Goal: Task Accomplishment & Management: Manage account settings

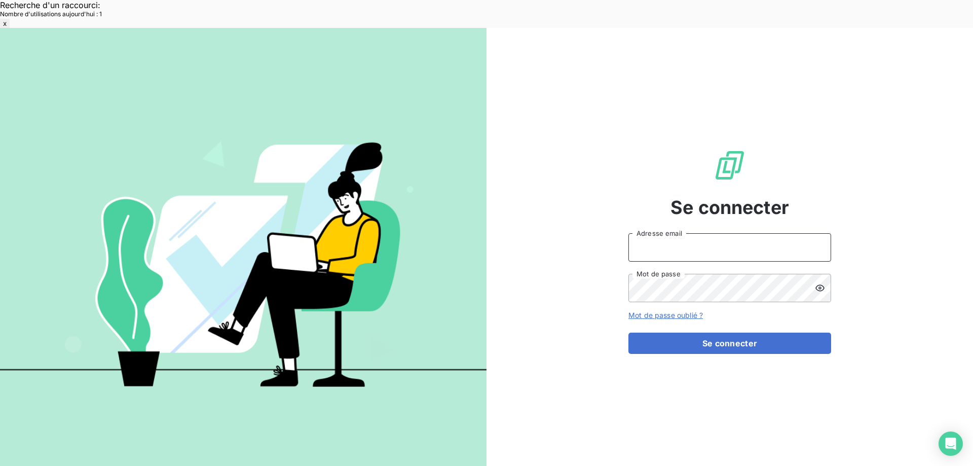
type input "[EMAIL_ADDRESS][DOMAIN_NAME]"
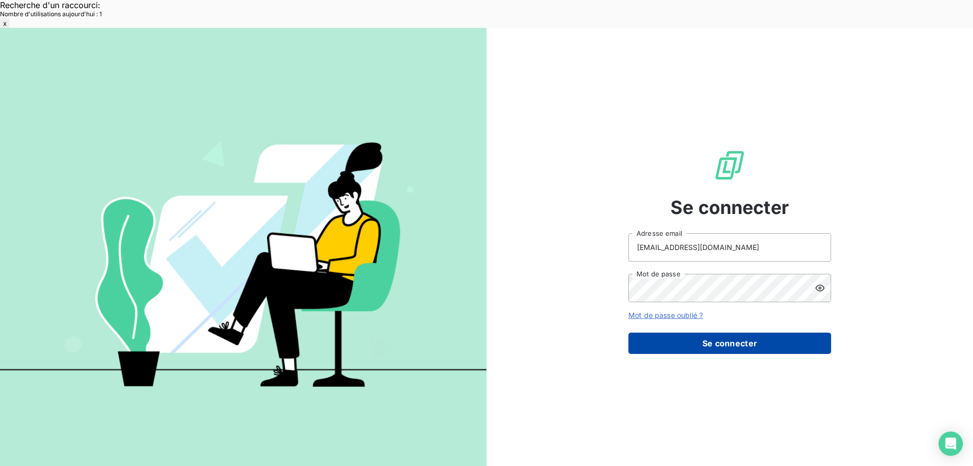
click at [724, 332] on button "Se connecter" at bounding box center [729, 342] width 203 height 21
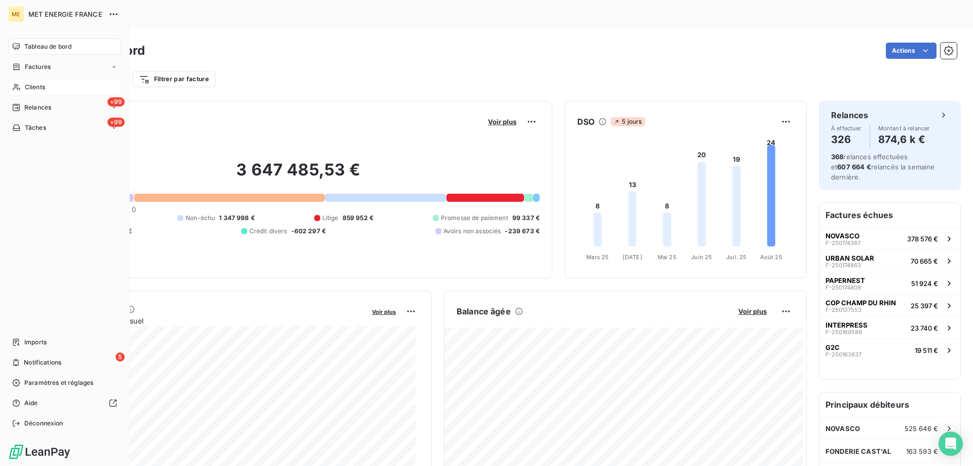
click at [56, 82] on div "Clients" at bounding box center [64, 87] width 113 height 16
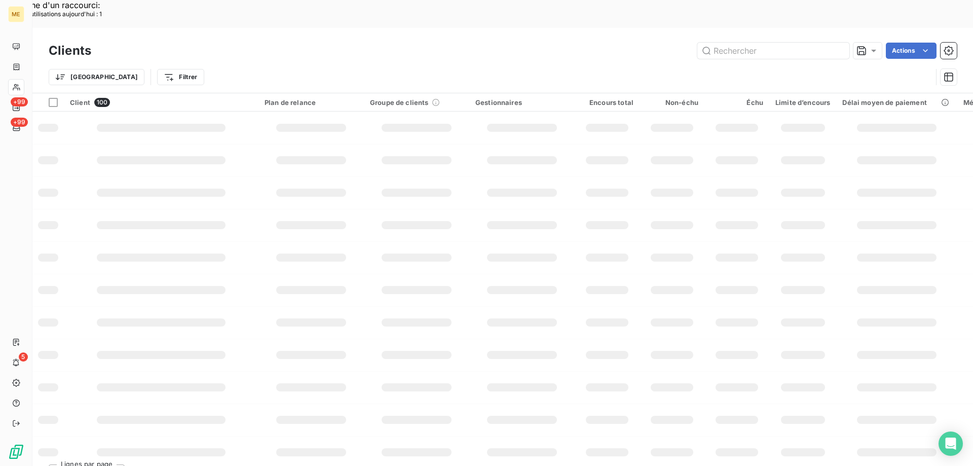
click at [725, 43] on input "text" at bounding box center [773, 51] width 152 height 16
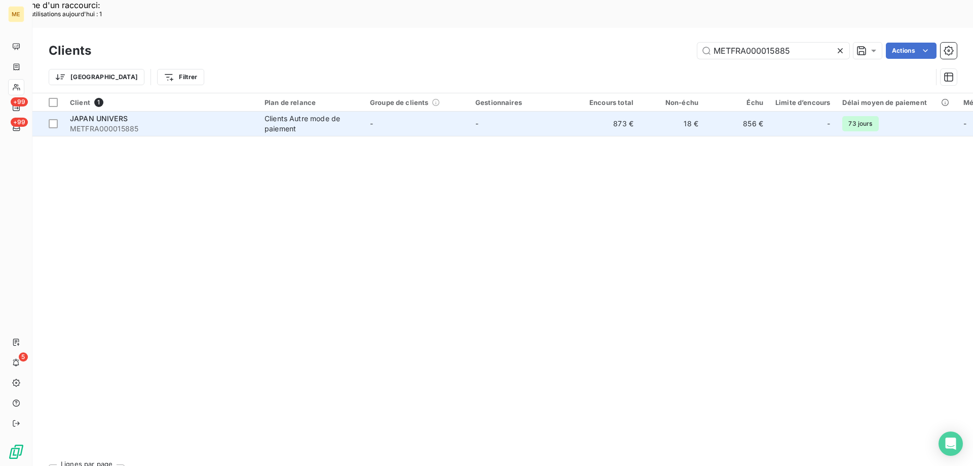
type input "METFRA000015885"
click at [106, 124] on span "METFRA000015885" at bounding box center [161, 129] width 182 height 10
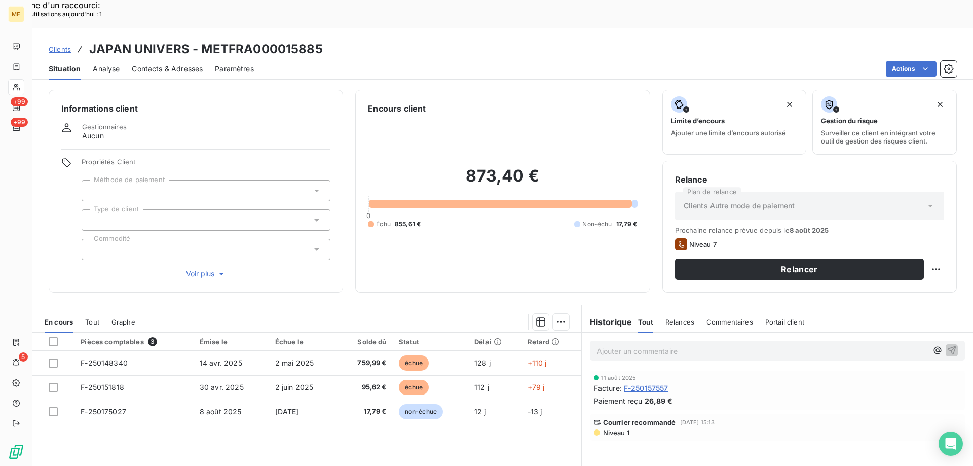
click at [194, 269] on span "Voir plus" at bounding box center [206, 274] width 41 height 10
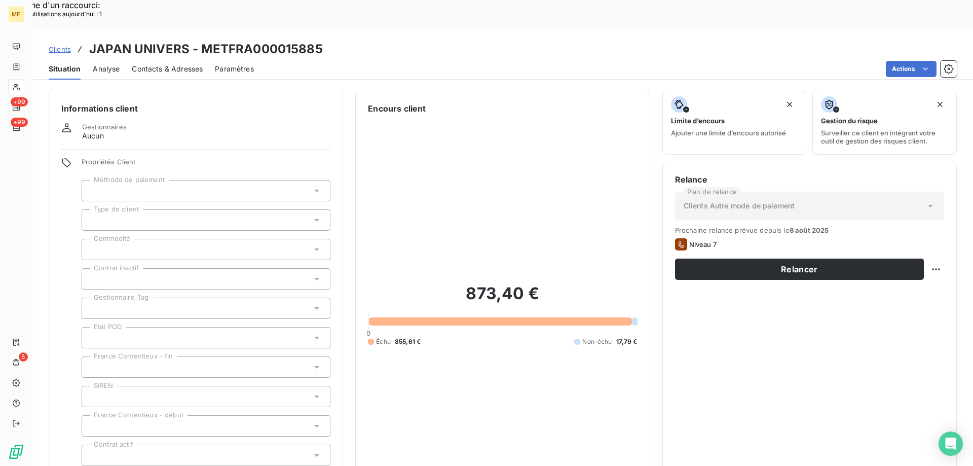
click at [315, 303] on icon at bounding box center [317, 308] width 10 height 10
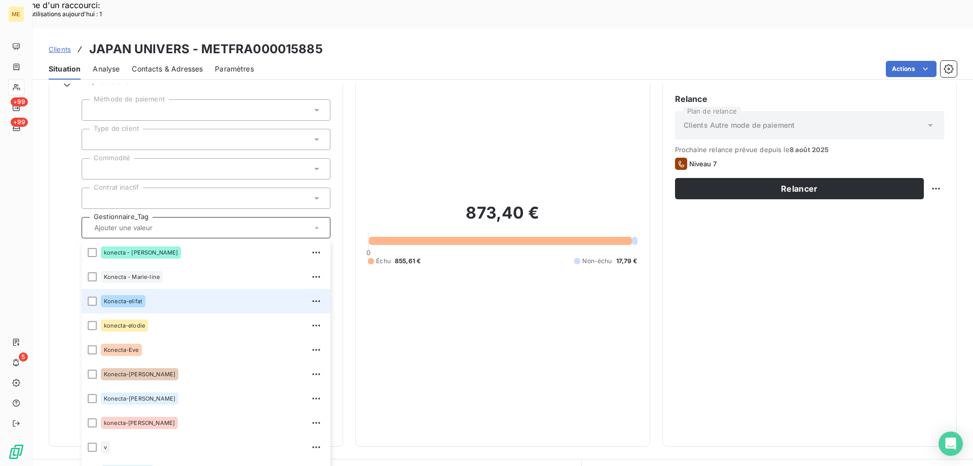
scroll to position [203, 0]
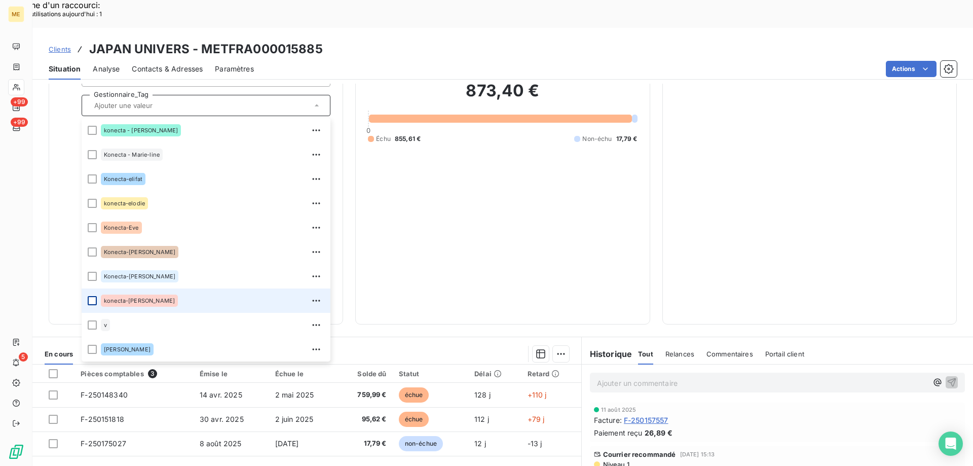
click at [92, 296] on div at bounding box center [92, 300] width 9 height 9
click at [426, 215] on div "873,40 € 0 Échu 855,61 € Non-échu 17,79 €" at bounding box center [502, 112] width 269 height 400
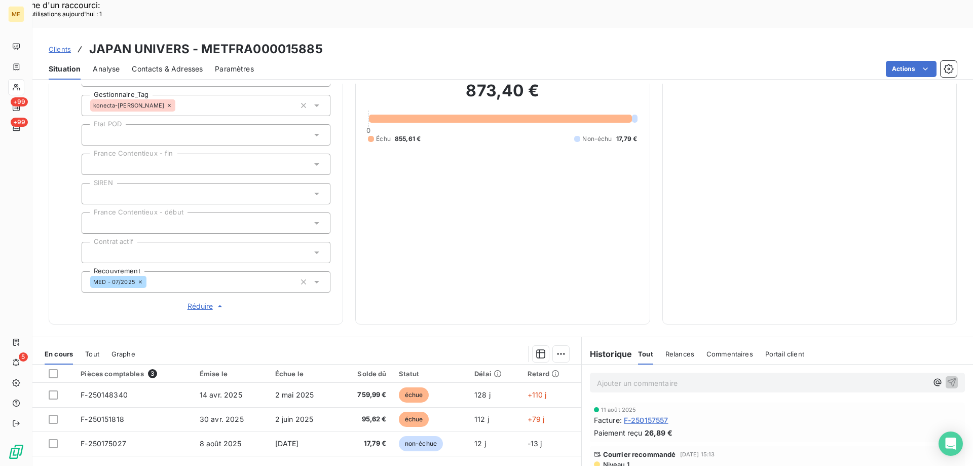
click at [200, 301] on span "Réduire" at bounding box center [207, 306] width 38 height 10
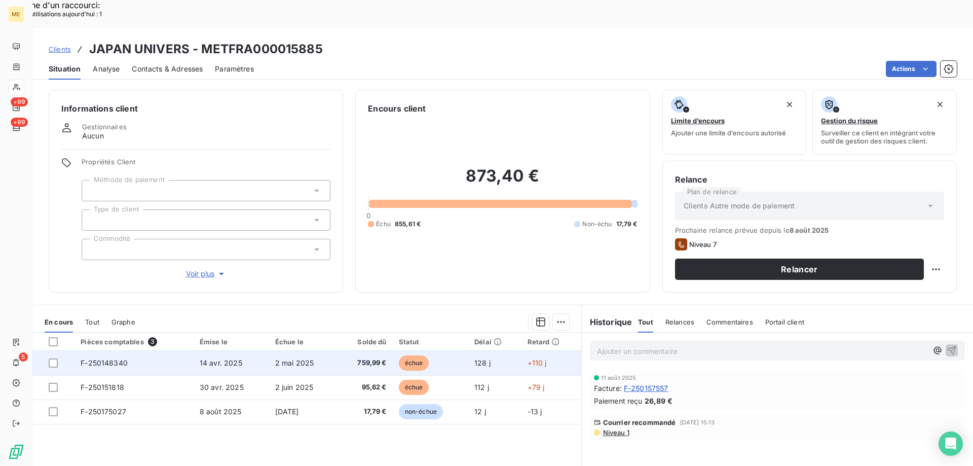
click at [102, 358] on span "F-250148340" at bounding box center [104, 362] width 47 height 9
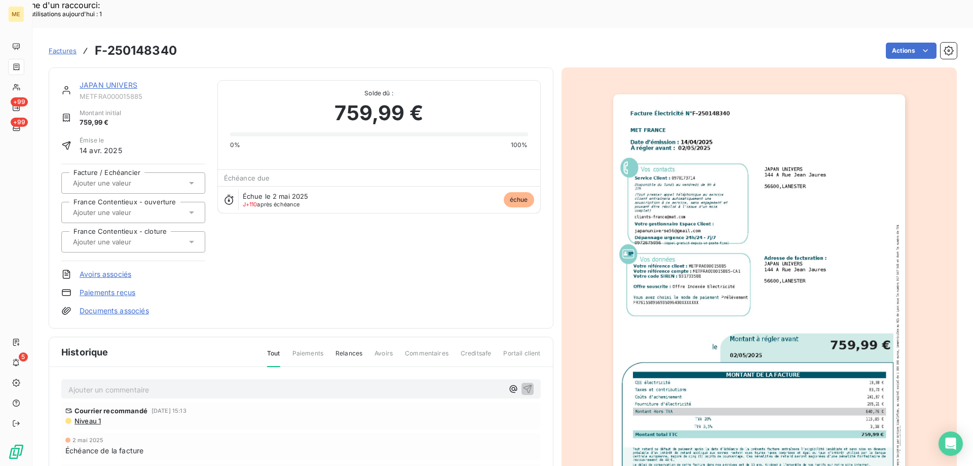
click at [801, 173] on img "button" at bounding box center [759, 300] width 292 height 413
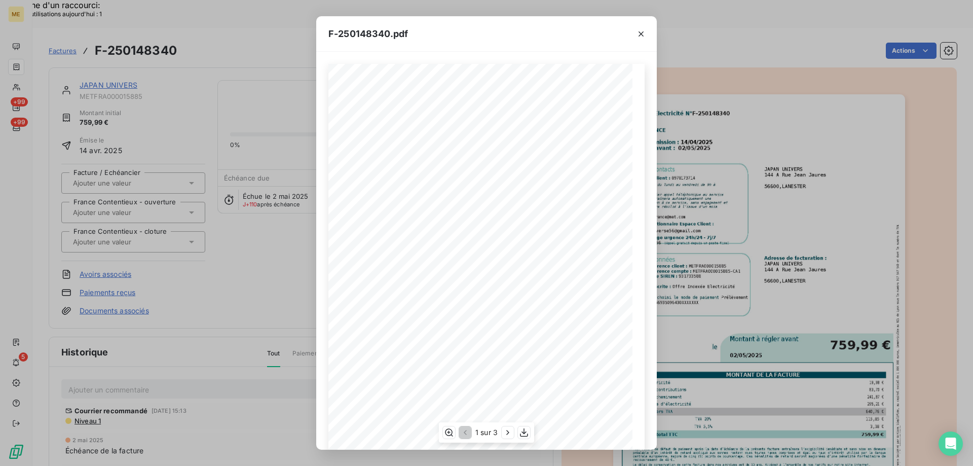
scroll to position [69, 0]
click at [508, 429] on icon "button" at bounding box center [508, 432] width 10 height 10
click at [509, 431] on icon "button" at bounding box center [509, 432] width 10 height 10
click at [526, 431] on icon "button" at bounding box center [525, 432] width 10 height 10
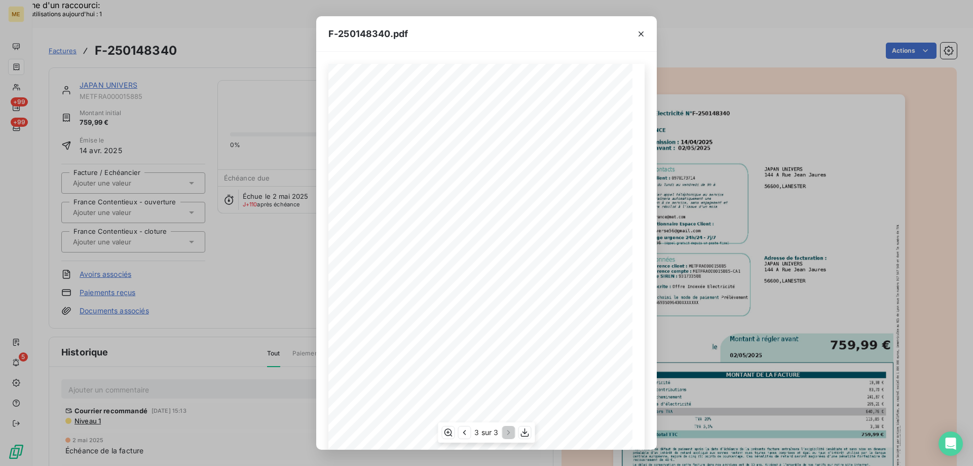
click at [718, 76] on div "F-250148340.pdf Facture Électricité N° F-250148340 MET Energie France 4, rue de…" at bounding box center [486, 233] width 973 height 466
click at [641, 34] on icon "button" at bounding box center [641, 34] width 10 height 10
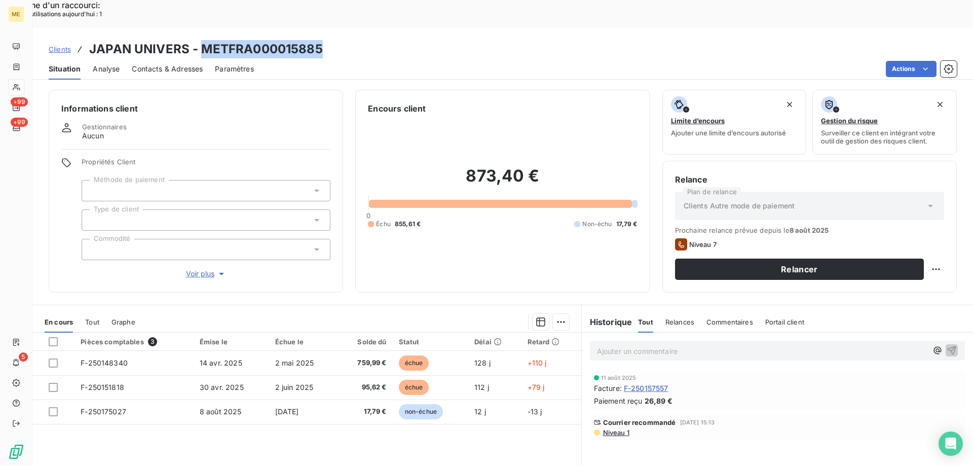
drag, startPoint x: 324, startPoint y: 17, endPoint x: 200, endPoint y: 26, distance: 124.5
click at [200, 40] on div "Clients JAPAN UNIVERS - METFRA000015885" at bounding box center [502, 49] width 941 height 18
copy h3 "METFRA000015885"
click at [422, 28] on div "Clients JAPAN UNIVERS - METFRA000015885 Situation Analyse Contacts & Adresses P…" at bounding box center [502, 54] width 941 height 52
click at [625, 345] on p "Ajouter un commentaire ﻿" at bounding box center [762, 351] width 330 height 13
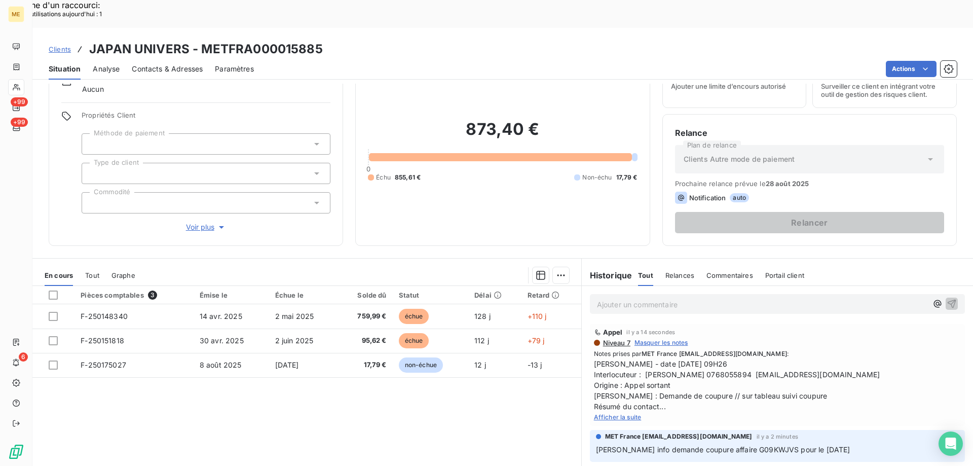
scroll to position [64, 0]
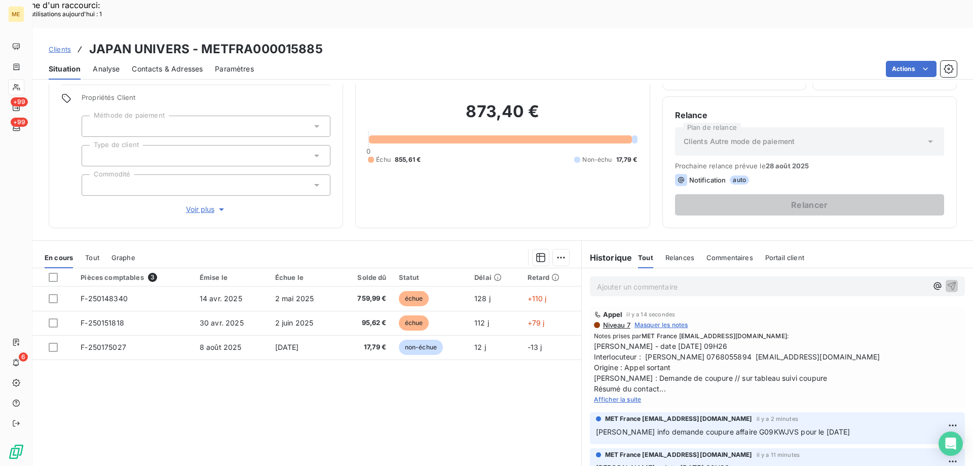
click at [615, 395] on span "Afficher la suite" at bounding box center [618, 399] width 48 height 8
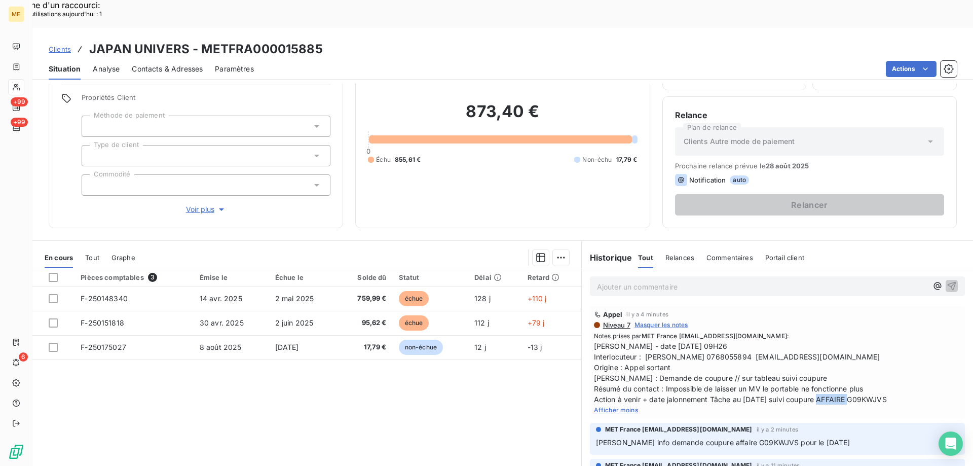
drag, startPoint x: 905, startPoint y: 373, endPoint x: 863, endPoint y: 372, distance: 42.6
click at [863, 372] on span "[PERSON_NAME] - date [DATE] 09H26 Interlocuteur : [PERSON_NAME] 0768055894 [EMA…" at bounding box center [777, 373] width 367 height 64
copy span "G09KWJVS"
click at [910, 341] on span "[PERSON_NAME] - date [DATE] 09H26 Interlocuteur : [PERSON_NAME] 0768055894 [EMA…" at bounding box center [777, 373] width 367 height 64
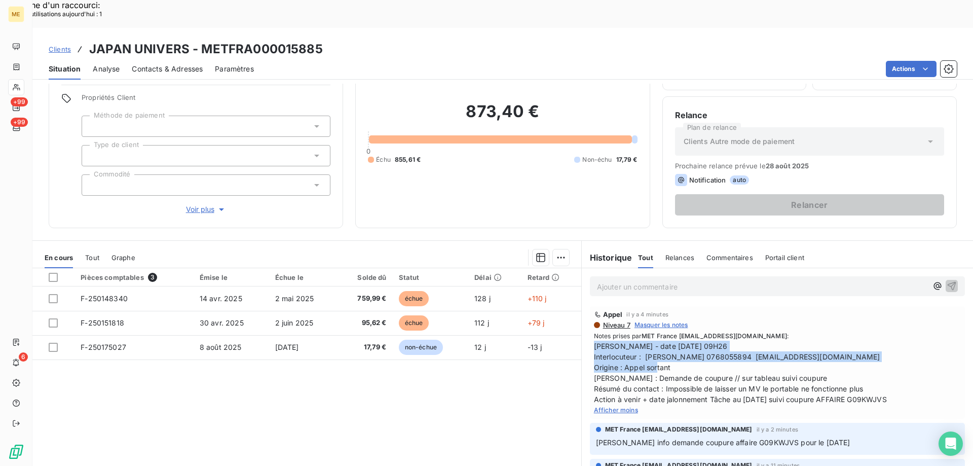
drag, startPoint x: 677, startPoint y: 341, endPoint x: 595, endPoint y: 318, distance: 84.4
click at [590, 319] on div "Appel il y a 4 minutes Niveau 7 Masquer les notes Notes prises par MET France m…" at bounding box center [777, 362] width 375 height 113
copy span "[PERSON_NAME] - date [DATE] 09H26 Interlocuteur : [PERSON_NAME] 0768055894 [EMA…"
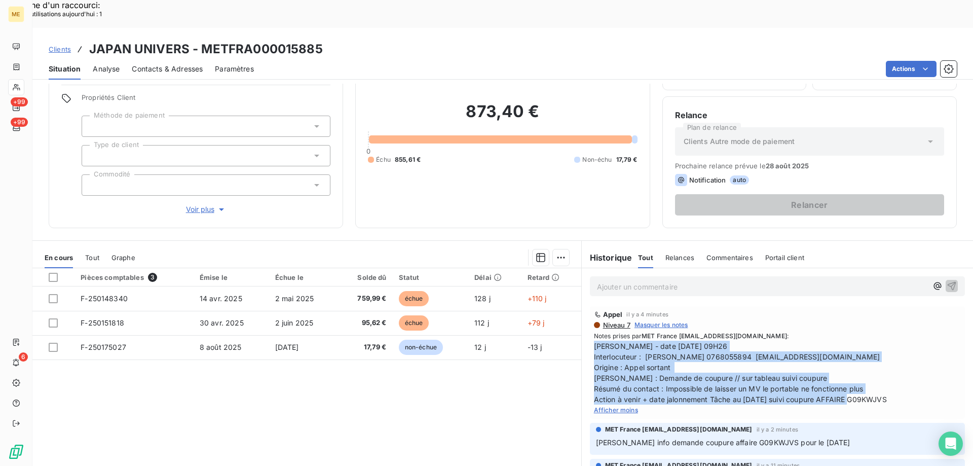
drag, startPoint x: 910, startPoint y: 369, endPoint x: 590, endPoint y: 318, distance: 323.4
click at [594, 341] on span "[PERSON_NAME] - date [DATE] 09H26 Interlocuteur : [PERSON_NAME] 0768055894 [EMA…" at bounding box center [777, 373] width 367 height 64
copy span "[PERSON_NAME] - date [DATE] 09H26 Interlocuteur : [PERSON_NAME] 0768055894 [EMA…"
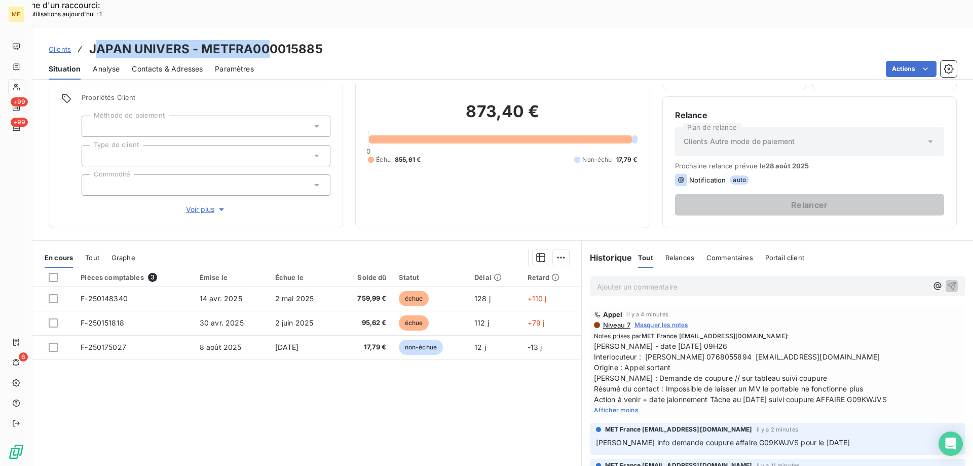
drag, startPoint x: 93, startPoint y: 17, endPoint x: 273, endPoint y: -3, distance: 180.5
click at [326, 40] on div "Clients JAPAN UNIVERS - METFRA000015885" at bounding box center [502, 49] width 941 height 18
drag, startPoint x: 331, startPoint y: 22, endPoint x: 88, endPoint y: 8, distance: 243.2
click at [88, 28] on div "Clients JAPAN UNIVERS - METFRA000015885 Situation Analyse Contacts & Adresses P…" at bounding box center [502, 54] width 941 height 52
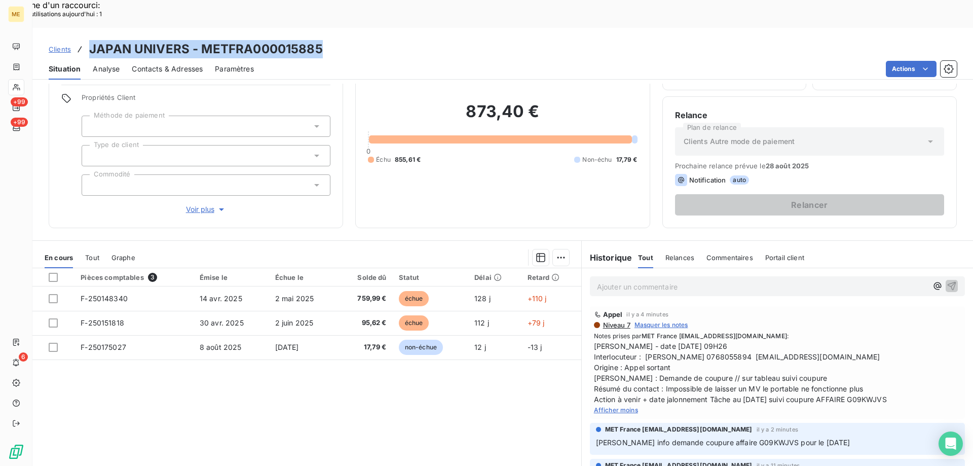
copy h3 "JAPAN UNIVERS - METFRA000015885"
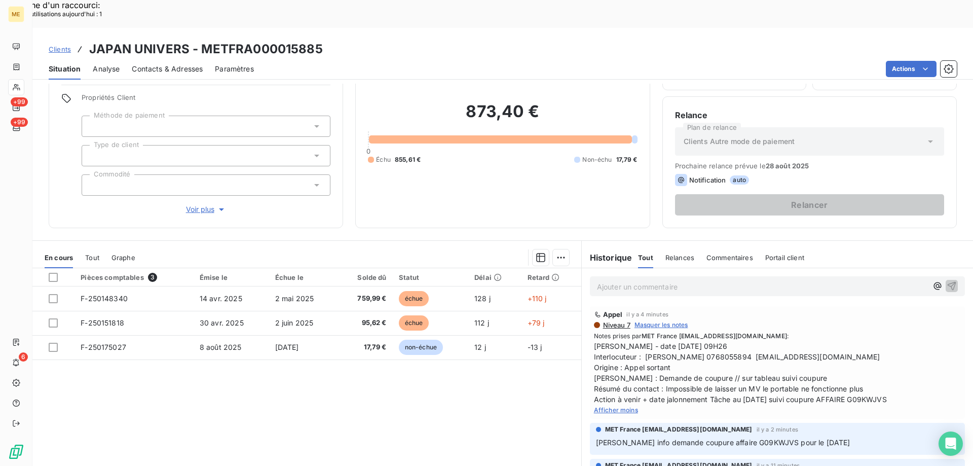
click at [891, 341] on span "[PERSON_NAME] - date [DATE] 09H26 Interlocuteur : [PERSON_NAME] 0768055894 [EMA…" at bounding box center [777, 373] width 367 height 64
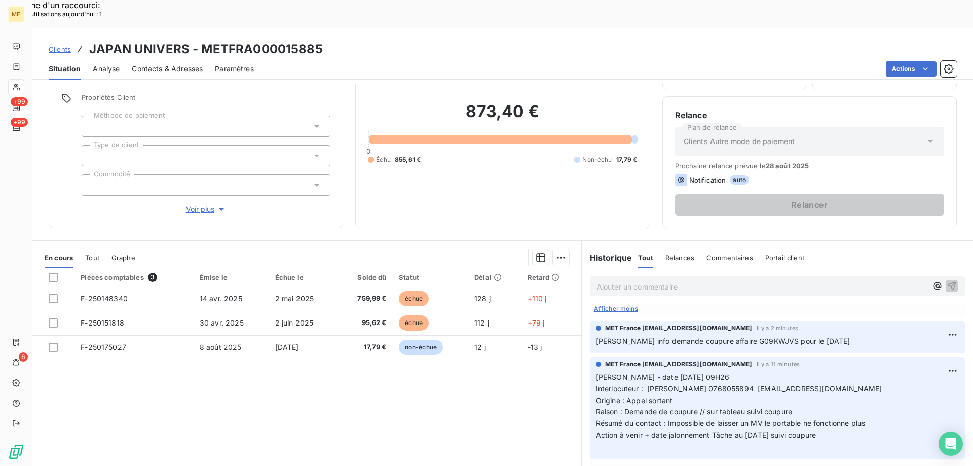
scroll to position [142, 0]
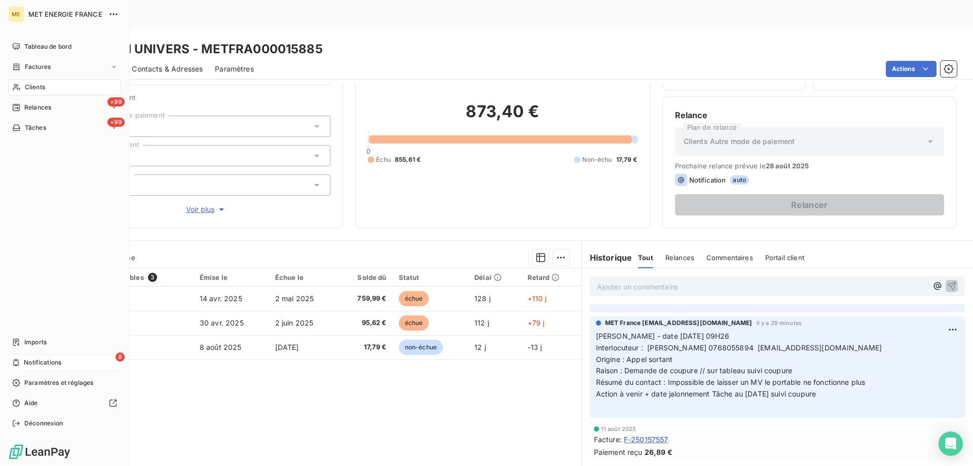
click at [40, 360] on span "Notifications" at bounding box center [43, 362] width 38 height 9
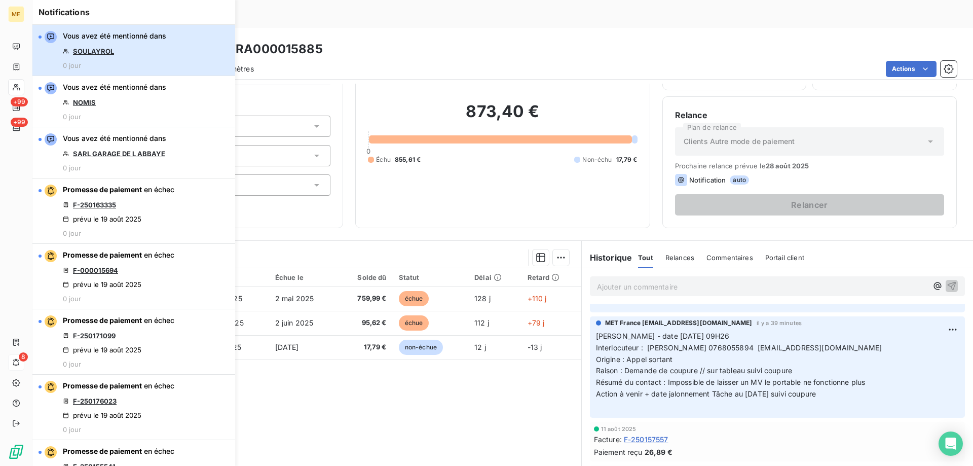
click at [158, 53] on div "Vous avez été mentionné dans SOULAYROL 0 jour" at bounding box center [114, 50] width 103 height 39
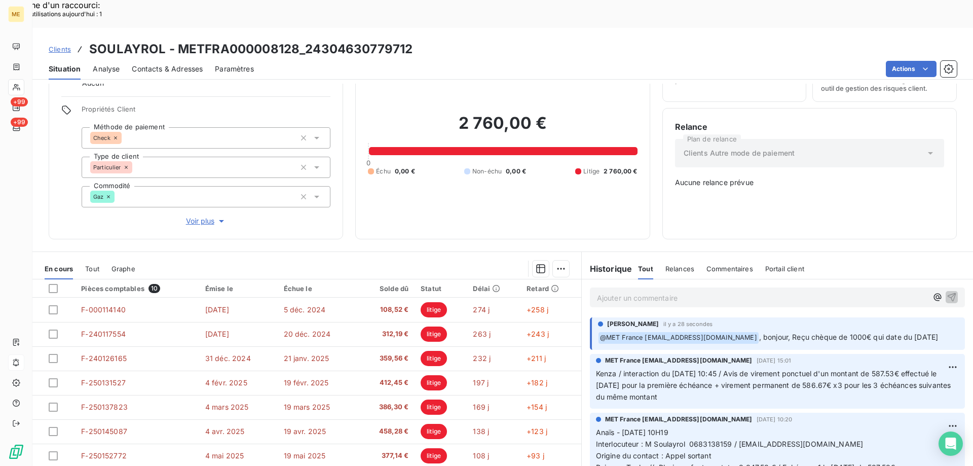
scroll to position [57, 0]
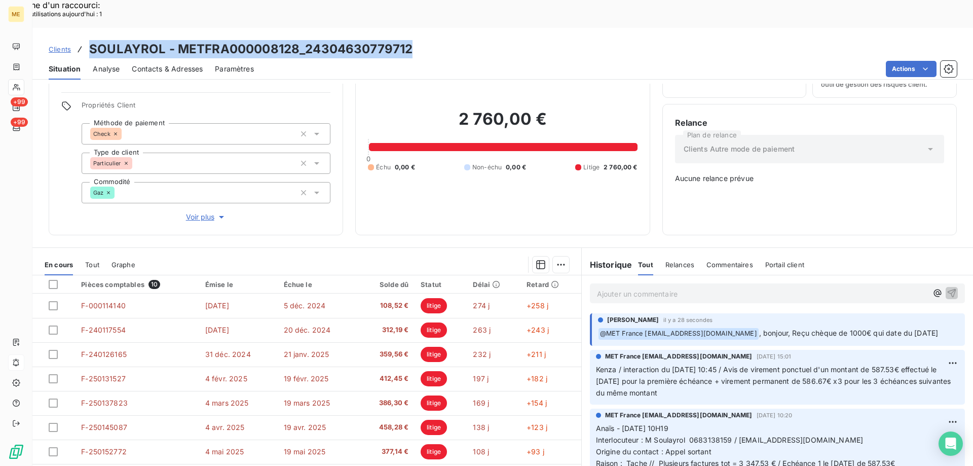
drag, startPoint x: 419, startPoint y: 20, endPoint x: 90, endPoint y: 1, distance: 330.0
click at [90, 28] on div "Clients SOULAYROL - METFRA000008128_24304630779712 Situation Analyse Contacts &…" at bounding box center [502, 54] width 941 height 52
copy h3 "SOULAYROL - METFRA000008128_24304630779712"
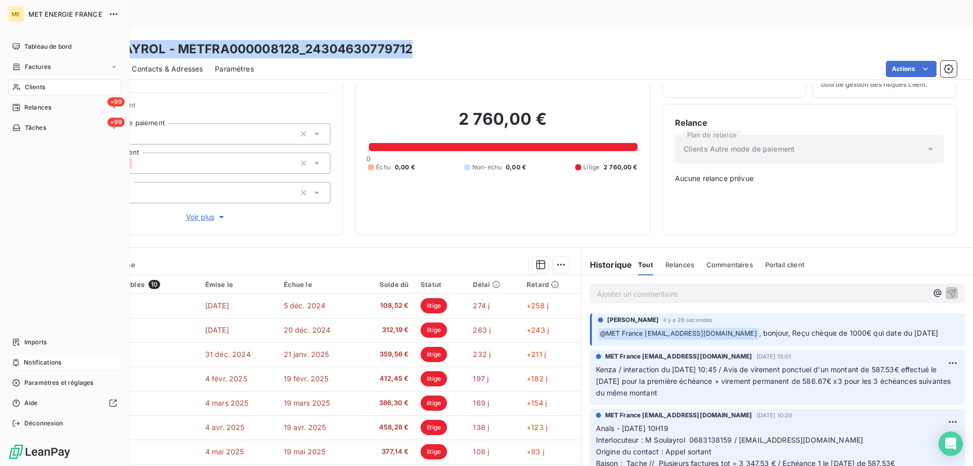
click at [70, 370] on div "Notifications" at bounding box center [64, 362] width 113 height 16
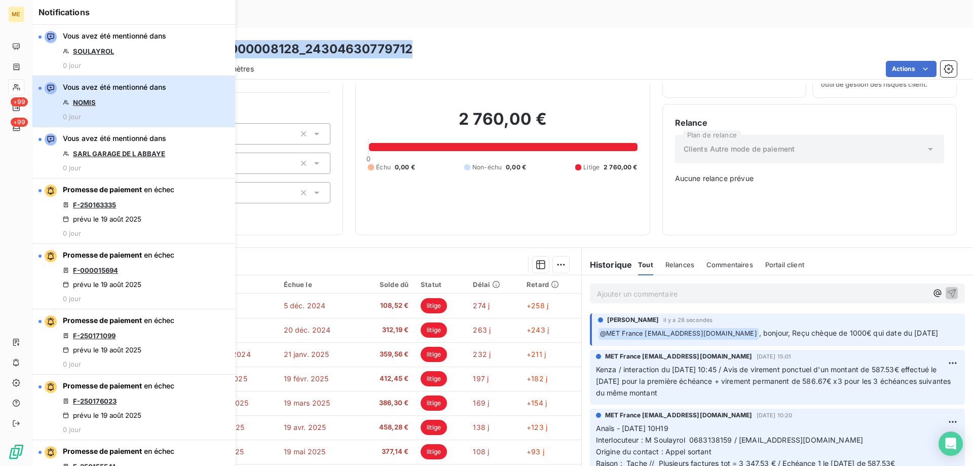
click at [139, 96] on div "Vous avez été mentionné dans NOMIS 0 jour" at bounding box center [114, 101] width 103 height 39
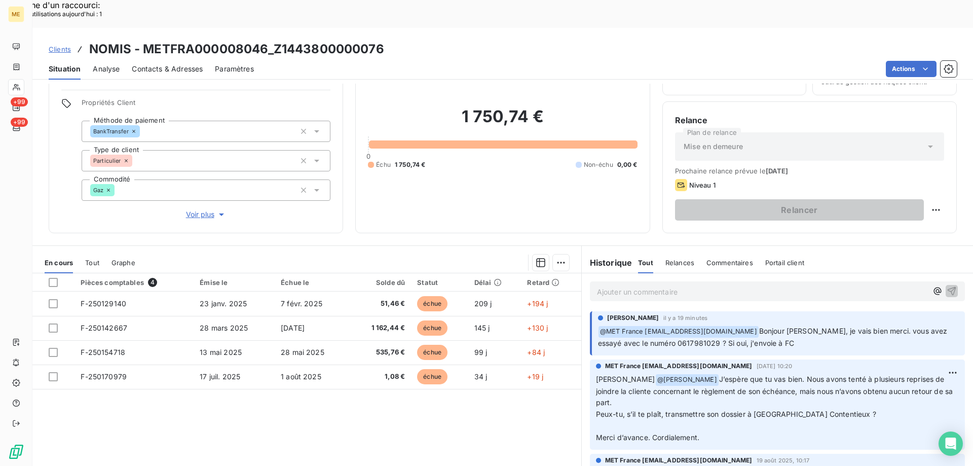
scroll to position [64, 0]
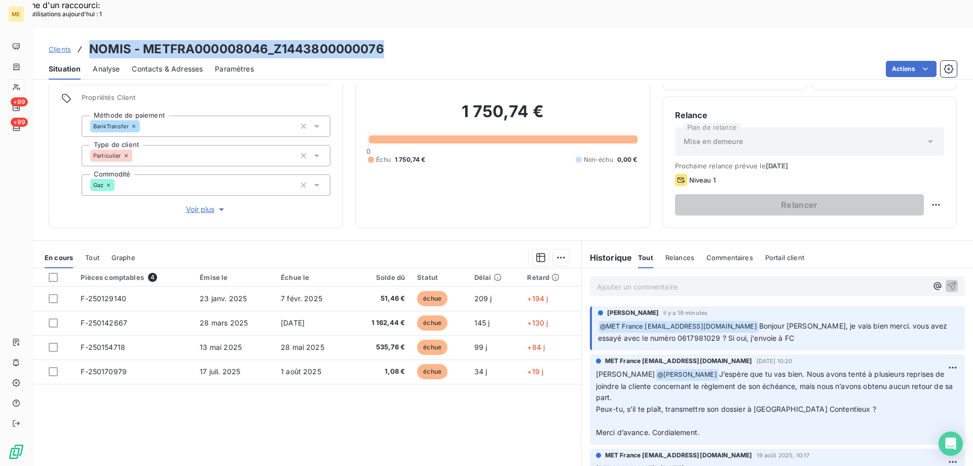
drag, startPoint x: 394, startPoint y: 17, endPoint x: 87, endPoint y: 16, distance: 307.1
click at [87, 40] on div "Clients NOMIS - METFRA000008046_Z1443800000076" at bounding box center [502, 49] width 941 height 18
copy h3 "NOMIS - METFRA000008046_Z1443800000076"
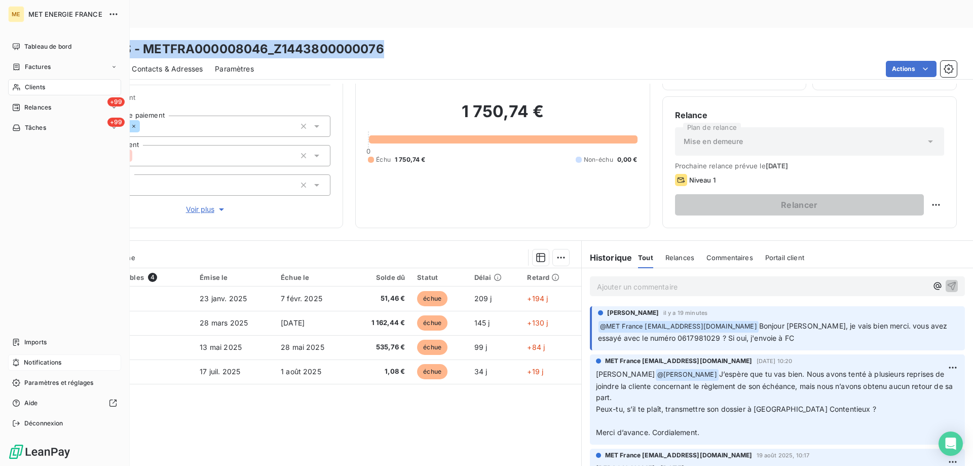
click at [76, 362] on div "Notifications" at bounding box center [64, 362] width 113 height 16
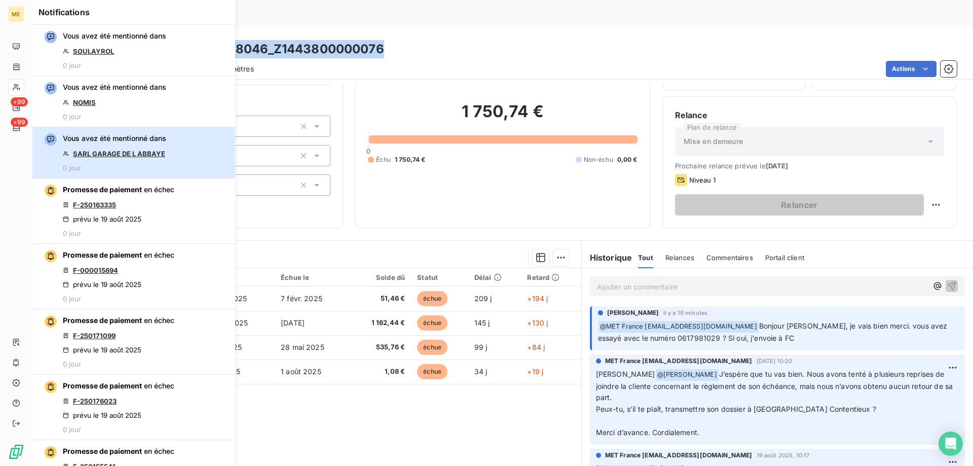
click at [177, 147] on button "Vous avez été mentionné dans SARL GARAGE DE L ABBAYE 0 jour" at bounding box center [133, 152] width 203 height 51
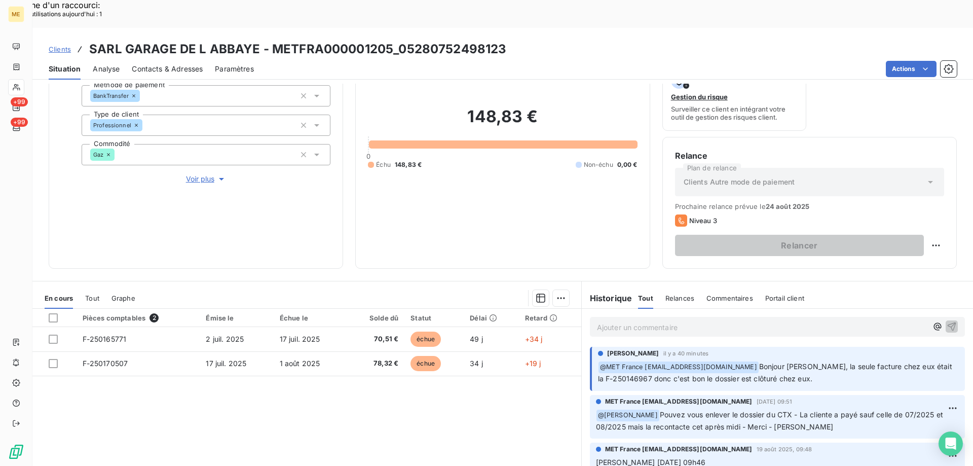
scroll to position [135, 0]
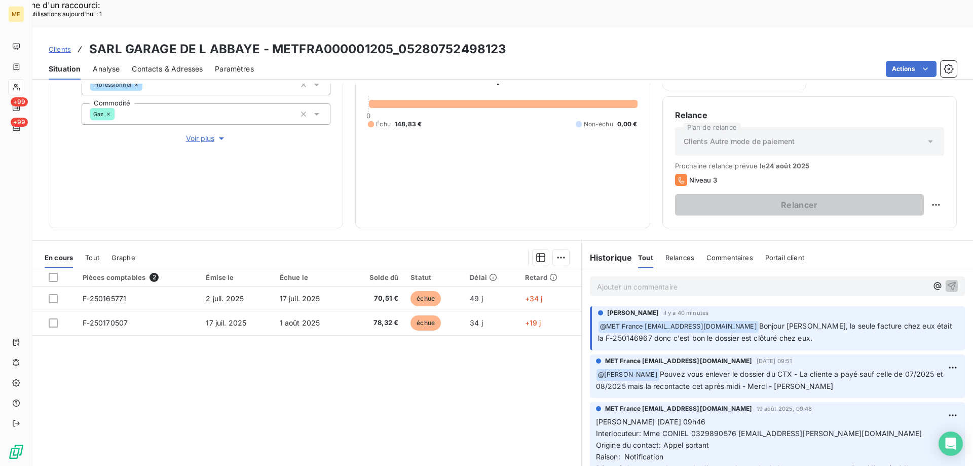
click at [647, 280] on p "Ajouter un commentaire ﻿" at bounding box center [762, 286] width 330 height 13
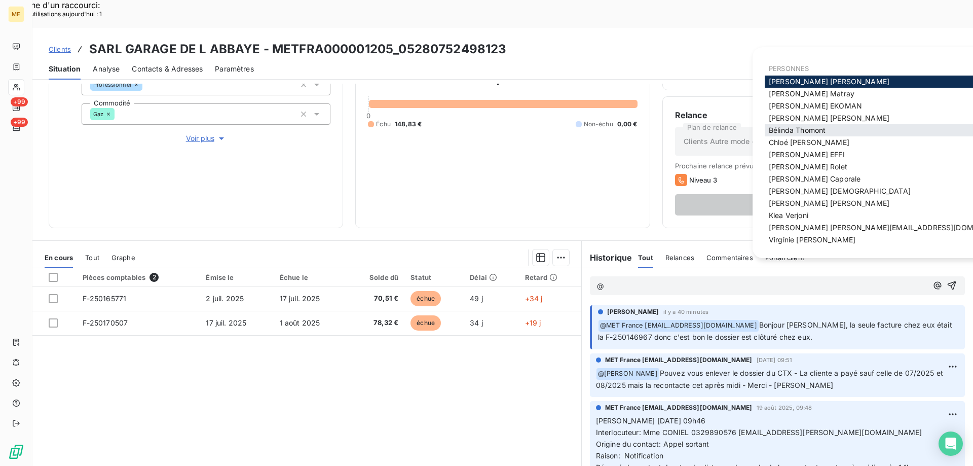
click at [807, 131] on span "[PERSON_NAME]" at bounding box center [797, 130] width 57 height 9
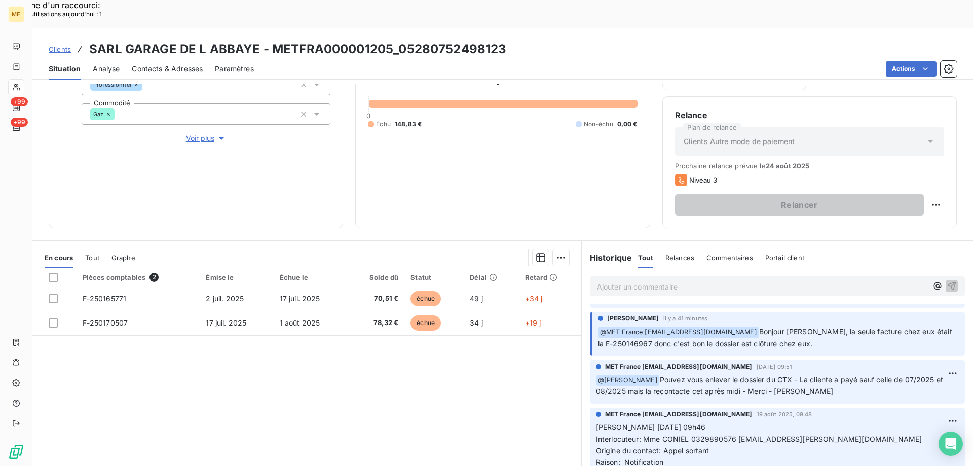
scroll to position [51, 0]
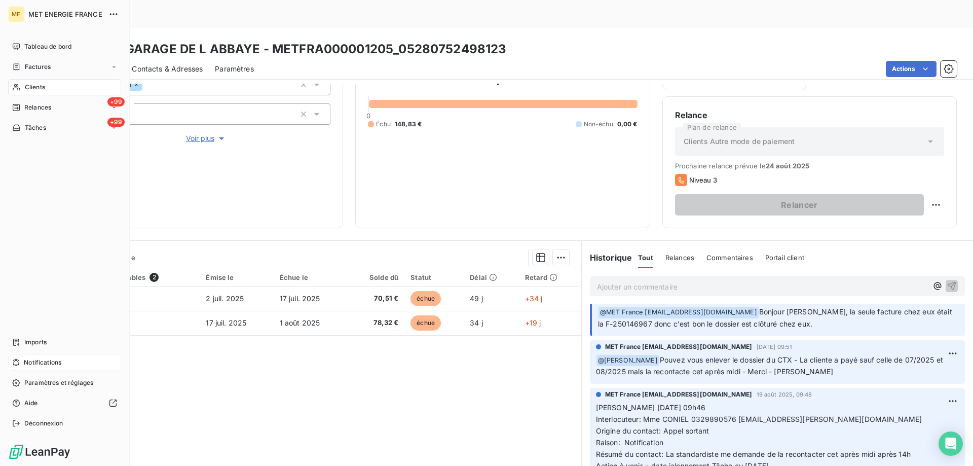
click at [81, 358] on div "Notifications" at bounding box center [64, 362] width 113 height 16
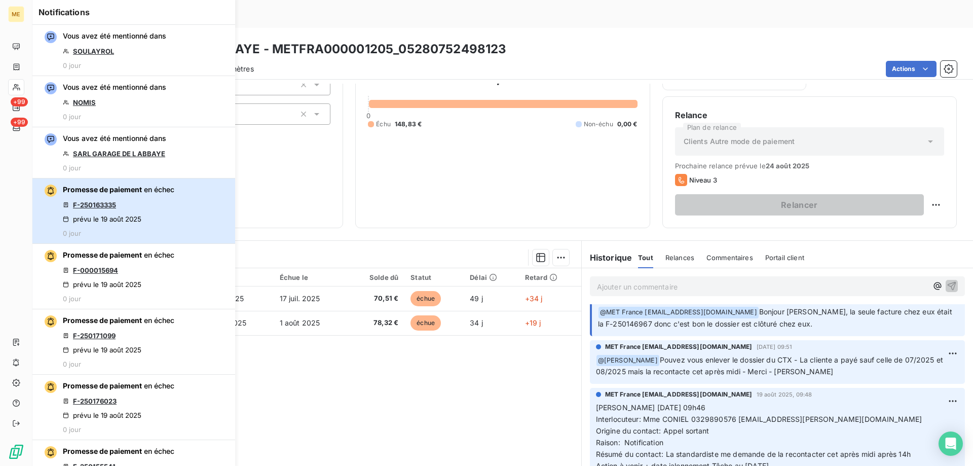
click at [158, 209] on div "Promesse de paiement en échec F-250163335 prévu le 19 août 2025 0 jour" at bounding box center [118, 210] width 111 height 53
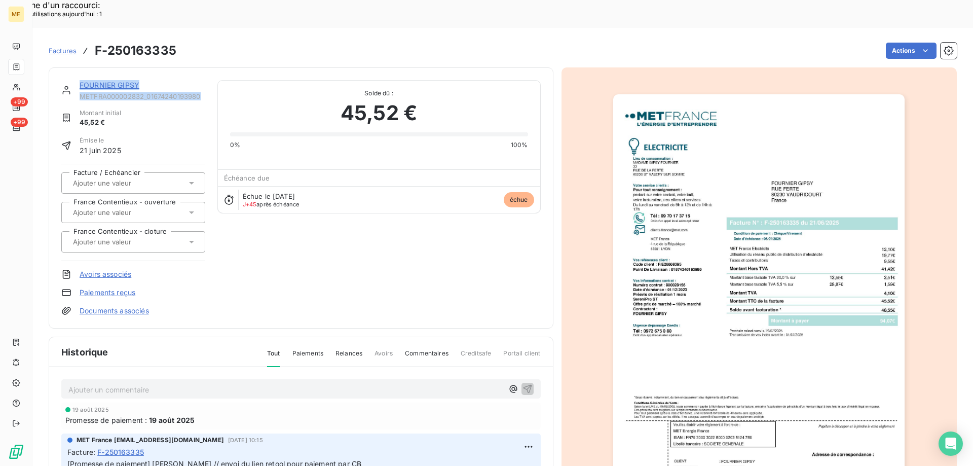
drag, startPoint x: 205, startPoint y: 68, endPoint x: 78, endPoint y: 54, distance: 128.0
click at [76, 80] on div "FOURNIER GIPSY METFRA000002832_01674240193980 Montant initial 45,52 € Émise le …" at bounding box center [300, 198] width 479 height 236
copy div "FOURNIER GIPSY METFRA000002832_01674240193980"
click at [101, 81] on link "FOURNIER GIPSY" at bounding box center [110, 85] width 60 height 9
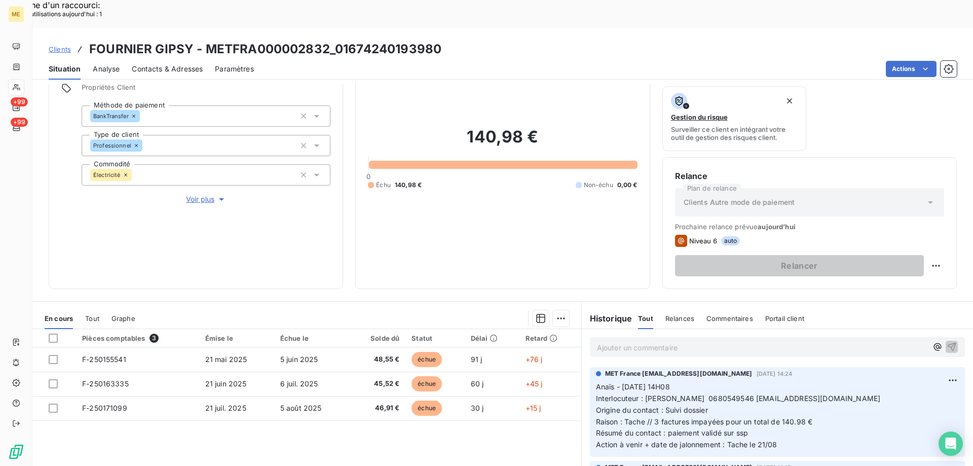
scroll to position [135, 0]
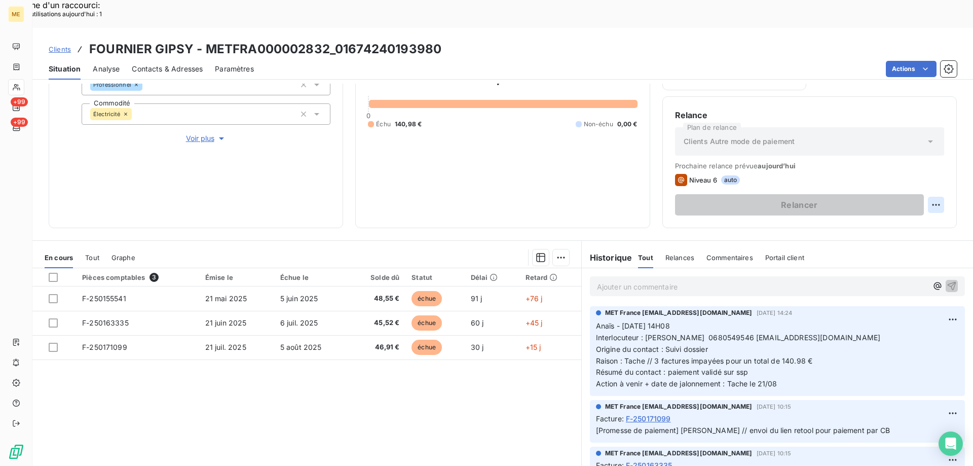
click at [887, 199] on div "Replanifier cette action" at bounding box center [886, 199] width 91 height 16
select select "7"
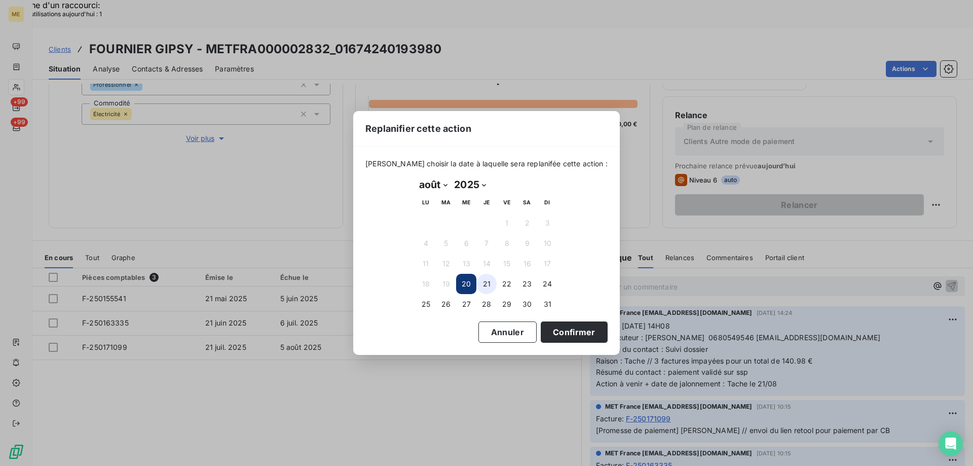
click at [488, 282] on button "21" at bounding box center [486, 284] width 20 height 20
click at [555, 333] on button "Confirmer" at bounding box center [574, 331] width 67 height 21
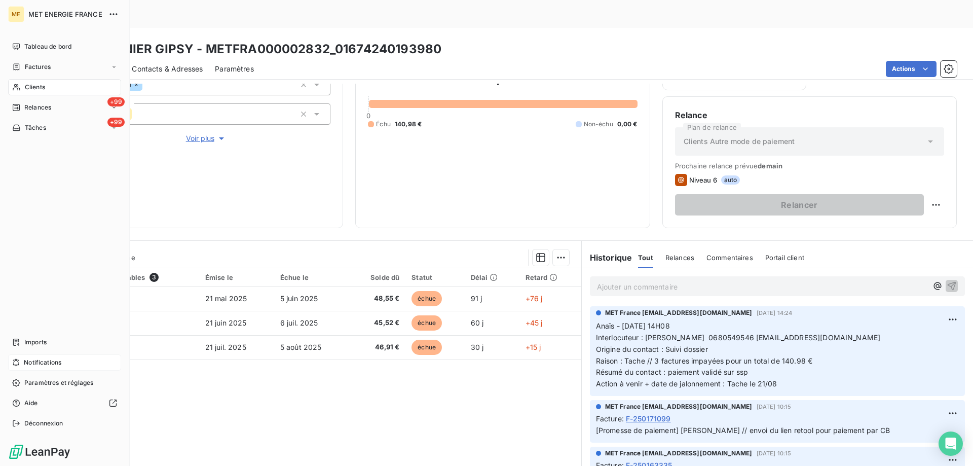
click at [67, 359] on div "Notifications" at bounding box center [64, 362] width 113 height 16
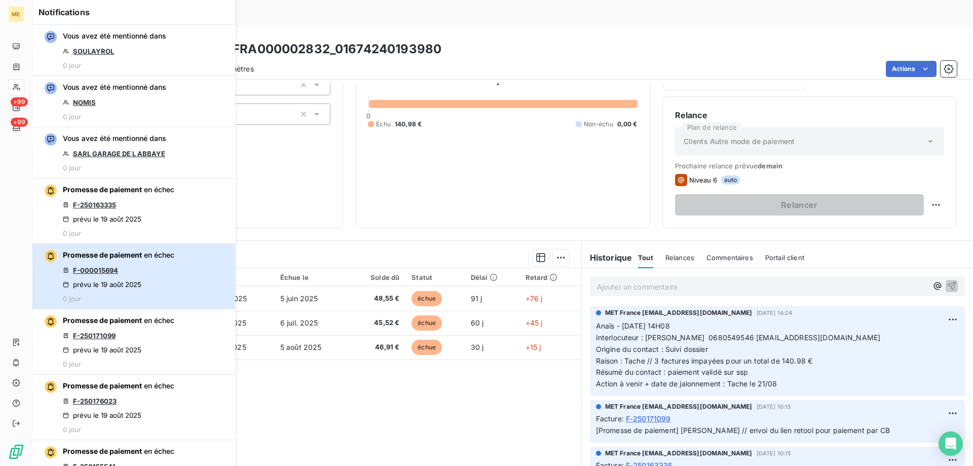
click at [169, 268] on div "Promesse de paiement en échec F-000015694 prévu le 19 août 2025 0 jour" at bounding box center [118, 276] width 111 height 53
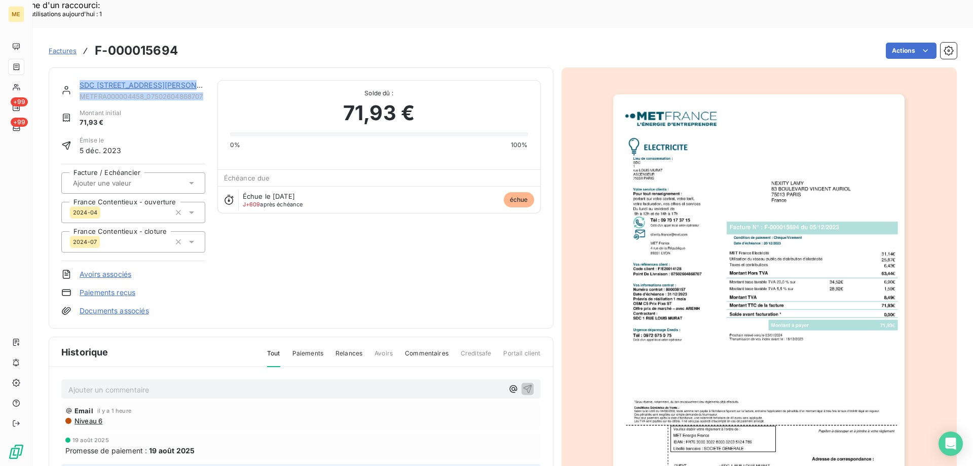
drag, startPoint x: 209, startPoint y: 66, endPoint x: 77, endPoint y: 57, distance: 132.6
click at [77, 80] on div "SDC 1 RUE LOUIS MURAT METFRA000004458_07502604868707 Montant initial 71,93 € Ém…" at bounding box center [300, 198] width 479 height 236
copy div "SDC 1 RUE LOUIS MURAT METFRA000004458_07502604868707"
click at [124, 81] on link "SDC 1 RUE LOUIS MURAT" at bounding box center [152, 85] width 144 height 9
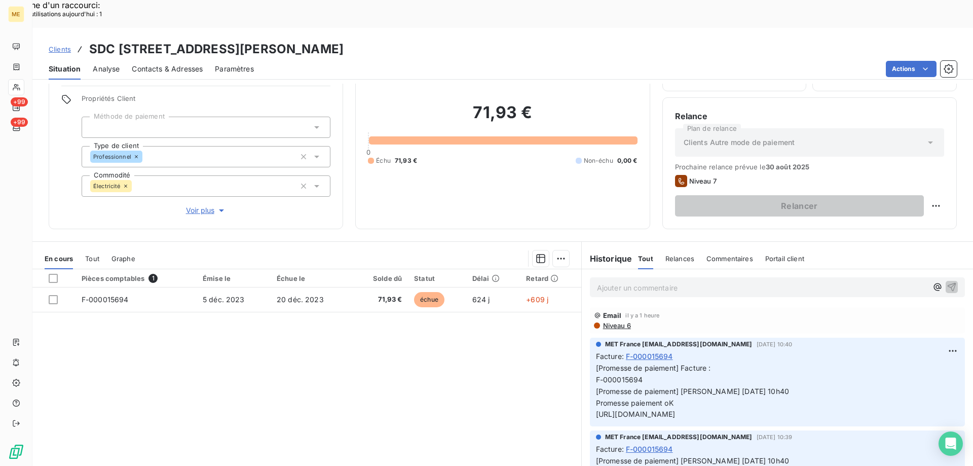
scroll to position [64, 0]
click at [198, 204] on span "Voir plus" at bounding box center [206, 209] width 41 height 10
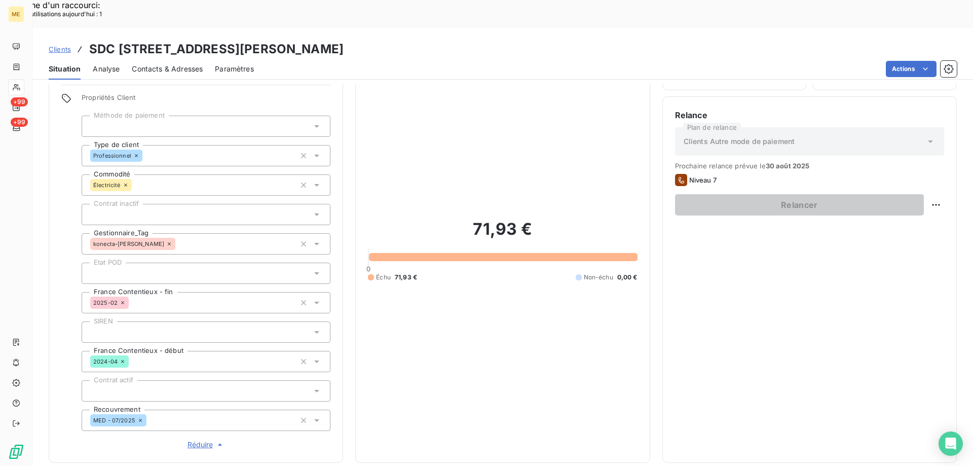
click at [198, 439] on span "Réduire" at bounding box center [207, 444] width 38 height 10
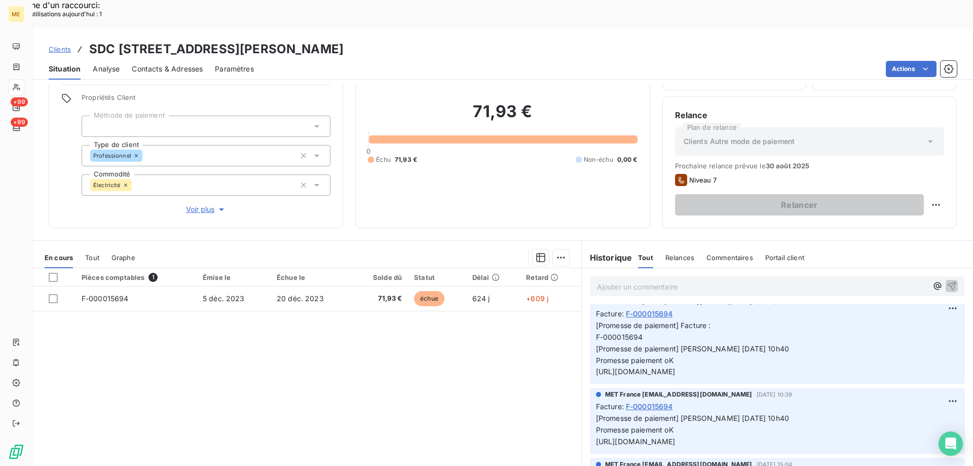
scroll to position [0, 0]
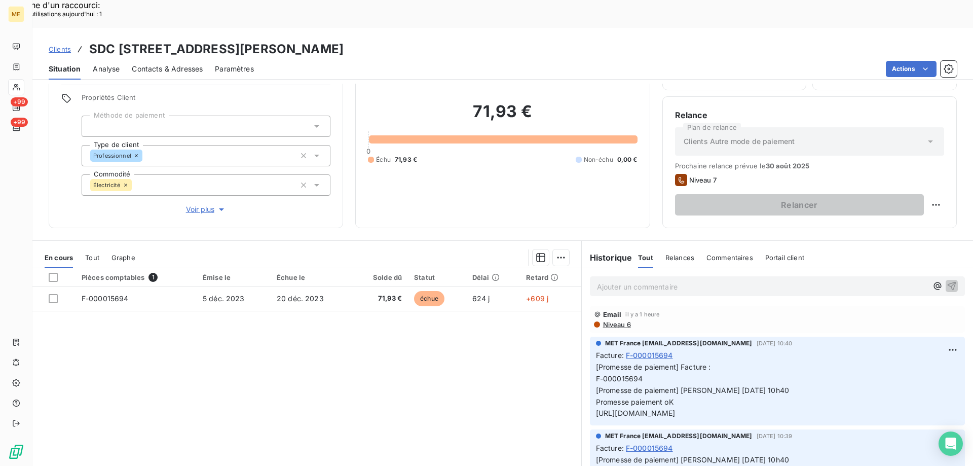
drag, startPoint x: 251, startPoint y: 24, endPoint x: 375, endPoint y: 22, distance: 123.7
click at [344, 40] on h3 "SDC [STREET_ADDRESS][PERSON_NAME]" at bounding box center [216, 49] width 254 height 18
copy h3 "METFRA000004458"
click at [325, 414] on div "Pièces comptables 1 Émise le Échue le Solde dû Statut Délai Retard F-000015694 …" at bounding box center [306, 365] width 549 height 195
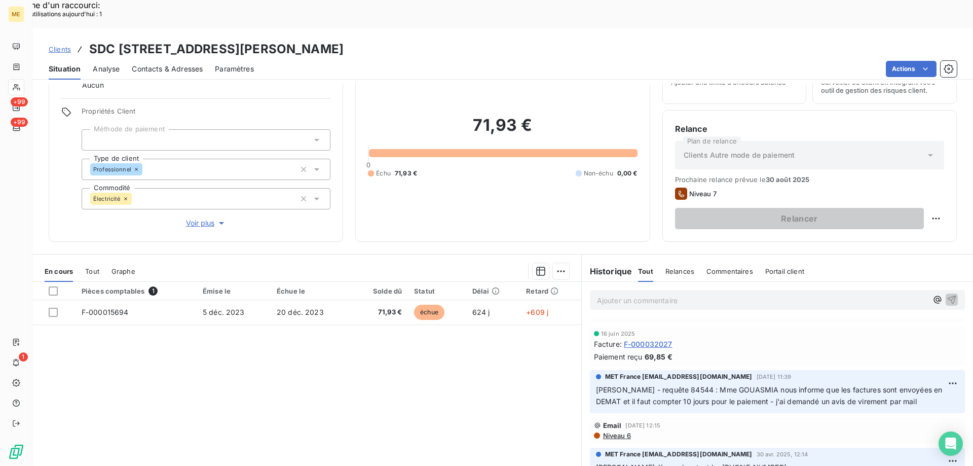
scroll to position [447, 0]
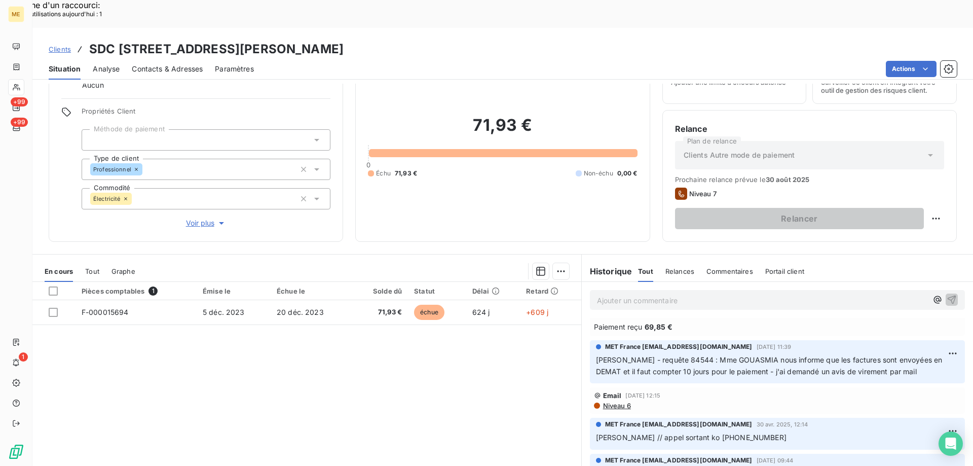
drag, startPoint x: 501, startPoint y: 19, endPoint x: 91, endPoint y: 8, distance: 410.1
click at [91, 28] on div "Clients SDC 1 RUE LOUIS MURAT - METFRA000004458_07502604868707 Situation Analys…" at bounding box center [502, 54] width 941 height 52
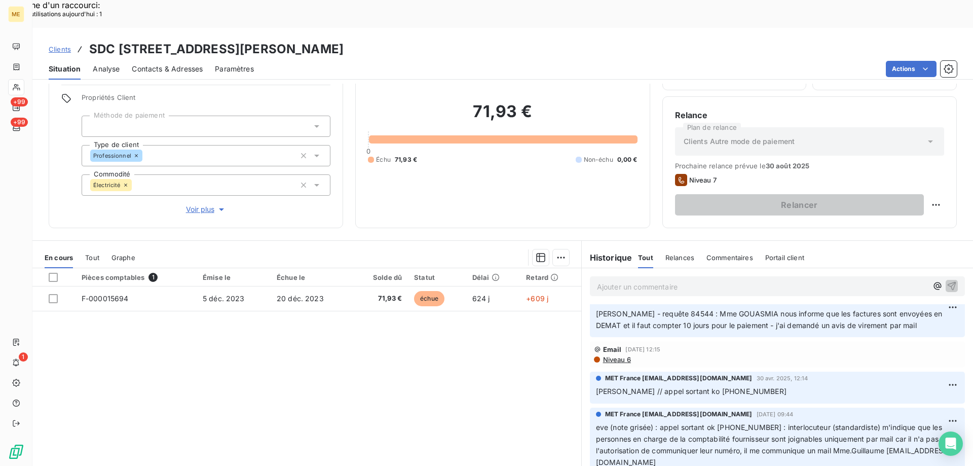
scroll to position [498, 0]
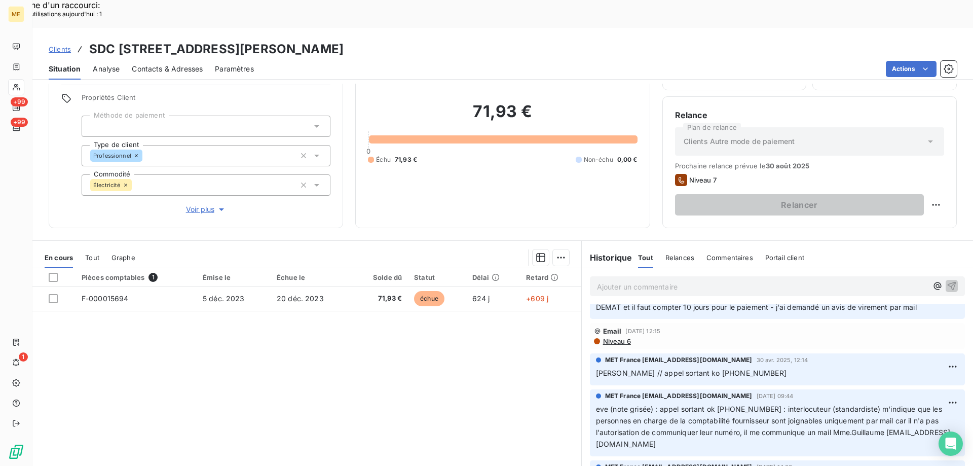
click at [704, 368] on span "Sylvain // appel sortant ko 0143376940" at bounding box center [691, 372] width 191 height 9
click at [335, 333] on div "Pièces comptables 1 Émise le Échue le Solde dû Statut Délai Retard F-000015694 …" at bounding box center [306, 365] width 549 height 195
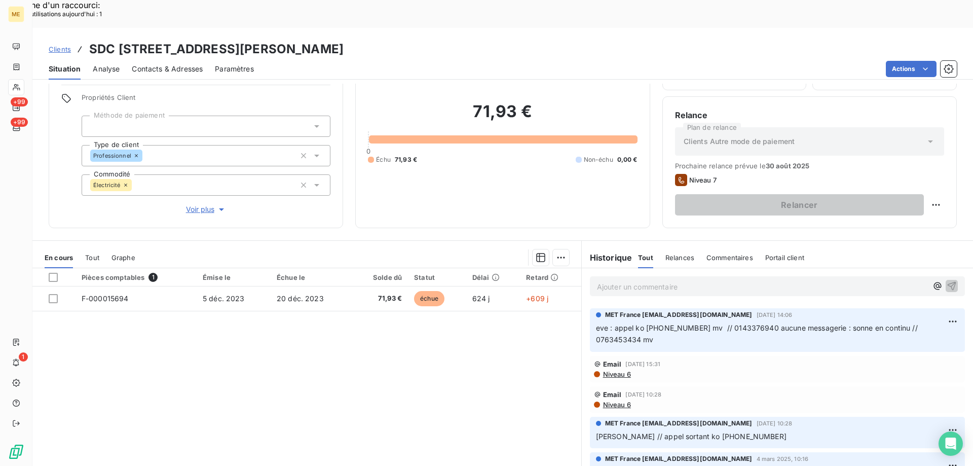
scroll to position [599, 0]
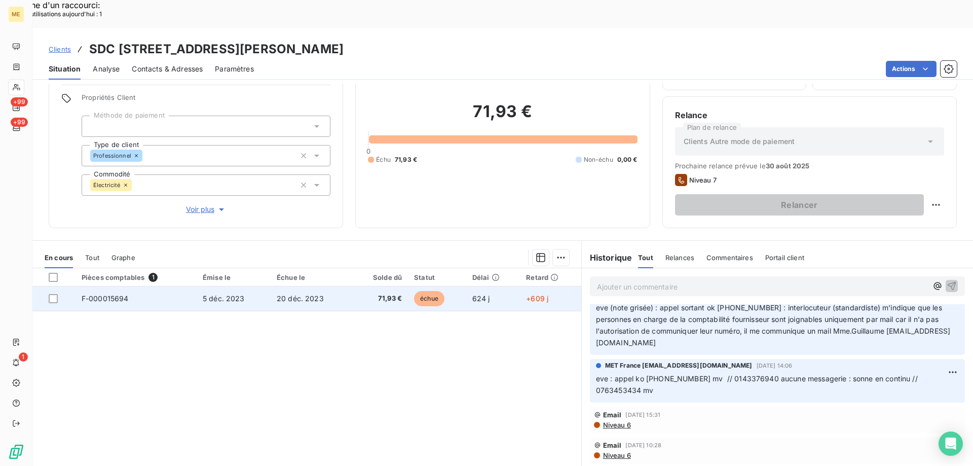
click at [120, 294] on span "F-000015694" at bounding box center [105, 298] width 47 height 9
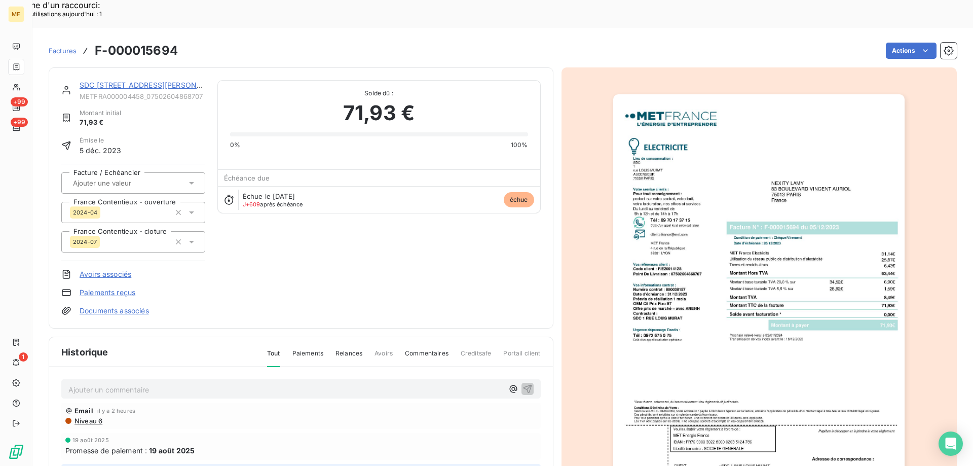
click at [724, 159] on img "button" at bounding box center [758, 300] width 291 height 413
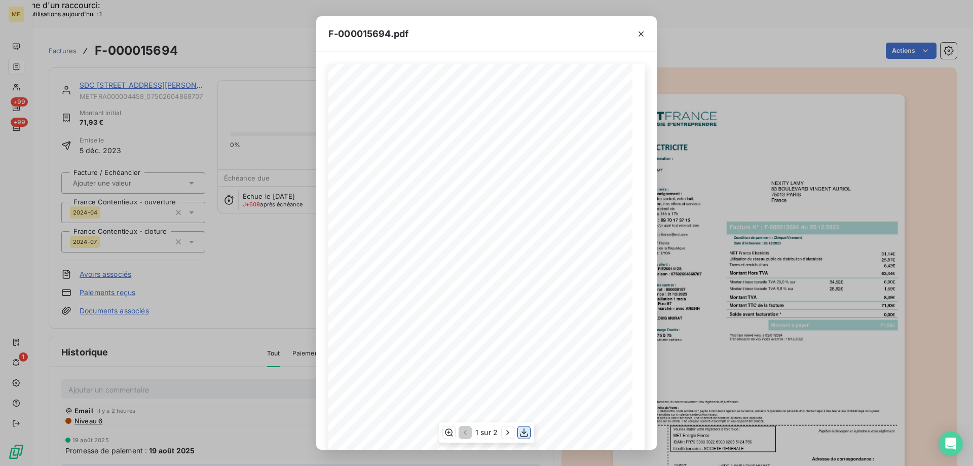
click at [523, 430] on icon "button" at bounding box center [524, 432] width 10 height 10
click at [644, 33] on icon "button" at bounding box center [641, 34] width 10 height 10
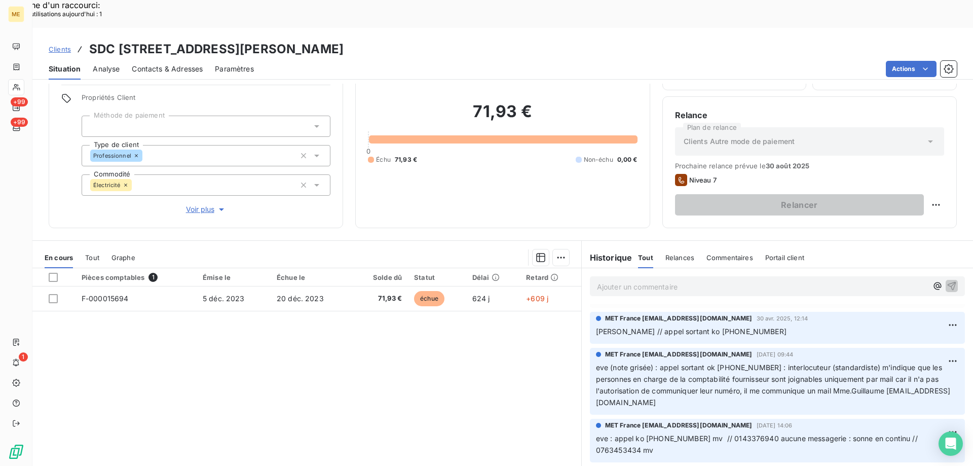
scroll to position [557, 0]
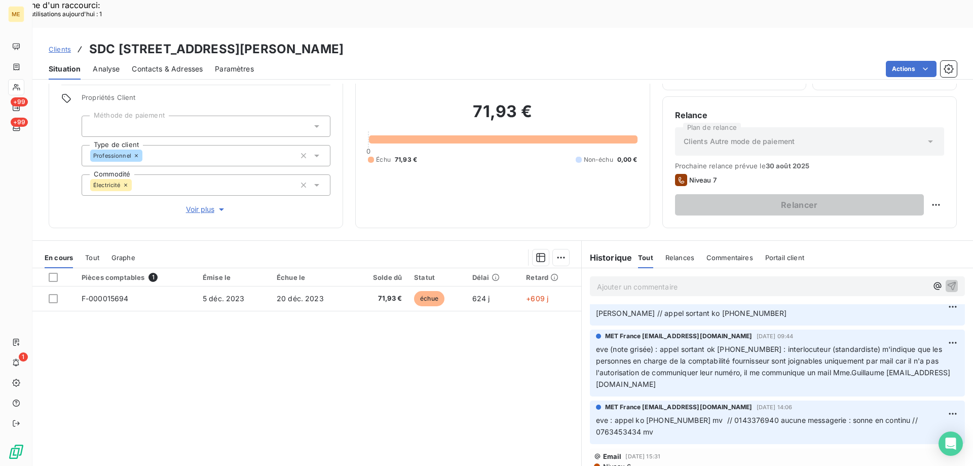
click at [732, 345] on span "eve (note grisée) : appel sortant ok 0143376940 : interlocuteur (standardiste) …" at bounding box center [773, 367] width 355 height 44
click at [638, 280] on p "Ajouter un commentaire ﻿" at bounding box center [762, 286] width 330 height 13
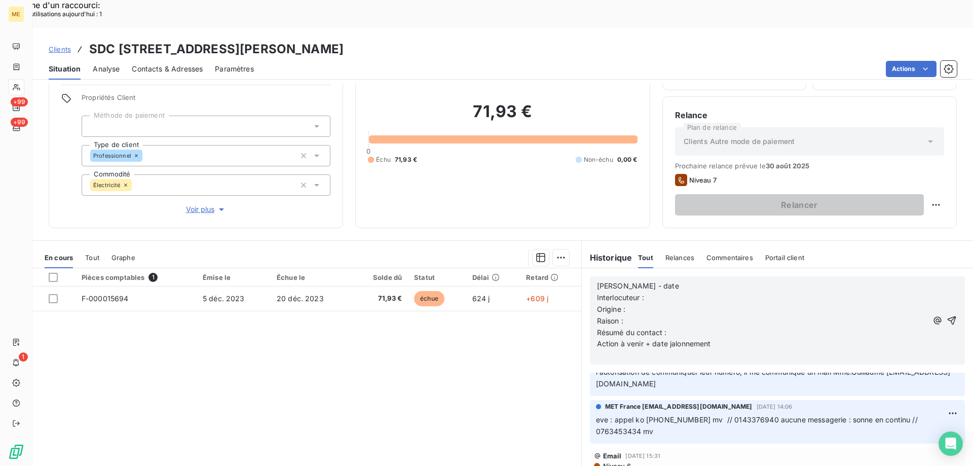
click at [672, 280] on p "Valérie - date" at bounding box center [762, 286] width 330 height 12
click at [656, 292] on p "Interlocuteur :" at bounding box center [762, 298] width 330 height 12
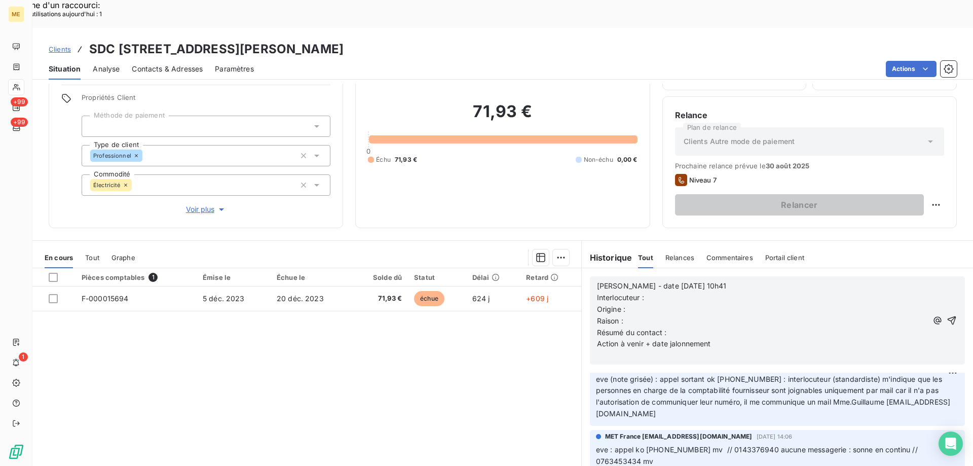
scroll to position [576, 0]
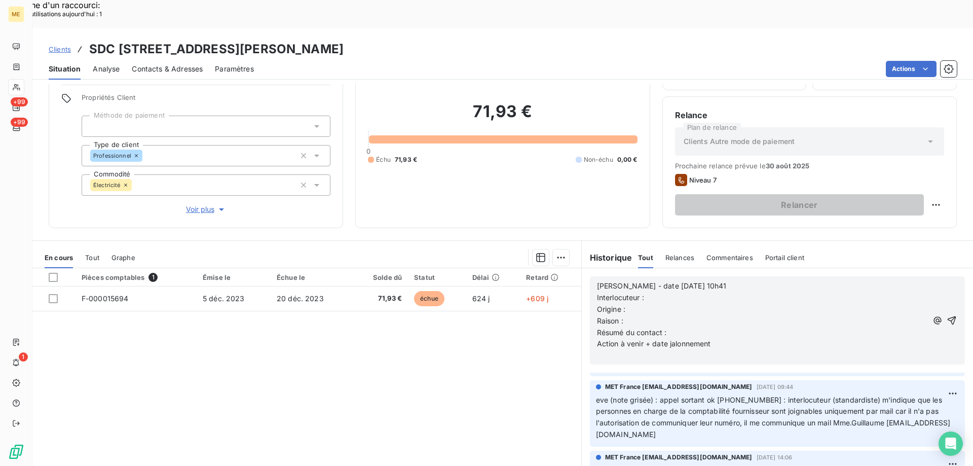
drag, startPoint x: 834, startPoint y: 395, endPoint x: 841, endPoint y: 405, distance: 12.4
click at [841, 405] on p "eve (note grisée) : appel sortant ok 0143376940 : interlocuteur (standardiste) …" at bounding box center [777, 417] width 363 height 47
click at [668, 304] on p "Origine :" at bounding box center [762, 310] width 330 height 12
click at [671, 292] on p "Interlocuteur :" at bounding box center [762, 298] width 330 height 12
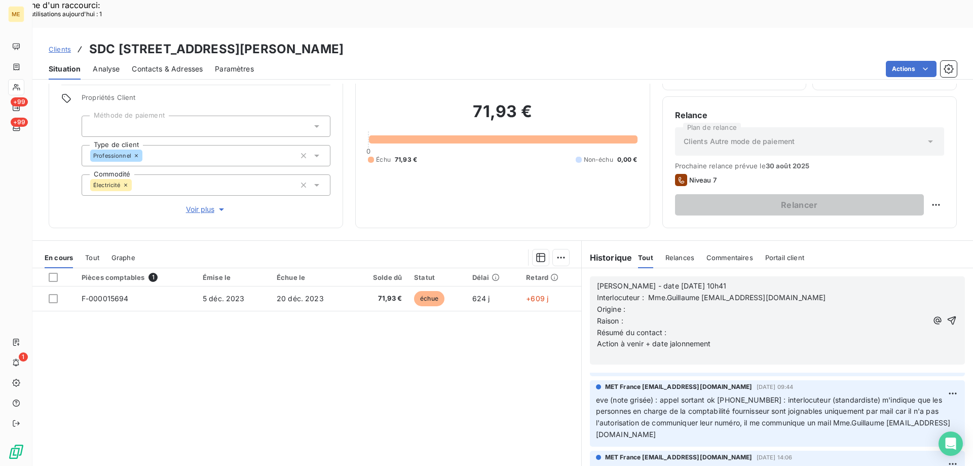
click at [852, 292] on p "Interlocuteur : Mme.Guillaume Sandrine.GUILLAUME@lamy-immobilier.fr" at bounding box center [762, 298] width 330 height 12
click at [648, 304] on p "Origine :" at bounding box center [762, 310] width 330 height 12
click at [642, 315] on p "Raison :" at bounding box center [762, 321] width 330 height 12
click at [682, 327] on p "Résumé du contact :" at bounding box center [762, 333] width 330 height 12
click at [716, 338] on p "Action à venir + date jalonnement" at bounding box center [762, 344] width 330 height 12
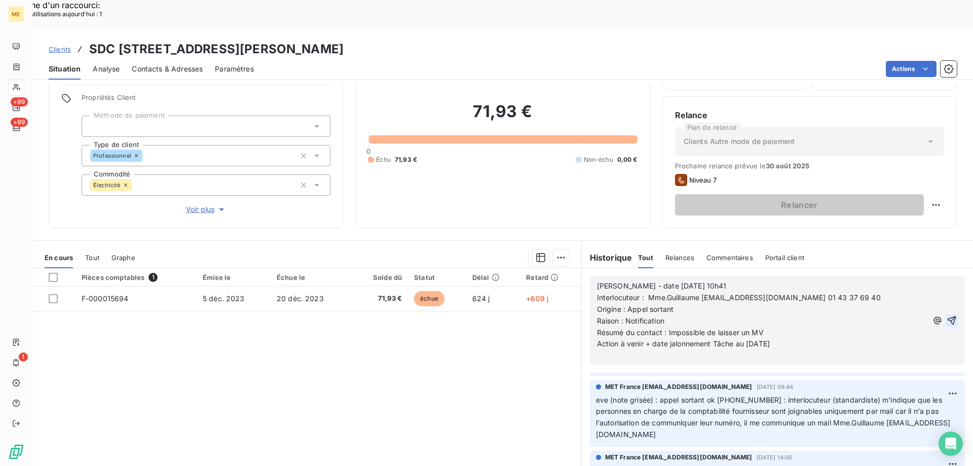
click at [948, 316] on icon "button" at bounding box center [952, 320] width 9 height 9
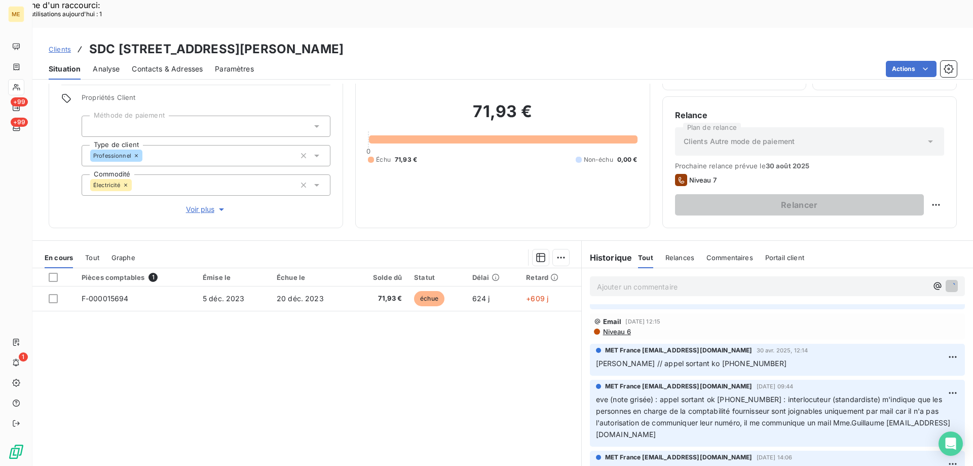
scroll to position [613, 0]
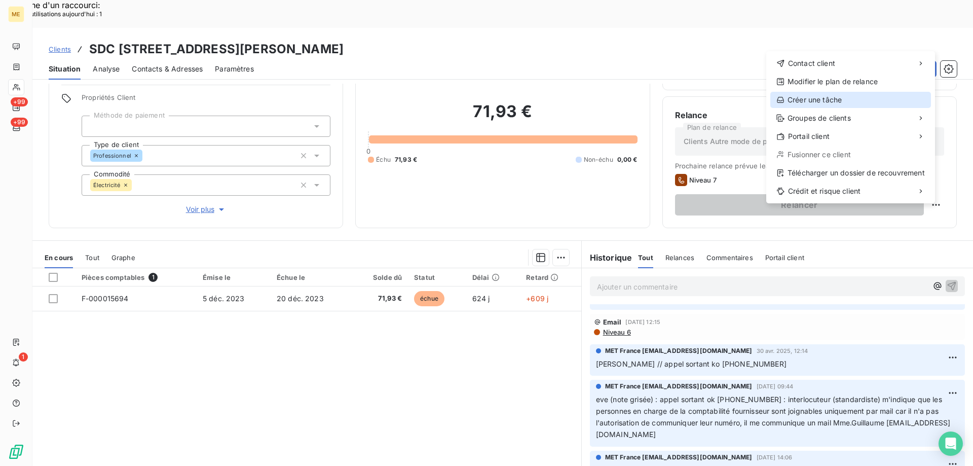
click at [806, 101] on div "Créer une tâche" at bounding box center [850, 100] width 161 height 16
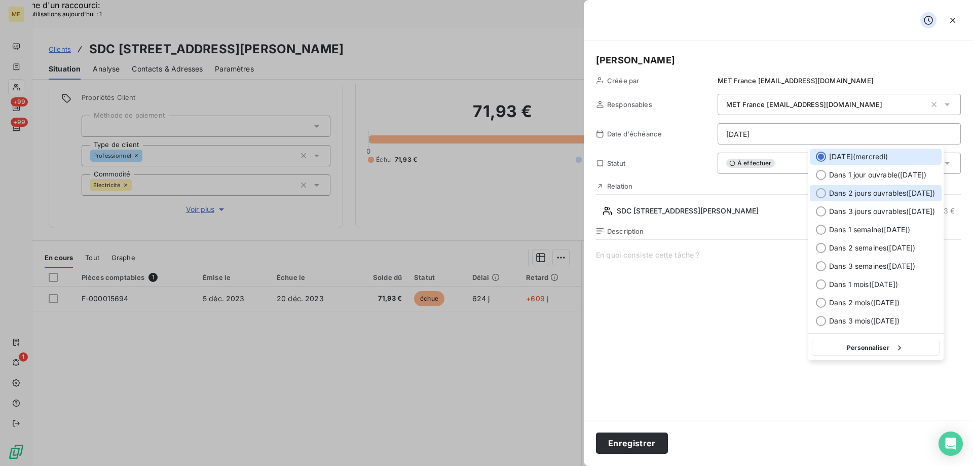
click at [822, 189] on div at bounding box center [821, 193] width 10 height 10
type input "22/08/2025"
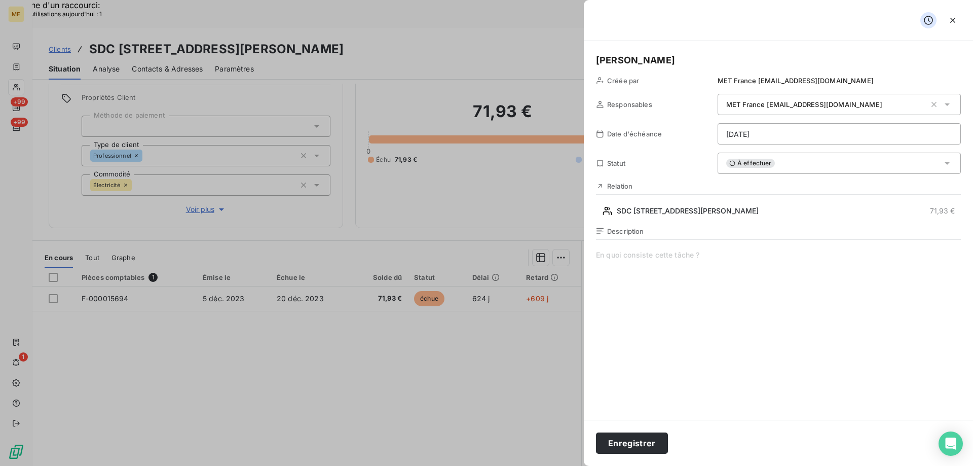
click at [672, 251] on span at bounding box center [778, 347] width 365 height 195
click at [629, 439] on button "Enregistrer" at bounding box center [632, 442] width 72 height 21
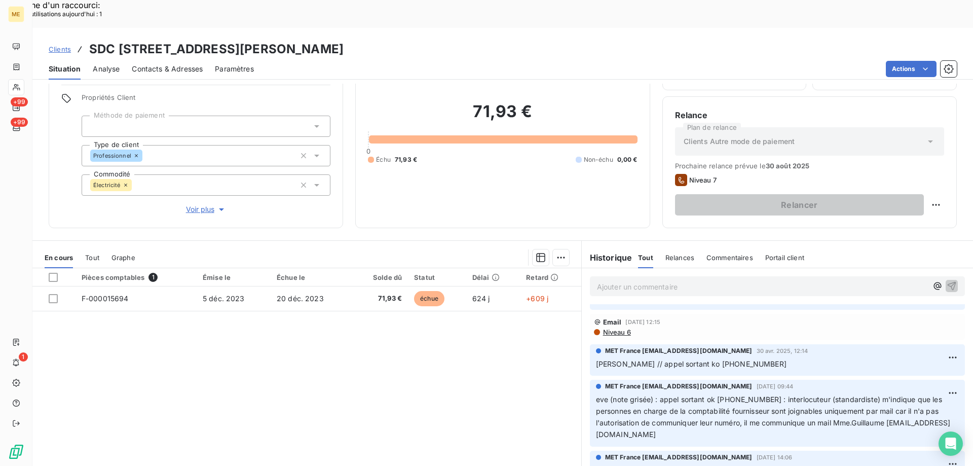
click at [175, 64] on span "Contacts & Adresses" at bounding box center [167, 69] width 71 height 10
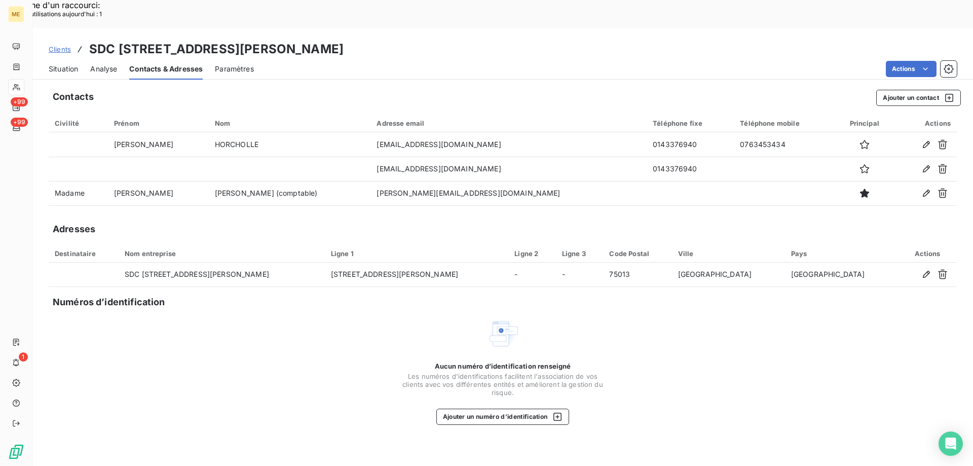
click at [65, 64] on span "Situation" at bounding box center [63, 69] width 29 height 10
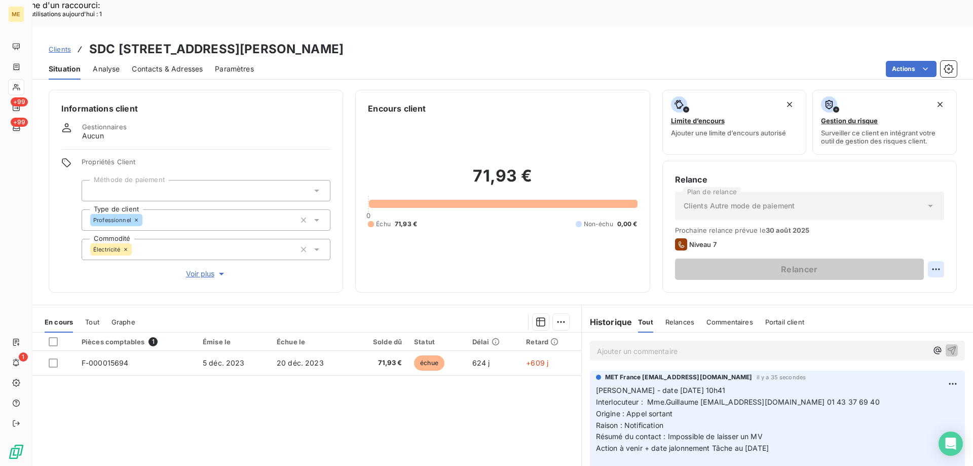
click at [890, 261] on div "Replanifier cette action" at bounding box center [886, 263] width 91 height 16
select select "7"
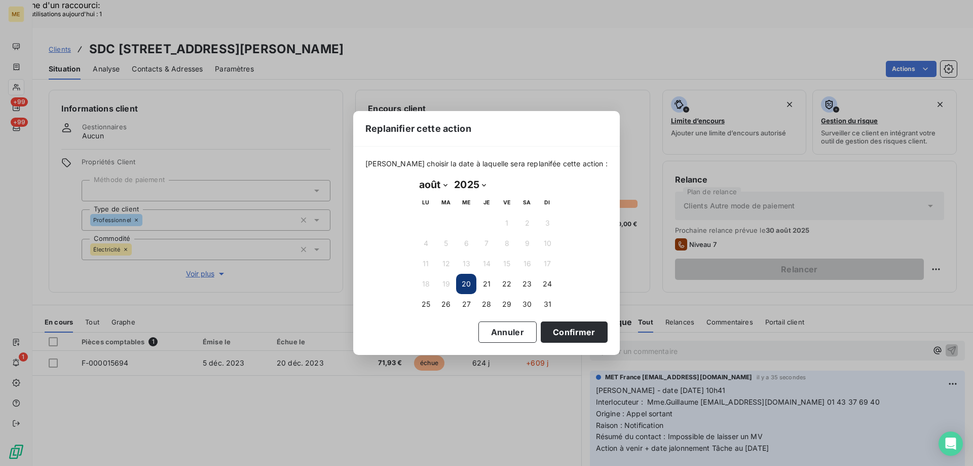
click at [466, 282] on button "20" at bounding box center [466, 284] width 20 height 20
click at [467, 283] on button "20" at bounding box center [466, 284] width 20 height 20
click at [555, 332] on button "Confirmer" at bounding box center [574, 331] width 67 height 21
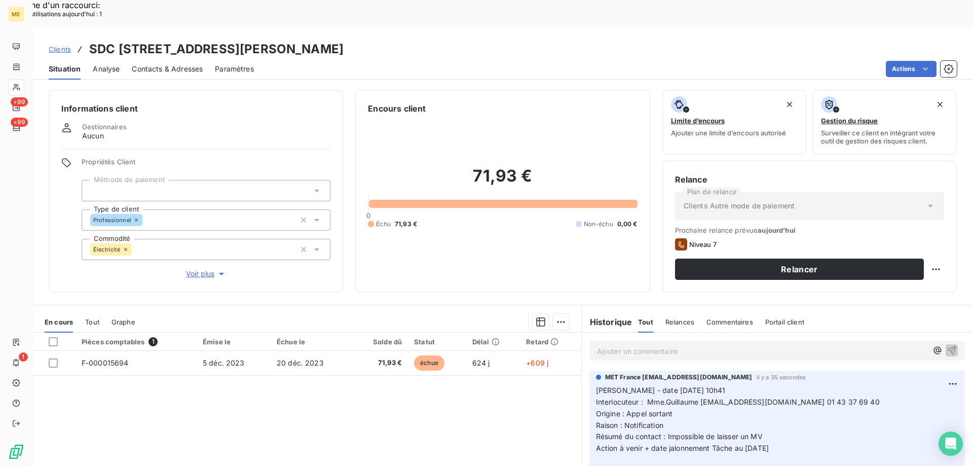
drag, startPoint x: 798, startPoint y: 421, endPoint x: 588, endPoint y: 366, distance: 217.0
click at [590, 370] on div "MET France met-france@recouvrement.met.com il y a 35 secondes Valérie - date 20…" at bounding box center [777, 420] width 375 height 101
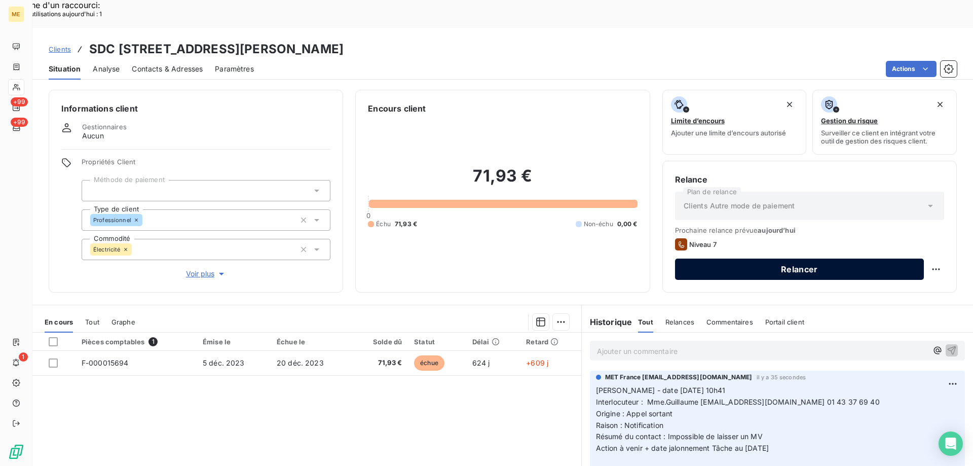
click at [735, 258] on button "Relancer" at bounding box center [799, 268] width 249 height 21
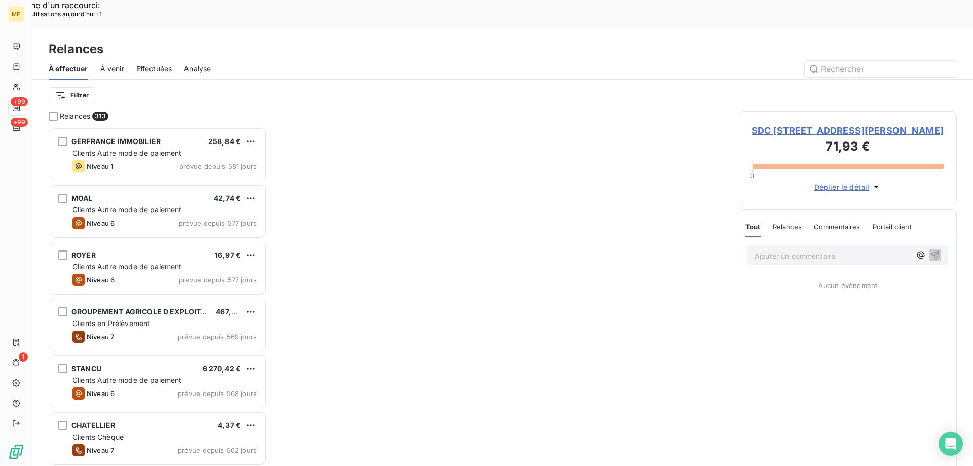
scroll to position [359, 210]
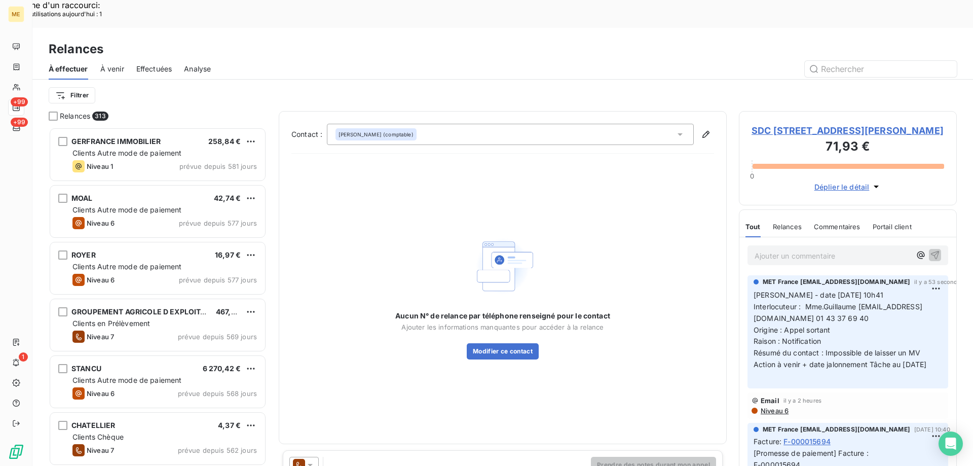
click at [531, 124] on div "Sandrine GUILLAUME (comptable)" at bounding box center [510, 134] width 367 height 21
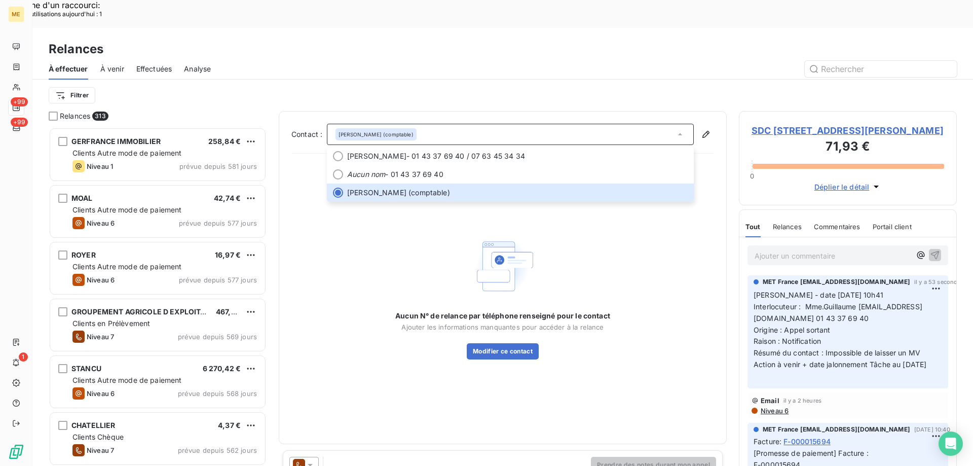
click at [609, 234] on div "Aucun N° de relance par téléphone renseigné pour le contact Ajouter les informa…" at bounding box center [502, 297] width 215 height 126
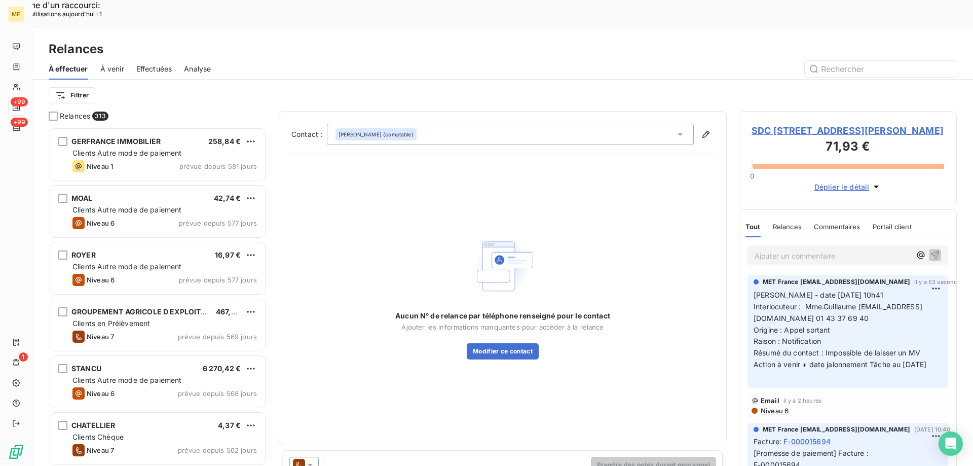
click at [310, 464] on icon at bounding box center [310, 465] width 5 height 3
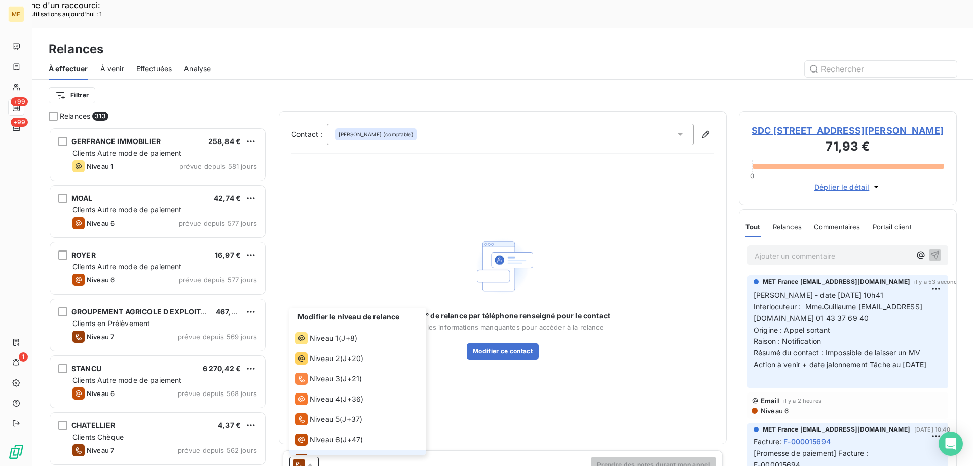
scroll to position [15, 0]
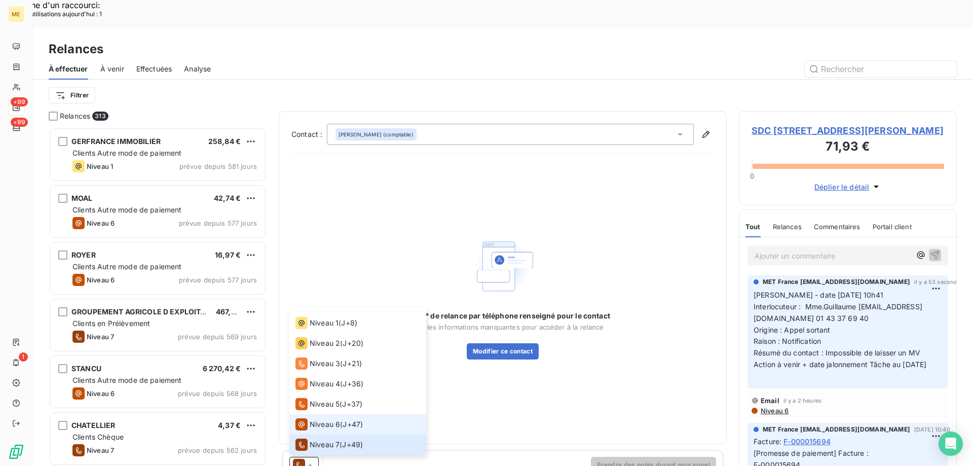
click at [311, 419] on span "Niveau 6" at bounding box center [325, 424] width 30 height 10
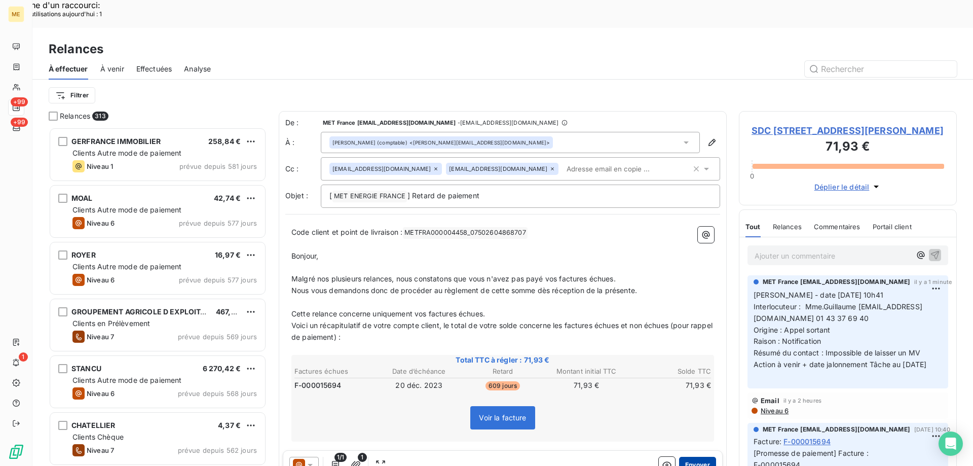
click at [687, 457] on button "Envoyer" at bounding box center [697, 465] width 37 height 16
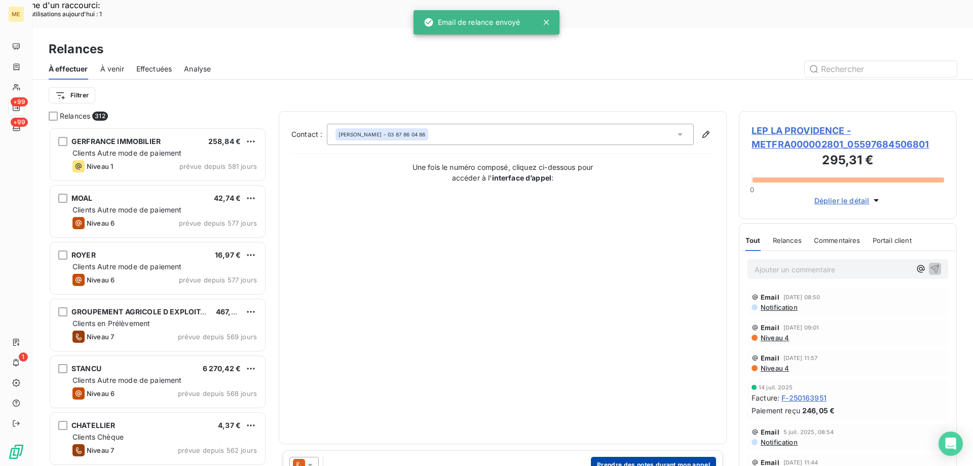
click at [628, 457] on button "Prendre des notes durant mon appel" at bounding box center [653, 465] width 125 height 16
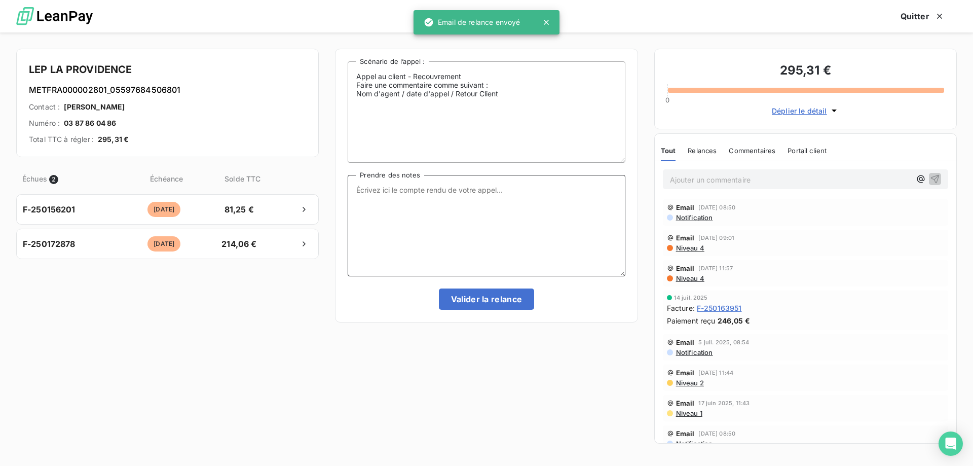
click at [509, 198] on textarea "Prendre des notes" at bounding box center [486, 225] width 277 height 101
paste textarea "[PERSON_NAME] - date [DATE] 10h41 Interlocuteur : Mme.Guillaume [EMAIL_ADDRESS]…"
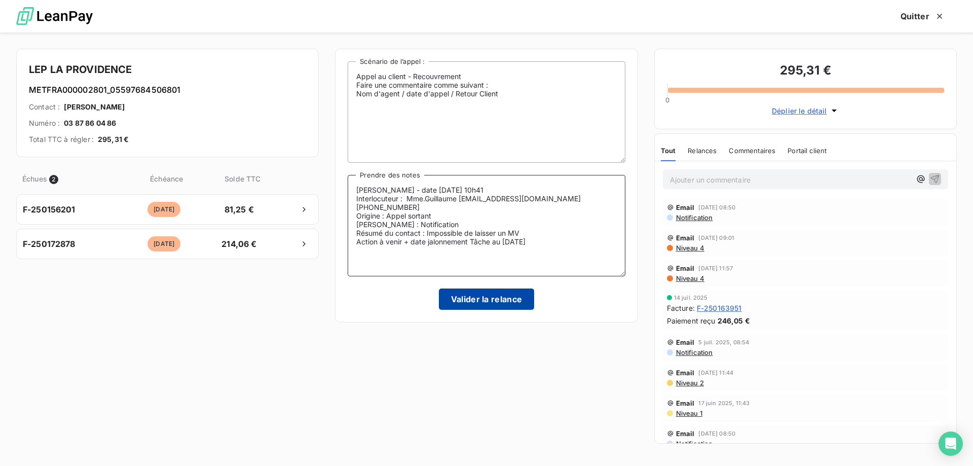
type textarea "[PERSON_NAME] - date [DATE] 10h41 Interlocuteur : Mme.Guillaume [EMAIL_ADDRESS]…"
click at [485, 300] on button "Valider la relance" at bounding box center [487, 298] width 96 height 21
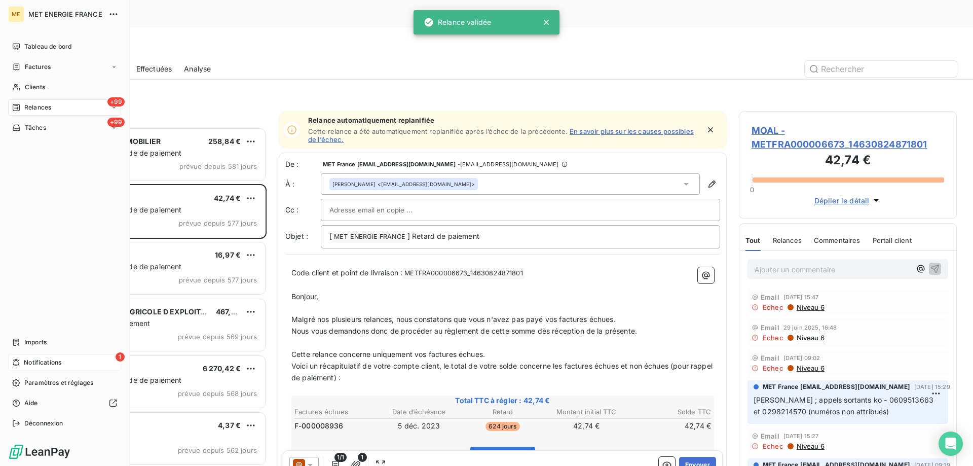
click at [71, 361] on div "1 Notifications" at bounding box center [64, 362] width 113 height 16
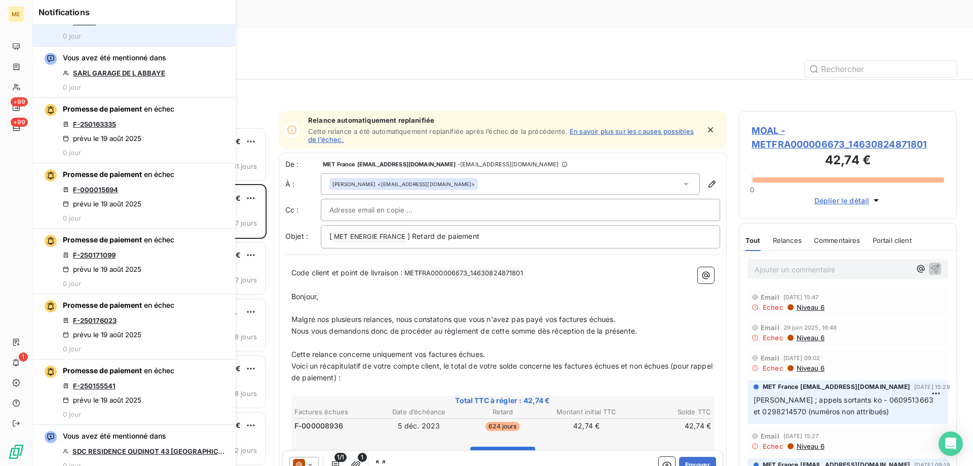
scroll to position [152, 0]
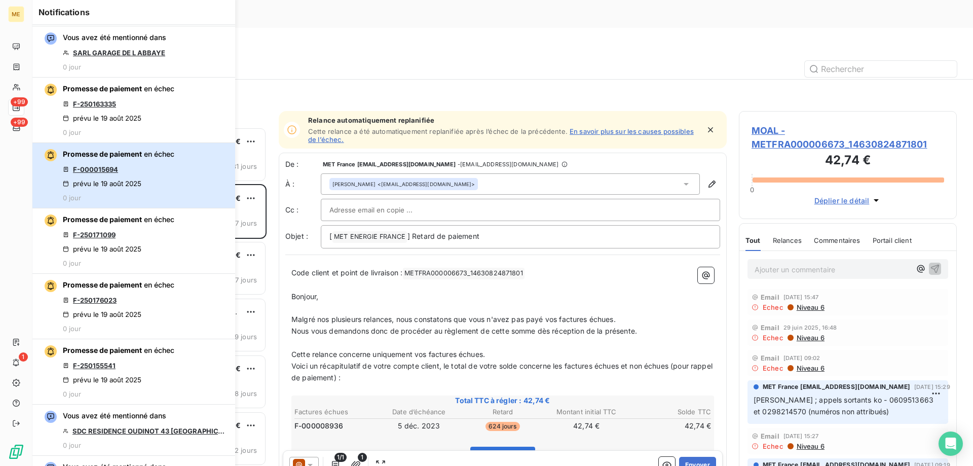
click at [165, 177] on div "Promesse de paiement en échec F-000015694 prévu le 19 août 2025 0 jour" at bounding box center [118, 175] width 111 height 53
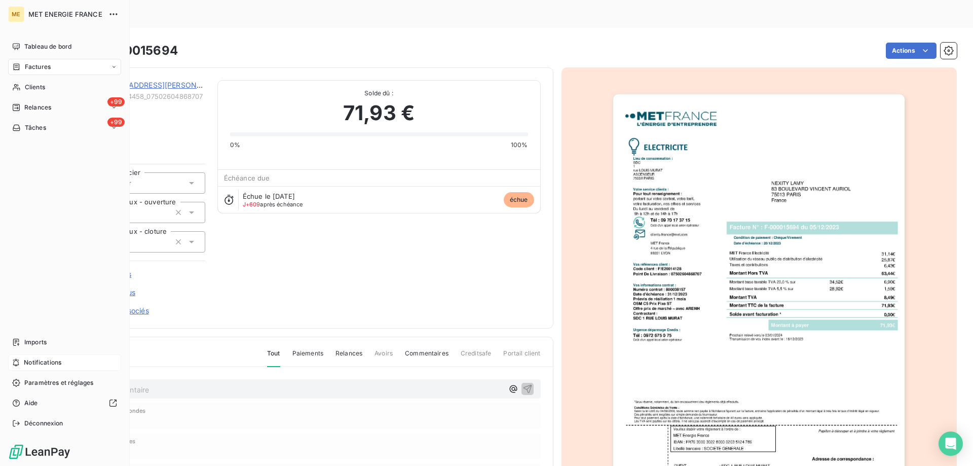
click at [73, 356] on div "Notifications" at bounding box center [64, 362] width 113 height 16
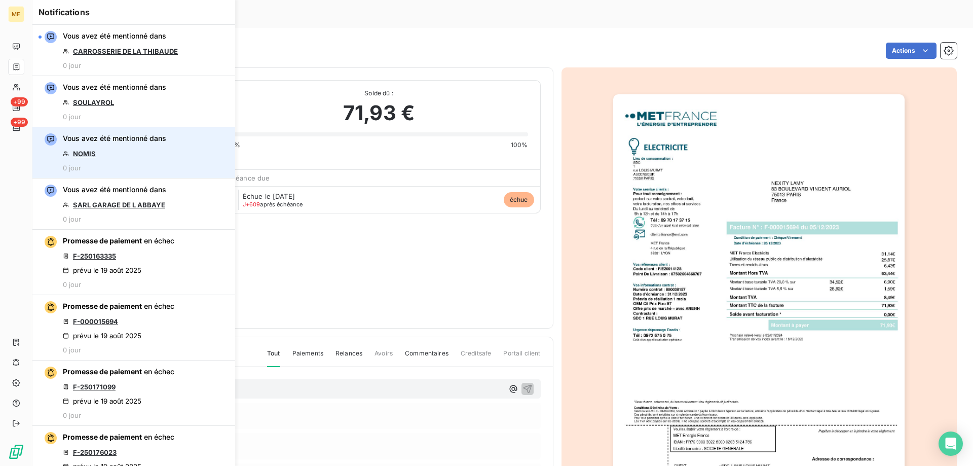
scroll to position [152, 0]
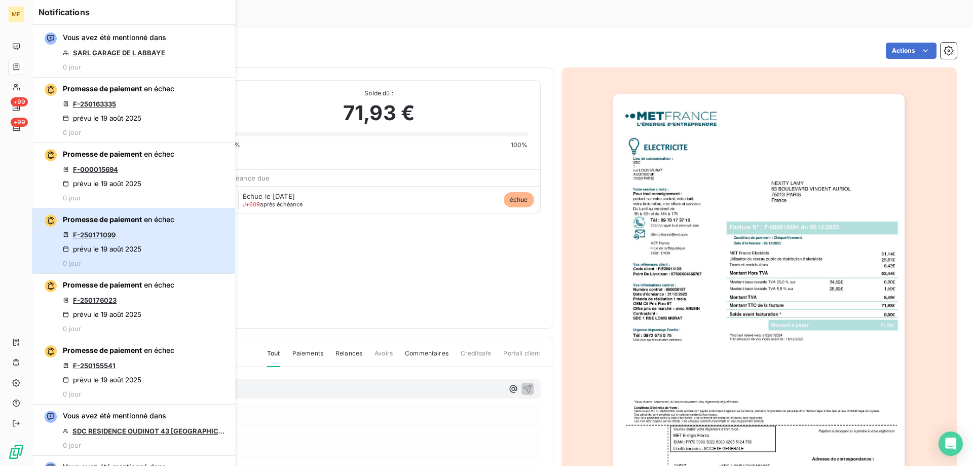
click at [166, 238] on div "Promesse de paiement en échec F-250171099 prévu le 19 août 2025 0 jour" at bounding box center [118, 240] width 111 height 53
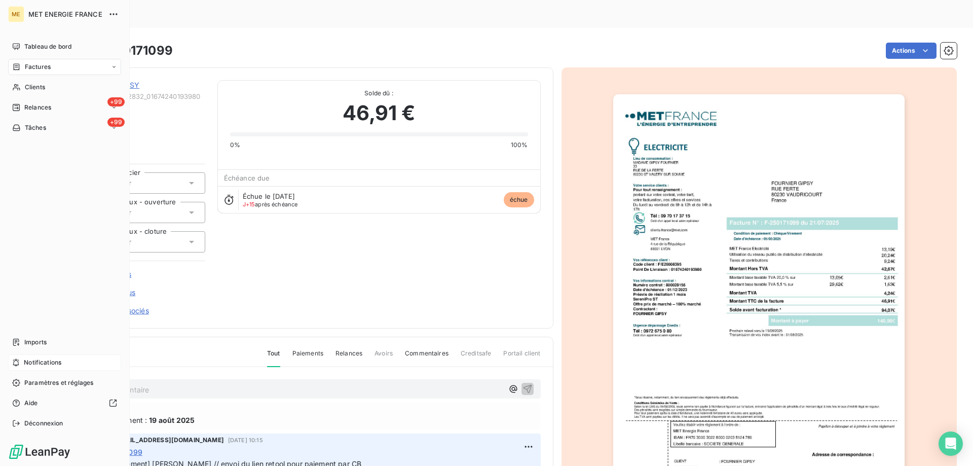
click at [62, 369] on div "Notifications" at bounding box center [64, 362] width 113 height 16
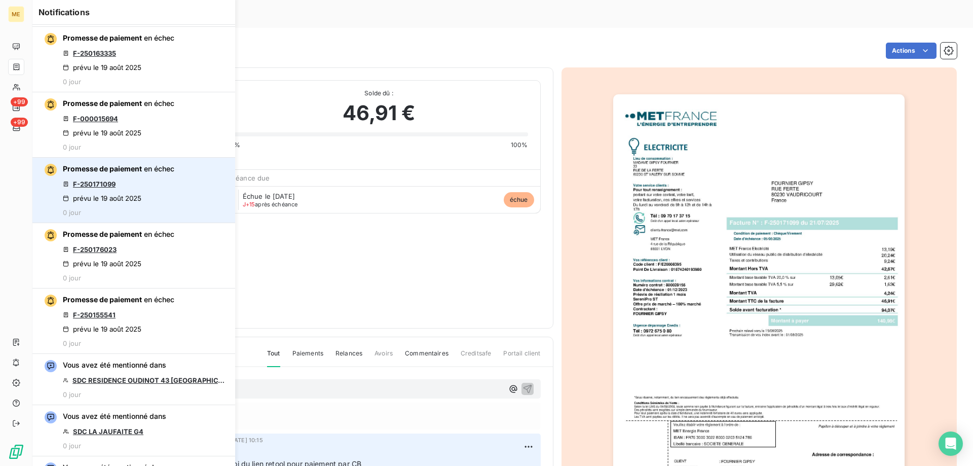
scroll to position [253, 0]
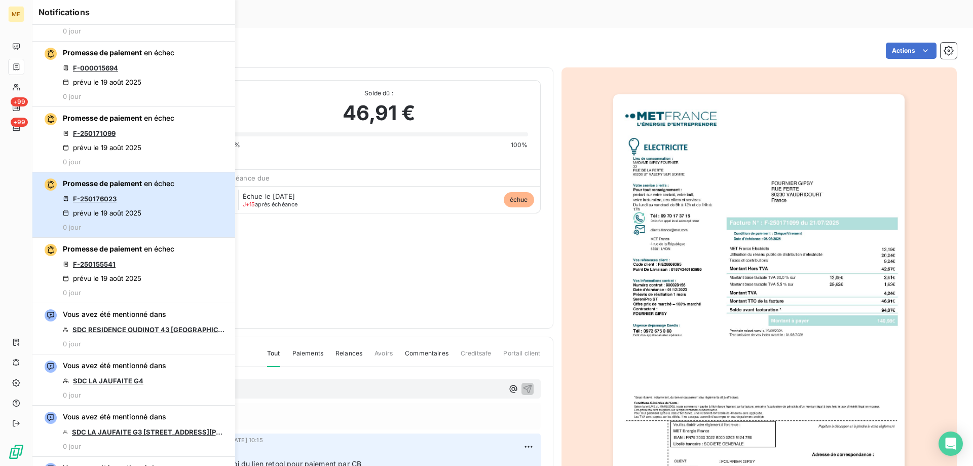
click at [168, 200] on div "Promesse de paiement en échec F-250176023 prévu le 19 août 2025 0 jour" at bounding box center [118, 204] width 111 height 53
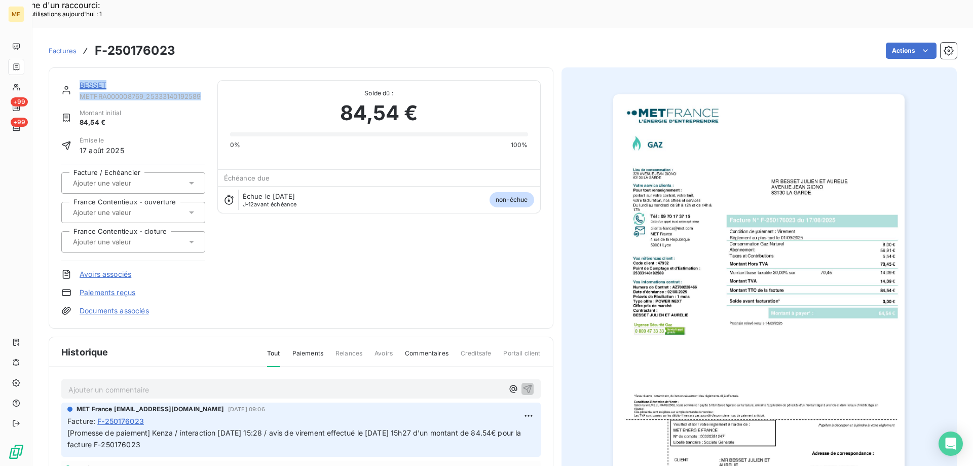
drag, startPoint x: 203, startPoint y: 67, endPoint x: 77, endPoint y: 55, distance: 126.7
click at [77, 80] on div "BESSET METFRA000008769_25333140192589" at bounding box center [133, 90] width 144 height 20
click at [96, 81] on link "BESSET" at bounding box center [93, 85] width 27 height 9
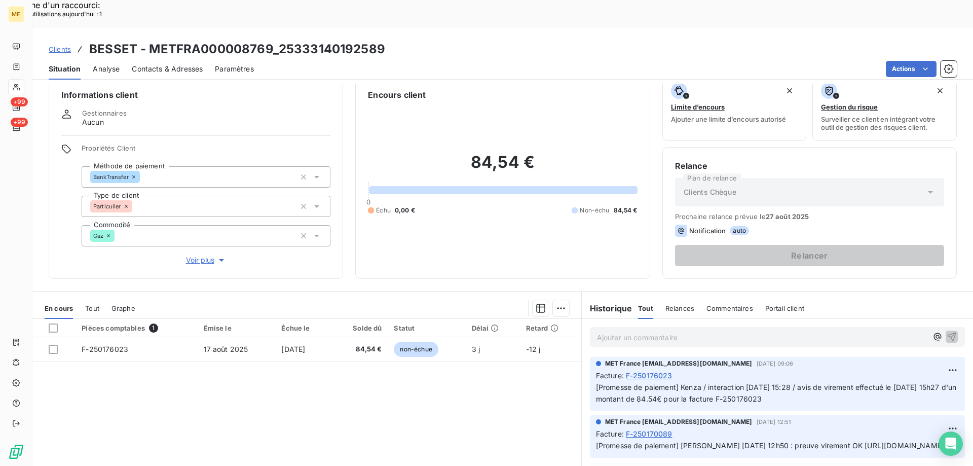
scroll to position [64, 0]
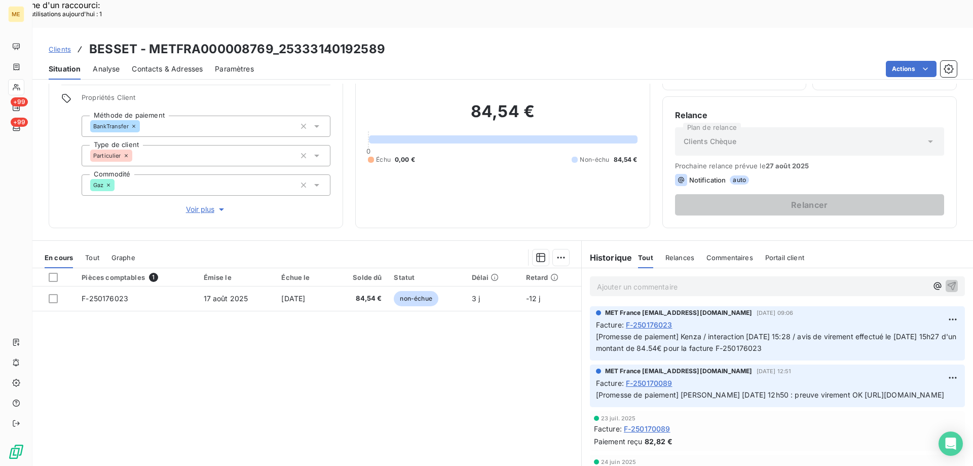
click at [613, 280] on p "Ajouter un commentaire ﻿" at bounding box center [762, 286] width 330 height 13
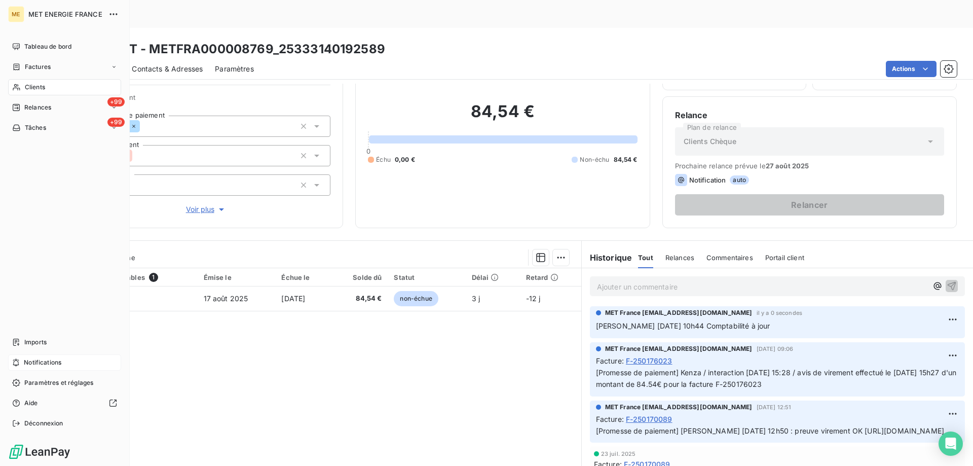
click at [66, 362] on div "Notifications" at bounding box center [64, 362] width 113 height 16
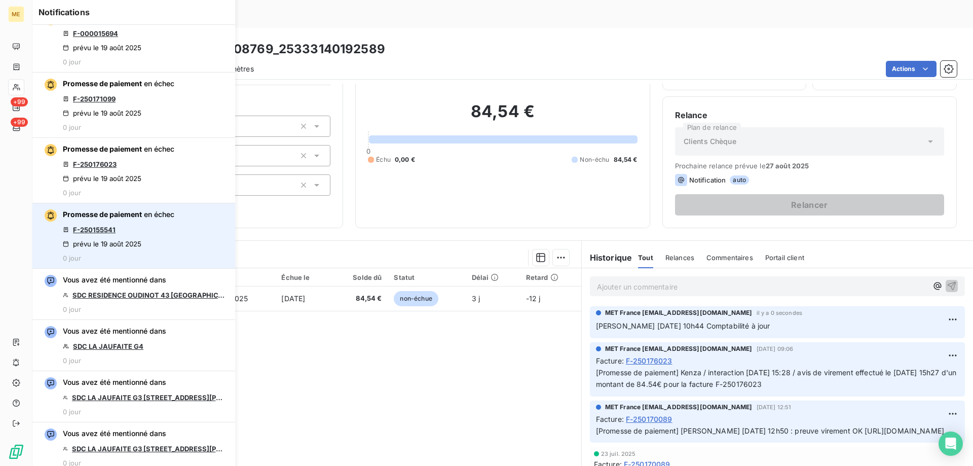
scroll to position [304, 0]
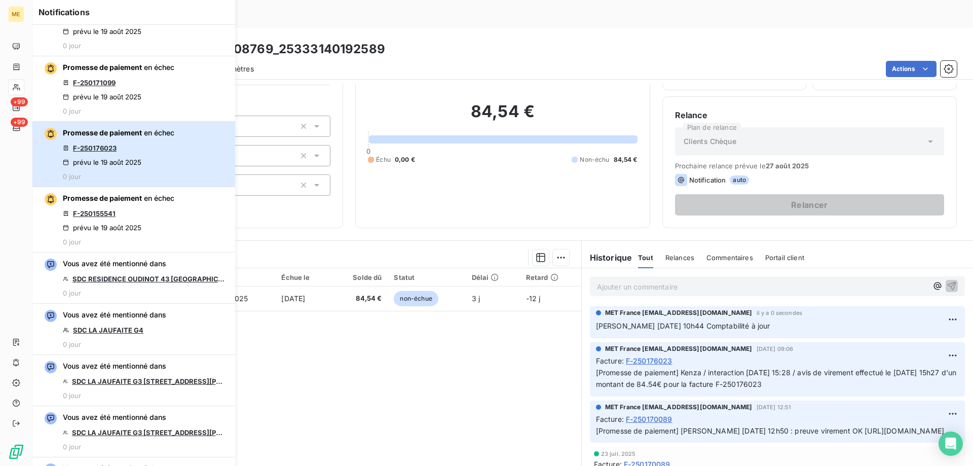
click at [166, 155] on div "Promesse de paiement en échec F-250176023 prévu le 19 août 2025 0 jour" at bounding box center [118, 154] width 111 height 53
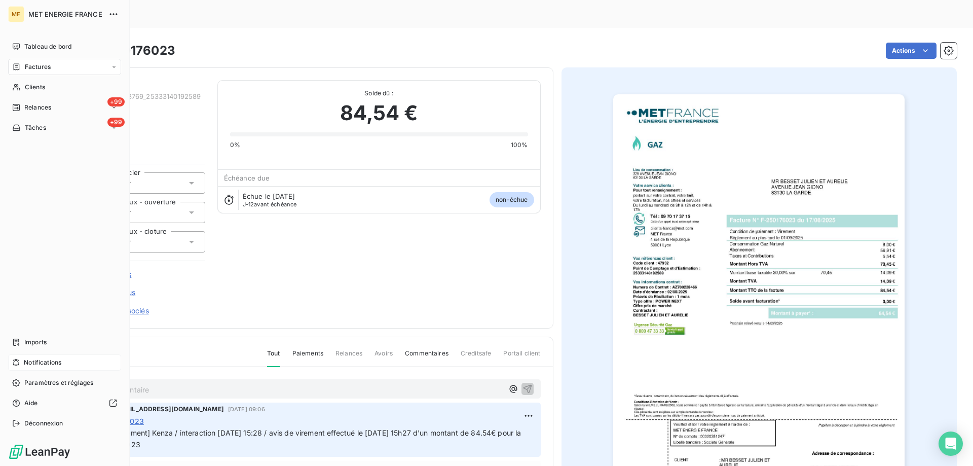
click at [61, 358] on span "Notifications" at bounding box center [43, 362] width 38 height 9
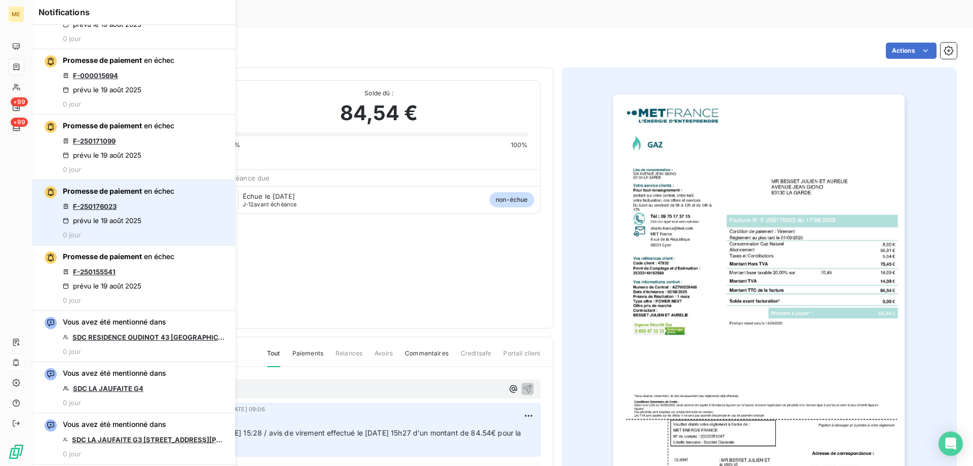
scroll to position [253, 0]
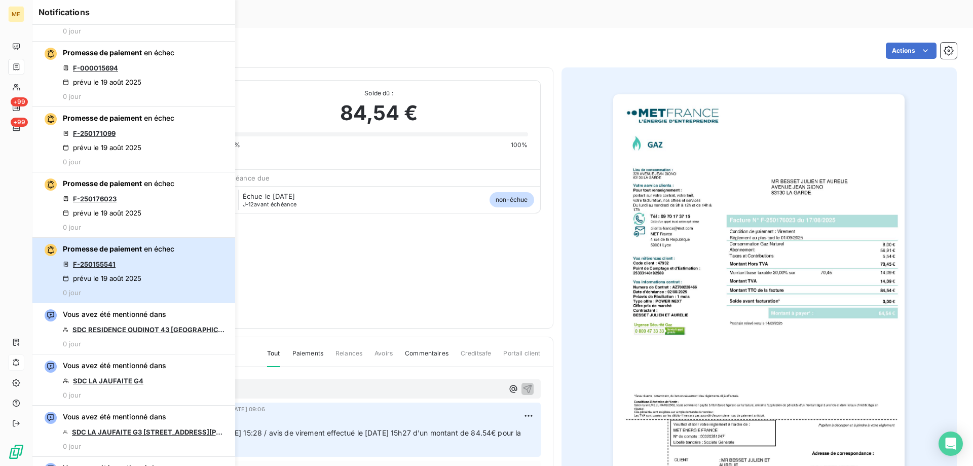
click at [178, 266] on button "Promesse de paiement en échec F-250155541 prévu le 19 août 2025 0 jour" at bounding box center [133, 270] width 203 height 65
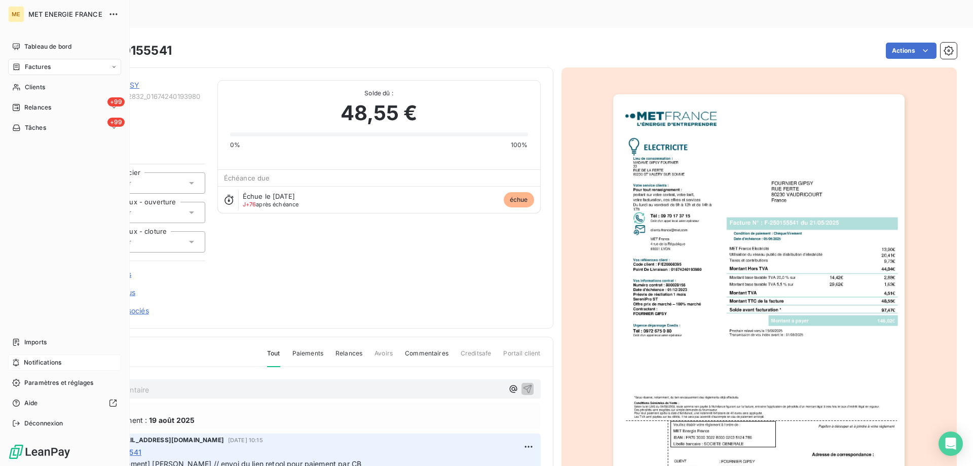
click at [89, 363] on div "Notifications" at bounding box center [64, 362] width 113 height 16
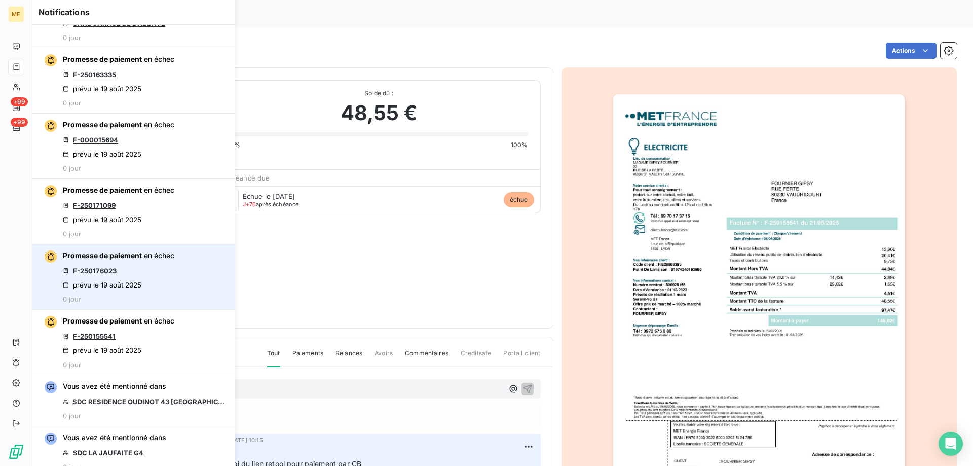
scroll to position [203, 0]
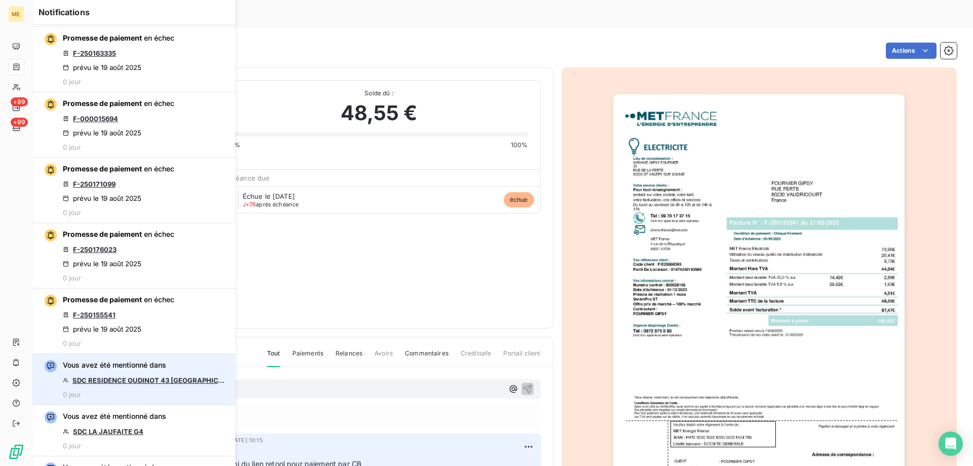
click at [122, 378] on link "SDC RESIDENCE OUDINOT 43 GRIGNY" at bounding box center [148, 380] width 153 height 8
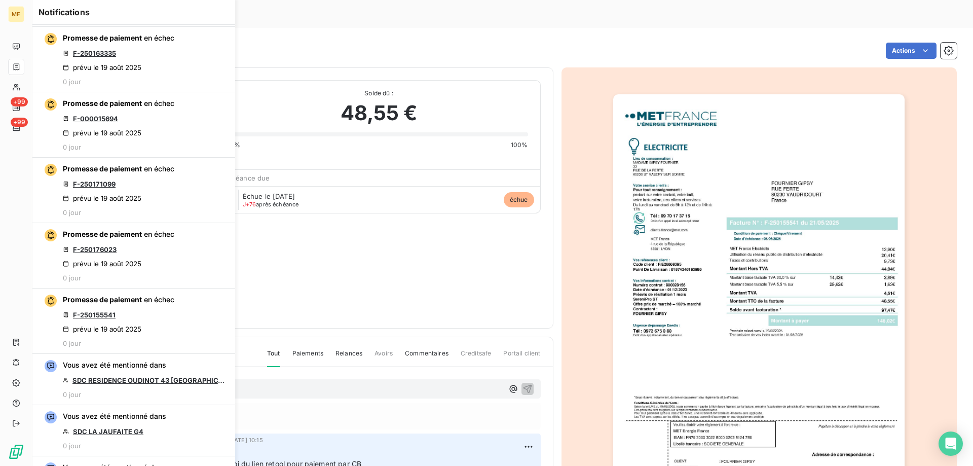
click at [369, 43] on div "Actions" at bounding box center [570, 51] width 773 height 16
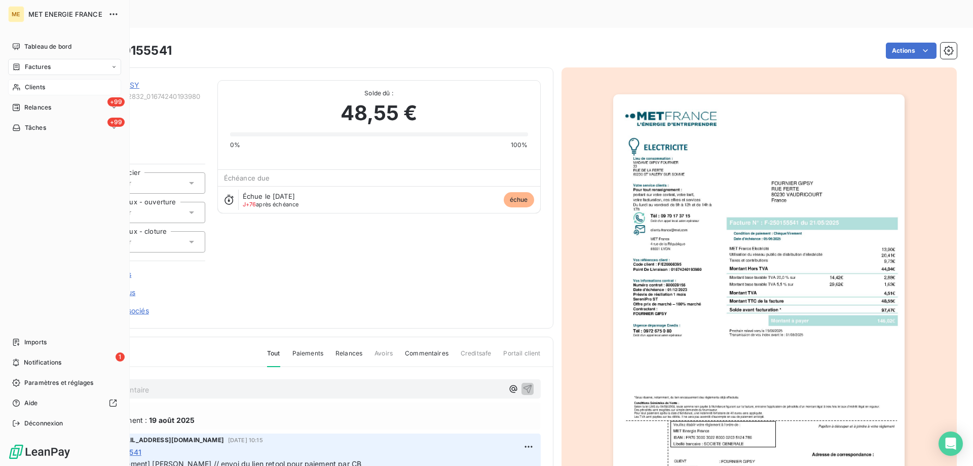
click at [53, 92] on div "Clients" at bounding box center [64, 87] width 113 height 16
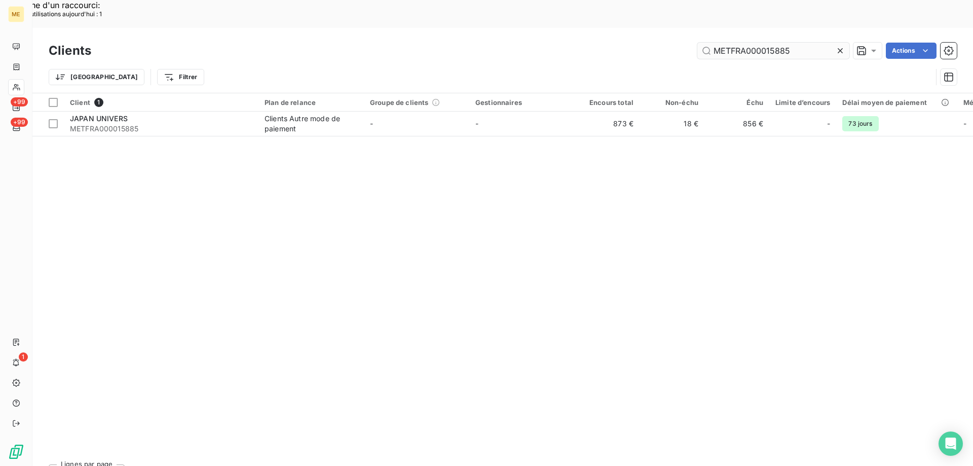
drag, startPoint x: 838, startPoint y: 20, endPoint x: 798, endPoint y: 25, distance: 40.9
click at [836, 46] on icon at bounding box center [840, 51] width 10 height 10
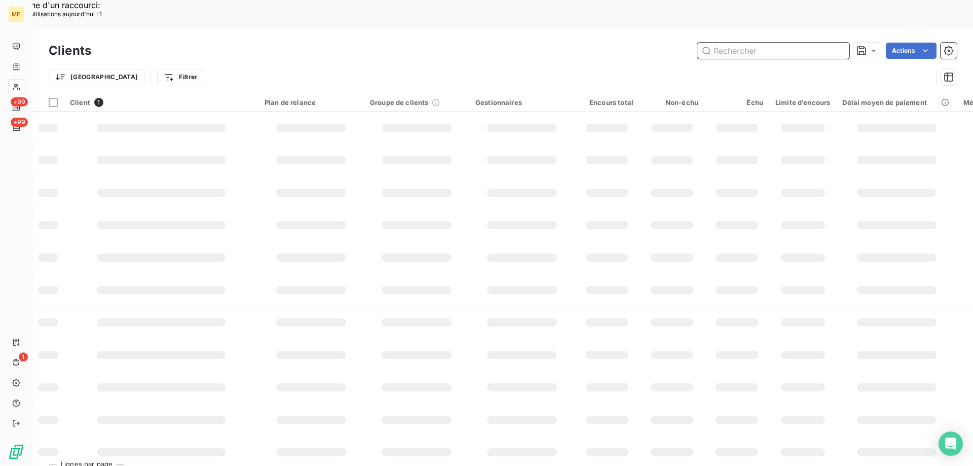
click at [770, 43] on input "text" at bounding box center [773, 51] width 152 height 16
paste input "METFRA000018401_50058685927410"
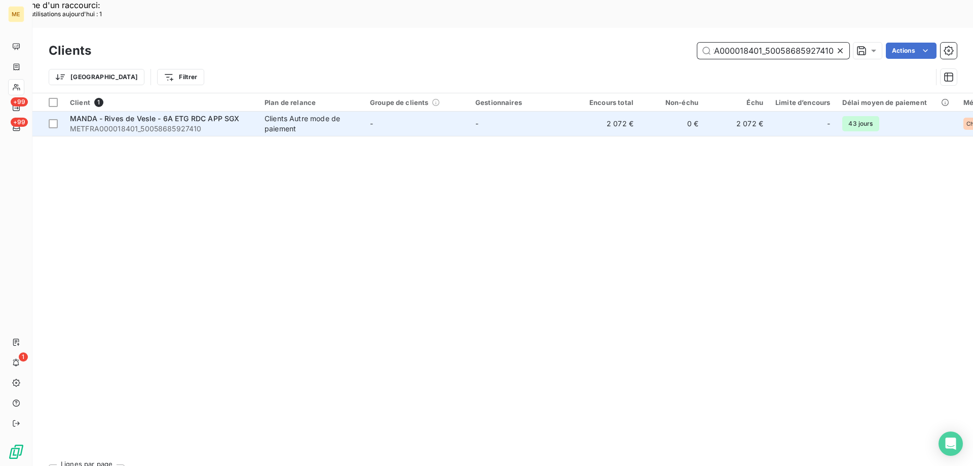
type input "METFRA000018401_50058685927410"
click at [161, 124] on span "METFRA000018401_50058685927410" at bounding box center [161, 129] width 182 height 10
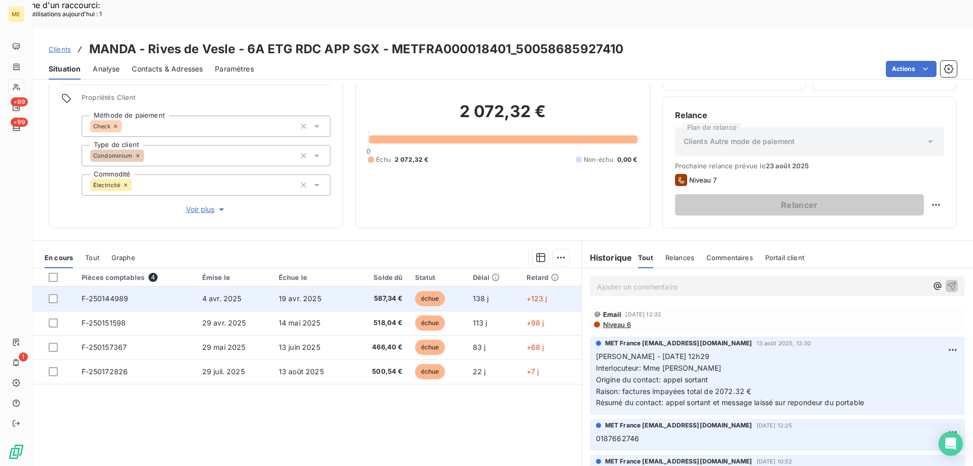
click at [106, 294] on span "F-250144989" at bounding box center [105, 298] width 47 height 9
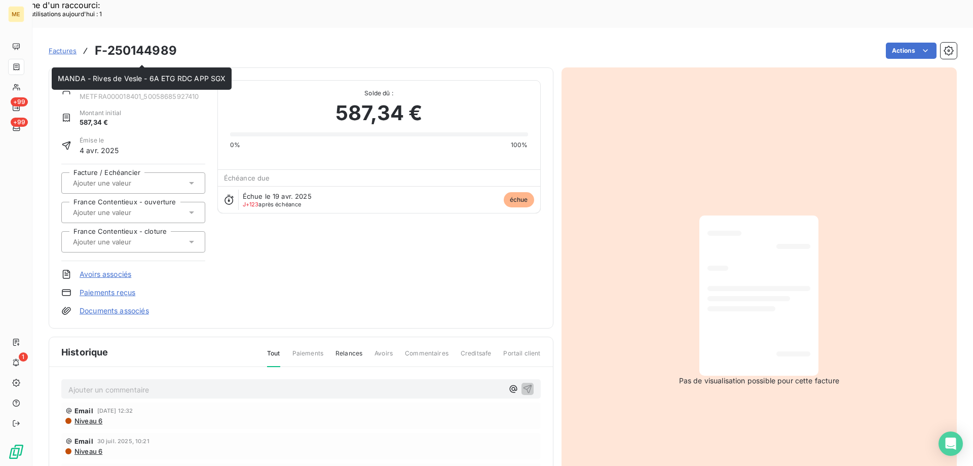
click at [134, 81] on link "MANDA - Rives de Vesle - 6A ETG RDC APP SGX" at bounding box center [164, 85] width 168 height 9
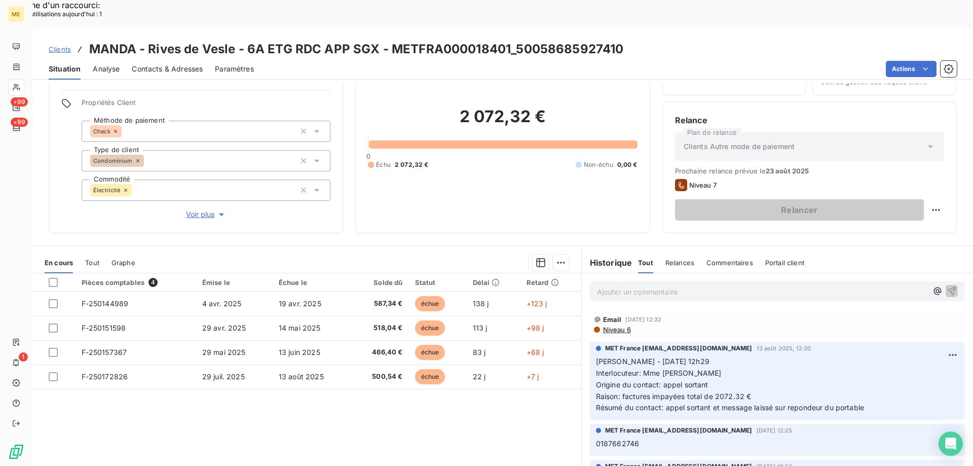
scroll to position [64, 0]
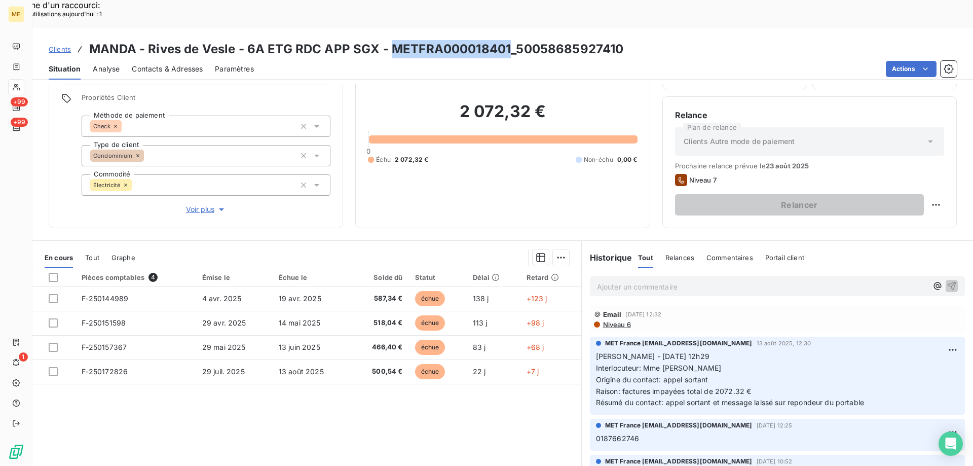
drag, startPoint x: 388, startPoint y: 21, endPoint x: 509, endPoint y: 18, distance: 121.1
click at [509, 40] on h3 "MANDA - Rives de Vesle - 6A ETG RDC APP SGX - METFRA000018401_50058685927410" at bounding box center [356, 49] width 534 height 18
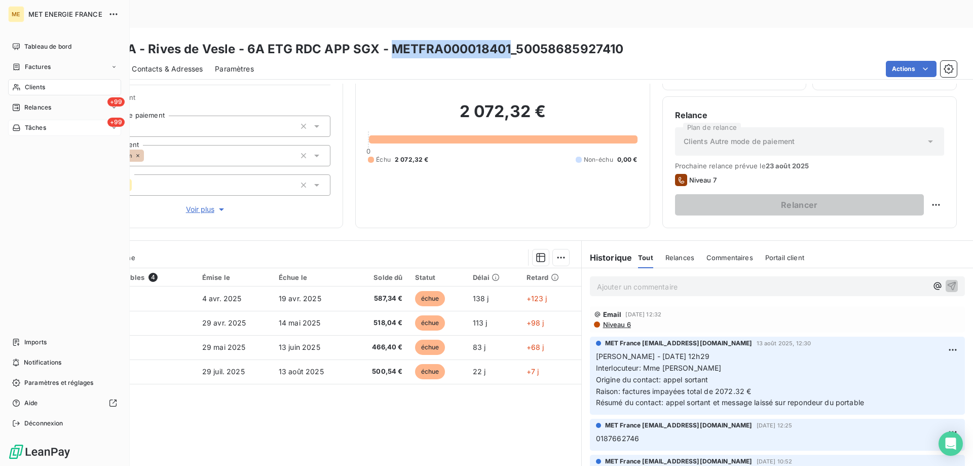
click at [38, 127] on span "Tâches" at bounding box center [35, 127] width 21 height 9
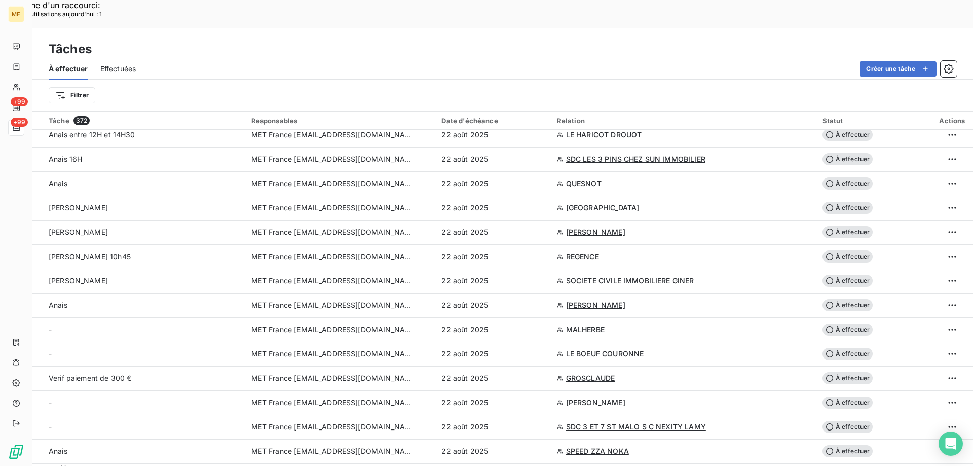
scroll to position [2099, 0]
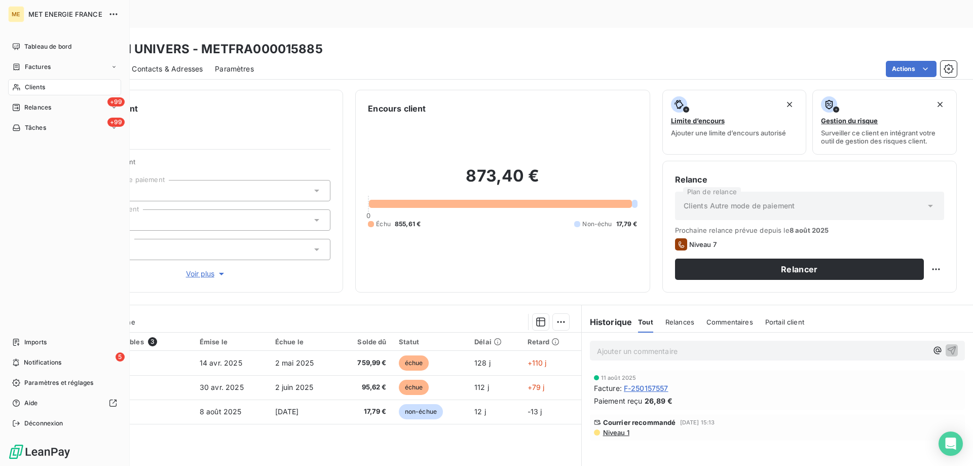
click at [43, 93] on div "Clients" at bounding box center [64, 87] width 113 height 16
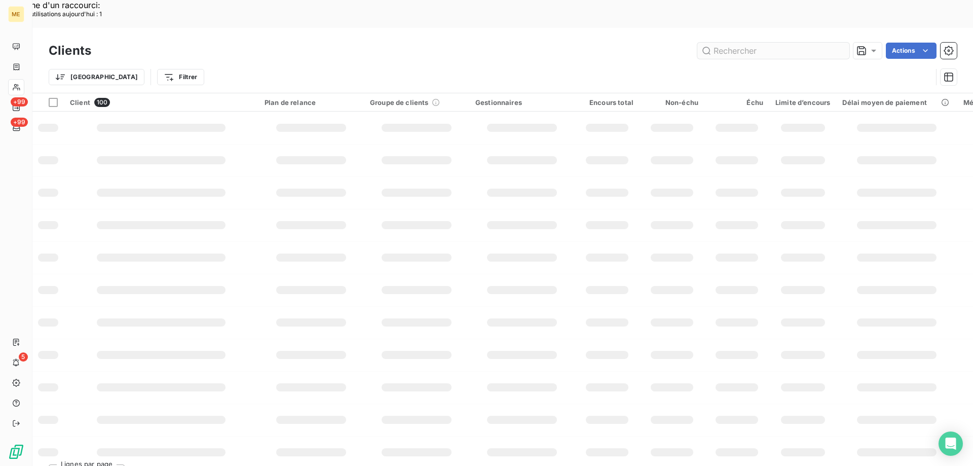
click at [745, 43] on input "text" at bounding box center [773, 51] width 152 height 16
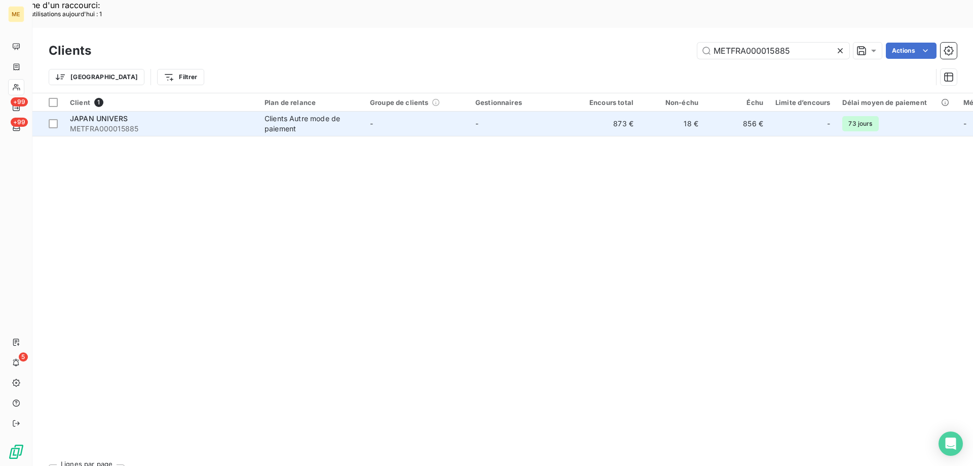
type input "METFRA000015885"
click at [94, 114] on div "JAPAN UNIVERS" at bounding box center [161, 119] width 182 height 10
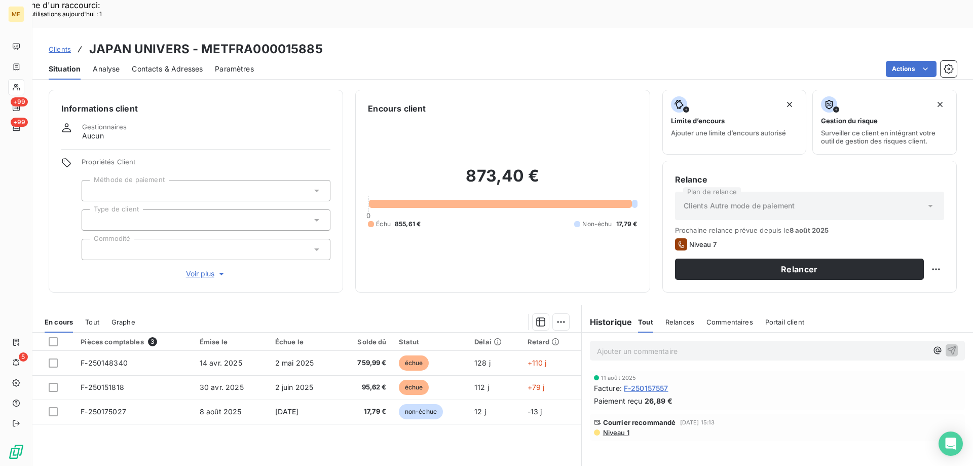
click at [623, 345] on p "Ajouter un commentaire ﻿" at bounding box center [762, 351] width 330 height 13
click at [619, 345] on p "Ajouter un commentaire ﻿" at bounding box center [762, 351] width 330 height 13
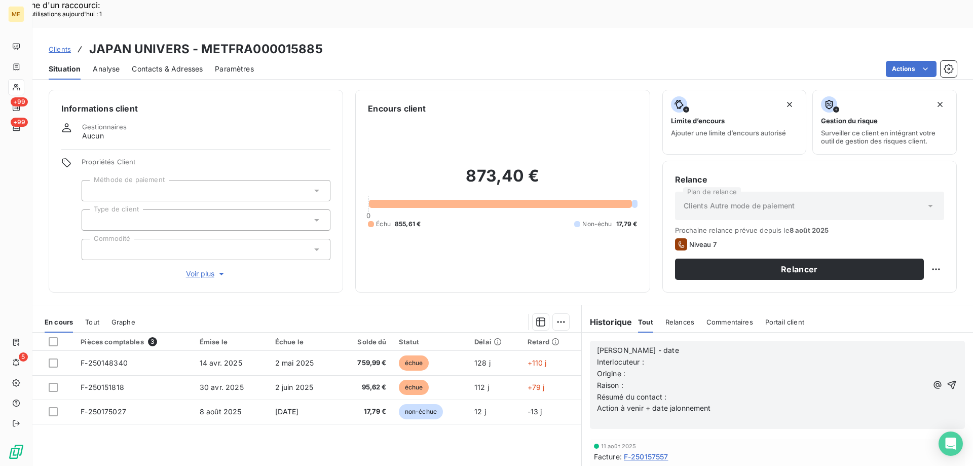
click at [658, 345] on p "Valérie - date" at bounding box center [762, 351] width 330 height 12
click at [654, 368] on p "Origine :" at bounding box center [762, 374] width 330 height 12
click at [663, 356] on p "Interlocuteur :" at bounding box center [762, 362] width 330 height 12
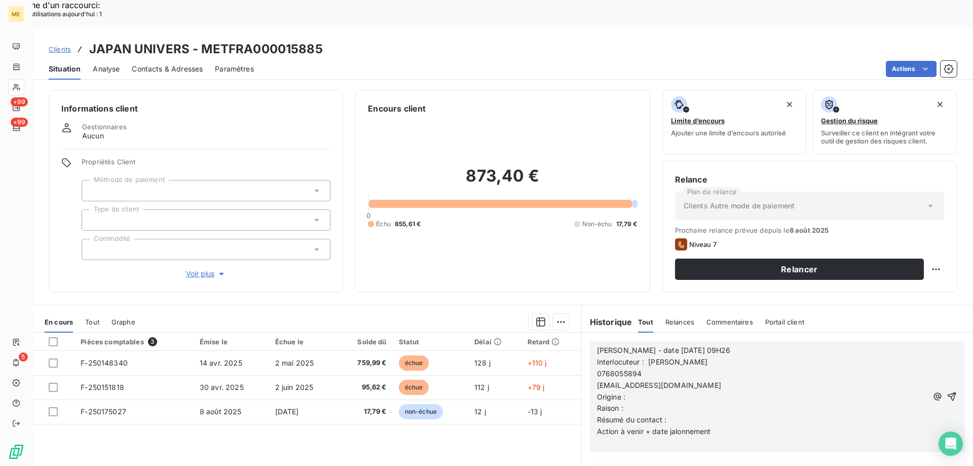
click at [597, 368] on p "0768055894" at bounding box center [762, 374] width 330 height 12
click at [597, 368] on p "japanuniverse56@gmail.com" at bounding box center [762, 374] width 330 height 12
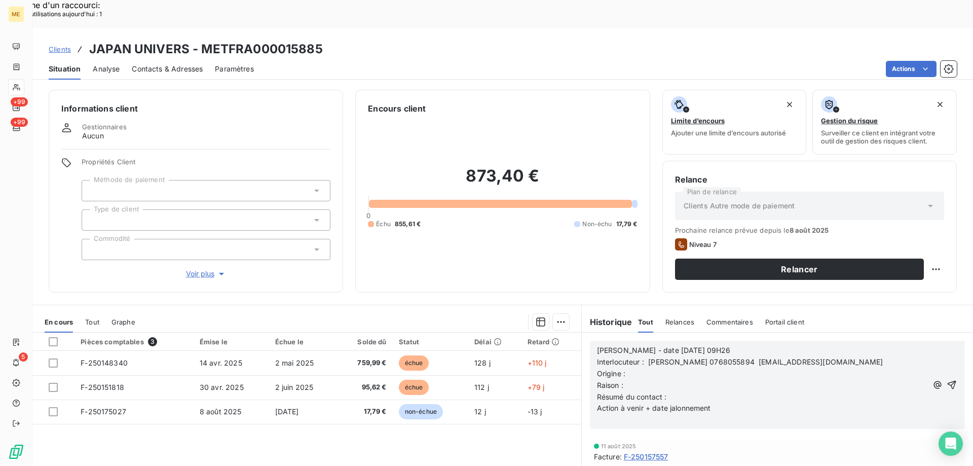
click at [634, 368] on p "Origine :" at bounding box center [762, 374] width 330 height 12
click at [635, 380] on p "Raison :" at bounding box center [762, 386] width 330 height 12
click at [681, 391] on p "Résumé du contact :" at bounding box center [762, 397] width 330 height 12
click at [737, 402] on p "Action à venir + date jalonnement" at bounding box center [762, 408] width 330 height 12
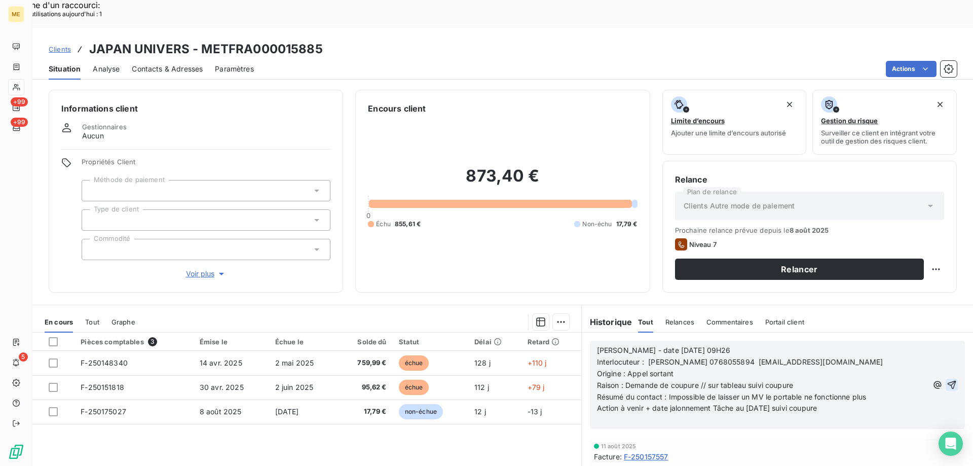
click at [948, 381] on icon "button" at bounding box center [952, 385] width 9 height 9
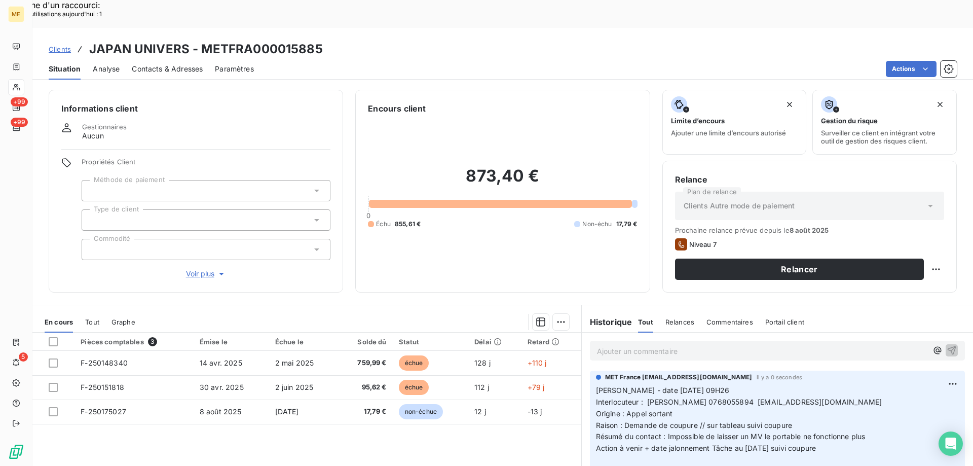
drag, startPoint x: 839, startPoint y: 421, endPoint x: 589, endPoint y: 364, distance: 256.2
click at [590, 370] on div "MET France met-france@recouvrement.met.com il y a 0 secondes Valérie - date 20/…" at bounding box center [777, 420] width 375 height 101
copy p "Valérie - date 20/08/2025 09H26 Interlocuteur : David MARCHAL 0768055894 japanu…"
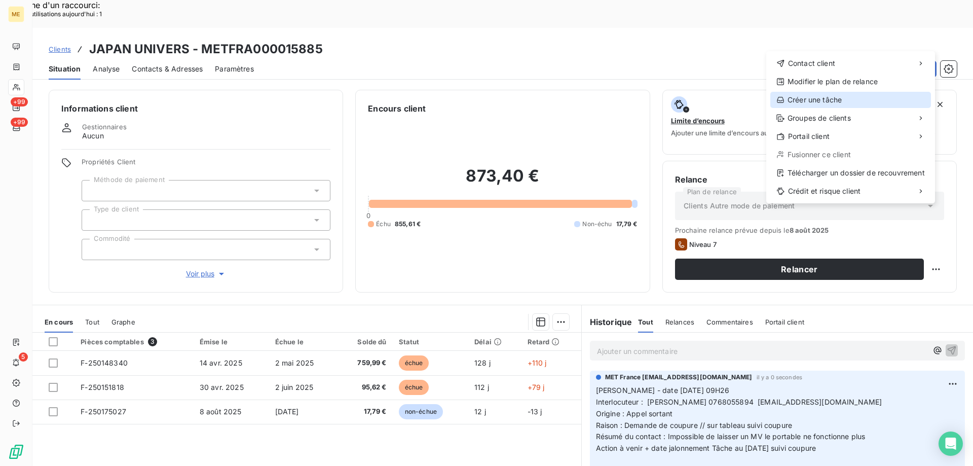
click at [791, 101] on div "Créer une tâche" at bounding box center [850, 100] width 161 height 16
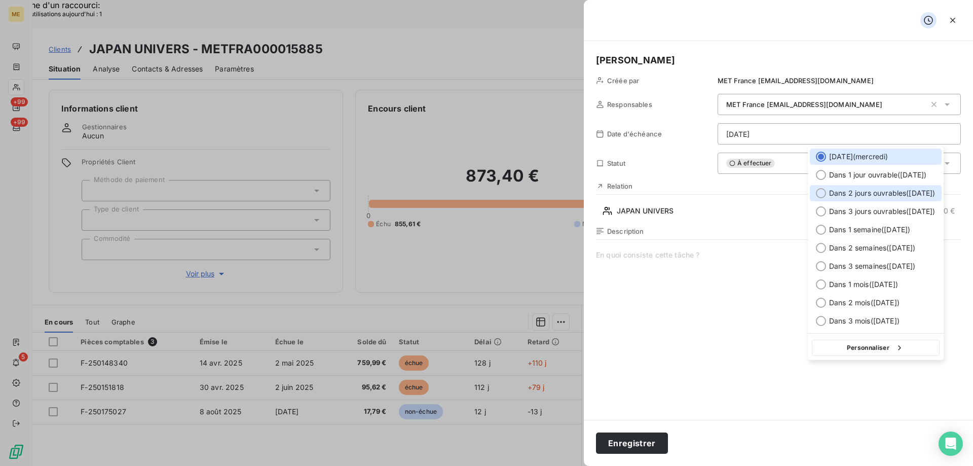
click at [819, 191] on div at bounding box center [821, 193] width 10 height 10
type input "22/08/2025"
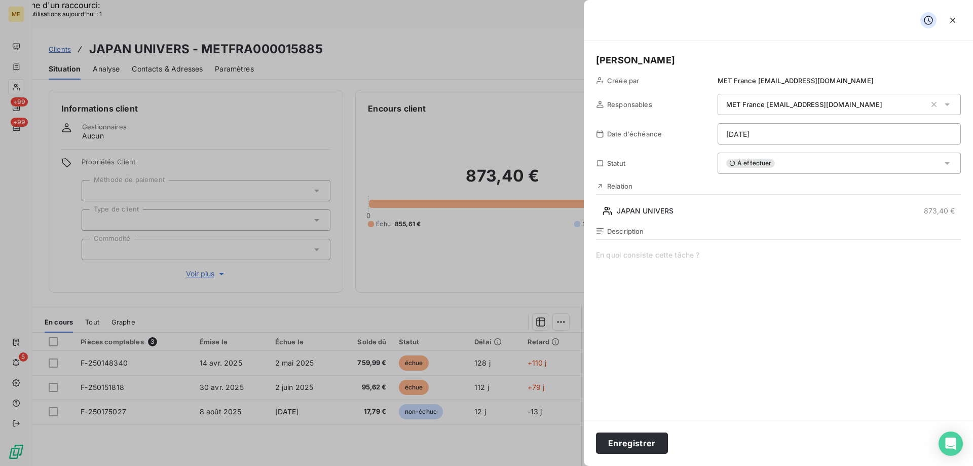
click at [656, 257] on span at bounding box center [778, 347] width 365 height 195
click at [627, 443] on button "Enregistrer" at bounding box center [632, 442] width 72 height 21
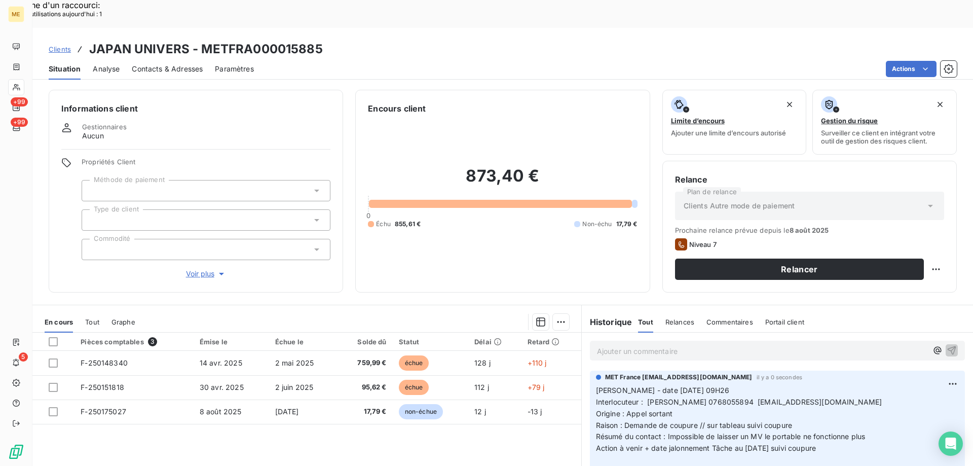
click at [197, 269] on span "Voir plus" at bounding box center [206, 274] width 41 height 10
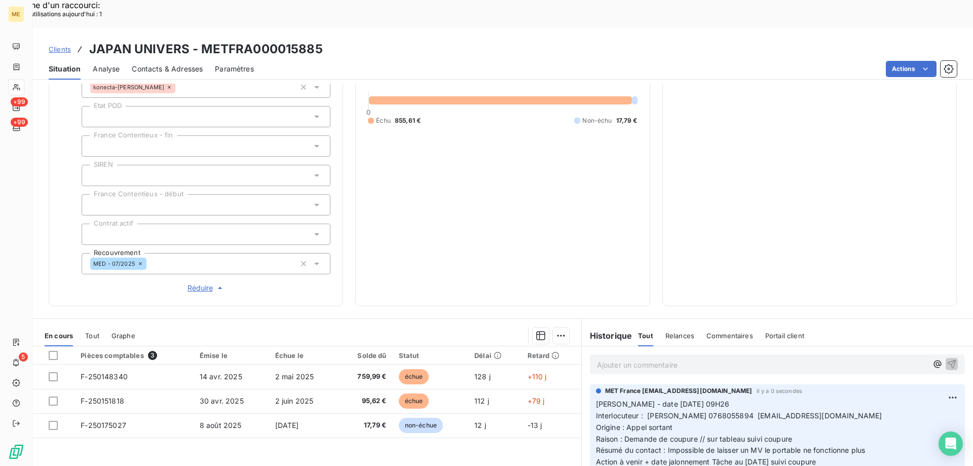
scroll to position [292, 0]
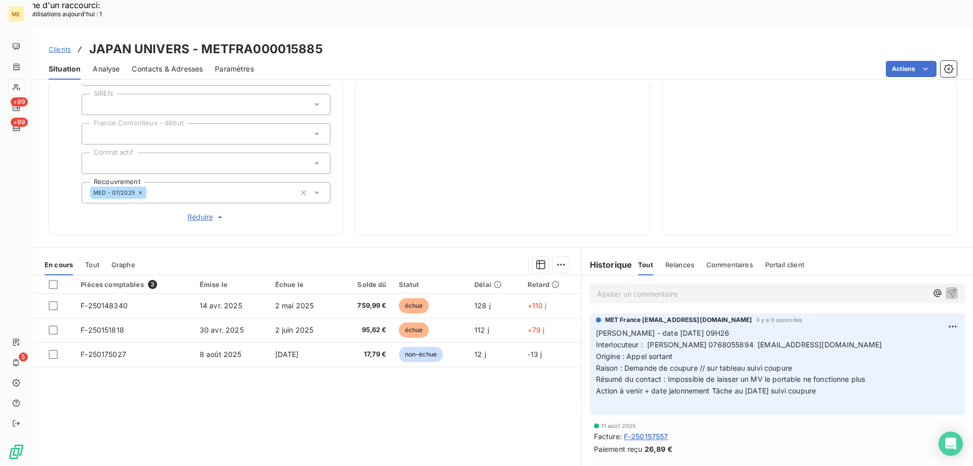
click at [194, 212] on span "Réduire" at bounding box center [207, 217] width 38 height 10
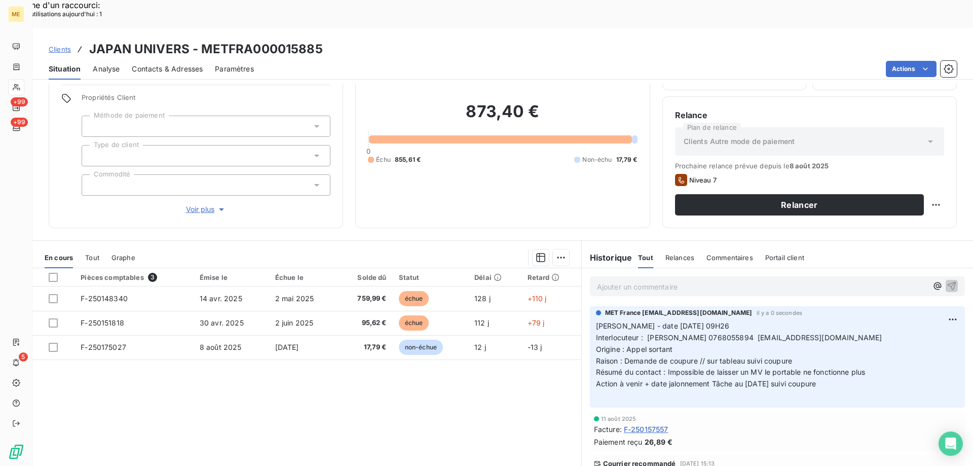
scroll to position [57, 0]
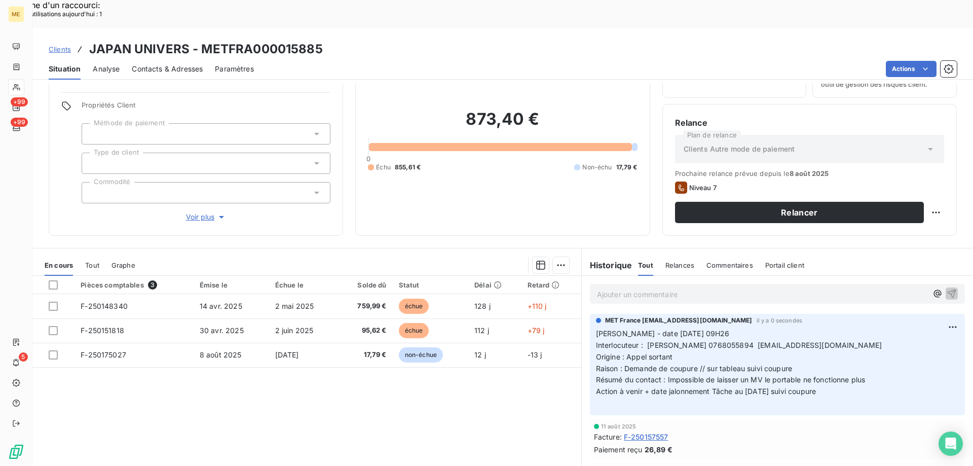
click at [867, 352] on p "Valérie - date 20/08/2025 09H26 Interlocuteur : David MARCHAL 0768055894 japanu…" at bounding box center [777, 368] width 363 height 81
click at [631, 288] on p "Ajouter un commentaire ﻿" at bounding box center [762, 294] width 330 height 13
click at [689, 289] on span "Pour info demande coupure G09KWJVS" at bounding box center [665, 293] width 136 height 9
click at [597, 289] on span "Pour info demande coupure affaire G09KWJVS" at bounding box center [676, 293] width 159 height 9
click at [796, 288] on p "Valérie Pour info demande coupure affaire G09KWJVS" at bounding box center [762, 294] width 330 height 12
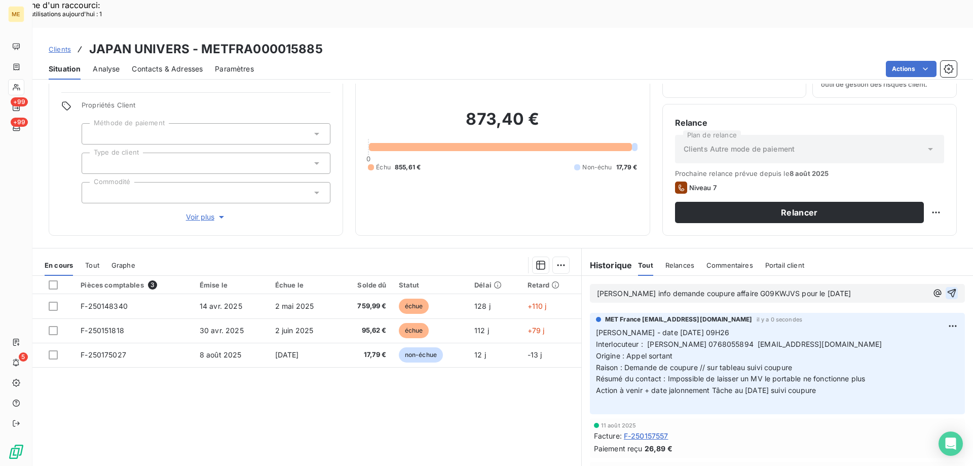
click at [948, 289] on icon "button" at bounding box center [952, 293] width 9 height 9
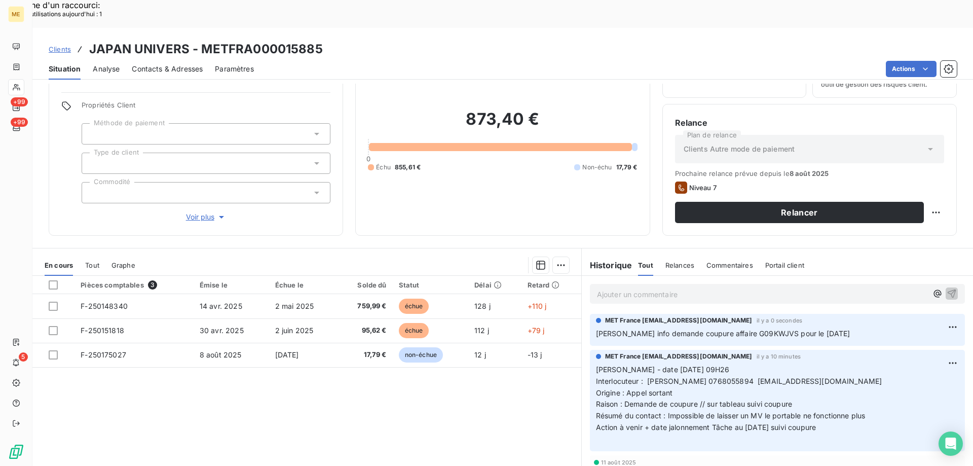
drag, startPoint x: 842, startPoint y: 401, endPoint x: 588, endPoint y: 343, distance: 260.6
click at [590, 350] on div "MET France met-france@recouvrement.met.com il y a 10 minutes Valérie - date 20/…" at bounding box center [777, 400] width 375 height 101
copy p "Valérie - date 20/08/2025 09H26 Interlocuteur : David MARCHAL 0768055894 japanu…"
click at [832, 202] on button "Relancer" at bounding box center [799, 212] width 249 height 21
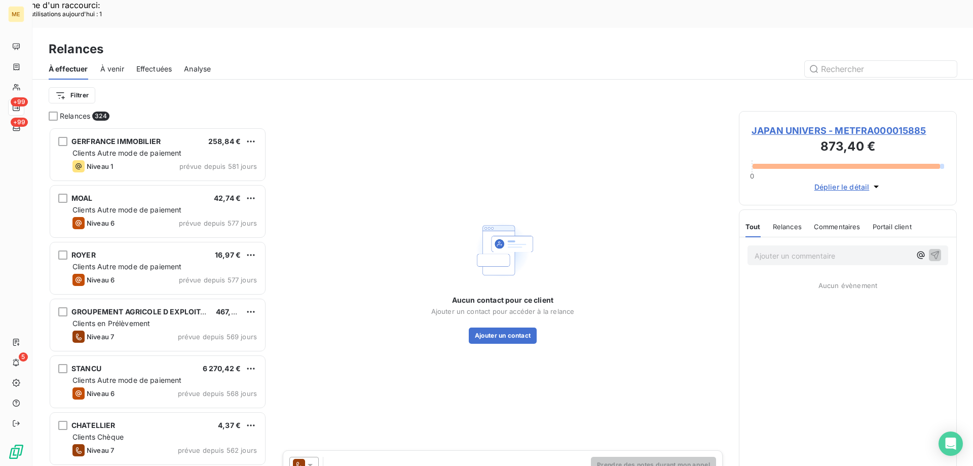
scroll to position [359, 210]
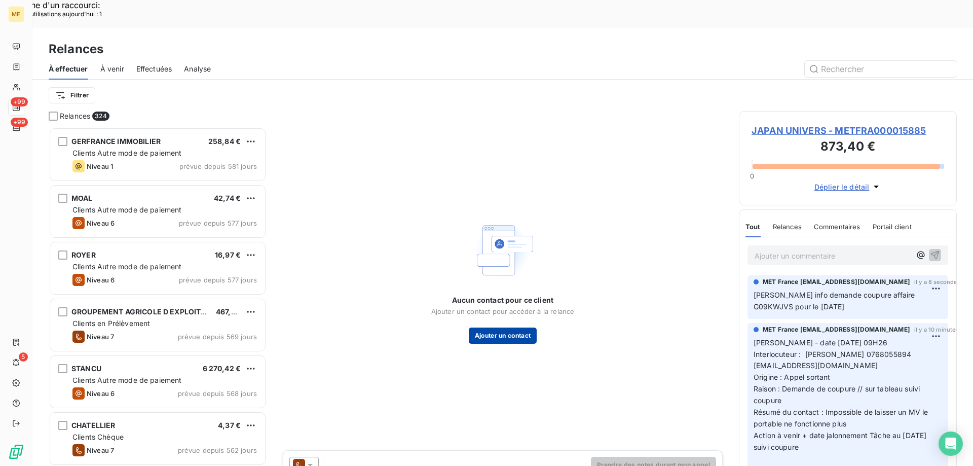
click at [497, 327] on button "Ajouter un contact" at bounding box center [503, 335] width 68 height 16
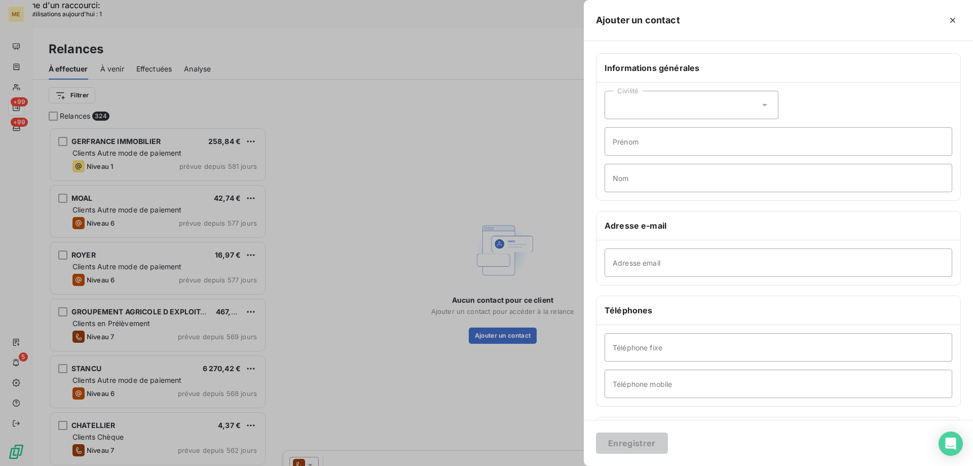
click at [650, 101] on div "Civilité" at bounding box center [692, 105] width 174 height 28
click at [618, 149] on input "radio" at bounding box center [616, 148] width 10 height 10
click at [636, 138] on input "Prénom" at bounding box center [779, 141] width 348 height 28
type input "."
type input "[PERSON_NAME]"
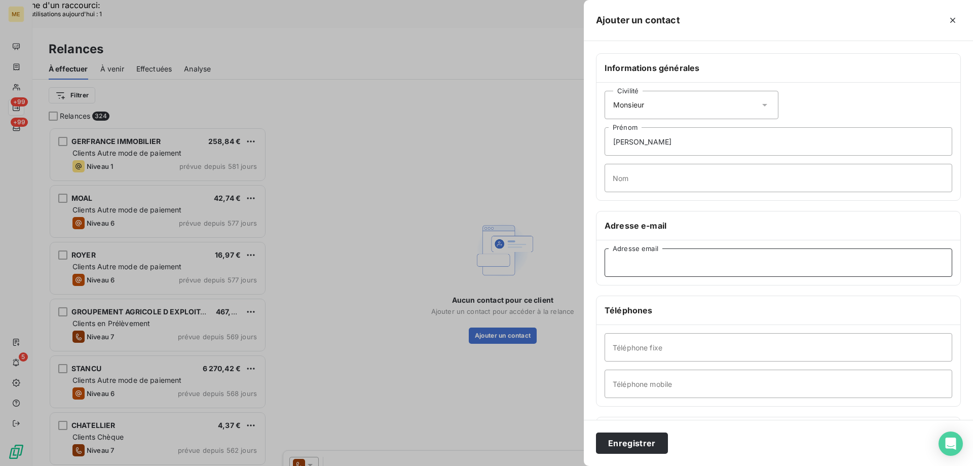
click at [632, 270] on input "Adresse email" at bounding box center [779, 262] width 348 height 28
click at [661, 173] on input "Nom" at bounding box center [779, 178] width 348 height 28
type input "MARCHAL"
click at [657, 268] on input "Adresse email" at bounding box center [779, 262] width 348 height 28
click at [628, 268] on input "Adresse email" at bounding box center [779, 262] width 348 height 28
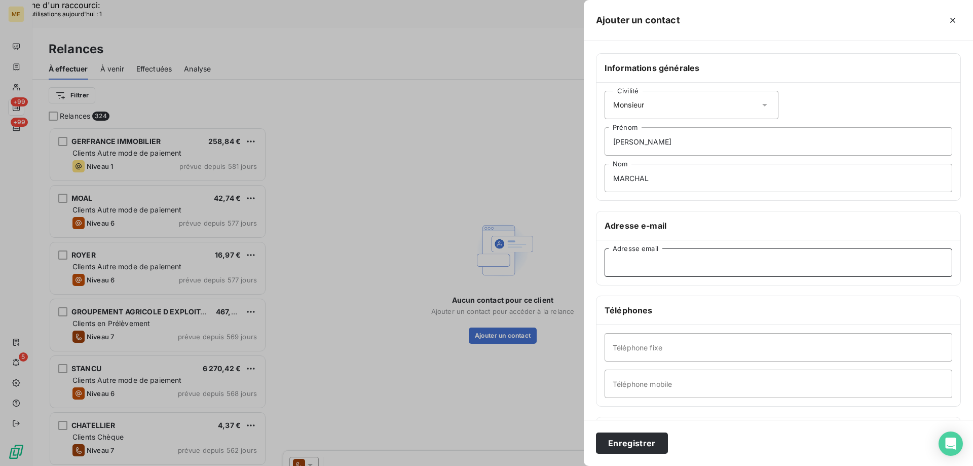
paste input "japanuniverse56@gmail.com"
type input "japanuniverse56@gmail.com"
click at [624, 386] on input "Téléphone mobile" at bounding box center [779, 383] width 348 height 28
click at [659, 346] on input "Téléphone fixe" at bounding box center [779, 347] width 348 height 28
drag, startPoint x: 659, startPoint y: 345, endPoint x: 639, endPoint y: 377, distance: 37.8
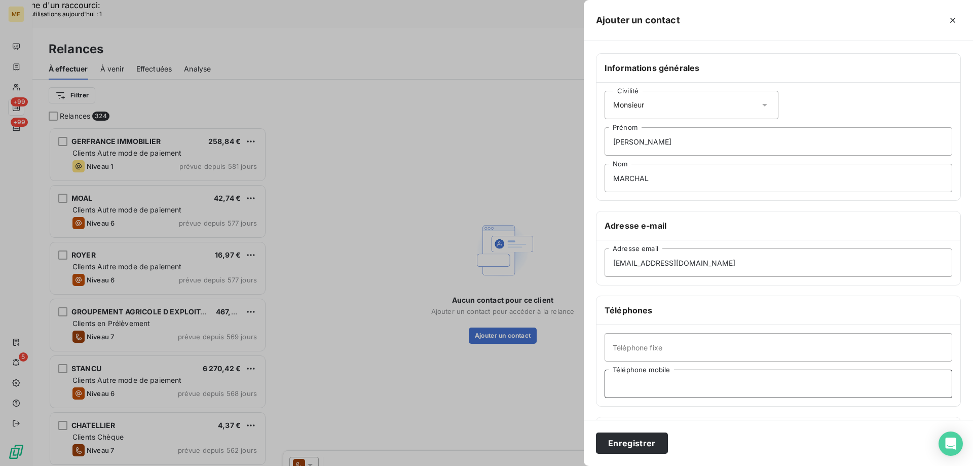
click at [639, 377] on input "Téléphone mobile" at bounding box center [779, 383] width 348 height 28
paste input "0768055894"
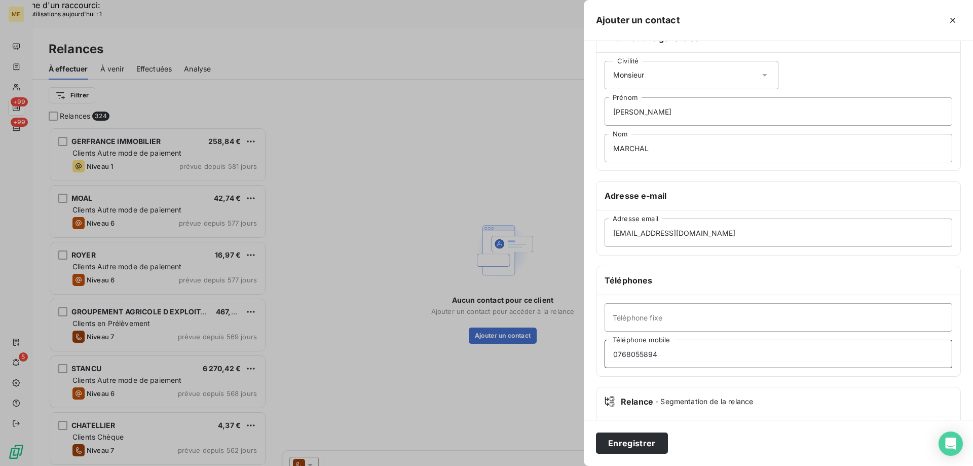
scroll to position [51, 0]
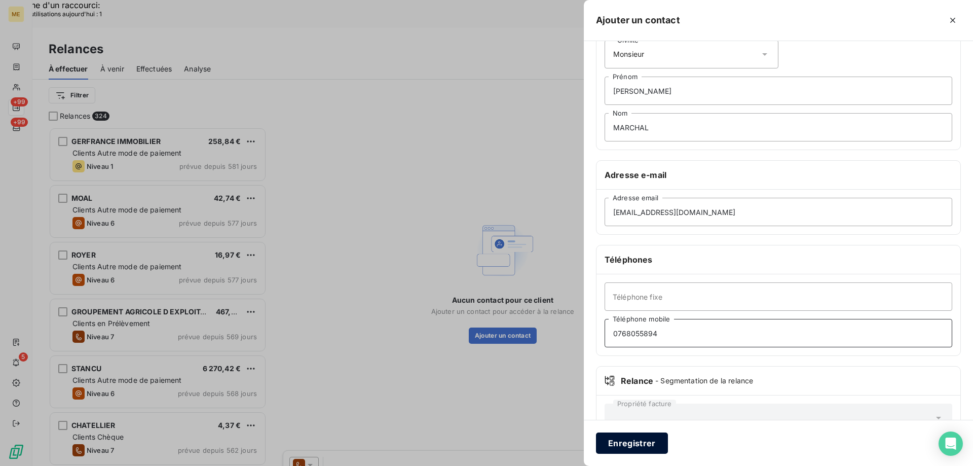
type input "0768055894"
click at [631, 446] on button "Enregistrer" at bounding box center [632, 442] width 72 height 21
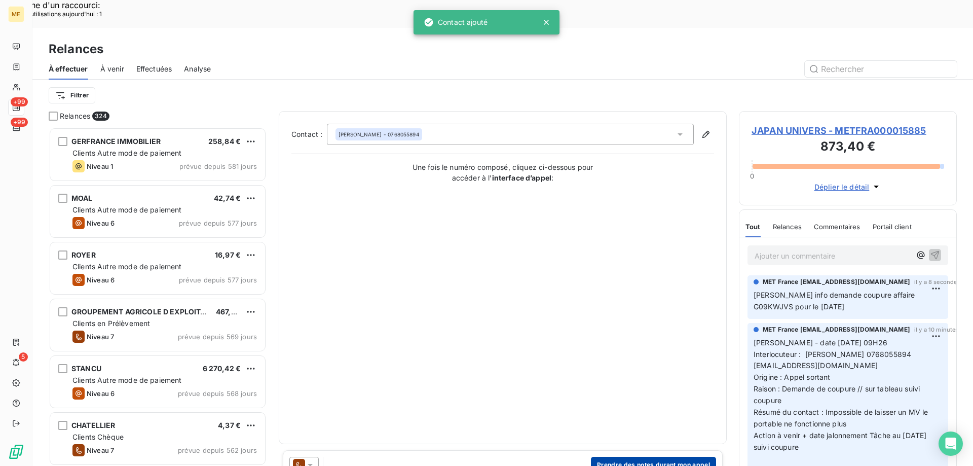
click at [646, 457] on button "Prendre des notes durant mon appel" at bounding box center [653, 465] width 125 height 16
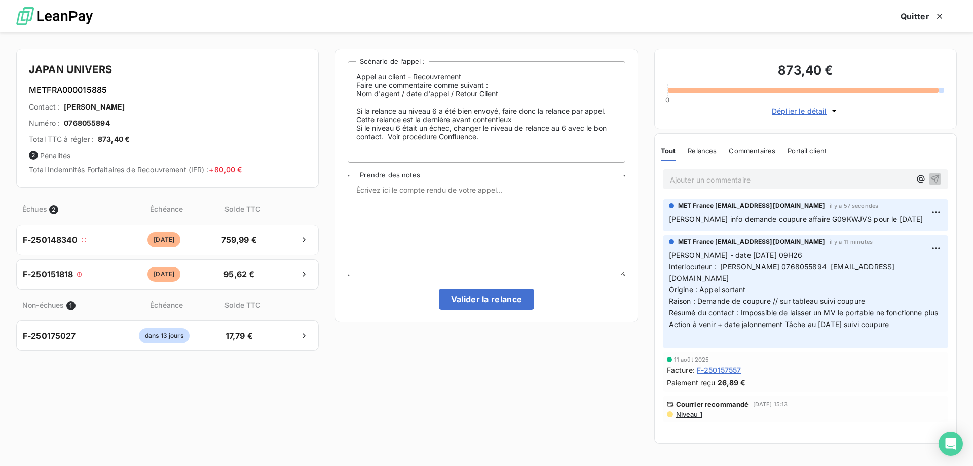
click at [494, 205] on textarea "Prendre des notes" at bounding box center [486, 225] width 277 height 101
drag, startPoint x: 436, startPoint y: 218, endPoint x: 436, endPoint y: 207, distance: 10.6
click at [436, 217] on textarea "Prendre des notes" at bounding box center [486, 225] width 277 height 101
paste textarea "[PERSON_NAME] - date [DATE] 09H26 Interlocuteur : [PERSON_NAME] 0768055894 [EMA…"
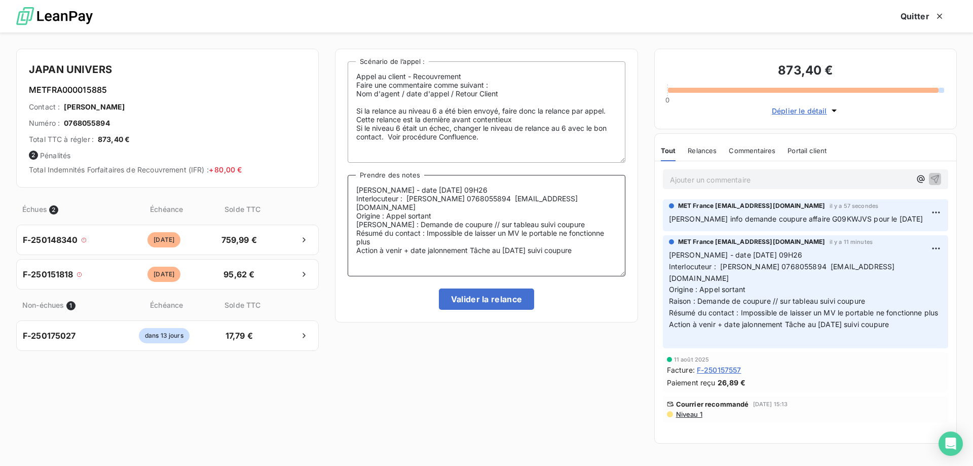
click at [603, 240] on textarea "[PERSON_NAME] - date [DATE] 09H26 Interlocuteur : [PERSON_NAME] 0768055894 [EMA…" at bounding box center [486, 225] width 277 height 101
click at [418, 253] on textarea "Valérie - date 20/08/2025 09H26 Interlocuteur : David MARCHAL 0768055894 japanu…" at bounding box center [486, 225] width 277 height 101
paste textarea "G09KWJVS"
type textarea "[PERSON_NAME] - date [DATE] 09H26 Interlocuteur : [PERSON_NAME] 0768055894 [EMA…"
click at [484, 303] on button "Valider la relance" at bounding box center [487, 298] width 96 height 21
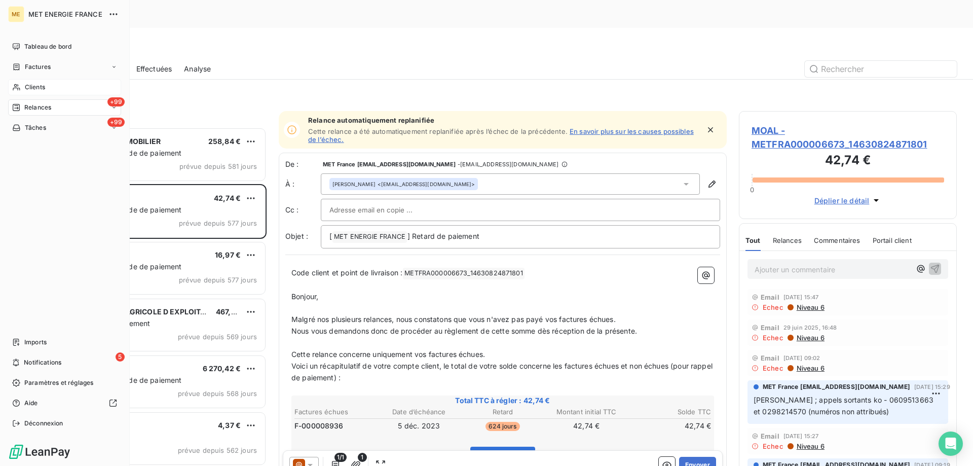
click at [59, 88] on div "Clients" at bounding box center [64, 87] width 113 height 16
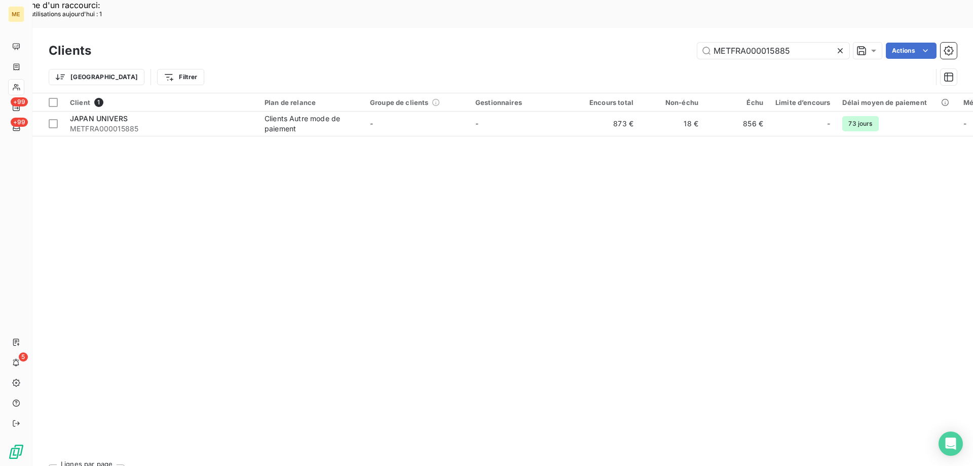
click at [838, 46] on icon at bounding box center [840, 51] width 10 height 10
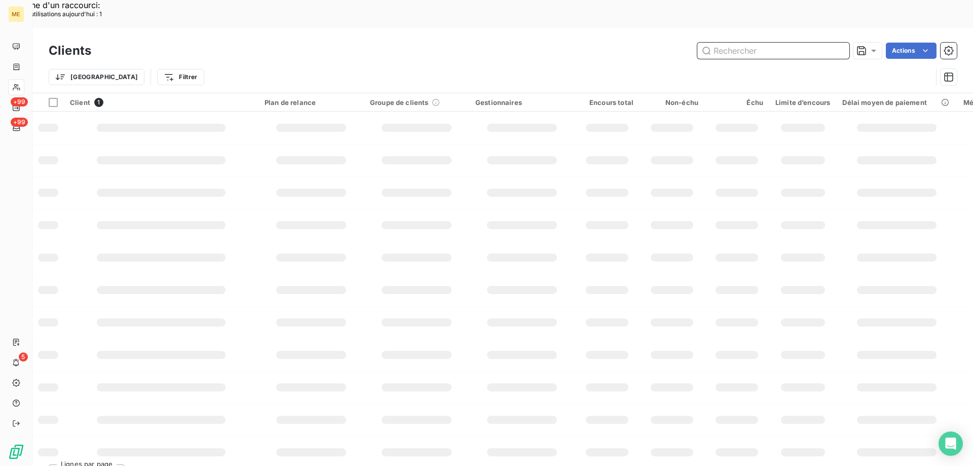
click at [764, 43] on input "text" at bounding box center [773, 51] width 152 height 16
paste input "METFRA000011616_30002511087370"
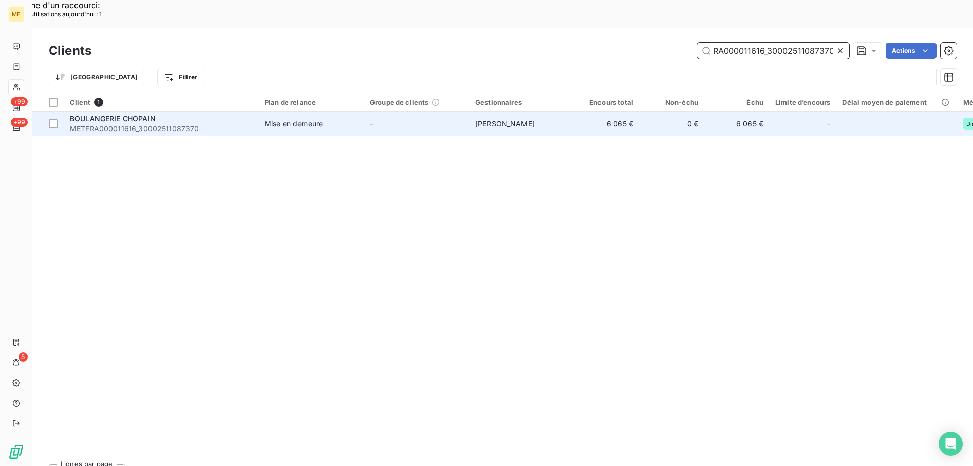
type input "METFRA000011616_30002511087370"
click at [127, 114] on span "BOULANGERIE CHOPAIN" at bounding box center [113, 118] width 86 height 9
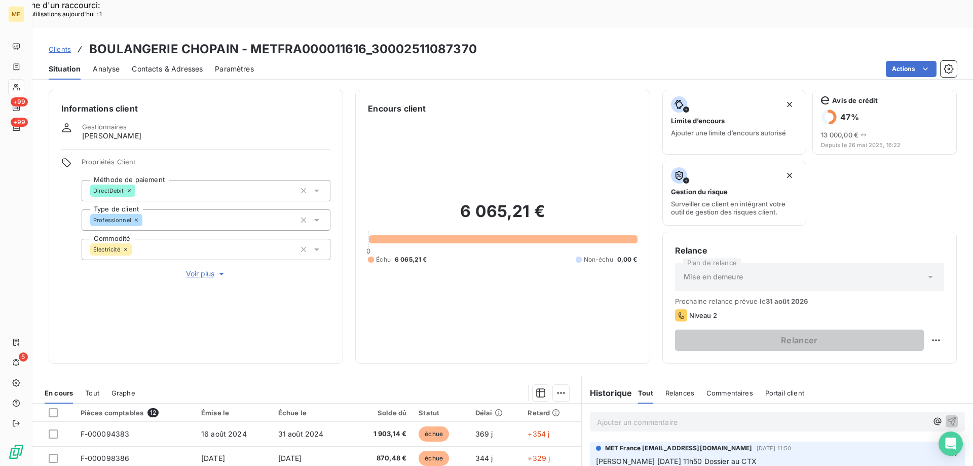
scroll to position [135, 0]
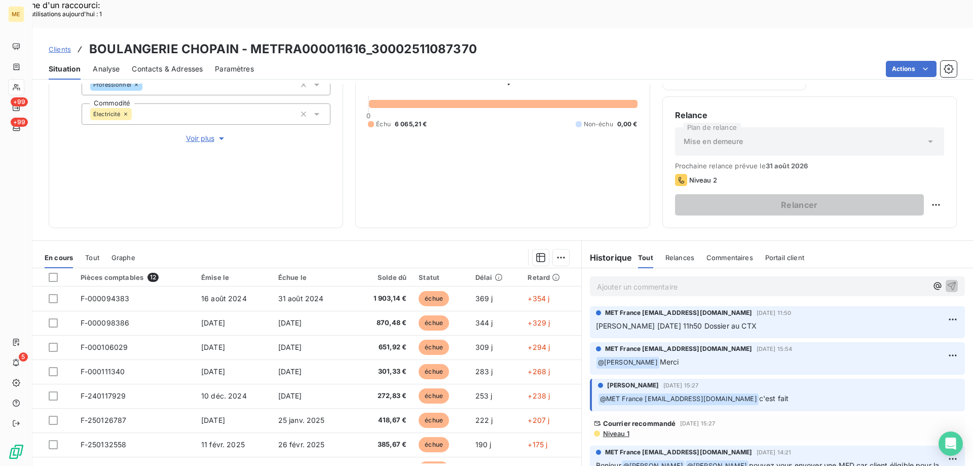
click at [192, 133] on span "Voir plus" at bounding box center [206, 138] width 41 height 10
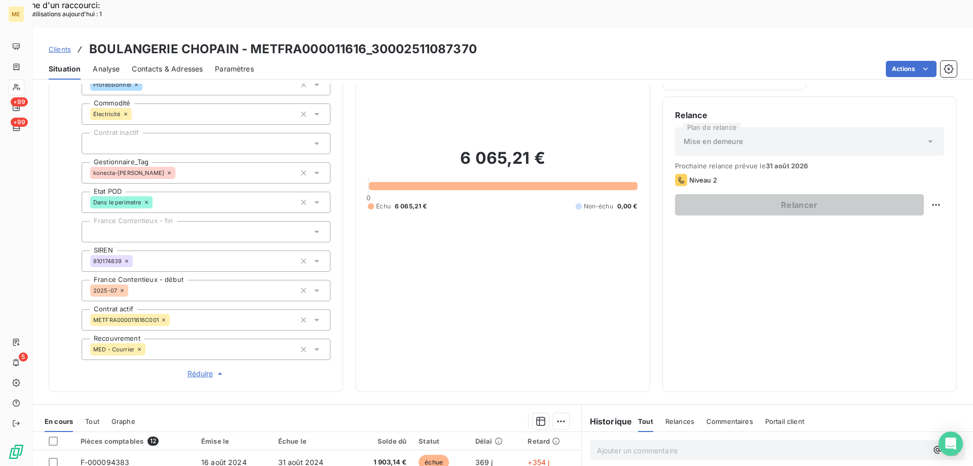
click at [198, 368] on span "Réduire" at bounding box center [207, 373] width 38 height 10
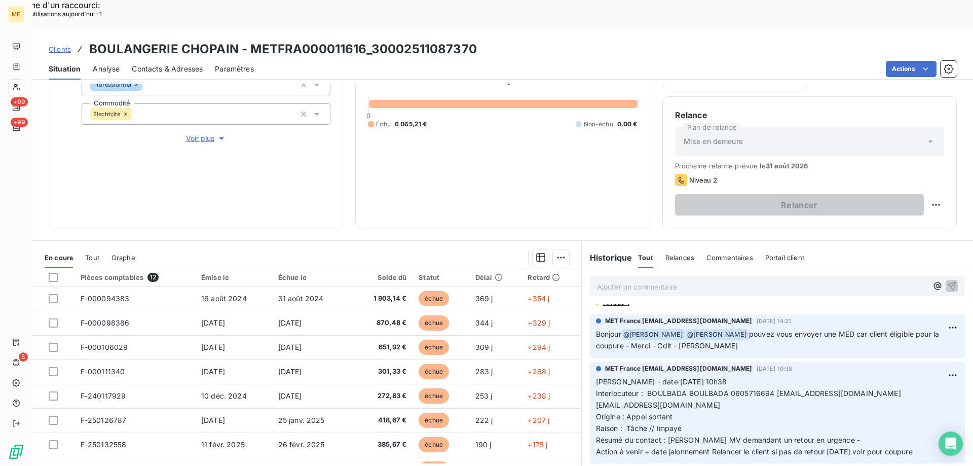
scroll to position [152, 0]
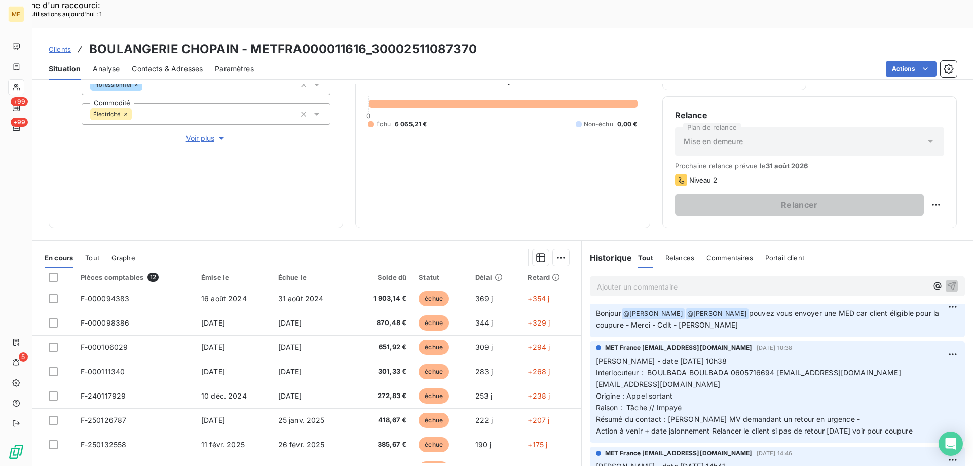
click at [741, 368] on span "Interlocuteur : BOULBADA BOULBADA 0605716694 nabil.jemai.2023@gmail.com nabilje…" at bounding box center [749, 378] width 307 height 20
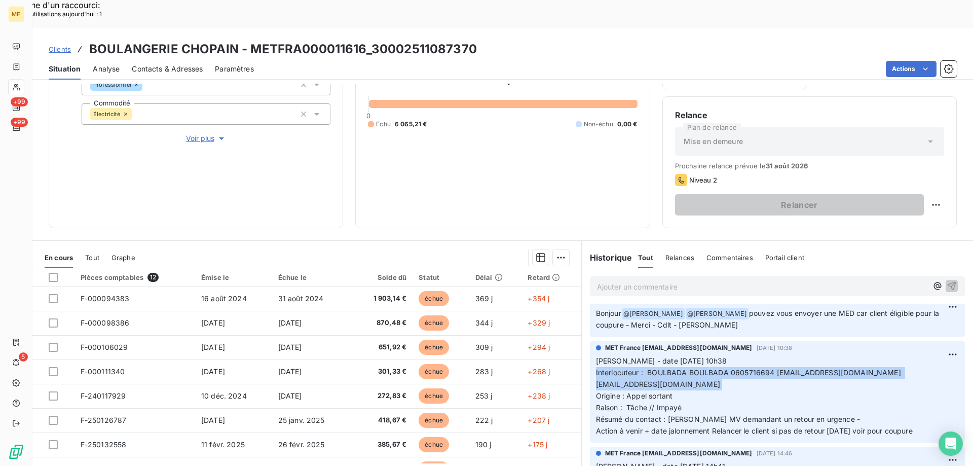
click at [741, 368] on span "Interlocuteur : BOULBADA BOULBADA 0605716694 nabil.jemai.2023@gmail.com nabilje…" at bounding box center [749, 378] width 307 height 20
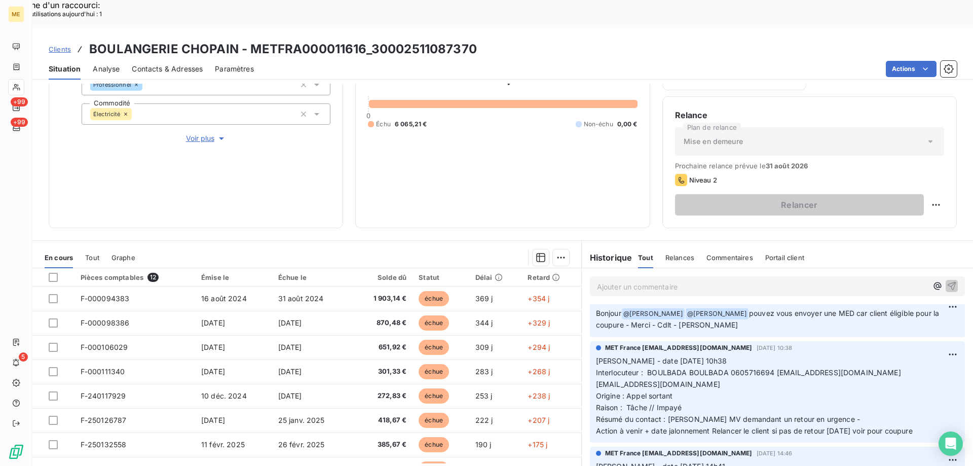
drag, startPoint x: 739, startPoint y: 346, endPoint x: 753, endPoint y: 372, distance: 30.1
click at [750, 372] on p "Valérie - date 30/07/2025 10h38 Interlocuteur : BOULBADA BOULBADA 0605716694 na…" at bounding box center [777, 395] width 363 height 81
click at [742, 368] on span "Interlocuteur : BOULBADA BOULBADA 0605716694 nabil.jemai.2023@gmail.com nabilje…" at bounding box center [749, 378] width 307 height 20
copy span "0605716694"
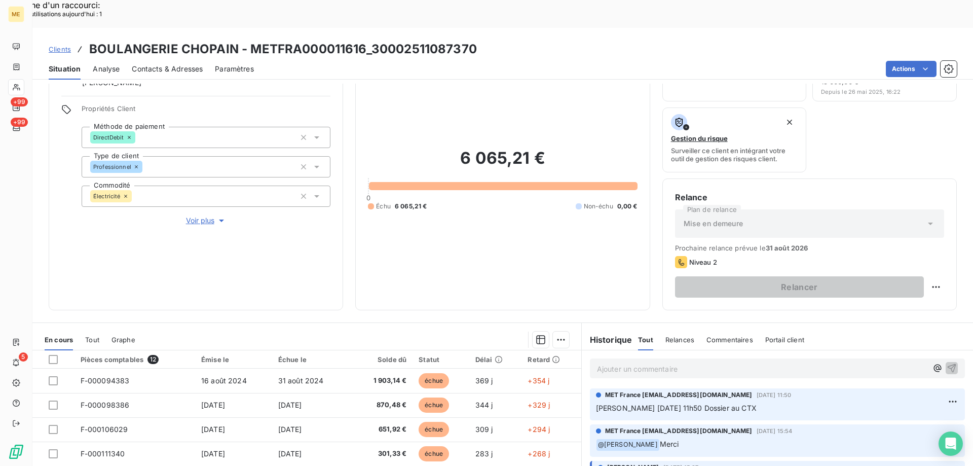
scroll to position [0, 0]
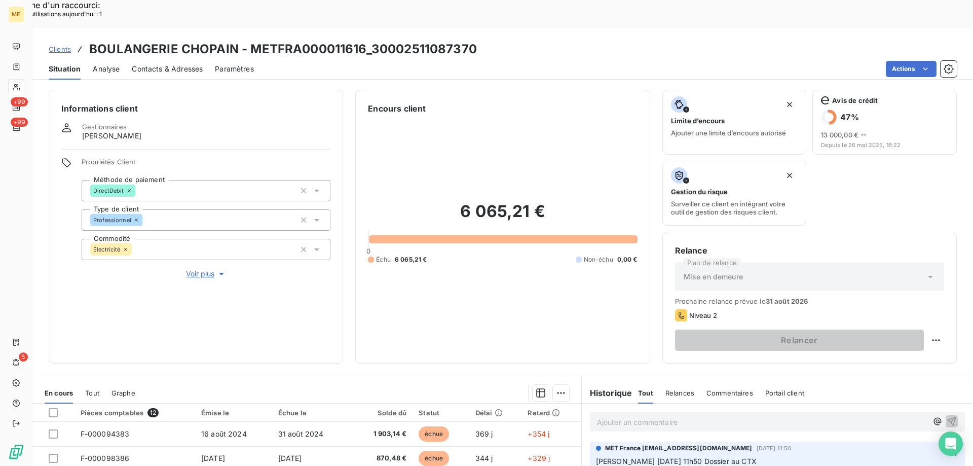
click at [197, 269] on span "Voir plus" at bounding box center [206, 274] width 41 height 10
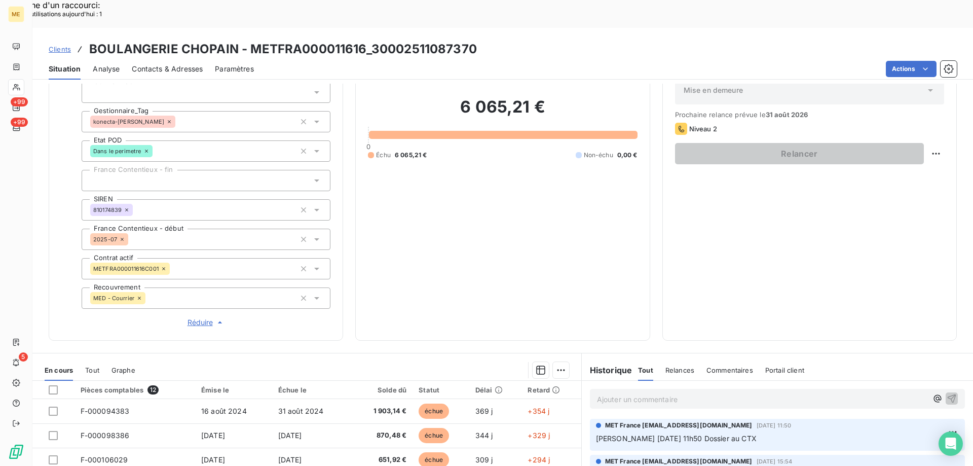
scroll to position [203, 0]
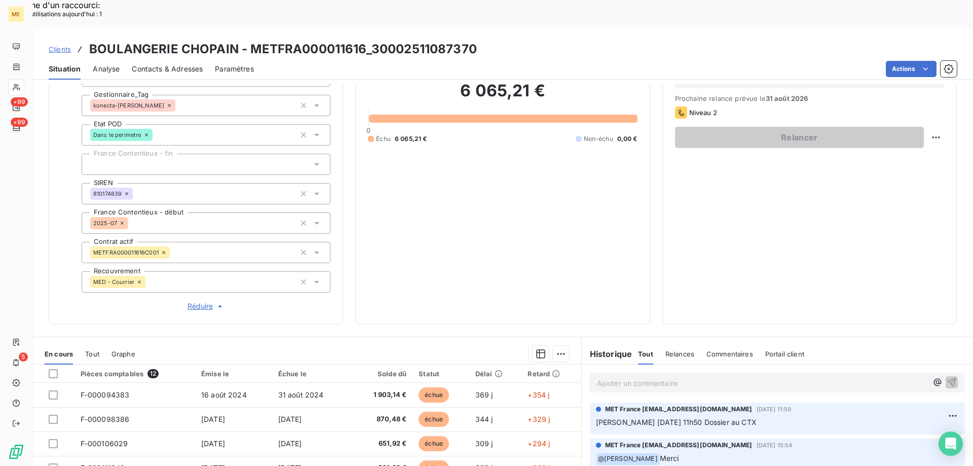
click at [200, 301] on span "Réduire" at bounding box center [207, 306] width 38 height 10
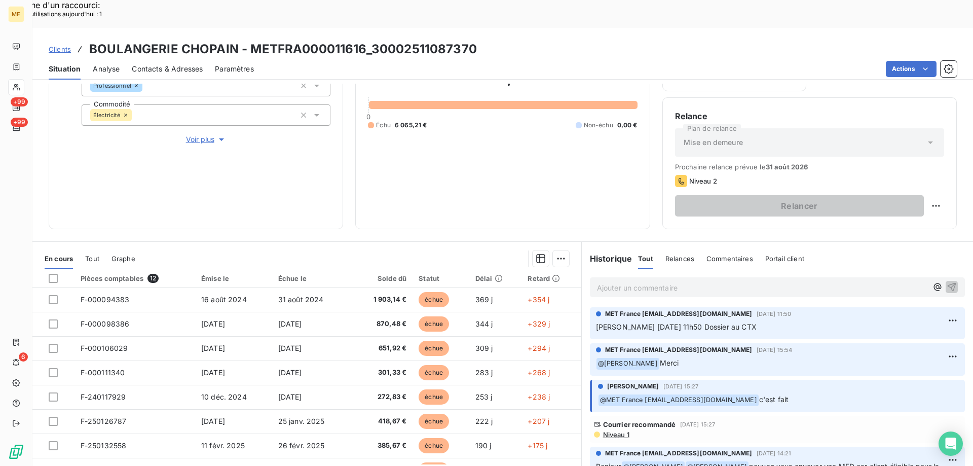
scroll to position [135, 0]
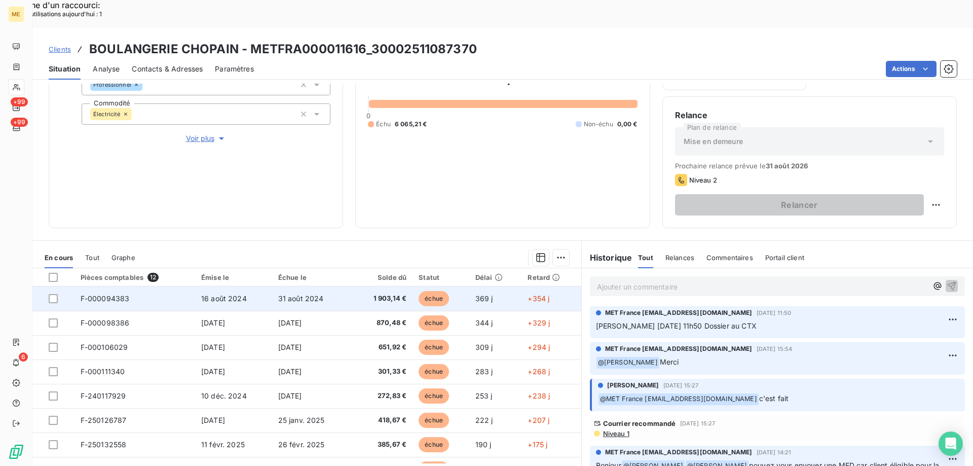
click at [111, 294] on span "F-000094383" at bounding box center [105, 298] width 49 height 9
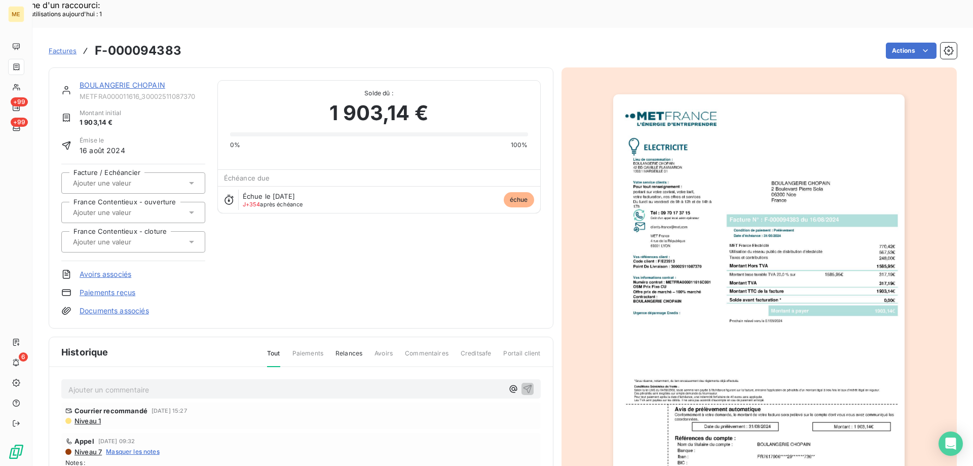
click at [728, 144] on img "button" at bounding box center [758, 300] width 291 height 413
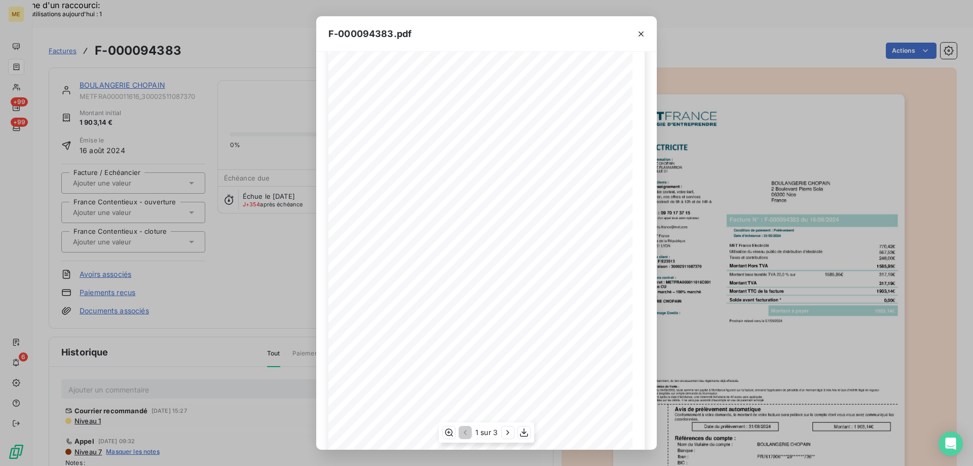
scroll to position [56, 0]
click at [527, 432] on icon "button" at bounding box center [524, 432] width 10 height 10
click at [642, 33] on icon "button" at bounding box center [641, 33] width 5 height 5
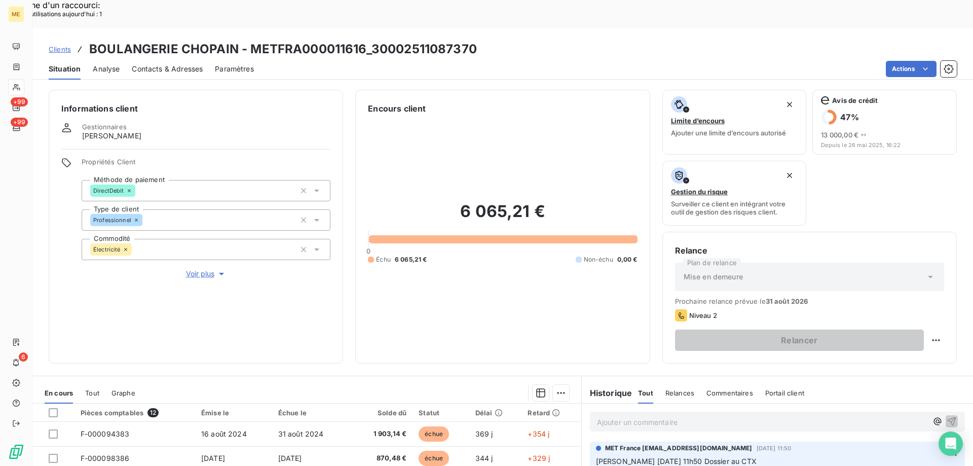
scroll to position [135, 0]
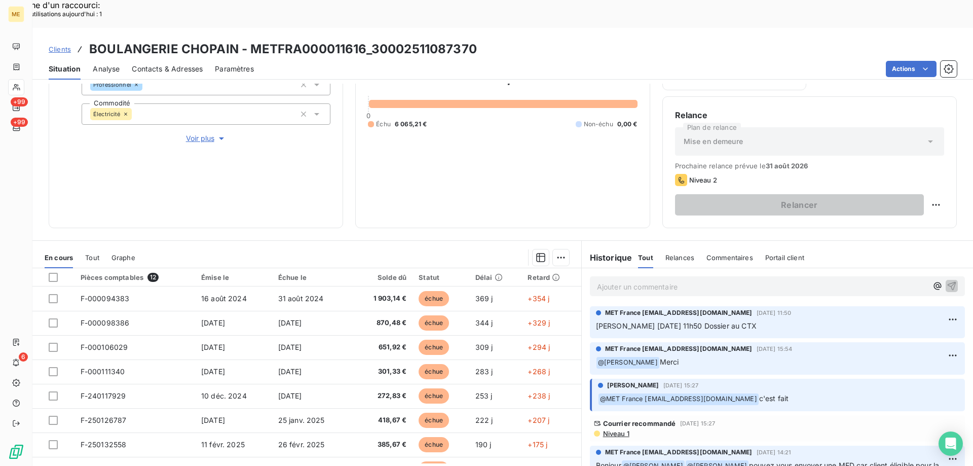
click at [618, 280] on p "Ajouter un commentaire ﻿" at bounding box center [762, 286] width 330 height 13
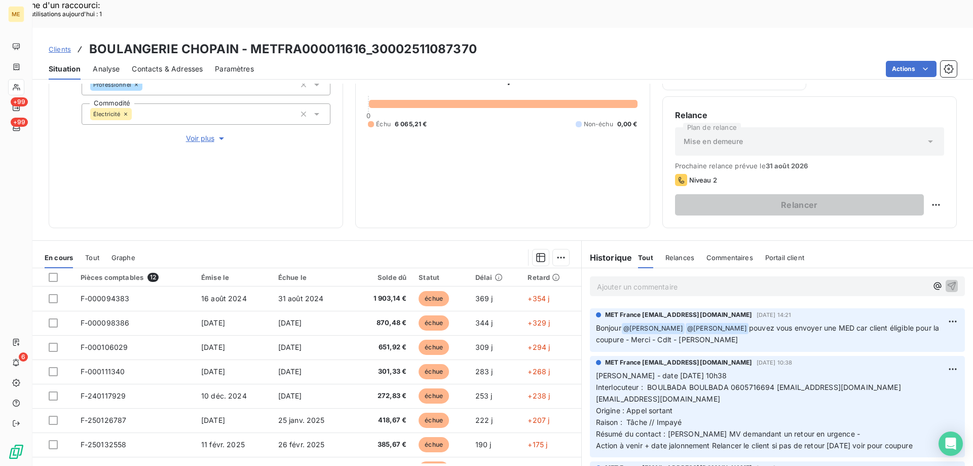
scroll to position [152, 0]
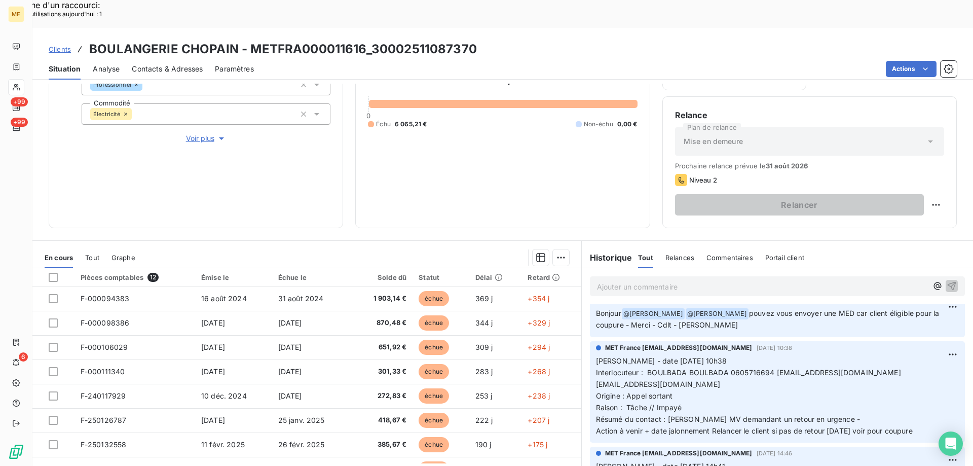
drag, startPoint x: 930, startPoint y: 406, endPoint x: 588, endPoint y: 333, distance: 349.2
click at [590, 341] on div "MET France met-france@recouvrement.met.com 30 juil. 2025, 10:38 Valérie - date …" at bounding box center [777, 391] width 375 height 101
copy p "Valérie - date 30/07/2025 10h38 Interlocuteur : BOULBADA BOULBADA 0605716694 na…"
click at [606, 280] on p "Ajouter un commentaire ﻿" at bounding box center [762, 286] width 330 height 13
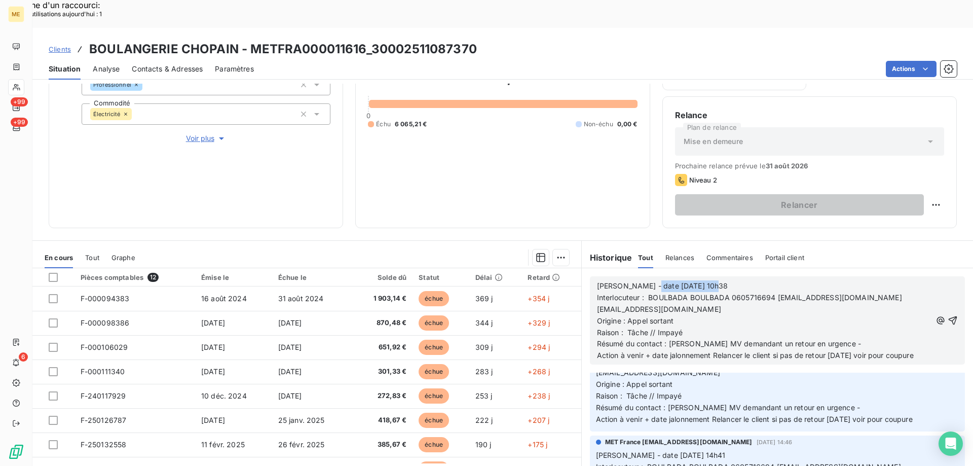
drag, startPoint x: 642, startPoint y: 259, endPoint x: 729, endPoint y: 257, distance: 87.2
click at [729, 280] on p "Valérie - date 30/07/2025 10h38" at bounding box center [764, 286] width 334 height 12
drag, startPoint x: 625, startPoint y: 304, endPoint x: 714, endPoint y: 300, distance: 89.3
click at [714, 327] on p "Raison : Tâche // Impayé" at bounding box center [764, 333] width 334 height 12
click at [719, 327] on p "Raison : Demande de coupure" at bounding box center [764, 333] width 334 height 12
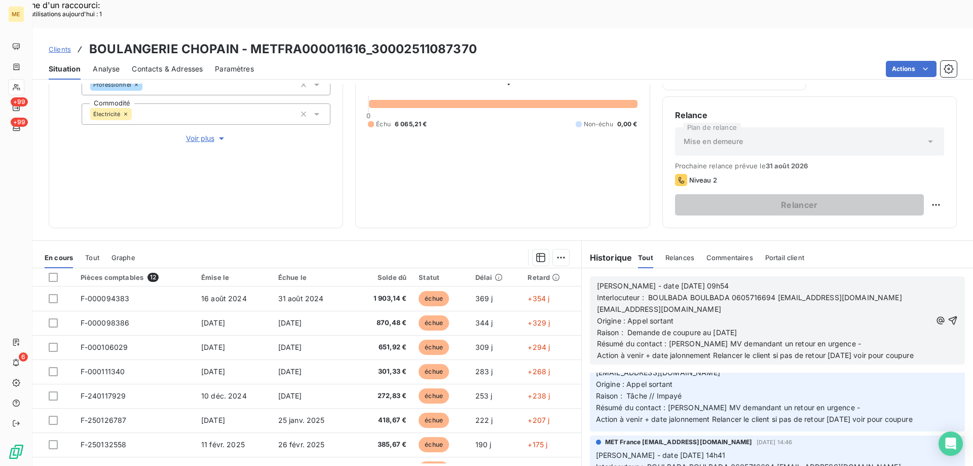
click at [828, 338] on p "Résumé du contact : Laisse MV demandant un retour en urgence -" at bounding box center [764, 344] width 334 height 12
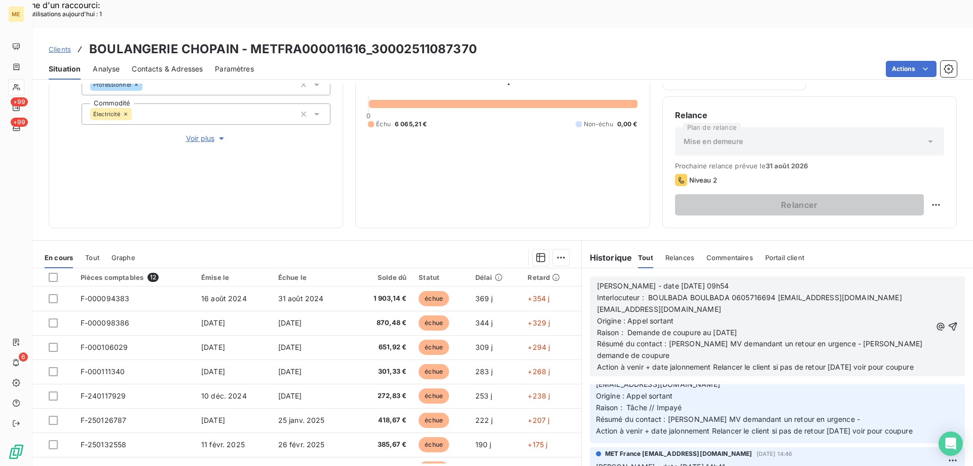
scroll to position [244, 0]
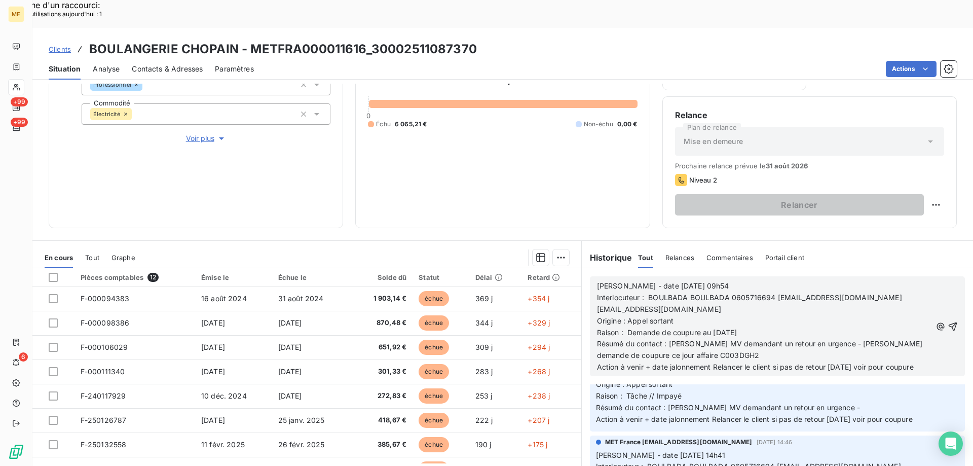
drag, startPoint x: 710, startPoint y: 337, endPoint x: 719, endPoint y: 351, distance: 16.2
click at [719, 361] on p "Action à venir + date jalonnement Relancer le client si pas de retour 01/08/202…" at bounding box center [764, 367] width 334 height 12
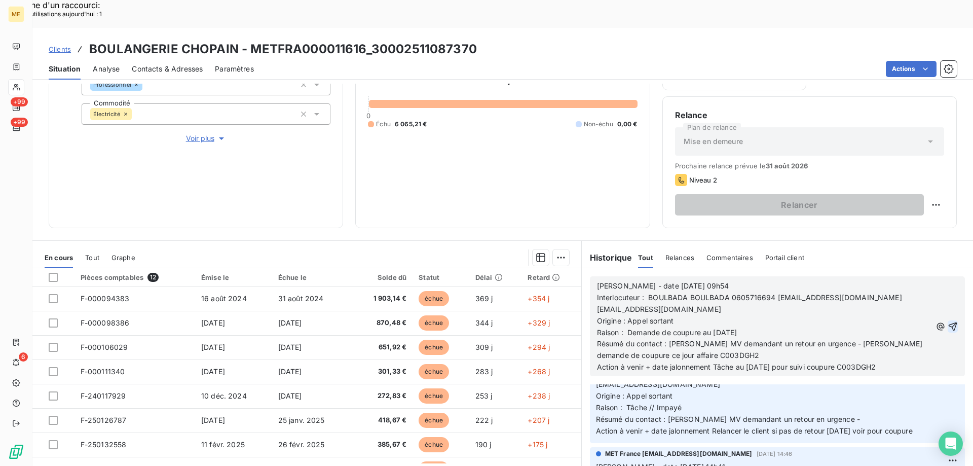
click at [949, 322] on icon "button" at bounding box center [953, 326] width 9 height 9
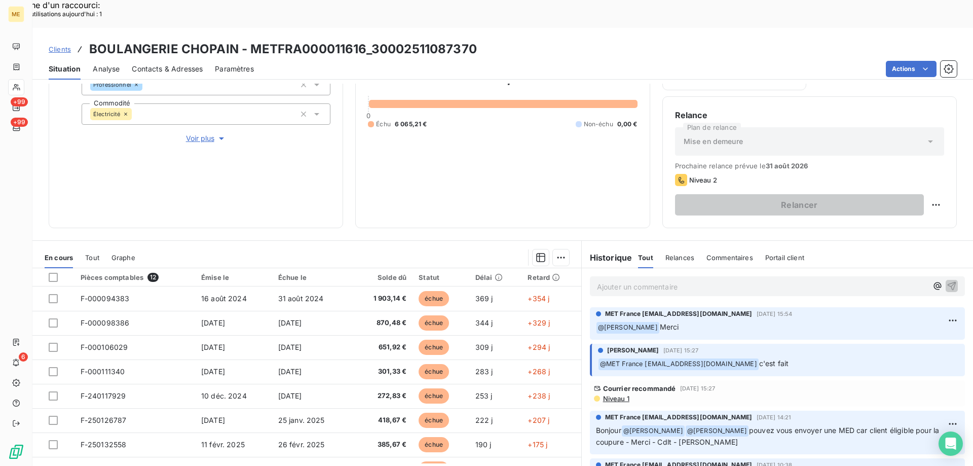
scroll to position [269, 0]
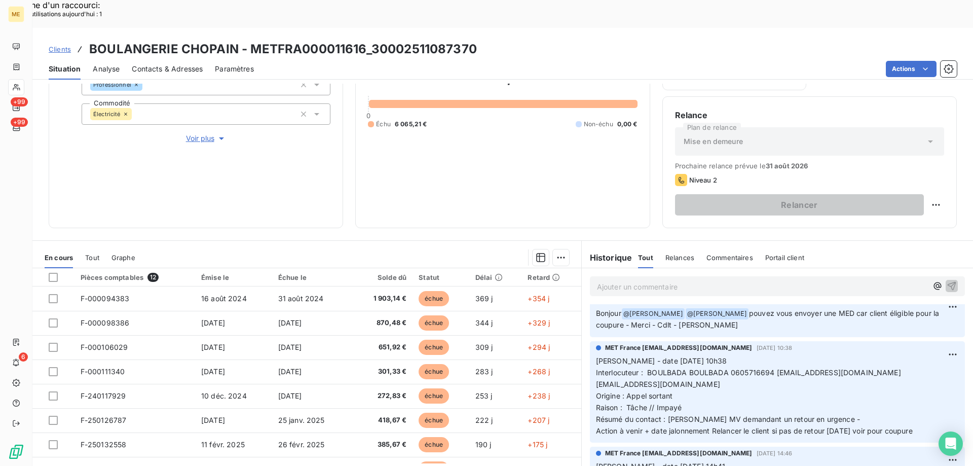
click at [763, 280] on p "Ajouter un commentaire ﻿" at bounding box center [762, 286] width 330 height 13
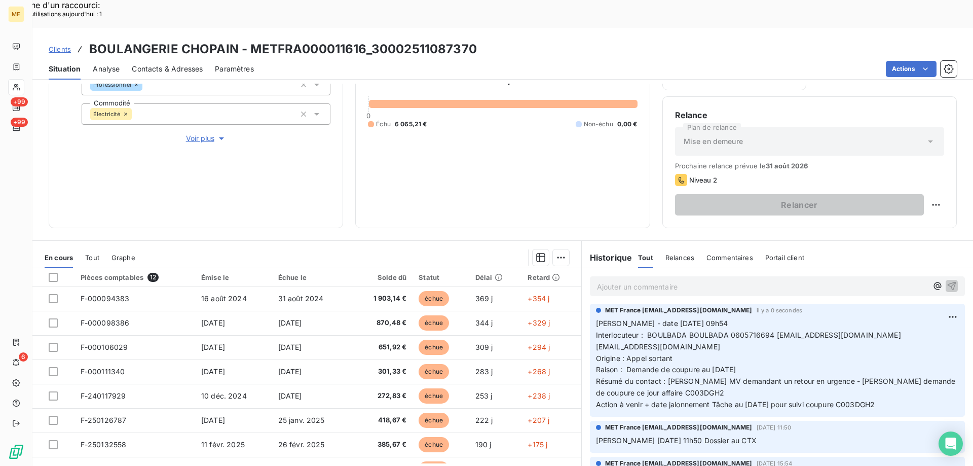
scroll to position [0, 0]
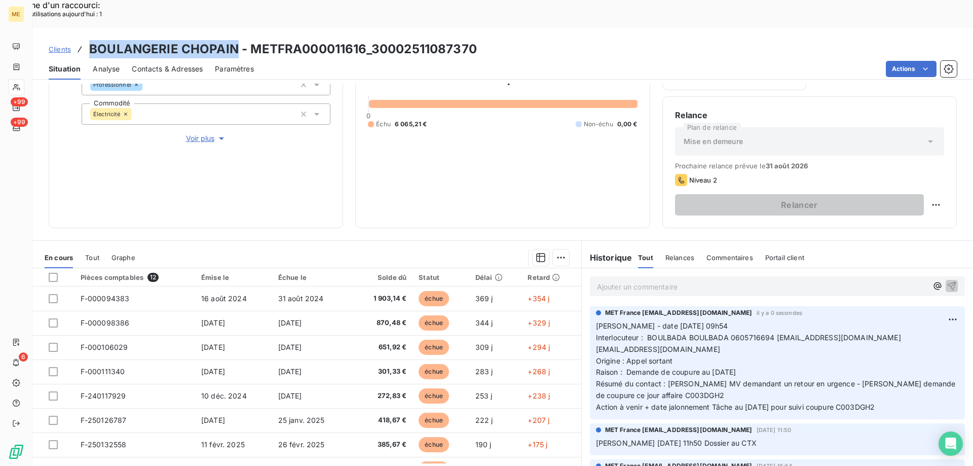
drag, startPoint x: 236, startPoint y: 19, endPoint x: 86, endPoint y: 4, distance: 150.7
click at [86, 28] on div "Clients BOULANGERIE CHOPAIN - METFRA000011616_30002511087370 Situation Analyse …" at bounding box center [502, 54] width 941 height 52
copy h3 "BOULANGERIE CHOPAIN"
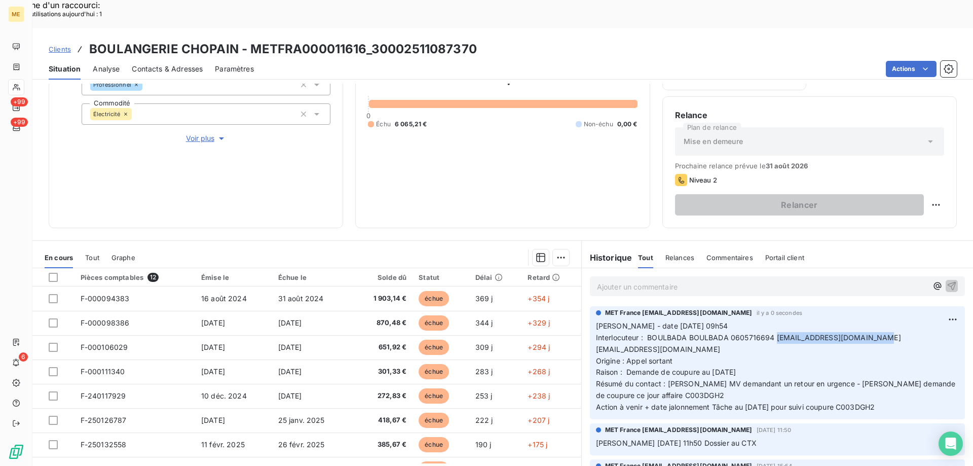
drag, startPoint x: 772, startPoint y: 307, endPoint x: 870, endPoint y: 313, distance: 98.5
click at [870, 333] on span "Interlocuteur : BOULBADA BOULBADA 0605716694 nabil.jemai.2023@gmail.com nabilje…" at bounding box center [749, 343] width 307 height 20
copy span "[EMAIL_ADDRESS][DOMAIN_NAME]"
click at [596, 320] on p "Valérie - date 20/08/2025 09h54 Interlocuteur : BOULBADA BOULBADA 0605716694 na…" at bounding box center [777, 366] width 363 height 93
click at [798, 343] on p "Valérie - date 20/08/2025 09h54 Interlocuteur : BOULBADA BOULBADA 0605716694 na…" at bounding box center [777, 366] width 363 height 93
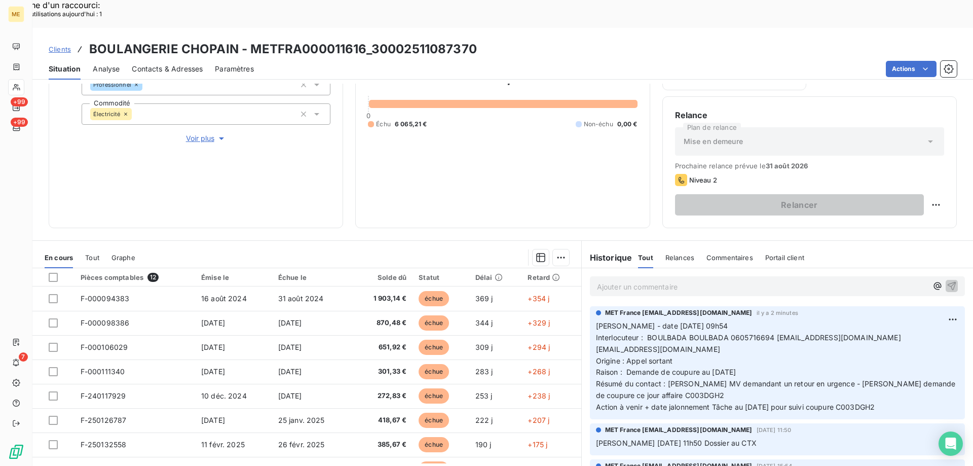
drag, startPoint x: 669, startPoint y: 336, endPoint x: 590, endPoint y: 298, distance: 87.9
click at [590, 306] on div "MET France met-france@recouvrement.met.com il y a 2 minutes Valérie - date 20/0…" at bounding box center [777, 362] width 375 height 113
copy p "Valérie - date 20/08/2025 09h54 Interlocuteur : BOULBADA BOULBADA 0605716694 na…"
drag, startPoint x: 899, startPoint y: 385, endPoint x: 589, endPoint y: 293, distance: 323.1
click at [590, 306] on div "MET France met-france@recouvrement.met.com il y a 2 minutes Valérie - date 20/0…" at bounding box center [777, 362] width 375 height 113
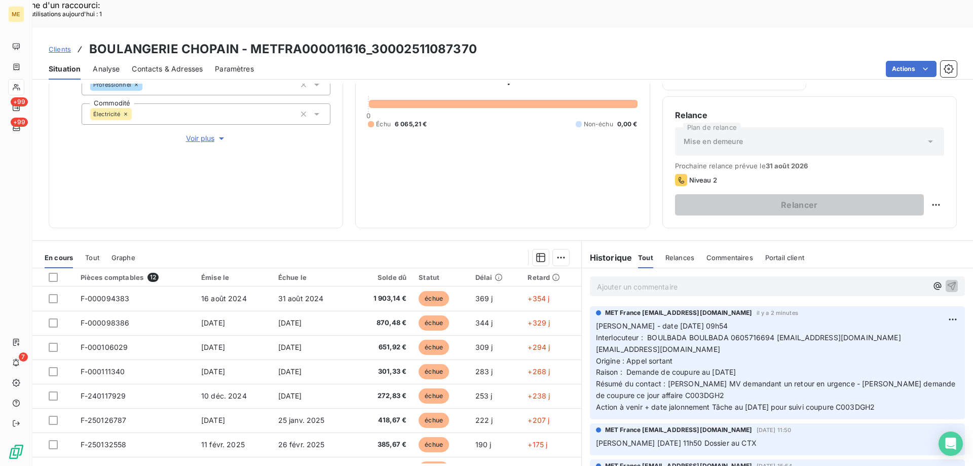
copy p "Valérie - date 20/08/2025 09h54 Interlocuteur : BOULBADA BOULBADA 0605716694 na…"
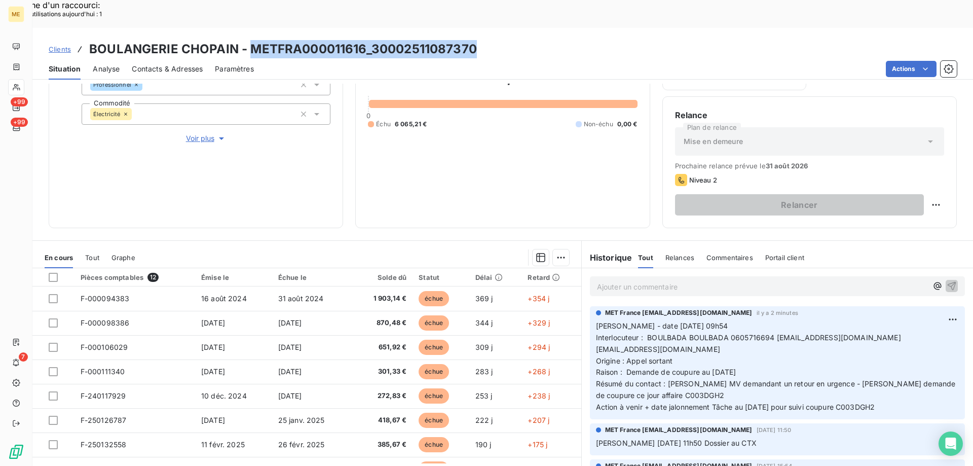
drag, startPoint x: 248, startPoint y: 22, endPoint x: 473, endPoint y: 15, distance: 224.6
click at [473, 40] on h3 "BOULANGERIE CHOPAIN - METFRA000011616_30002511087370" at bounding box center [283, 49] width 388 height 18
copy h3 "METFRA000011616_30002511087370"
click at [17, 89] on icon at bounding box center [16, 87] width 9 height 8
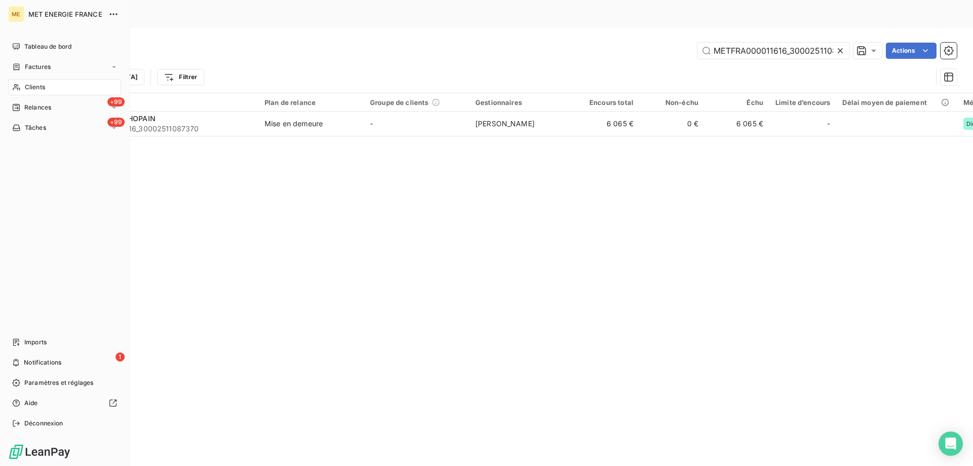
scroll to position [0, 23]
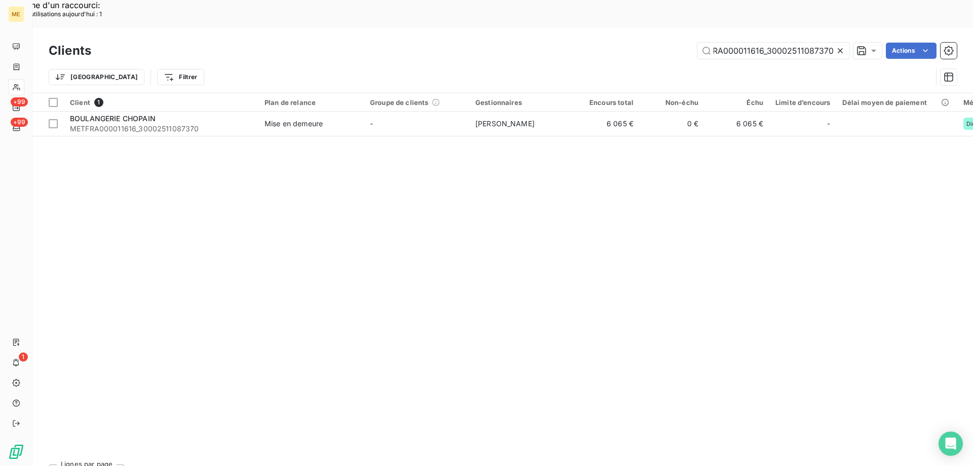
click at [835, 46] on icon at bounding box center [840, 51] width 10 height 10
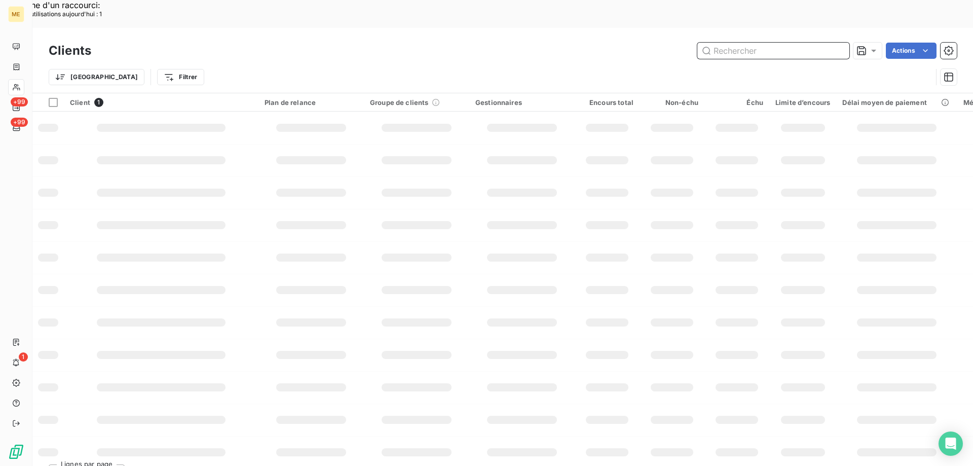
click at [750, 43] on input "text" at bounding box center [773, 51] width 152 height 16
paste input "METFRA000008237"
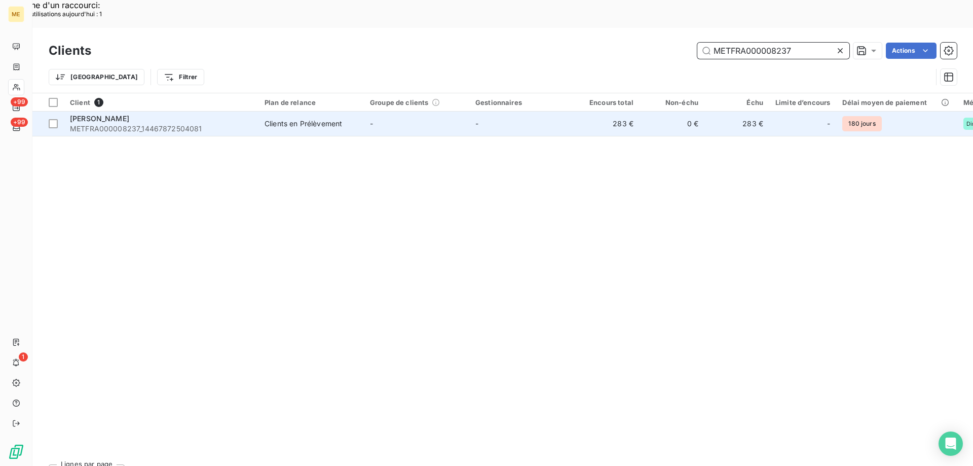
type input "METFRA000008237"
click at [125, 114] on div "HUBERT" at bounding box center [161, 119] width 182 height 10
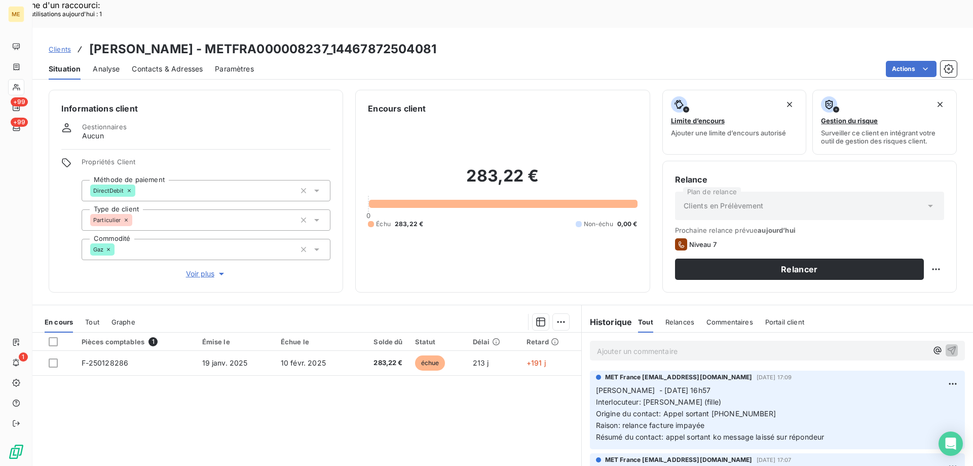
scroll to position [304, 0]
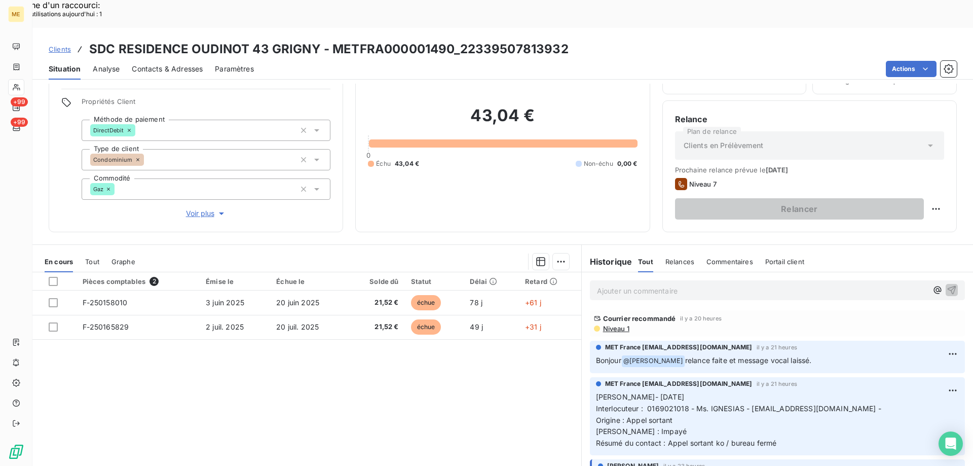
scroll to position [64, 0]
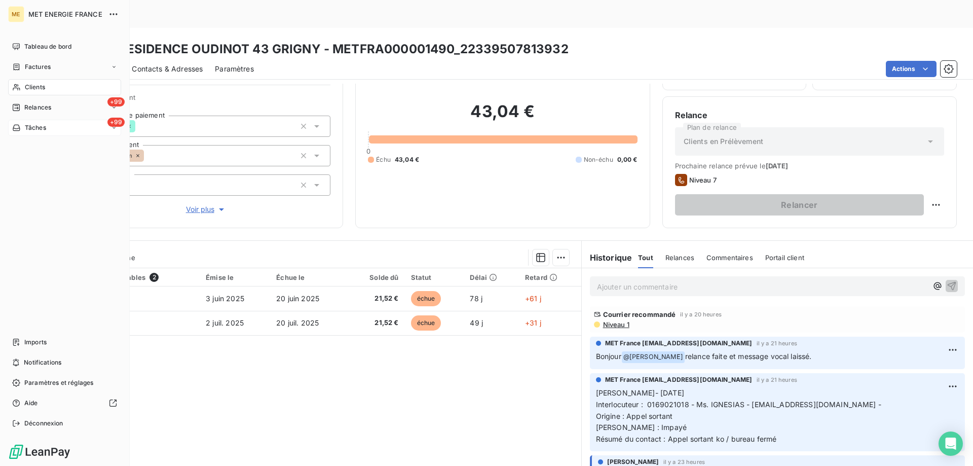
click at [67, 125] on div "+99 Tâches" at bounding box center [64, 128] width 113 height 16
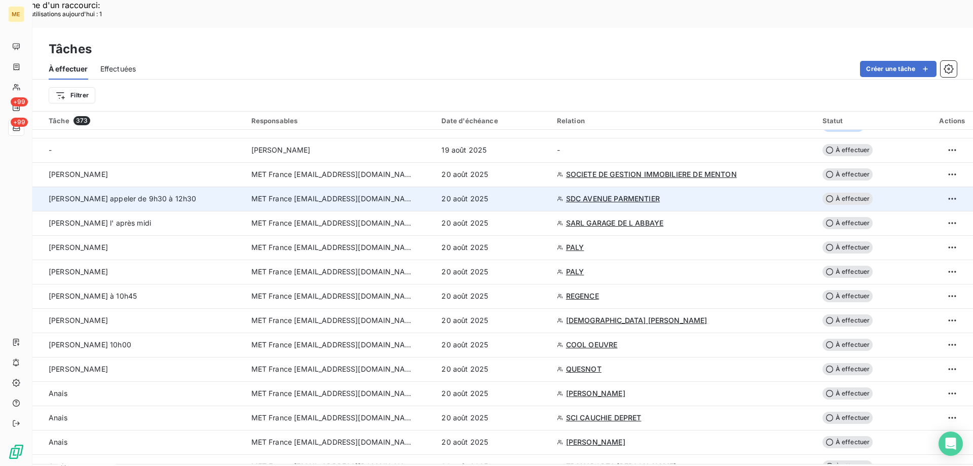
scroll to position [152, 0]
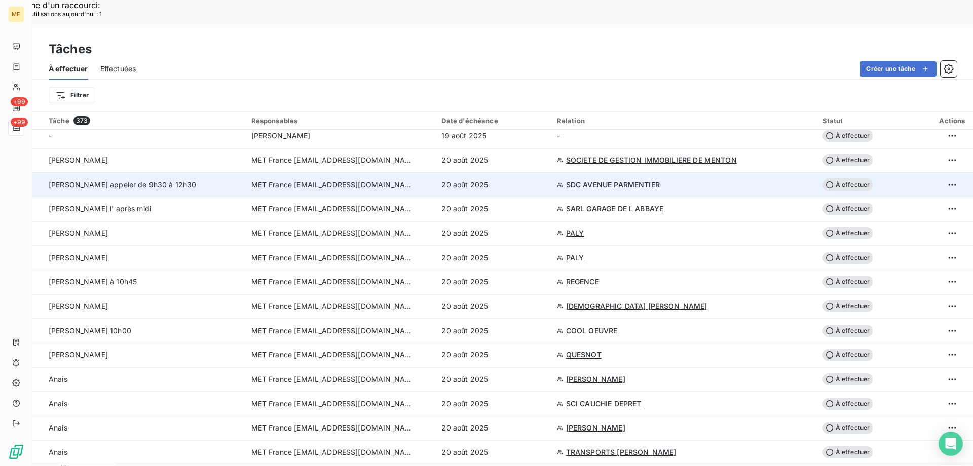
click at [595, 179] on span "SDC AVENUE PARMENTIER" at bounding box center [613, 184] width 94 height 10
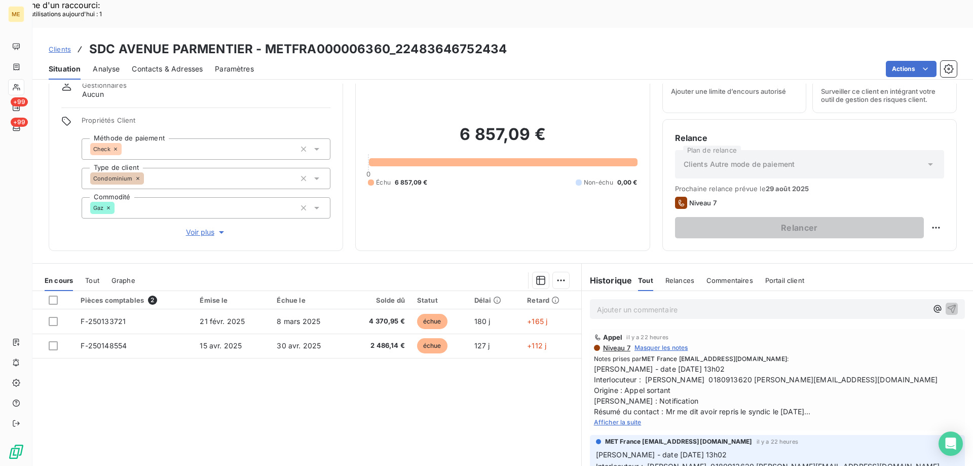
scroll to position [64, 0]
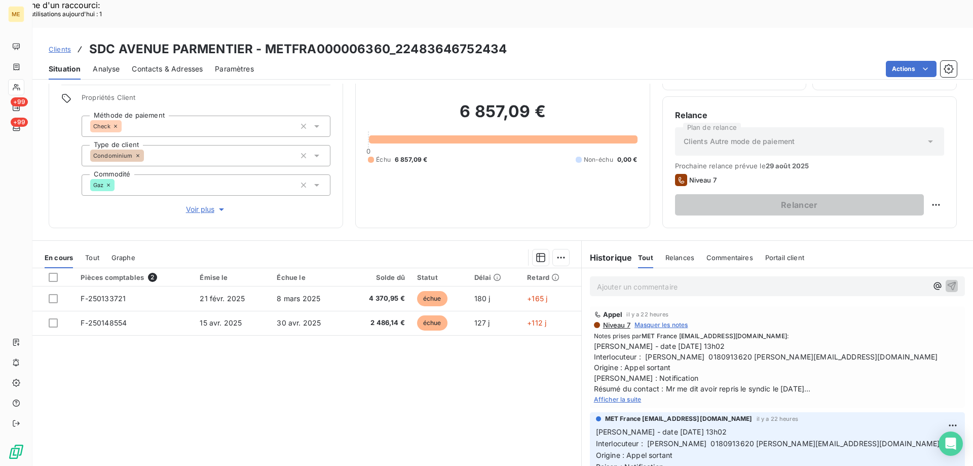
click at [615, 395] on span "Afficher la suite" at bounding box center [618, 399] width 48 height 8
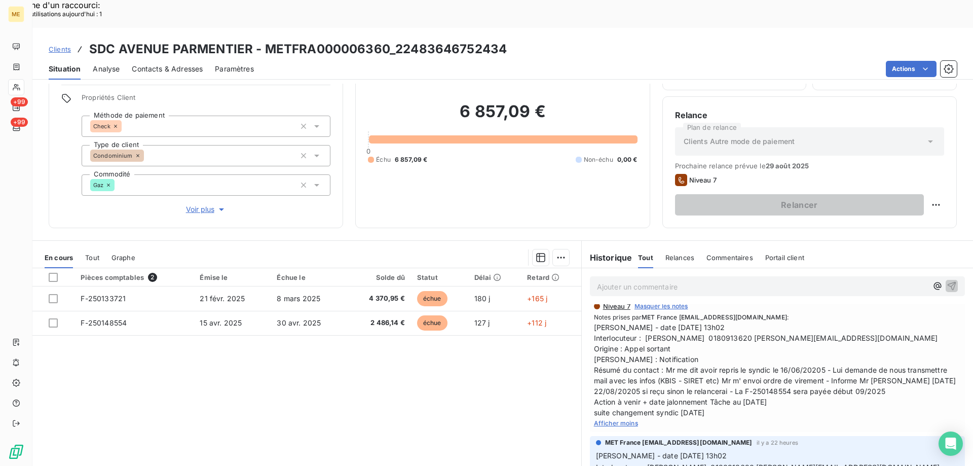
scroll to position [0, 0]
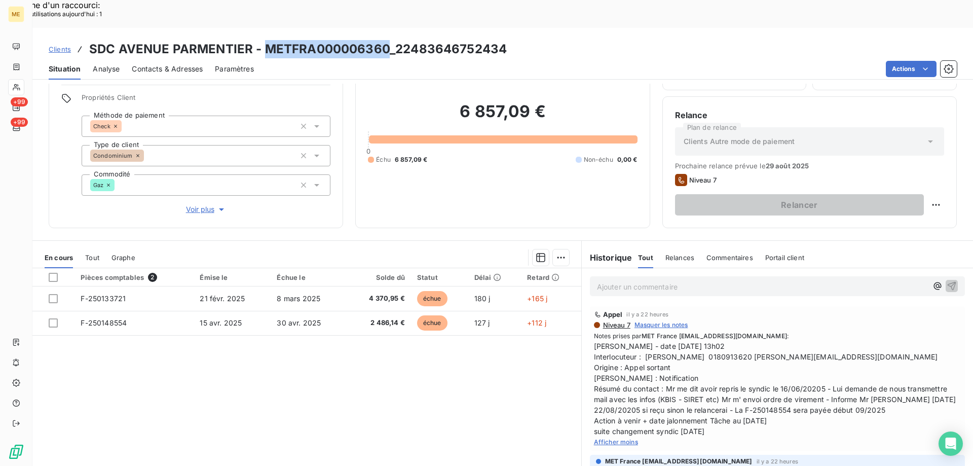
drag, startPoint x: 266, startPoint y: 17, endPoint x: 384, endPoint y: 3, distance: 119.4
click at [384, 28] on div "Clients SDC AVENUE PARMENTIER - METFRA000006360_22483646752434 Situation Analys…" at bounding box center [502, 54] width 941 height 52
copy h3 "METFRA000006360"
click at [322, 363] on div "Pièces comptables 2 Émise le Échue le Solde dû Statut Délai Retard F-250133721 …" at bounding box center [306, 365] width 549 height 195
click at [691, 341] on span "[PERSON_NAME] - date [DATE] 13h02 Interlocuteur : [PERSON_NAME] 0180913620 [PER…" at bounding box center [777, 389] width 367 height 96
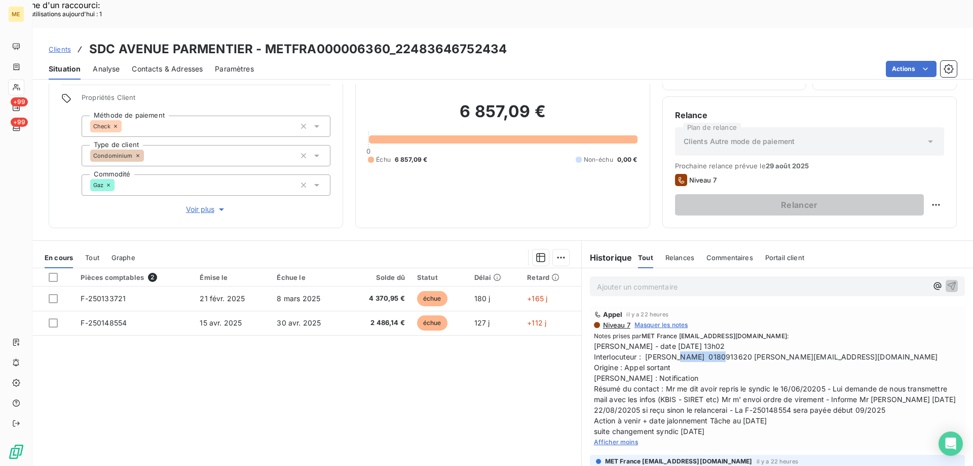
click at [691, 341] on span "[PERSON_NAME] - date [DATE] 13h02 Interlocuteur : [PERSON_NAME] 0180913620 [PER…" at bounding box center [777, 389] width 367 height 96
copy span "0180913620"
click at [838, 331] on span "Notes prises par MET France met-france@recouvrement.met.com :" at bounding box center [777, 335] width 367 height 9
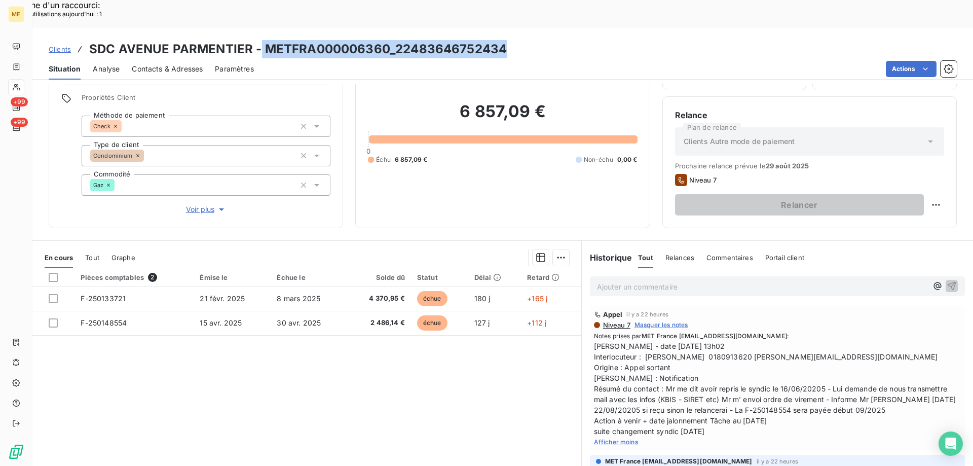
drag, startPoint x: 261, startPoint y: 22, endPoint x: 505, endPoint y: 26, distance: 244.3
click at [505, 40] on div "Clients SDC AVENUE PARMENTIER - METFRA000006360_22483646752434" at bounding box center [502, 49] width 941 height 18
copy h3 "METFRA000006360_22483646752434"
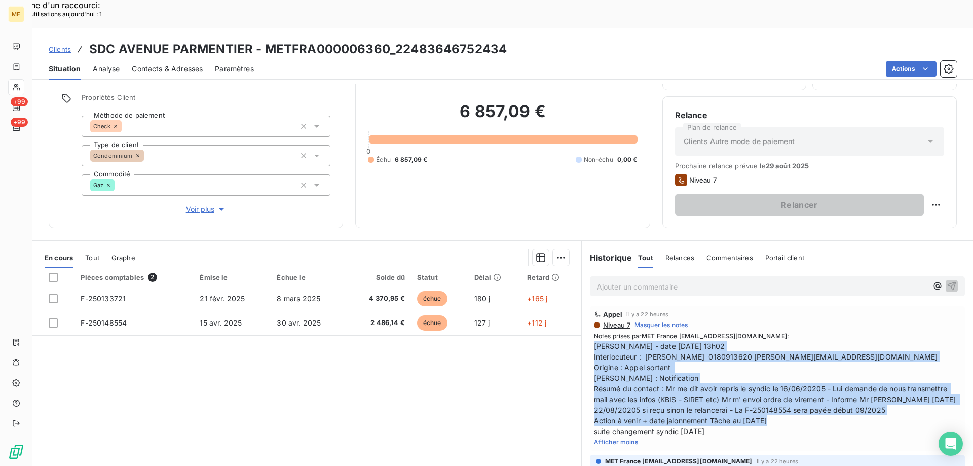
drag, startPoint x: 735, startPoint y: 403, endPoint x: 591, endPoint y: 319, distance: 166.9
click at [594, 341] on span "[PERSON_NAME] - date [DATE] 13h02 Interlocuteur : [PERSON_NAME] 0180913620 [PER…" at bounding box center [777, 389] width 367 height 96
copy span "[PERSON_NAME] - date [DATE] 13h02 Interlocuteur : [PERSON_NAME] 0180913620 [PER…"
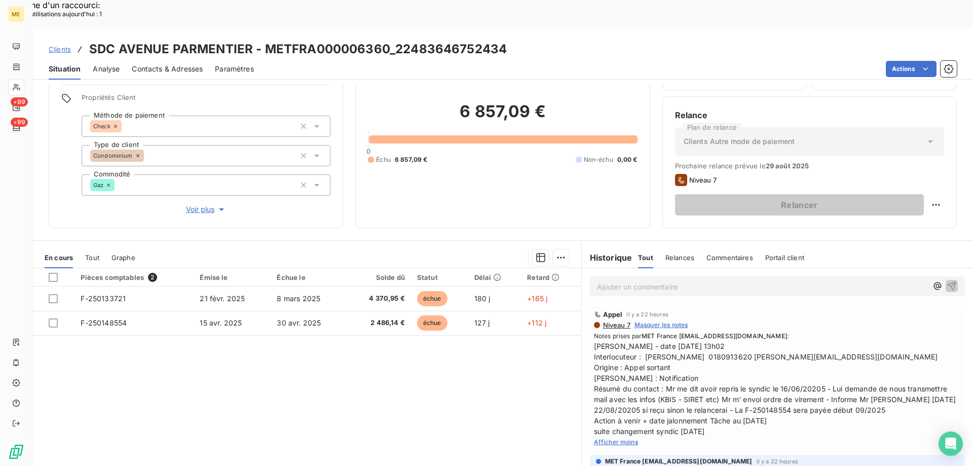
click at [617, 280] on p "Ajouter un commentaire ﻿" at bounding box center [762, 286] width 330 height 13
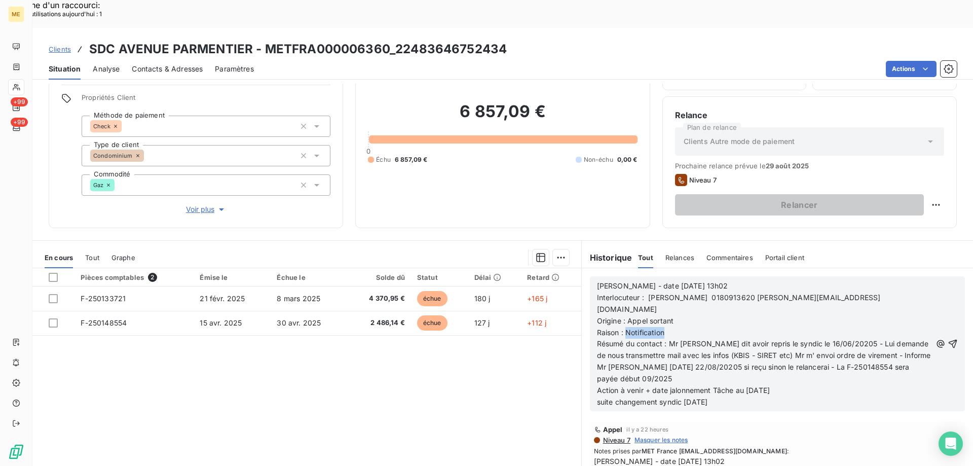
drag, startPoint x: 622, startPoint y: 291, endPoint x: 685, endPoint y: 294, distance: 62.9
click at [685, 327] on p "Raison : Notification" at bounding box center [764, 333] width 334 height 12
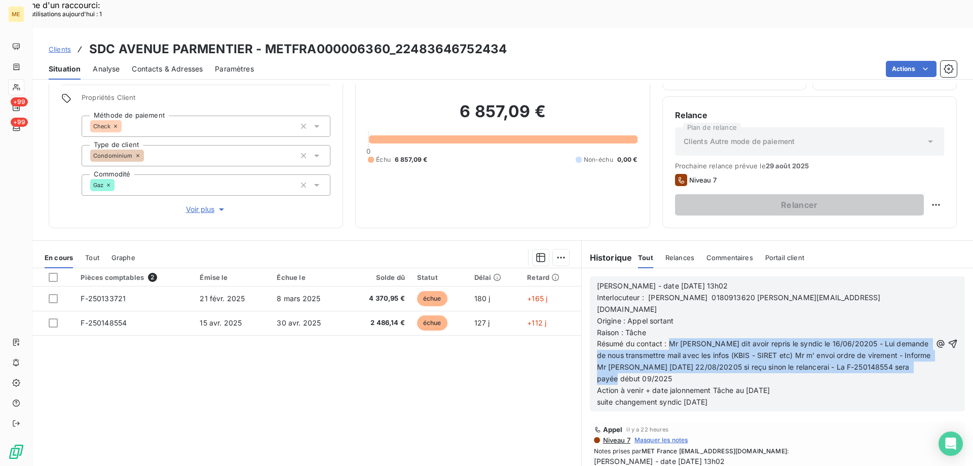
drag, startPoint x: 664, startPoint y: 303, endPoint x: 729, endPoint y: 341, distance: 75.2
click at [729, 341] on p "Résumé du contact : Mr me dit avoir repris le syndic le 16/06/20205 - Lui deman…" at bounding box center [764, 361] width 334 height 47
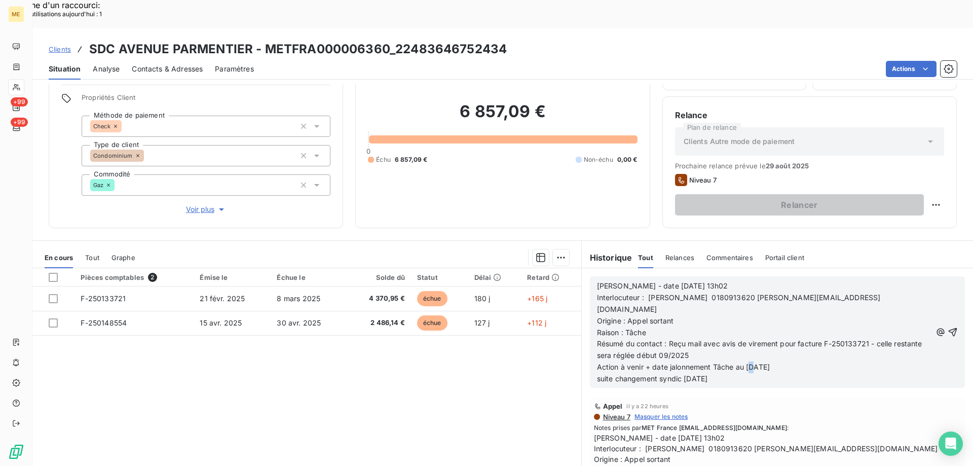
drag, startPoint x: 746, startPoint y: 327, endPoint x: 753, endPoint y: 327, distance: 6.1
click at [753, 362] on span "Action à venir + date jalonnement Tâche au 22/08/2025" at bounding box center [683, 366] width 173 height 9
drag, startPoint x: 725, startPoint y: 342, endPoint x: 587, endPoint y: 349, distance: 138.0
click at [587, 349] on div "Valérie - date 19/08/2025 13h02 Interlocuteur : Mr caron 0180913620 m.caron@oly…" at bounding box center [777, 332] width 391 height 128
click at [948, 327] on icon "button" at bounding box center [953, 332] width 10 height 10
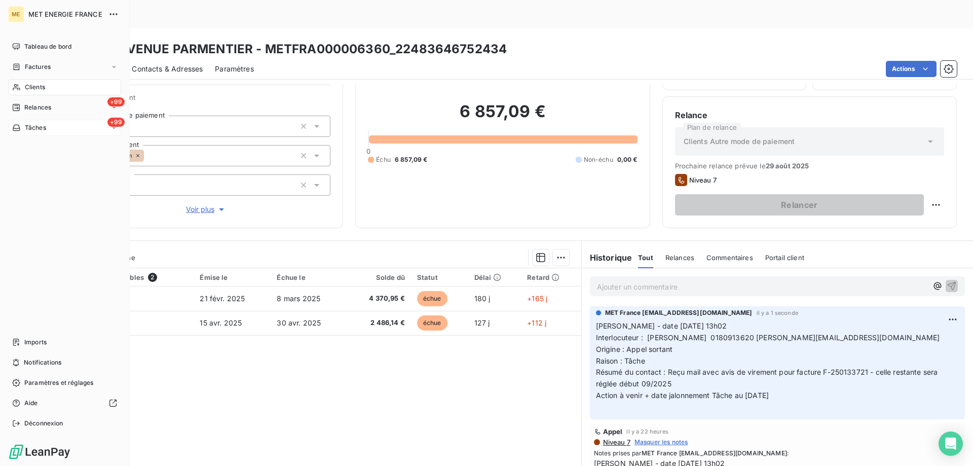
click at [76, 124] on div "+99 Tâches" at bounding box center [64, 128] width 113 height 16
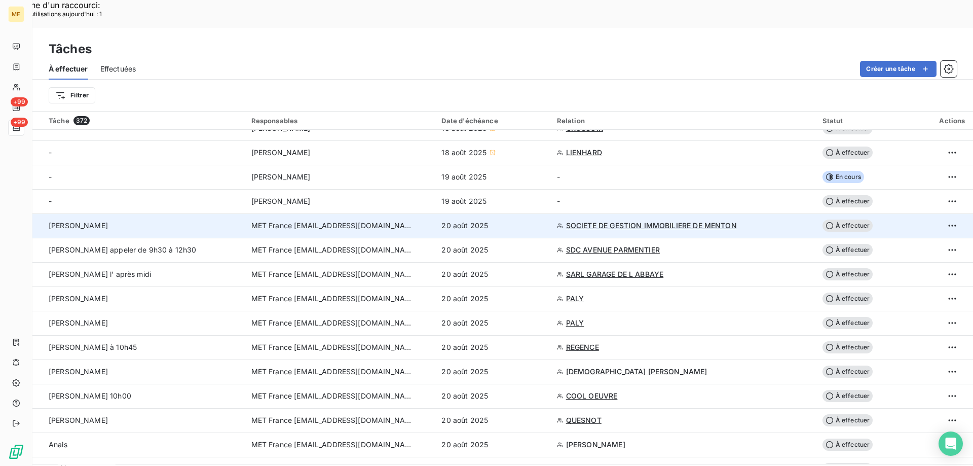
scroll to position [101, 0]
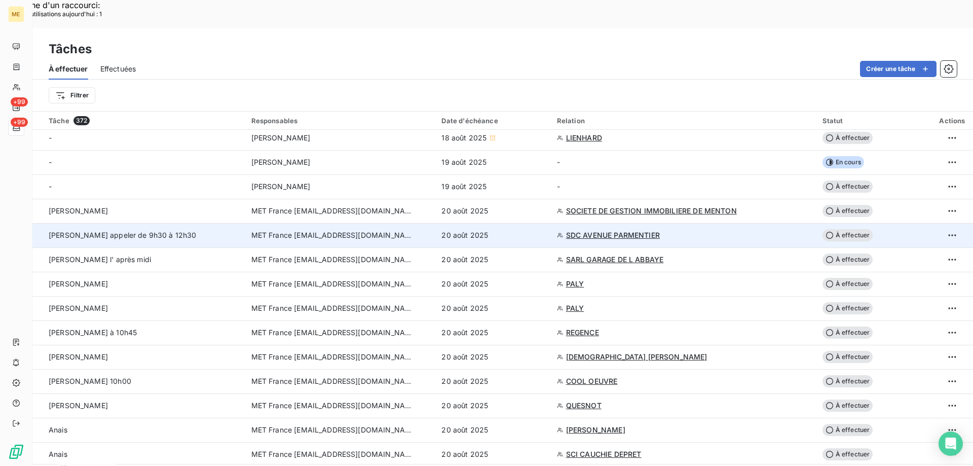
click at [841, 229] on span "À effectuer" at bounding box center [847, 235] width 51 height 12
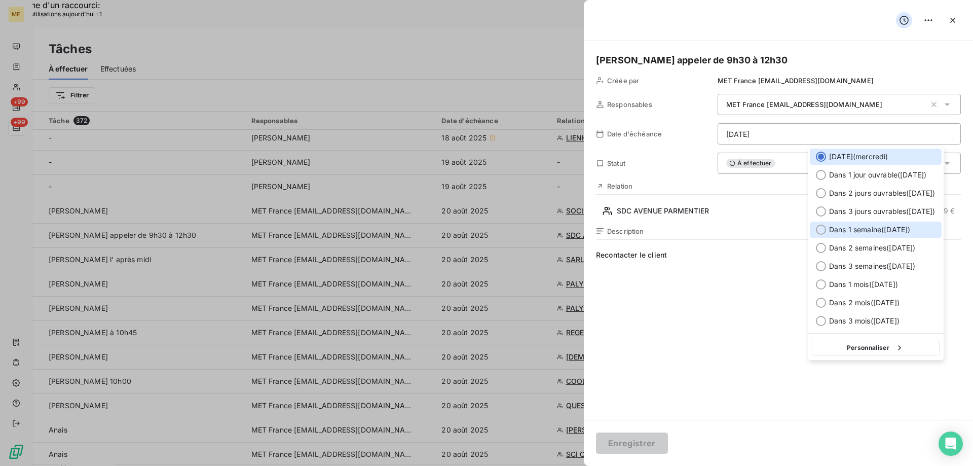
click at [819, 231] on div at bounding box center [821, 230] width 10 height 10
type input "27/08/2025"
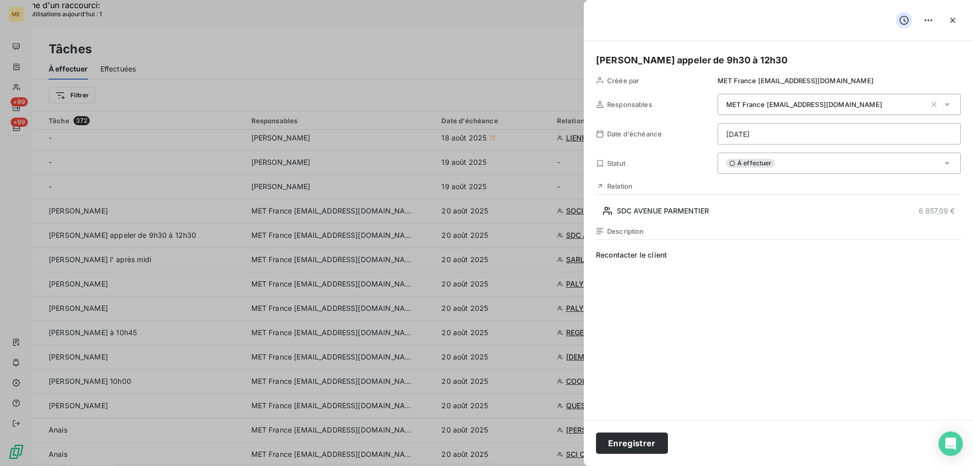
drag, startPoint x: 695, startPoint y: 261, endPoint x: 570, endPoint y: 256, distance: 124.7
click at [626, 443] on button "Enregistrer" at bounding box center [632, 442] width 72 height 21
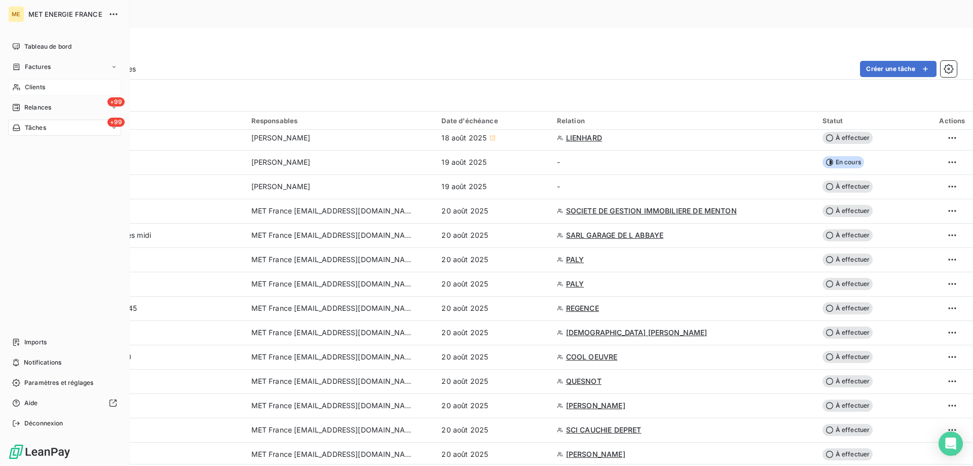
click at [52, 87] on div "Clients" at bounding box center [64, 87] width 113 height 16
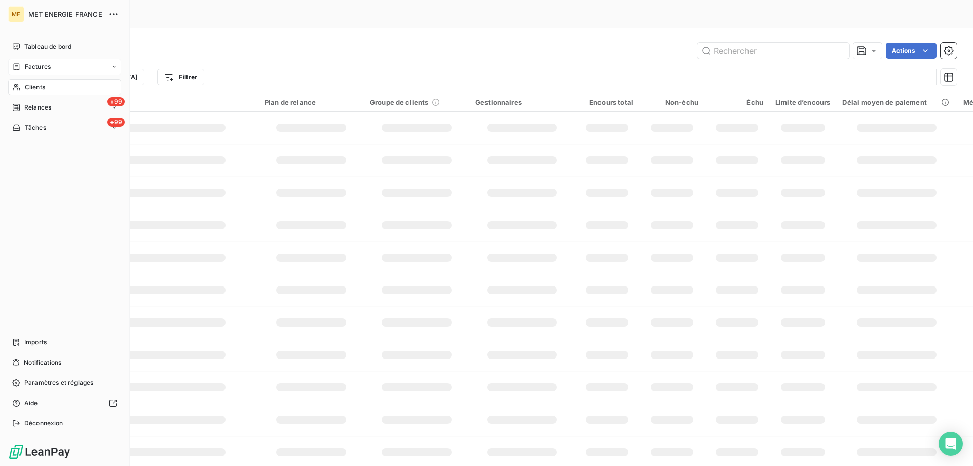
click at [50, 69] on span "Factures" at bounding box center [38, 66] width 26 height 9
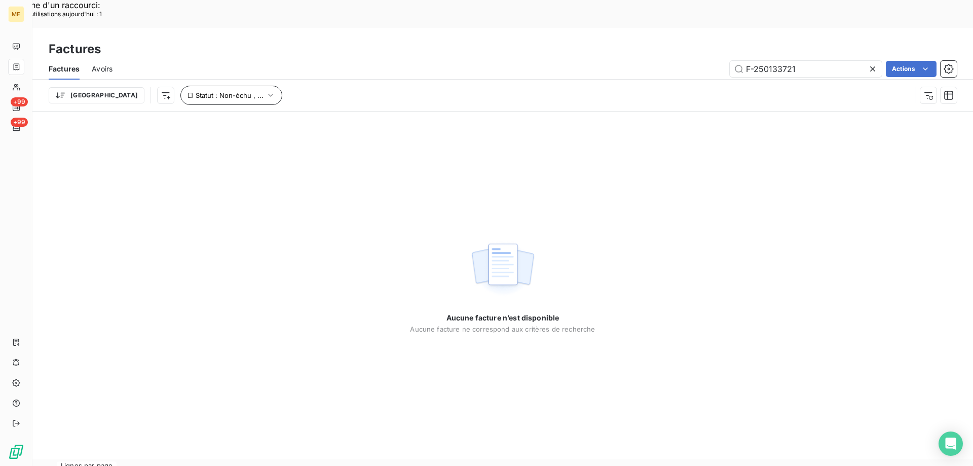
type input "F-250133721"
click at [196, 91] on span "Statut : Non-échu , ..." at bounding box center [230, 95] width 68 height 8
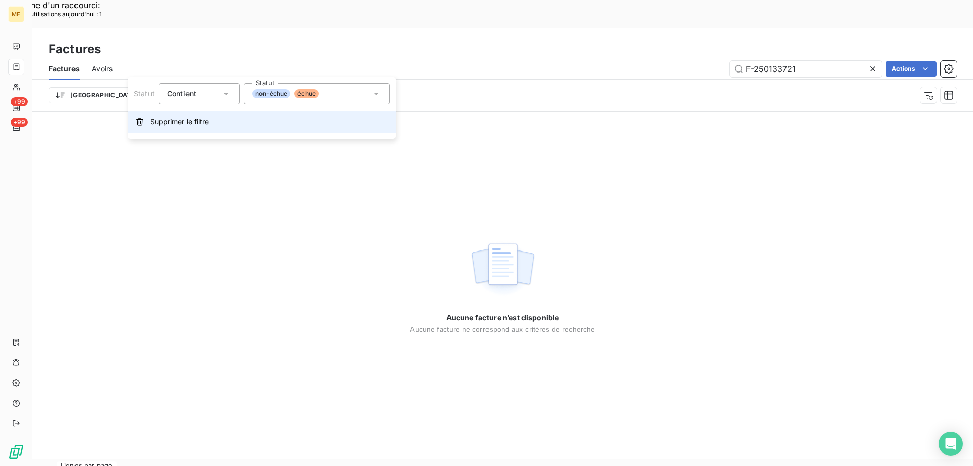
click at [185, 123] on span "Supprimer le filtre" at bounding box center [179, 122] width 59 height 10
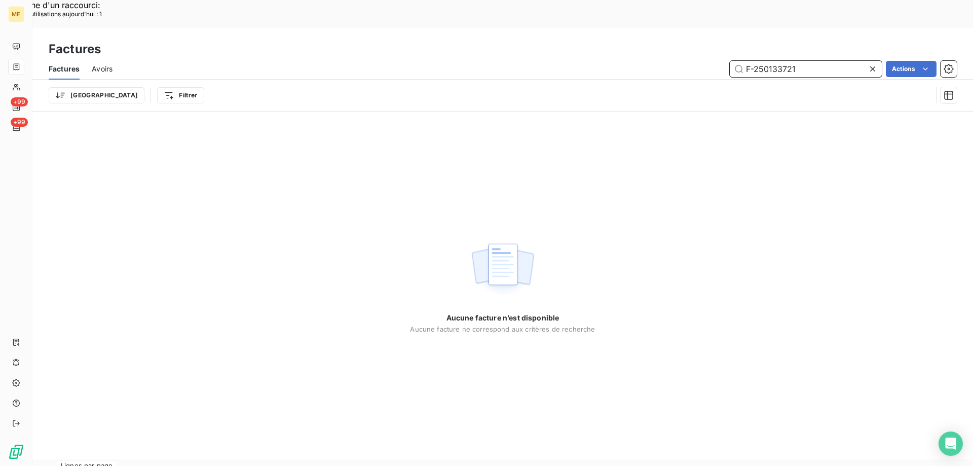
click at [802, 61] on input "F-250133721" at bounding box center [806, 69] width 152 height 16
click at [872, 64] on icon at bounding box center [873, 69] width 10 height 10
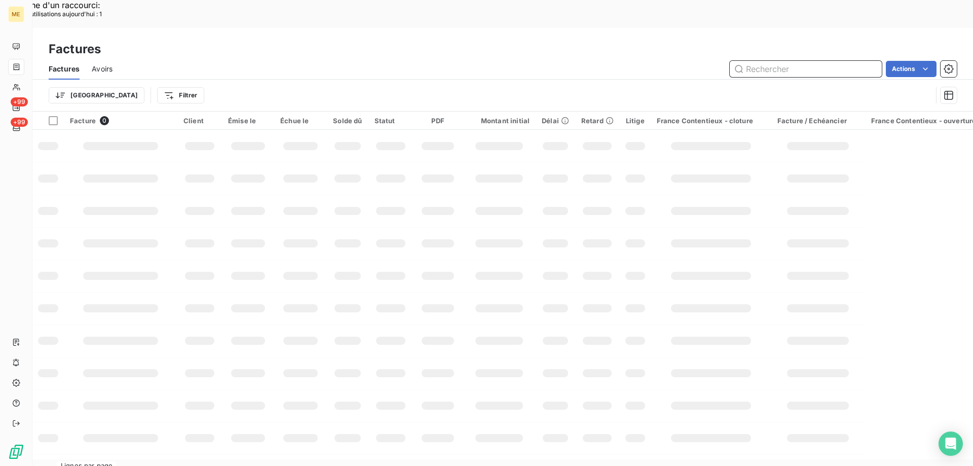
click at [796, 61] on input "text" at bounding box center [806, 69] width 152 height 16
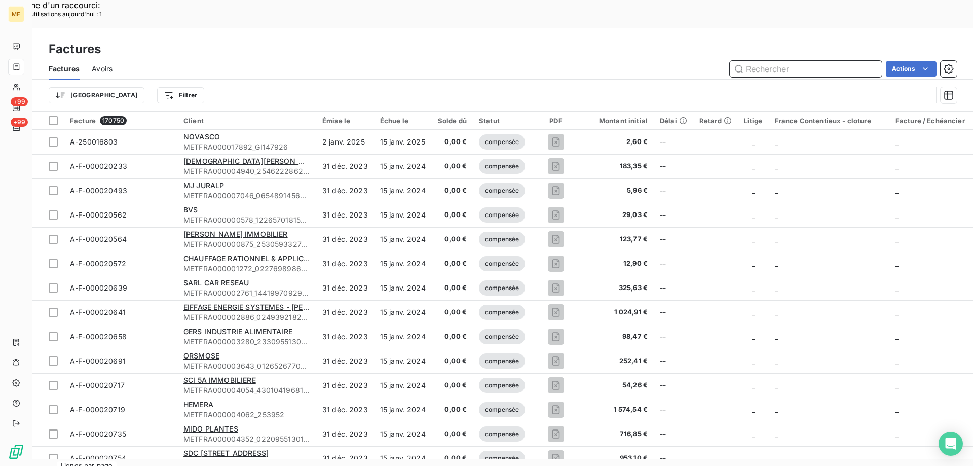
paste input "F-2501486554"
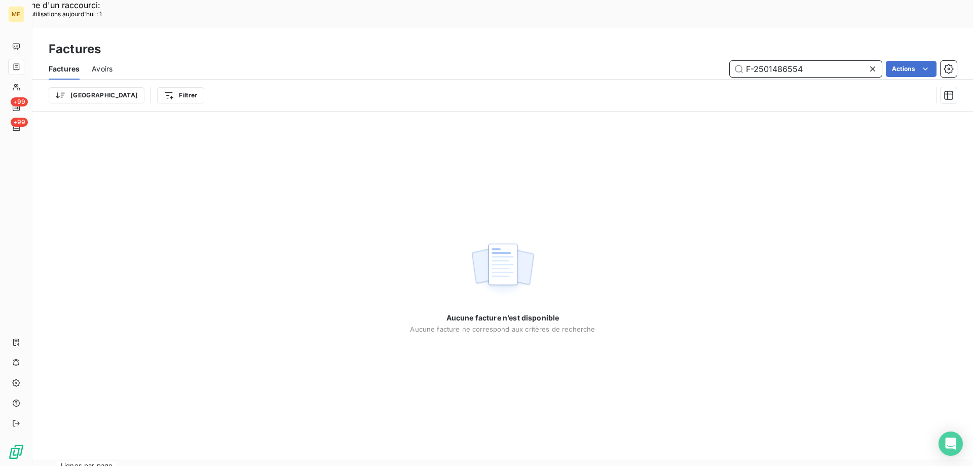
type input "F-2501486554"
click at [497, 313] on span "Aucune facture n’est disponible" at bounding box center [502, 318] width 113 height 10
click at [511, 238] on img at bounding box center [502, 269] width 65 height 63
click at [58, 64] on span "Factures" at bounding box center [64, 69] width 31 height 10
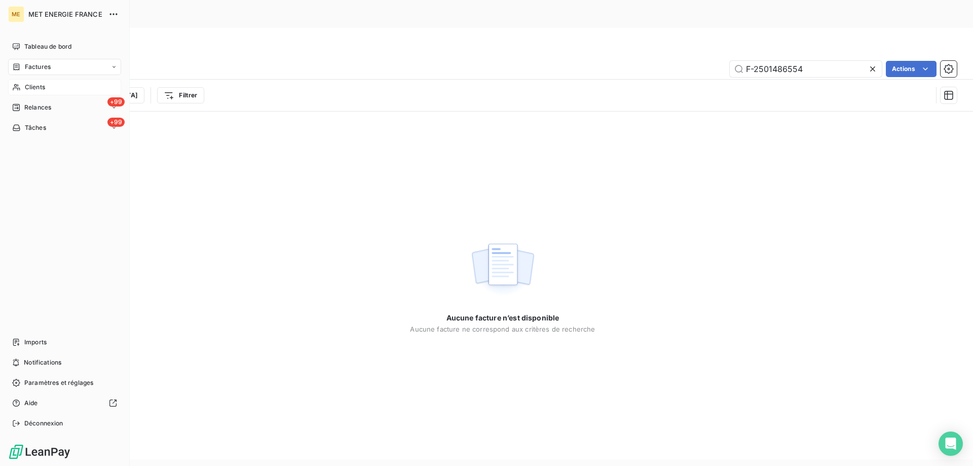
click at [51, 85] on div "Clients" at bounding box center [64, 87] width 113 height 16
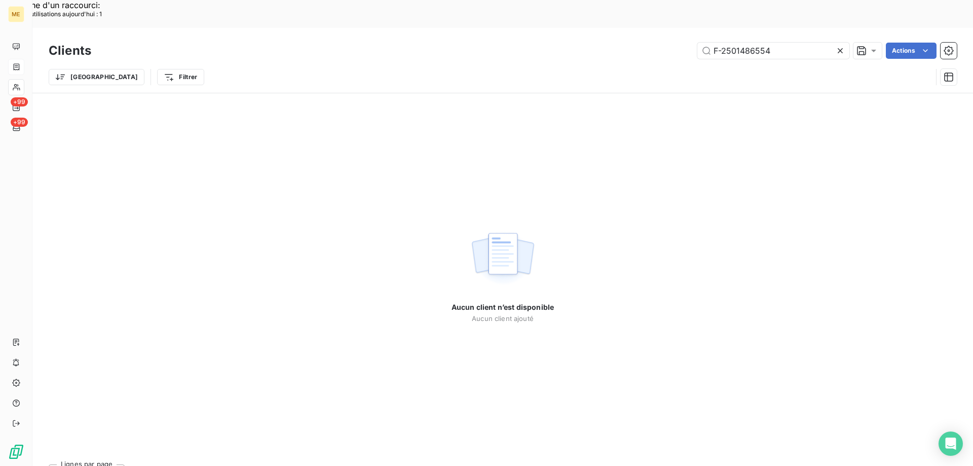
type input "F-2501486554"
click at [837, 46] on icon at bounding box center [840, 51] width 10 height 10
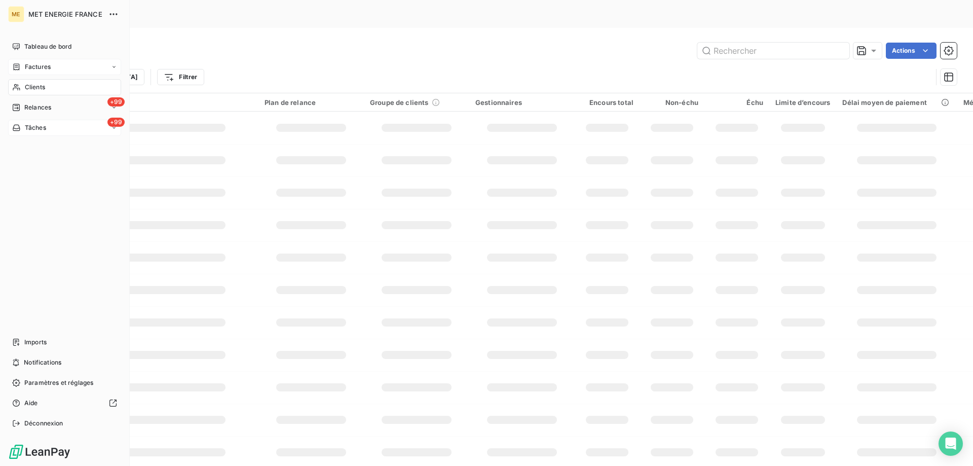
click at [54, 131] on div "+99 Tâches" at bounding box center [64, 128] width 113 height 16
click at [63, 129] on div "+99 Tâches" at bounding box center [64, 128] width 113 height 16
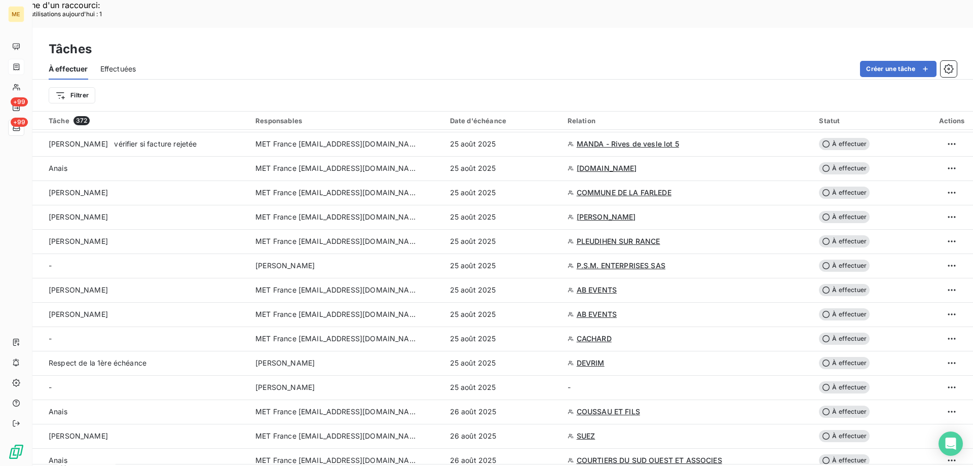
scroll to position [2099, 0]
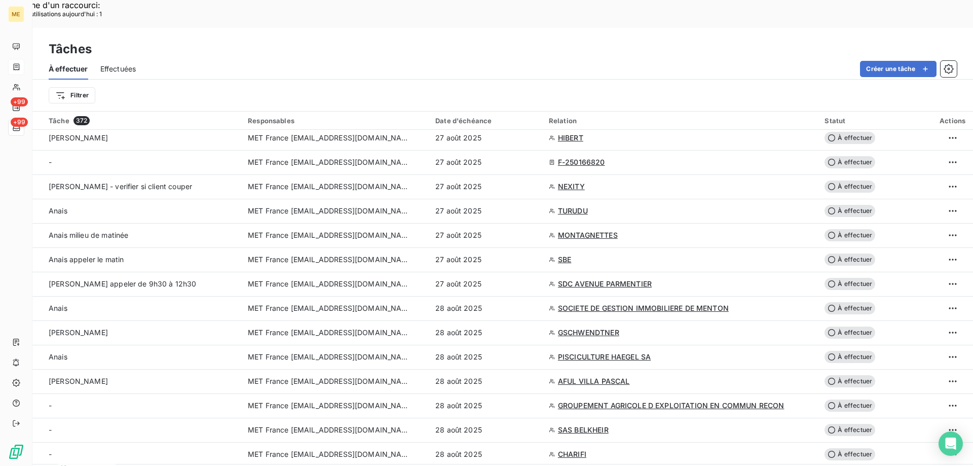
scroll to position [173, 0]
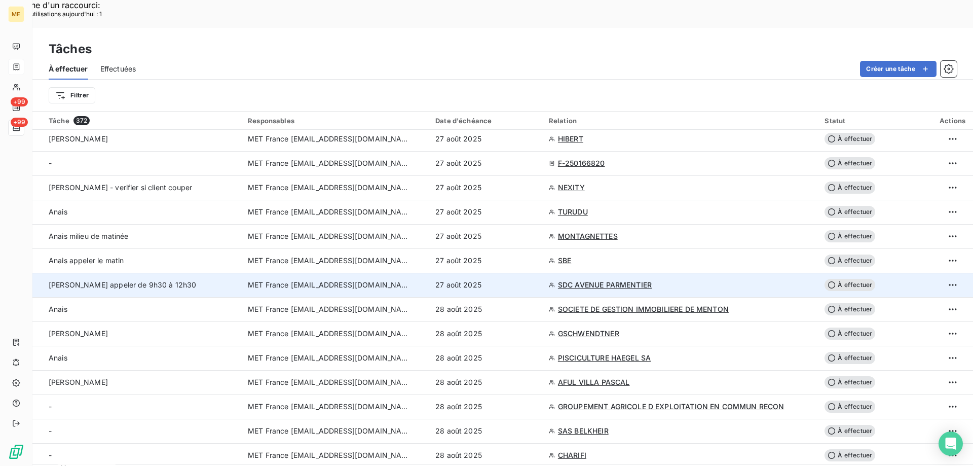
click at [613, 280] on span "SDC AVENUE PARMENTIER" at bounding box center [605, 285] width 94 height 10
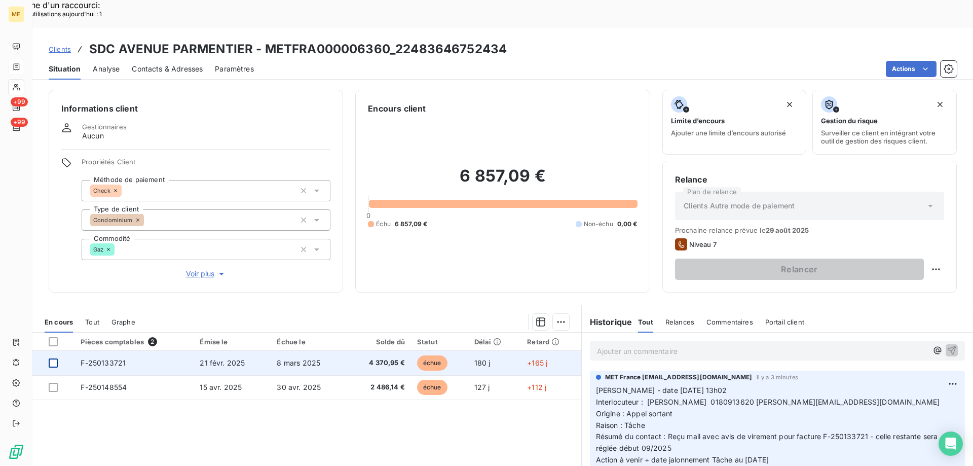
click at [54, 358] on div at bounding box center [53, 362] width 9 height 9
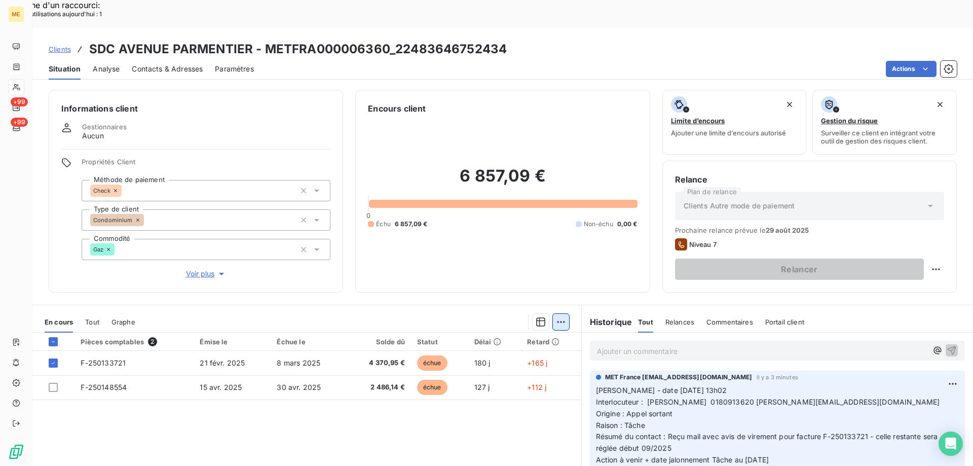
click at [489, 336] on div "Ajouter une promesse de paiement (1 facture)" at bounding box center [470, 334] width 179 height 16
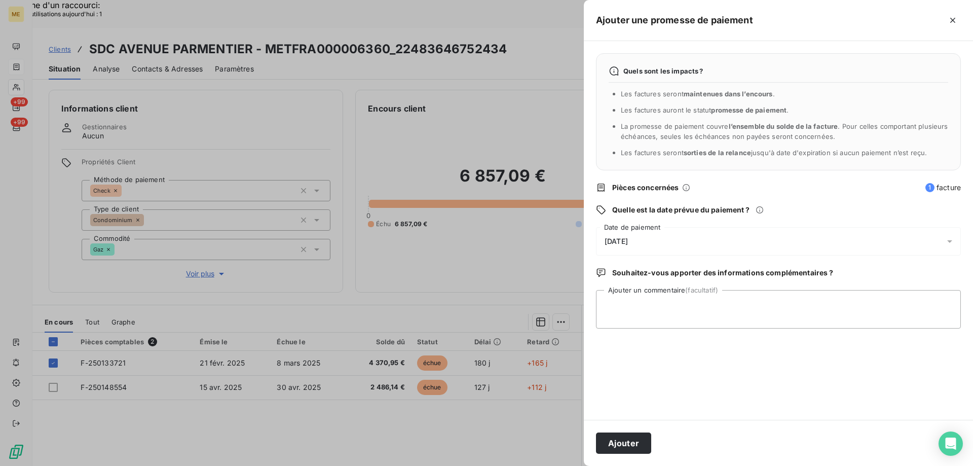
click at [670, 242] on div "21/08/2025" at bounding box center [778, 241] width 365 height 28
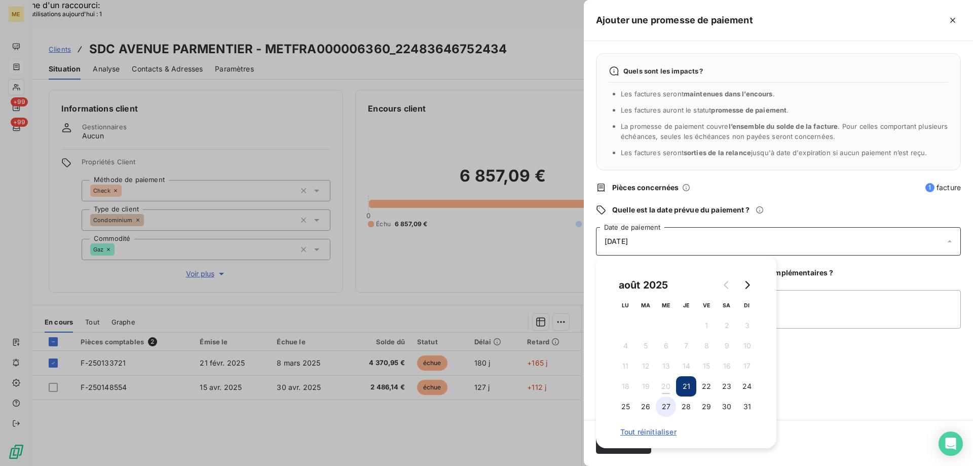
click at [666, 404] on button "27" at bounding box center [666, 406] width 20 height 20
click at [817, 305] on textarea "Ajouter un commentaire (facultatif)" at bounding box center [778, 309] width 365 height 39
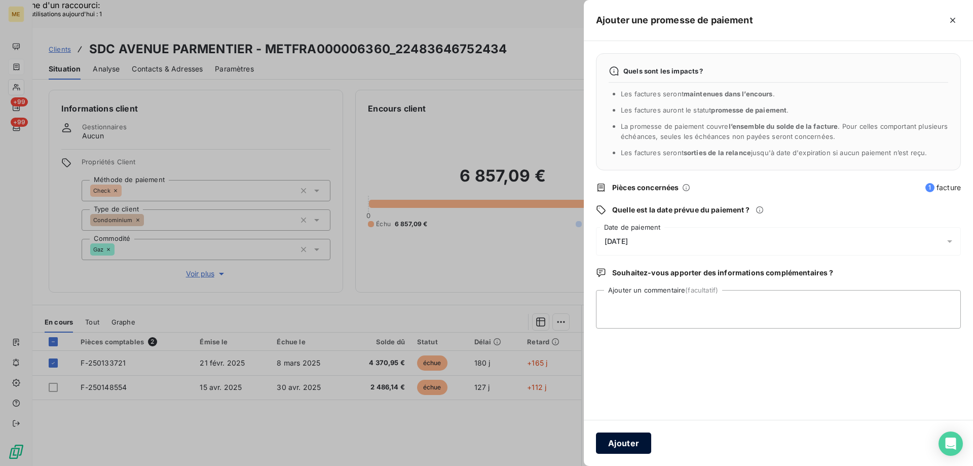
click at [632, 445] on button "Ajouter" at bounding box center [623, 442] width 55 height 21
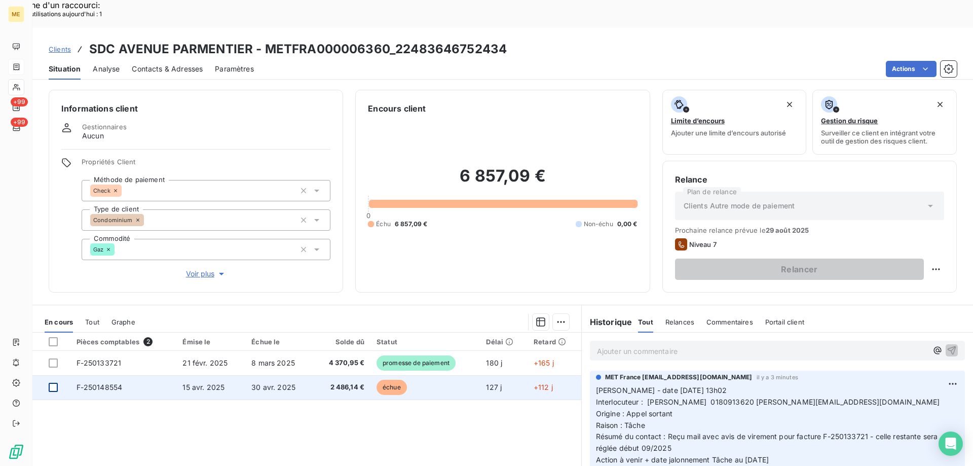
click at [53, 383] on div at bounding box center [53, 387] width 9 height 9
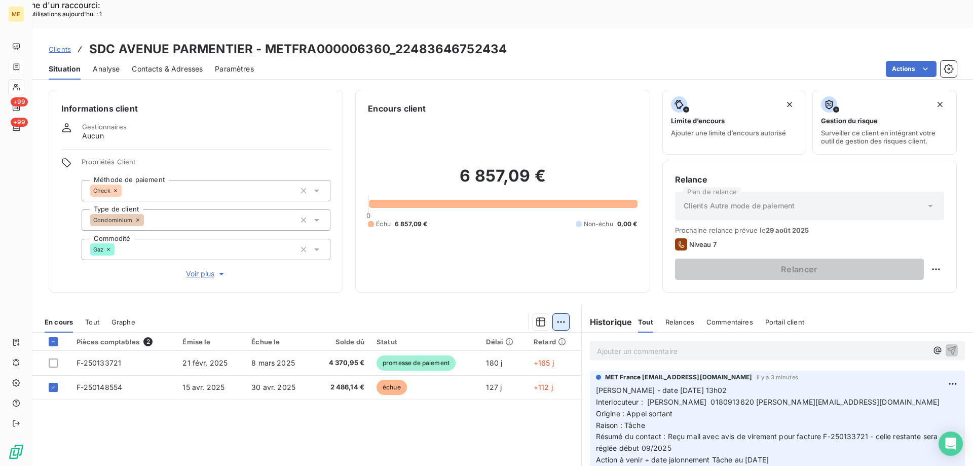
click at [474, 332] on div "Ajouter une promesse de paiement (1 facture)" at bounding box center [470, 334] width 179 height 16
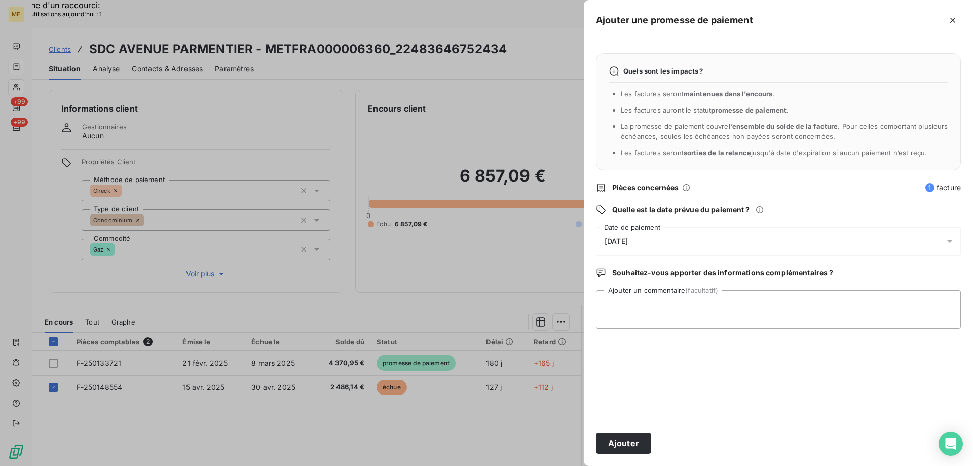
click at [722, 240] on div "21/08/2025" at bounding box center [778, 241] width 365 height 28
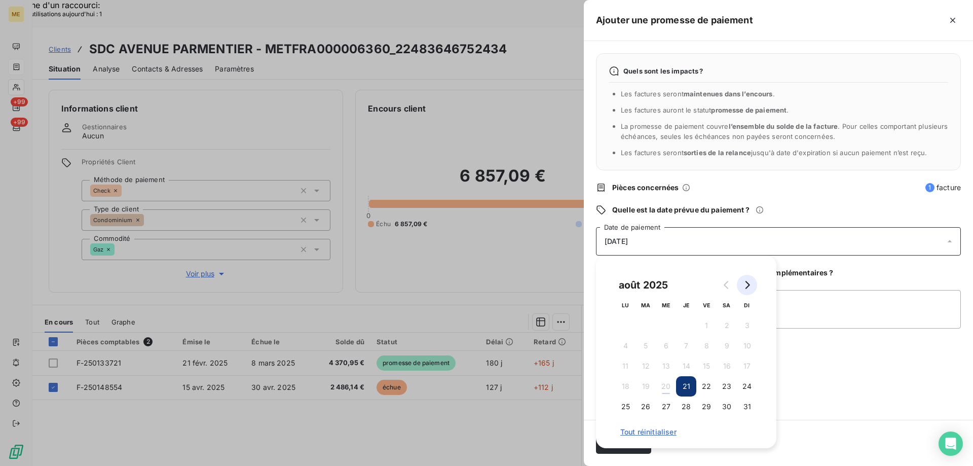
click at [749, 285] on icon "Go to next month" at bounding box center [747, 285] width 8 height 8
click at [622, 347] on button "8" at bounding box center [625, 345] width 20 height 20
click at [818, 312] on textarea "Ajouter un commentaire (facultatif)" at bounding box center [778, 309] width 365 height 39
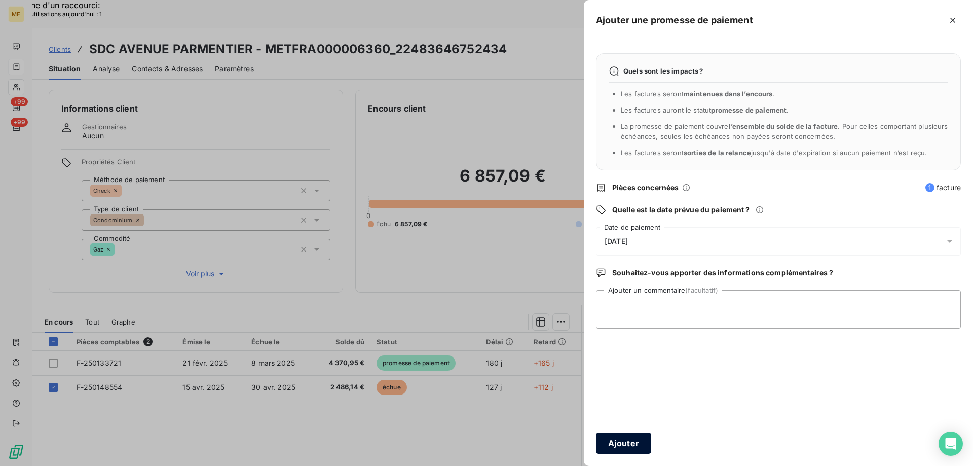
click at [627, 444] on button "Ajouter" at bounding box center [623, 442] width 55 height 21
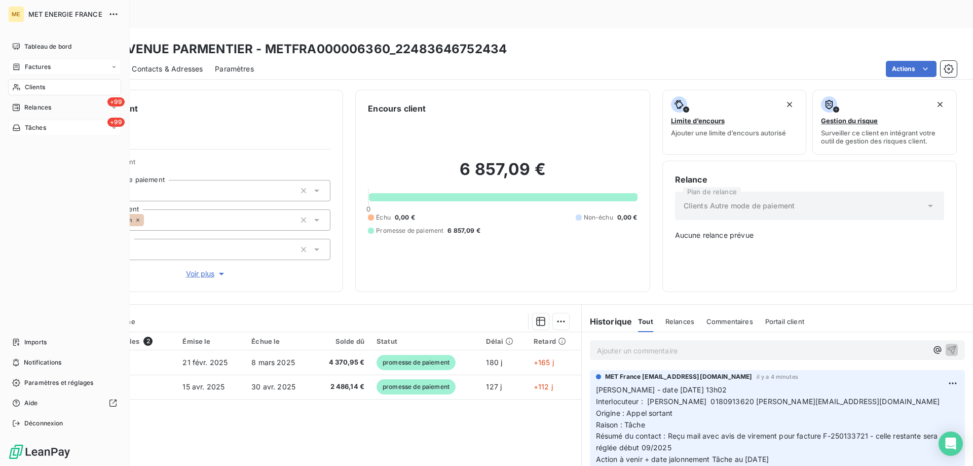
click at [59, 127] on div "+99 Tâches" at bounding box center [64, 128] width 113 height 16
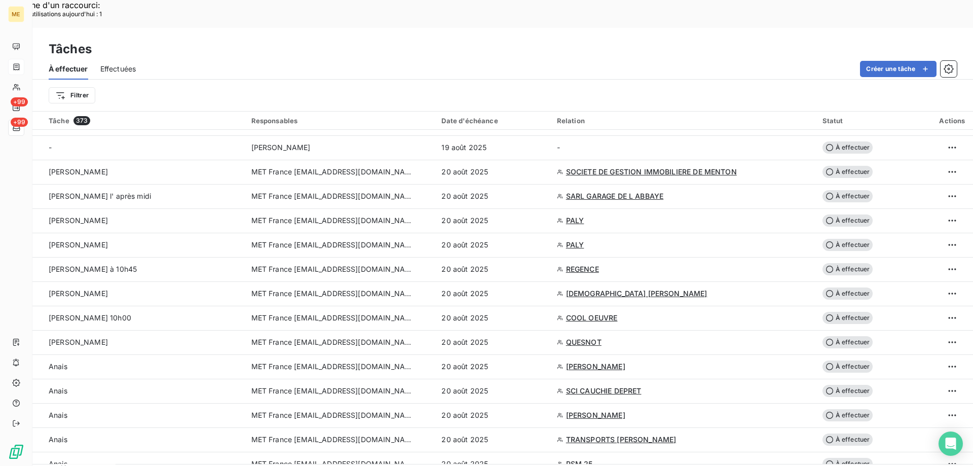
scroll to position [152, 0]
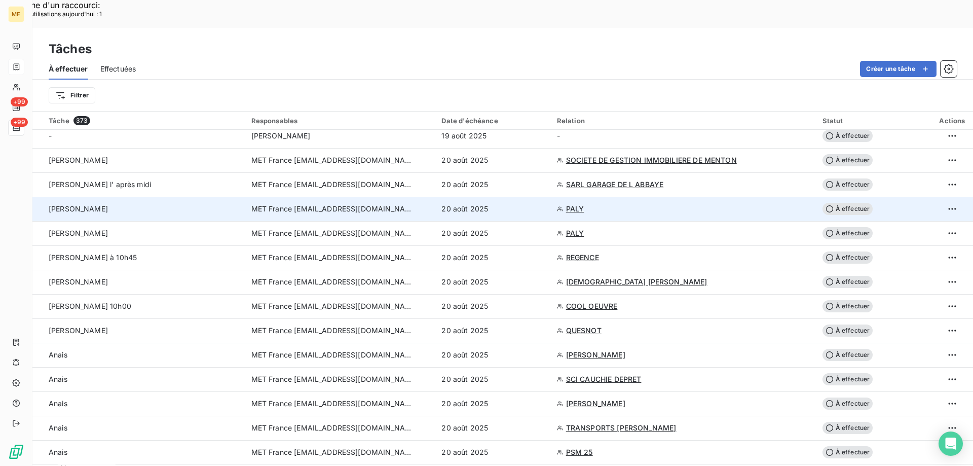
click at [570, 204] on span "PALY" at bounding box center [575, 209] width 18 height 10
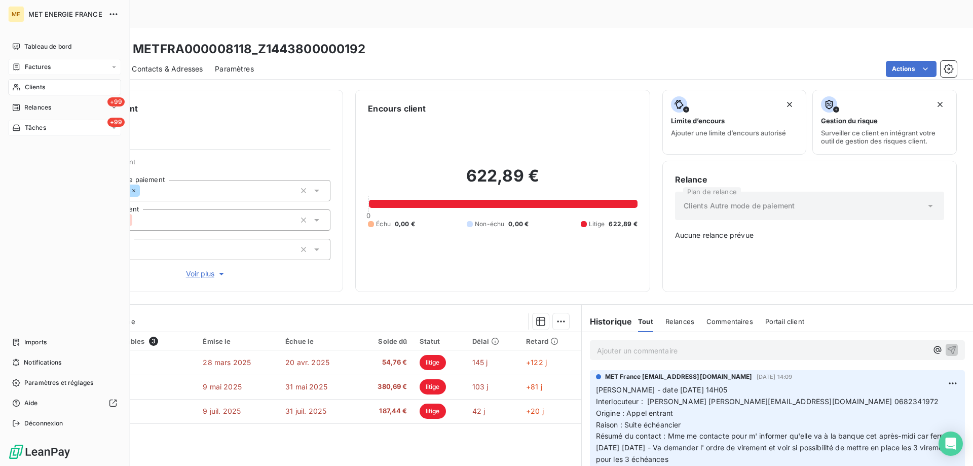
click at [49, 129] on div "+99 Tâches" at bounding box center [64, 128] width 113 height 16
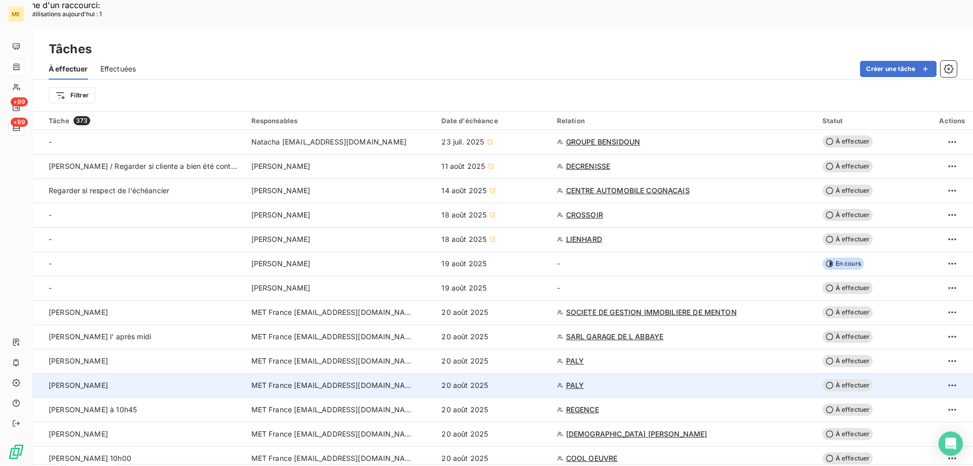
click at [570, 380] on span "PALY" at bounding box center [575, 385] width 18 height 10
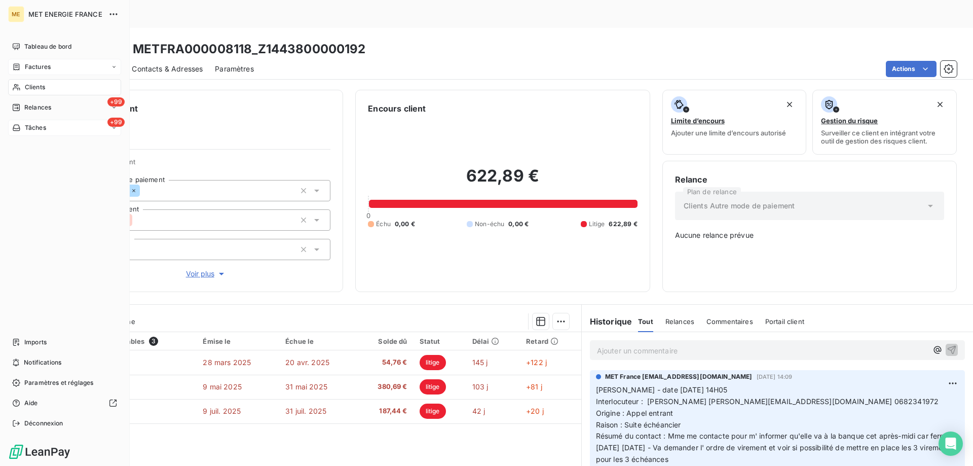
click at [64, 131] on div "+99 Tâches" at bounding box center [64, 128] width 113 height 16
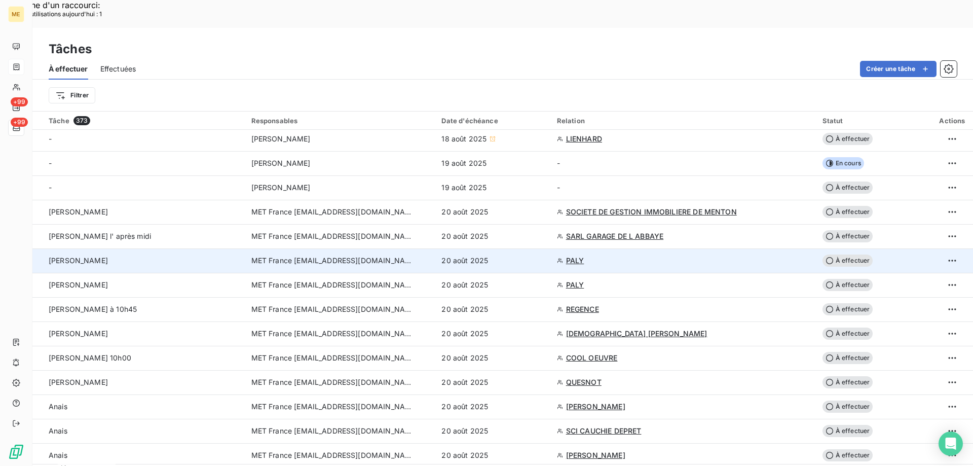
scroll to position [152, 0]
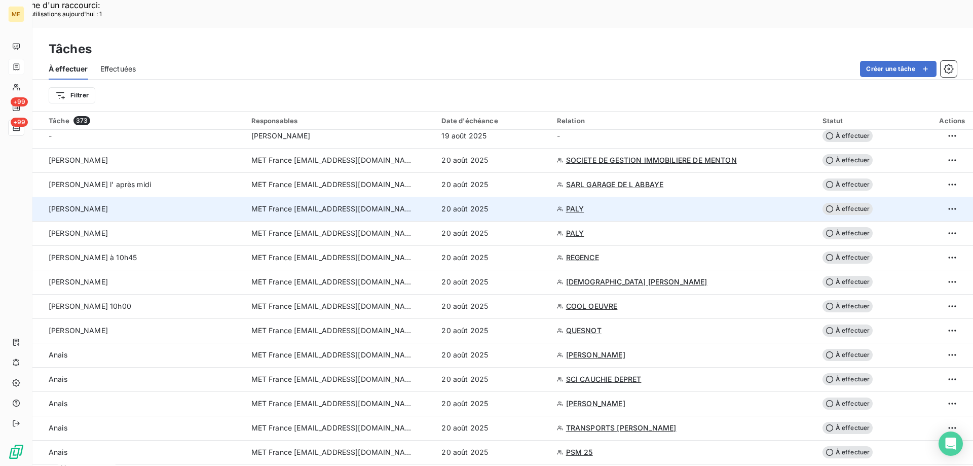
click at [849, 203] on span "À effectuer" at bounding box center [847, 209] width 51 height 12
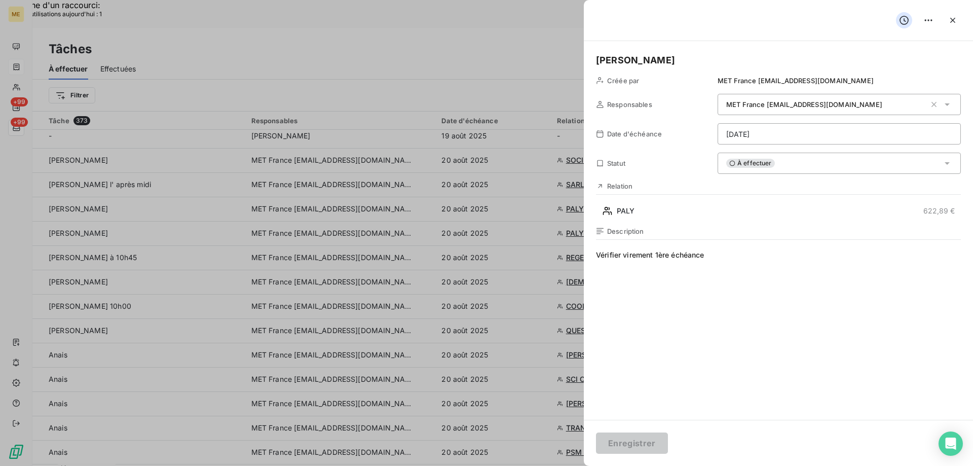
click at [770, 158] on div "À effectuer" at bounding box center [839, 163] width 243 height 21
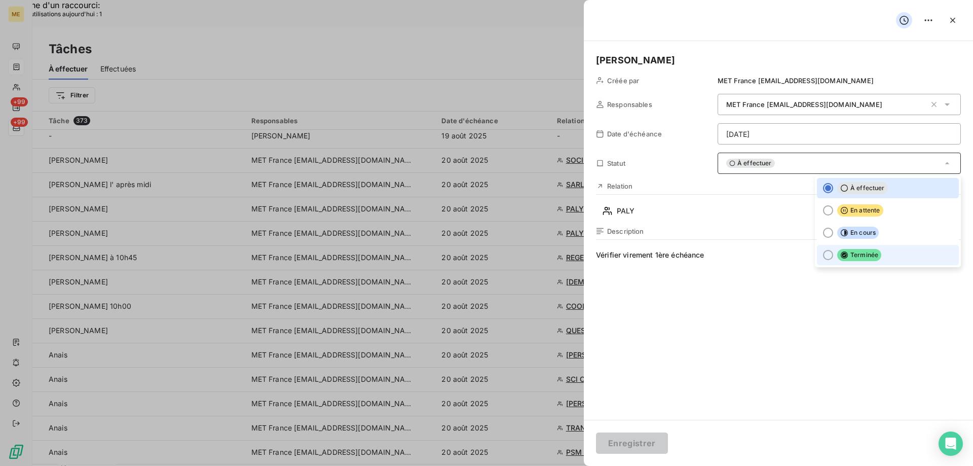
click at [823, 257] on div at bounding box center [828, 255] width 10 height 10
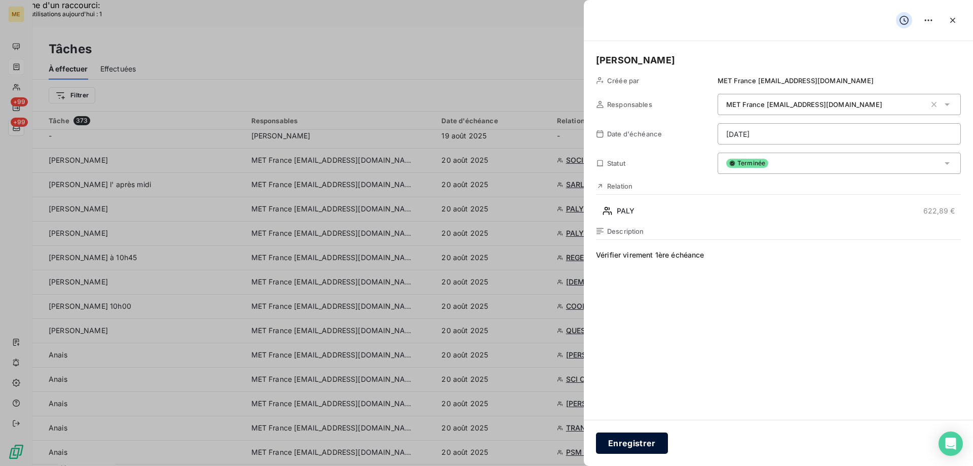
click at [634, 440] on button "Enregistrer" at bounding box center [632, 442] width 72 height 21
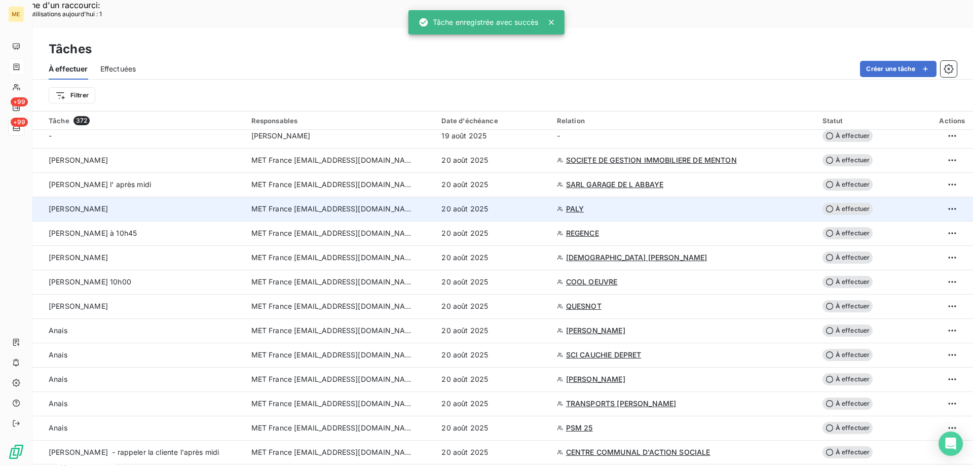
click at [571, 204] on span "PALY" at bounding box center [575, 209] width 18 height 10
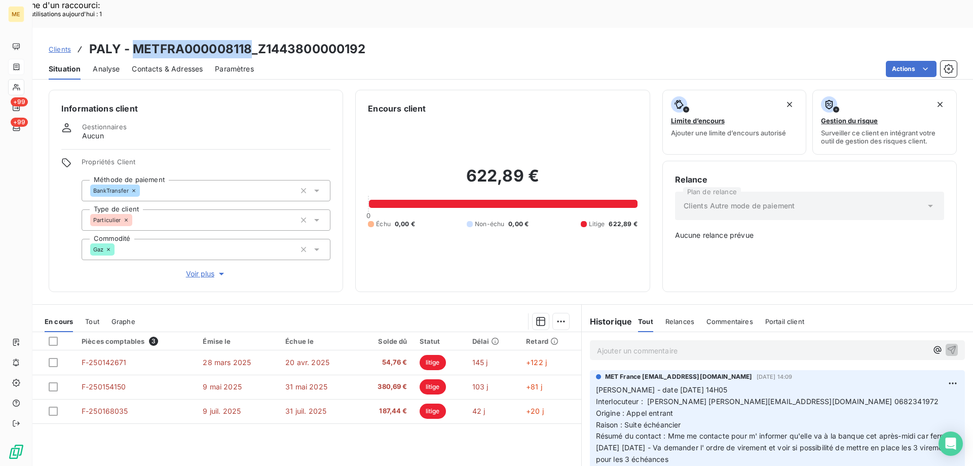
drag, startPoint x: 134, startPoint y: 23, endPoint x: 247, endPoint y: 28, distance: 113.1
click at [247, 40] on h3 "PALY - METFRA000008118_Z1443800000192" at bounding box center [227, 49] width 277 height 18
copy h3 "METFRA000008118"
click at [791, 397] on span "Interlocuteur : HELENA PALY paly.vigario@gmail.com 0682341972" at bounding box center [767, 401] width 343 height 9
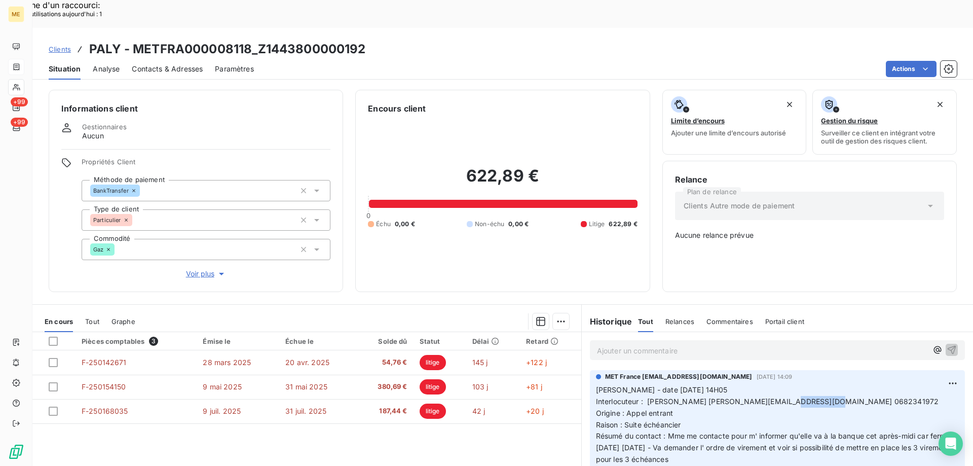
copy span "0682341972"
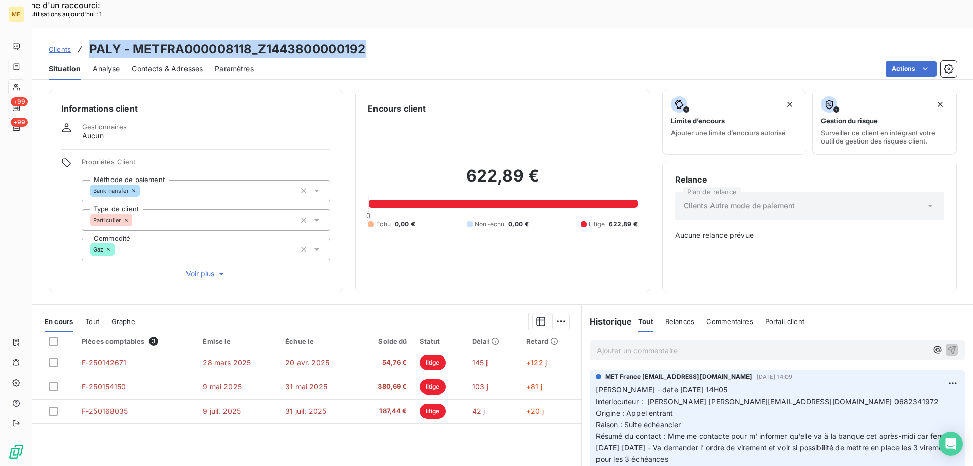
drag, startPoint x: 89, startPoint y: 19, endPoint x: 405, endPoint y: 20, distance: 316.2
click at [405, 40] on div "Clients PALY - METFRA000008118_Z1443800000192" at bounding box center [502, 49] width 941 height 18
copy h3 "PALY - METFRA000008118_Z1443800000192"
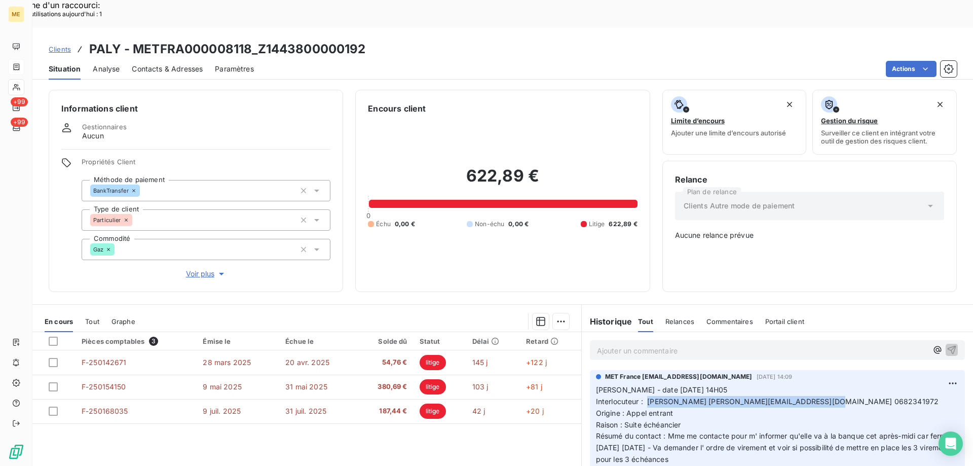
drag, startPoint x: 644, startPoint y: 364, endPoint x: 823, endPoint y: 366, distance: 178.9
click at [823, 384] on p "Valérie - date 12/08/2025 14H05 Interlocuteur : HELENA PALY paly.vigario@gmail.…" at bounding box center [777, 430] width 363 height 93
copy span "[PERSON_NAME] [EMAIL_ADDRESS][DOMAIN_NAME] 0682341972"
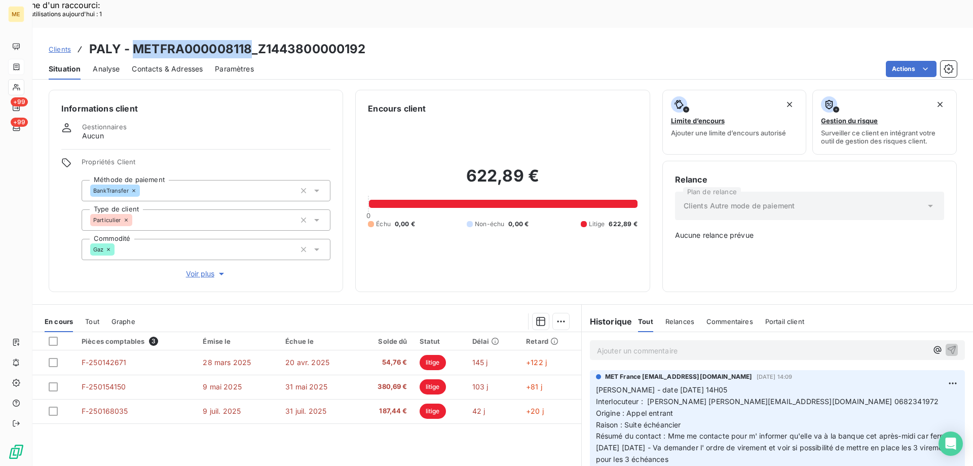
drag, startPoint x: 137, startPoint y: 19, endPoint x: 252, endPoint y: 26, distance: 115.8
click at [252, 40] on h3 "PALY - METFRA000008118_Z1443800000192" at bounding box center [227, 49] width 277 height 18
copy h3 "METFRA000008118"
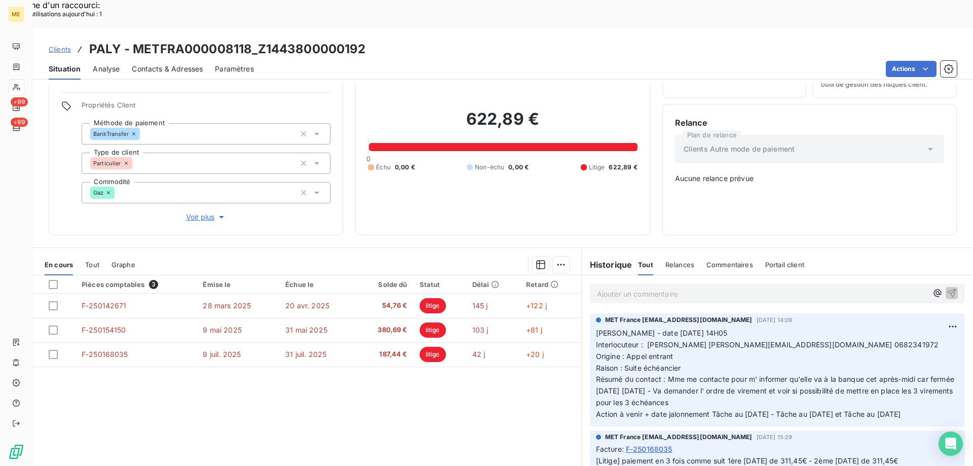
click at [796, 340] on span "Interlocuteur : HELENA PALY paly.vigario@gmail.com 0682341972" at bounding box center [767, 344] width 343 height 9
copy span "0682341972"
drag, startPoint x: 640, startPoint y: 391, endPoint x: 588, endPoint y: 297, distance: 107.3
click at [590, 313] on div "MET France met-france@recouvrement.met.com 12 août 2025, 14:09 Valérie - date 1…" at bounding box center [777, 369] width 375 height 113
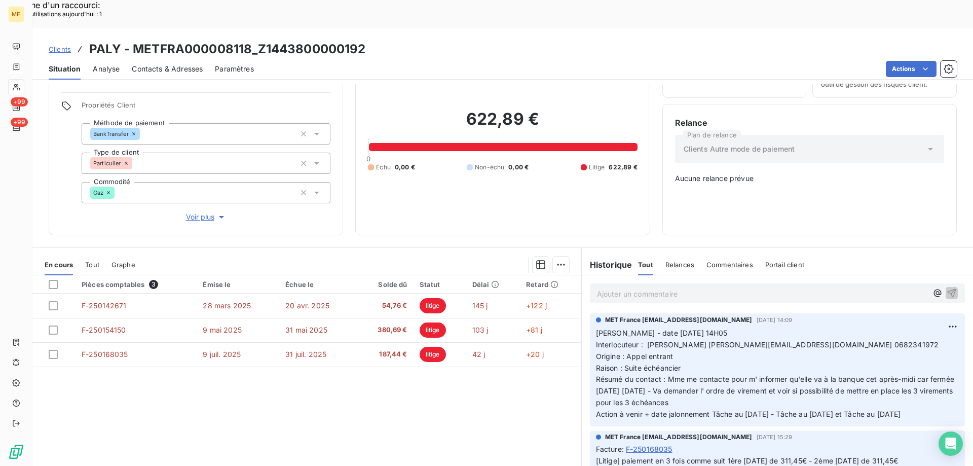
click at [616, 287] on p "Ajouter un commentaire ﻿" at bounding box center [762, 293] width 330 height 13
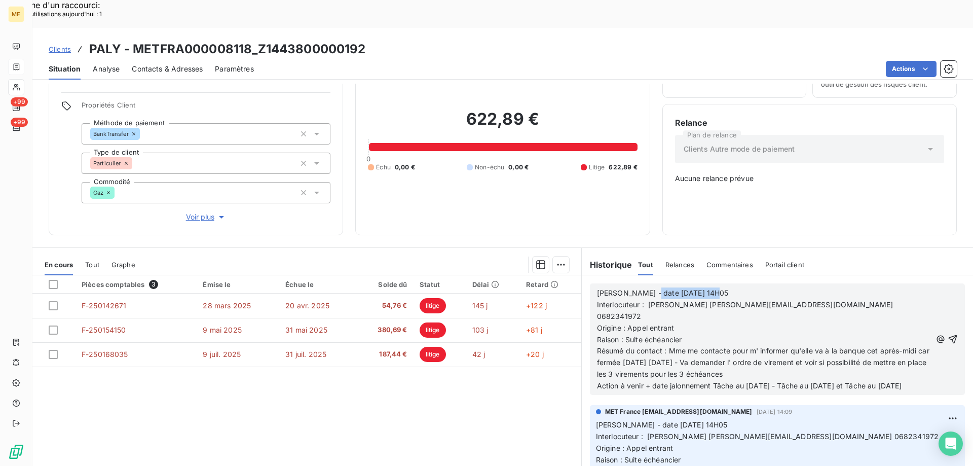
drag, startPoint x: 641, startPoint y: 256, endPoint x: 717, endPoint y: 256, distance: 76.5
click at [717, 287] on p "Valérie - date 12/08/2025 14H05" at bounding box center [764, 293] width 334 height 12
click at [192, 212] on span "Voir plus" at bounding box center [206, 217] width 41 height 10
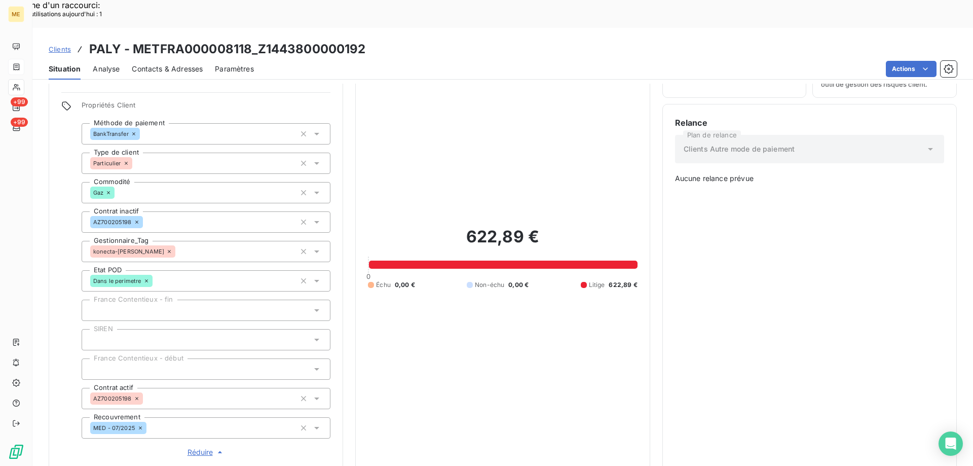
click at [197, 447] on span "Réduire" at bounding box center [207, 452] width 38 height 10
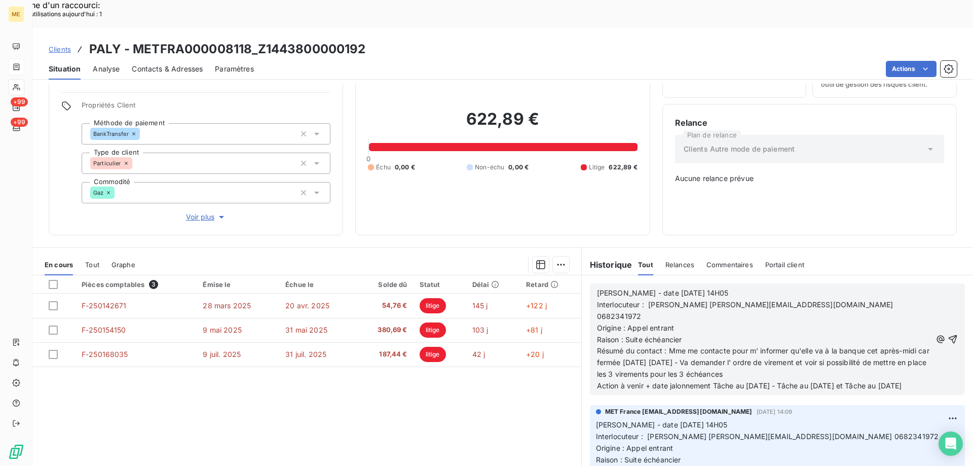
click at [327, 365] on div "Pièces comptables 3 Émise le Échue le Solde dû Statut Délai Retard F-250142671 …" at bounding box center [306, 372] width 549 height 195
drag, startPoint x: 641, startPoint y: 254, endPoint x: 718, endPoint y: 252, distance: 77.1
click at [718, 286] on div "Valérie - date 12/08/2025 14H05 Interlocuteur : HELENA PALY paly.vigario@gmail.…" at bounding box center [764, 338] width 334 height 105
drag, startPoint x: 644, startPoint y: 283, endPoint x: 689, endPoint y: 283, distance: 44.6
click at [687, 322] on p "Origine : Appel entrant" at bounding box center [764, 328] width 334 height 12
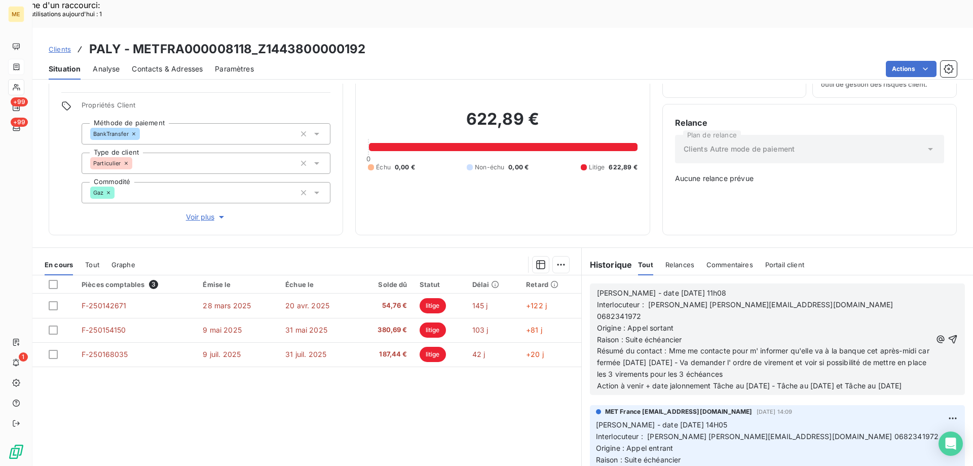
drag, startPoint x: 666, startPoint y: 303, endPoint x: 815, endPoint y: 323, distance: 150.4
click at [815, 345] on p "Résumé du contact : Mme me contacte pour m' informer qu'elle va à la banque cet…" at bounding box center [764, 362] width 334 height 35
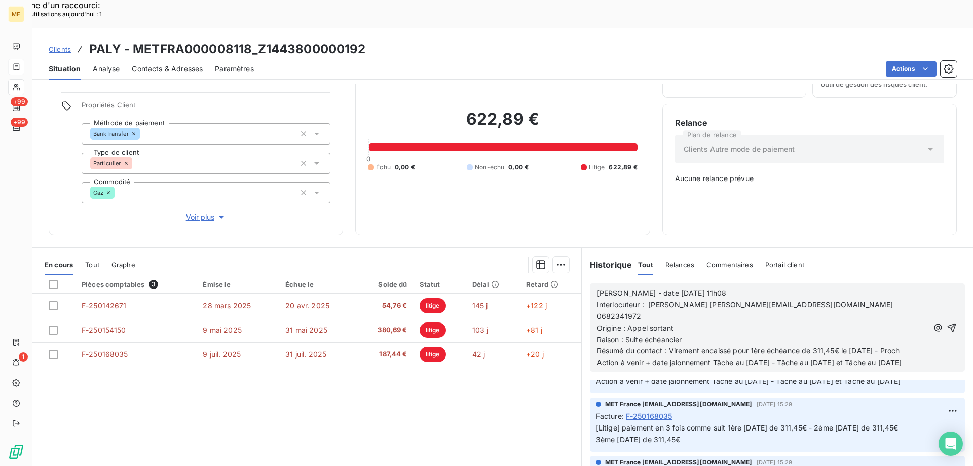
scroll to position [113, 0]
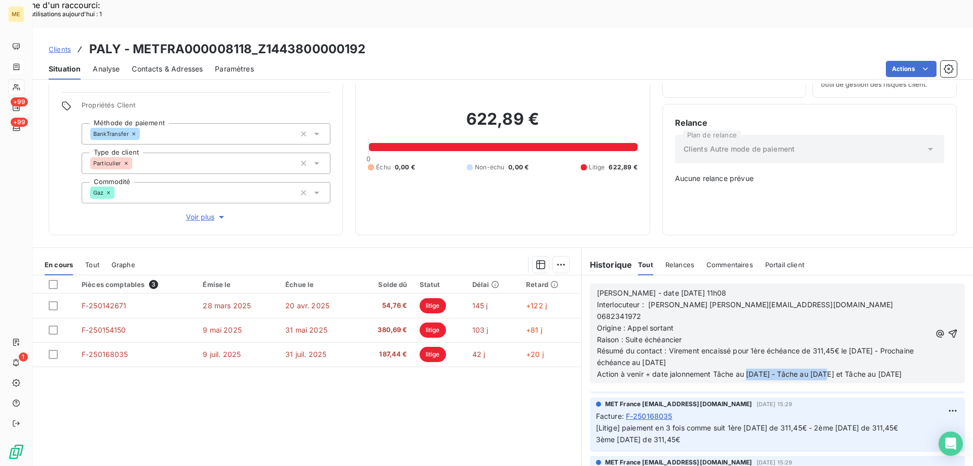
drag, startPoint x: 743, startPoint y: 324, endPoint x: 824, endPoint y: 326, distance: 80.1
click at [824, 369] on span "Action à venir + date jalonnement Tâche au 20/08/2025 - Tâche au 20/09/2025 et …" at bounding box center [749, 373] width 305 height 9
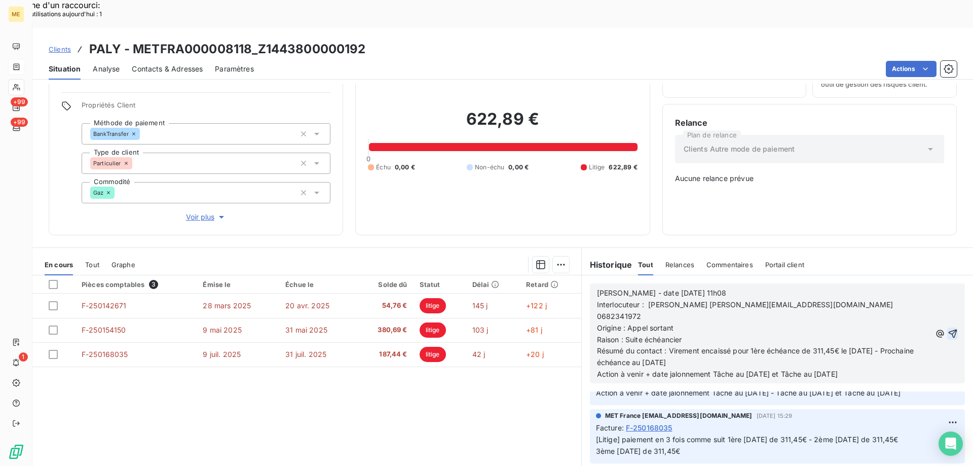
click at [948, 329] on icon "button" at bounding box center [952, 333] width 9 height 9
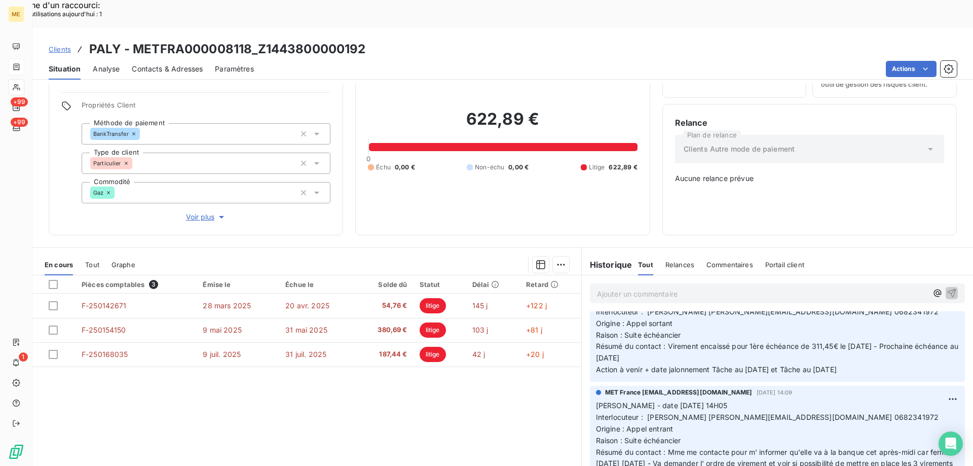
scroll to position [138, 0]
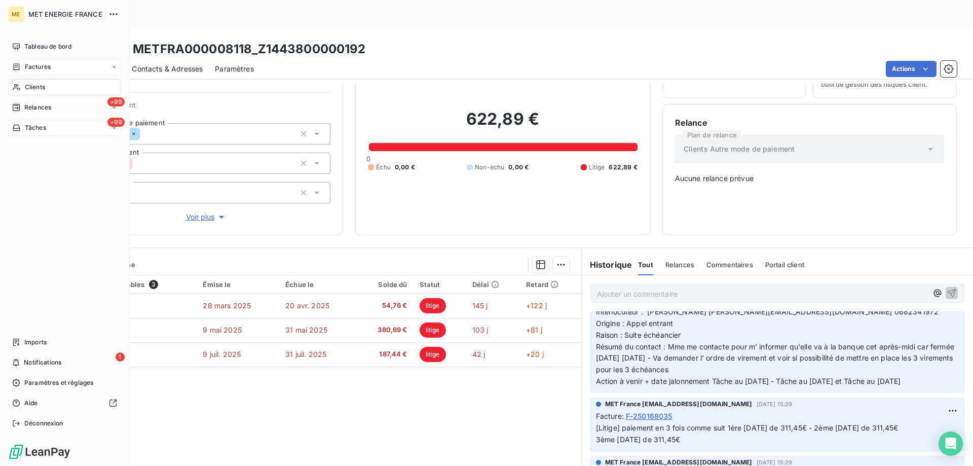
click at [70, 128] on div "+99 Tâches" at bounding box center [64, 128] width 113 height 16
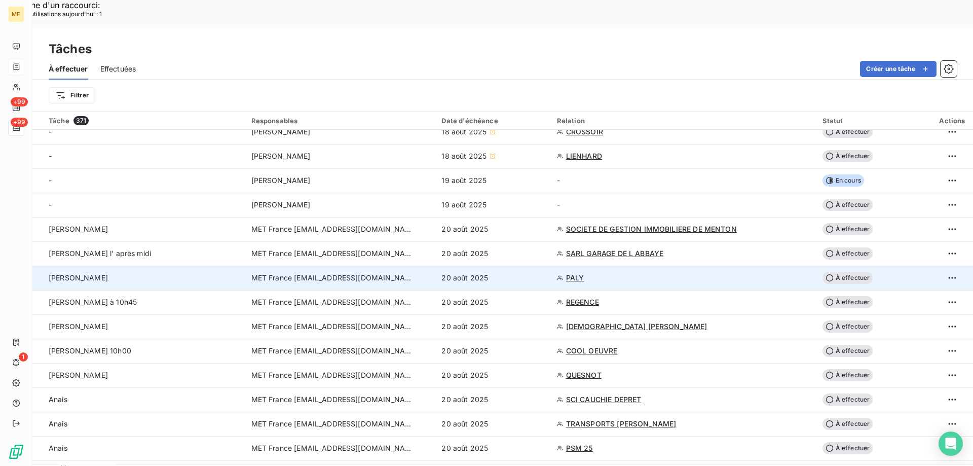
scroll to position [101, 0]
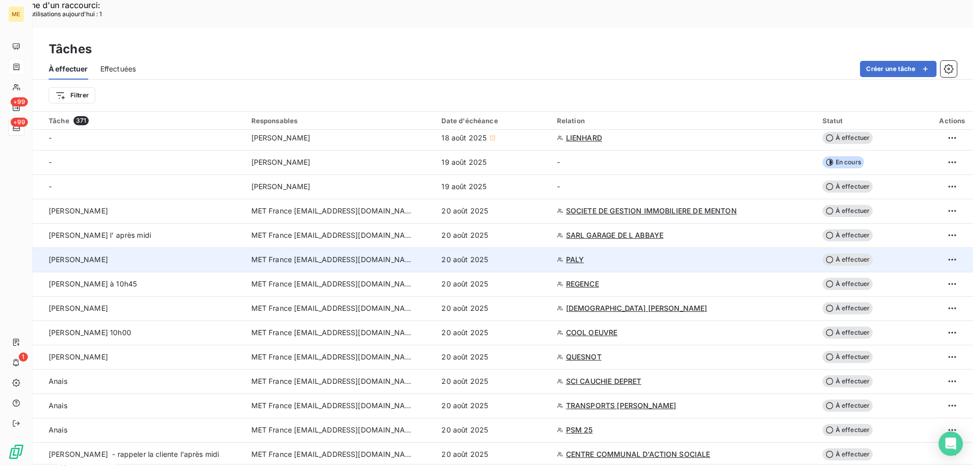
click at [843, 253] on span "À effectuer" at bounding box center [847, 259] width 51 height 12
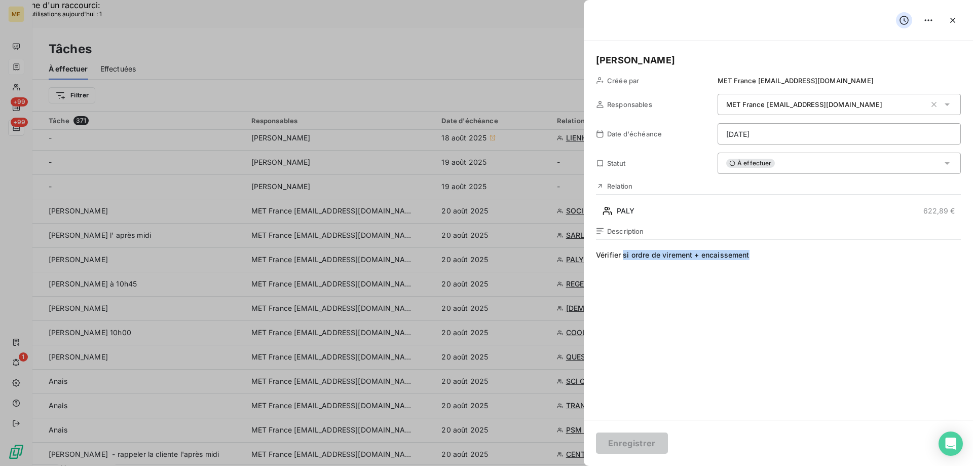
drag, startPoint x: 623, startPoint y: 257, endPoint x: 821, endPoint y: 258, distance: 198.2
click at [819, 258] on span "Vérifier si ordre de virement + encaissement" at bounding box center [778, 347] width 365 height 195
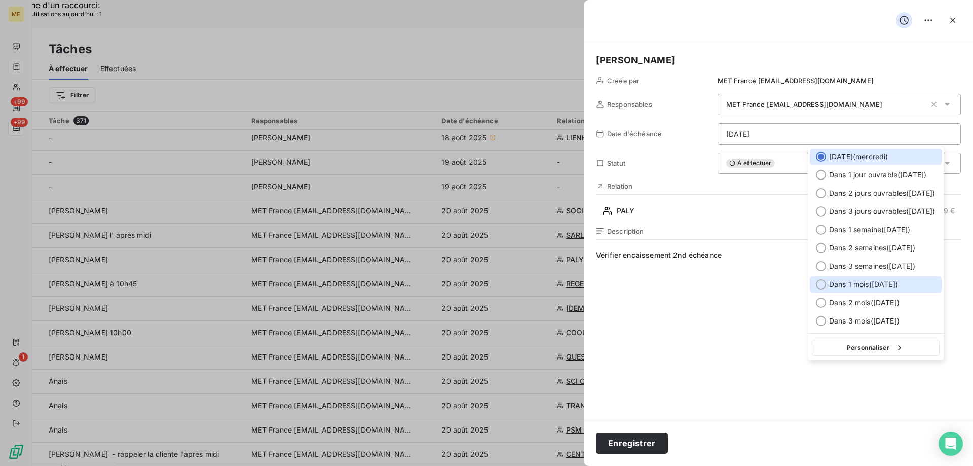
click at [847, 281] on span "Dans 1 mois ( 20 sept. )" at bounding box center [863, 284] width 69 height 10
type input "20/09/2025"
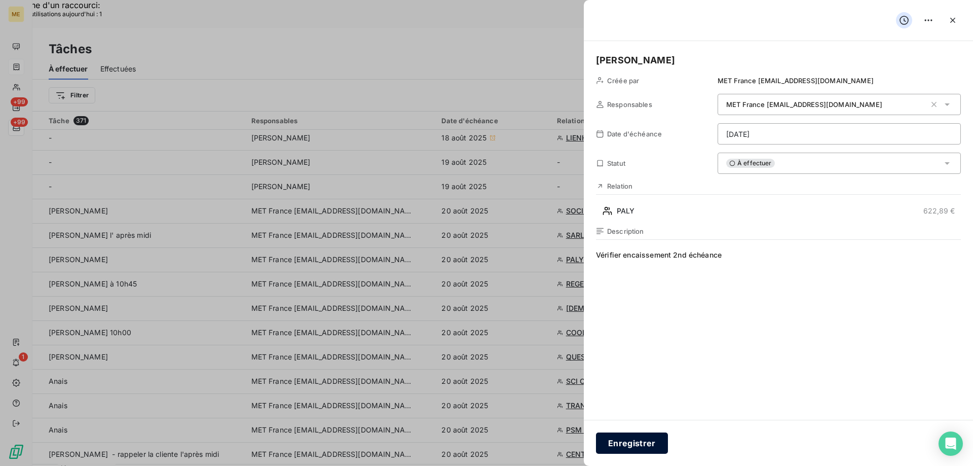
click at [631, 442] on button "Enregistrer" at bounding box center [632, 442] width 72 height 21
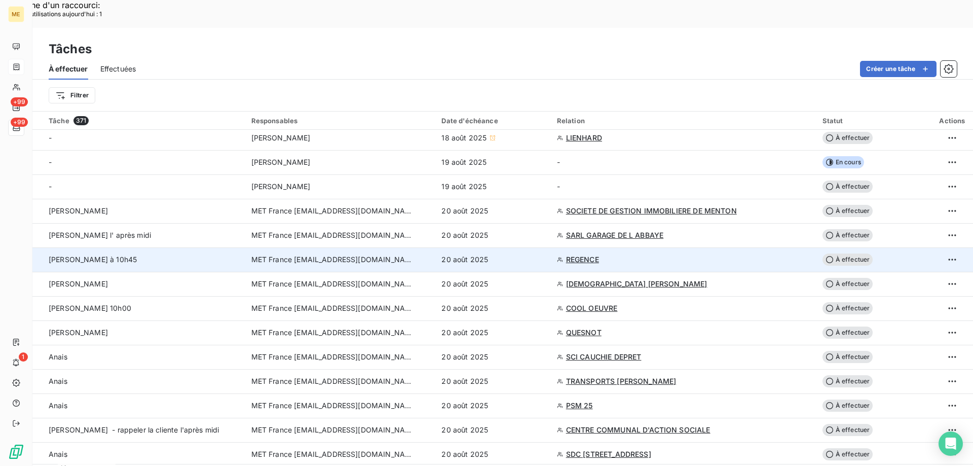
click at [576, 254] on span "REGENCE" at bounding box center [582, 259] width 33 height 10
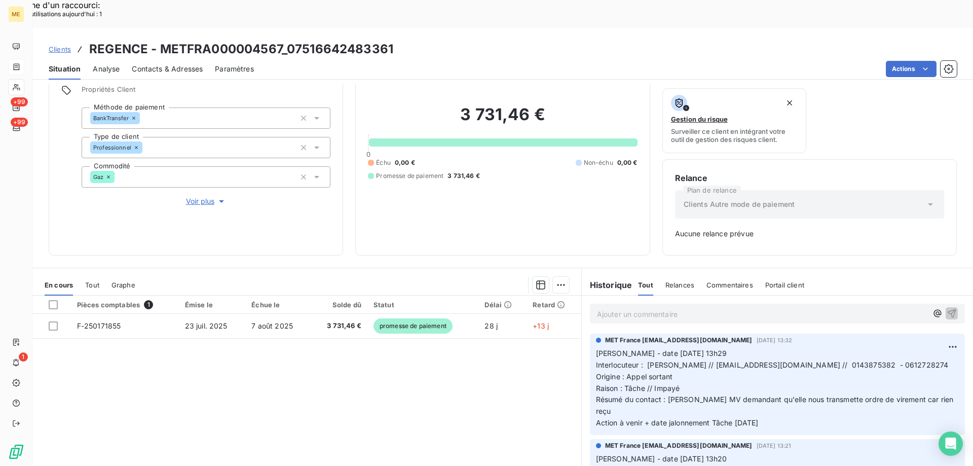
scroll to position [100, 0]
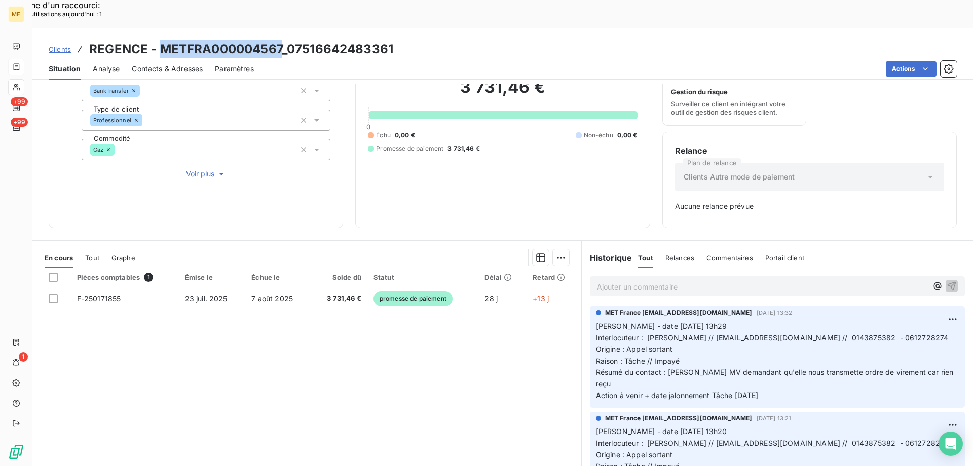
drag, startPoint x: 158, startPoint y: 15, endPoint x: 282, endPoint y: 22, distance: 123.9
click at [282, 40] on h3 "REGENCE - METFRA000004567_07516642483361" at bounding box center [241, 49] width 304 height 18
click at [259, 335] on div "Pièces comptables 1 Émise le Échue le Solde dû Statut Délai Retard F-250171855 …" at bounding box center [306, 365] width 549 height 195
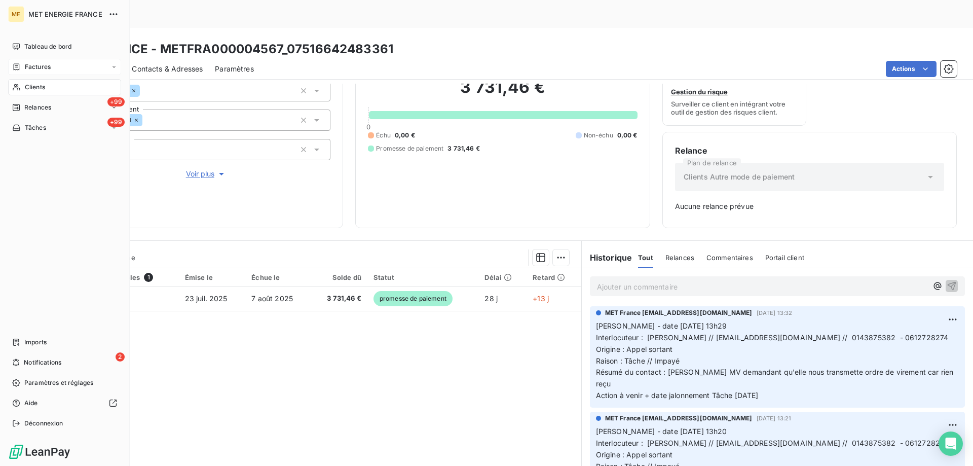
click at [50, 87] on div "Clients" at bounding box center [64, 87] width 113 height 16
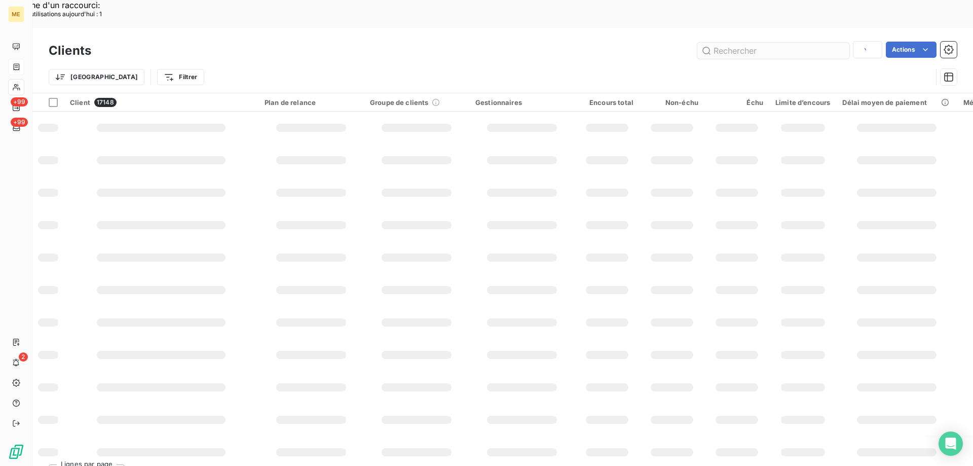
click at [718, 43] on input "text" at bounding box center [773, 51] width 152 height 16
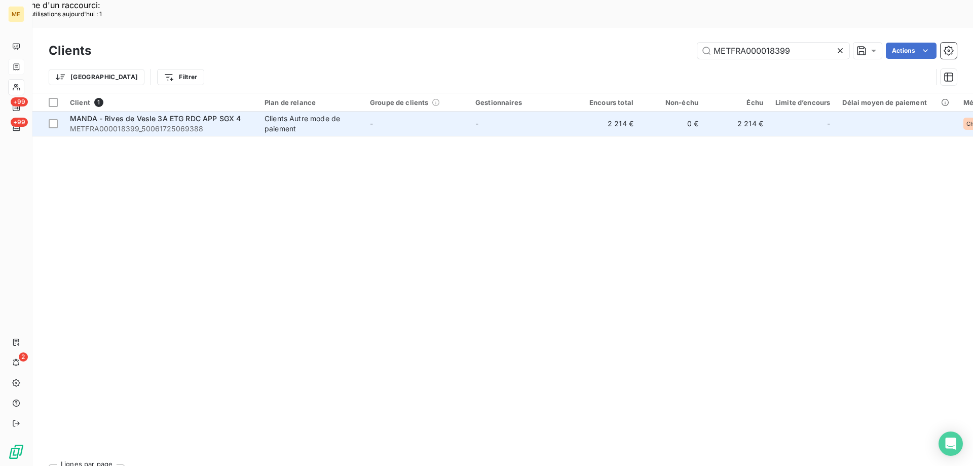
type input "METFRA000018399"
click at [179, 114] on span "MANDA - Rives de Vesle 3A ETG RDC APP SGX 4" at bounding box center [155, 118] width 171 height 9
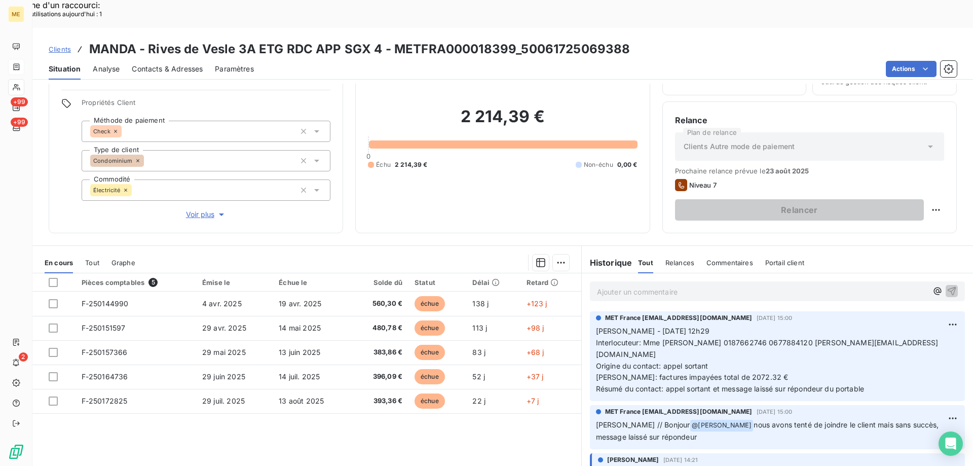
scroll to position [64, 0]
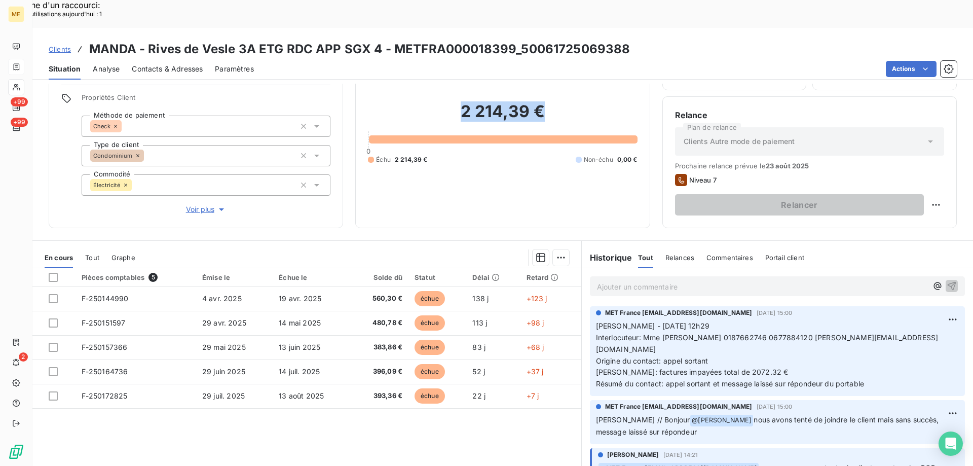
drag, startPoint x: 543, startPoint y: 86, endPoint x: 451, endPoint y: 85, distance: 91.7
click at [451, 101] on h2 "2 214,39 €" at bounding box center [502, 116] width 269 height 30
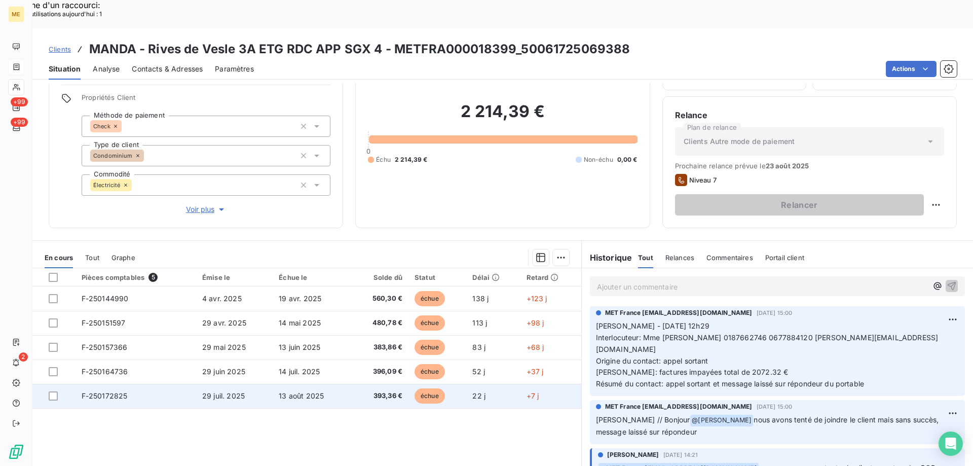
click at [109, 391] on span "F-250172825" at bounding box center [105, 395] width 46 height 9
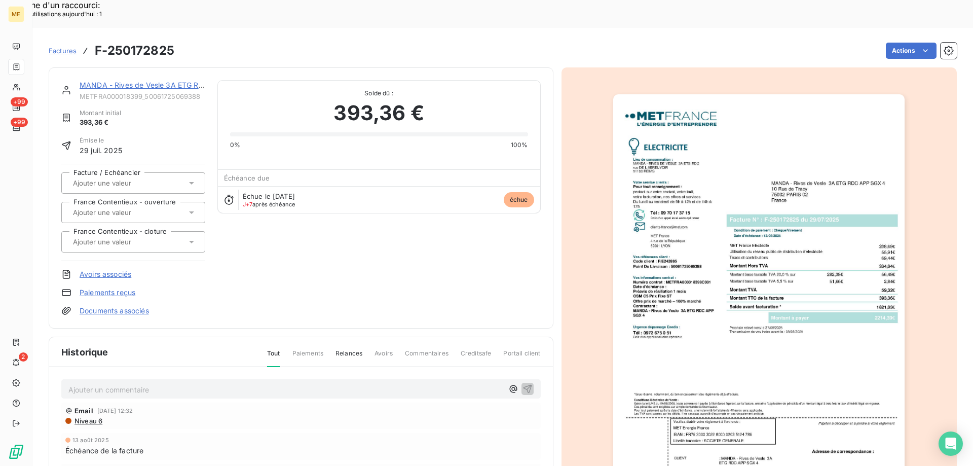
click at [714, 292] on img "button" at bounding box center [758, 300] width 291 height 413
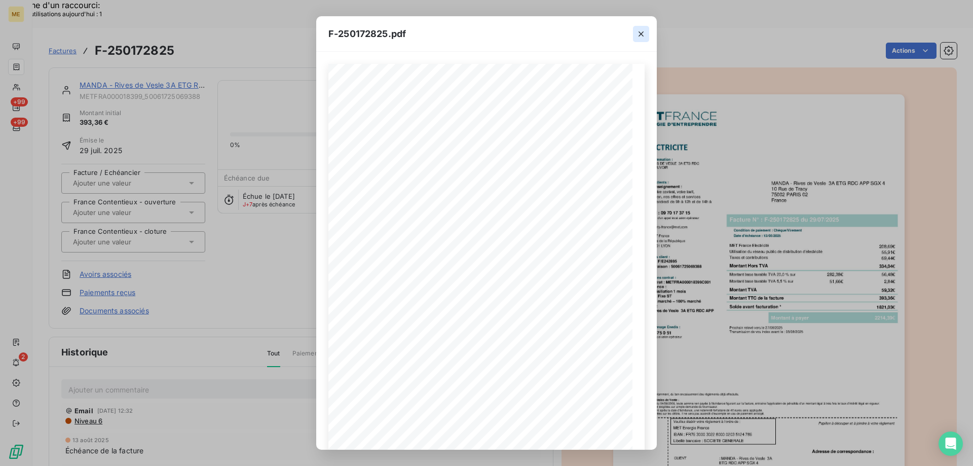
click at [642, 38] on icon "button" at bounding box center [641, 34] width 10 height 10
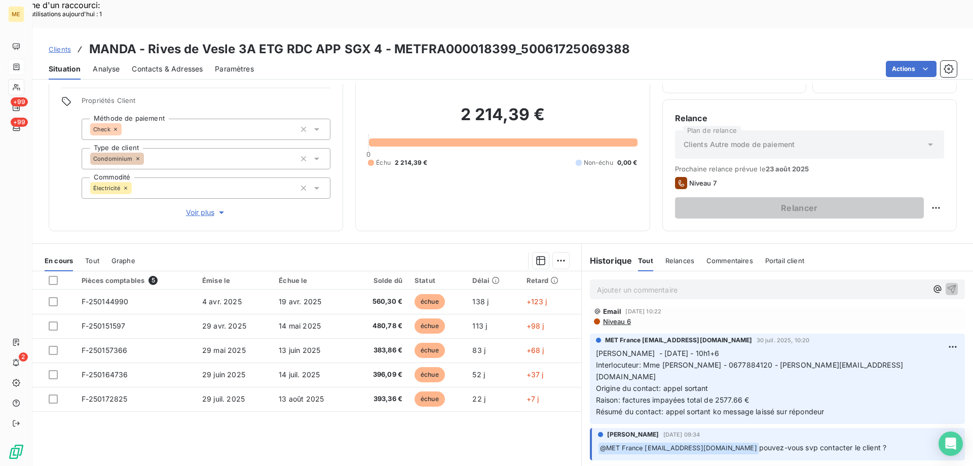
scroll to position [64, 0]
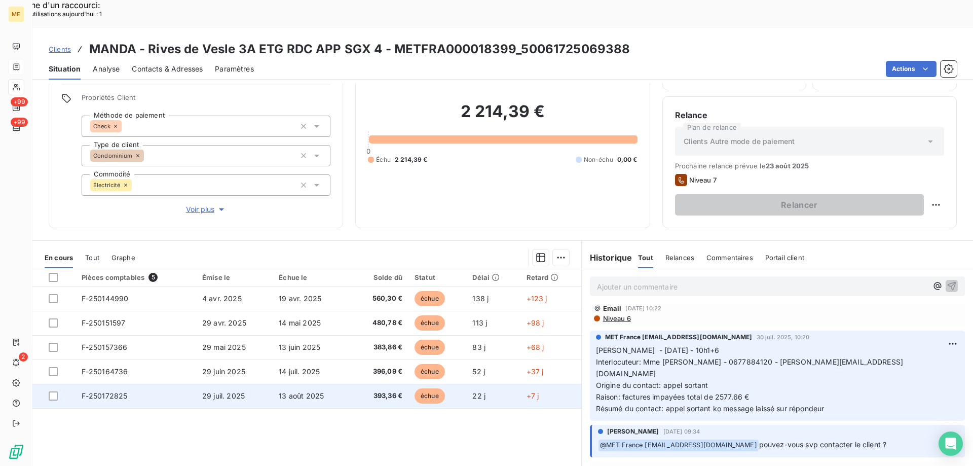
click at [115, 391] on span "F-250172825" at bounding box center [105, 395] width 46 height 9
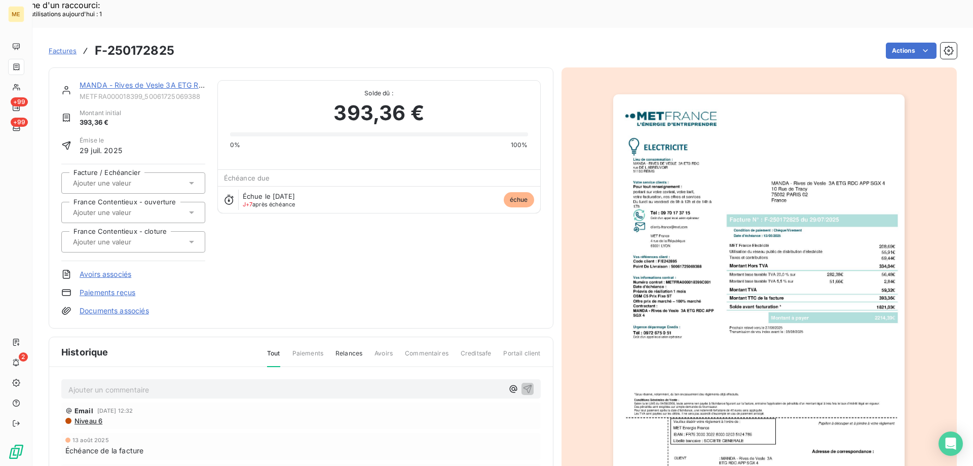
click at [798, 135] on img "button" at bounding box center [758, 300] width 291 height 413
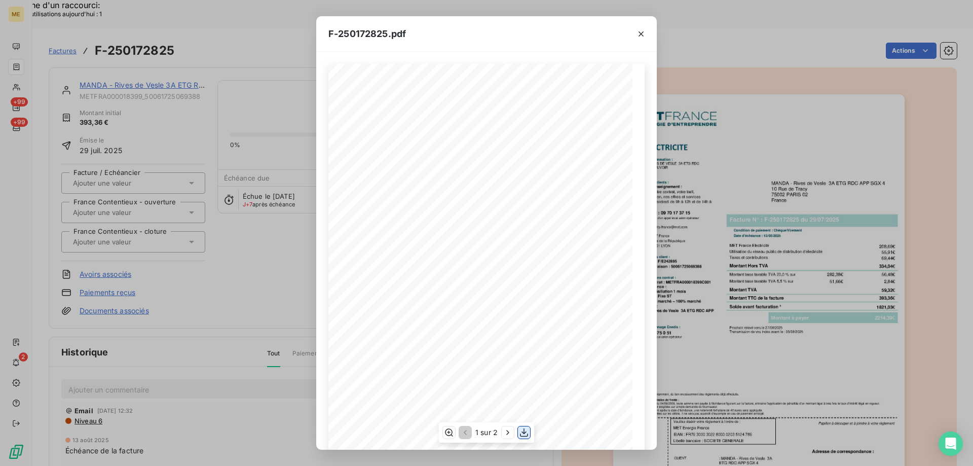
click at [527, 428] on icon "button" at bounding box center [524, 432] width 10 height 10
click at [641, 38] on icon "button" at bounding box center [641, 34] width 10 height 10
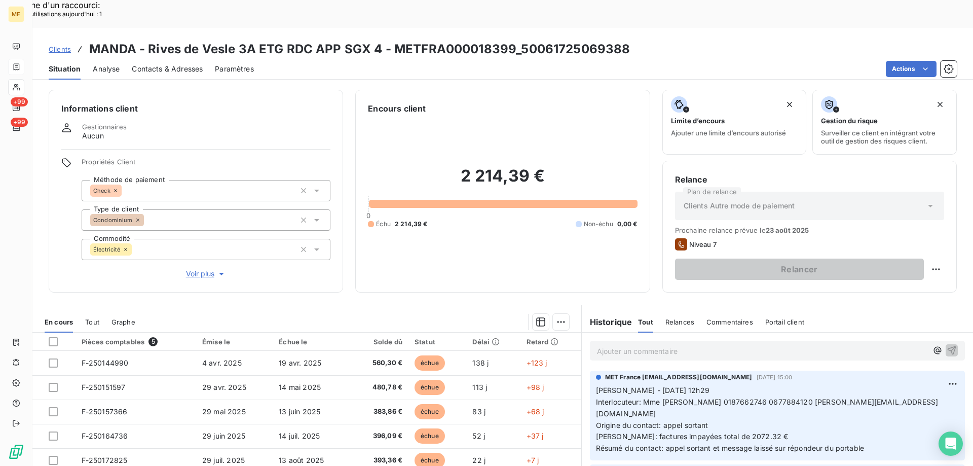
click at [669, 345] on p "Ajouter un commentaire ﻿" at bounding box center [762, 351] width 330 height 13
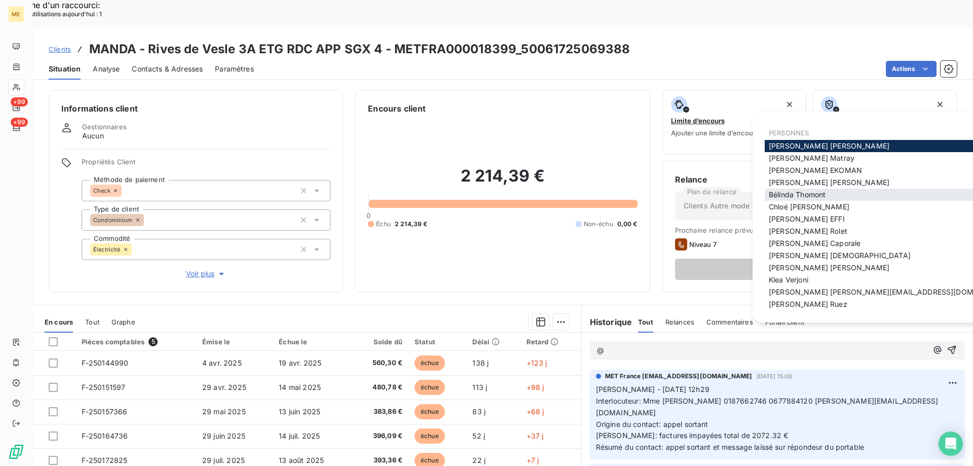
click at [795, 192] on span "[PERSON_NAME]" at bounding box center [797, 194] width 57 height 9
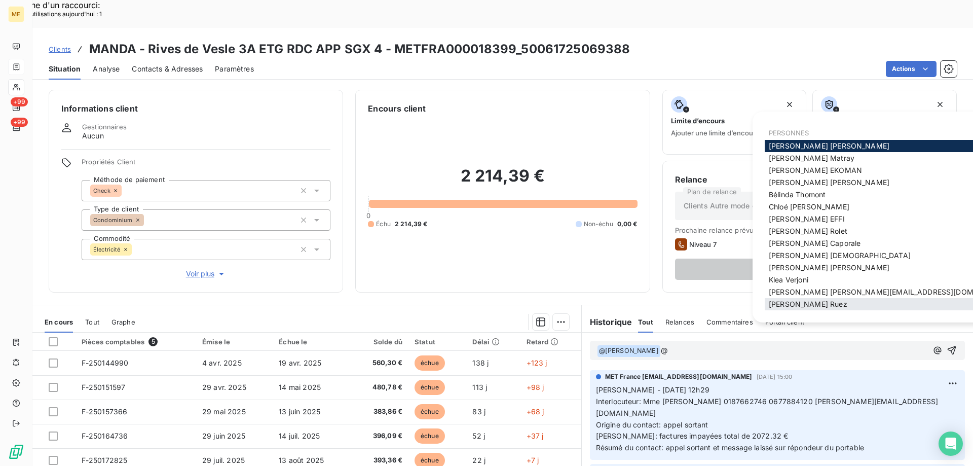
click at [807, 304] on span "[PERSON_NAME]" at bounding box center [808, 304] width 79 height 9
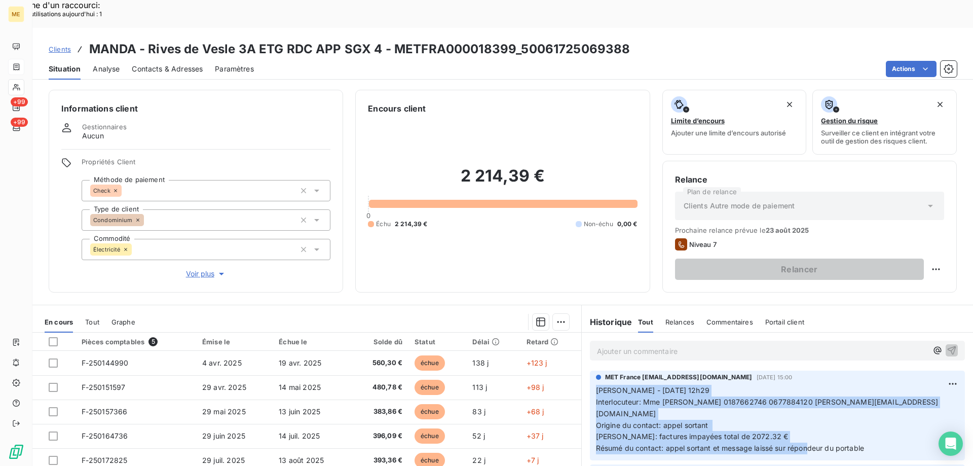
drag, startPoint x: 880, startPoint y: 406, endPoint x: 588, endPoint y: 360, distance: 295.4
click at [590, 370] on div "MET France met-france@recouvrement.met.com 13 août 2025, 15:00 Sylvain - 13/08/…" at bounding box center [777, 415] width 375 height 90
drag, startPoint x: 592, startPoint y: 361, endPoint x: 546, endPoint y: 225, distance: 143.4
click at [547, 226] on div "2 214,39 € 0 Échu 2 214,39 € Non-échu 0,00 €" at bounding box center [502, 197] width 269 height 165
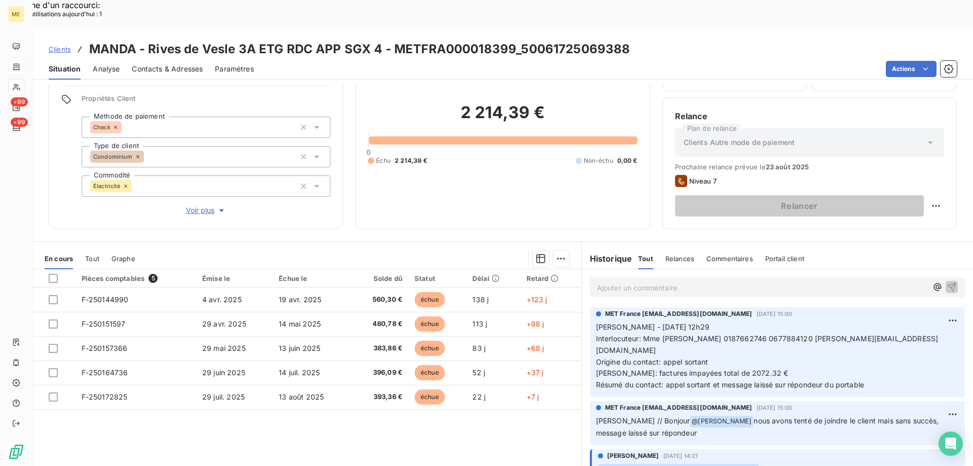
scroll to position [64, 0]
click at [650, 280] on p "Ajouter un commentaire ﻿" at bounding box center [762, 286] width 330 height 13
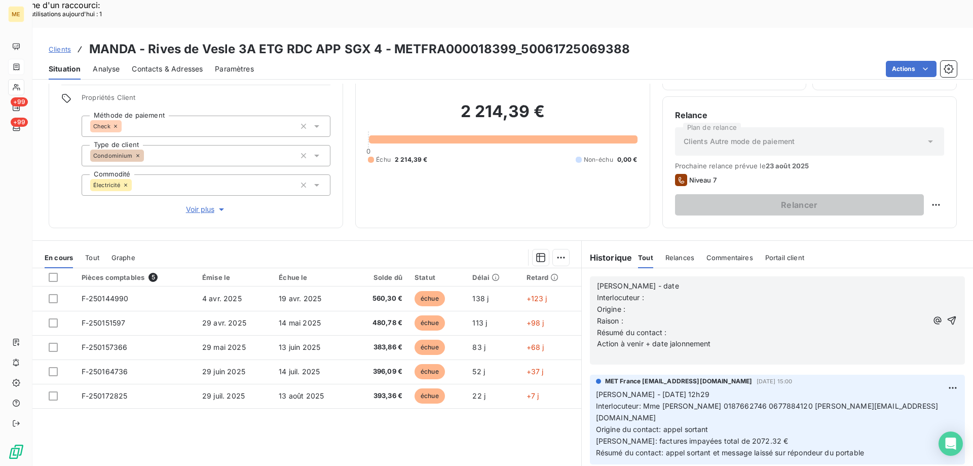
click at [654, 280] on p "Valérie - date" at bounding box center [762, 286] width 330 height 12
click at [654, 292] on p "Interlocuteur :" at bounding box center [762, 298] width 330 height 12
click at [664, 292] on p "Interlocuteur :" at bounding box center [762, 298] width 330 height 12
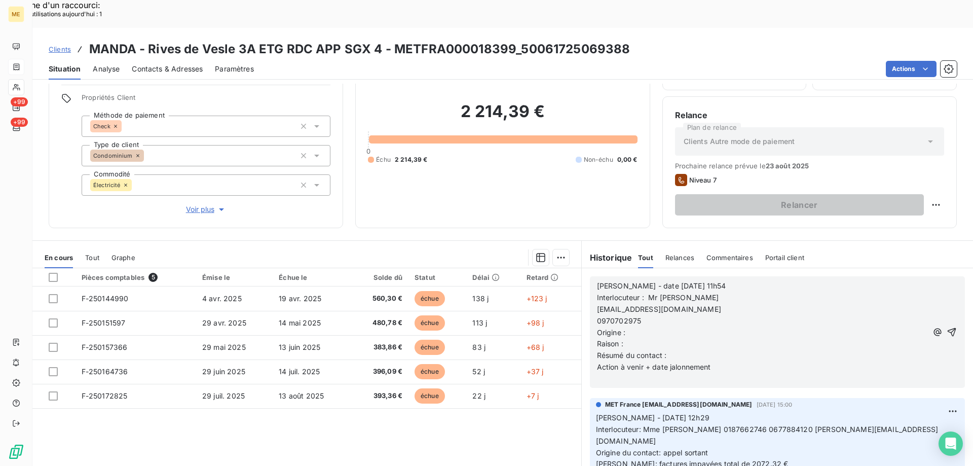
click at [597, 304] on p "copro@manda.fr" at bounding box center [762, 310] width 330 height 12
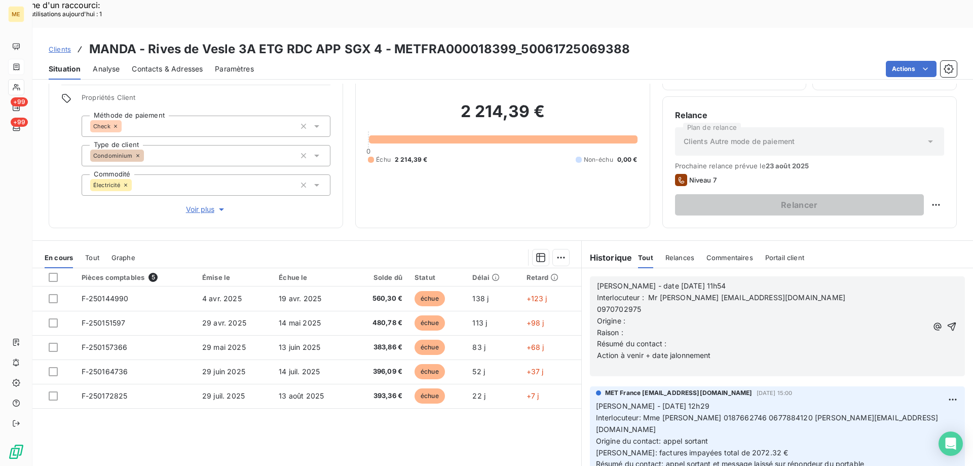
click at [597, 304] on p "0970702975" at bounding box center [762, 310] width 330 height 12
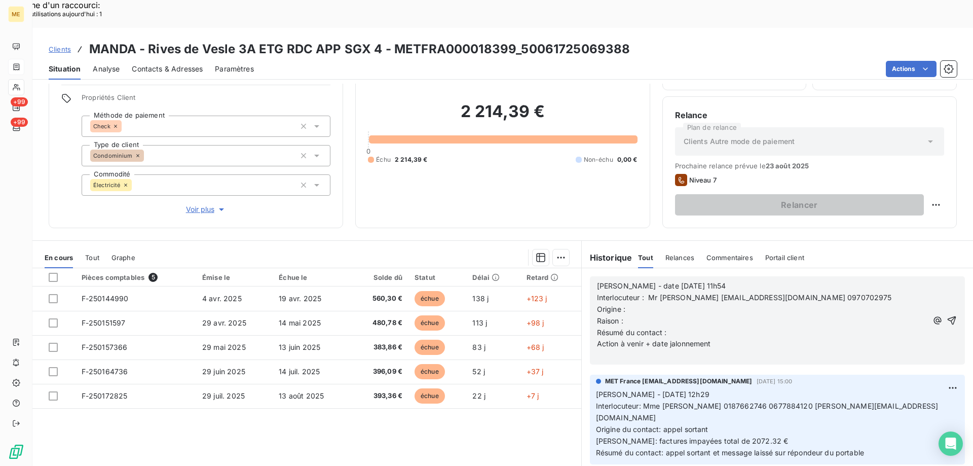
click at [830, 292] on p "Interlocuteur : Mr bozqurt copro@manda.fr 0970702975" at bounding box center [762, 298] width 330 height 12
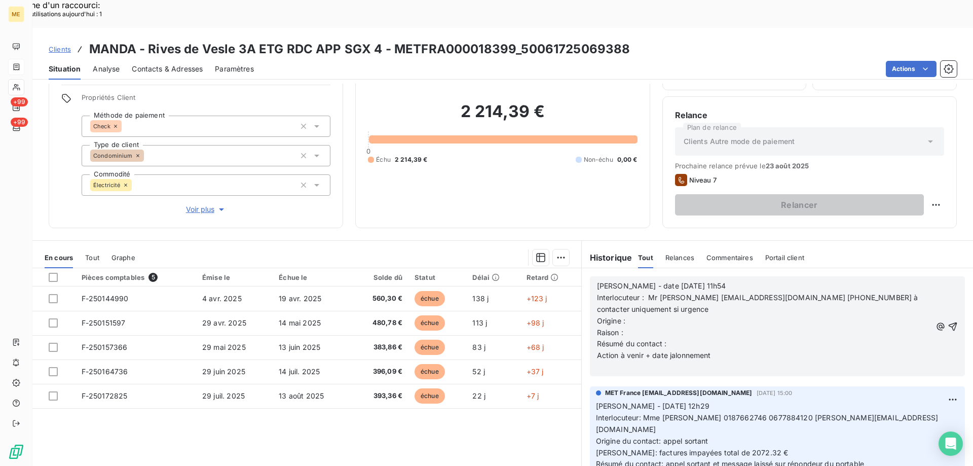
click at [635, 315] on p "Origine :" at bounding box center [764, 321] width 334 height 12
click at [638, 327] on p "Raison :" at bounding box center [764, 333] width 334 height 12
click at [669, 338] on p "Résumé du contact :" at bounding box center [764, 344] width 334 height 12
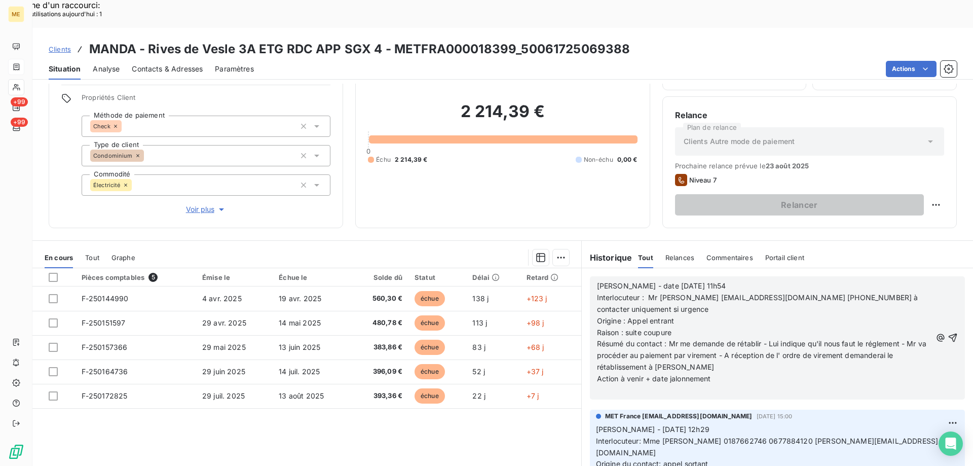
click at [872, 339] on span "Résumé du contact : Mr me demande de rétablir - Lui indique qu'il nous faut le …" at bounding box center [763, 355] width 332 height 32
click at [742, 373] on p "Action à venir + date jalonnement" at bounding box center [764, 379] width 334 height 12
click at [694, 338] on p "Résumé du contact : Mr me demande de rétablir - Lui indique qu'il nous faut le …" at bounding box center [764, 355] width 334 height 35
drag, startPoint x: 684, startPoint y: 329, endPoint x: 722, endPoint y: 324, distance: 37.8
click at [722, 338] on p "Résumé du contact : Mr me demande de rétablir - Lui indique qu'il nous faut le …" at bounding box center [764, 355] width 334 height 35
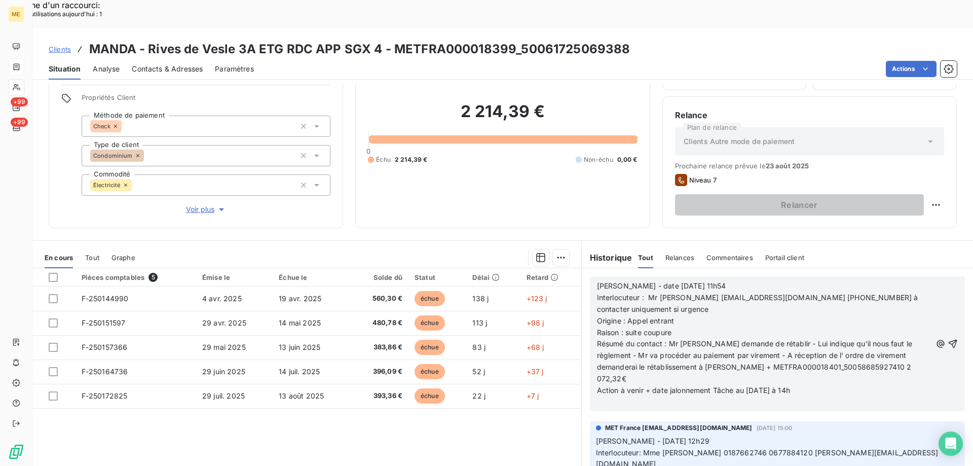
click at [816, 339] on span "Résumé du contact : Mr me demande de rétablir - Lui indique qu'il nous faut le …" at bounding box center [756, 361] width 318 height 44
click at [871, 338] on p "Résumé du contact : Mr me demande de rétablir - Lui indique qu'il nous faut le …" at bounding box center [764, 361] width 334 height 47
click at [884, 338] on p "Résumé du contact : Mr me demande de rétablir - Lui indique qu'il nous faut le …" at bounding box center [764, 361] width 334 height 47
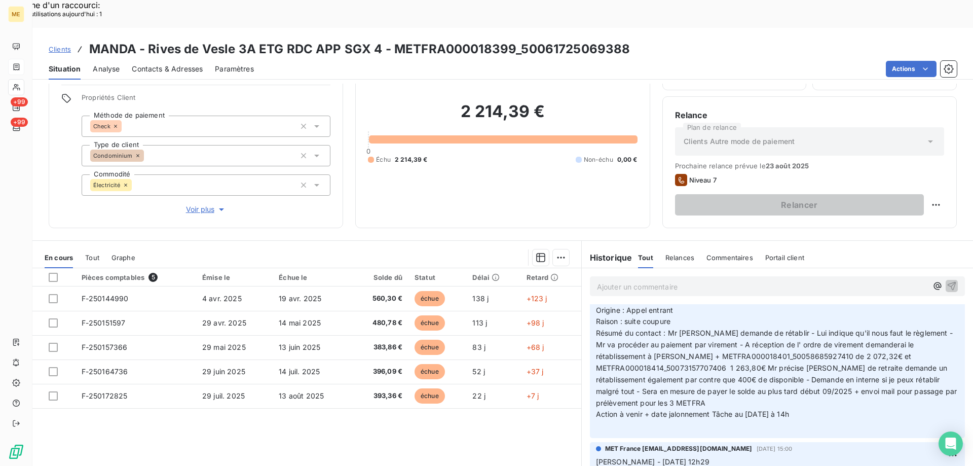
scroll to position [0, 0]
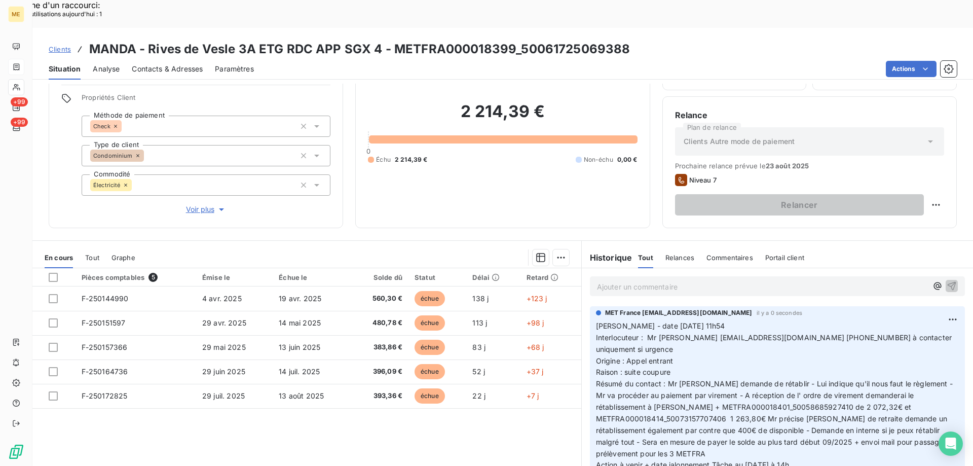
drag, startPoint x: 813, startPoint y: 426, endPoint x: 589, endPoint y: 292, distance: 261.1
click at [590, 306] on div "MET France met-france@recouvrement.met.com il y a 0 secondes Valérie - date 20/…" at bounding box center [777, 397] width 375 height 182
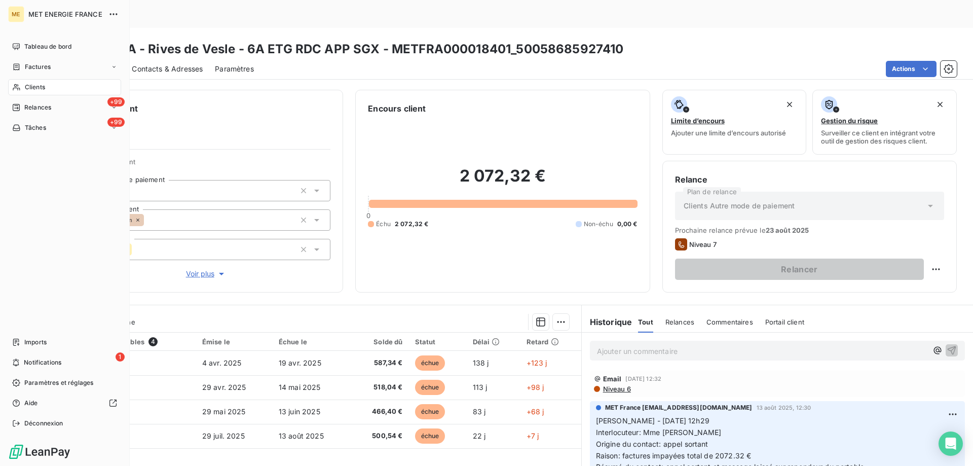
click at [45, 87] on span "Clients" at bounding box center [35, 87] width 20 height 9
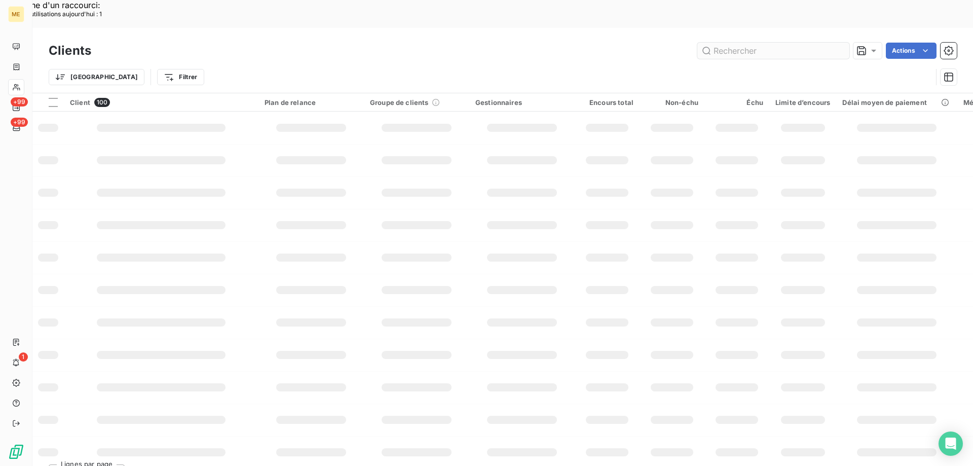
click at [722, 43] on input "text" at bounding box center [773, 51] width 152 height 16
click at [711, 43] on input "text" at bounding box center [773, 51] width 152 height 16
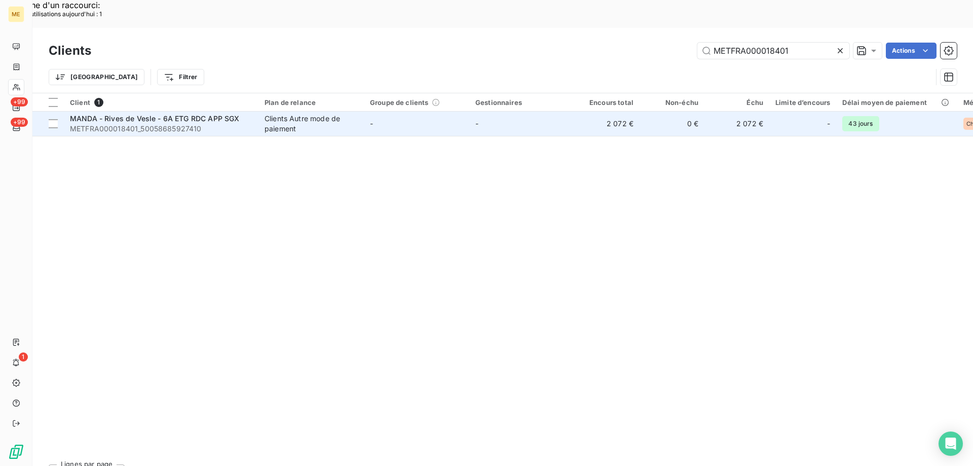
type input "METFRA000018401"
click at [176, 124] on span "METFRA000018401_50058685927410" at bounding box center [161, 129] width 182 height 10
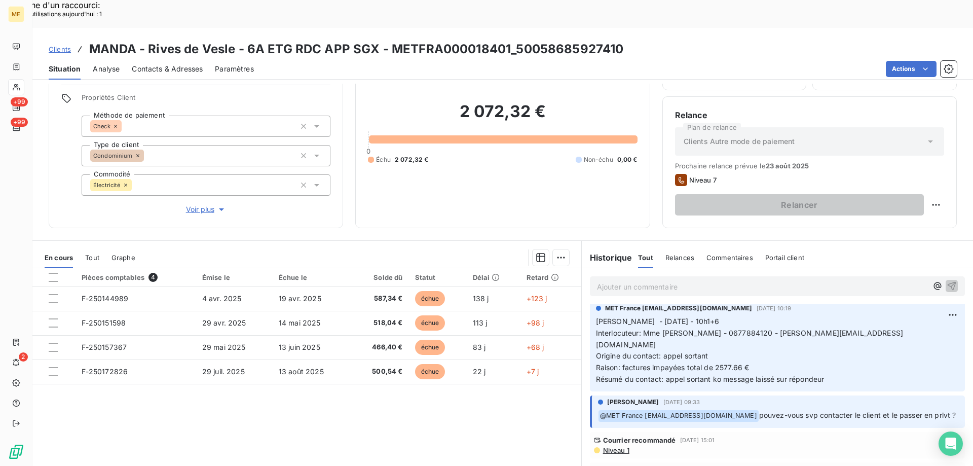
scroll to position [355, 0]
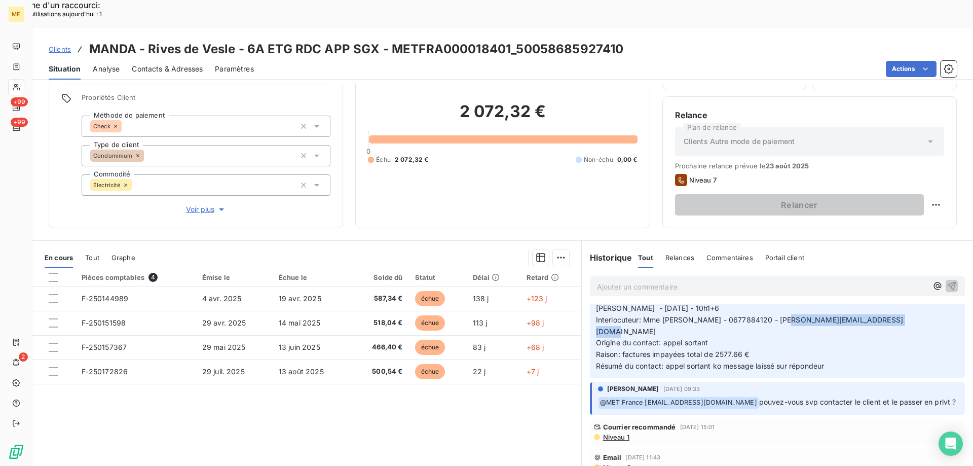
drag, startPoint x: 788, startPoint y: 291, endPoint x: 900, endPoint y: 291, distance: 111.5
click at [900, 315] on span "Interlocuteur: Mme [PERSON_NAME] - 0677884120 - [PERSON_NAME][EMAIL_ADDRESS][DO…" at bounding box center [749, 325] width 307 height 20
copy span "[PERSON_NAME][EMAIL_ADDRESS][DOMAIN_NAME]"
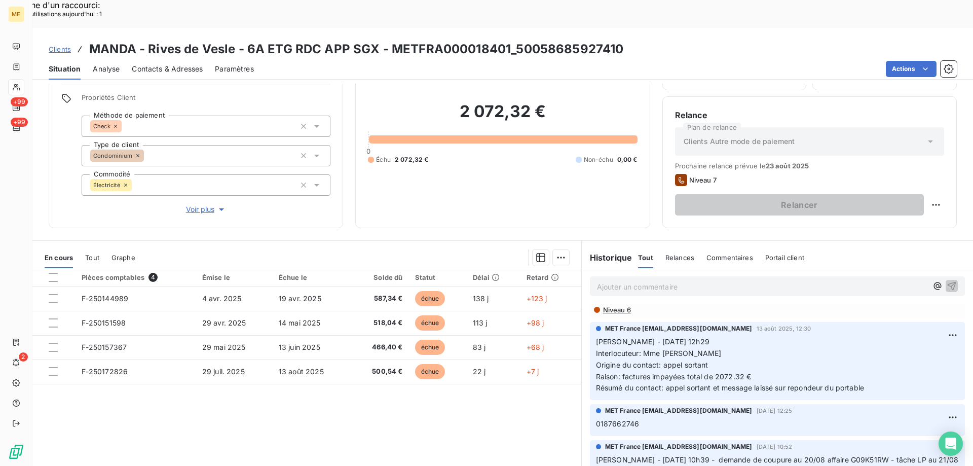
scroll to position [0, 0]
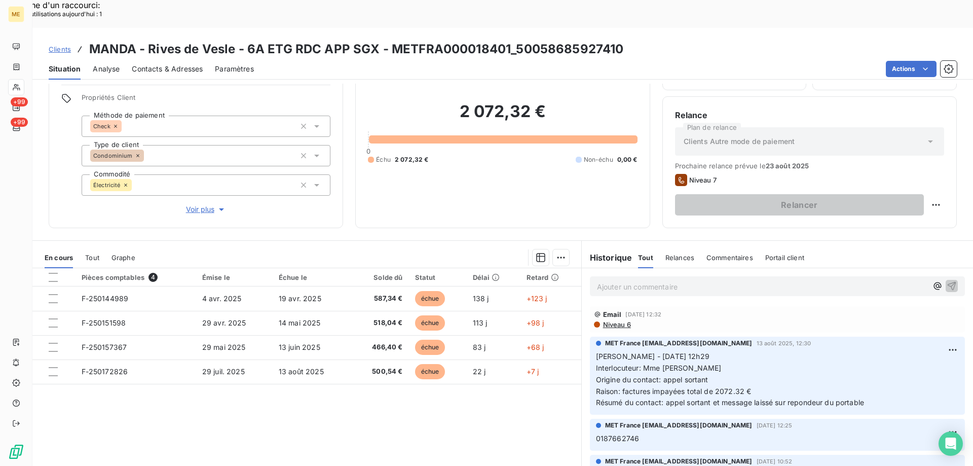
click at [609, 280] on p "Ajouter un commentaire ﻿" at bounding box center [762, 286] width 330 height 13
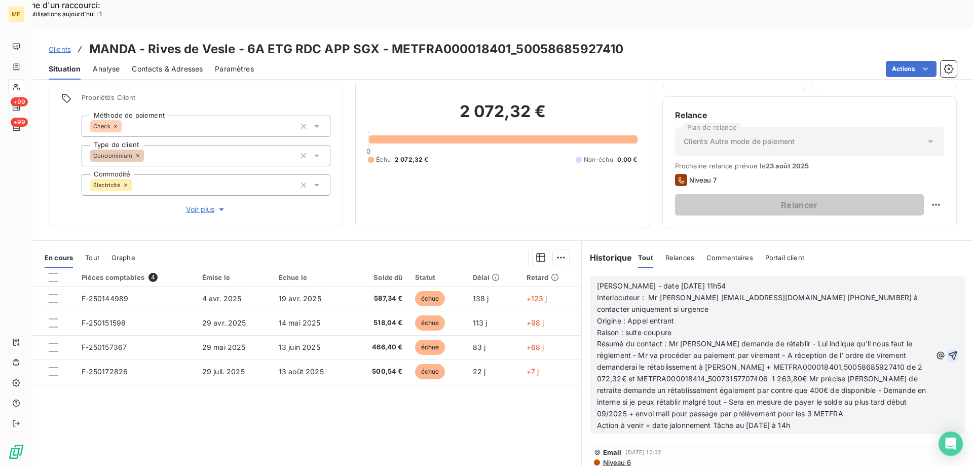
click at [948, 350] on icon "button" at bounding box center [953, 355] width 10 height 10
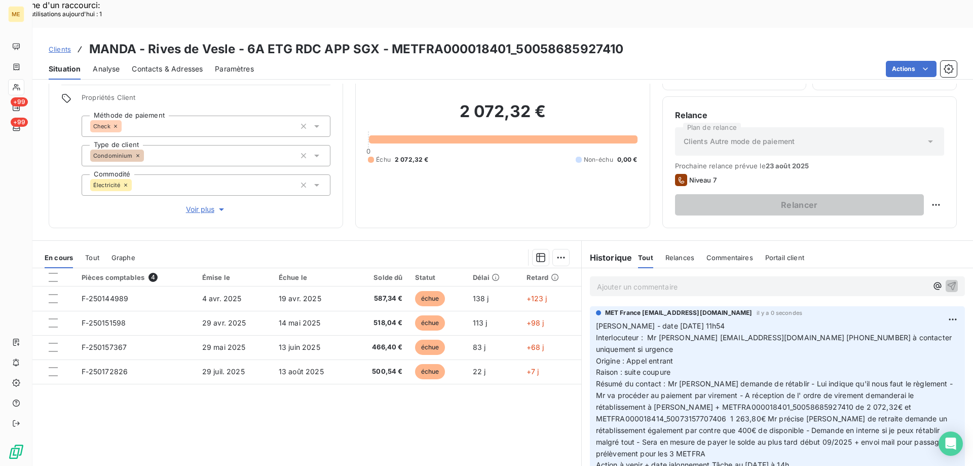
click at [634, 280] on p "Ajouter un commentaire ﻿" at bounding box center [762, 286] width 330 height 13
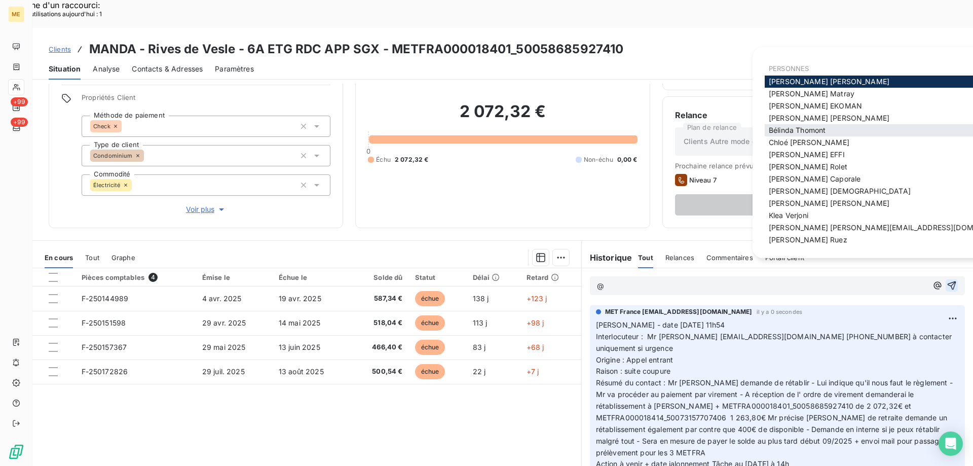
click at [794, 132] on span "[PERSON_NAME]" at bounding box center [797, 130] width 57 height 9
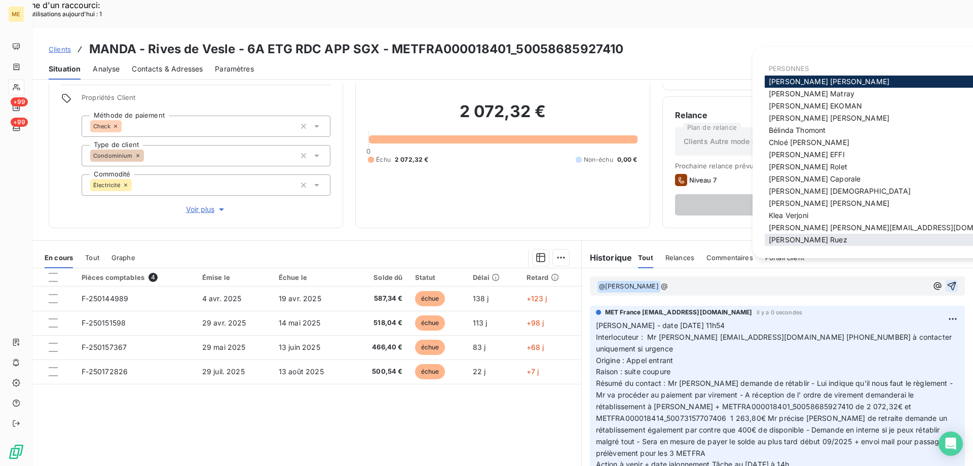
click at [791, 241] on span "[PERSON_NAME]" at bounding box center [808, 239] width 79 height 9
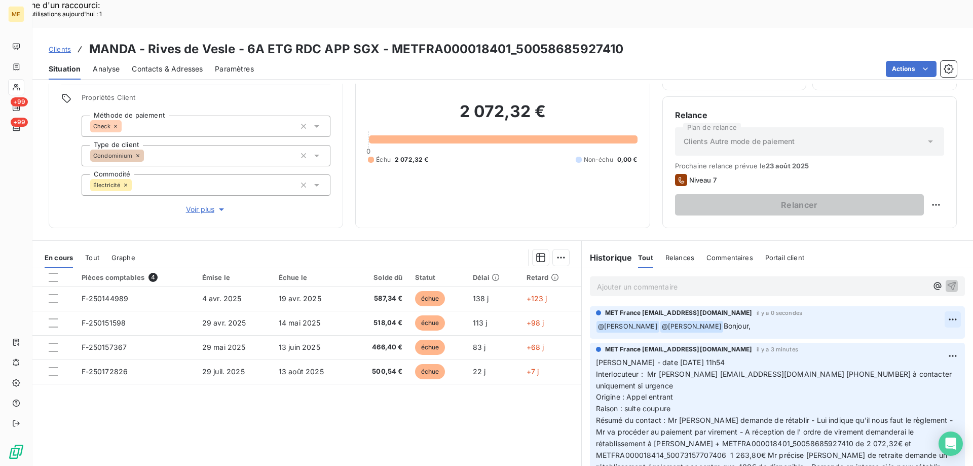
click at [905, 332] on div "Supprimer" at bounding box center [913, 332] width 57 height 16
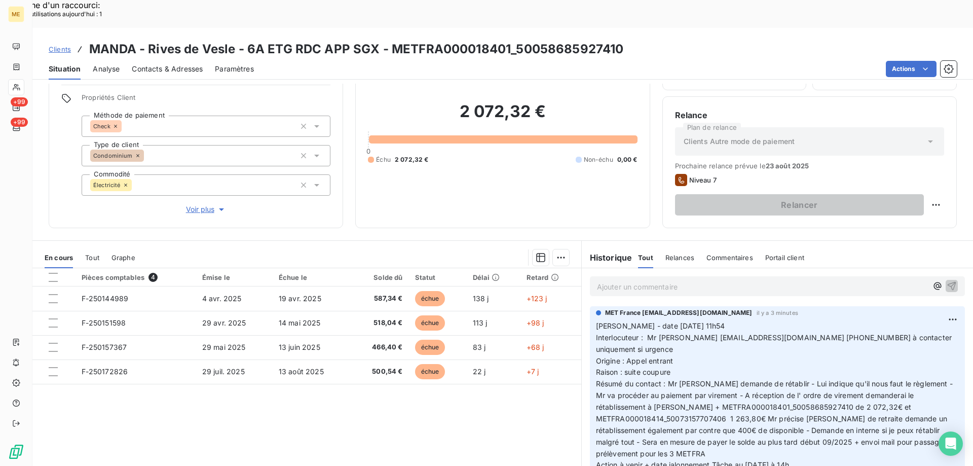
click at [688, 280] on p "Ajouter un commentaire ﻿" at bounding box center [762, 286] width 330 height 13
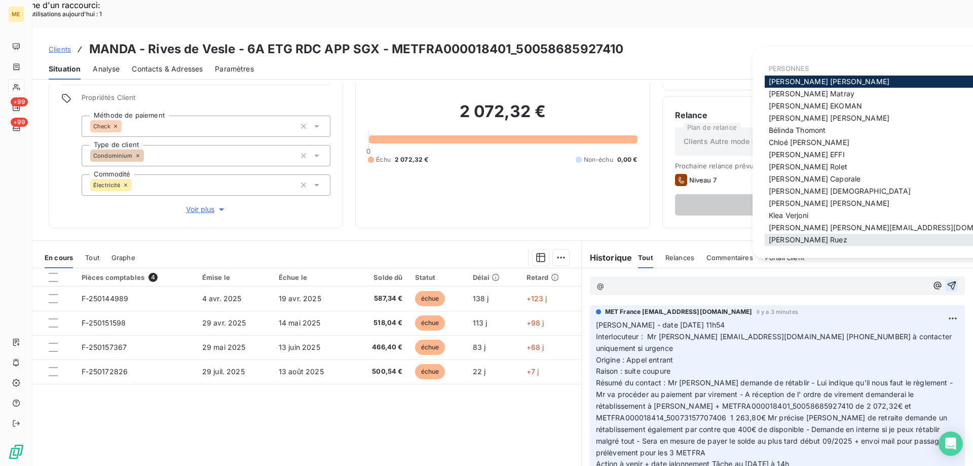
click at [793, 238] on span "[PERSON_NAME]" at bounding box center [808, 239] width 79 height 9
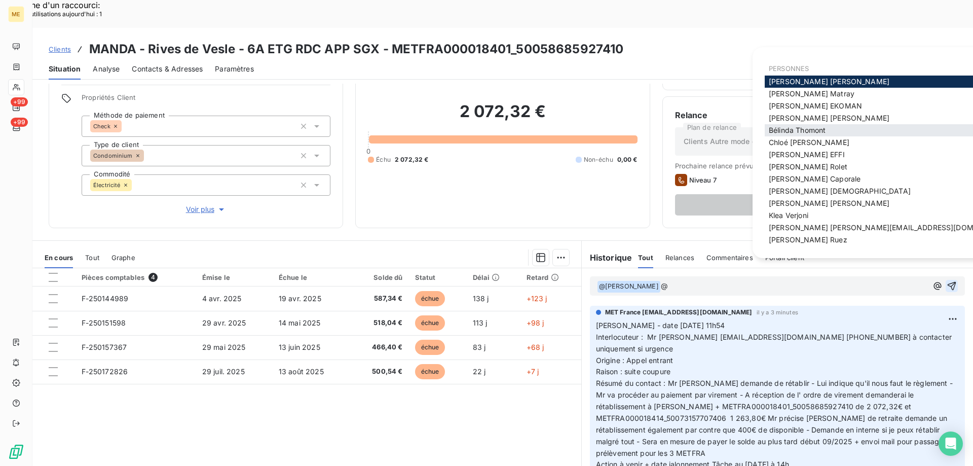
click at [792, 131] on span "[PERSON_NAME]" at bounding box center [797, 130] width 57 height 9
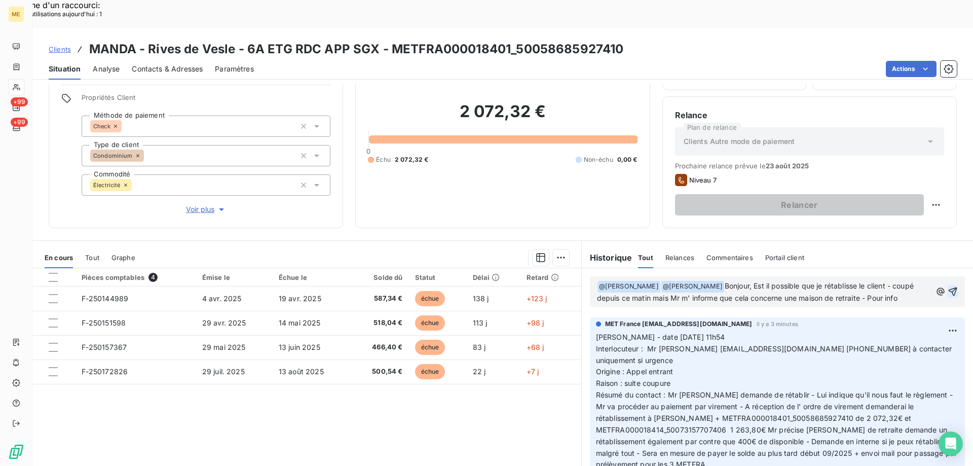
click at [906, 280] on p "﻿ @ Xavier Ruez ﻿ ﻿ @ Bélinda Thomont ﻿ Bonjour, Est il possible que je rétabli…" at bounding box center [764, 292] width 334 height 24
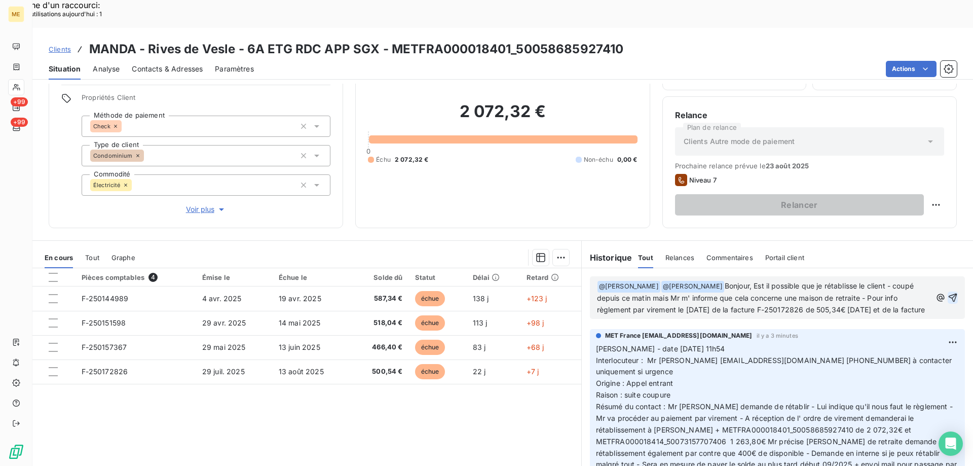
click at [642, 290] on p "﻿ @ Xavier Ruez ﻿ ﻿ @ Bélinda Thomont ﻿ Bonjour, Est il possible que je rétabli…" at bounding box center [764, 297] width 334 height 35
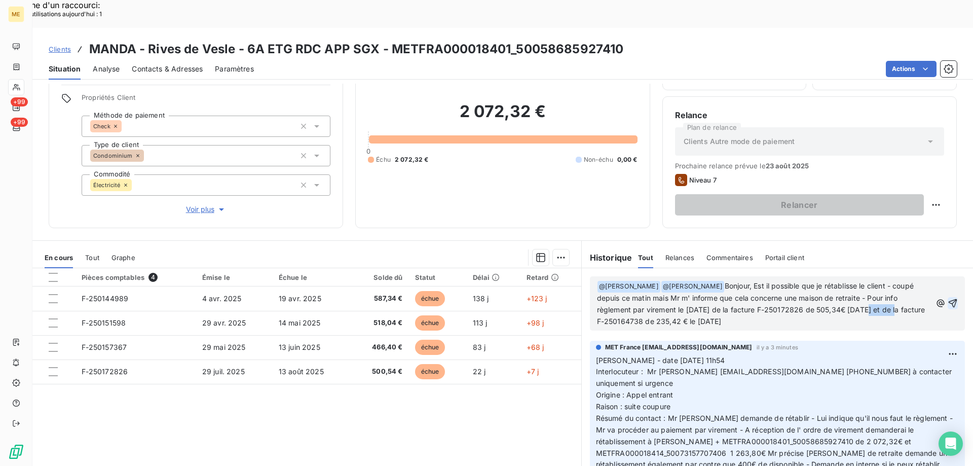
drag, startPoint x: 859, startPoint y: 284, endPoint x: 893, endPoint y: 279, distance: 34.8
click at [893, 281] on span "Bonjour, Est il possible que je rétablisse le client - coupé depuis ce matin ma…" at bounding box center [762, 303] width 330 height 44
click at [856, 282] on span "Bonjour, Est il possible que je rétablisse le client - coupé depuis ce matin ma…" at bounding box center [756, 303] width 319 height 44
drag, startPoint x: 869, startPoint y: 292, endPoint x: 915, endPoint y: 290, distance: 46.7
click at [915, 290] on span "Bonjour, Est il possible que je rétablisse le client - coupé depuis ce matin ma…" at bounding box center [756, 303] width 319 height 44
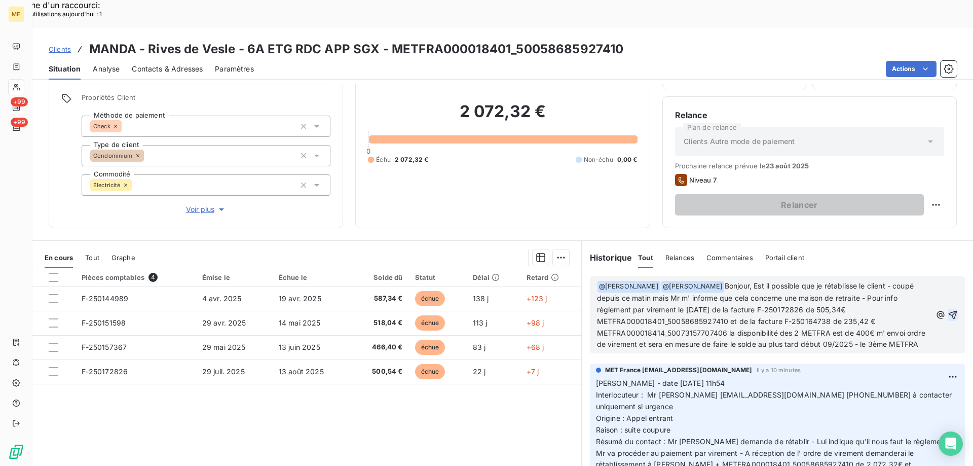
click at [627, 325] on p "﻿ @ Xavier Ruez ﻿ ﻿ @ Bélinda Thomont ﻿ Bonjour, Est il possible que je rétabli…" at bounding box center [764, 315] width 334 height 70
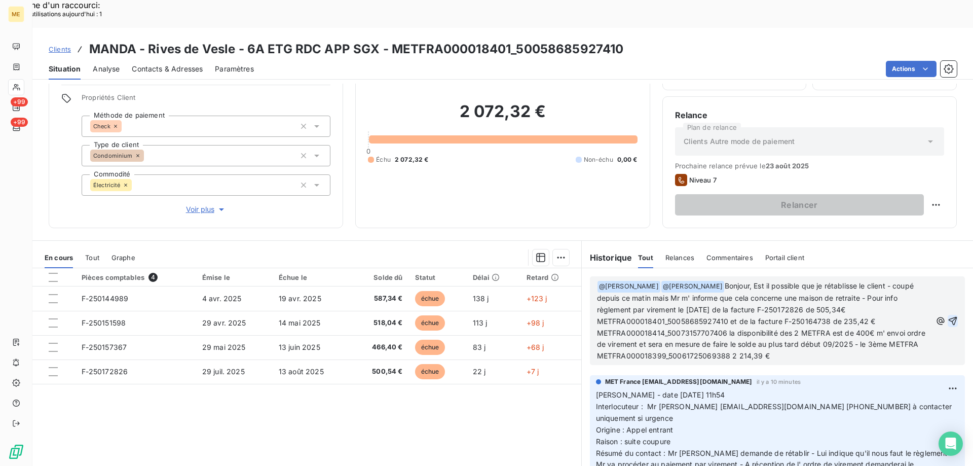
click at [758, 326] on span "Bonjour, Est il possible que je rétablisse le client - coupé depuis ce matin ma…" at bounding box center [762, 320] width 330 height 79
click at [822, 328] on p "﻿ @ Xavier Ruez ﻿ ﻿ @ Bélinda Thomont ﻿ Bonjour, Est il possible que je rétabli…" at bounding box center [764, 321] width 334 height 82
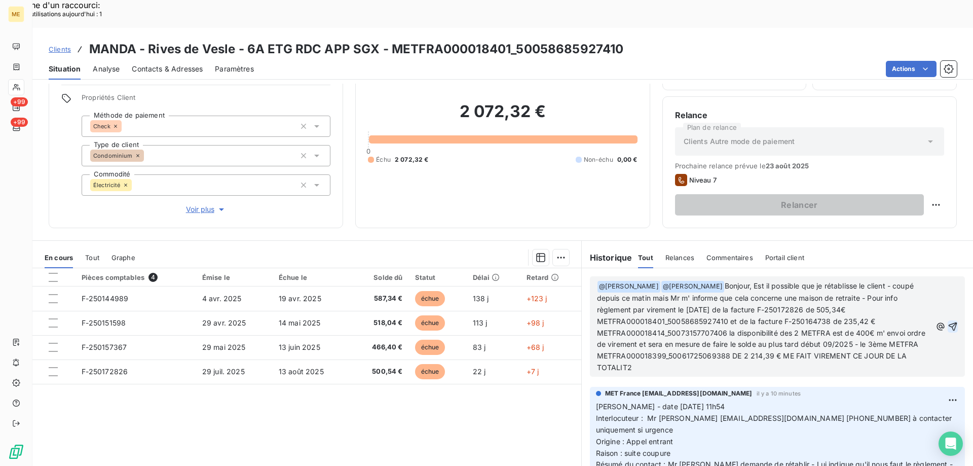
drag, startPoint x: 806, startPoint y: 327, endPoint x: 818, endPoint y: 339, distance: 16.1
click at [818, 339] on p "﻿ @ Xavier Ruez ﻿ ﻿ @ Bélinda Thomont ﻿ Bonjour, Est il possible que je rétabli…" at bounding box center [764, 326] width 334 height 93
click at [624, 328] on span "Bonjour, Est il possible que je rétablisse le client - coupé depuis ce matin ma…" at bounding box center [762, 326] width 330 height 90
click at [680, 341] on p "﻿ @ Xavier Ruez ﻿ ﻿ @ Bélinda Thomont ﻿ Bonjour, Est il possible que je rétabli…" at bounding box center [764, 326] width 334 height 93
click at [948, 321] on icon "button" at bounding box center [953, 326] width 10 height 10
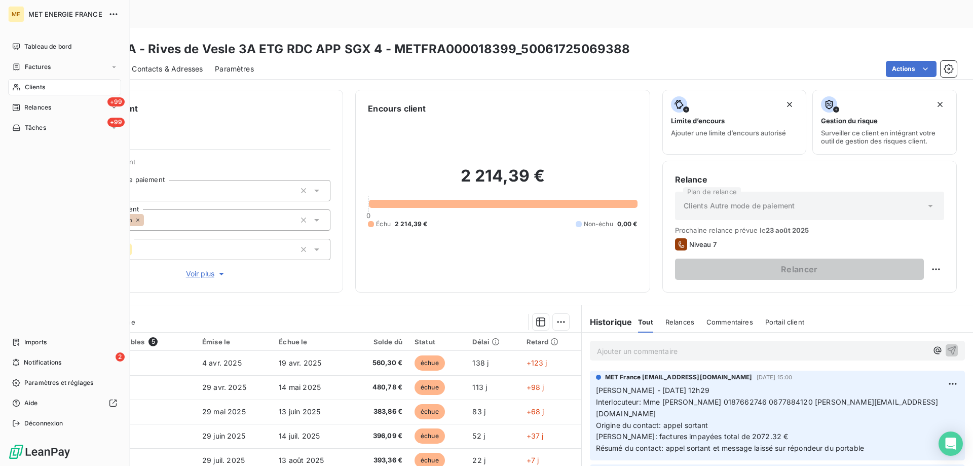
click at [31, 87] on span "Clients" at bounding box center [35, 87] width 20 height 9
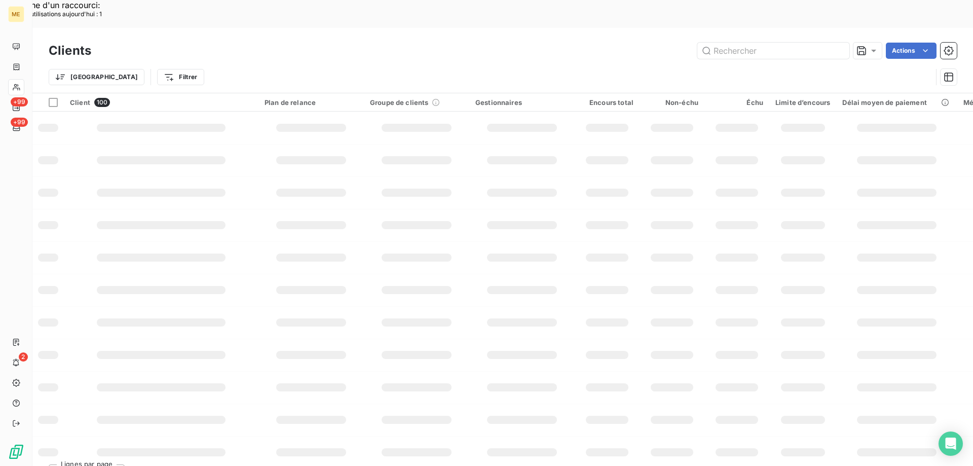
click at [725, 43] on input "text" at bounding box center [773, 51] width 152 height 16
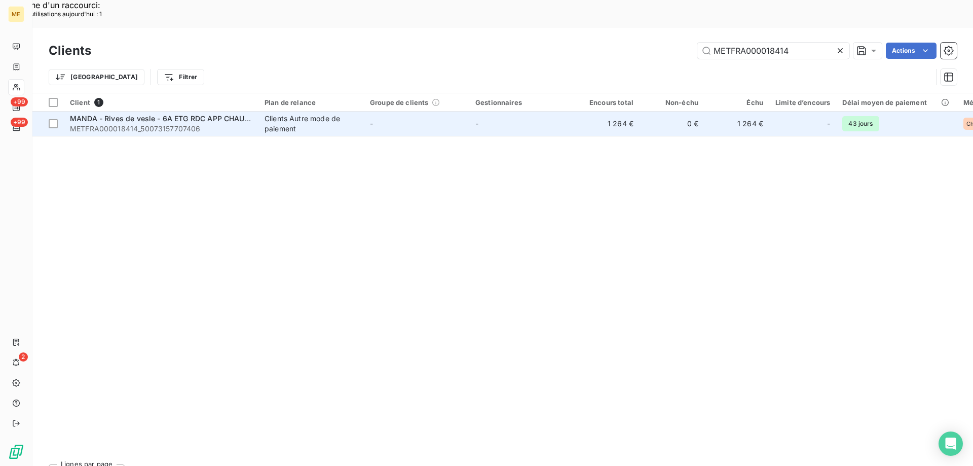
type input "METFRA000018414"
click at [174, 124] on span "METFRA000018414_50073157707406" at bounding box center [161, 129] width 182 height 10
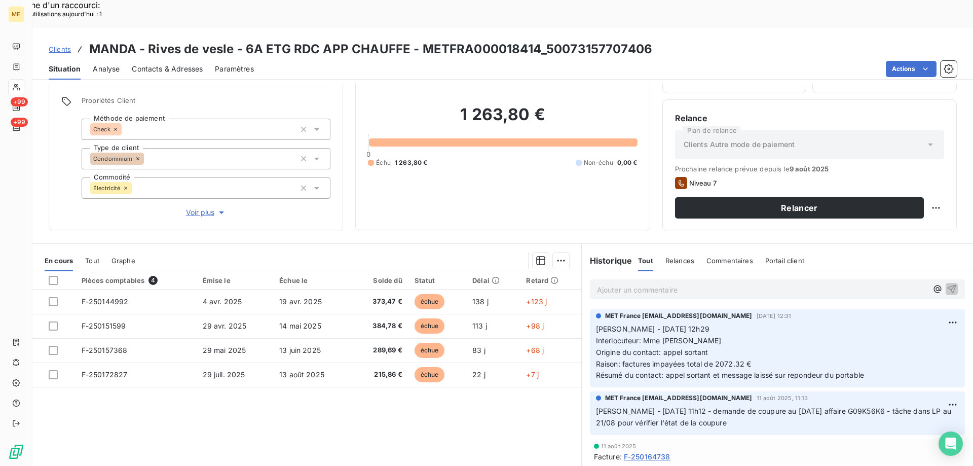
scroll to position [64, 0]
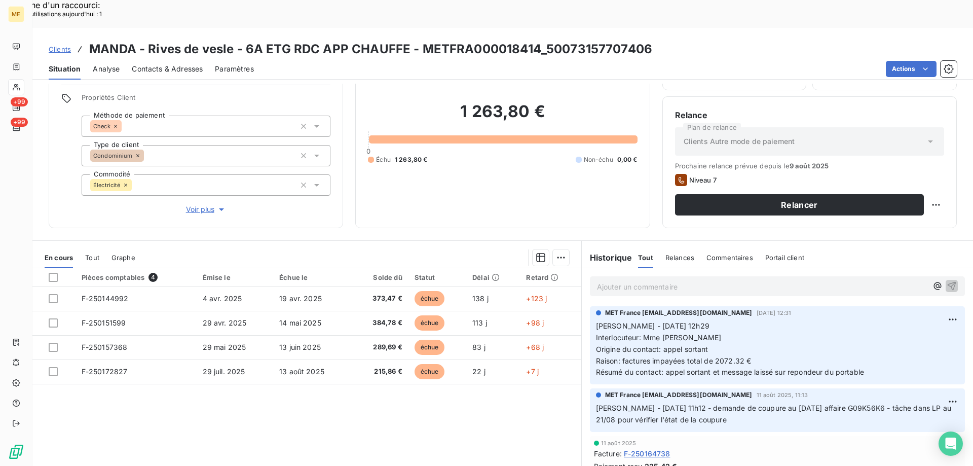
click at [624, 280] on p "Ajouter un commentaire ﻿" at bounding box center [762, 286] width 330 height 13
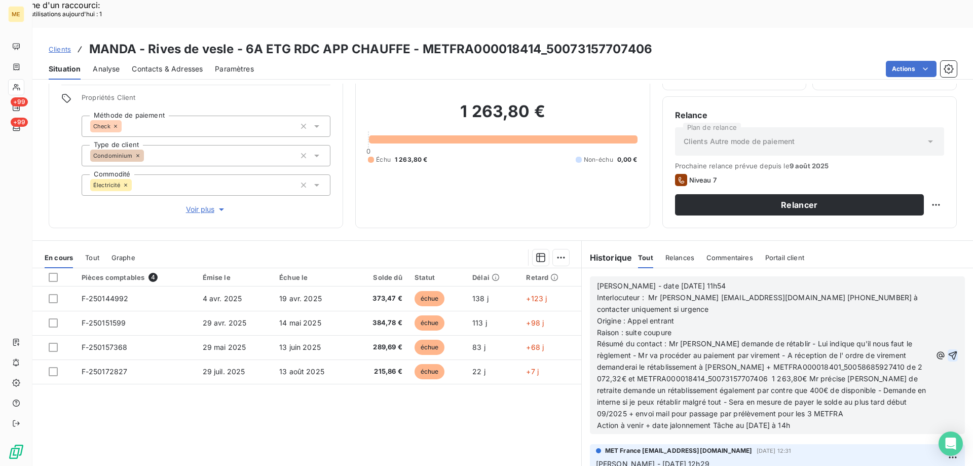
click at [948, 350] on icon "button" at bounding box center [953, 355] width 10 height 10
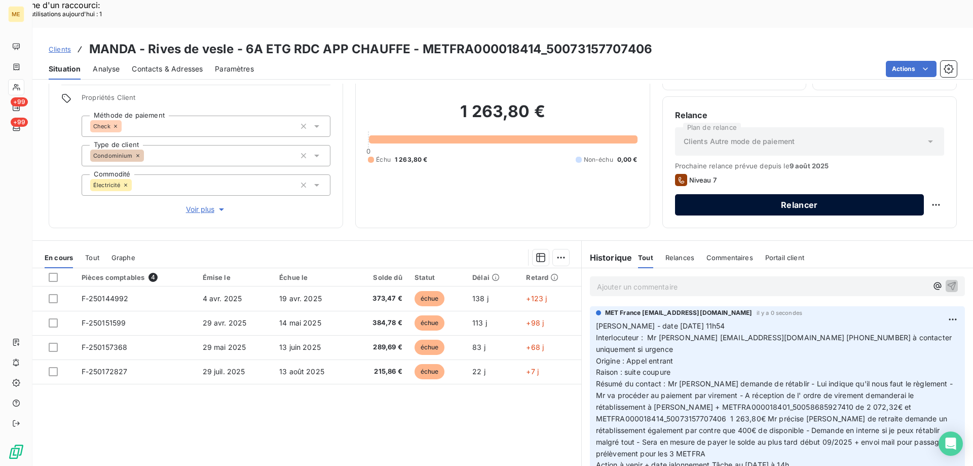
click at [766, 194] on button "Relancer" at bounding box center [799, 204] width 249 height 21
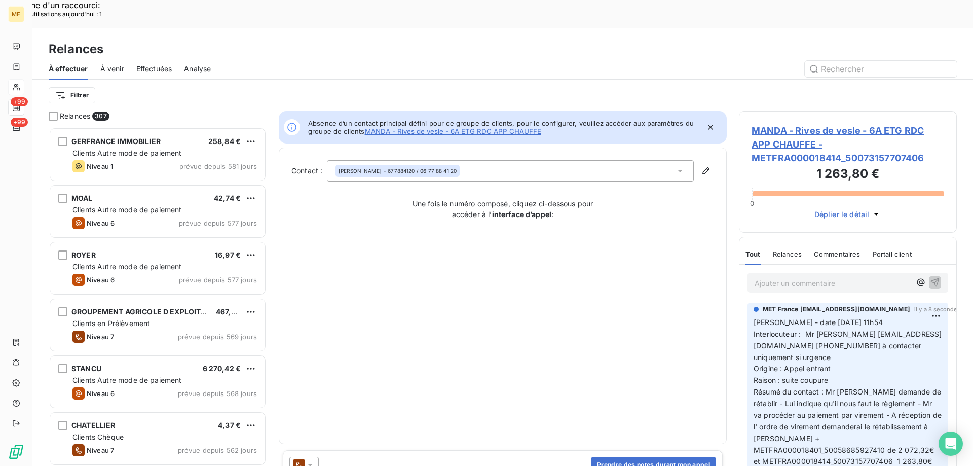
scroll to position [359, 210]
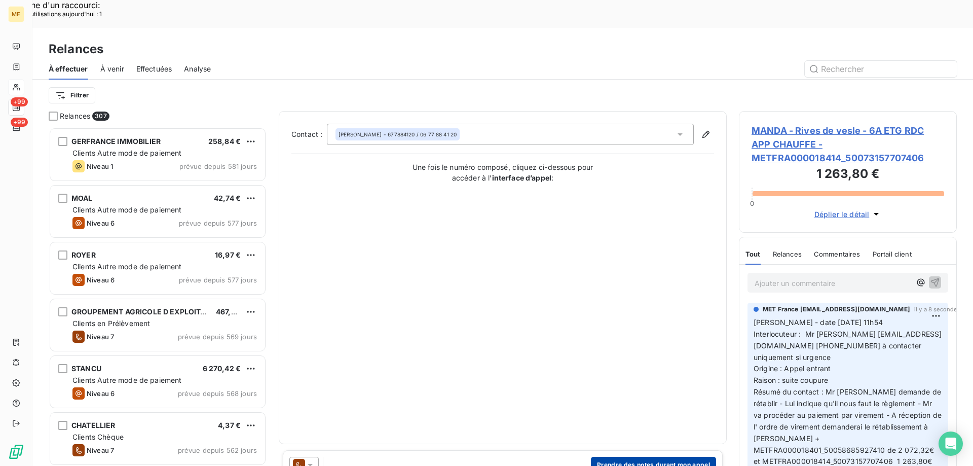
click at [642, 457] on button "Prendre des notes durant mon appel" at bounding box center [653, 465] width 125 height 16
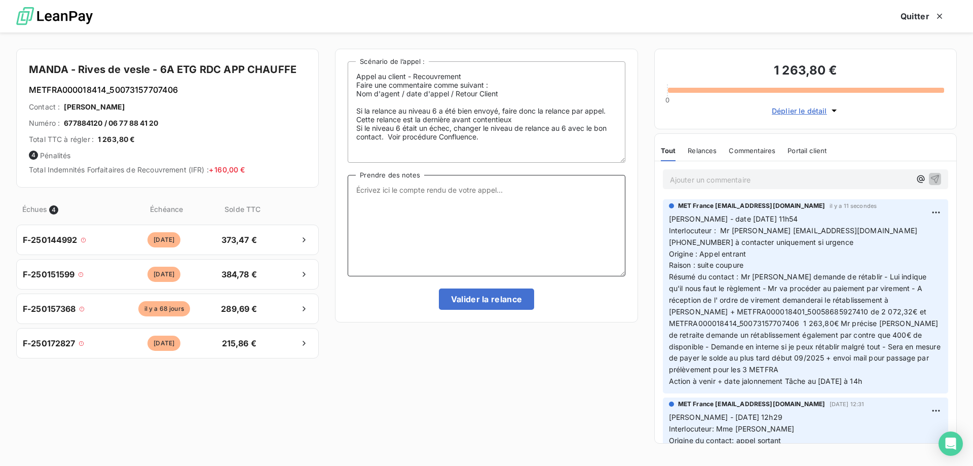
click at [449, 202] on textarea "Prendre des notes" at bounding box center [486, 225] width 277 height 101
paste textarea "[PERSON_NAME] - date [DATE] 11h54 Interlocuteur : Mr [PERSON_NAME] [EMAIL_ADDRE…"
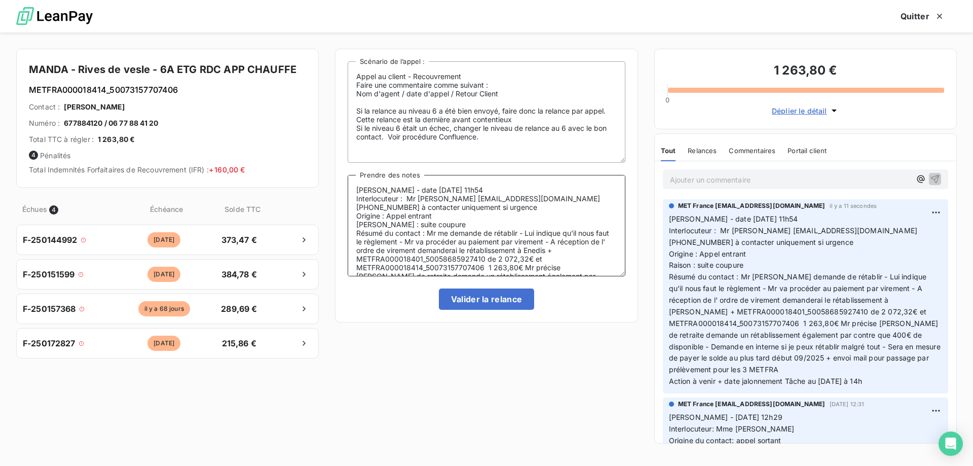
scroll to position [39, 0]
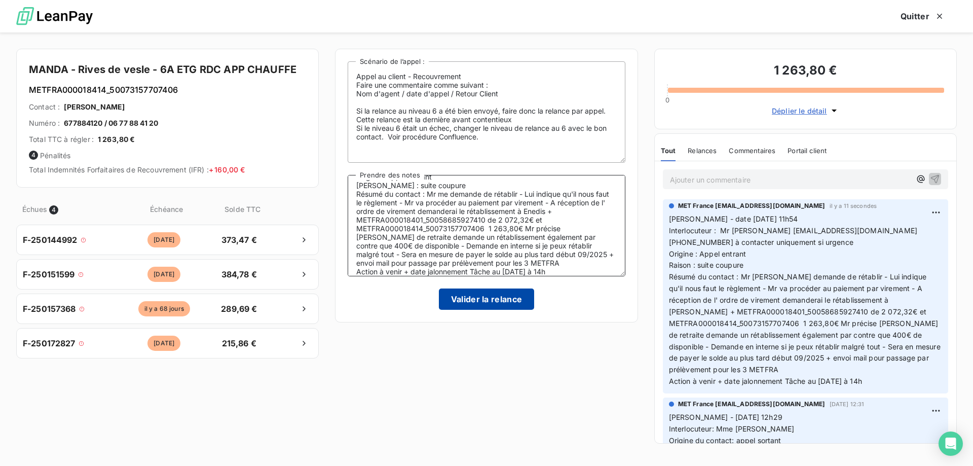
type textarea "[PERSON_NAME] - date [DATE] 11h54 Interlocuteur : Mr [PERSON_NAME] [EMAIL_ADDRE…"
click at [498, 300] on button "Valider la relance" at bounding box center [487, 298] width 96 height 21
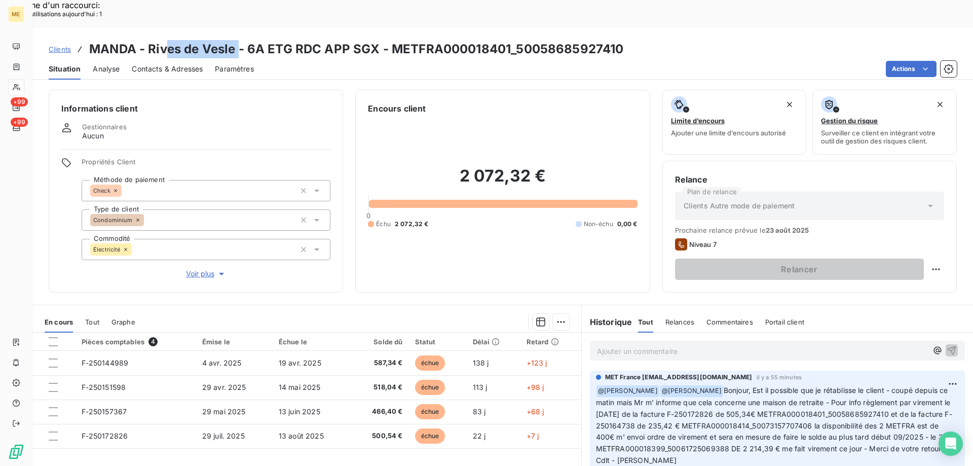
scroll to position [64, 0]
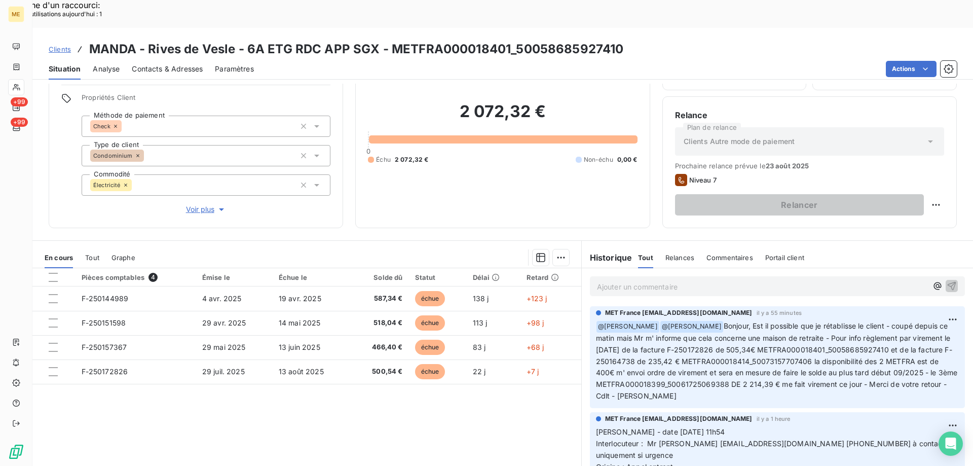
click at [138, 28] on div "Clients MANDA - Rives de Vesle - 6A ETG RDC APP SGX - METFRA000018401_500586859…" at bounding box center [502, 54] width 941 height 52
drag, startPoint x: 93, startPoint y: 19, endPoint x: 235, endPoint y: 16, distance: 141.9
click at [235, 40] on h3 "MANDA - Rives de Vesle - 6A ETG RDC APP SGX - METFRA000018401_50058685927410" at bounding box center [356, 49] width 534 height 18
copy h3 "MANDA - Rives de Vesle"
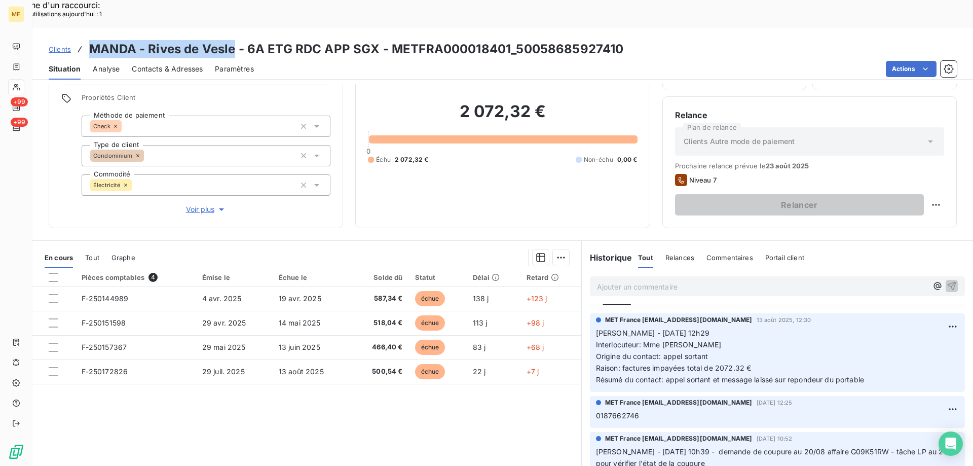
copy h3 "MANDA - Rives de Vesle"
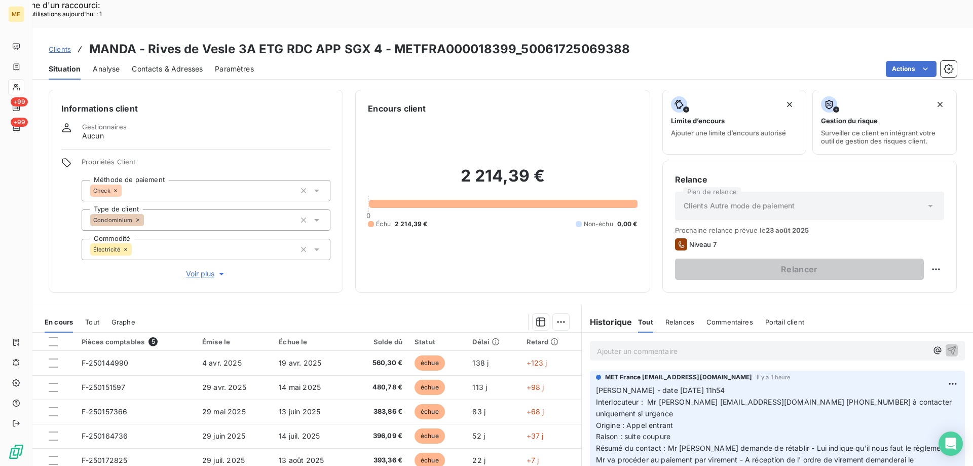
scroll to position [64, 0]
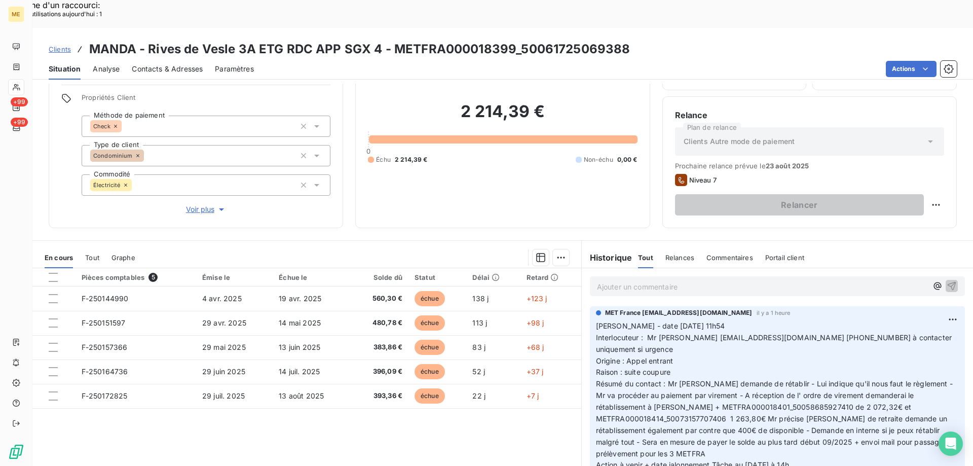
drag, startPoint x: 669, startPoint y: 332, endPoint x: 587, endPoint y: 300, distance: 87.8
click at [590, 306] on div "MET France [EMAIL_ADDRESS][DOMAIN_NAME] il y a 1 heure [PERSON_NAME] - date [DA…" at bounding box center [777, 397] width 375 height 182
copy p "[PERSON_NAME] - date [DATE] 11h54 Interlocuteur : Mr [PERSON_NAME] [EMAIL_ADDRE…"
drag, startPoint x: 809, startPoint y: 424, endPoint x: 587, endPoint y: 291, distance: 258.6
click at [590, 306] on div "MET France [EMAIL_ADDRESS][DOMAIN_NAME] il y a 1 heure [PERSON_NAME] - date [DA…" at bounding box center [777, 397] width 375 height 182
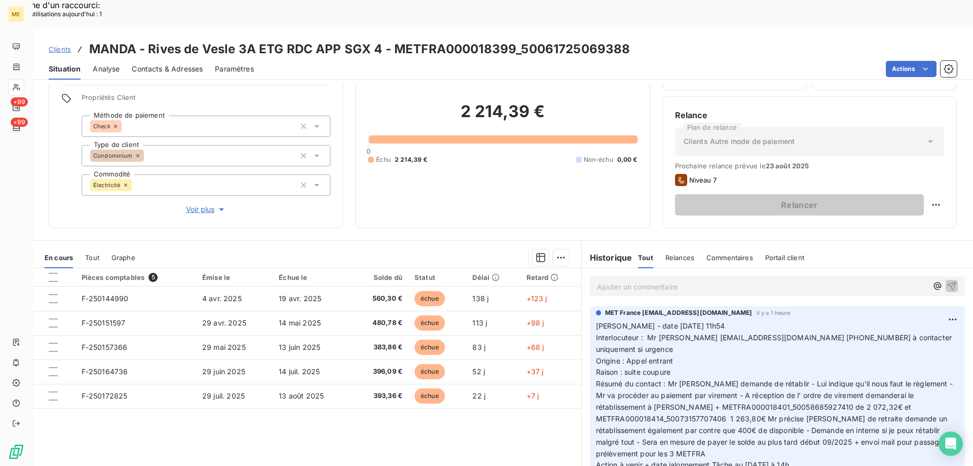
copy p "[PERSON_NAME] - date [DATE] 11h54 Interlocuteur : Mr [PERSON_NAME] [EMAIL_ADDRE…"
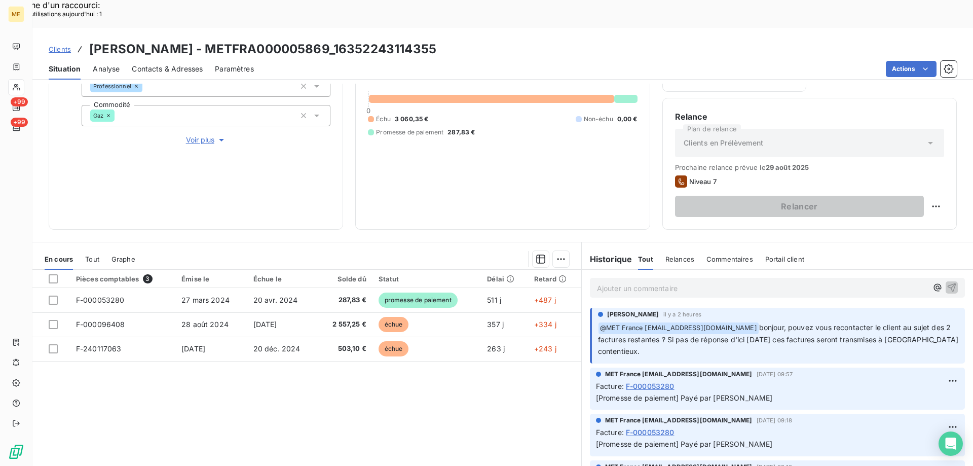
scroll to position [135, 0]
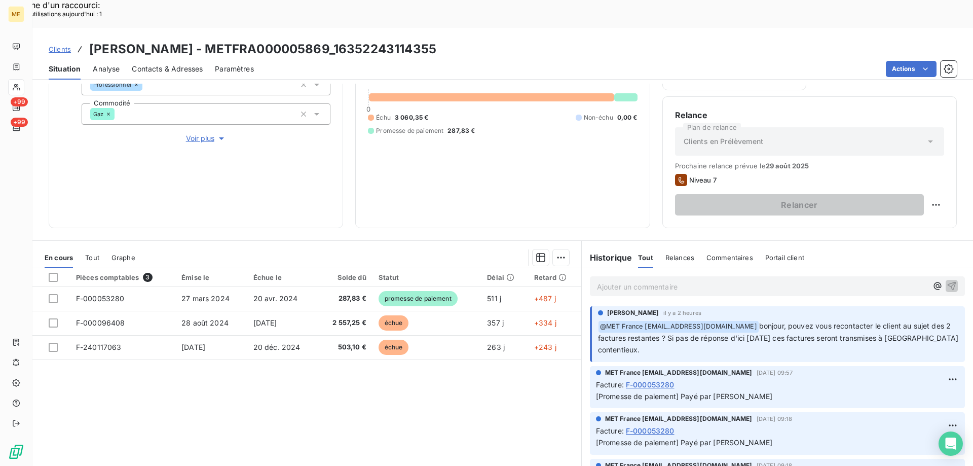
click at [197, 133] on span "Voir plus" at bounding box center [206, 138] width 41 height 10
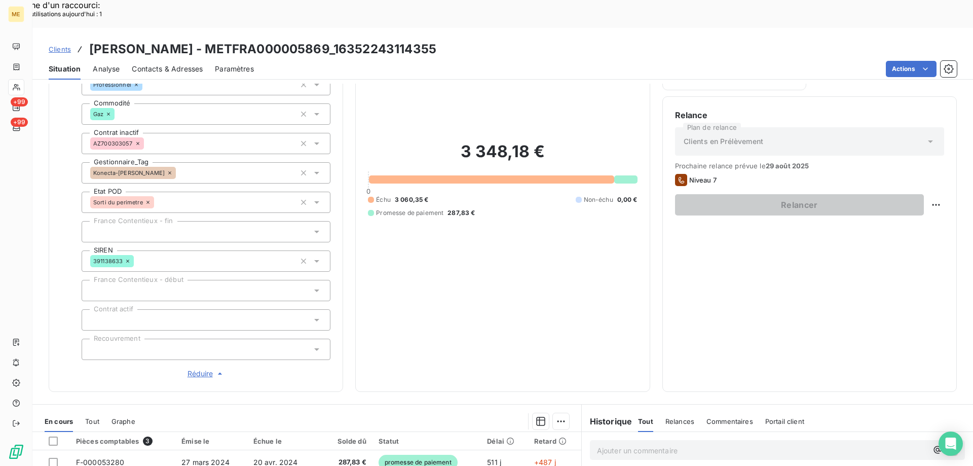
click at [196, 368] on span "Réduire" at bounding box center [207, 373] width 38 height 10
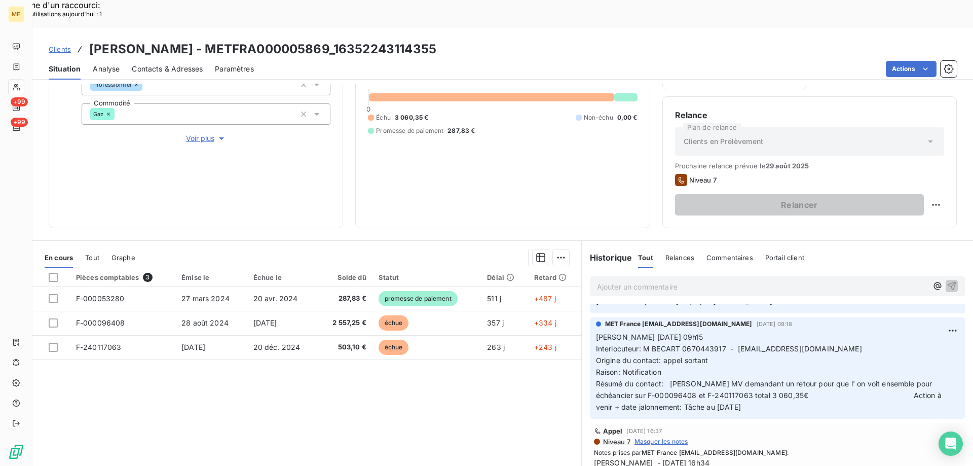
scroll to position [152, 0]
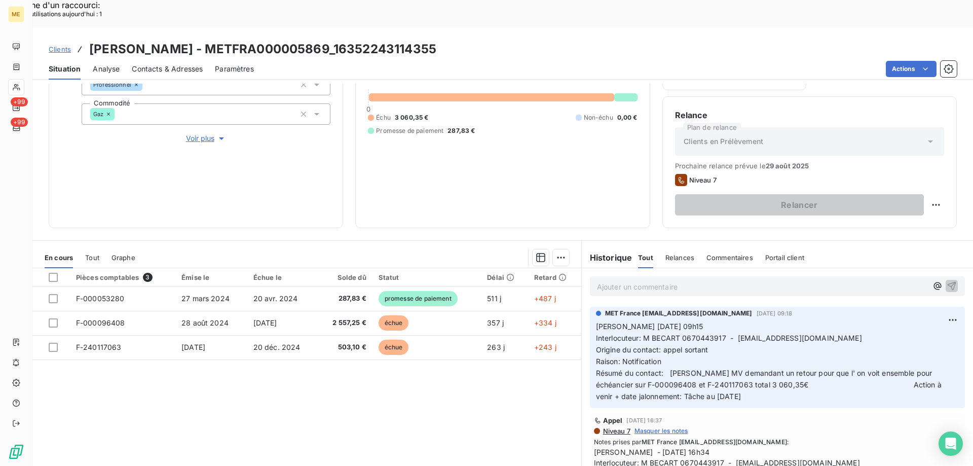
click at [693, 333] on span "Interlocuteur: M BECART 0670443917 - [EMAIL_ADDRESS][DOMAIN_NAME]" at bounding box center [729, 337] width 266 height 9
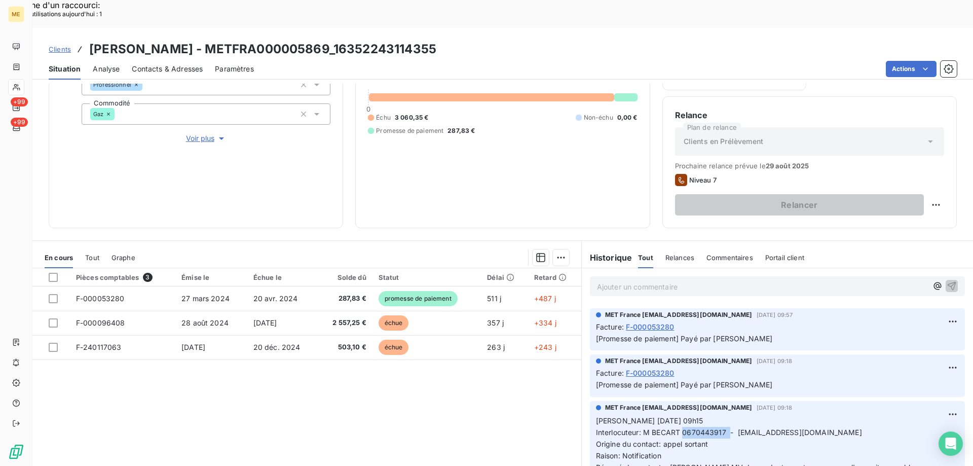
scroll to position [51, 0]
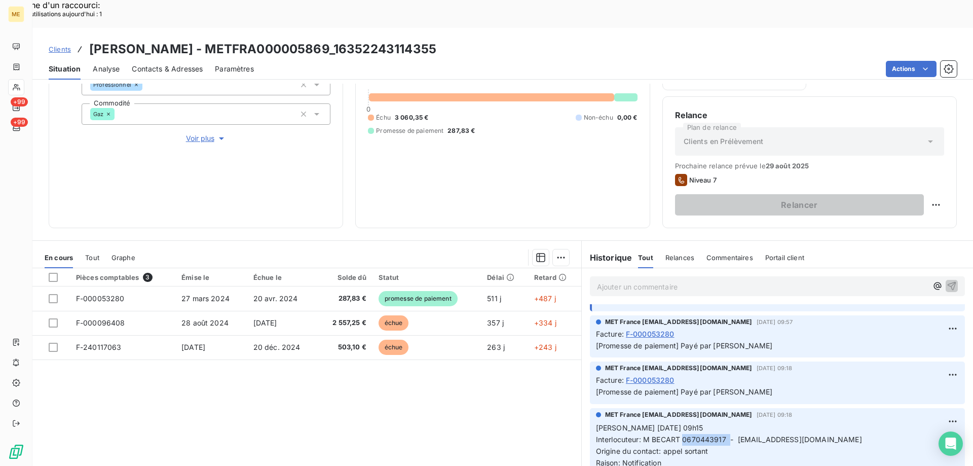
copy span "0670443917"
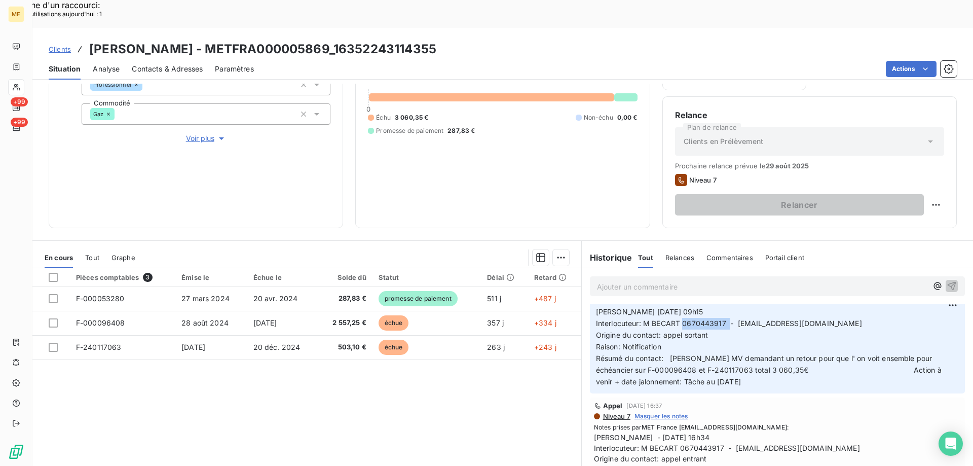
scroll to position [152, 0]
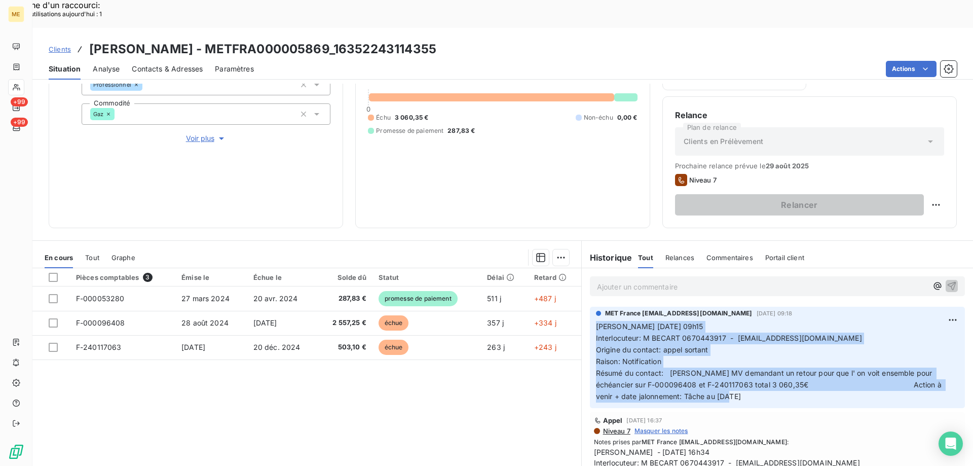
drag, startPoint x: 727, startPoint y: 368, endPoint x: 590, endPoint y: 300, distance: 152.8
click at [590, 307] on div "MET France met-france@recouvrement.met.com 18 août 2025, 09:18 Valérie 18/08/20…" at bounding box center [777, 357] width 375 height 101
copy p "Valérie 18/08/2025 09h15 Interlocuteur: M BECART 0670443917 - hoteldesremparts.…"
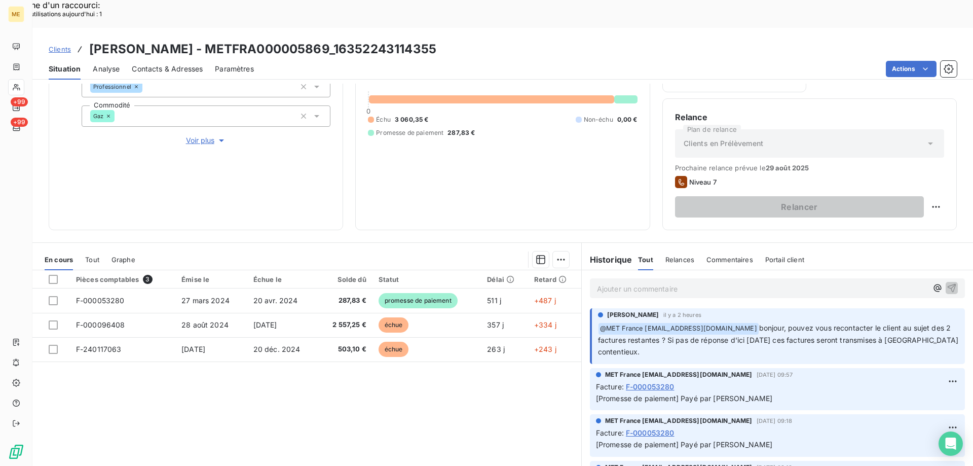
scroll to position [135, 0]
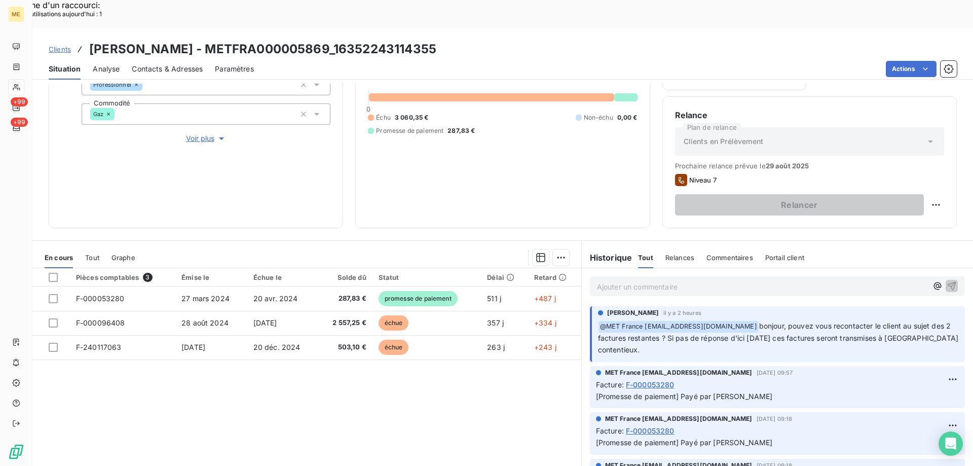
click at [695, 280] on p "Ajouter un commentaire ﻿" at bounding box center [762, 286] width 330 height 13
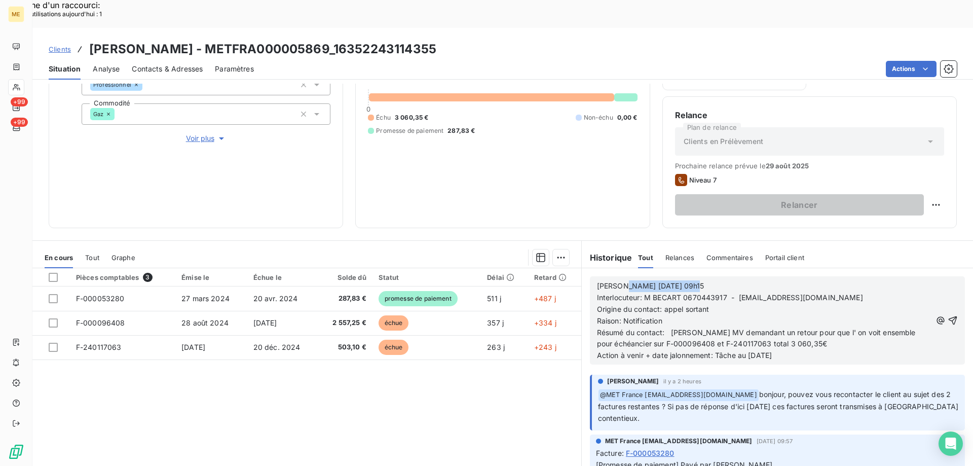
drag, startPoint x: 617, startPoint y: 258, endPoint x: 746, endPoint y: 247, distance: 129.7
click at [741, 276] on div "Valérie 18/08/2025 09h15 Interlocuteur: M BECART 0670443917 - hoteldesremparts.…" at bounding box center [777, 320] width 375 height 88
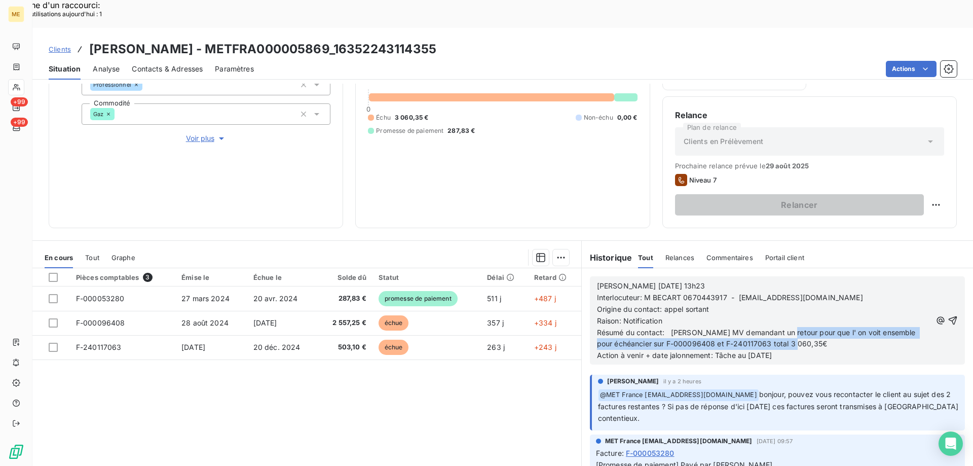
drag, startPoint x: 777, startPoint y: 304, endPoint x: 804, endPoint y: 317, distance: 29.9
click at [804, 328] on span "Résumé du contact: Laisse MV demandant un retour pour que l' on voit ensemble p…" at bounding box center [764, 344] width 335 height 32
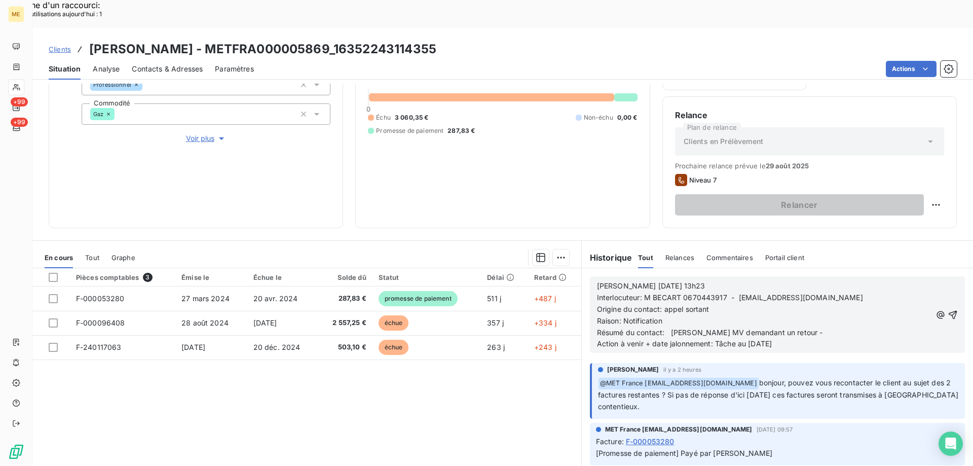
click at [788, 328] on span "Résumé du contact: Laisse MV demandant un retour - Action à venir + date jalonn…" at bounding box center [771, 338] width 348 height 20
click at [785, 328] on span "Résumé du contact: Laisse MV demandant un retour - Action à venir + date jalonn…" at bounding box center [771, 338] width 348 height 20
click at [782, 328] on span "Résumé du contact: Laisse MV demandant un retour - Action à venir + date jalonn…" at bounding box center [771, 338] width 348 height 20
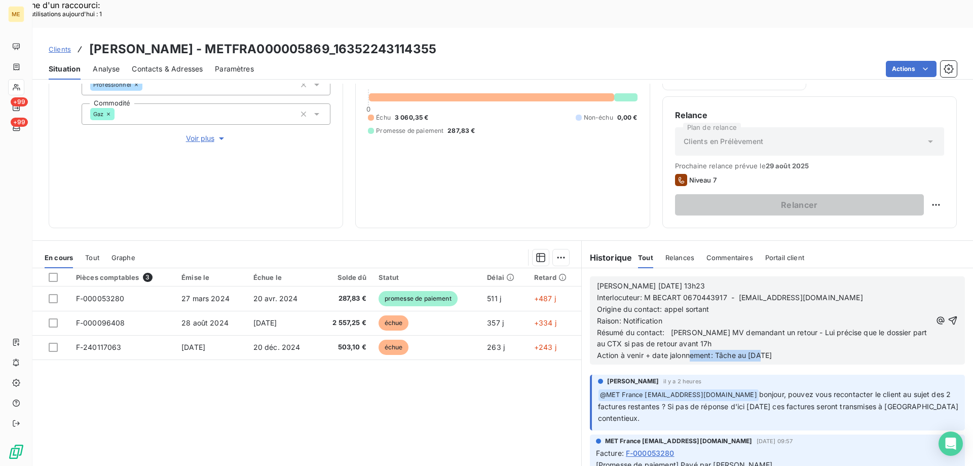
drag, startPoint x: 711, startPoint y: 326, endPoint x: 826, endPoint y: 326, distance: 115.0
click at [826, 327] on p "Résumé du contact: Laisse MV demandant un retour - Lui précise que le dossier p…" at bounding box center [764, 344] width 334 height 35
click at [948, 315] on icon "button" at bounding box center [953, 320] width 10 height 10
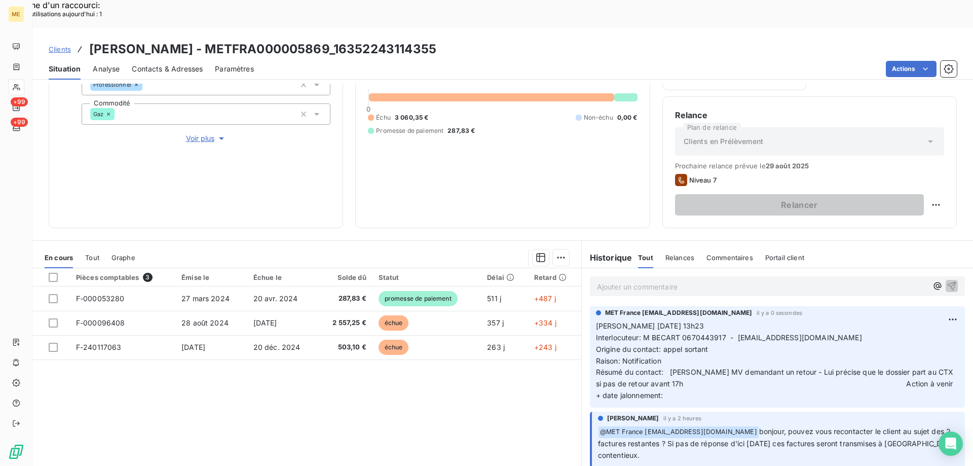
click at [671, 280] on p "Ajouter un commentaire ﻿" at bounding box center [762, 286] width 330 height 13
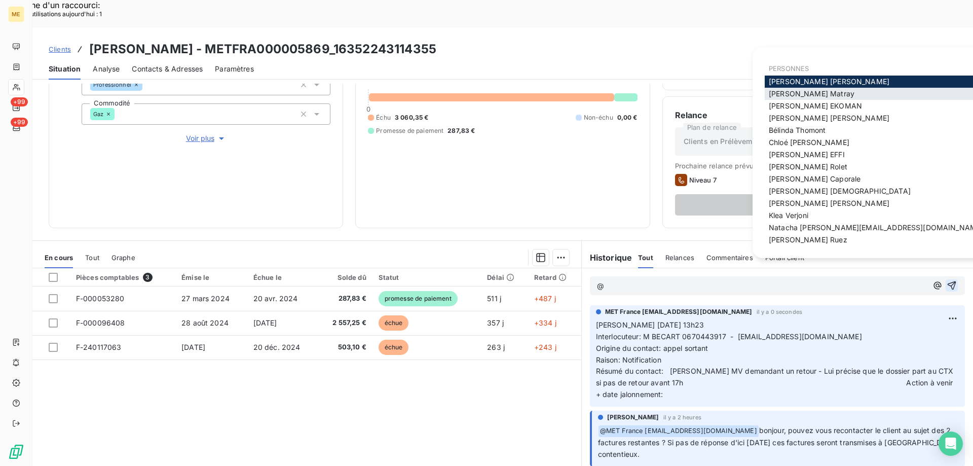
click at [783, 93] on span "Amélie Matray" at bounding box center [812, 93] width 86 height 9
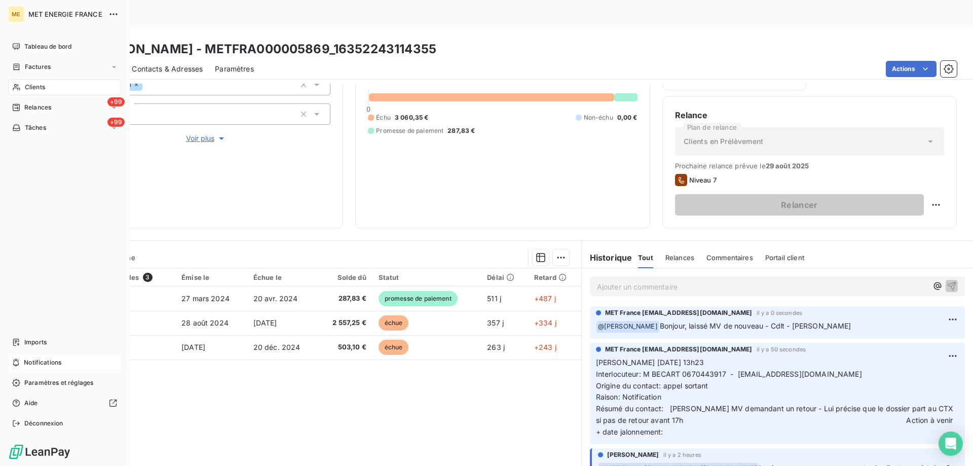
click at [61, 363] on span "Notifications" at bounding box center [43, 362] width 38 height 9
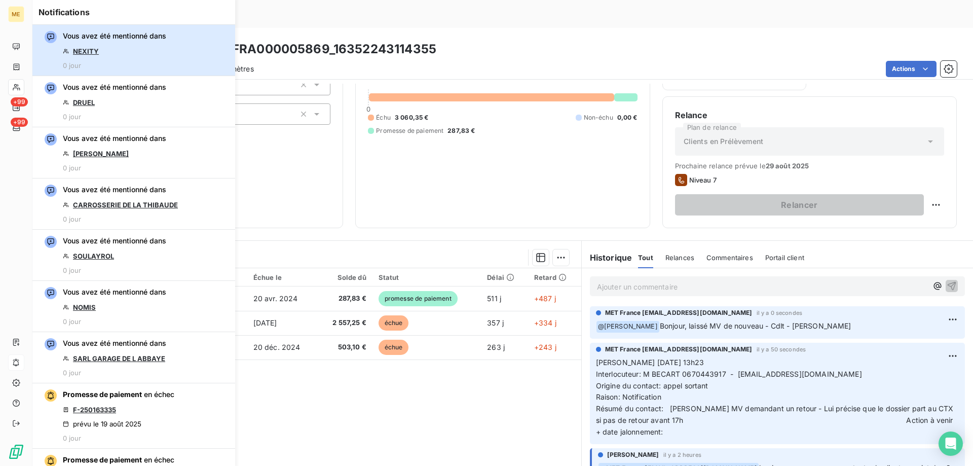
click at [134, 49] on div "Vous avez été mentionné dans NEXITY 0 jour" at bounding box center [114, 50] width 103 height 39
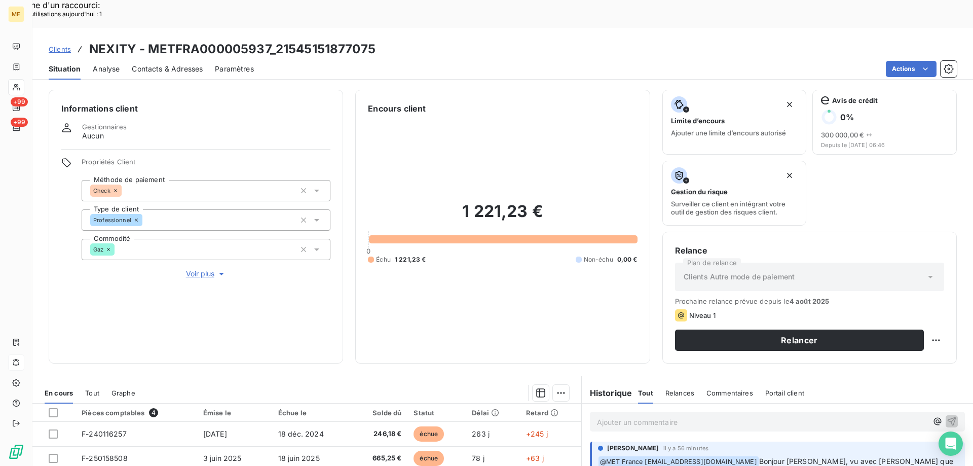
scroll to position [135, 0]
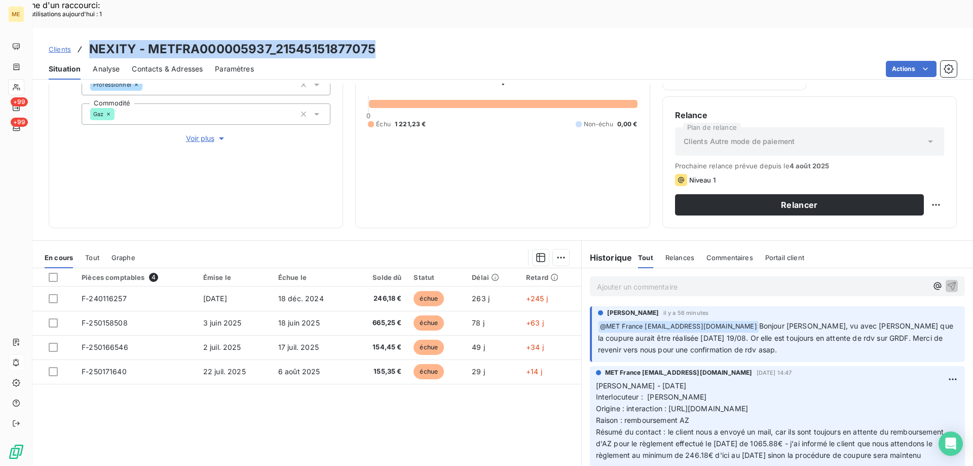
drag, startPoint x: 378, startPoint y: 16, endPoint x: 89, endPoint y: 11, distance: 288.9
click at [89, 28] on div "Clients NEXITY - METFRA000005937_21545151877075 Situation Analyse Contacts & Ad…" at bounding box center [502, 54] width 941 height 52
copy h3 "NEXITY - METFRA000005937_21545151877075"
click at [398, 40] on div "Clients NEXITY - METFRA000005937_21545151877075" at bounding box center [502, 49] width 941 height 18
drag, startPoint x: 275, startPoint y: 16, endPoint x: 381, endPoint y: 19, distance: 105.5
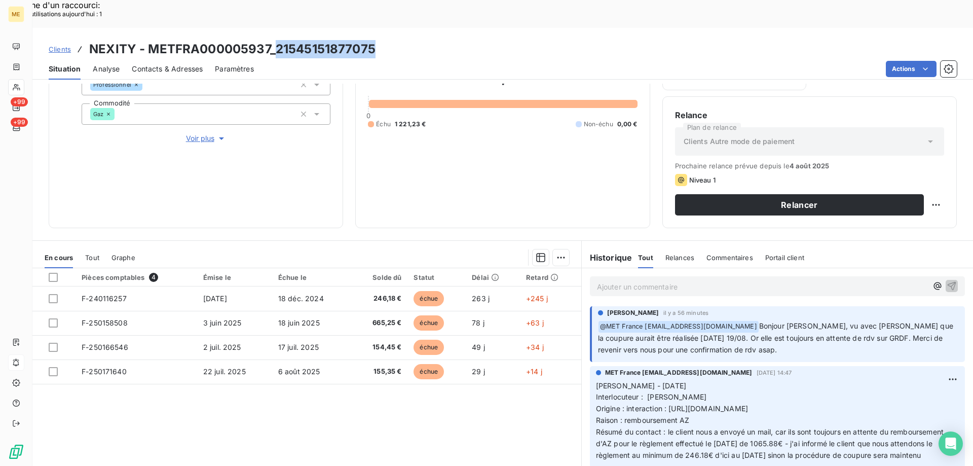
click at [381, 40] on div "Clients NEXITY - METFRA000005937_21545151877075" at bounding box center [502, 49] width 941 height 18
copy h3 "21545151877075"
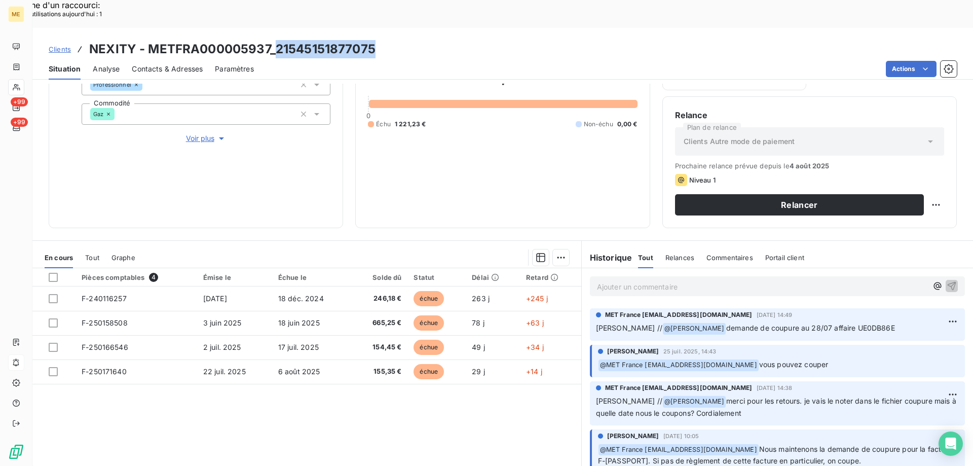
drag, startPoint x: 418, startPoint y: 20, endPoint x: 405, endPoint y: 23, distance: 13.5
click at [419, 40] on div "Clients NEXITY - METFRA000005937_21545151877075" at bounding box center [502, 49] width 941 height 18
copy h3 "21545151877075"
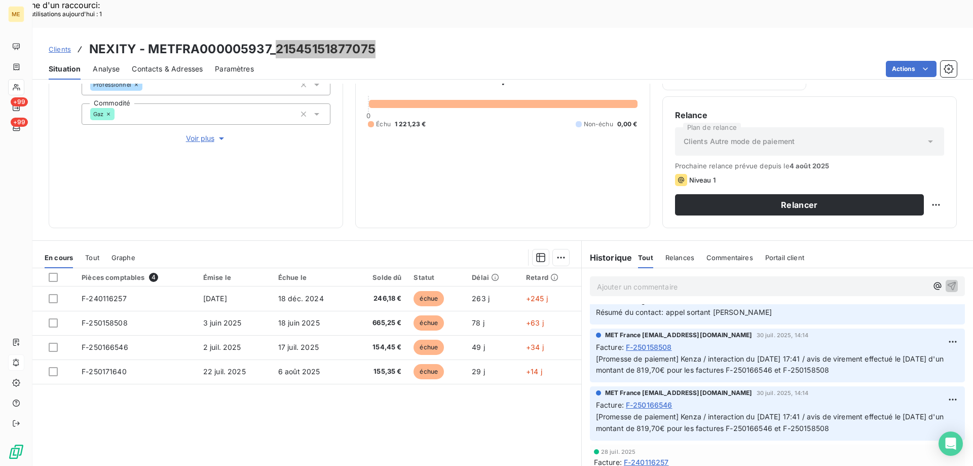
scroll to position [304, 0]
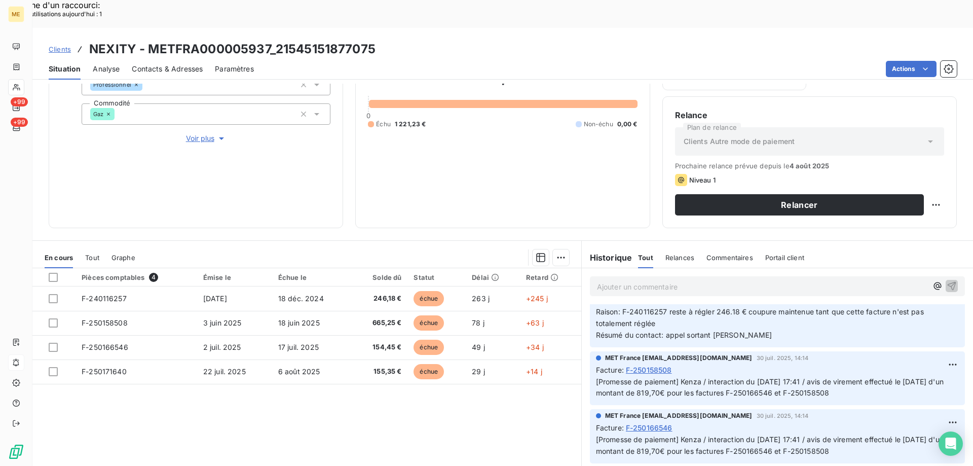
click at [188, 40] on h3 "NEXITY - METFRA000005937_21545151877075" at bounding box center [232, 49] width 286 height 18
drag, startPoint x: 149, startPoint y: 20, endPoint x: 271, endPoint y: 15, distance: 122.2
click at [271, 40] on h3 "NEXITY - METFRA000005937_21545151877075" at bounding box center [232, 49] width 286 height 18
copy h3 "METFRA000005937"
drag, startPoint x: 385, startPoint y: 409, endPoint x: 666, endPoint y: 387, distance: 282.2
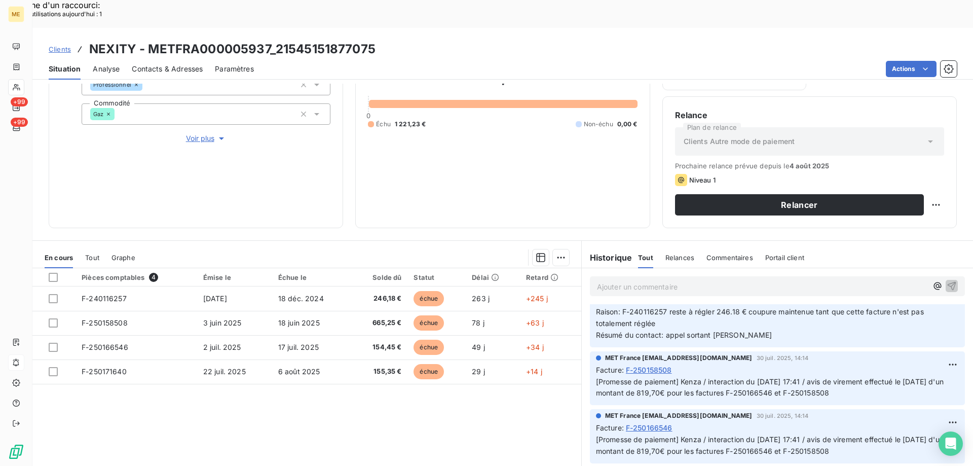
click at [386, 409] on div "Pièces comptables 4 Émise le Échue le Solde dû Statut Délai Retard F-240116257 …" at bounding box center [306, 365] width 549 height 195
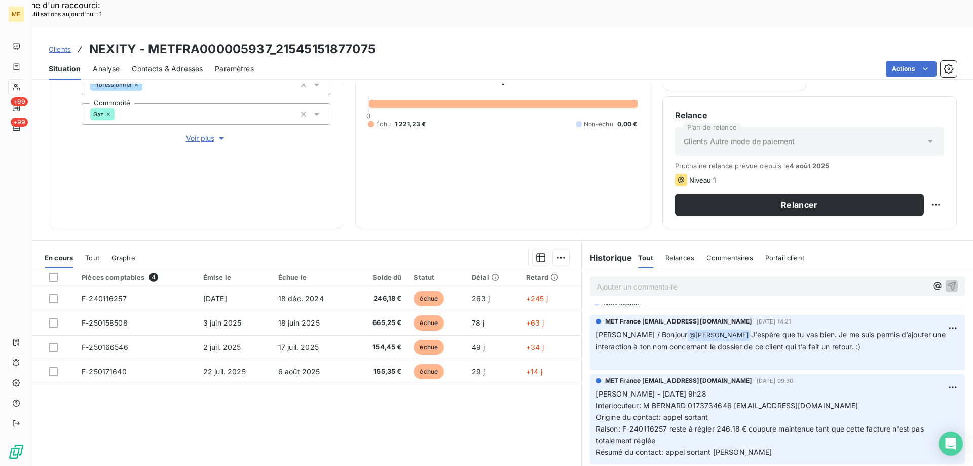
scroll to position [203, 0]
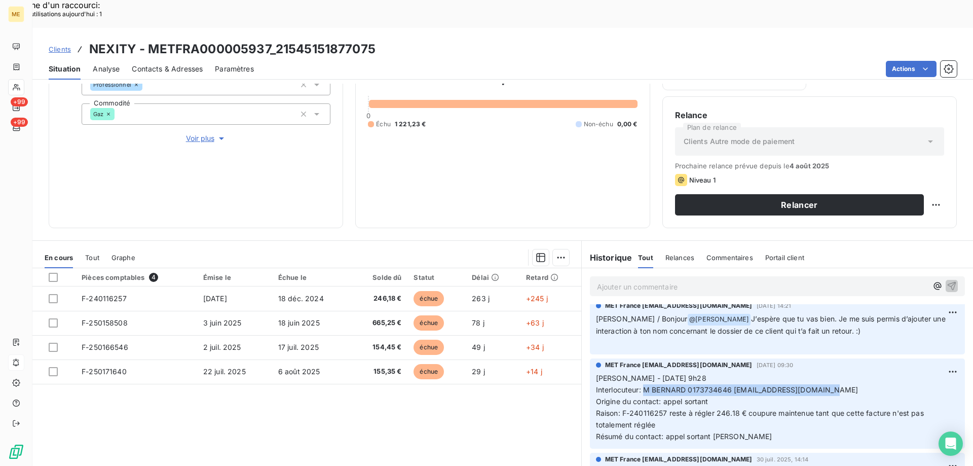
drag, startPoint x: 654, startPoint y: 373, endPoint x: 818, endPoint y: 375, distance: 164.7
click at [818, 375] on p "Sylvain - 31/07/2025 - 9h28 Interlocuteur: M BERNARD 0173734646 obernard2@richa…" at bounding box center [777, 406] width 363 height 69
copy span "M [PERSON_NAME] 0173734646 [EMAIL_ADDRESS][DOMAIN_NAME]"
drag, startPoint x: 279, startPoint y: 19, endPoint x: 365, endPoint y: 15, distance: 85.7
click at [365, 40] on h3 "NEXITY - METFRA000005937_21545151877075" at bounding box center [232, 49] width 286 height 18
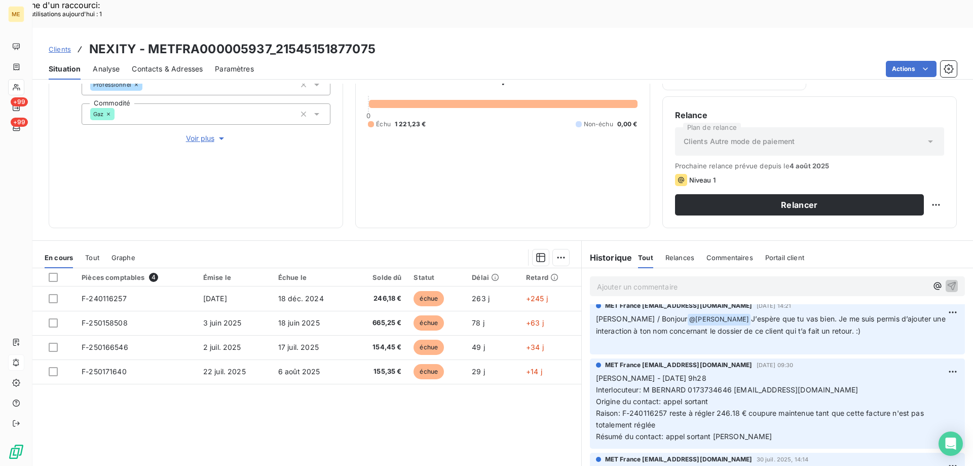
click at [389, 40] on div "Clients NEXITY - METFRA000005937_21545151877075" at bounding box center [502, 49] width 941 height 18
drag, startPoint x: 381, startPoint y: 23, endPoint x: 277, endPoint y: 25, distance: 103.4
click at [277, 40] on div "Clients NEXITY - METFRA000005937_21545151877075" at bounding box center [502, 49] width 941 height 18
copy h3 "21545151877075"
click at [676, 280] on p "Ajouter un commentaire ﻿" at bounding box center [762, 286] width 330 height 13
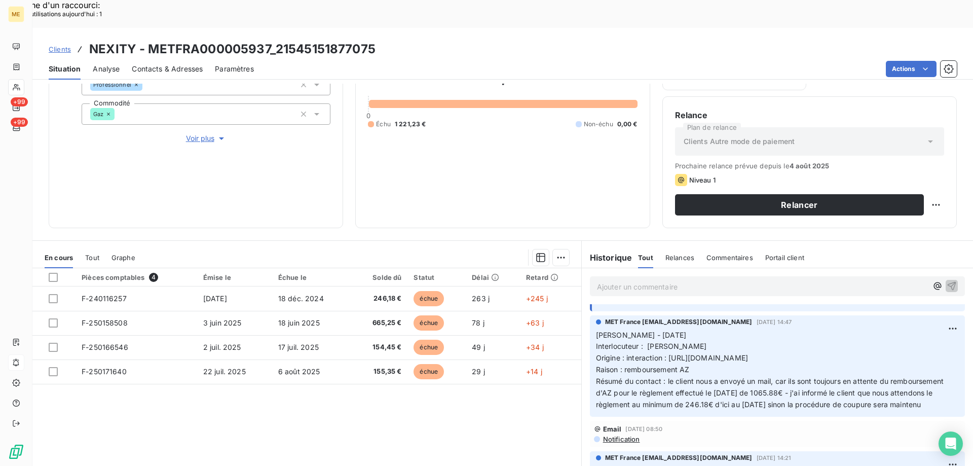
scroll to position [0, 0]
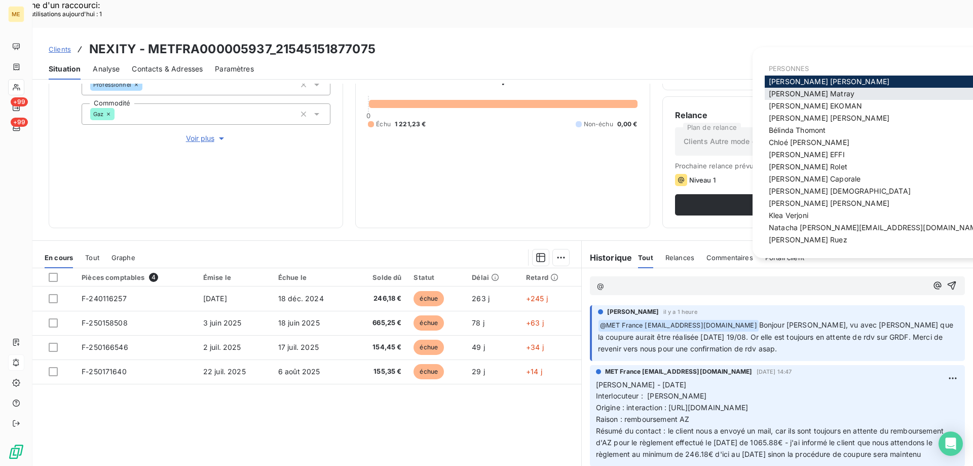
click at [798, 94] on span "Amélie Matray" at bounding box center [812, 93] width 86 height 9
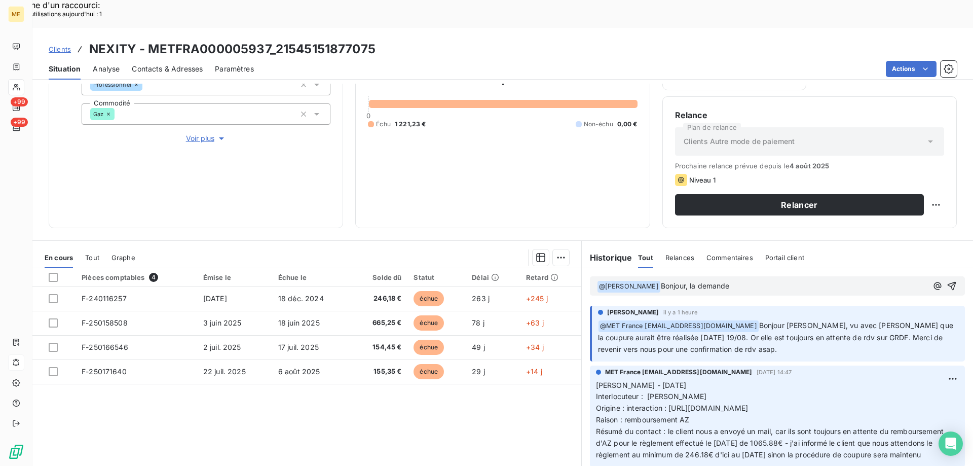
click at [732, 280] on p "﻿ @ Amélie Matray ﻿ Bonjour, la demande" at bounding box center [762, 286] width 330 height 12
click at [760, 279] on div "﻿ @ Amélie Matray ﻿ Bonjour, la demande UE0DB86E de coupure était" at bounding box center [762, 285] width 330 height 13
drag, startPoint x: 759, startPoint y: 261, endPoint x: 840, endPoint y: 250, distance: 81.9
click at [840, 276] on div "﻿ @ Amélie Matray ﻿ Bonjour, la demande UE0DB86E de coupure était" at bounding box center [777, 285] width 375 height 19
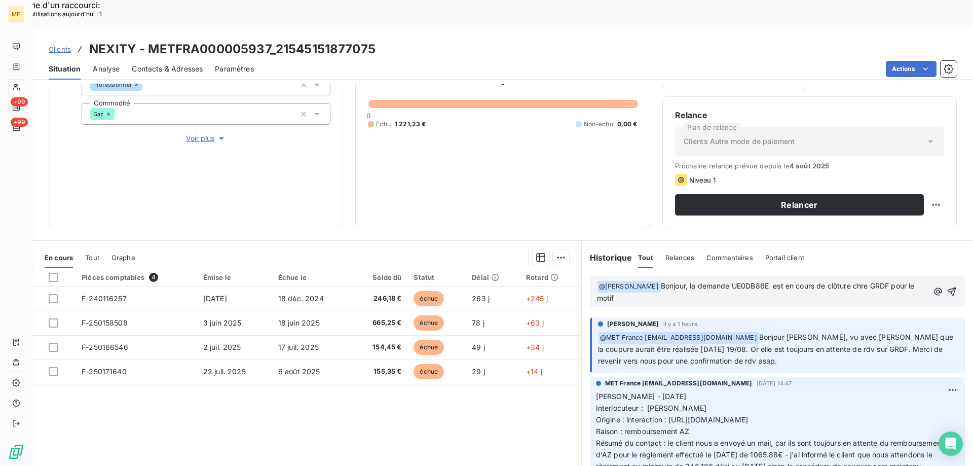
click at [651, 280] on p "﻿ @ Amélie Matray ﻿ Bonjour, la demande UE0DB86E est en cours de clôture chre G…" at bounding box center [762, 292] width 331 height 24
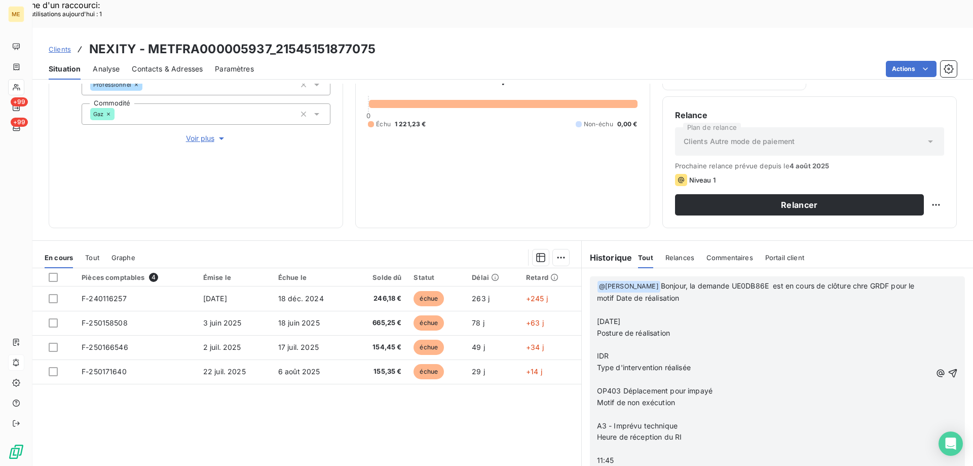
click at [597, 317] on span "19/08/2025" at bounding box center [609, 321] width 24 height 9
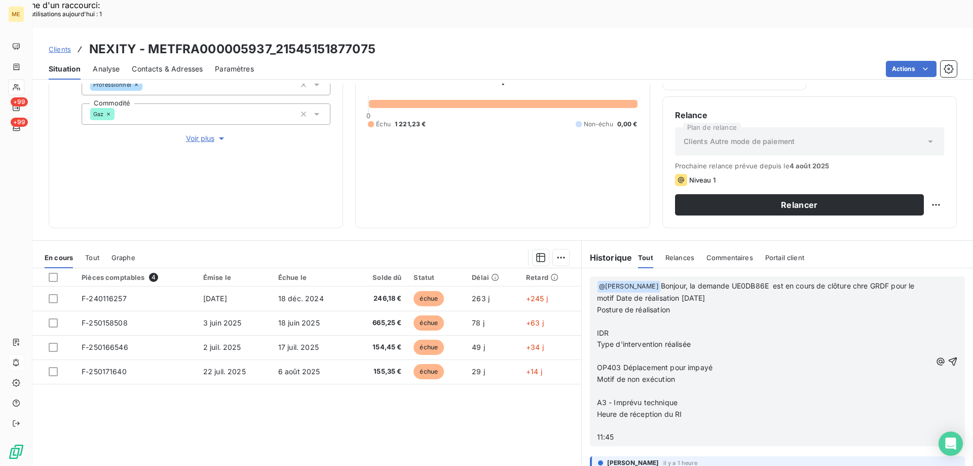
click at [597, 305] on span "Posture de réalisation" at bounding box center [633, 309] width 73 height 9
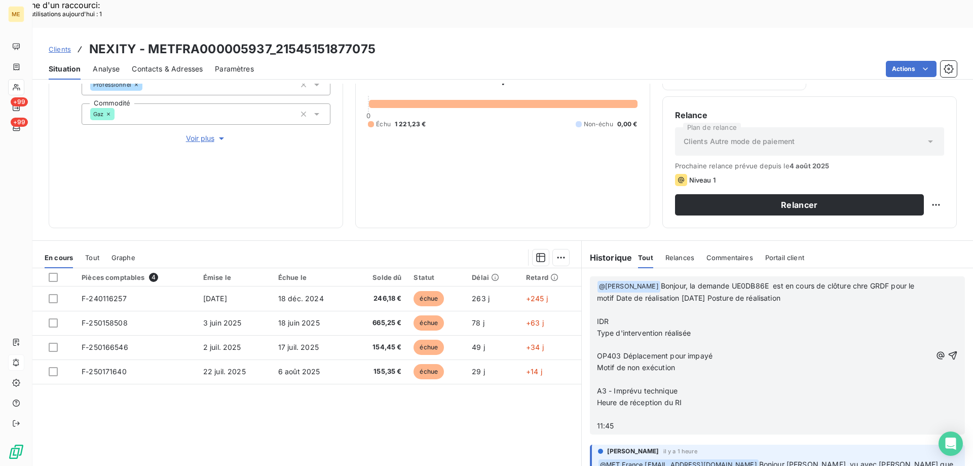
click at [591, 290] on div "﻿ @ Amélie Matray ﻿ Bonjour, la demande UE0DB86E est en cours de clôture chre G…" at bounding box center [777, 355] width 375 height 158
click at [597, 317] on span "IDR" at bounding box center [603, 321] width 12 height 9
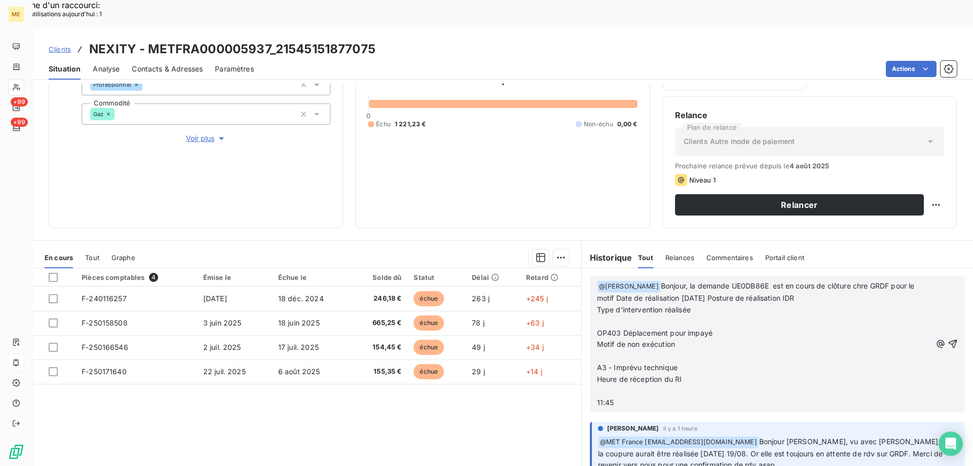
click at [597, 305] on span "Type d'intervention réalisée" at bounding box center [644, 309] width 94 height 9
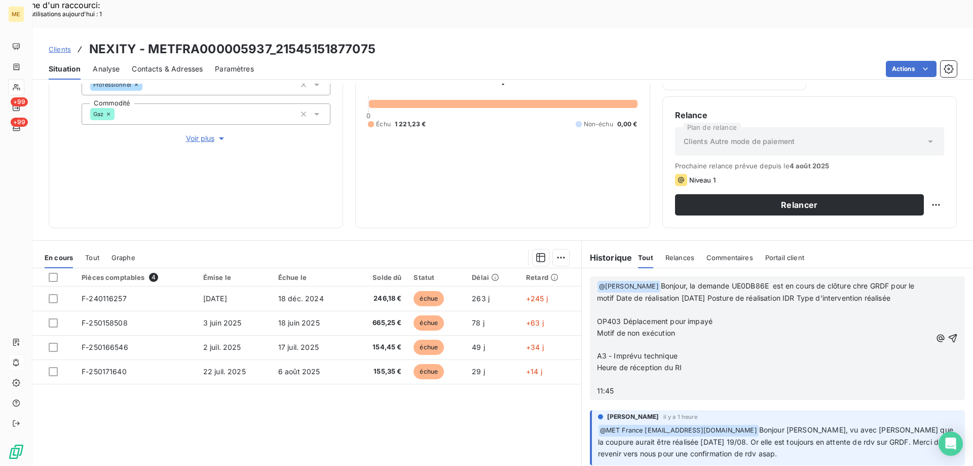
click at [597, 317] on span "OP403 Déplacement pour impayé" at bounding box center [655, 321] width 116 height 9
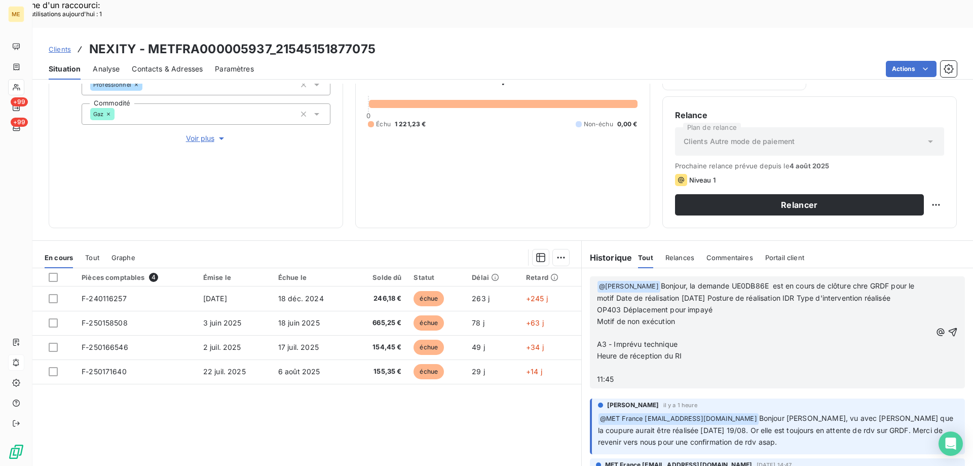
click at [597, 317] on span "Motif de non exécution" at bounding box center [636, 321] width 78 height 9
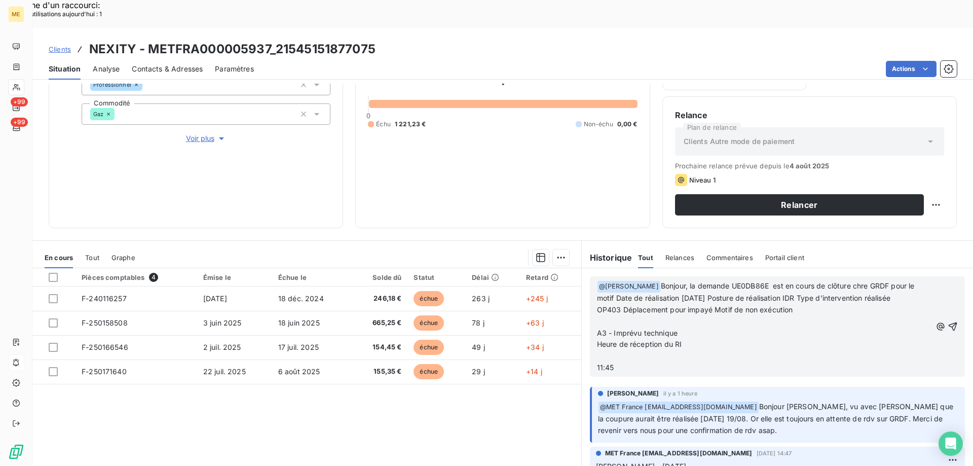
click at [597, 328] on span "A3 - Imprévu technique" at bounding box center [637, 332] width 81 height 9
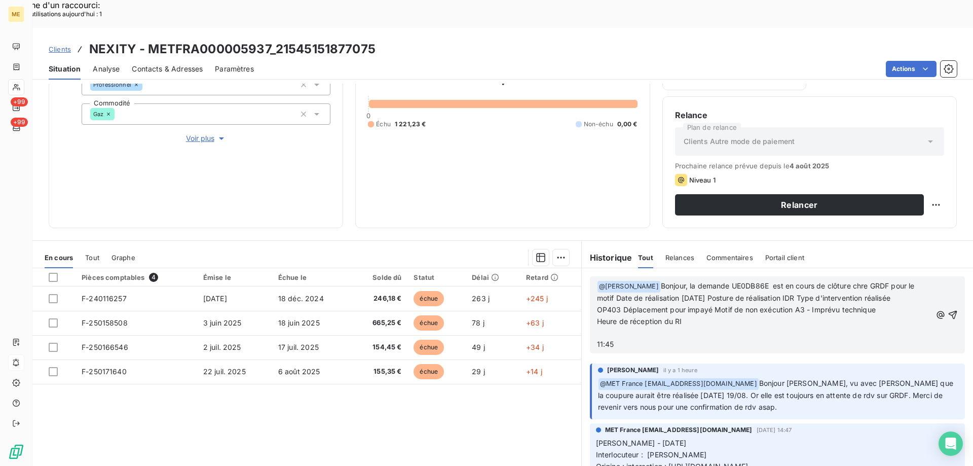
click at [597, 340] on span "11:45" at bounding box center [605, 344] width 17 height 9
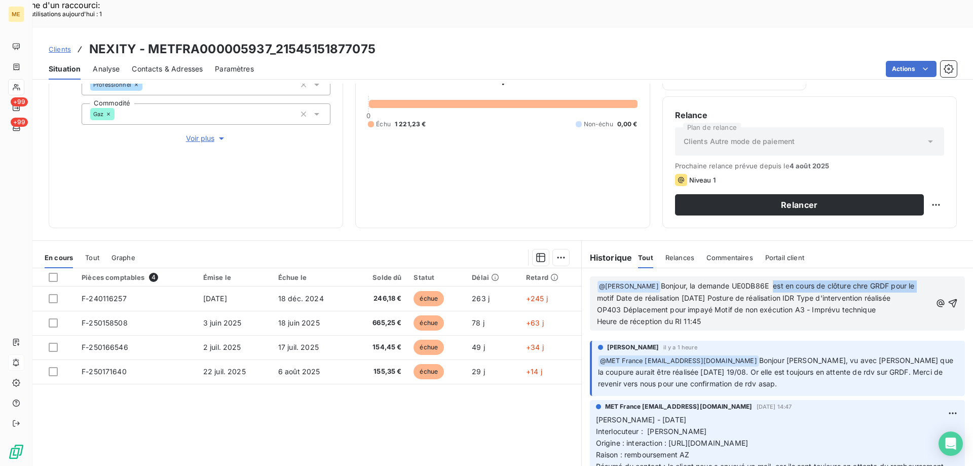
drag, startPoint x: 762, startPoint y: 258, endPoint x: 915, endPoint y: 251, distance: 152.7
click at [913, 276] on div "﻿ @ Amélie Matray ﻿ Bonjour, la demande UE0DB86E est en cours de clôture chre G…" at bounding box center [777, 303] width 375 height 54
drag, startPoint x: 628, startPoint y: 270, endPoint x: 646, endPoint y: 270, distance: 17.7
click at [646, 281] on span "Bonjour, la demande UE0DB86E voici le détail de la non réalisation de la coupur…" at bounding box center [761, 291] width 329 height 21
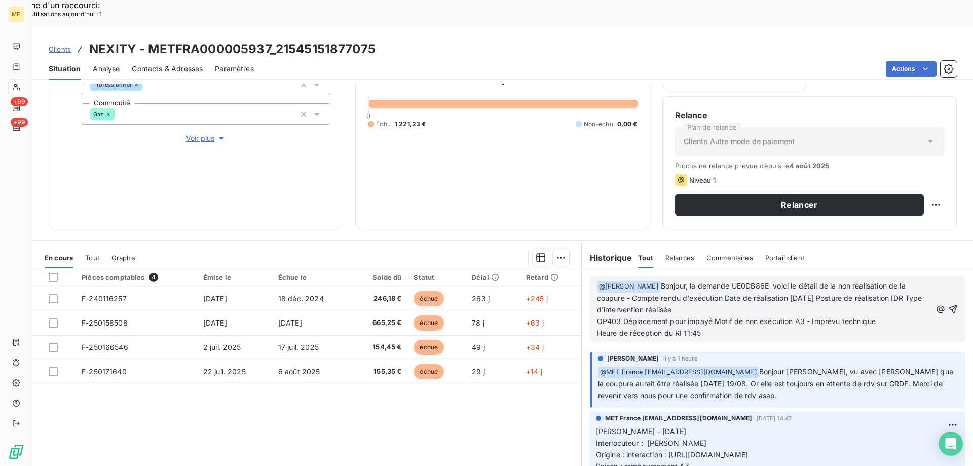
click at [729, 327] on p "Heure de réception du RI 11:45" at bounding box center [764, 333] width 334 height 12
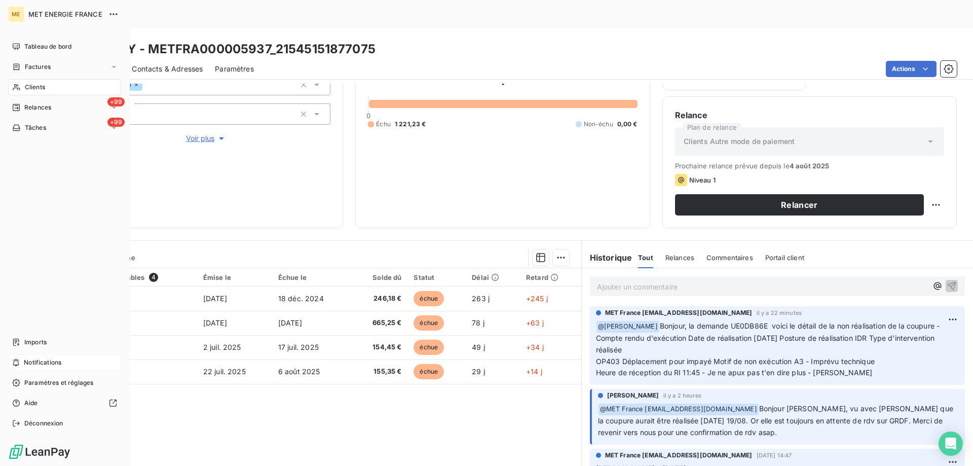
click at [58, 89] on div "Clients" at bounding box center [64, 87] width 113 height 16
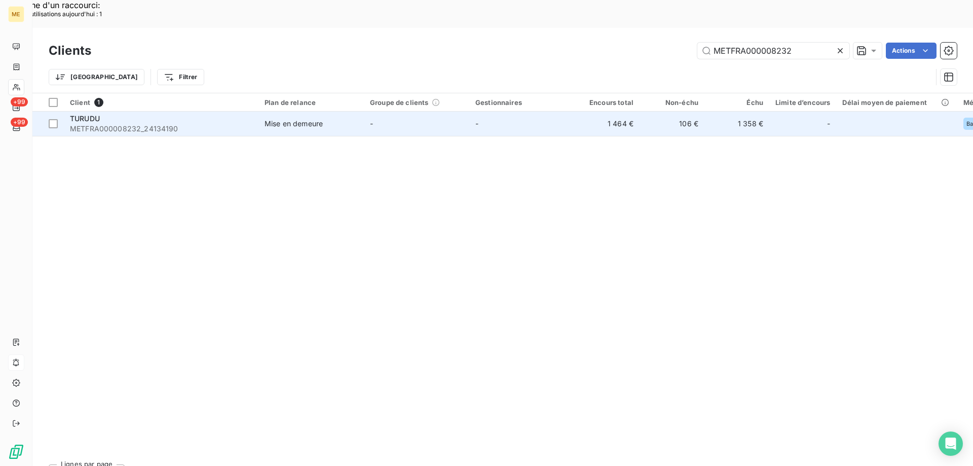
type input "METFRA000008232"
click at [84, 114] on span "TURUDU" at bounding box center [85, 118] width 30 height 9
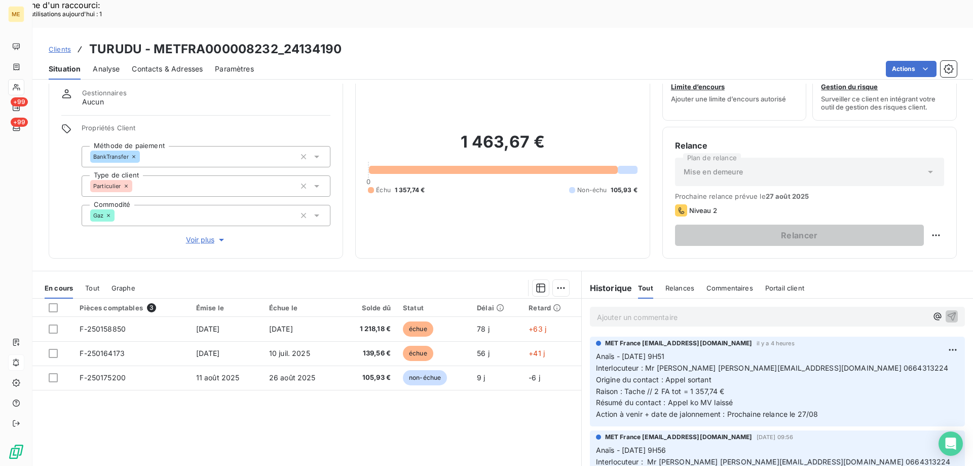
scroll to position [14, 0]
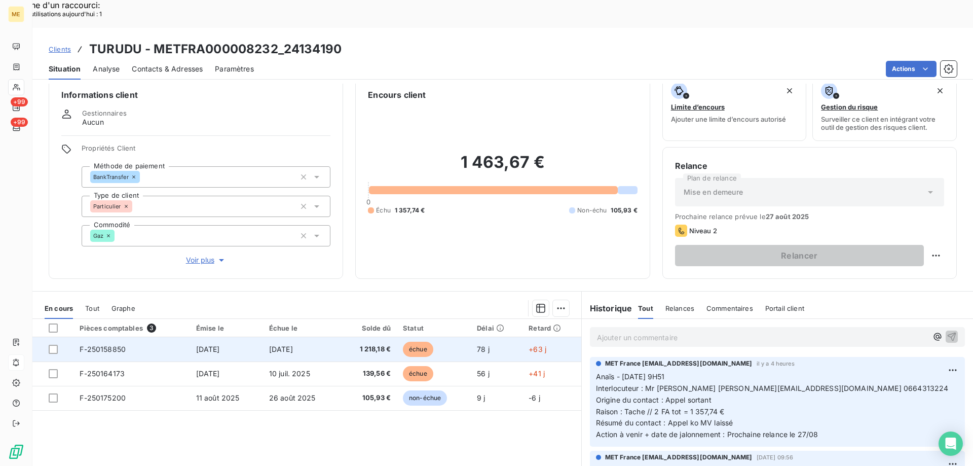
click at [103, 345] on span "F-250158850" at bounding box center [103, 349] width 46 height 9
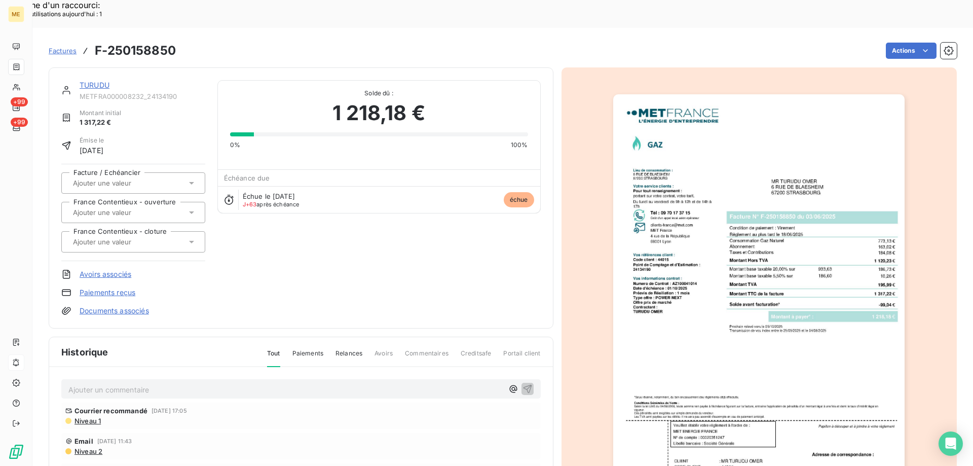
click at [732, 237] on img "button" at bounding box center [758, 300] width 291 height 413
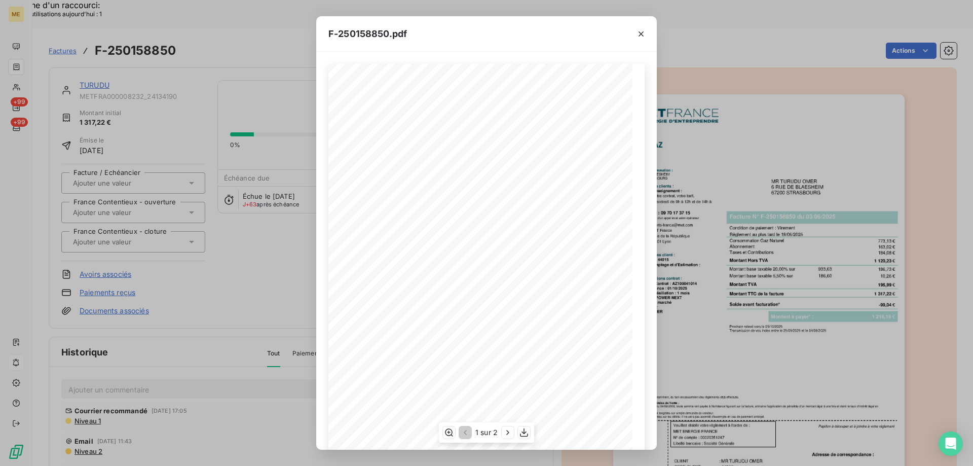
scroll to position [56, 0]
click at [525, 435] on icon "button" at bounding box center [524, 432] width 10 height 10
click at [644, 35] on icon "button" at bounding box center [641, 34] width 10 height 10
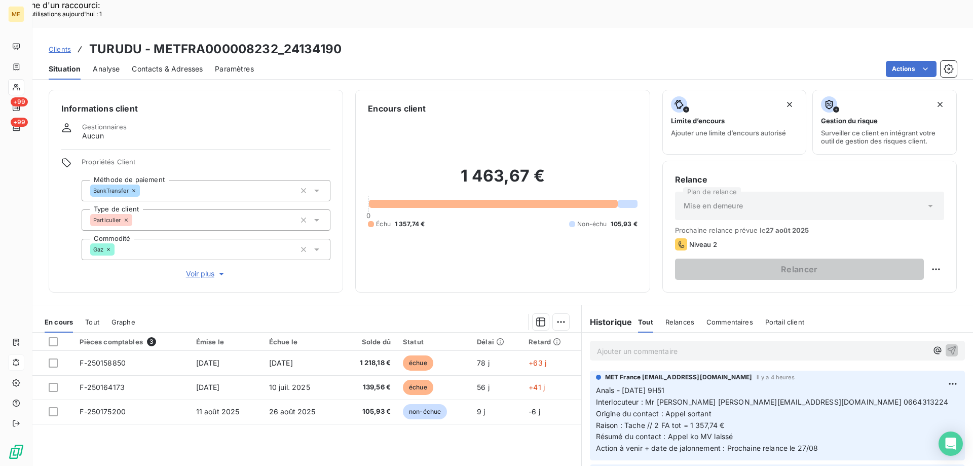
click at [92, 318] on span "Tout" at bounding box center [92, 322] width 14 height 8
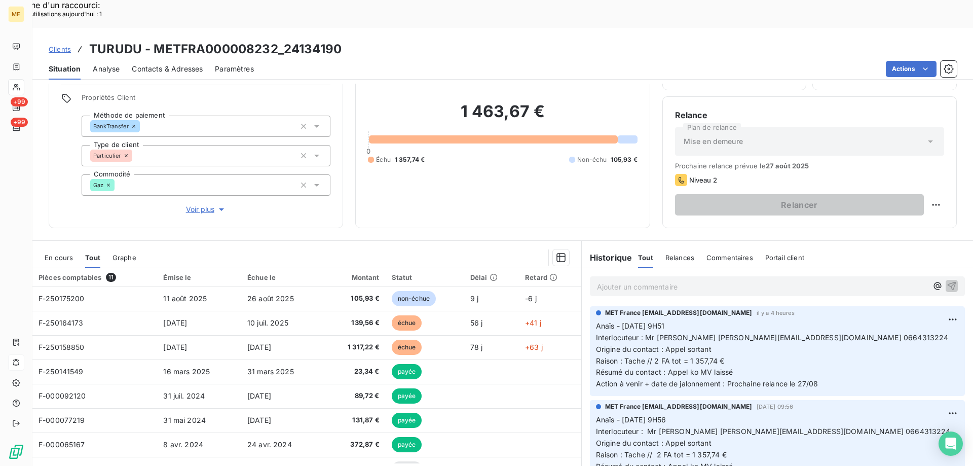
click at [57, 253] on span "En cours" at bounding box center [59, 257] width 28 height 8
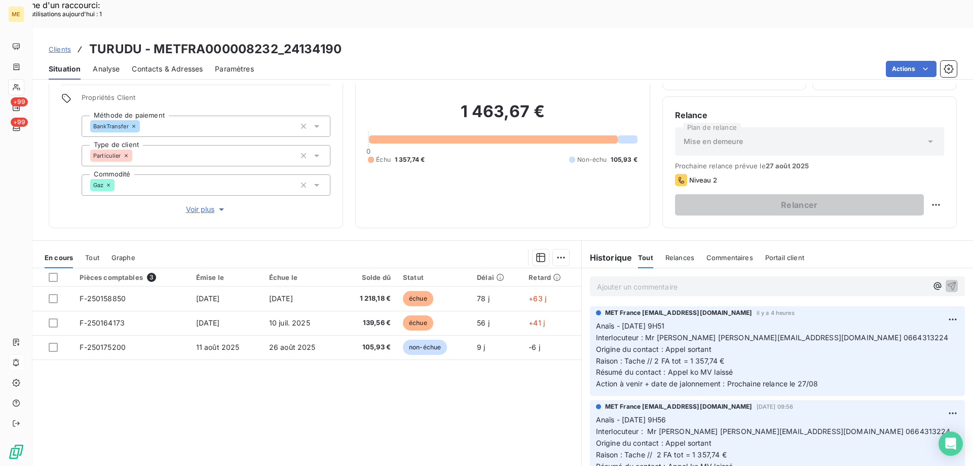
click at [91, 253] on span "Tout" at bounding box center [92, 257] width 14 height 8
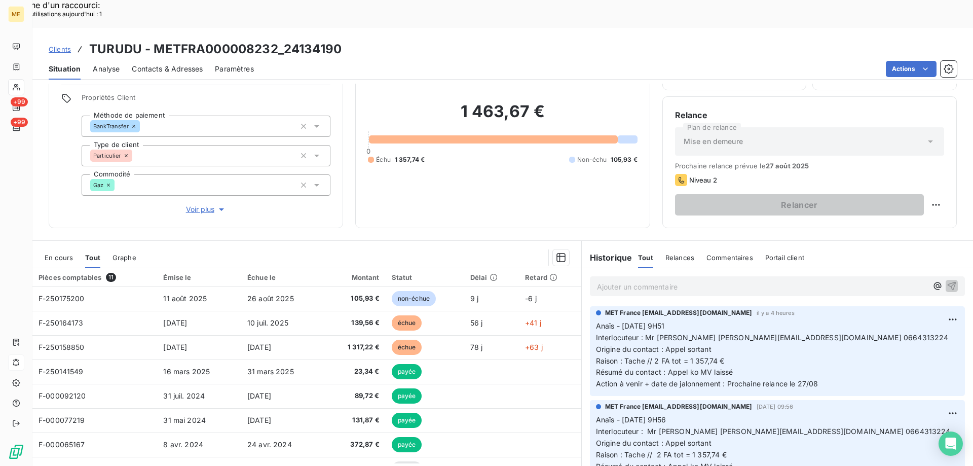
click at [61, 247] on div "En cours" at bounding box center [59, 257] width 28 height 21
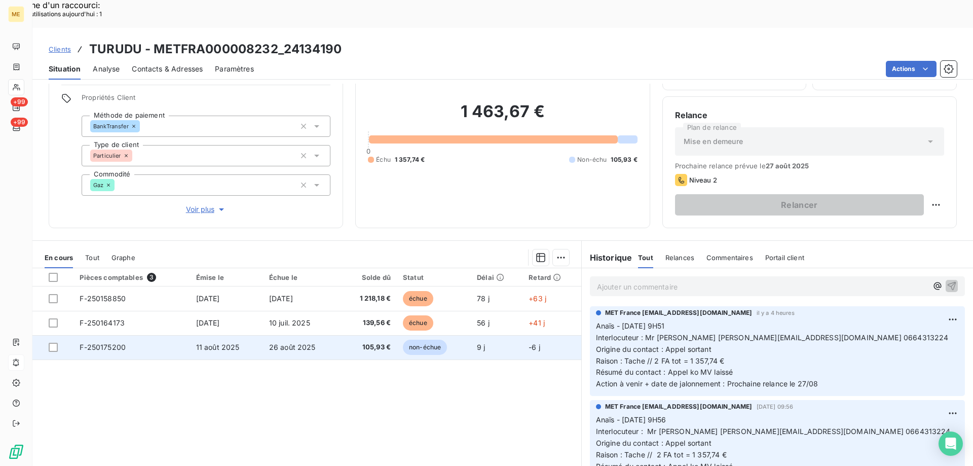
click at [341, 335] on td "105,93 €" at bounding box center [368, 347] width 57 height 24
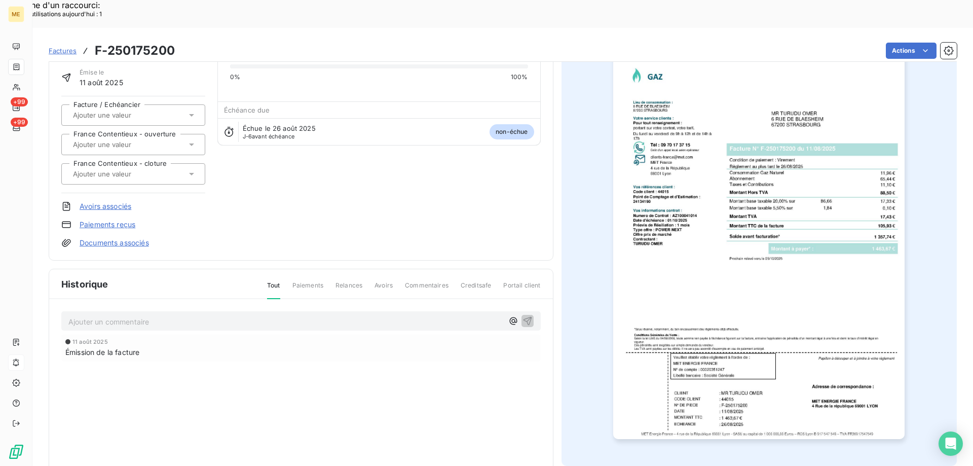
scroll to position [95, 0]
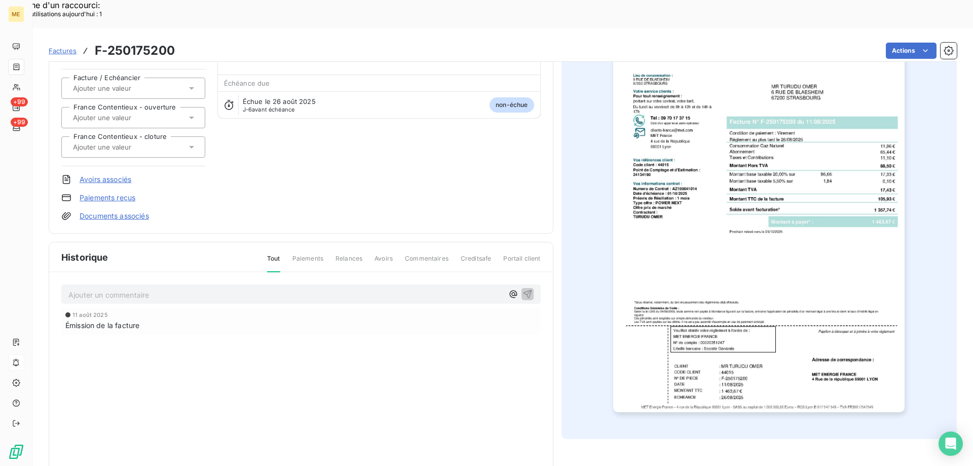
click at [688, 210] on img "button" at bounding box center [758, 205] width 291 height 413
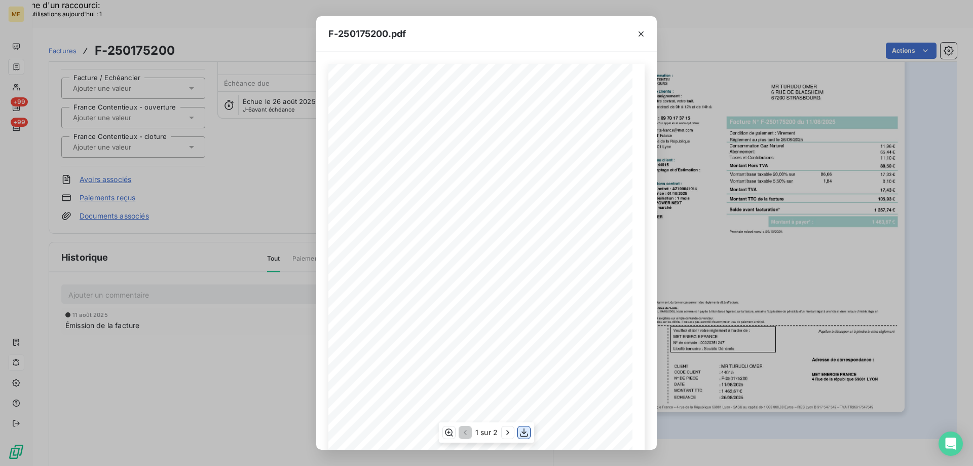
click at [526, 434] on icon "button" at bounding box center [524, 432] width 10 height 10
click at [640, 36] on icon "button" at bounding box center [641, 34] width 10 height 10
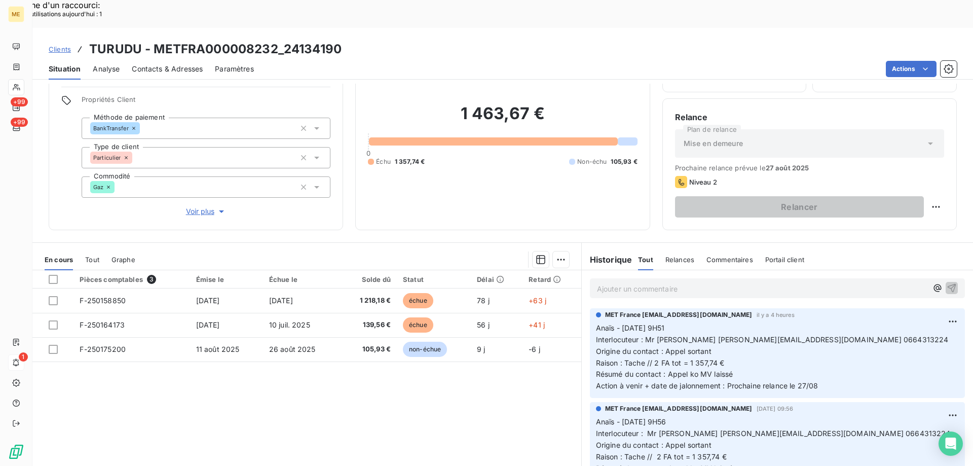
scroll to position [64, 0]
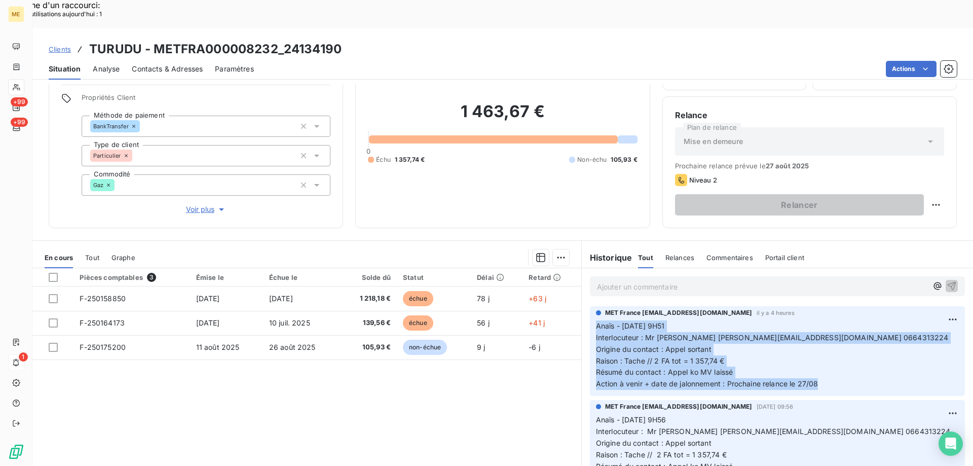
drag, startPoint x: 826, startPoint y: 353, endPoint x: 593, endPoint y: 294, distance: 240.5
click at [590, 306] on div "MET France met-france@recouvrement.met.com il y a 4 heures Anaïs - 20/08/2025 -…" at bounding box center [777, 351] width 375 height 90
copy p "Anaïs - 20/08/2025 - 9H51 Interlocuteur : Mr TURUDU omerturudu@outlook.fr 06643…"
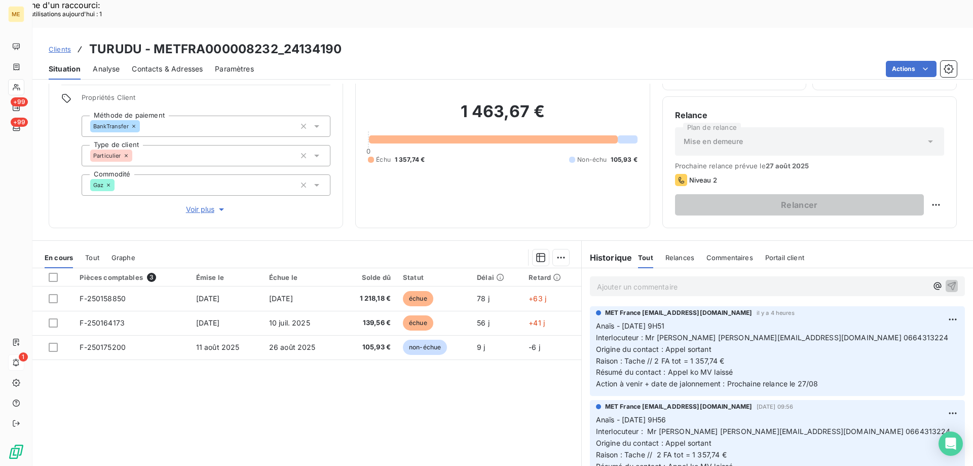
click at [613, 280] on p "Ajouter un commentaire ﻿" at bounding box center [762, 286] width 330 height 13
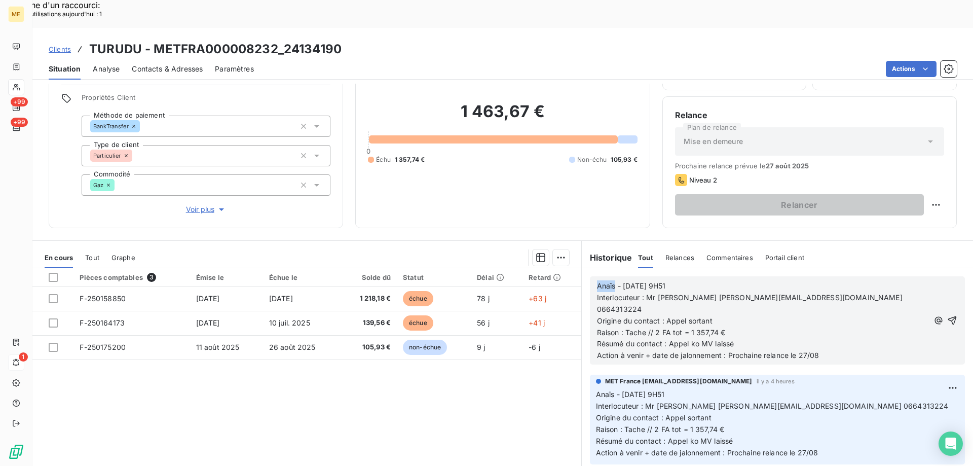
drag, startPoint x: 610, startPoint y: 256, endPoint x: 594, endPoint y: 259, distance: 16.0
click at [597, 281] on span "Anaïs - 20/08/2025 - 9H51" at bounding box center [631, 285] width 69 height 9
drag, startPoint x: 669, startPoint y: 254, endPoint x: 708, endPoint y: 257, distance: 39.1
click at [706, 280] on p "Valérie - 20/08/2025 - 9H51" at bounding box center [763, 286] width 332 height 12
drag, startPoint x: 684, startPoint y: 279, endPoint x: 722, endPoint y: 285, distance: 38.4
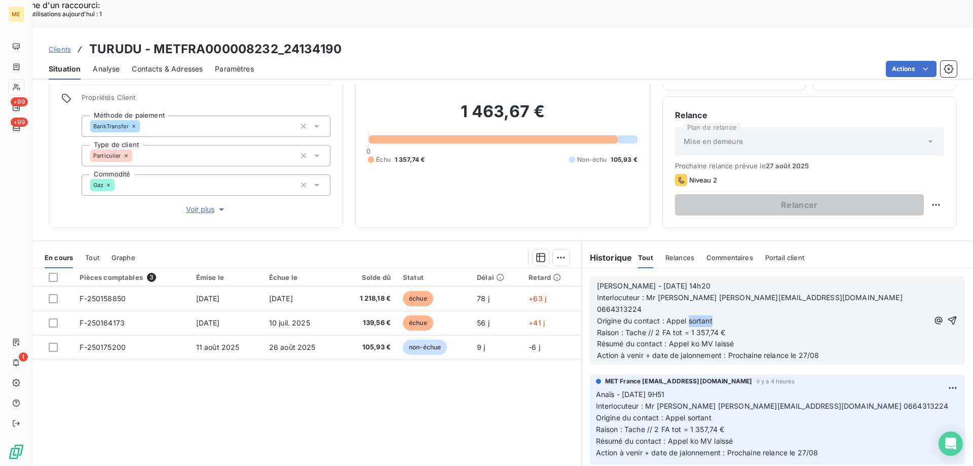
click at [722, 315] on p "Origine du contact : Appel sortant" at bounding box center [763, 321] width 332 height 12
drag, startPoint x: 666, startPoint y: 304, endPoint x: 750, endPoint y: 303, distance: 84.1
click at [750, 338] on p "Résumé du contact : Appel ko MV laissé" at bounding box center [763, 344] width 332 height 12
click at [758, 338] on p "Résumé du contact : Sa fille Mme TURUDU" at bounding box center [763, 344] width 332 height 12
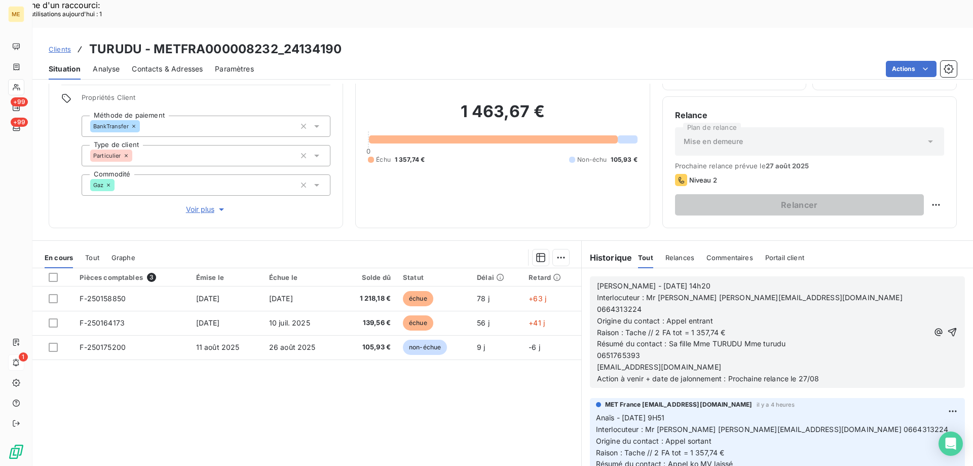
click at [591, 317] on div "Valérie - 20/08/2025 - 14h20 Interlocuteur : Mr TURUDU omerturudu@outlook.fr 06…" at bounding box center [777, 331] width 375 height 111
click at [597, 351] on span "0651765393" at bounding box center [619, 355] width 44 height 9
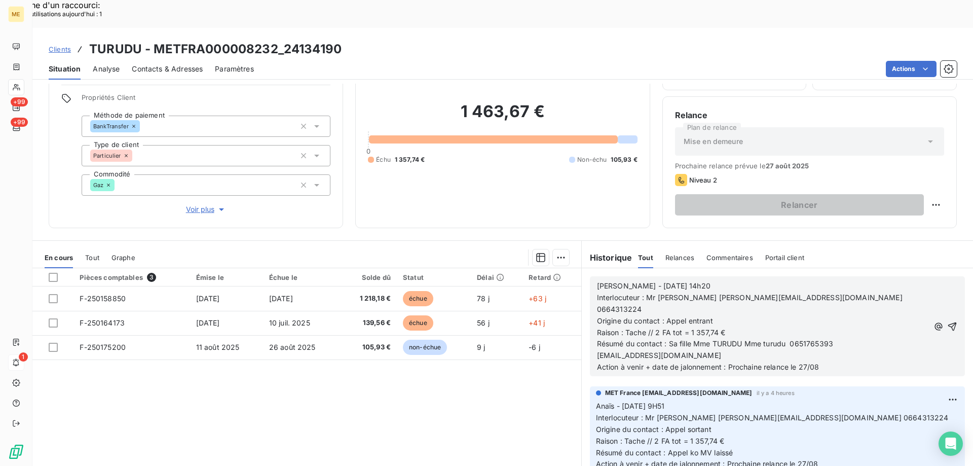
click at [597, 351] on span "ayse.turudu@hotmail.fr" at bounding box center [659, 355] width 124 height 9
click at [923, 306] on div "Valérie - 20/08/2025 - 14h20 Interlocuteur : Mr TURUDU omerturudu@outlook.fr 06…" at bounding box center [777, 326] width 361 height 94
click at [920, 306] on div "Valérie - 20/08/2025 - 14h20 Interlocuteur : Mr TURUDU omerturudu@outlook.fr 06…" at bounding box center [777, 326] width 361 height 94
click at [913, 303] on div "Valérie - 20/08/2025 - 14h20 Interlocuteur : Mr TURUDU omerturudu@outlook.fr 06…" at bounding box center [777, 326] width 361 height 94
click at [915, 304] on div "Valérie - 20/08/2025 - 14h20 Interlocuteur : Mr TURUDU omerturudu@outlook.fr 06…" at bounding box center [777, 326] width 361 height 94
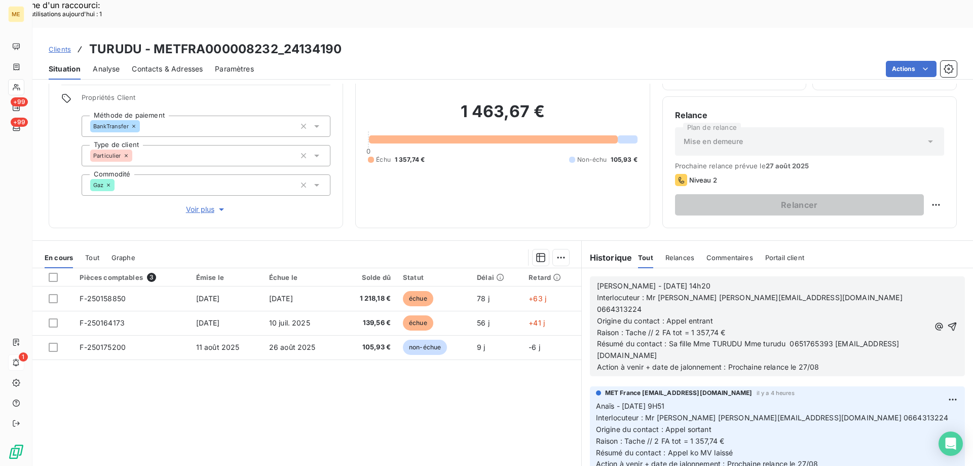
click at [915, 304] on div "Valérie - 20/08/2025 - 14h20 Interlocuteur : Mr TURUDU omerturudu@outlook.fr 06…" at bounding box center [777, 326] width 361 height 94
click at [760, 315] on p "Origine du contact : Appel entrant" at bounding box center [763, 321] width 332 height 12
click at [917, 306] on div "Valérie - 20/08/2025 - 14h20 Interlocuteur : Mr TURUDU omerturudu@outlook.fr 06…" at bounding box center [777, 326] width 361 height 94
click at [708, 339] on span "Résumé du contact : Sa fille Mme TURUDU Mme turudu 0651765393 ayse.turudu@hotma…" at bounding box center [748, 349] width 303 height 20
click at [900, 339] on span "Résumé du contact : Sa fille Mme TURUDU Mme turudu 0651765393 ayse.turudu@hotma…" at bounding box center [748, 349] width 303 height 20
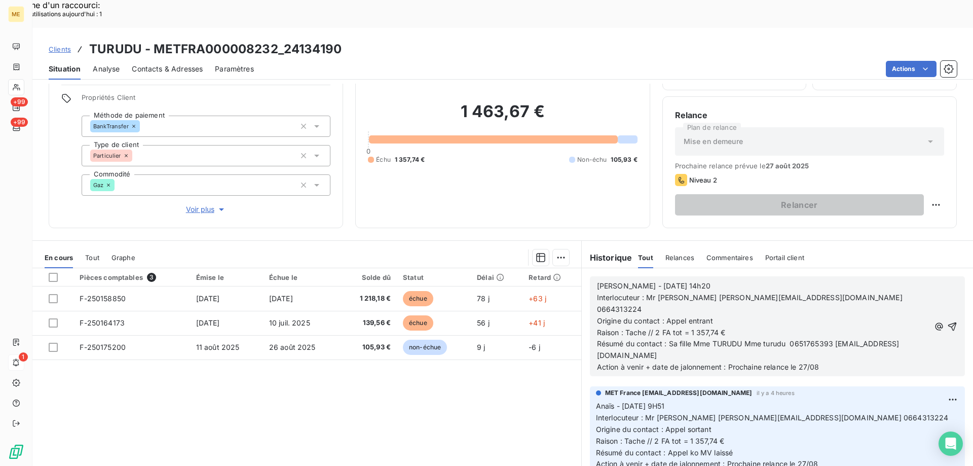
click at [900, 339] on span "Résumé du contact : Sa fille Mme TURUDU Mme turudu 0651765393 ayse.turudu@hotma…" at bounding box center [748, 349] width 303 height 20
drag, startPoint x: 661, startPoint y: 317, endPoint x: 693, endPoint y: 317, distance: 31.4
click at [693, 339] on span "Résumé du contact : Sa fille Mme TURUDU Mme turudu 0651765393 ayse.turudu@hotma…" at bounding box center [748, 349] width 303 height 20
click at [739, 338] on p "Résumé du contact : Sa fille Mme TURUDU Mme turudu 0651765393 ayse.turudu@hotma…" at bounding box center [764, 349] width 334 height 23
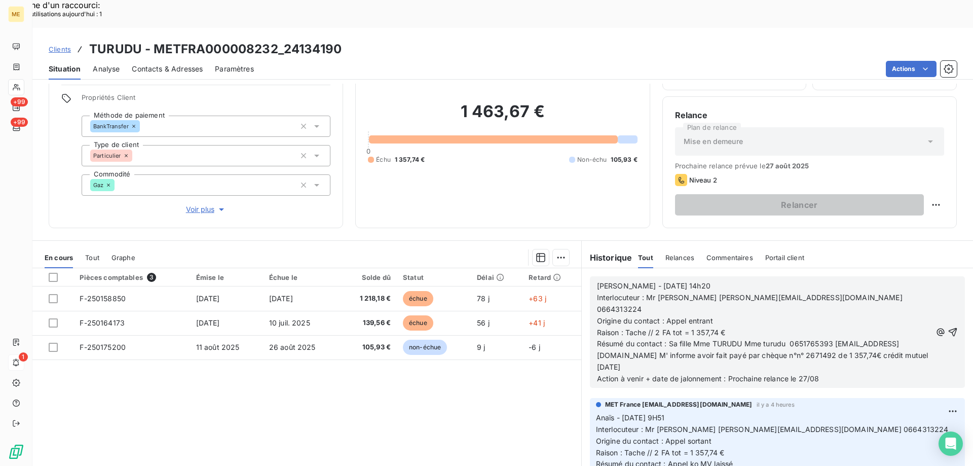
click at [730, 339] on span "Résumé du contact : Sa fille Mme TURUDU Mme turudu 0651765393 ayse.turudu@hotma…" at bounding box center [763, 355] width 333 height 32
click at [912, 338] on p "Résumé du contact : Sa fille Mme TURUDU Mme turudu 0651765393 ayse.turudu@hotma…" at bounding box center [764, 355] width 334 height 35
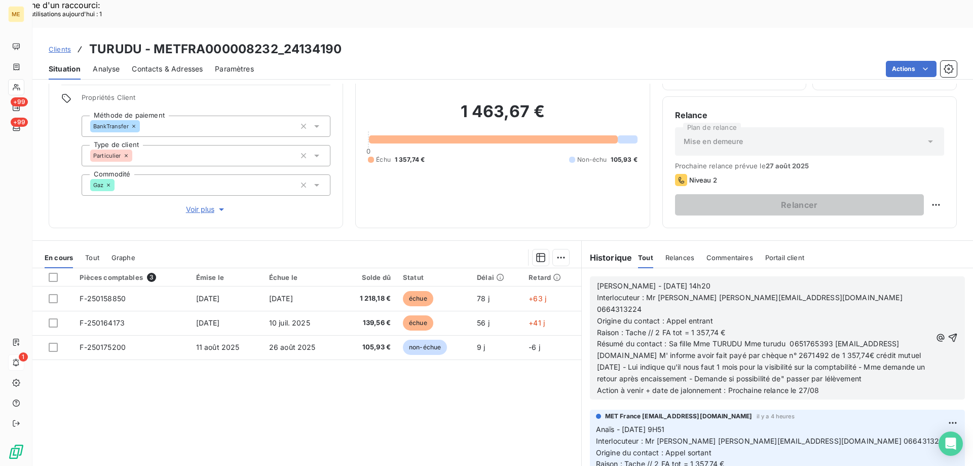
click at [761, 339] on span "Résumé du contact : Sa fille Mme TURUDU Mme turudu 0651765393 ayse.turudu@hotma…" at bounding box center [762, 361] width 330 height 44
click at [798, 341] on span "Résumé du contact : Sa fille Mme TURUDU Mme turudu 0651765393 ayse.turudu@hotma…" at bounding box center [762, 361] width 330 height 44
click at [857, 338] on p "Résumé du contact : Sa fille Mme TURUDU Mme turudu 0651765393 ayse.turudu@hotma…" at bounding box center [764, 361] width 334 height 47
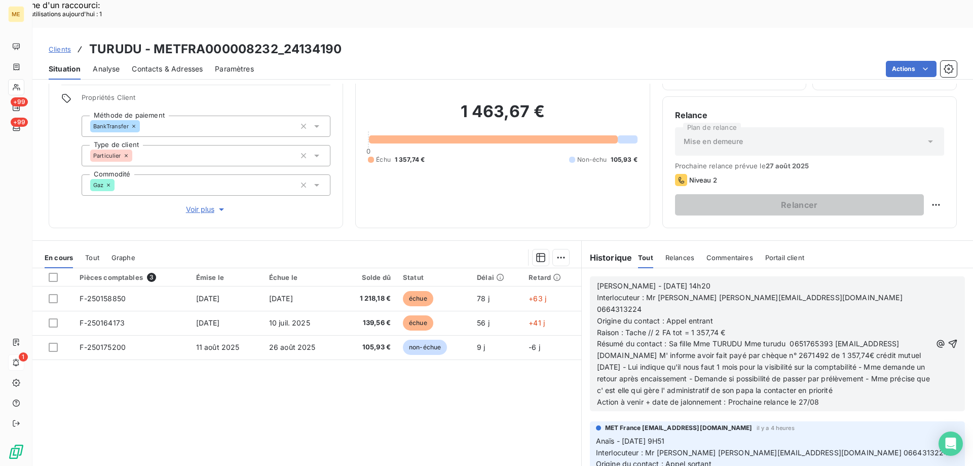
click at [840, 396] on p "Action à venir + date de jalonnement : Prochaine relance le 27/08" at bounding box center [764, 402] width 334 height 12
drag, startPoint x: 692, startPoint y: 303, endPoint x: 911, endPoint y: 306, distance: 219.5
click at [911, 339] on span "Résumé du contact : Sa fille Mme TURUDU Mme turudu 0651765393 ayse.turudu@hotma…" at bounding box center [764, 366] width 335 height 55
copy span "Mme TURUDU Mme turudu 0651765393 [EMAIL_ADDRESS][DOMAIN_NAME]"
drag, startPoint x: 643, startPoint y: 271, endPoint x: 747, endPoint y: 277, distance: 104.6
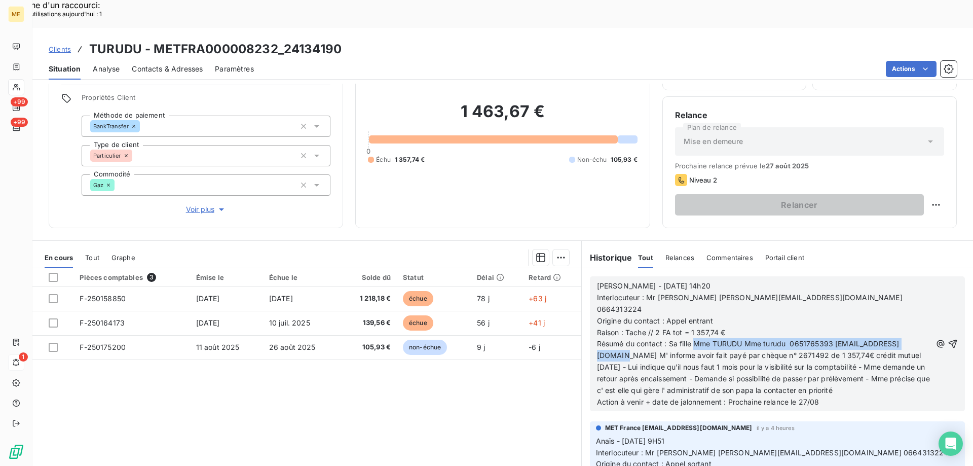
click at [747, 280] on div "Valérie - 20/08/2025 - 14h20 Interlocuteur : Mr TURUDU omerturudu@outlook.fr 06…" at bounding box center [764, 344] width 334 height 128
click at [743, 315] on p "Origine du contact : Appel entrant" at bounding box center [764, 321] width 334 height 12
click at [643, 293] on span "Interlocuteur : Mr TURUDU omerturudu@outlook.fr 0664313224" at bounding box center [751, 303] width 308 height 20
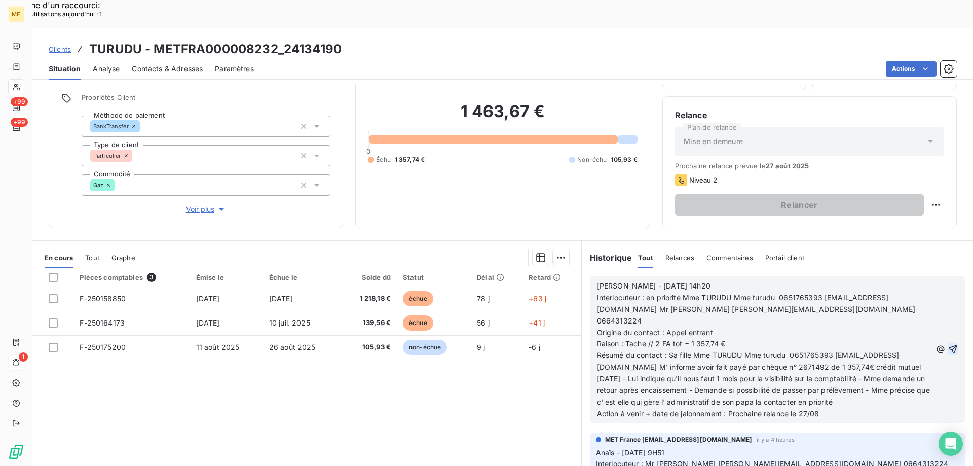
click at [948, 344] on icon "button" at bounding box center [953, 349] width 10 height 10
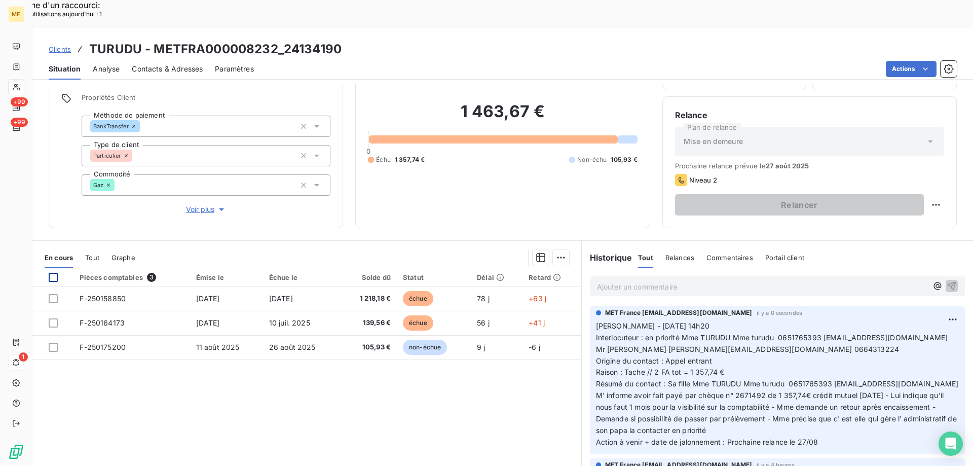
click at [55, 273] on div at bounding box center [53, 277] width 9 height 9
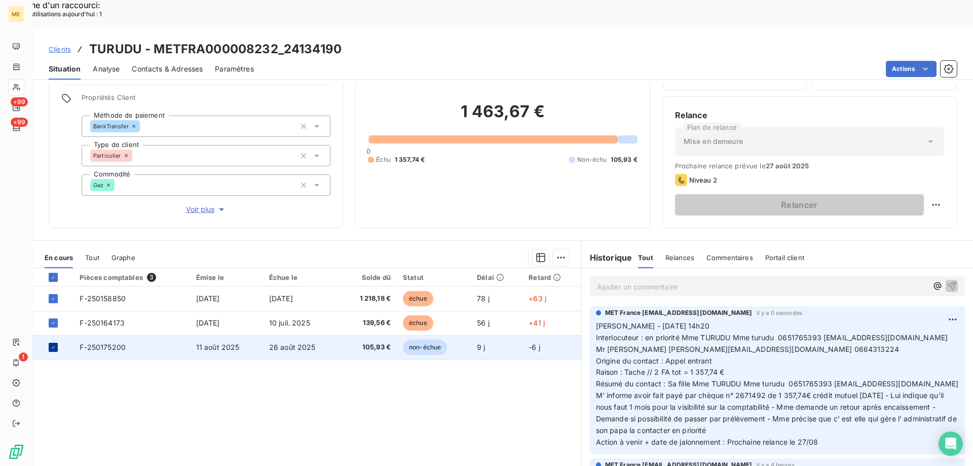
click at [52, 344] on icon at bounding box center [53, 347] width 6 height 6
drag, startPoint x: 884, startPoint y: 364, endPoint x: 685, endPoint y: 366, distance: 199.2
click at [685, 379] on span "Résumé du contact : Sa fille Mme TURUDU Mme turudu 0651765393 ayse.turudu@hotma…" at bounding box center [778, 406] width 365 height 55
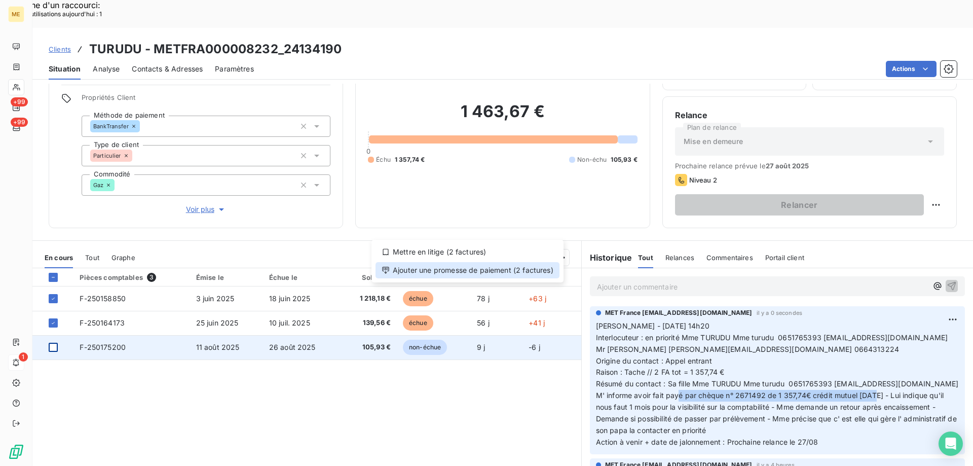
click at [510, 270] on div "Ajouter une promesse de paiement (2 factures)" at bounding box center [468, 270] width 184 height 16
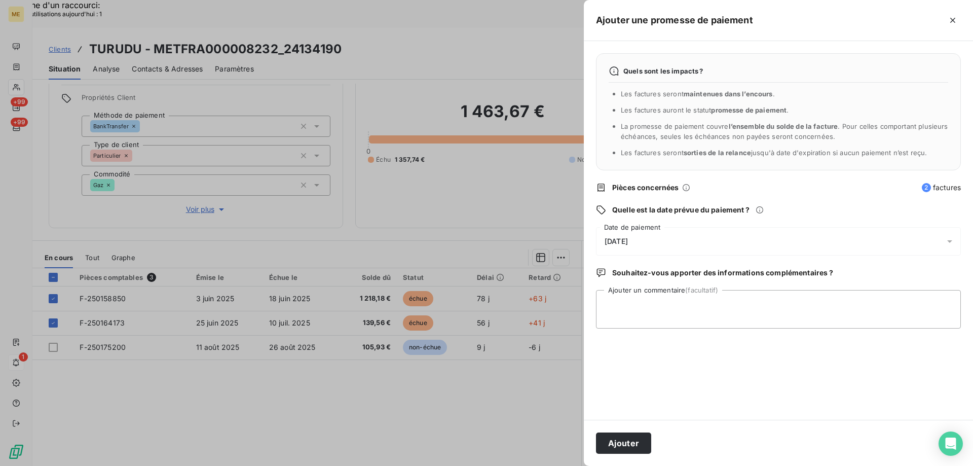
click at [676, 242] on div "21/08/2025" at bounding box center [778, 241] width 365 height 28
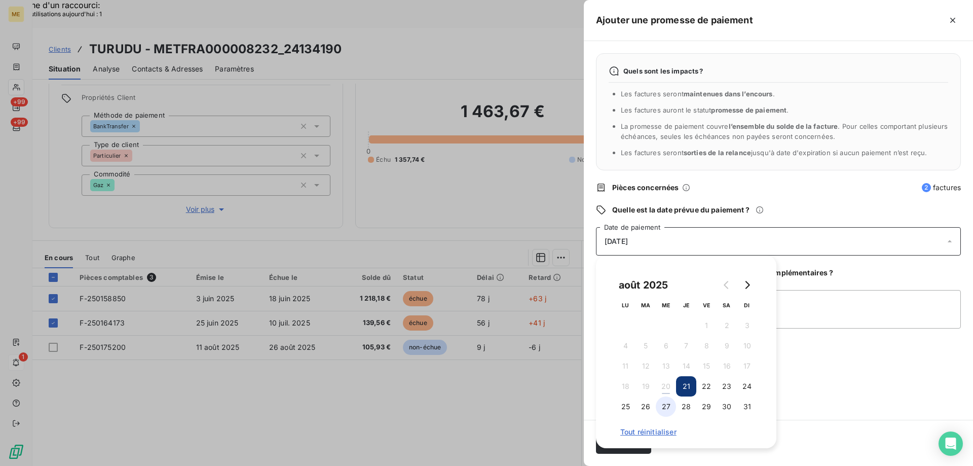
click at [665, 406] on button "27" at bounding box center [666, 406] width 20 height 20
click at [797, 296] on textarea "Ajouter un commentaire (facultatif)" at bounding box center [778, 309] width 365 height 39
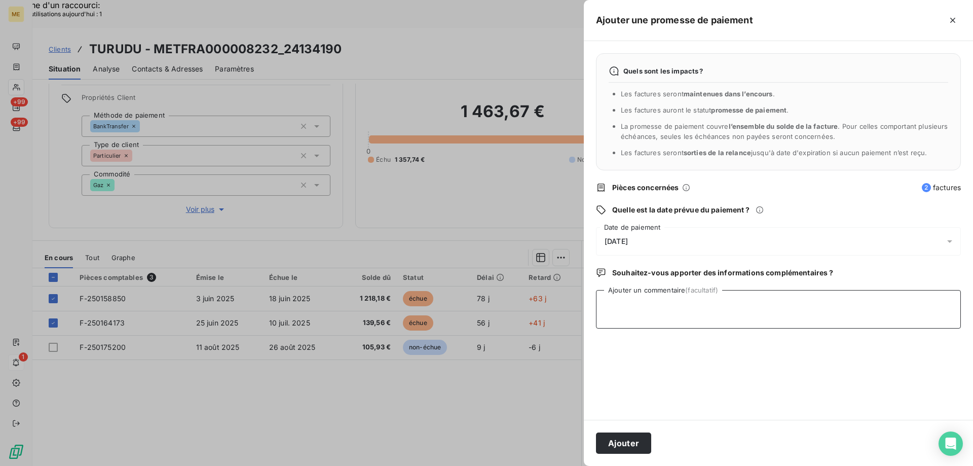
paste textarea "chèque n° 2671492 de 1 357,74€ crédit mutuel [DATE]"
type textarea "chèque n° 2671492 de 1 357,74€ crédit mutuel [DATE]"
click at [625, 443] on button "Ajouter" at bounding box center [623, 442] width 55 height 21
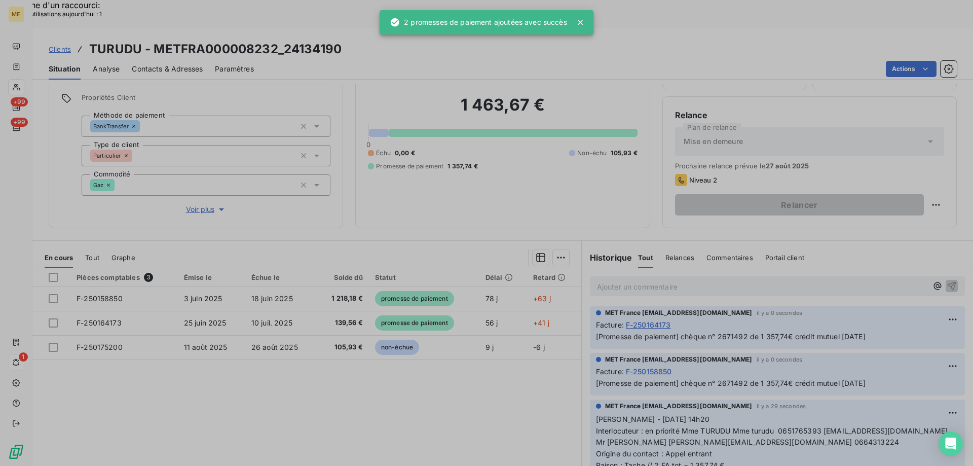
scroll to position [57, 0]
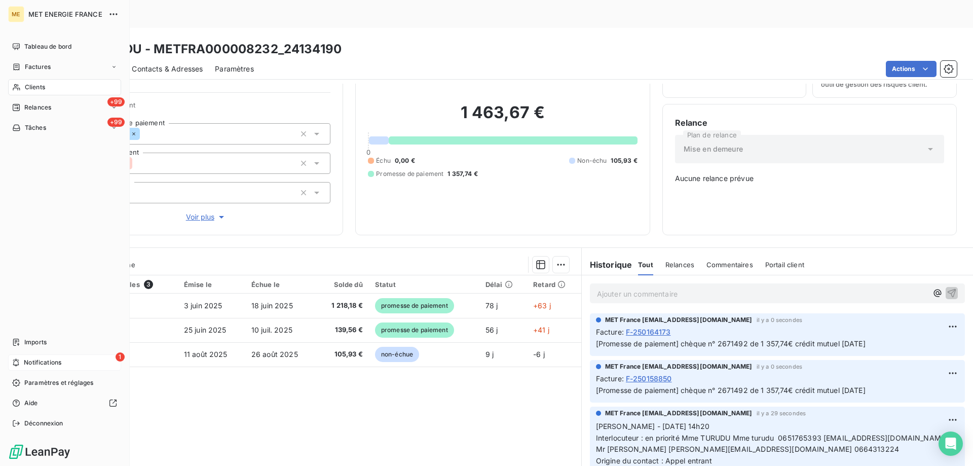
click at [94, 361] on div "1 Notifications" at bounding box center [64, 362] width 113 height 16
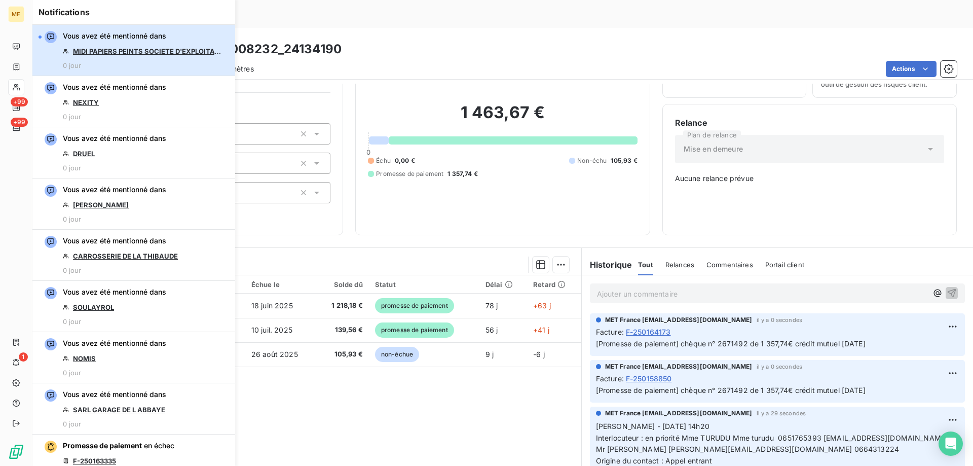
click at [130, 61] on div "Vous avez été mentionné dans MIDI PAPIERS PEINTS SOCIETE D'EXPLOITATION 0 jour" at bounding box center [144, 50] width 162 height 39
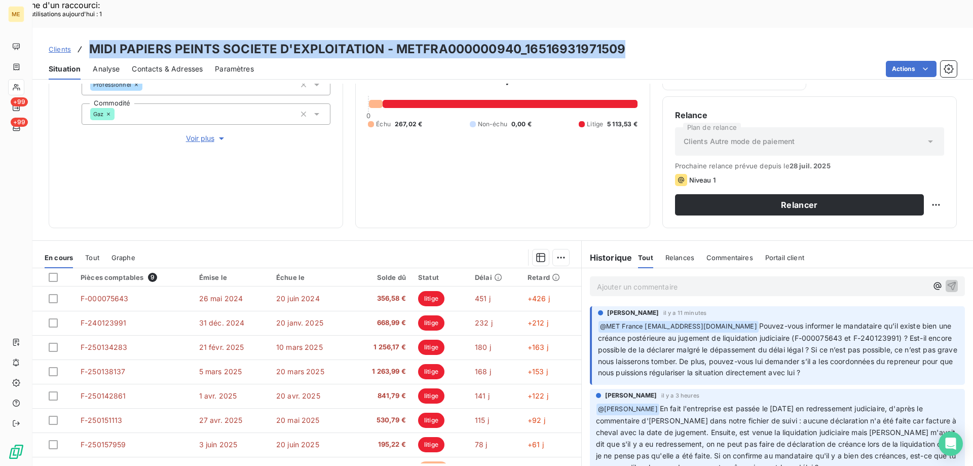
drag, startPoint x: 87, startPoint y: 17, endPoint x: 671, endPoint y: 15, distance: 584.3
click at [671, 40] on div "Clients MIDI PAPIERS PEINTS SOCIETE D'EXPLOITATION - METFRA000000940_1651693197…" at bounding box center [502, 49] width 941 height 18
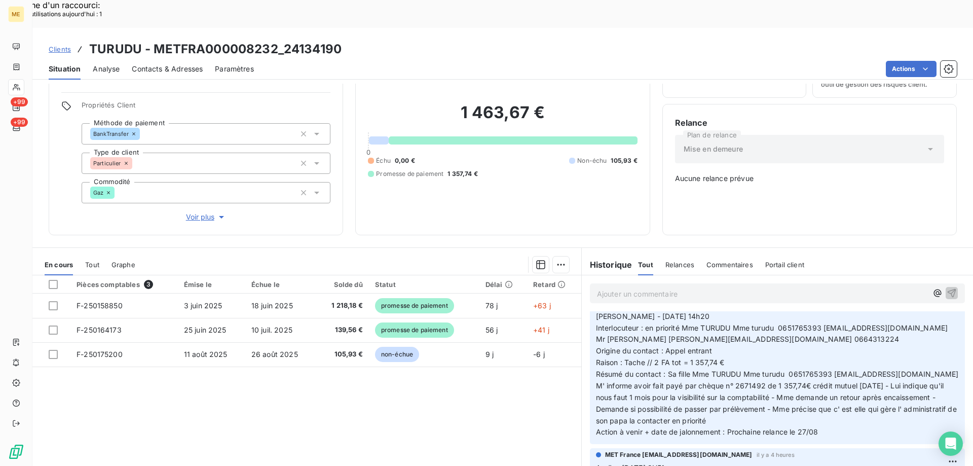
scroll to position [51, 0]
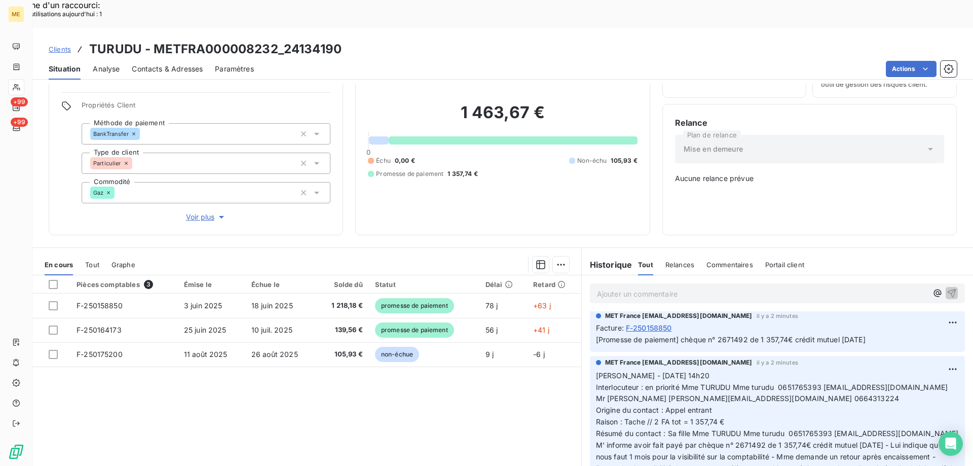
drag, startPoint x: 717, startPoint y: 378, endPoint x: 587, endPoint y: 338, distance: 135.8
click at [590, 356] on div "MET France met-france@recouvrement.met.com il y a 2 minutes Valérie - 20/08/202…" at bounding box center [777, 430] width 375 height 148
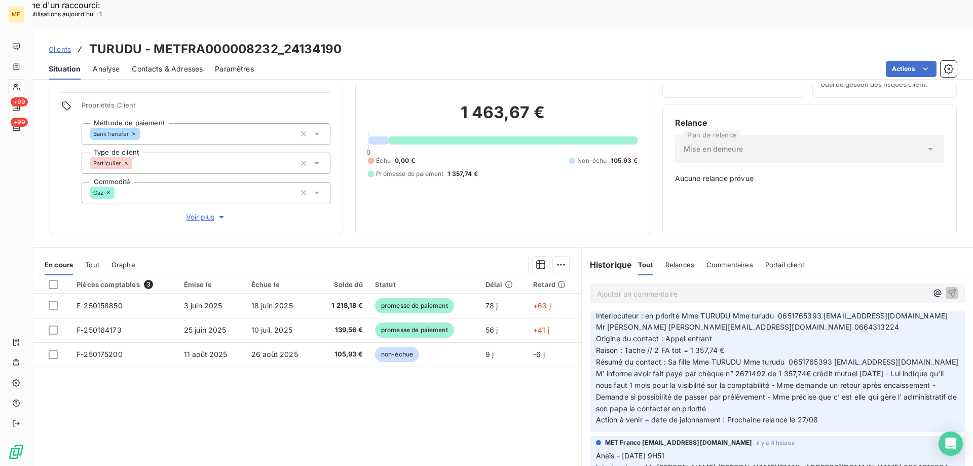
scroll to position [101, 0]
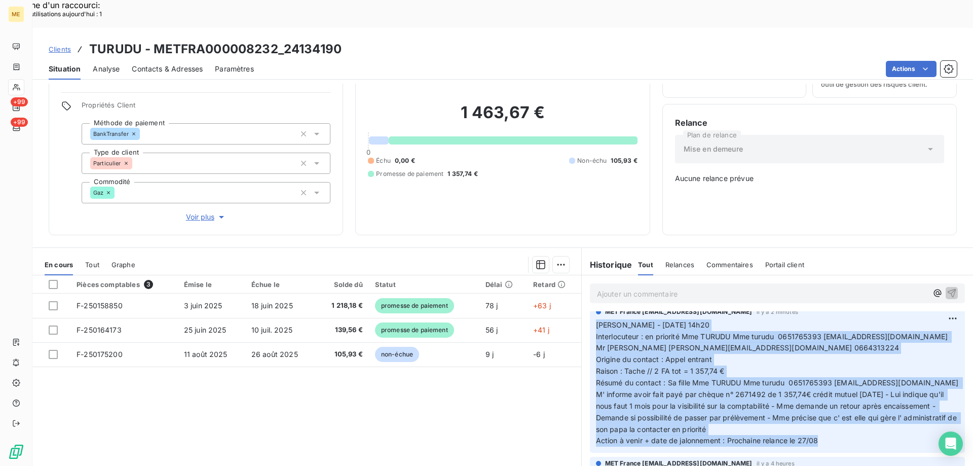
drag, startPoint x: 821, startPoint y: 407, endPoint x: 590, endPoint y: 288, distance: 259.5
click at [590, 305] on div "MET France met-france@recouvrement.met.com il y a 2 minutes Valérie - 20/08/202…" at bounding box center [777, 379] width 375 height 148
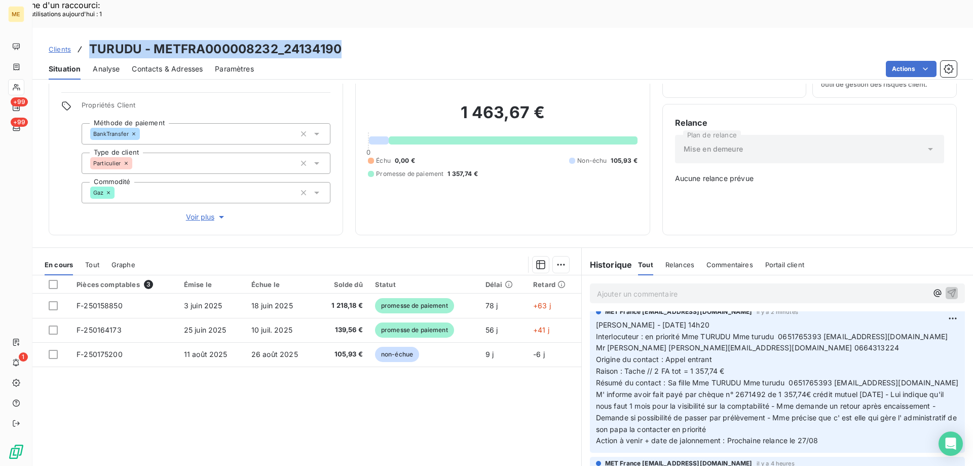
drag, startPoint x: 344, startPoint y: 22, endPoint x: 90, endPoint y: 15, distance: 254.0
click at [90, 40] on div "Clients TURUDU - METFRA000008232_24134190" at bounding box center [502, 49] width 941 height 18
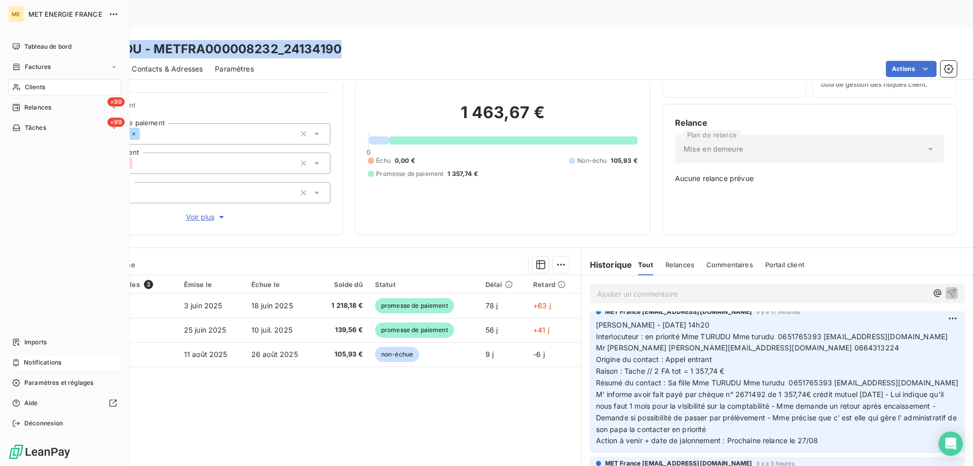
click at [34, 360] on span "Notifications" at bounding box center [43, 362] width 38 height 9
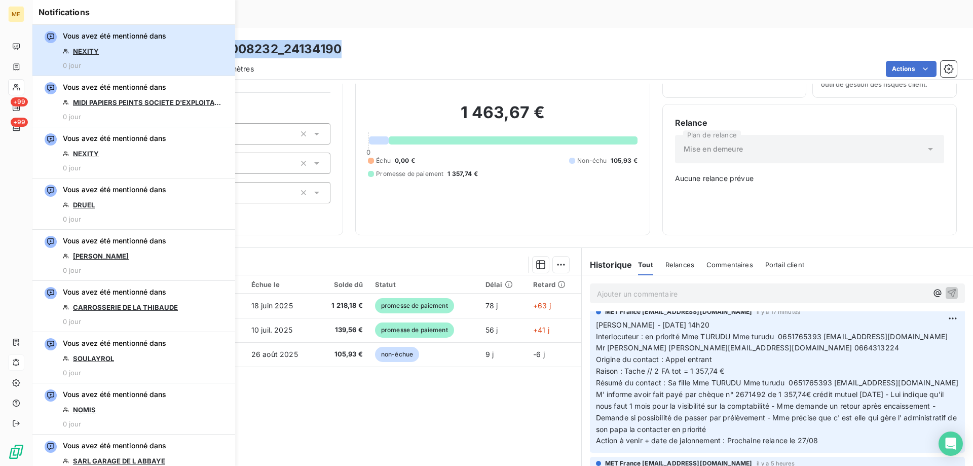
click at [121, 48] on div "Vous avez été mentionné dans NEXITY 0 jour" at bounding box center [114, 50] width 103 height 39
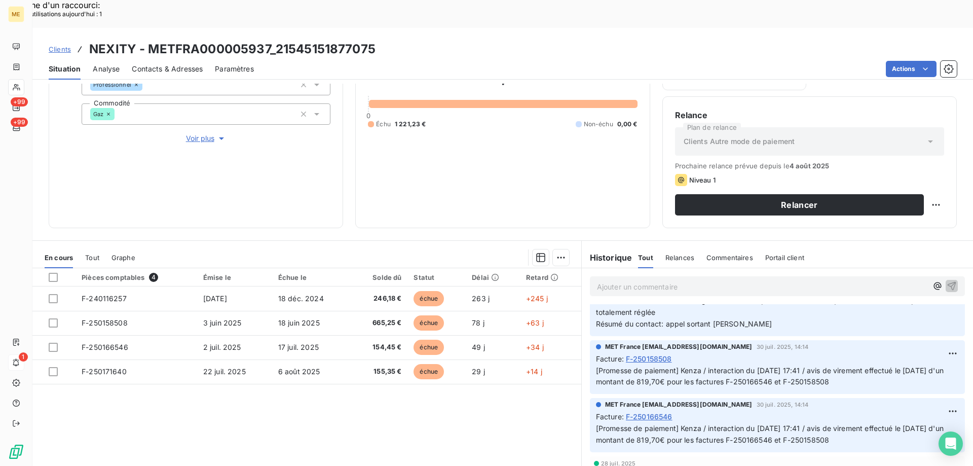
scroll to position [507, 0]
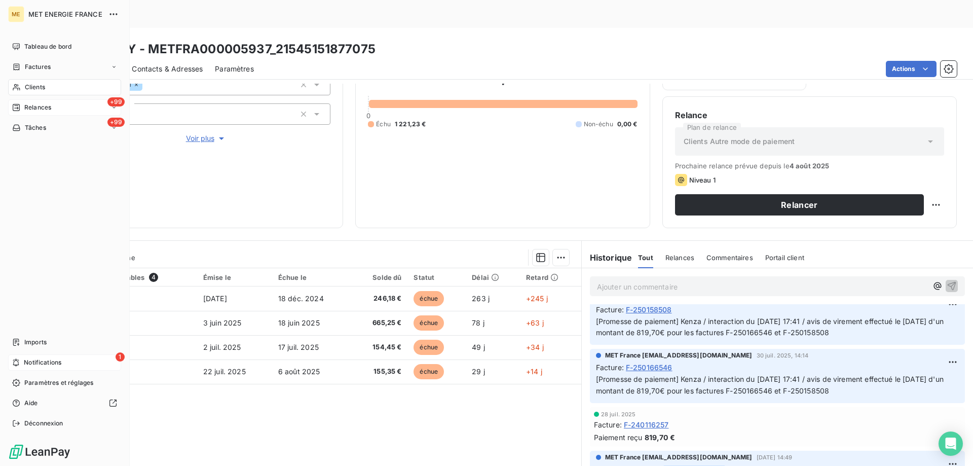
click at [82, 106] on div "+99 Relances" at bounding box center [64, 107] width 113 height 16
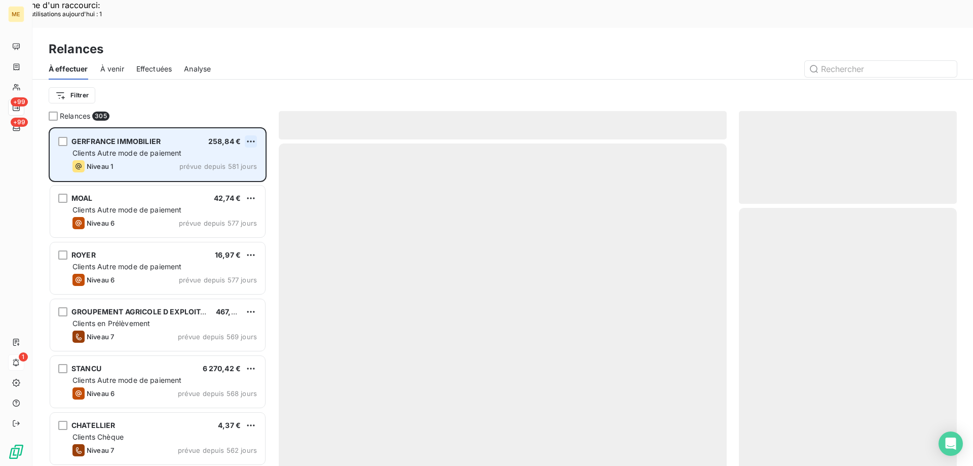
scroll to position [359, 210]
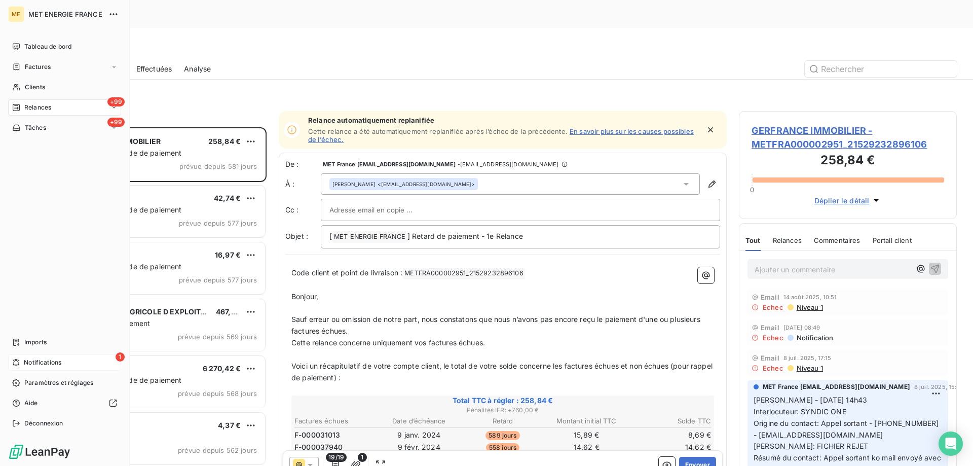
click at [68, 100] on div "+99 Relances" at bounding box center [64, 107] width 113 height 16
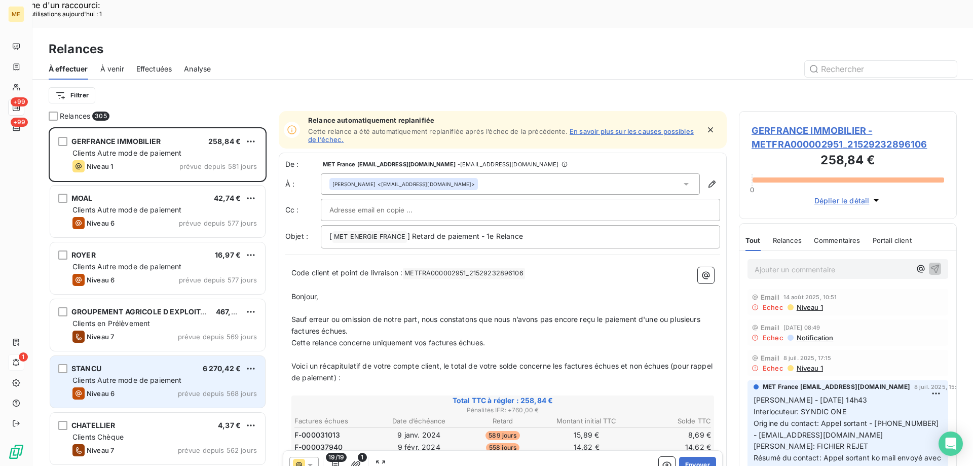
click at [160, 356] on div "STANCU 6 270,42 € Clients Autre mode de paiement Niveau 6 prévue depuis 568 jou…" at bounding box center [157, 382] width 215 height 52
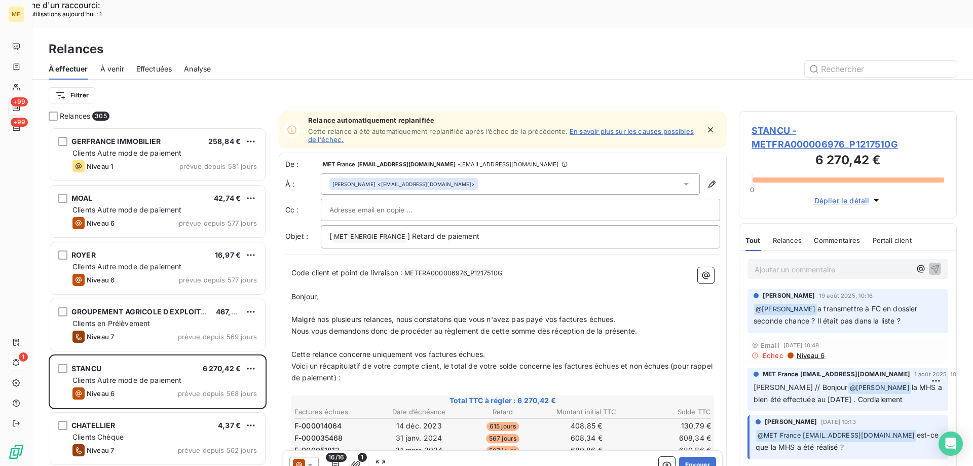
click at [766, 124] on span "STANCU - METFRA000006976_P1217510G" at bounding box center [848, 137] width 193 height 27
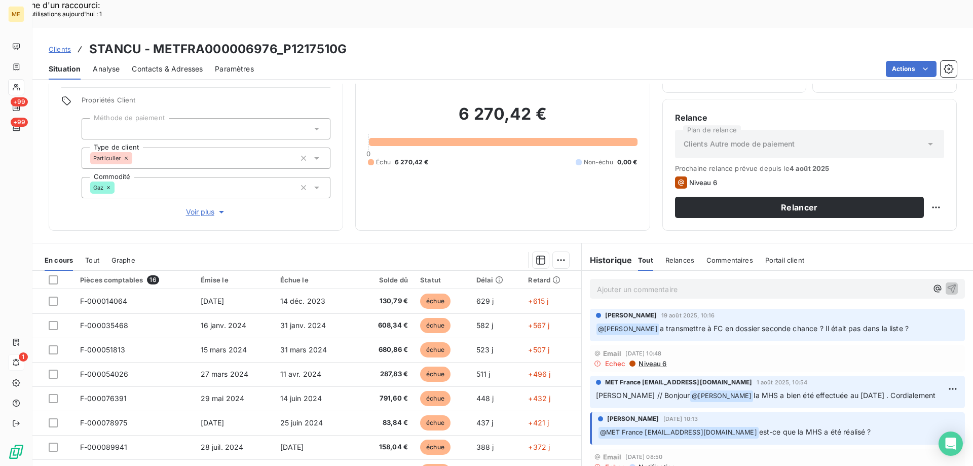
scroll to position [64, 0]
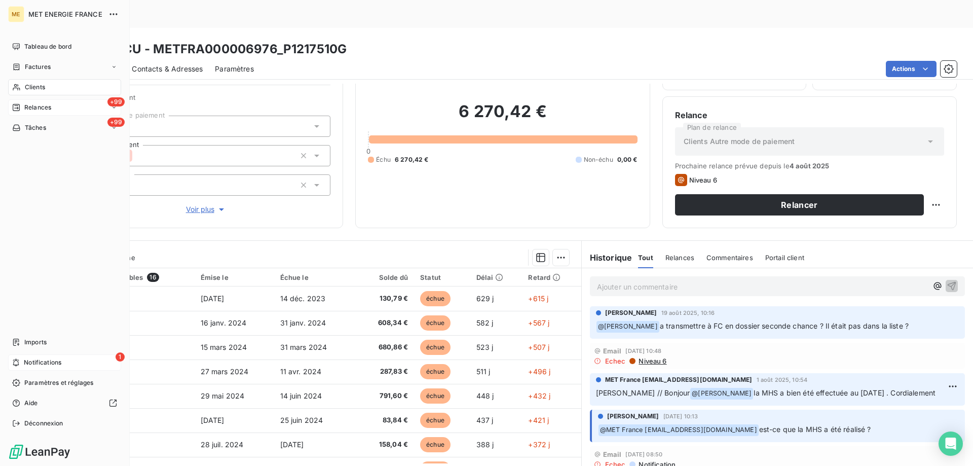
click at [60, 109] on div "+99 Relances" at bounding box center [64, 107] width 113 height 16
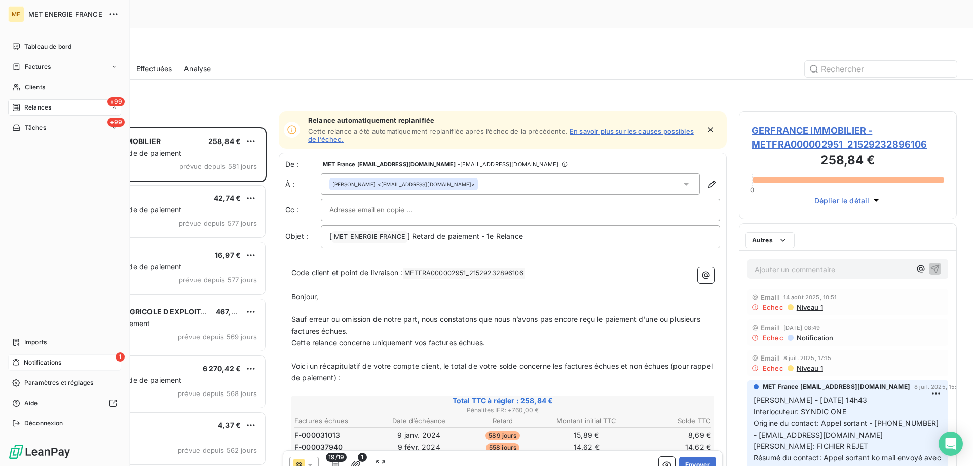
scroll to position [359, 210]
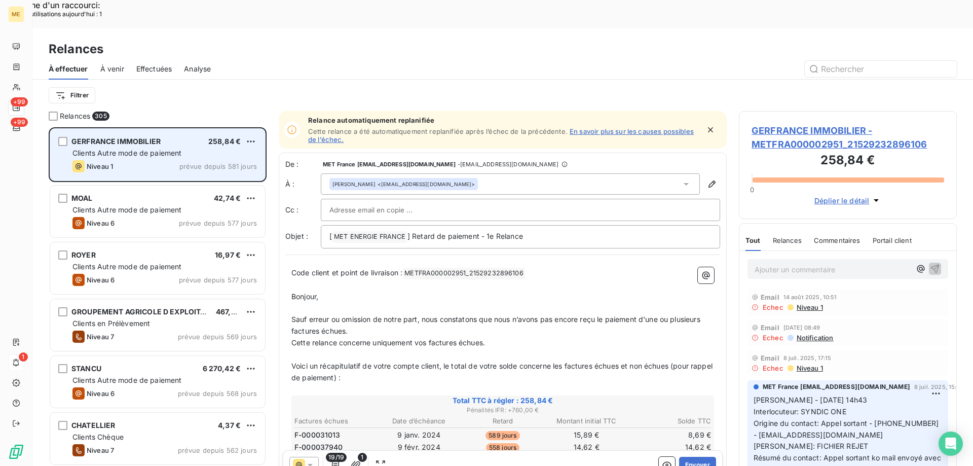
click at [177, 137] on div "GERFRANCE IMMOBILIER 258,84 €" at bounding box center [164, 141] width 184 height 9
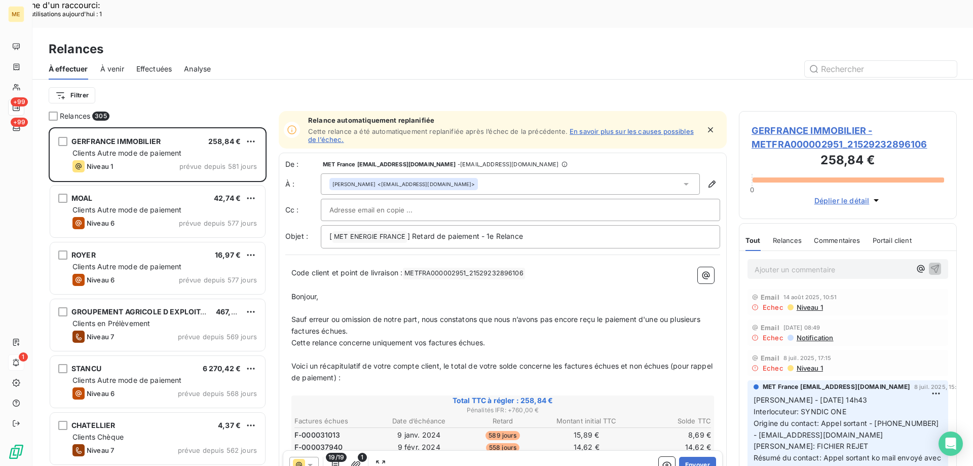
click at [772, 124] on span "GERFRANCE IMMOBILIER - METFRA000002951_21529232896106" at bounding box center [848, 137] width 193 height 27
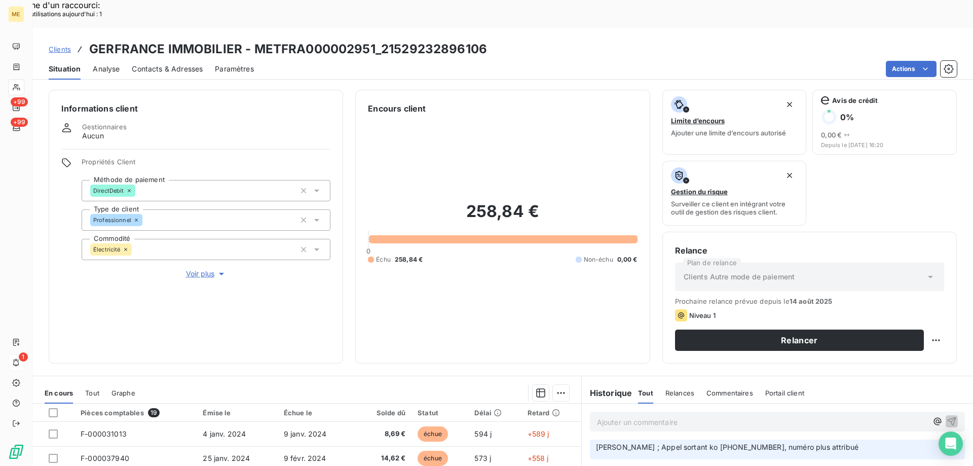
scroll to position [135, 0]
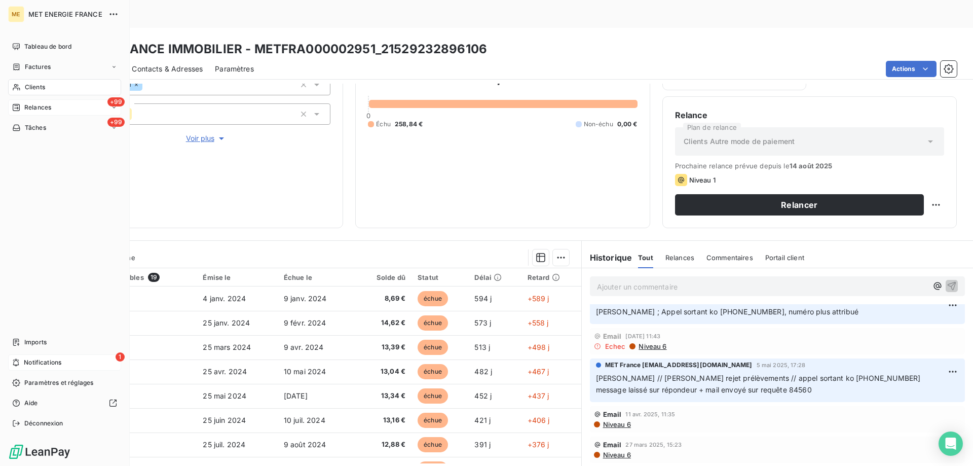
click at [68, 103] on div "+99 Relances" at bounding box center [64, 107] width 113 height 16
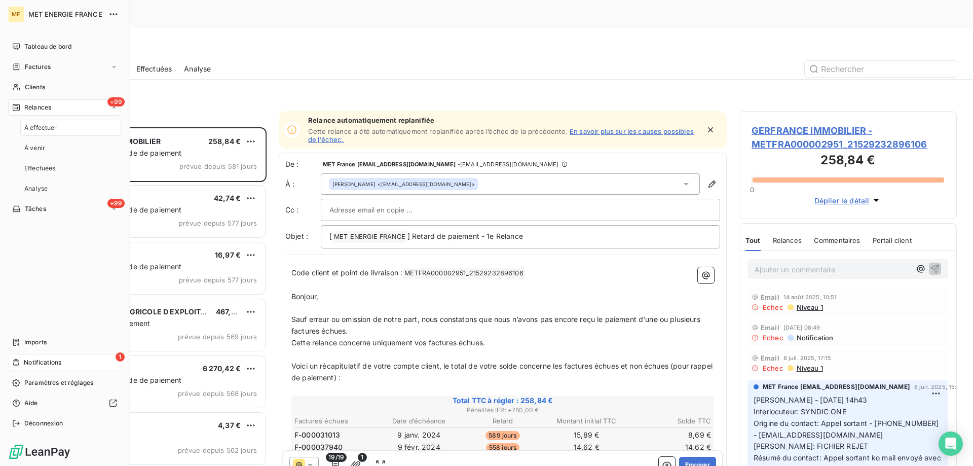
scroll to position [359, 210]
click at [45, 360] on span "Notifications" at bounding box center [43, 362] width 38 height 9
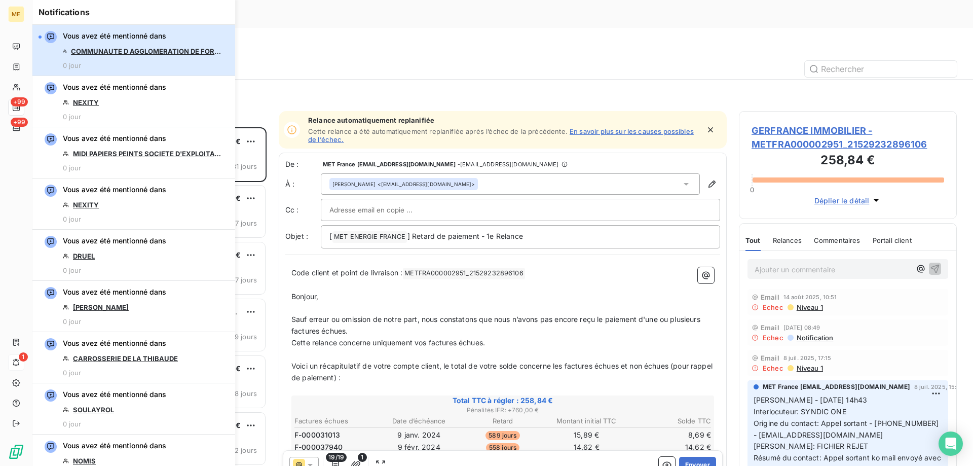
click at [149, 61] on div "Vous avez été mentionné dans COMMUNAUTE D AGGLOMERATION DE FORBACH PORTE DE FRA…" at bounding box center [144, 50] width 162 height 39
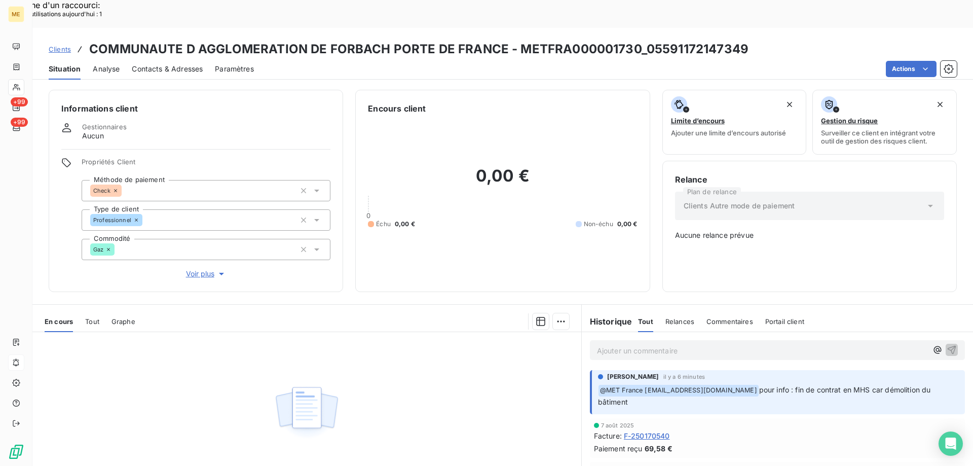
click at [467, 369] on div "Aucune pièce disponible" at bounding box center [306, 429] width 549 height 195
click at [199, 269] on span "Voir plus" at bounding box center [206, 274] width 41 height 10
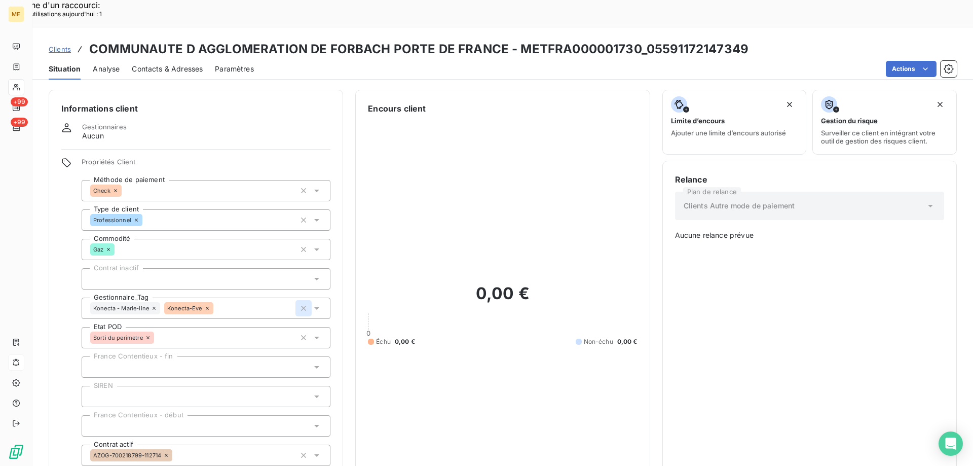
click at [298, 303] on icon "button" at bounding box center [303, 308] width 10 height 10
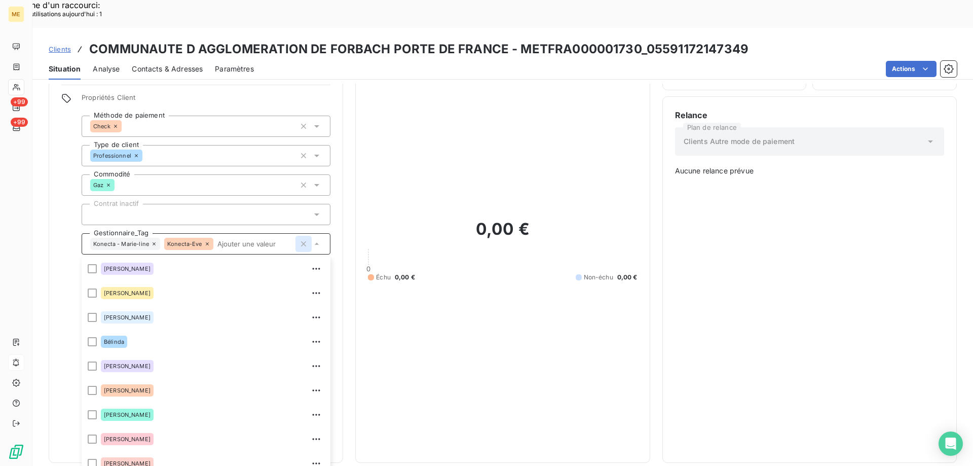
scroll to position [97, 0]
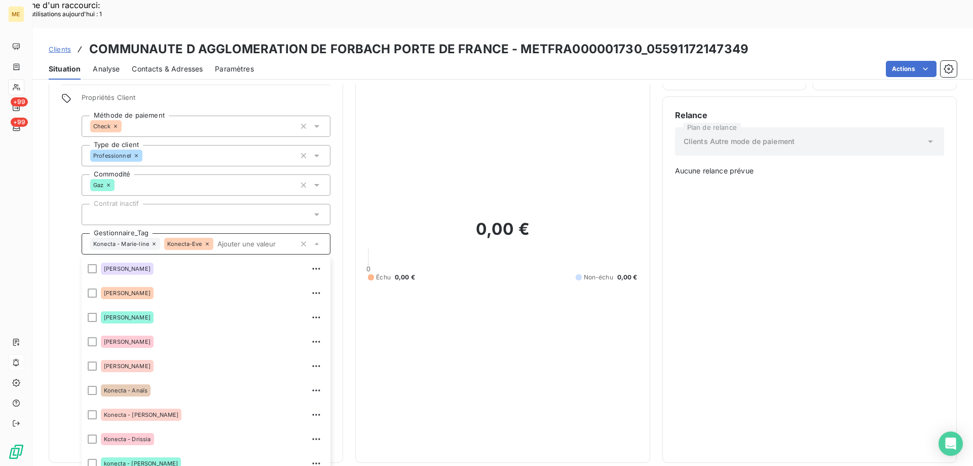
click at [424, 284] on div "0,00 € 0 Échu 0,00 € Non-échu 0,00 €" at bounding box center [502, 250] width 269 height 400
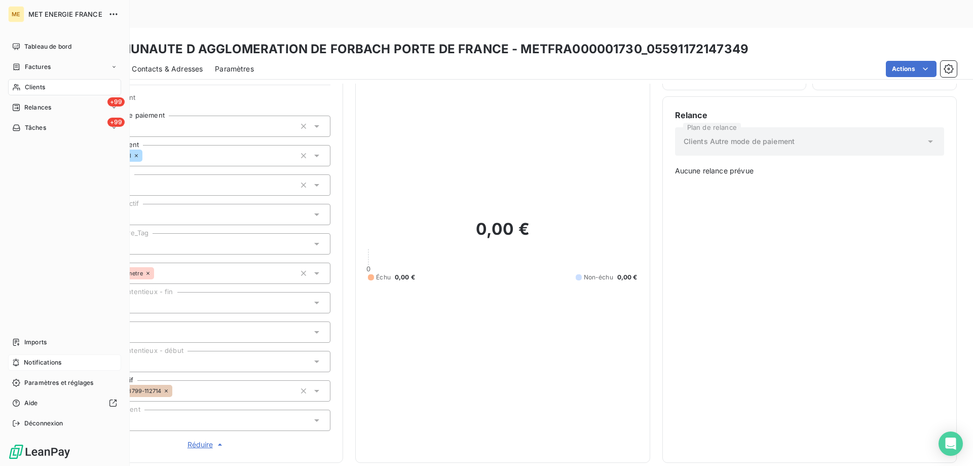
click at [61, 366] on span "Notifications" at bounding box center [43, 362] width 38 height 9
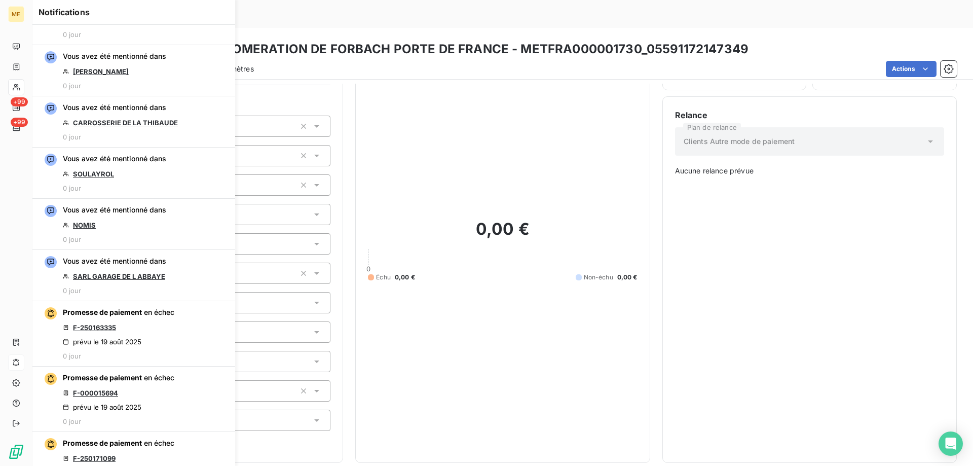
scroll to position [304, 0]
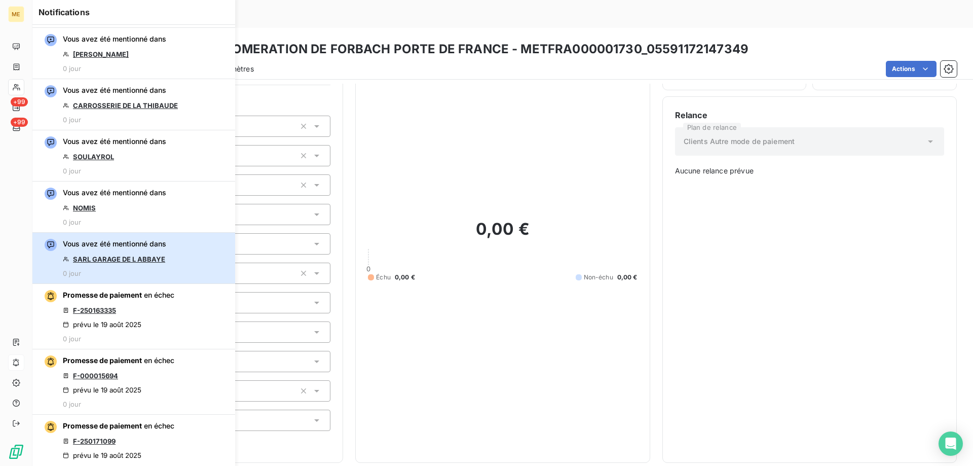
click at [173, 261] on button "Vous avez été mentionné dans SARL GARAGE DE L ABBAYE 0 jour" at bounding box center [133, 258] width 203 height 51
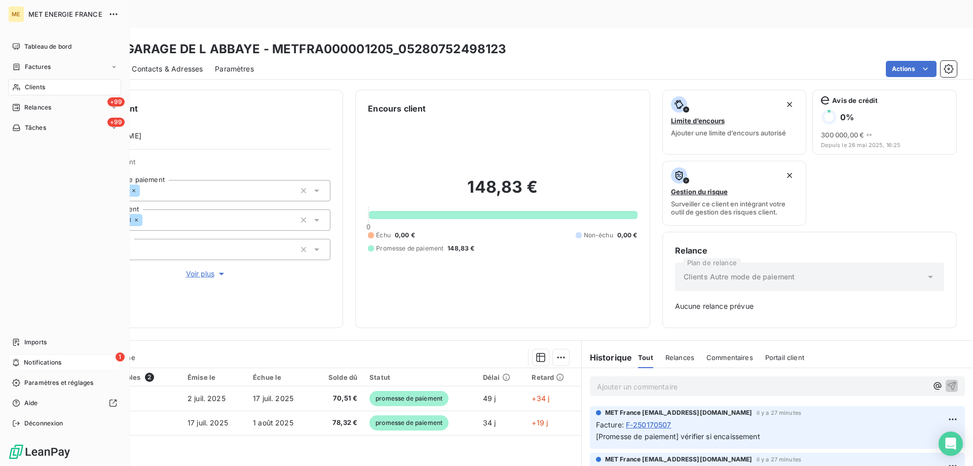
click at [52, 88] on div "Clients" at bounding box center [64, 87] width 113 height 16
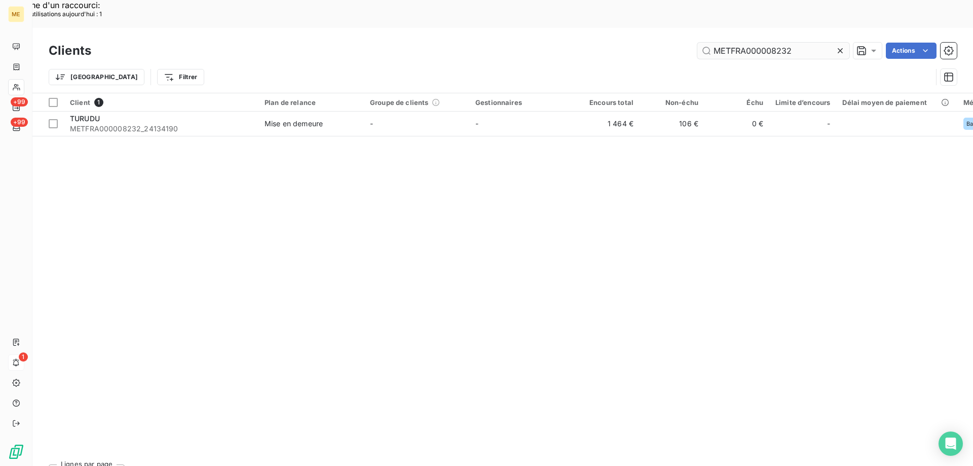
drag, startPoint x: 840, startPoint y: 25, endPoint x: 780, endPoint y: 19, distance: 59.6
click at [837, 46] on icon at bounding box center [840, 51] width 10 height 10
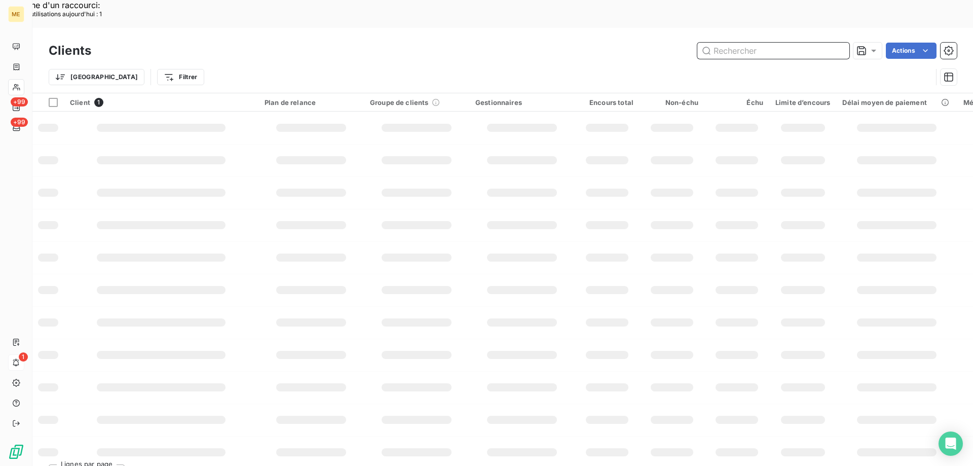
click at [779, 43] on input "text" at bounding box center [773, 51] width 152 height 16
paste input "METFRA000004458"
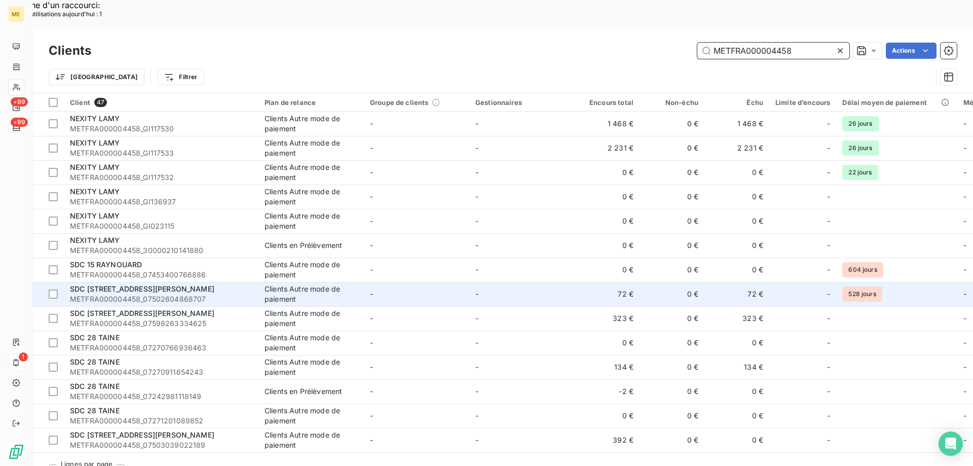
type input "METFRA000004458"
click at [168, 284] on div "SDC [STREET_ADDRESS][PERSON_NAME]" at bounding box center [161, 289] width 182 height 10
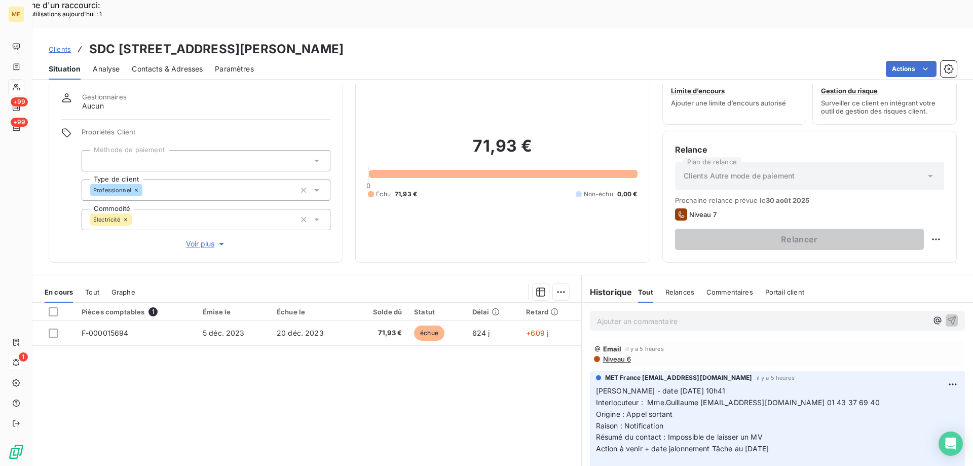
scroll to position [64, 0]
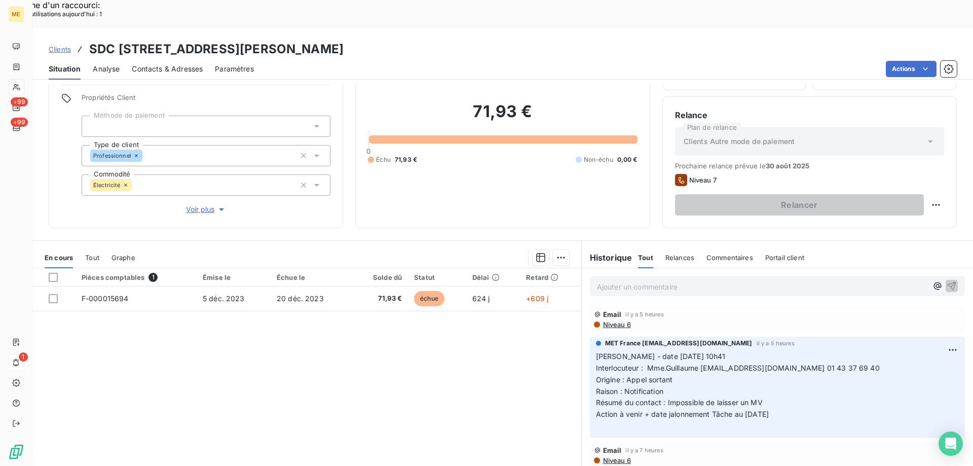
click at [177, 64] on span "Contacts & Adresses" at bounding box center [167, 69] width 71 height 10
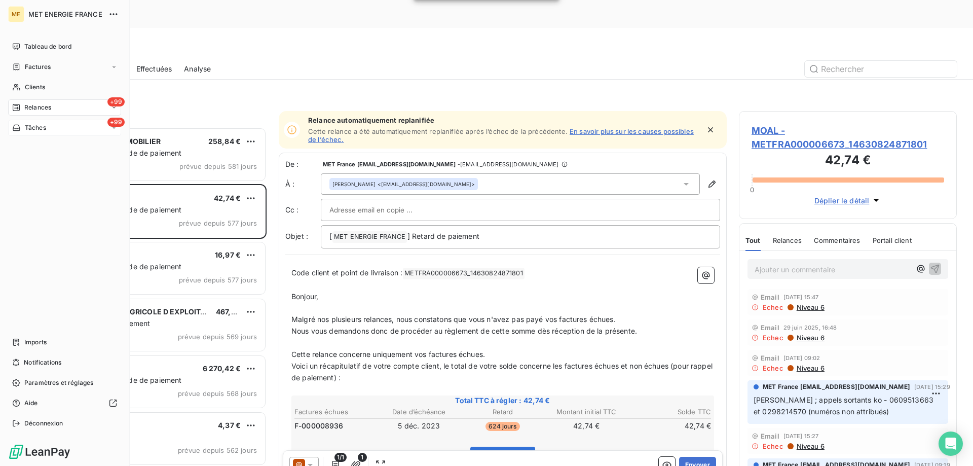
scroll to position [359, 210]
click at [46, 128] on span "Tâches" at bounding box center [35, 127] width 21 height 9
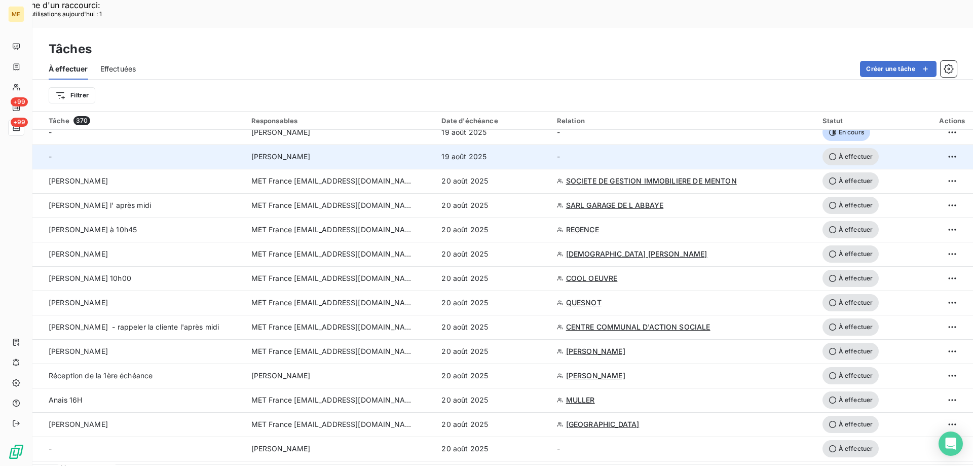
scroll to position [152, 0]
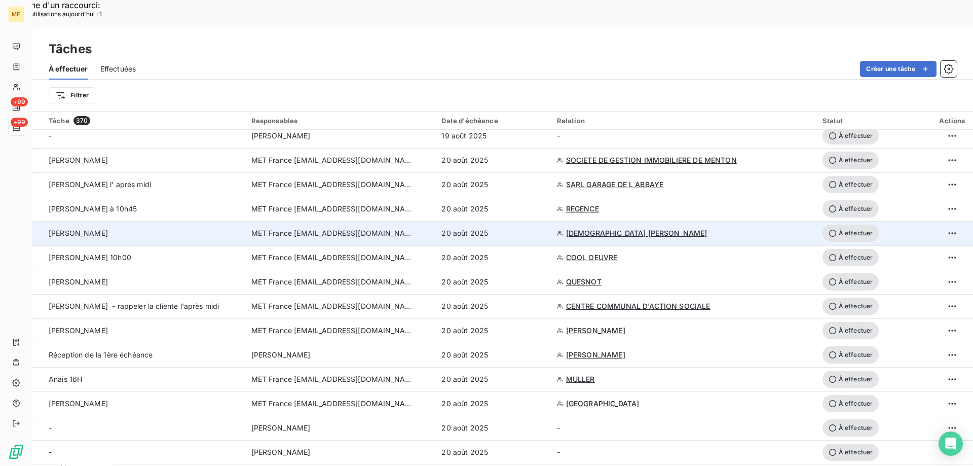
click at [601, 228] on span "DIEUX Nathalie Yvette Josiane nee CHERADAME" at bounding box center [636, 233] width 141 height 10
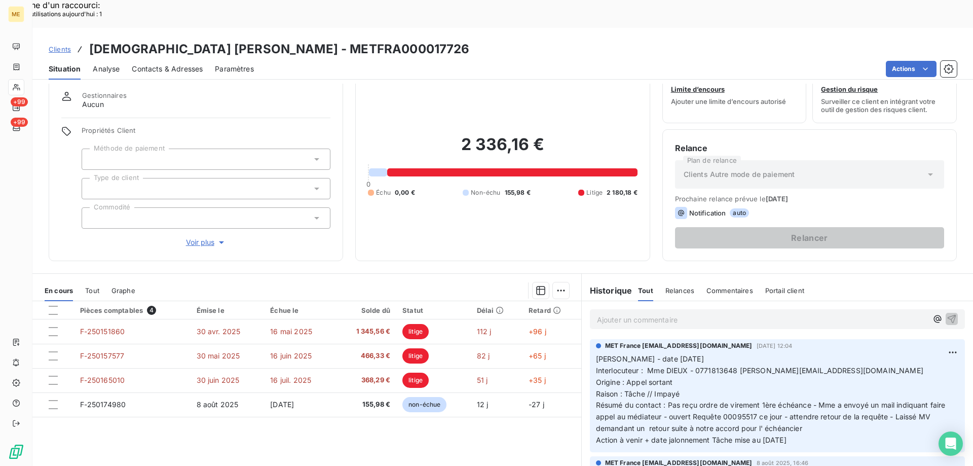
scroll to position [64, 0]
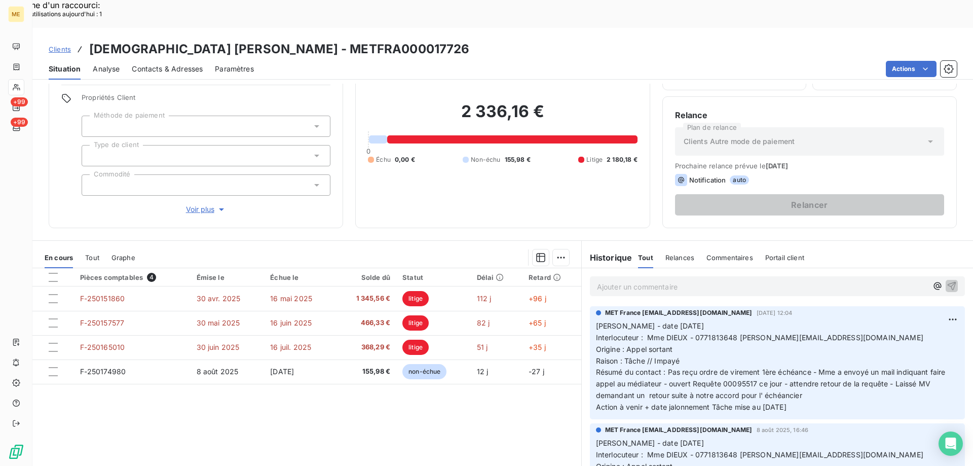
click at [712, 333] on span "Interlocuteur : Mme DIEUX - 0771813648 nathaliedieux@yahoo.fr" at bounding box center [759, 337] width 327 height 9
drag, startPoint x: 712, startPoint y: 309, endPoint x: 392, endPoint y: 17, distance: 433.0
click at [392, 40] on h3 "DIEUX Nathalie Yvette Josiane nee CHERADAME - METFRA000017726" at bounding box center [279, 49] width 381 height 18
drag, startPoint x: 392, startPoint y: 17, endPoint x: 517, endPoint y: 20, distance: 125.7
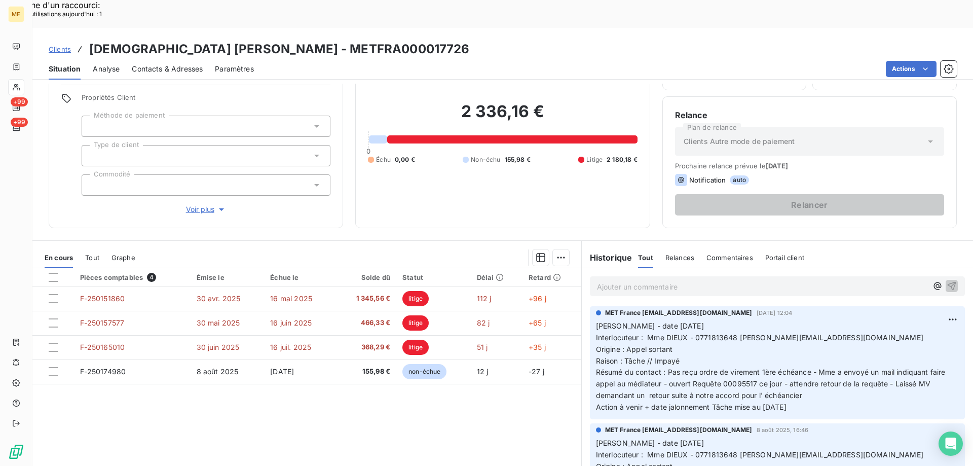
click at [517, 40] on div "Clients DIEUX Nathalie Yvette Josiane nee CHERADAME - METFRA000017726" at bounding box center [502, 49] width 941 height 18
copy h3 "METFRA000017726"
click at [702, 333] on span "Interlocuteur : Mme DIEUX - 0771813648 nathaliedieux@yahoo.fr" at bounding box center [759, 337] width 327 height 9
copy span "0771813648"
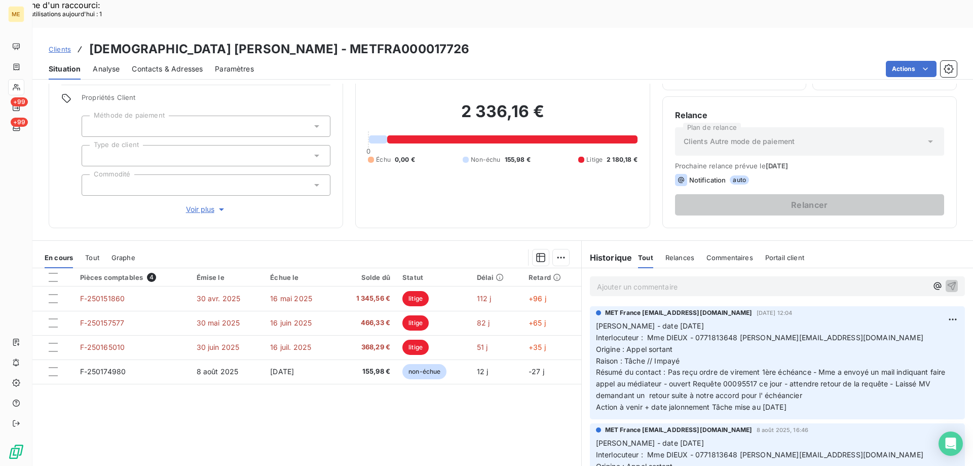
click at [417, 407] on div "Pièces comptables 4 Émise le Échue le Solde dû Statut Délai Retard F-250151860 …" at bounding box center [306, 365] width 549 height 195
drag, startPoint x: 813, startPoint y: 379, endPoint x: 601, endPoint y: 295, distance: 228.2
click at [596, 320] on p "Valérie - date 11/08/2025 Interlocuteur : Mme DIEUX - 0771813648 nathaliedieux@…" at bounding box center [777, 366] width 363 height 93
copy p "alérie - date 11/08/2025 Interlocuteur : Mme DIEUX - 0771813648 nathaliedieux@y…"
click at [607, 280] on p "Ajouter un commentaire ﻿" at bounding box center [762, 286] width 330 height 13
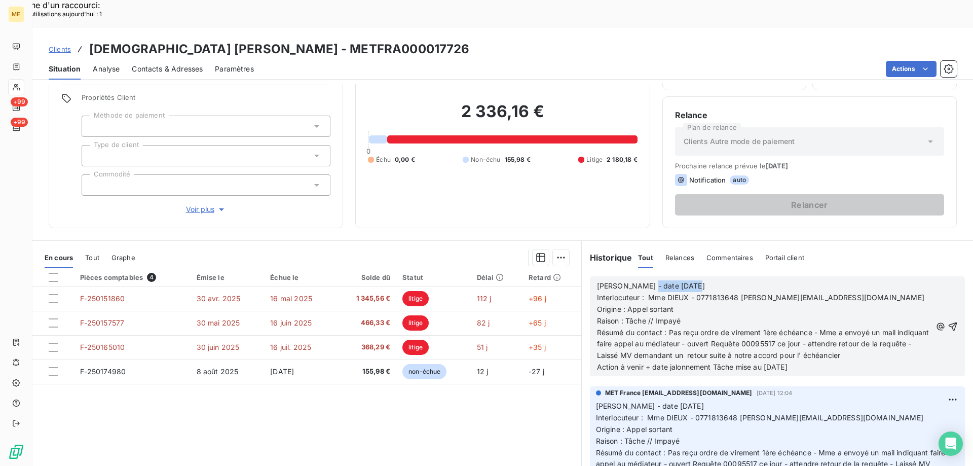
drag, startPoint x: 639, startPoint y: 258, endPoint x: 703, endPoint y: 247, distance: 65.7
click at [700, 276] on div "Valérie - date 11/08/2025 Interlocuteur : Mme DIEUX - 0771813648 nathaliedieux@…" at bounding box center [777, 326] width 375 height 100
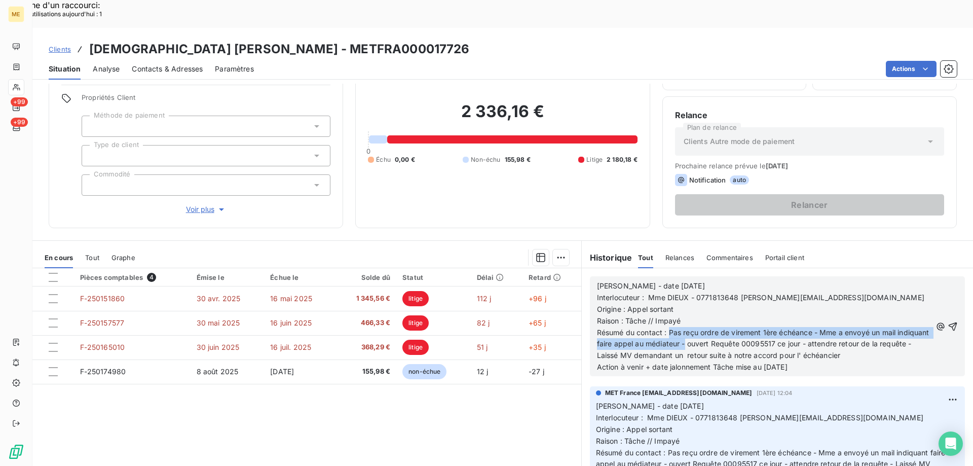
drag, startPoint x: 665, startPoint y: 302, endPoint x: 715, endPoint y: 316, distance: 51.7
click at [715, 328] on span "Résumé du contact : Pas reçu ordre de virement 1ère échéance - Mme a envoyé un …" at bounding box center [764, 344] width 334 height 32
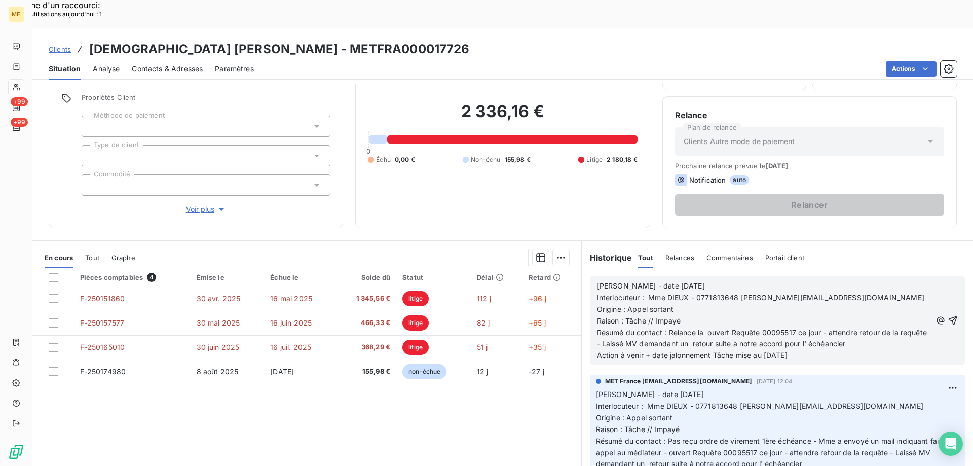
click at [733, 328] on span "Résumé du contact : Relance la ouvert Requête 00095517 ce jour - attendre retou…" at bounding box center [763, 338] width 332 height 20
drag, startPoint x: 764, startPoint y: 325, endPoint x: 816, endPoint y: 322, distance: 52.3
click at [815, 322] on div "Valérie - date 20/08/2025 Interlocuteur : Mme DIEUX - 0771813648 nathaliedieux@…" at bounding box center [764, 320] width 334 height 81
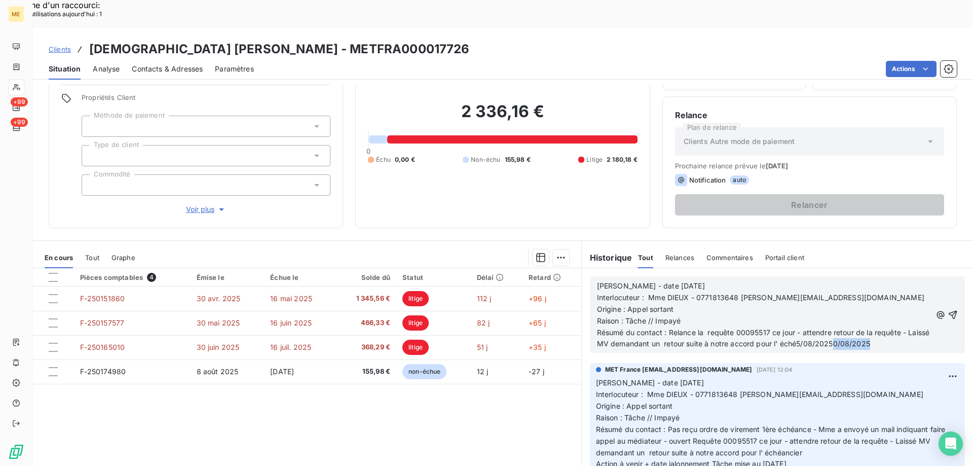
drag, startPoint x: 852, startPoint y: 318, endPoint x: 912, endPoint y: 327, distance: 60.9
click at [912, 327] on div "Valérie - date 20/08/2025 Interlocuteur : Mme DIEUX - 0771813648 nathaliedieux@…" at bounding box center [777, 314] width 391 height 93
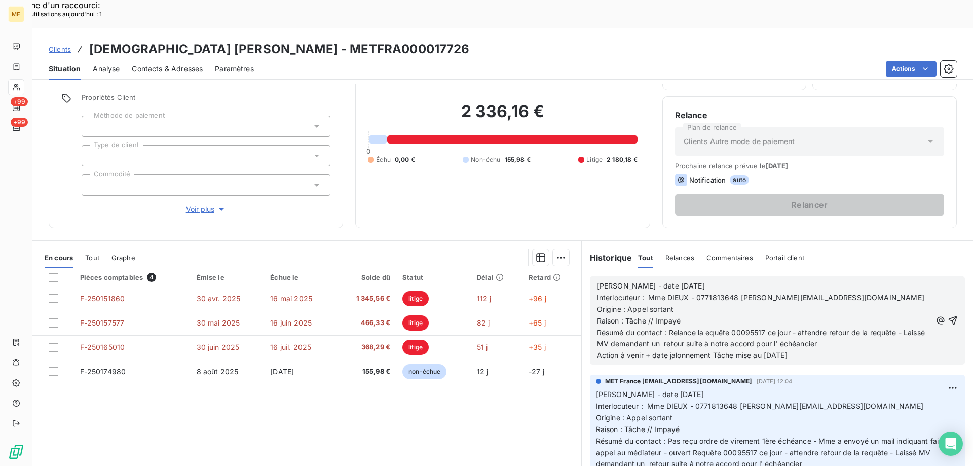
click at [817, 350] on p "Action à venir + date jalonnement Tâche mise au 20/08/2025" at bounding box center [764, 356] width 334 height 12
click at [769, 351] on span "Action à venir + date jalonnement Tâche mise au 20/08/2025" at bounding box center [692, 355] width 191 height 9
click at [701, 328] on span "Résumé du contact : Relance la equête 00095517 ce jour - attendre retour de la …" at bounding box center [762, 338] width 330 height 20
click at [948, 315] on icon "button" at bounding box center [953, 320] width 10 height 10
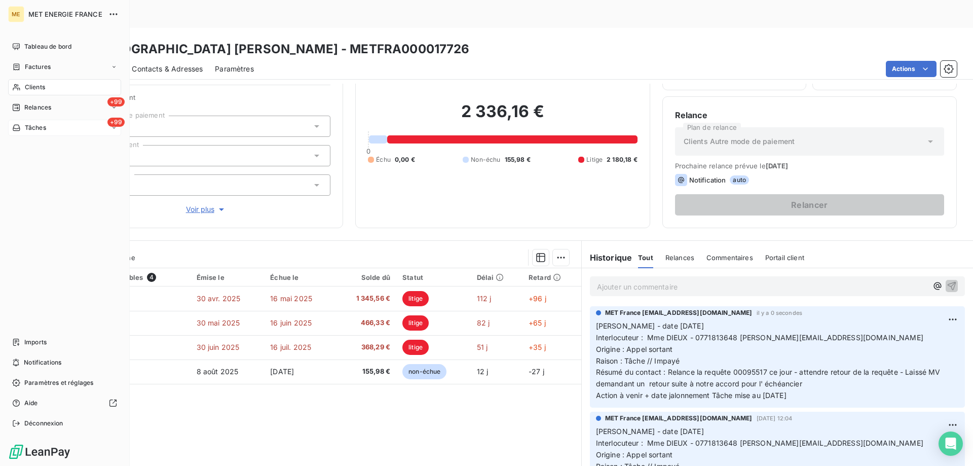
click at [54, 126] on div "+99 Tâches" at bounding box center [64, 128] width 113 height 16
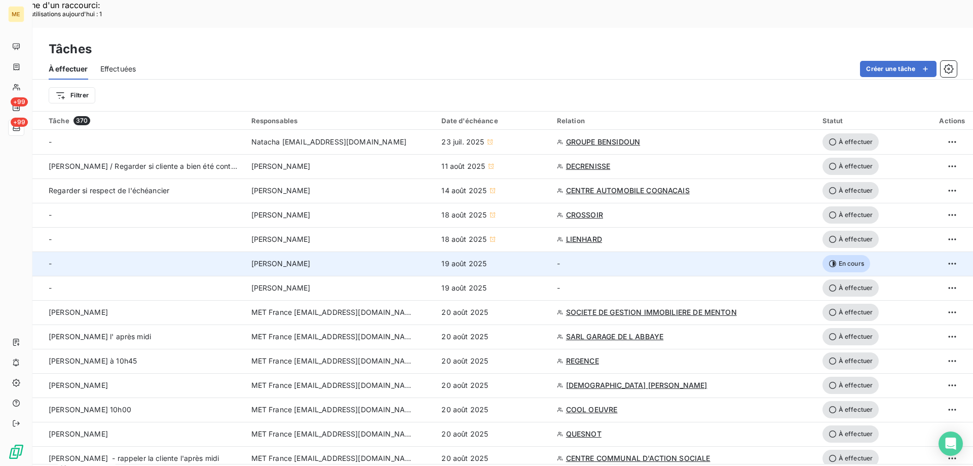
scroll to position [101, 0]
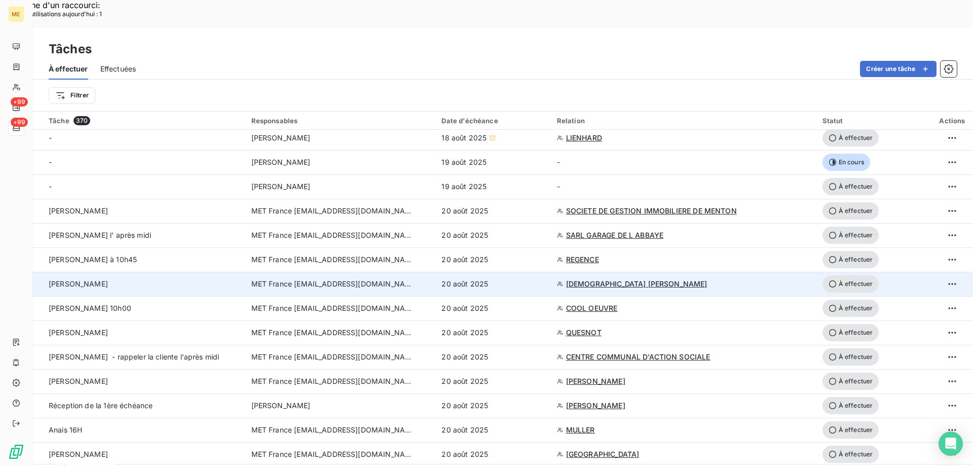
click at [851, 275] on span "À effectuer" at bounding box center [850, 283] width 57 height 17
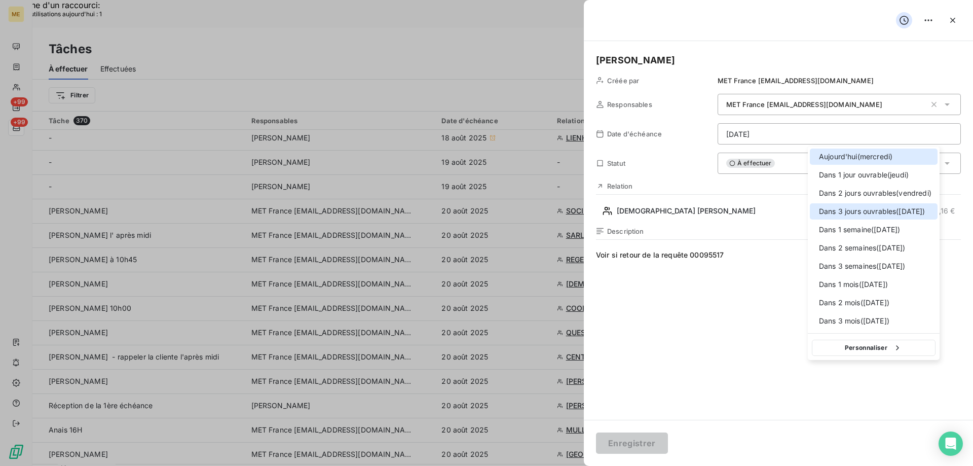
click at [816, 211] on div at bounding box center [816, 211] width 0 height 0
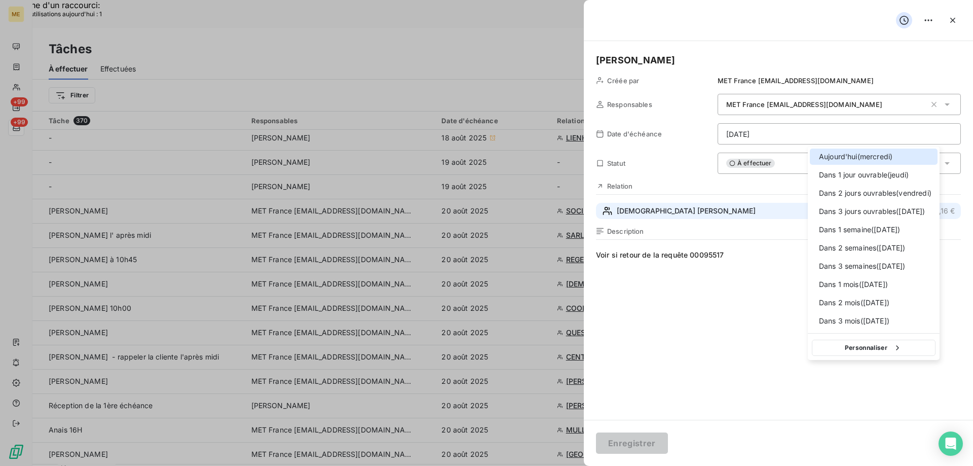
type input "25/08/2025"
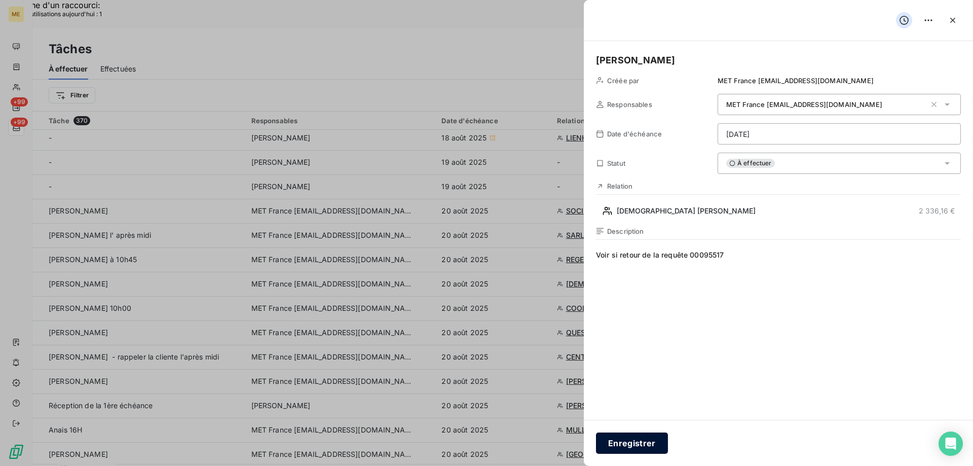
click at [638, 444] on button "Enregistrer" at bounding box center [632, 442] width 72 height 21
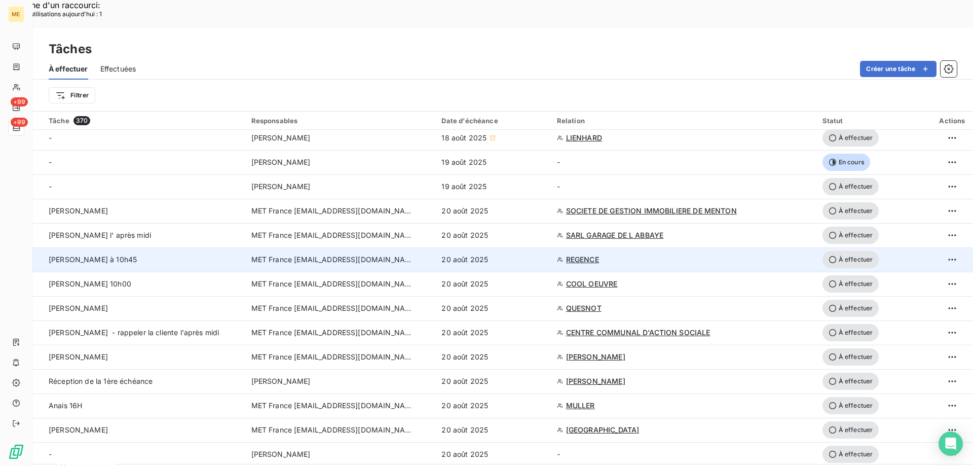
click at [576, 254] on span "REGENCE" at bounding box center [582, 259] width 33 height 10
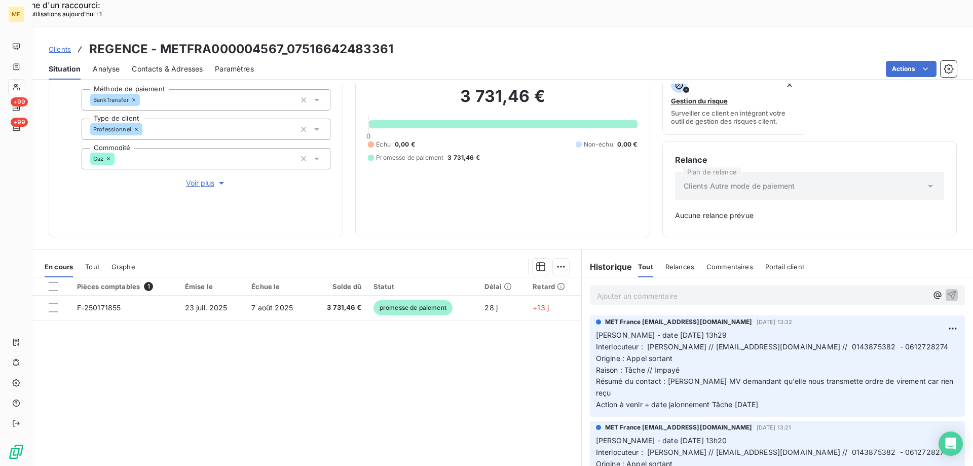
scroll to position [100, 0]
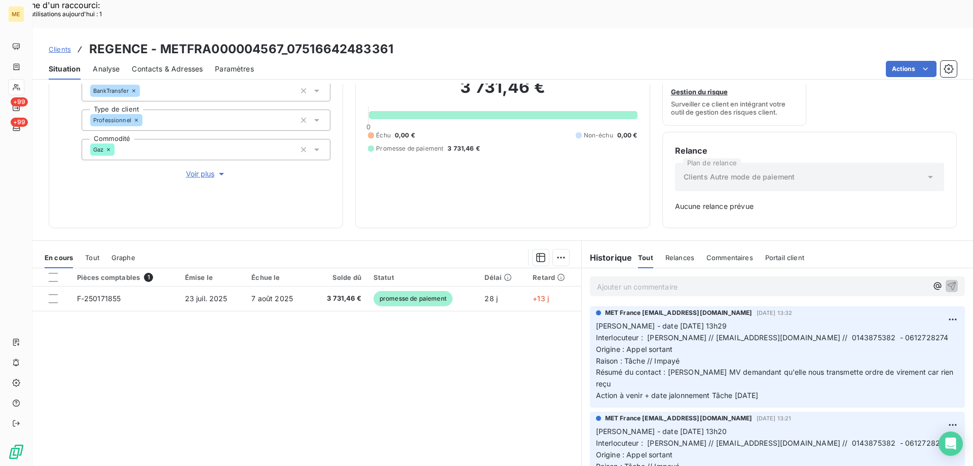
click at [831, 333] on span "Interlocuteur : Mme Khaoudy // zkhaoudy@leregencehotel.com // 0143875382 - 0612…" at bounding box center [772, 337] width 353 height 9
copy span "0143875382"
drag, startPoint x: 779, startPoint y: 358, endPoint x: 596, endPoint y: 296, distance: 193.6
click at [596, 320] on p "Valérie - date 18/08/2025 13h29 Interlocuteur : Mme Khaoudy // zkhaoudy@leregen…" at bounding box center [777, 360] width 363 height 81
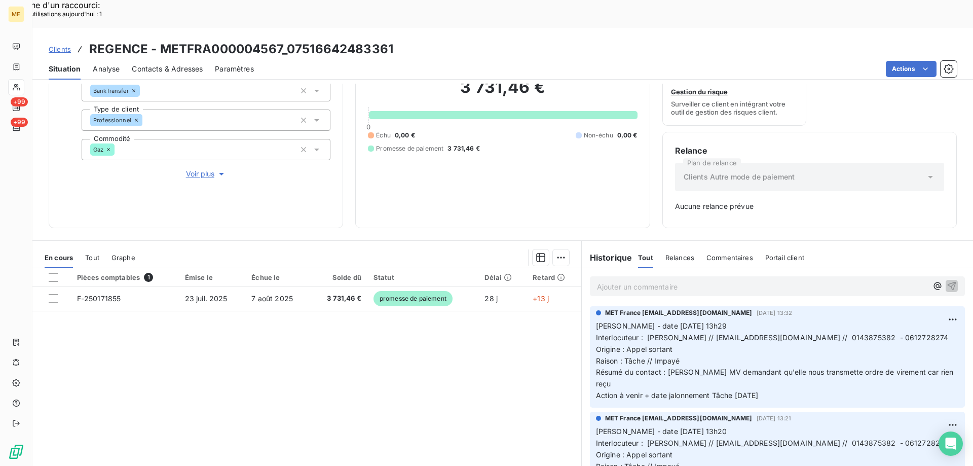
drag, startPoint x: 598, startPoint y: 295, endPoint x: 502, endPoint y: 329, distance: 102.4
click at [500, 328] on div "Pièces comptables 1 Émise le Échue le Solde dû Statut Délai Retard F-250171855 …" at bounding box center [306, 365] width 549 height 195
click at [596, 321] on span "Valérie - date 18/08/2025 13h29" at bounding box center [661, 325] width 131 height 9
drag, startPoint x: 781, startPoint y: 354, endPoint x: 591, endPoint y: 298, distance: 198.7
click at [596, 320] on p "Valérie - date 18/08/2025 13h29 Interlocuteur : Mme Khaoudy // zkhaoudy@leregen…" at bounding box center [777, 360] width 363 height 81
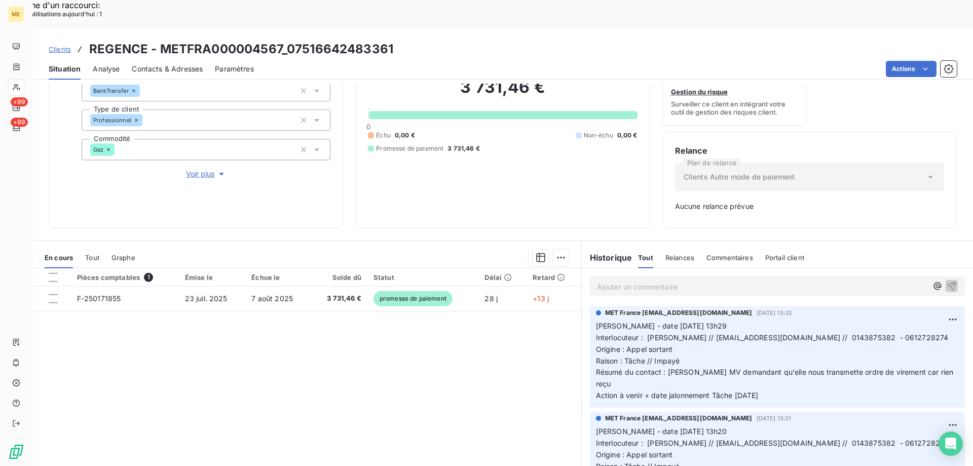
copy p "Valérie - date 18/08/2025 13h29 Interlocuteur : Mme Khaoudy // zkhaoudy@leregen…"
click at [606, 280] on p "Ajouter un commentaire ﻿" at bounding box center [762, 286] width 330 height 13
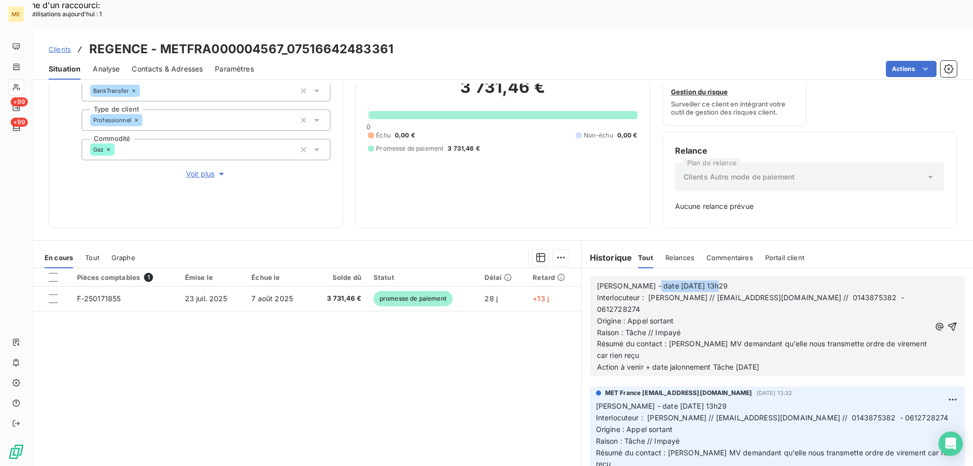
drag, startPoint x: 642, startPoint y: 258, endPoint x: 731, endPoint y: 263, distance: 89.3
click at [731, 280] on p "Valérie - date 18/08/2025 13h29" at bounding box center [763, 286] width 333 height 12
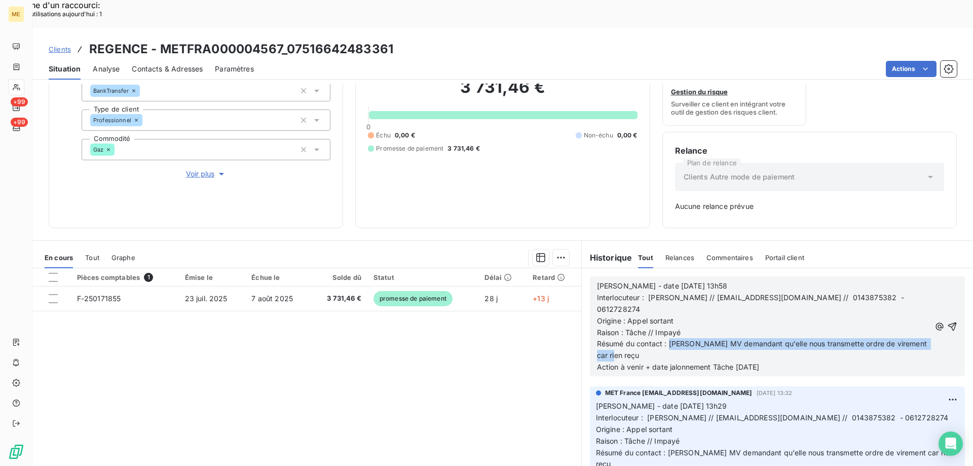
drag, startPoint x: 665, startPoint y: 317, endPoint x: 818, endPoint y: 323, distance: 153.2
click at [818, 338] on p "Résumé du contact : Laisse MV demandant qu'elle nous transmette ordre de vireme…" at bounding box center [763, 349] width 333 height 23
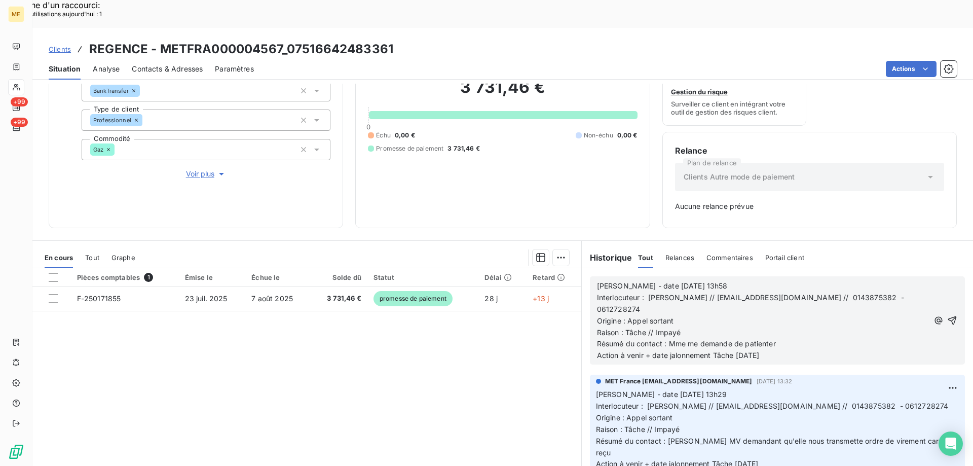
click at [831, 293] on span "Interlocuteur : Mme Khaoudy // zkhaoudy@leregencehotel.com // 0143875382 - 0612…" at bounding box center [751, 303] width 309 height 20
copy span "0143875382"
click at [778, 338] on p "Résumé du contact : Mme me demande de patienter" at bounding box center [763, 344] width 332 height 12
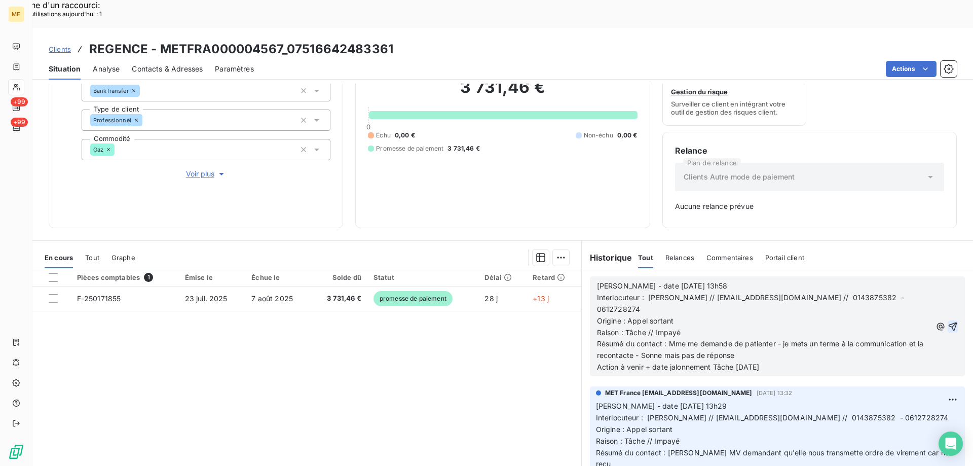
click at [948, 321] on icon "button" at bounding box center [953, 326] width 10 height 10
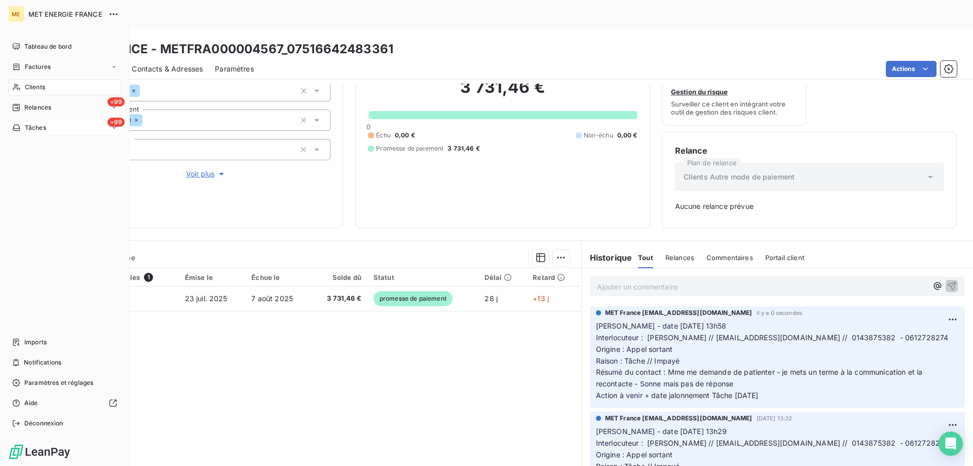
click at [58, 127] on div "+99 Tâches" at bounding box center [64, 128] width 113 height 16
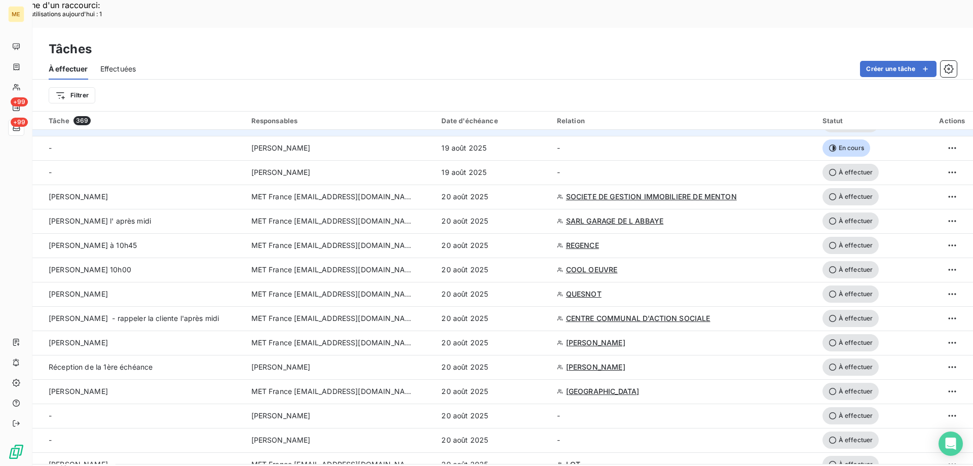
scroll to position [152, 0]
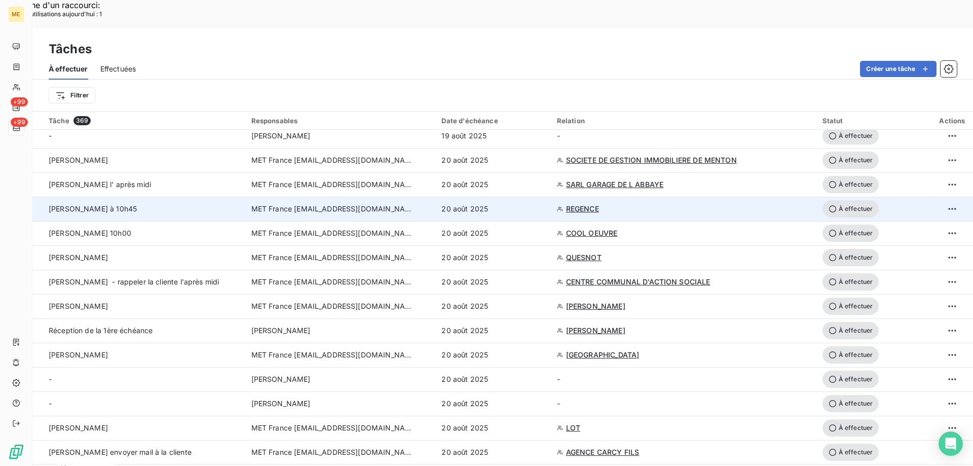
click at [846, 200] on span "À effectuer" at bounding box center [850, 208] width 57 height 17
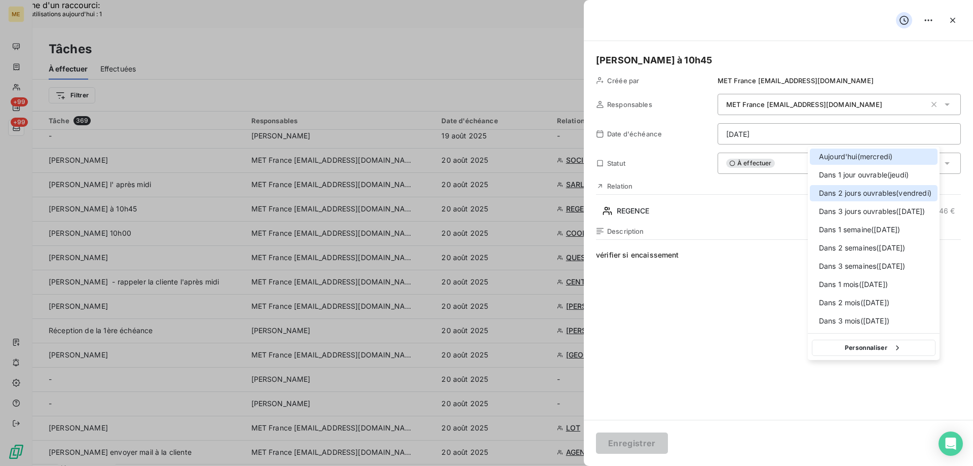
click at [816, 193] on div at bounding box center [816, 193] width 0 height 0
type input "22/08/2025"
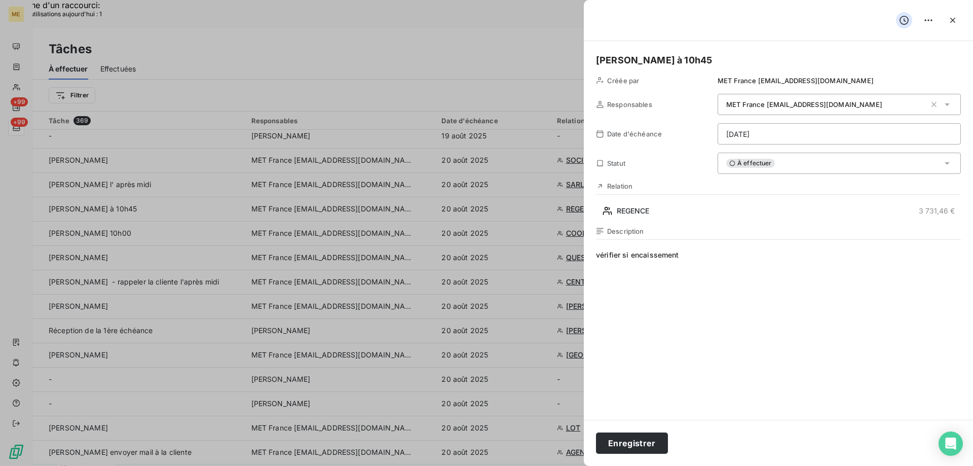
drag, startPoint x: 627, startPoint y: 440, endPoint x: 688, endPoint y: 378, distance: 87.4
click at [627, 436] on button "Enregistrer" at bounding box center [632, 442] width 72 height 21
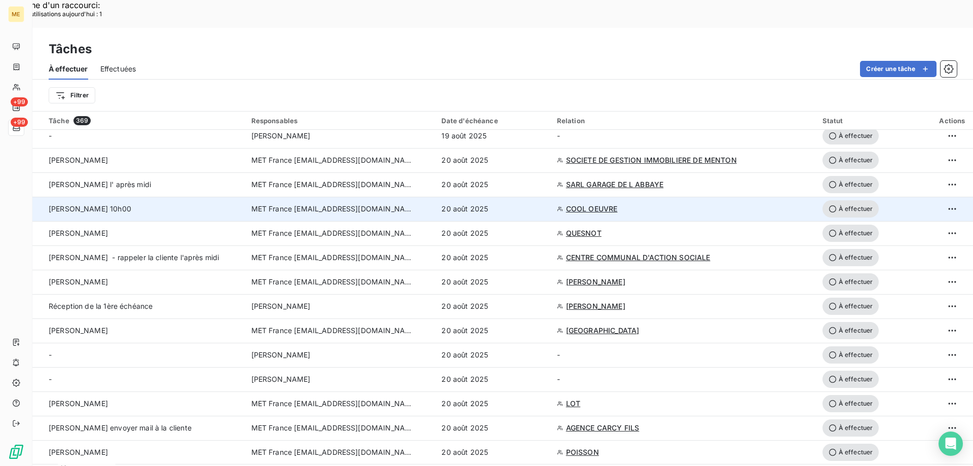
click at [584, 204] on span "COOL OEUVRE" at bounding box center [592, 209] width 52 height 10
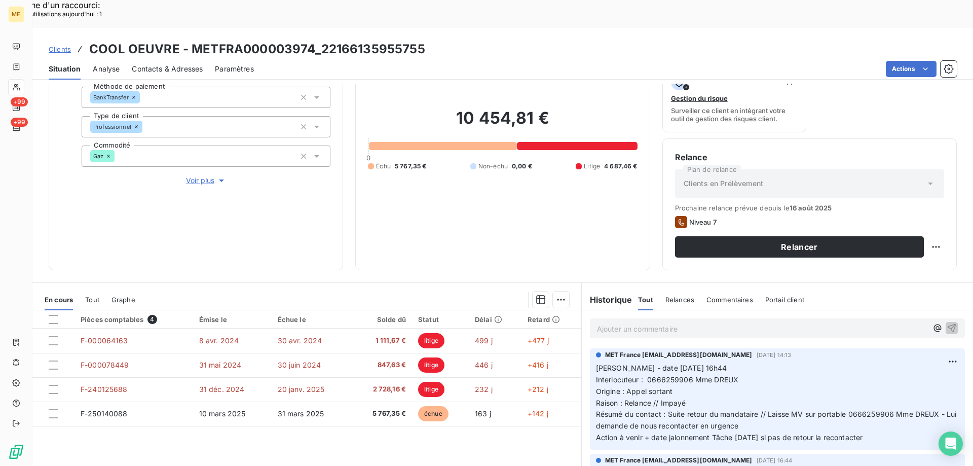
scroll to position [135, 0]
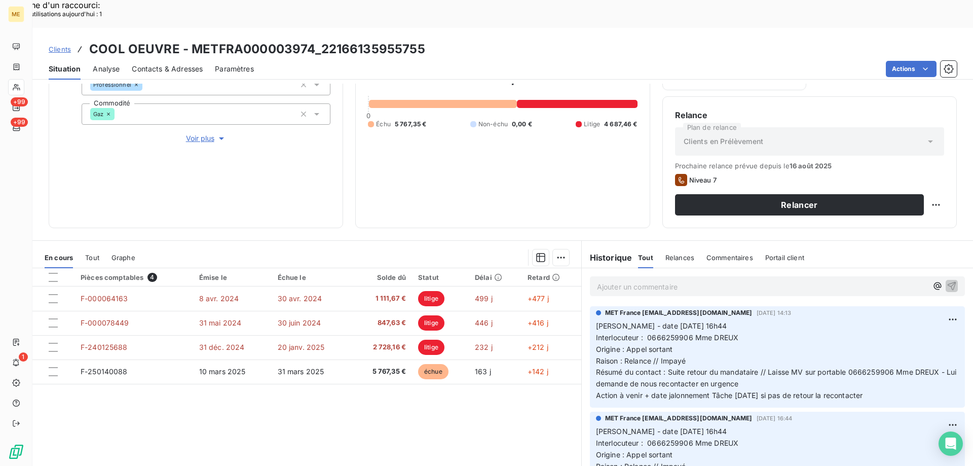
click at [205, 133] on span "Voir plus" at bounding box center [206, 138] width 41 height 10
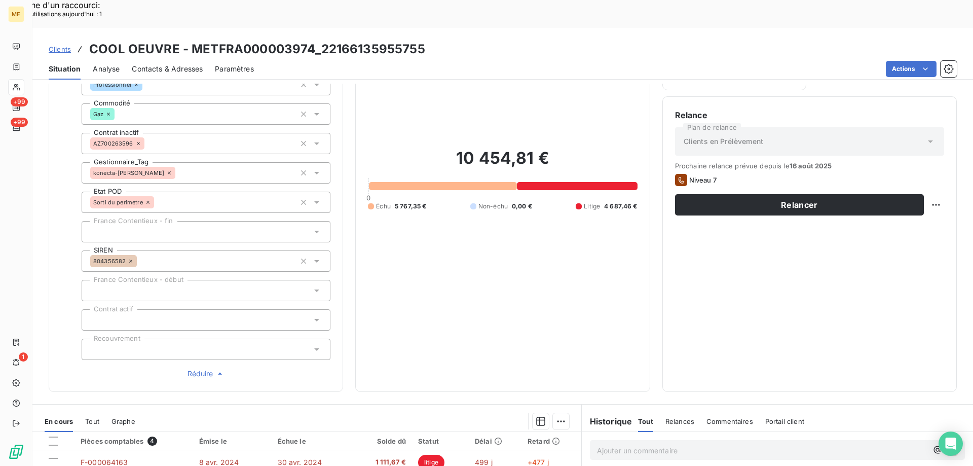
click at [195, 368] on span "Réduire" at bounding box center [207, 373] width 38 height 10
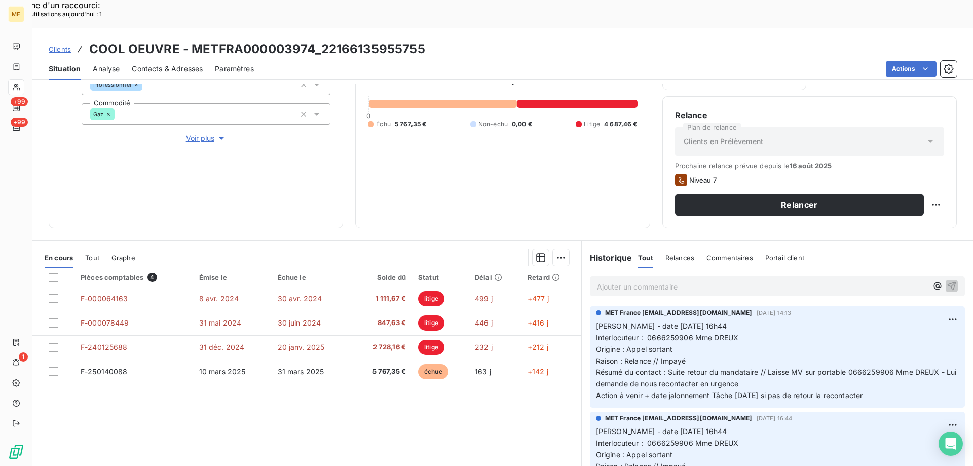
click at [403, 390] on div "Pièces comptables 4 Émise le Échue le Solde dû Statut Délai Retard F-000064163 …" at bounding box center [306, 365] width 549 height 195
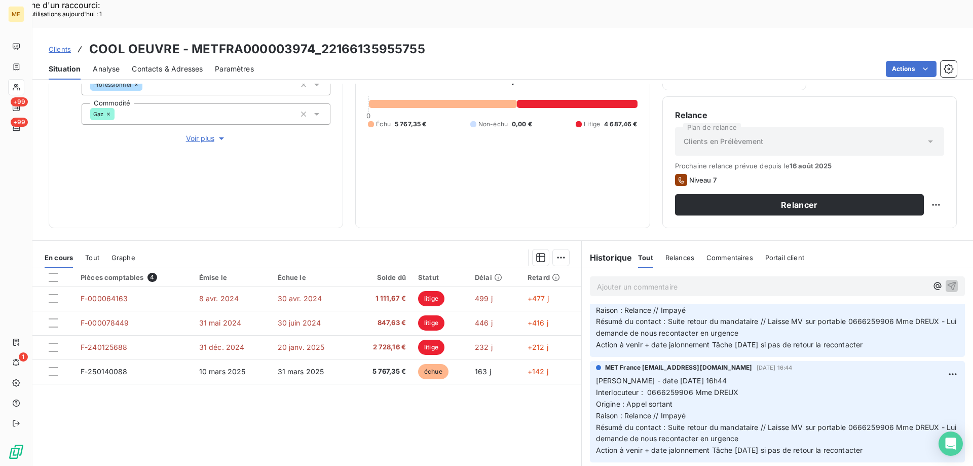
scroll to position [0, 0]
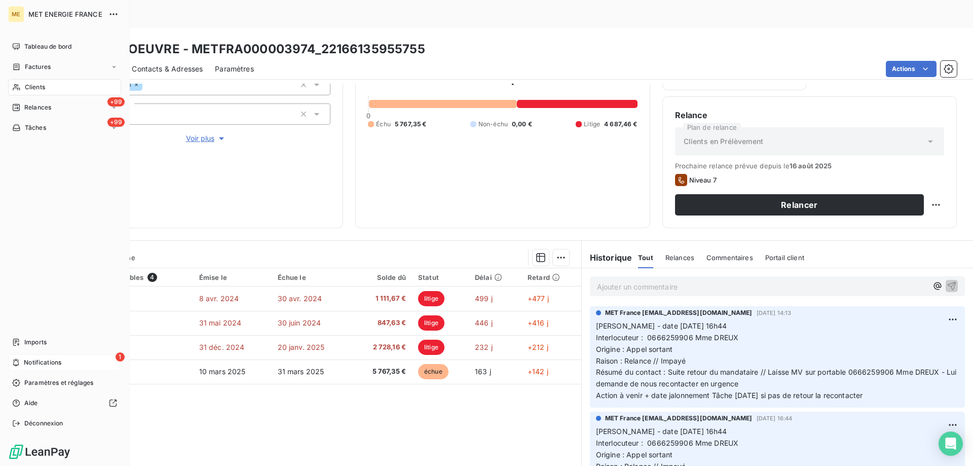
click at [70, 363] on div "1 Notifications" at bounding box center [64, 362] width 113 height 16
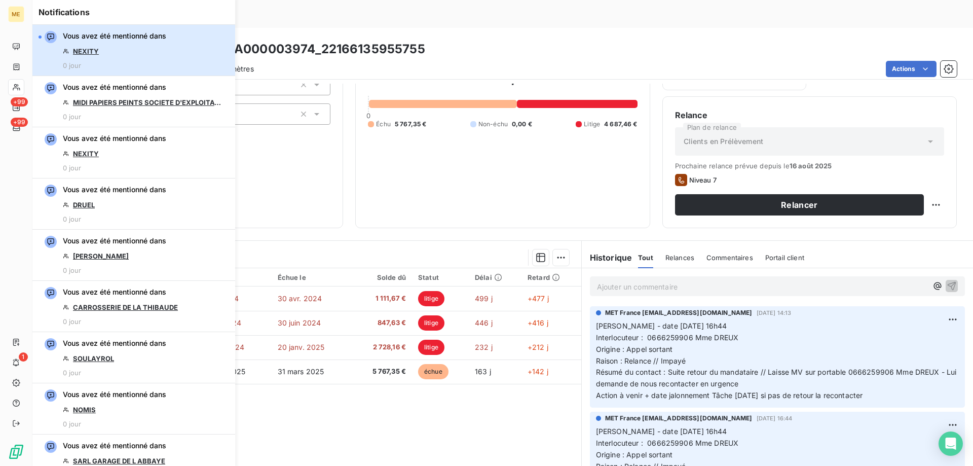
click at [138, 46] on div "Vous avez été mentionné dans NEXITY 0 jour" at bounding box center [114, 50] width 103 height 39
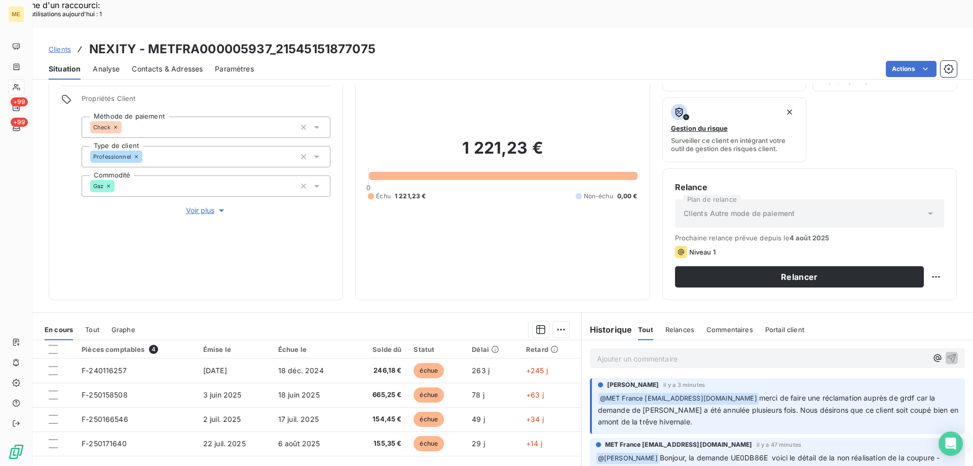
scroll to position [135, 0]
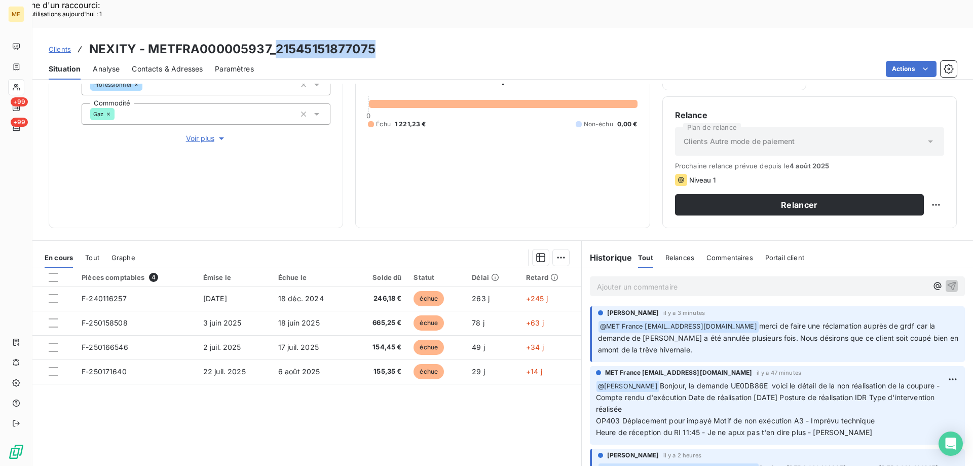
drag, startPoint x: 277, startPoint y: 20, endPoint x: 372, endPoint y: 28, distance: 95.6
click at [372, 40] on h3 "NEXITY - METFRA000005937_21545151877075" at bounding box center [232, 49] width 286 height 18
copy h3 "21545151877075"
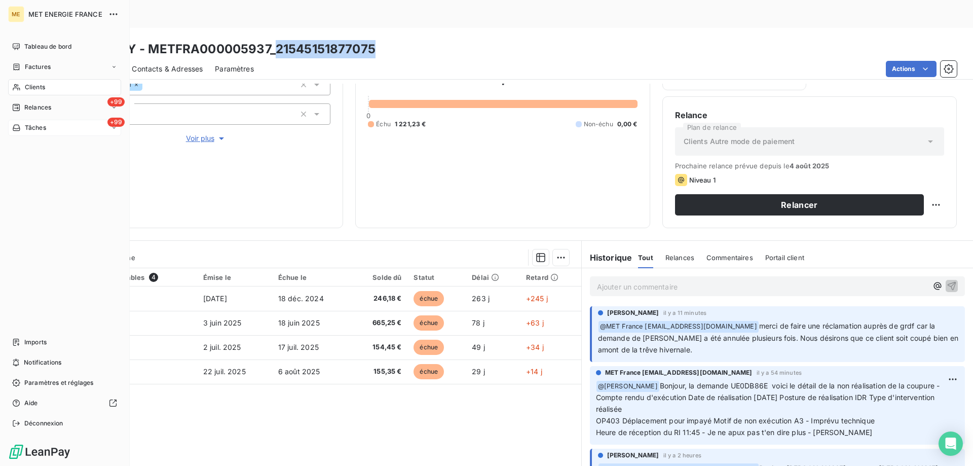
click at [60, 126] on div "+99 Tâches" at bounding box center [64, 128] width 113 height 16
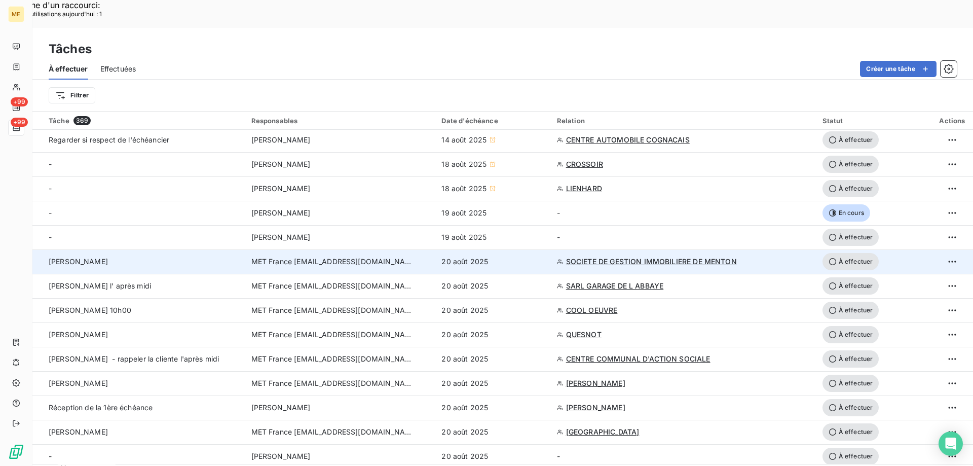
scroll to position [152, 0]
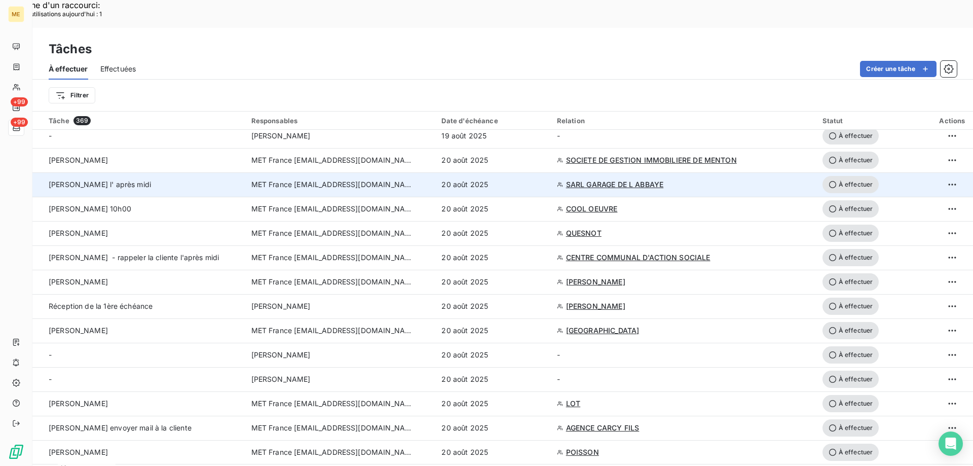
click at [586, 179] on span "SARL GARAGE DE L ABBAYE" at bounding box center [614, 184] width 97 height 10
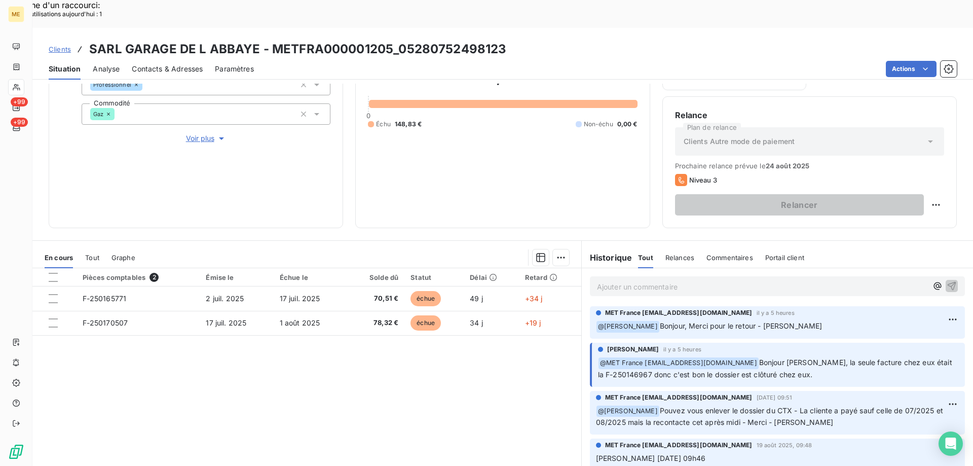
scroll to position [101, 0]
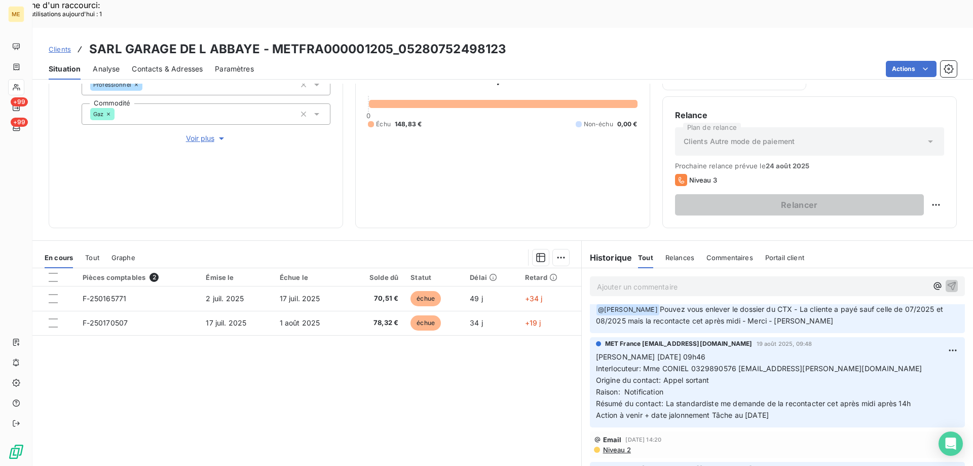
click at [694, 364] on span "Interlocuteur: Mme CONIEL 0329890576 garage.brix.linda@gmail.com" at bounding box center [759, 368] width 326 height 9
copy span "0329890576"
drag, startPoint x: 785, startPoint y: 388, endPoint x: 592, endPoint y: 326, distance: 202.6
click at [596, 351] on p "Valérie 19/08/2025 09h46 Interlocuteur: Mme CONIEL 0329890576 garage.brix.linda…" at bounding box center [777, 385] width 363 height 69
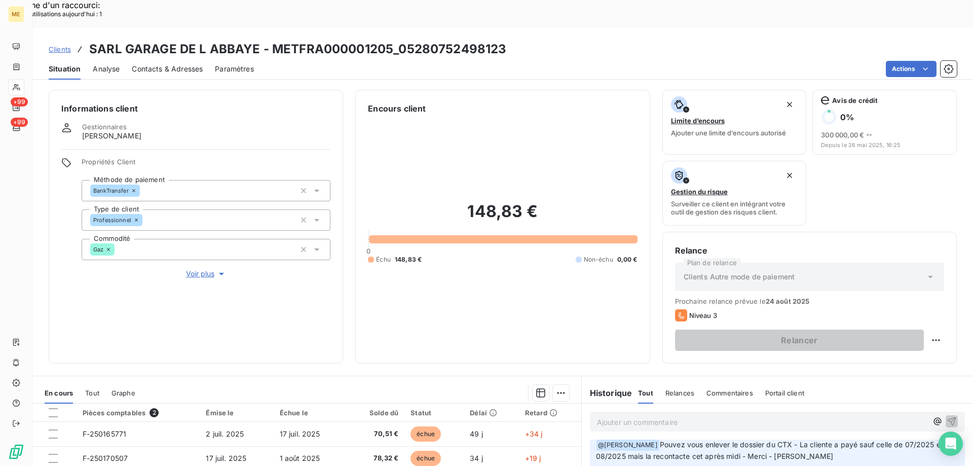
scroll to position [135, 0]
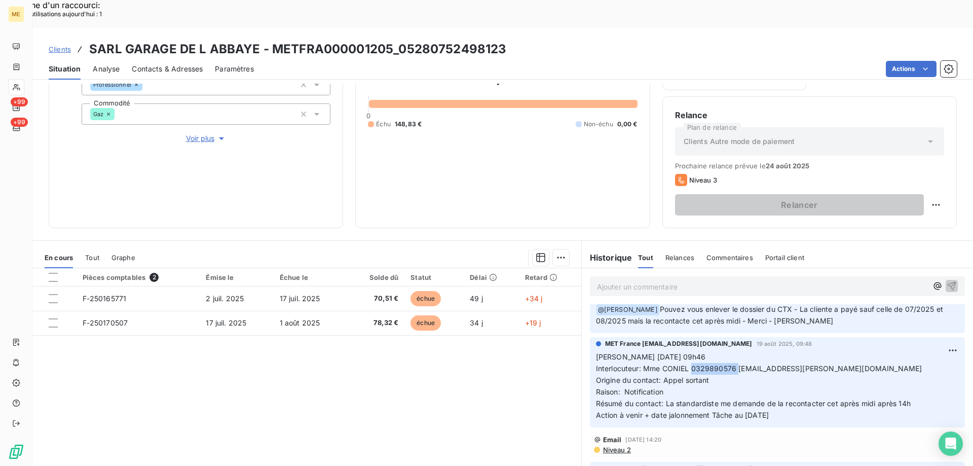
click at [602, 280] on p "Ajouter un commentaire ﻿" at bounding box center [762, 286] width 330 height 13
drag, startPoint x: 795, startPoint y: 385, endPoint x: 592, endPoint y: 325, distance: 210.9
click at [596, 351] on p "Valérie 19/08/2025 09h46 Interlocuteur: Mme CONIEL 0329890576 garage.brix.linda…" at bounding box center [777, 385] width 363 height 69
copy p "Valérie 19/08/2025 09h46 Interlocuteur: Mme CONIEL 0329890576 garage.brix.linda…"
click at [602, 280] on p "Ajouter un commentaire ﻿" at bounding box center [762, 286] width 330 height 13
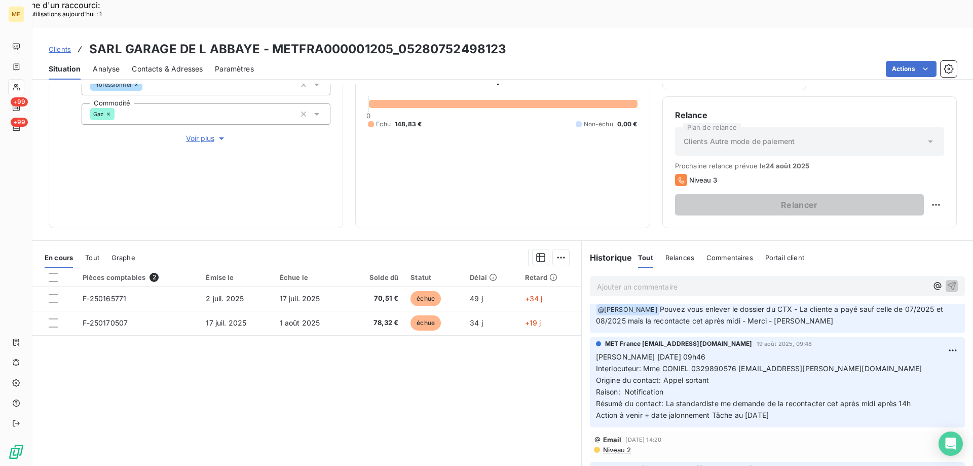
scroll to position [158, 0]
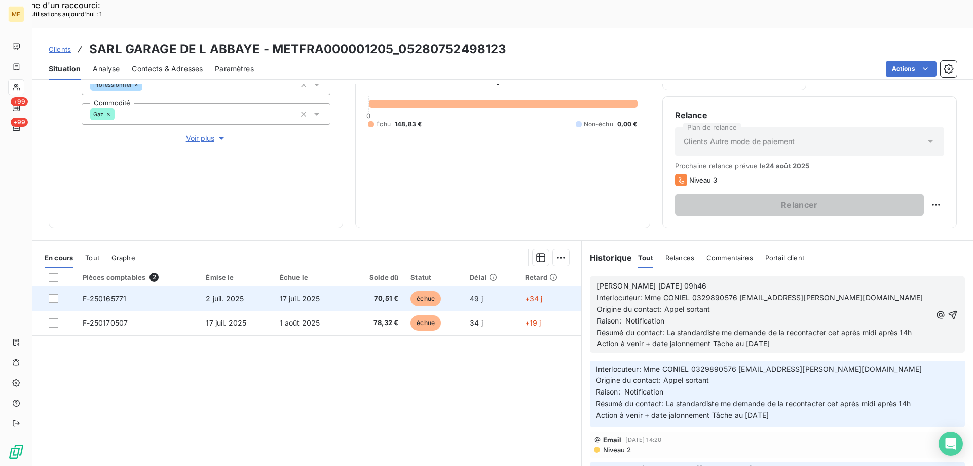
click at [99, 294] on span "F-250165771" at bounding box center [105, 298] width 44 height 9
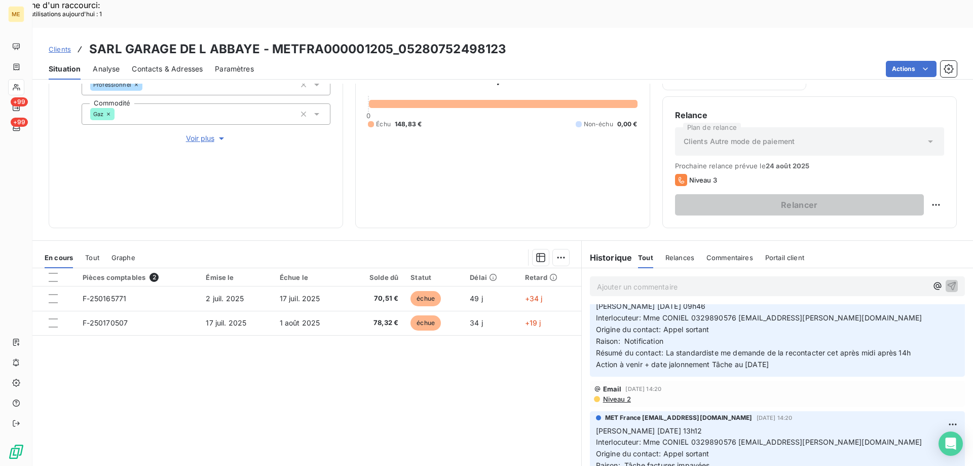
scroll to position [101, 0]
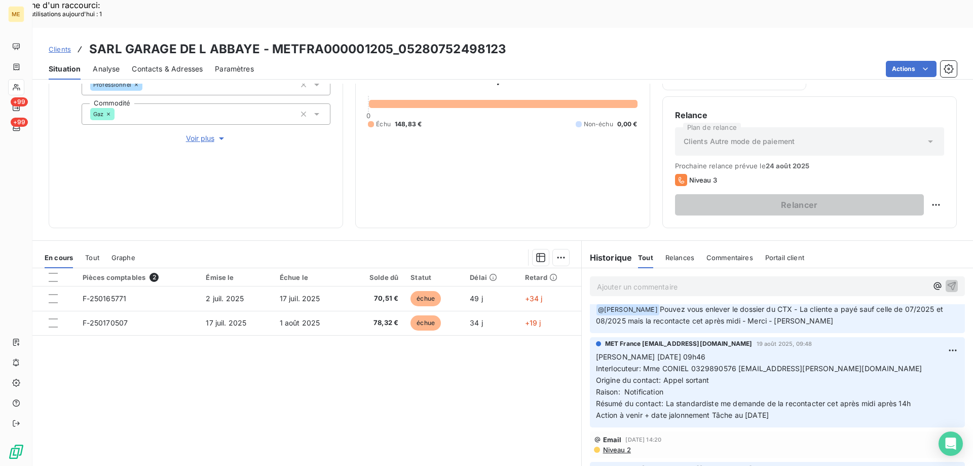
drag, startPoint x: 791, startPoint y: 387, endPoint x: 592, endPoint y: 328, distance: 206.7
click at [596, 351] on p "Valérie 19/08/2025 09h46 Interlocuteur: Mme CONIEL 0329890576 garage.brix.linda…" at bounding box center [777, 385] width 363 height 69
copy p "Valérie 19/08/2025 09h46 Interlocuteur: Mme CONIEL 0329890576 garage.brix.linda…"
click at [618, 280] on p "Ajouter un commentaire ﻿" at bounding box center [762, 286] width 330 height 13
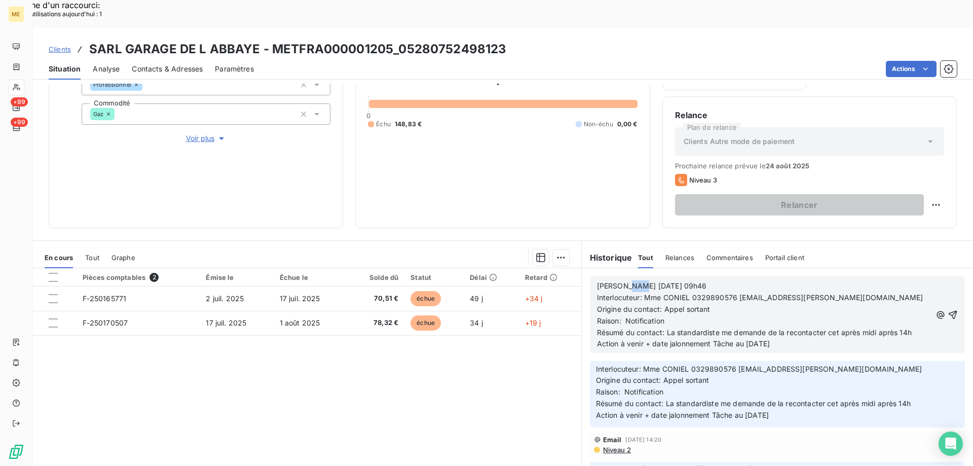
drag, startPoint x: 618, startPoint y: 257, endPoint x: 629, endPoint y: 256, distance: 11.3
click at [629, 281] on span "Valérie 19/08/2025 09h46" at bounding box center [652, 285] width 110 height 9
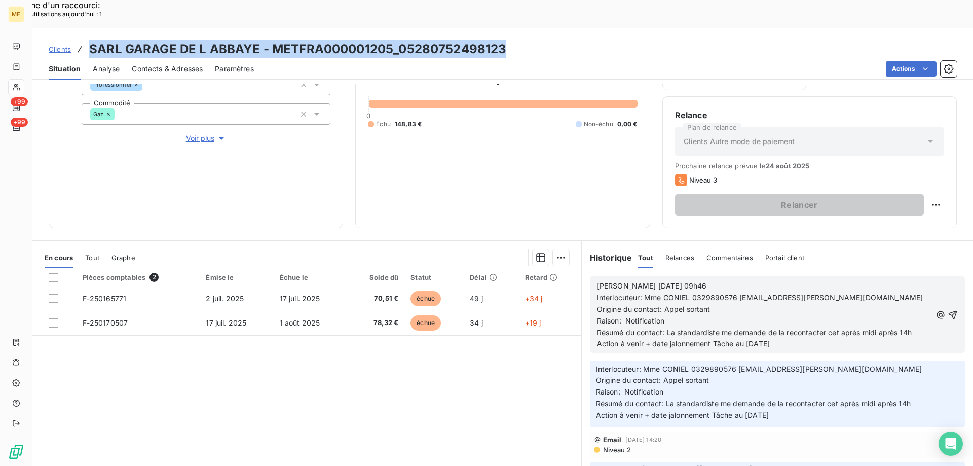
drag, startPoint x: 91, startPoint y: 17, endPoint x: 508, endPoint y: 12, distance: 416.6
click at [508, 40] on div "Clients SARL GARAGE DE L ABBAYE - METFRA000001205_05280752498123" at bounding box center [502, 49] width 941 height 18
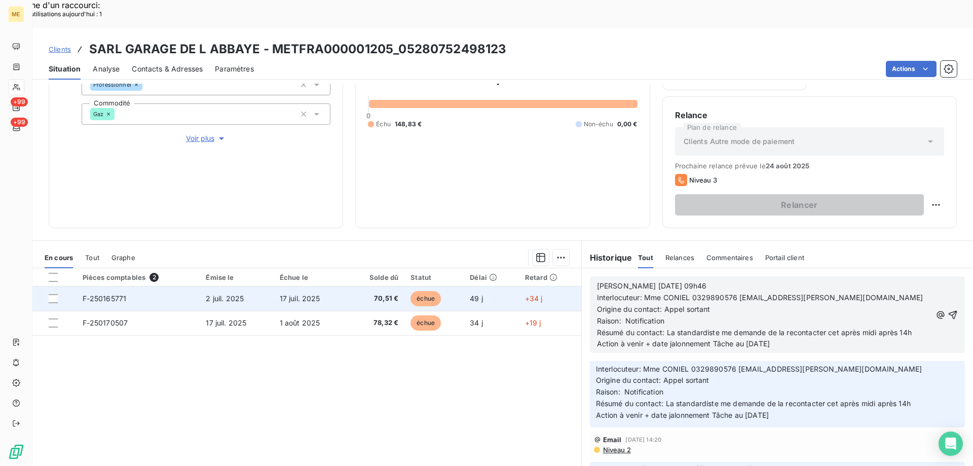
click at [105, 286] on td "F-250165771" at bounding box center [139, 298] width 124 height 24
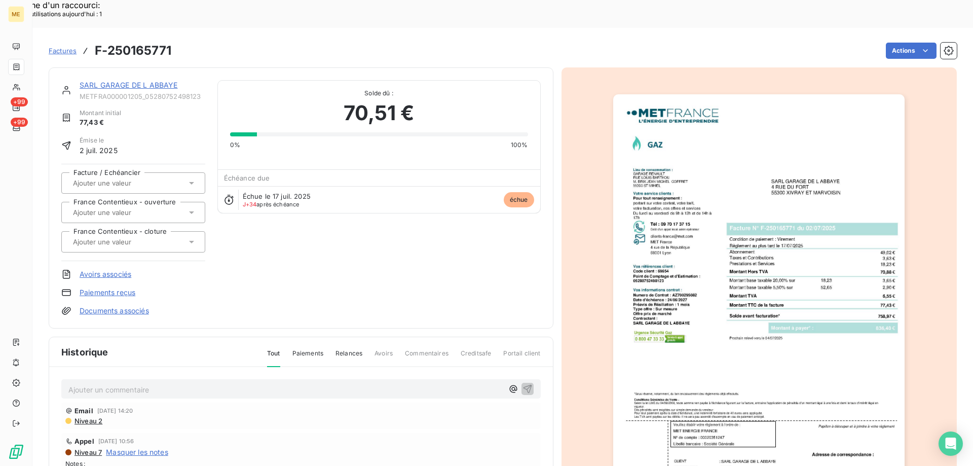
click at [664, 155] on img "button" at bounding box center [758, 300] width 291 height 413
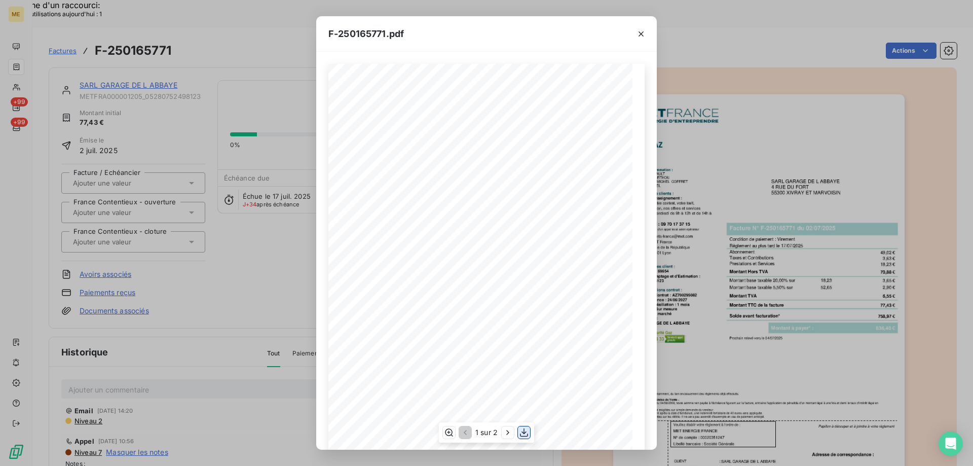
click at [523, 431] on icon "button" at bounding box center [524, 432] width 10 height 10
click at [639, 33] on icon "button" at bounding box center [641, 34] width 10 height 10
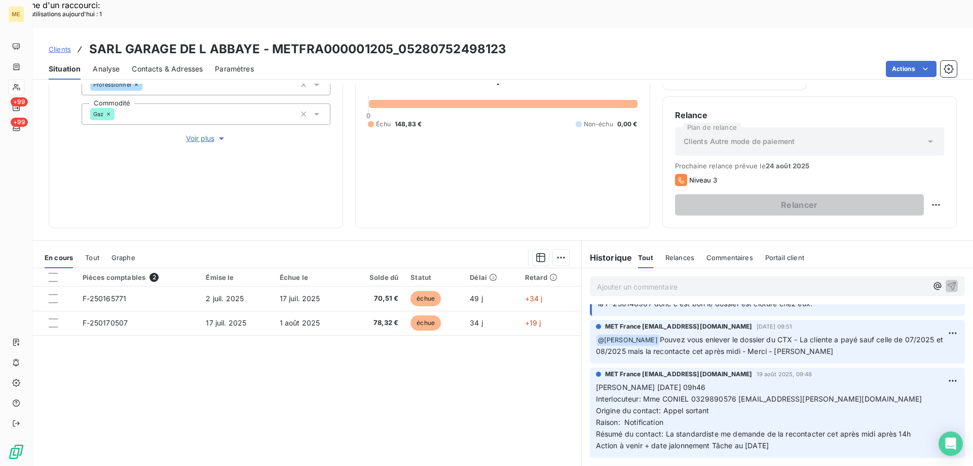
scroll to position [101, 0]
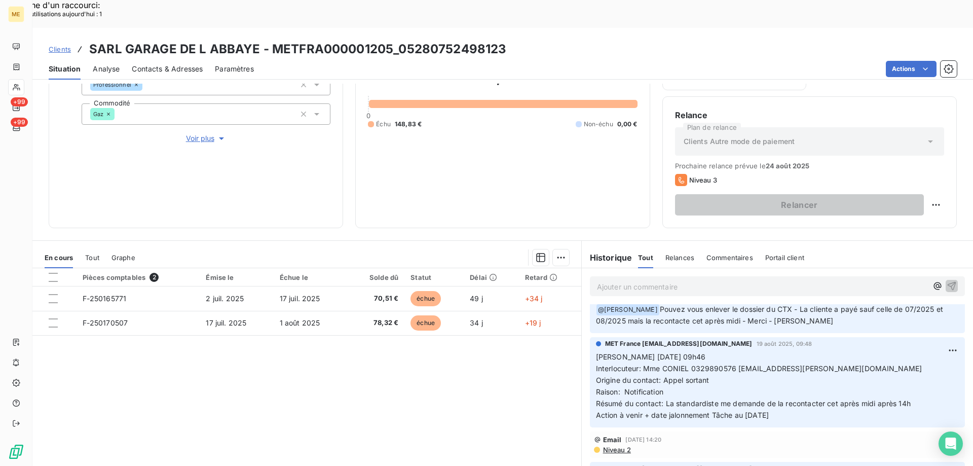
drag, startPoint x: 780, startPoint y: 383, endPoint x: 593, endPoint y: 325, distance: 195.1
click at [596, 351] on p "Valérie 19/08/2025 09h46 Interlocuteur: Mme CONIEL 0329890576 garage.brix.linda…" at bounding box center [777, 385] width 363 height 69
click at [616, 280] on p "Ajouter un commentaire ﻿" at bounding box center [762, 286] width 330 height 13
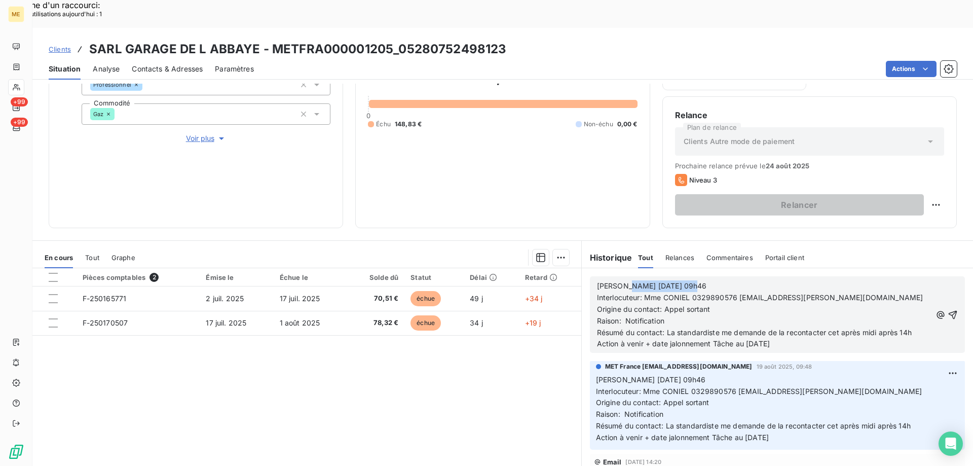
scroll to position [118, 0]
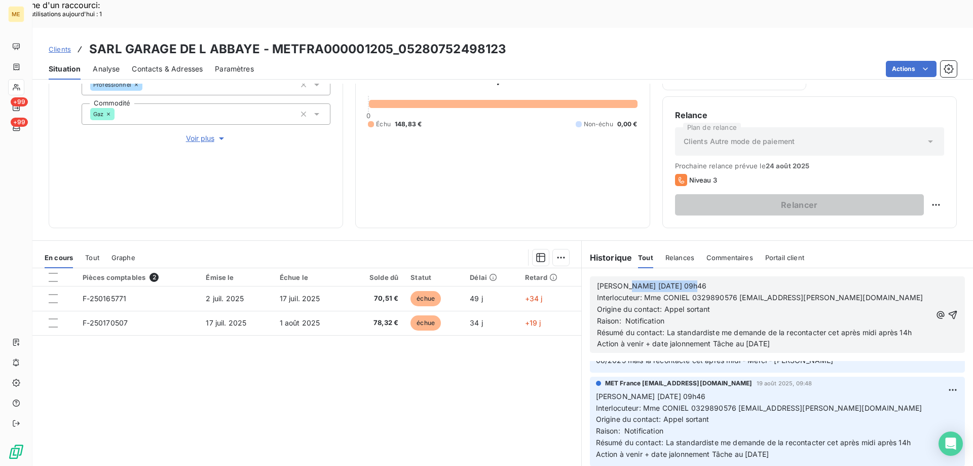
drag, startPoint x: 618, startPoint y: 257, endPoint x: 695, endPoint y: 248, distance: 78.1
click at [695, 276] on div "Valérie 19/08/2025 09h46 Interlocuteur: Mme CONIEL 0329890576 garage.brix.linda…" at bounding box center [777, 314] width 375 height 77
click at [734, 304] on p "Origine du contact: Appel sortant" at bounding box center [764, 310] width 334 height 12
drag, startPoint x: 623, startPoint y: 291, endPoint x: 669, endPoint y: 291, distance: 45.6
click at [669, 315] on p "Raison: Notification" at bounding box center [764, 321] width 334 height 12
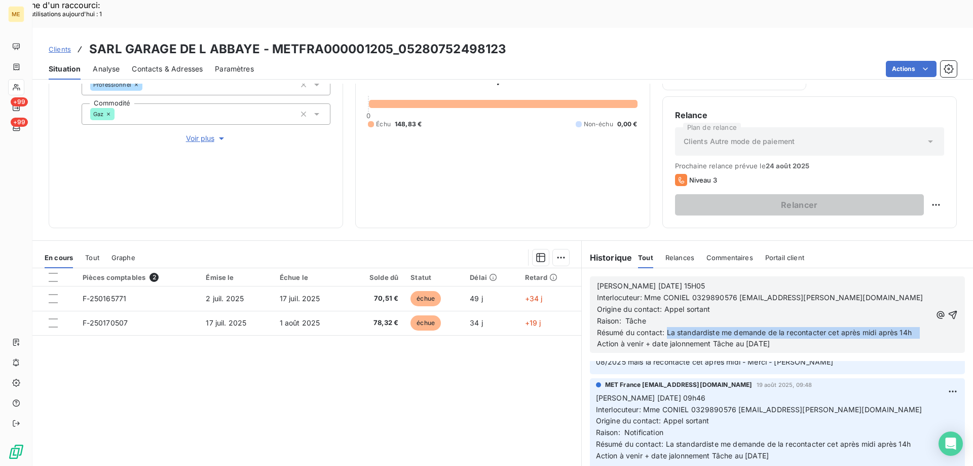
drag, startPoint x: 662, startPoint y: 303, endPoint x: 916, endPoint y: 303, distance: 254.4
click at [916, 328] on span "Résumé du contact: La standardiste me demande de la recontacter cet après midi …" at bounding box center [807, 338] width 420 height 20
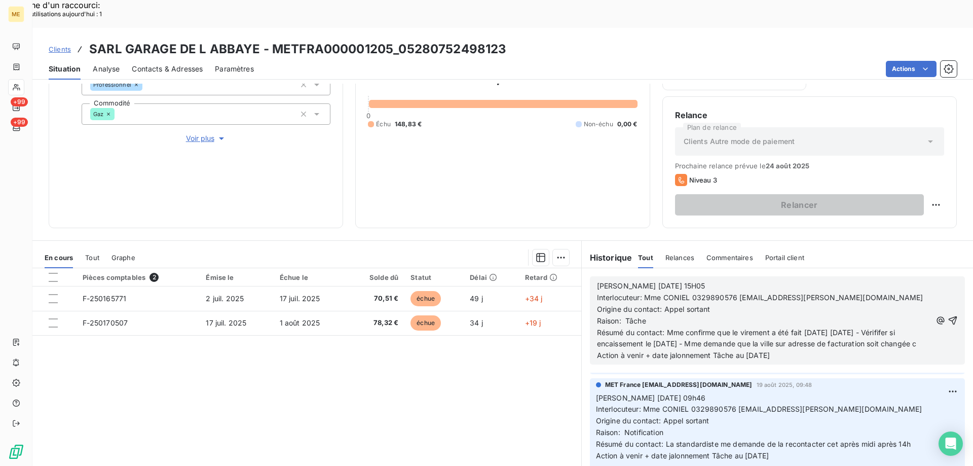
scroll to position [141, 0]
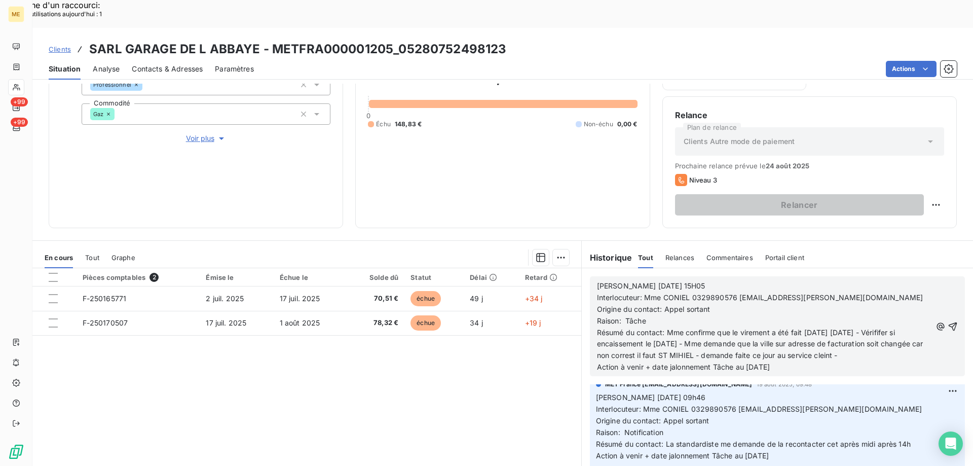
drag, startPoint x: 863, startPoint y: 319, endPoint x: 868, endPoint y: 327, distance: 9.1
click at [868, 328] on span "Résumé du contact: Mme confirme que le virement a été fait hier 19/08/2025 - Vé…" at bounding box center [767, 350] width 340 height 44
click at [878, 327] on p "Résumé du contact: Mme confirme que le virement a été fait hier 19/08/2025 - Vé…" at bounding box center [764, 350] width 334 height 47
drag, startPoint x: 875, startPoint y: 301, endPoint x: 877, endPoint y: 307, distance: 5.9
click at [877, 328] on span "Résumé du contact: Mme confirme que le virement a été fait hier 19/08/2025 - Vé…" at bounding box center [767, 350] width 340 height 44
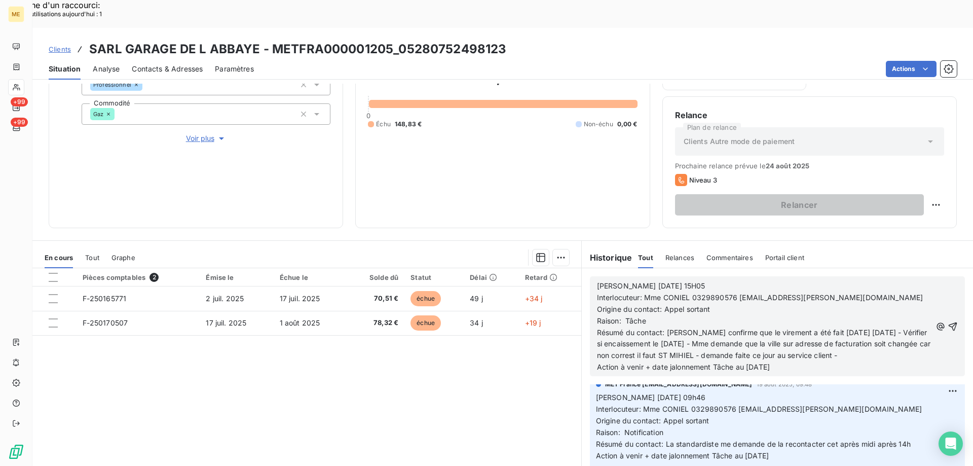
click at [666, 331] on span "Résumé du contact: Mme confirme que le virement a été fait hier 19/08/2025 - Vé…" at bounding box center [767, 350] width 340 height 44
drag, startPoint x: 742, startPoint y: 339, endPoint x: 751, endPoint y: 339, distance: 8.6
click at [751, 339] on span "Résumé du contact: Mme confirme que le virement a été fait hier 19/08/2025 - Vé…" at bounding box center [767, 350] width 340 height 44
click at [948, 321] on icon "button" at bounding box center [953, 326] width 10 height 10
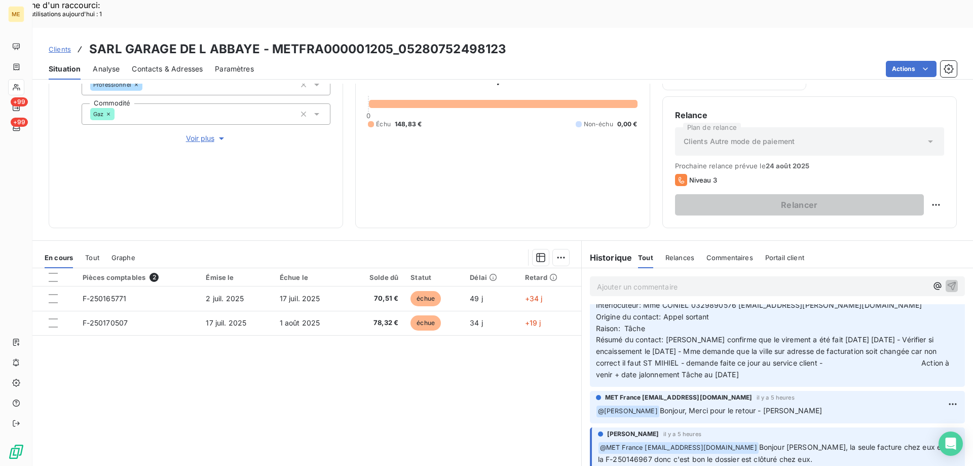
scroll to position [26, 0]
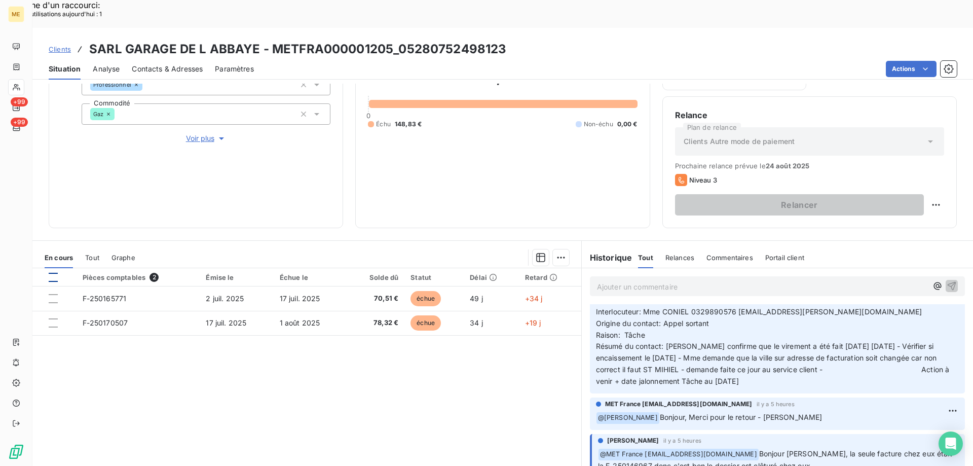
click at [53, 273] on div at bounding box center [53, 277] width 9 height 9
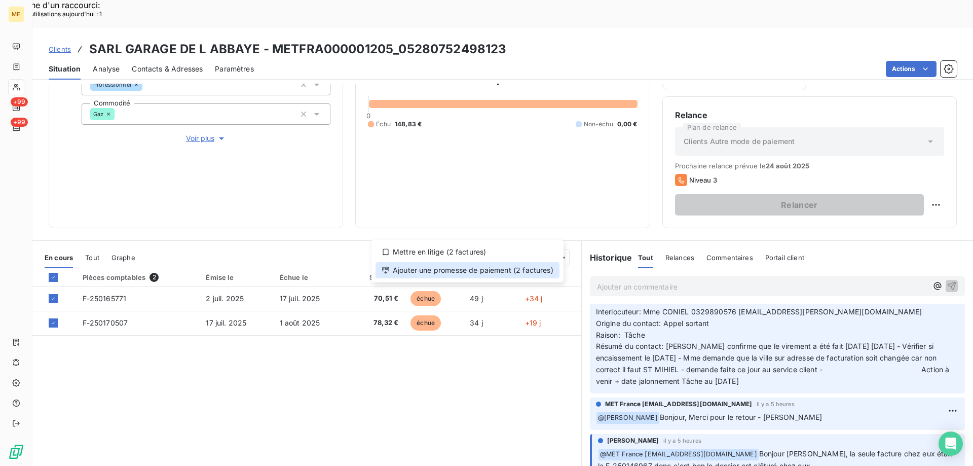
click at [497, 269] on div "Ajouter une promesse de paiement (2 factures)" at bounding box center [468, 270] width 184 height 16
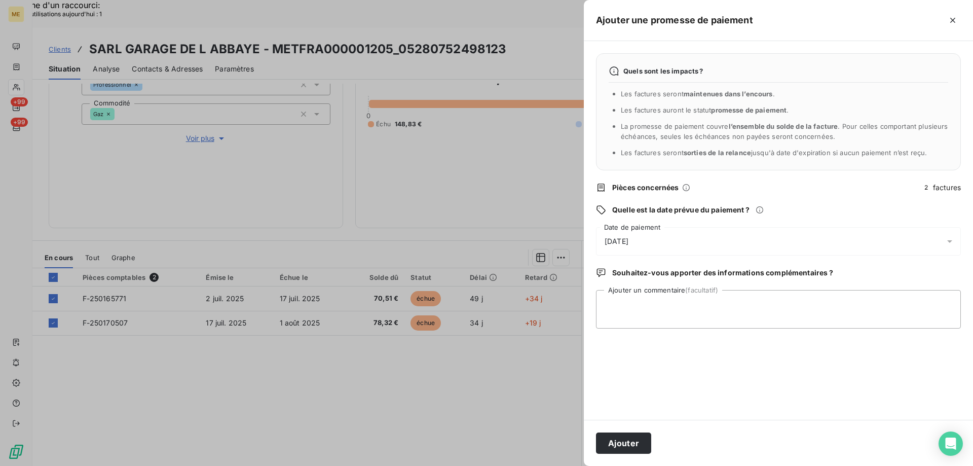
click at [682, 243] on div "21/08/2025" at bounding box center [778, 241] width 365 height 28
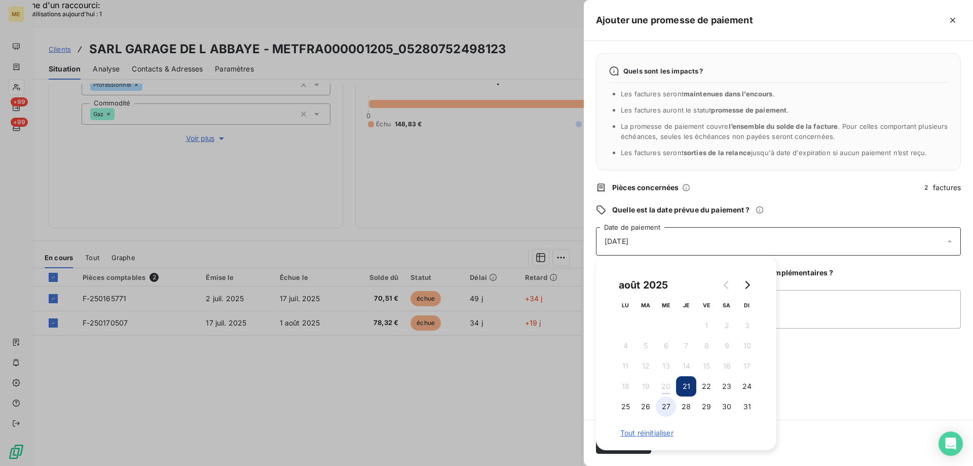
click at [666, 402] on button "27" at bounding box center [666, 406] width 20 height 20
click at [817, 320] on textarea "Ajouter un commentaire (facultatif)" at bounding box center [778, 309] width 365 height 39
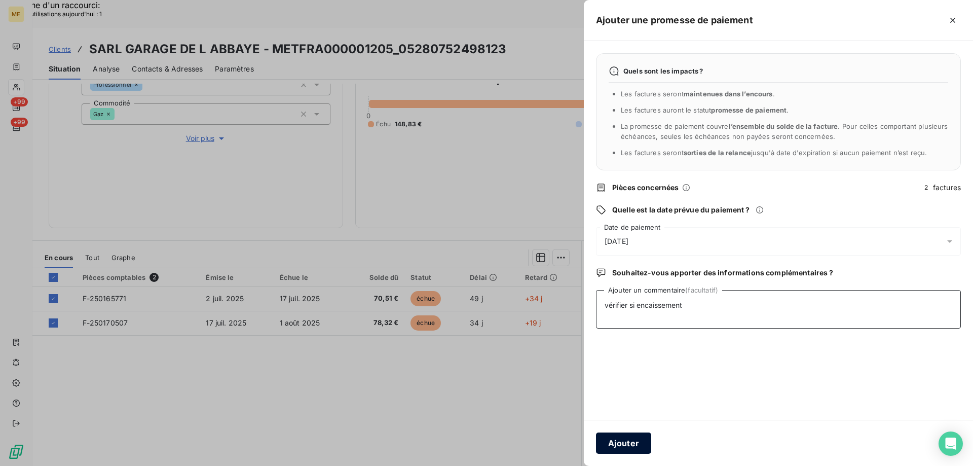
type textarea "vérifier si encaissement"
click at [628, 446] on button "Ajouter" at bounding box center [623, 442] width 55 height 21
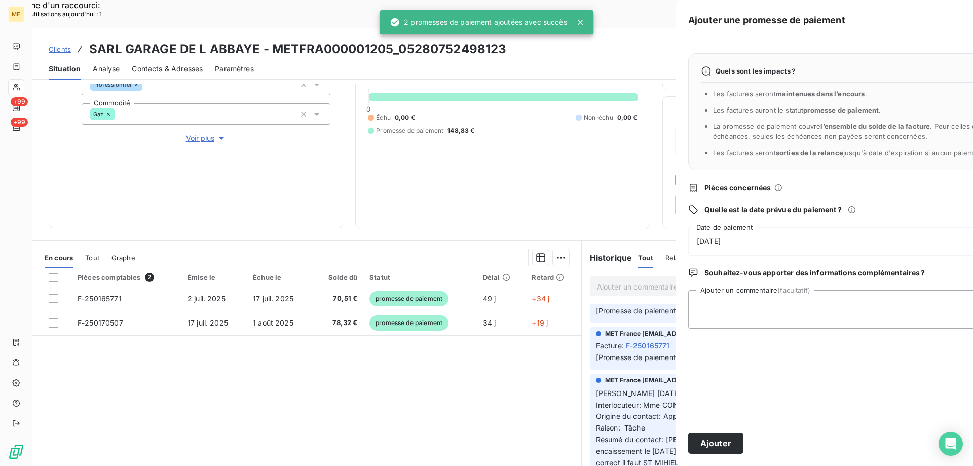
scroll to position [100, 0]
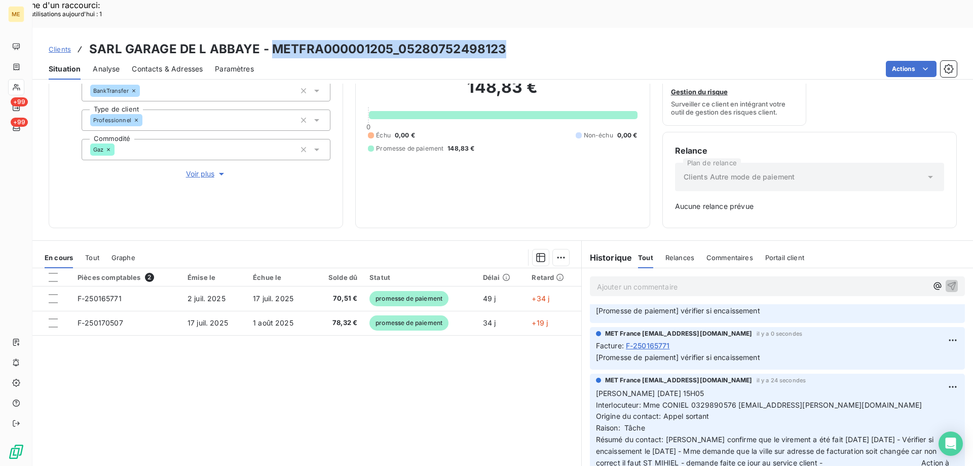
drag, startPoint x: 509, startPoint y: 22, endPoint x: 272, endPoint y: 17, distance: 237.7
click at [272, 40] on div "Clients SARL GARAGE DE L ABBAYE - METFRA000001205_05280752498123" at bounding box center [502, 49] width 941 height 18
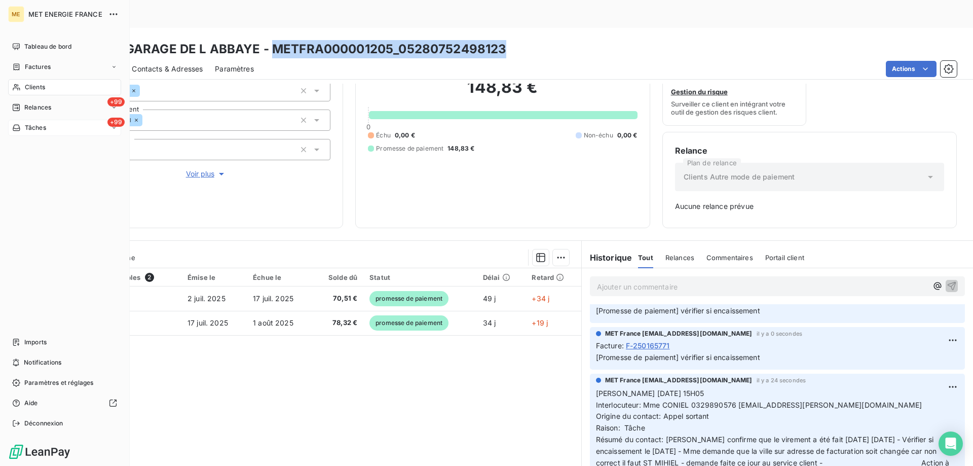
click at [59, 128] on div "+99 Tâches" at bounding box center [64, 128] width 113 height 16
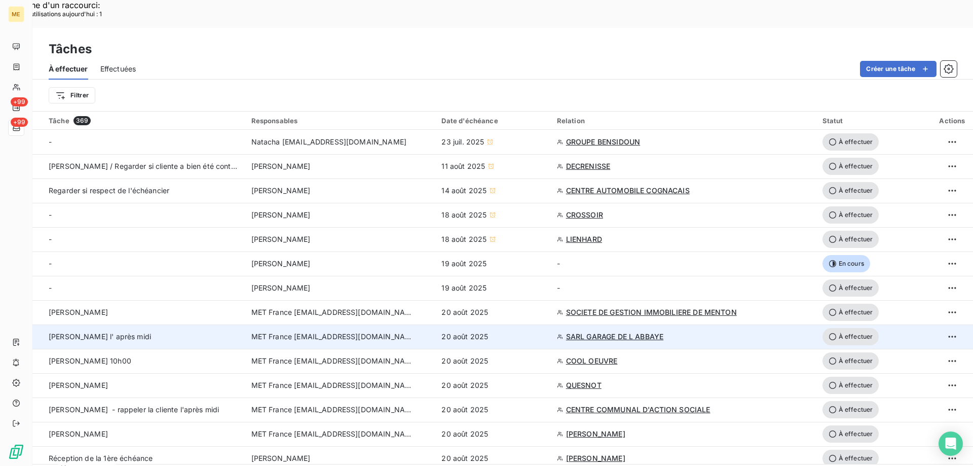
click at [849, 328] on span "À effectuer" at bounding box center [850, 336] width 57 height 17
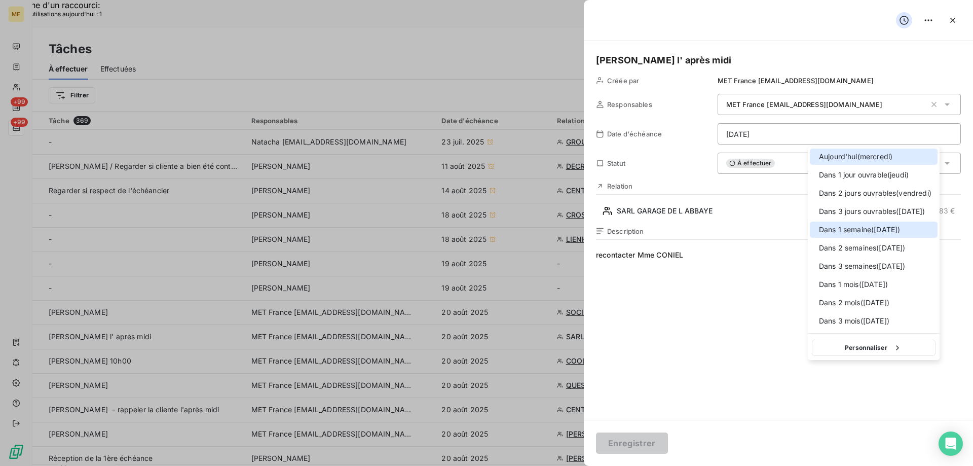
click at [816, 230] on div at bounding box center [816, 230] width 0 height 0
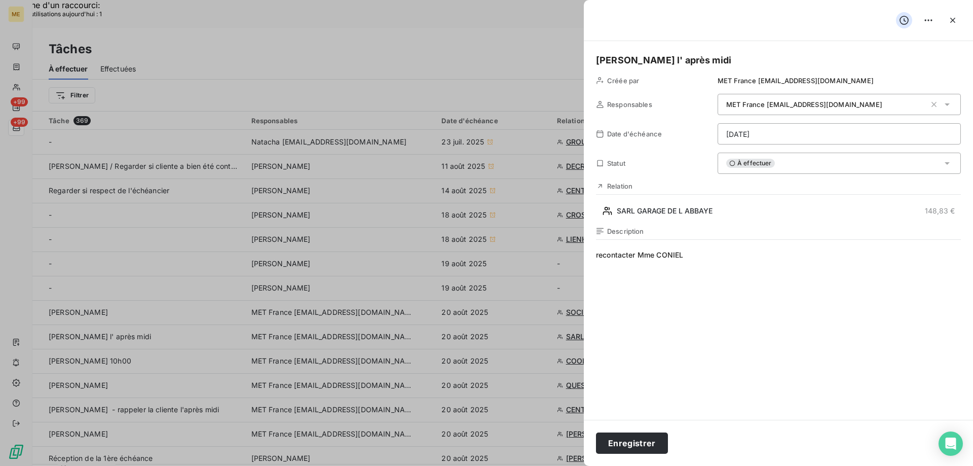
type input "27/08/2025"
click at [699, 59] on h5 "Valérie l' après midi" at bounding box center [778, 60] width 365 height 14
drag, startPoint x: 696, startPoint y: 60, endPoint x: 628, endPoint y: 55, distance: 67.6
click at [628, 55] on h5 "Valérie l' après midi" at bounding box center [778, 60] width 365 height 14
drag, startPoint x: 597, startPoint y: 252, endPoint x: 744, endPoint y: 254, distance: 147.0
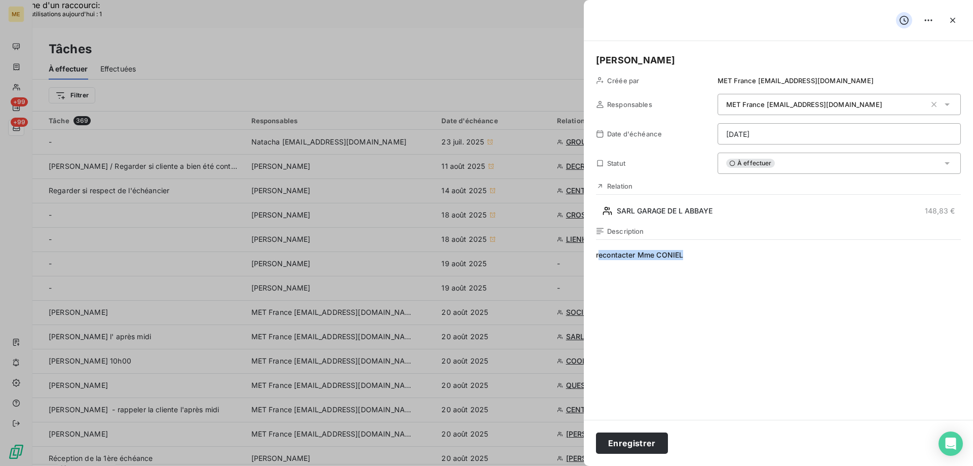
click at [744, 254] on span "recontacter Mme CONIEL" at bounding box center [778, 347] width 365 height 195
drag, startPoint x: 703, startPoint y: 262, endPoint x: 589, endPoint y: 253, distance: 114.4
click at [589, 253] on div "Valérie Créée par MET France met-france@recouvrement.met.com Responsables MET F…" at bounding box center [778, 230] width 389 height 379
drag, startPoint x: 623, startPoint y: 441, endPoint x: 620, endPoint y: 428, distance: 14.0
click at [623, 441] on button "Enregistrer" at bounding box center [632, 442] width 72 height 21
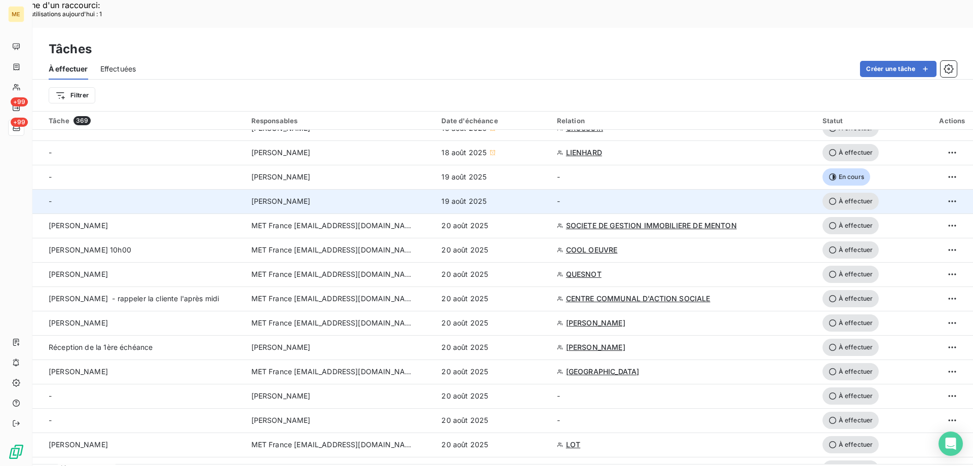
scroll to position [101, 0]
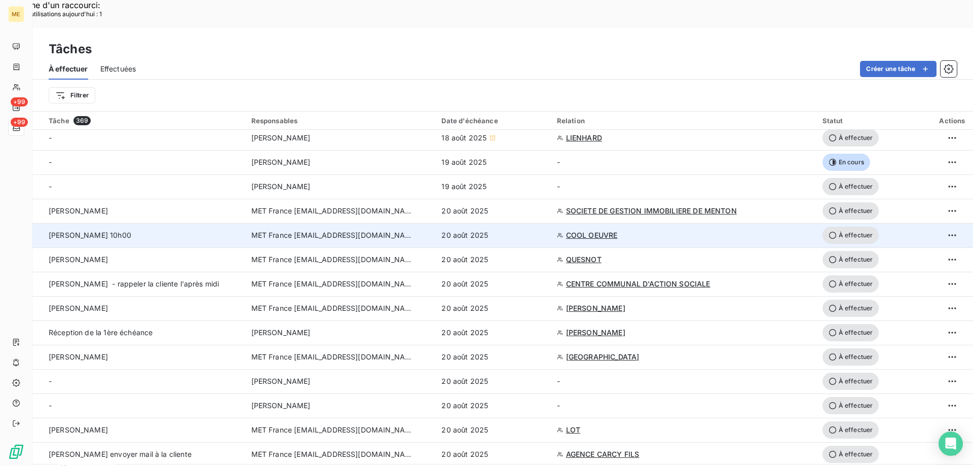
click at [582, 230] on span "COOL OEUVRE" at bounding box center [592, 235] width 52 height 10
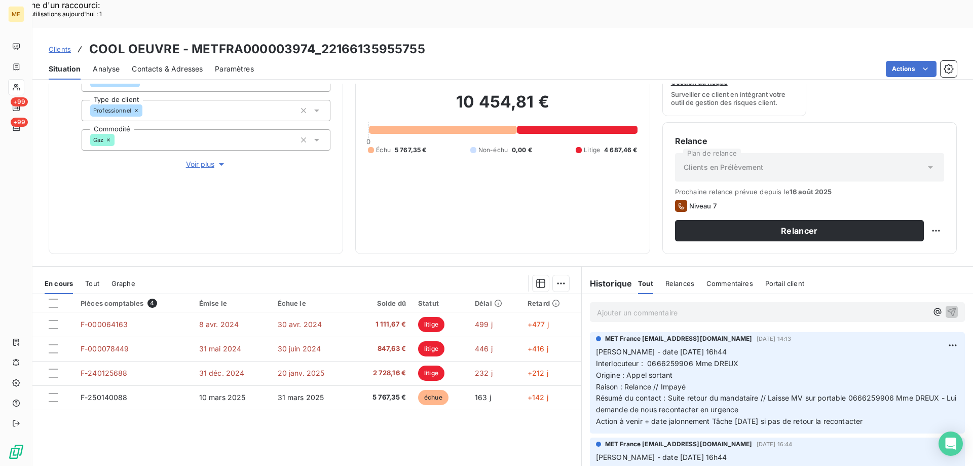
scroll to position [135, 0]
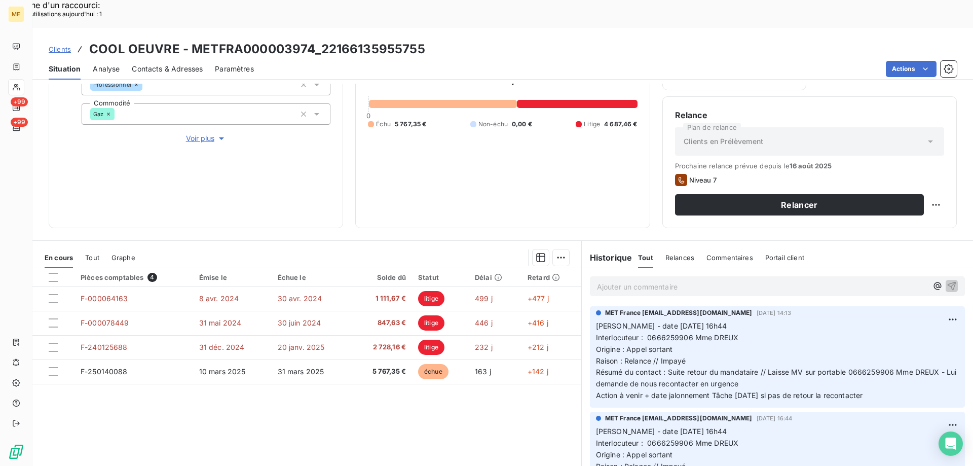
click at [626, 280] on p "Ajouter un commentaire ﻿" at bounding box center [762, 286] width 330 height 13
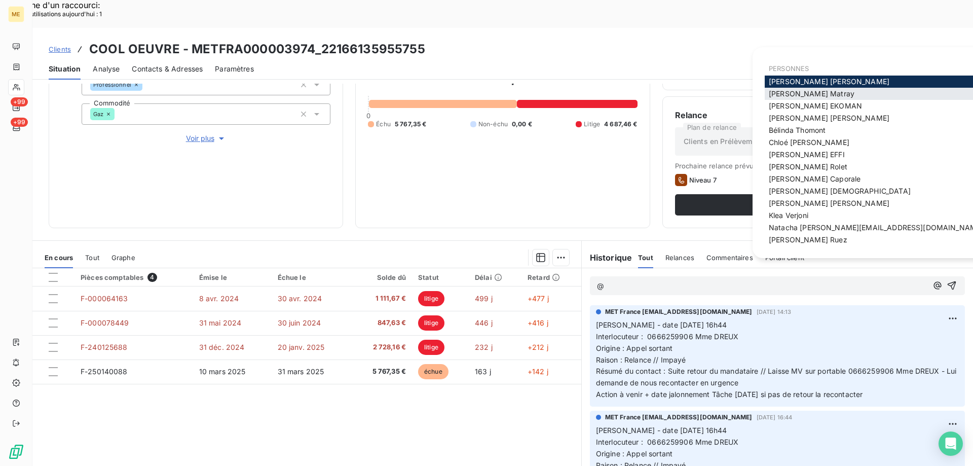
click at [803, 94] on span "Amélie Matray" at bounding box center [812, 93] width 86 height 9
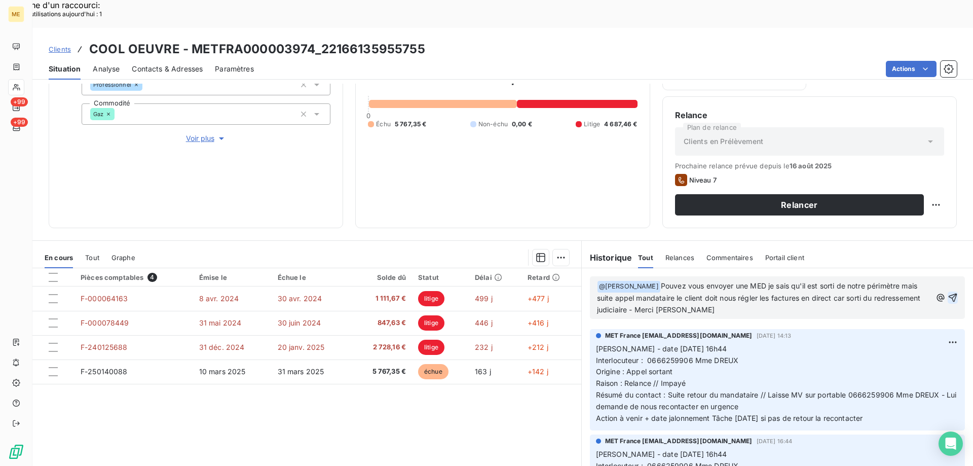
click at [949, 293] on icon "button" at bounding box center [953, 297] width 9 height 9
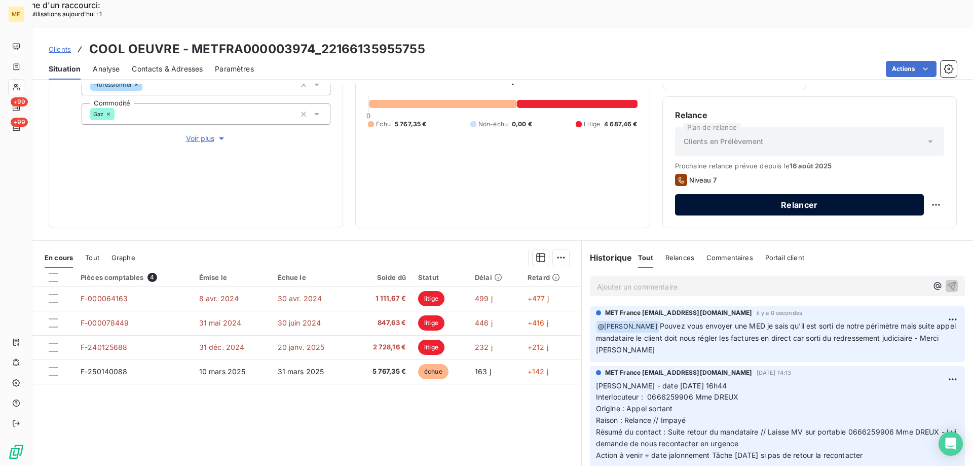
click at [802, 194] on button "Relancer" at bounding box center [799, 204] width 249 height 21
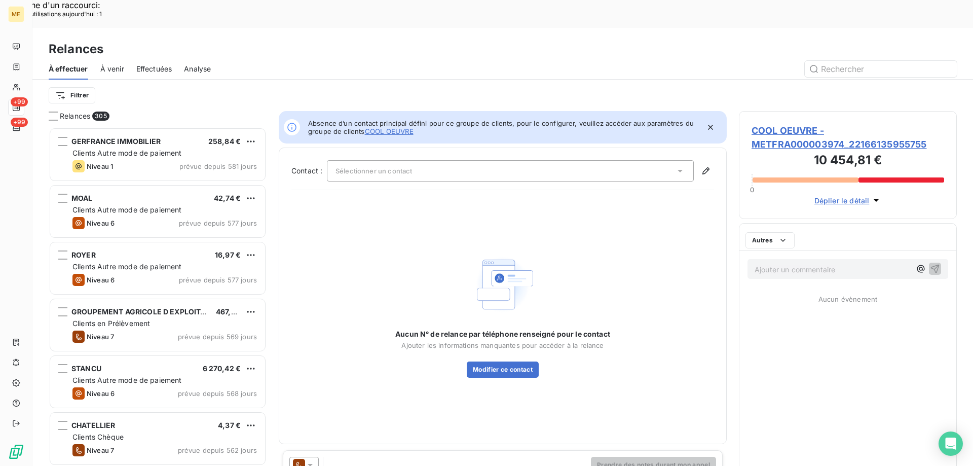
scroll to position [359, 210]
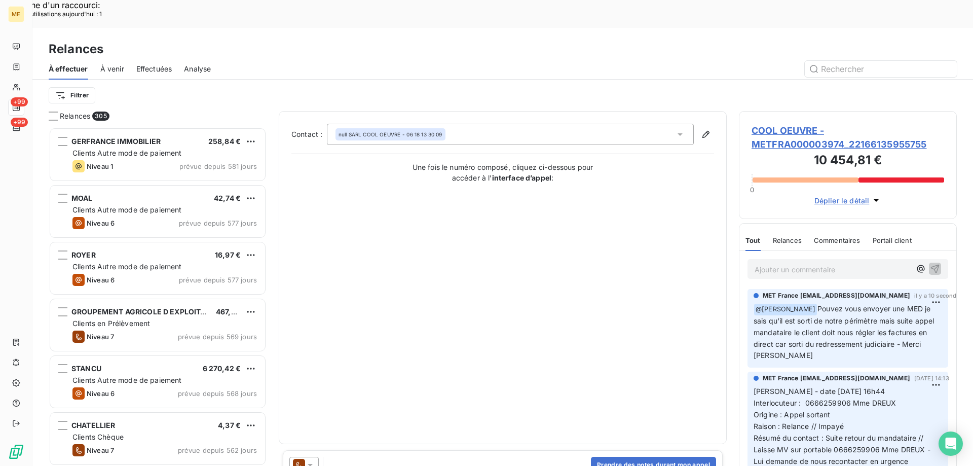
click at [311, 460] on icon at bounding box center [310, 465] width 10 height 10
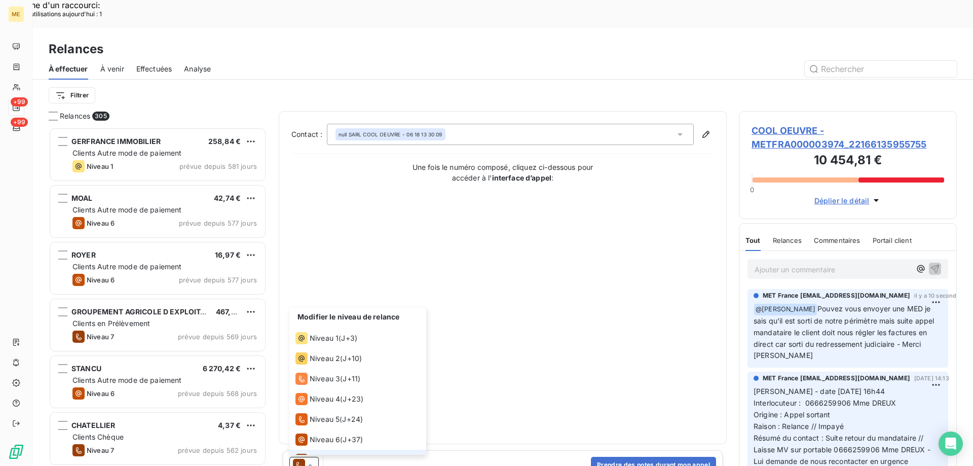
scroll to position [15, 0]
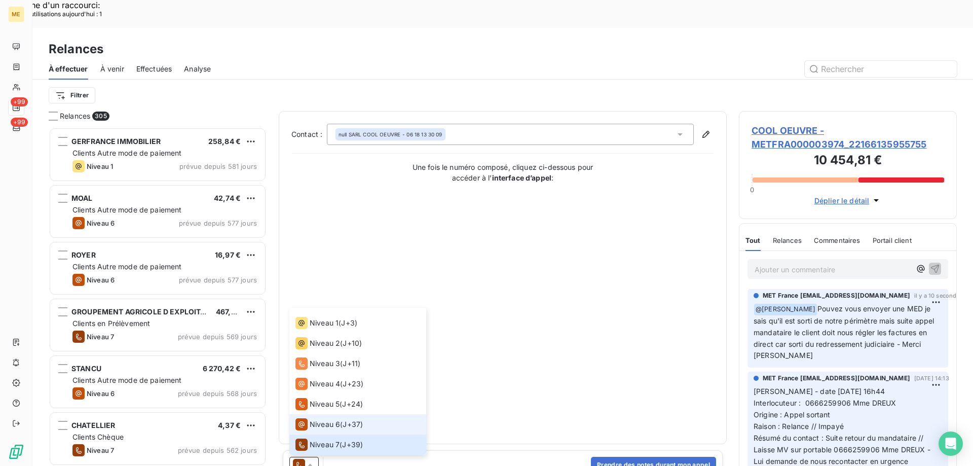
click at [326, 419] on span "Niveau 6" at bounding box center [325, 424] width 30 height 10
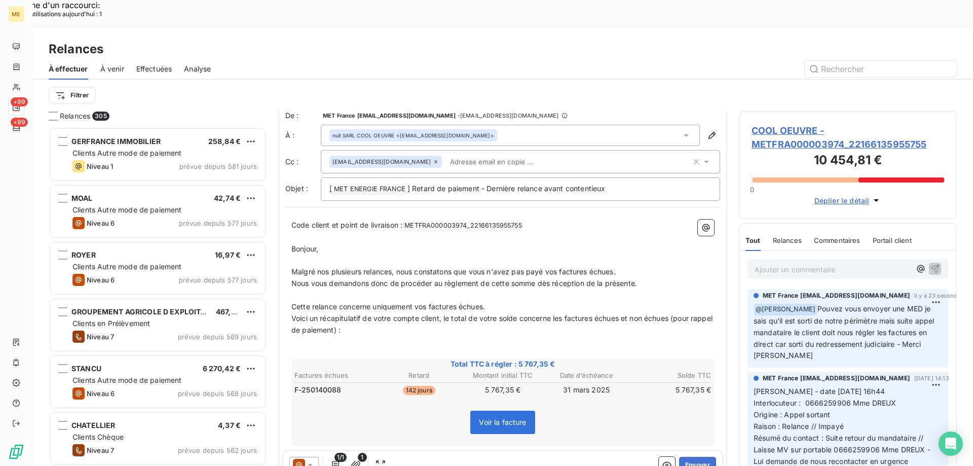
scroll to position [0, 0]
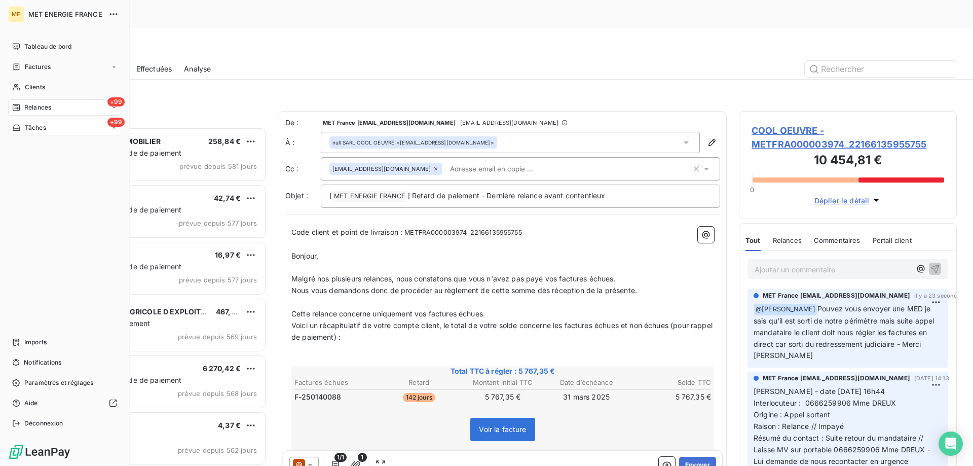
click at [64, 128] on div "+99 Tâches" at bounding box center [64, 128] width 113 height 16
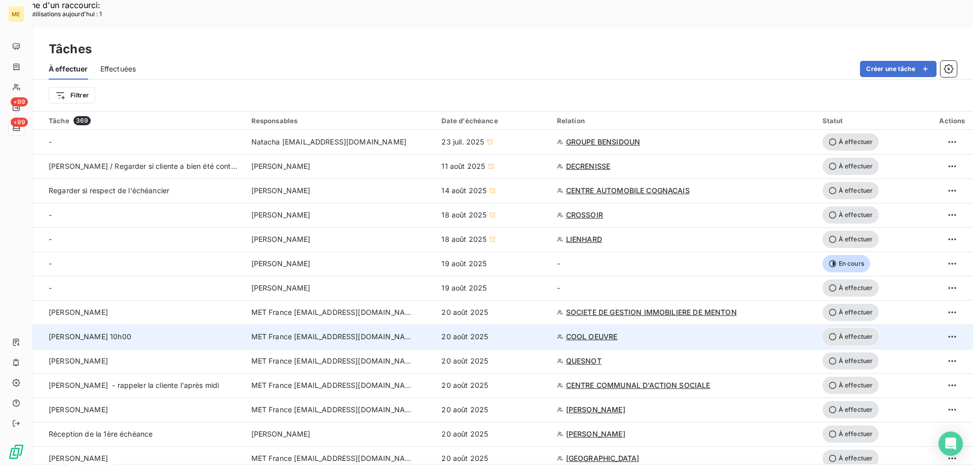
click at [841, 328] on span "À effectuer" at bounding box center [850, 336] width 57 height 17
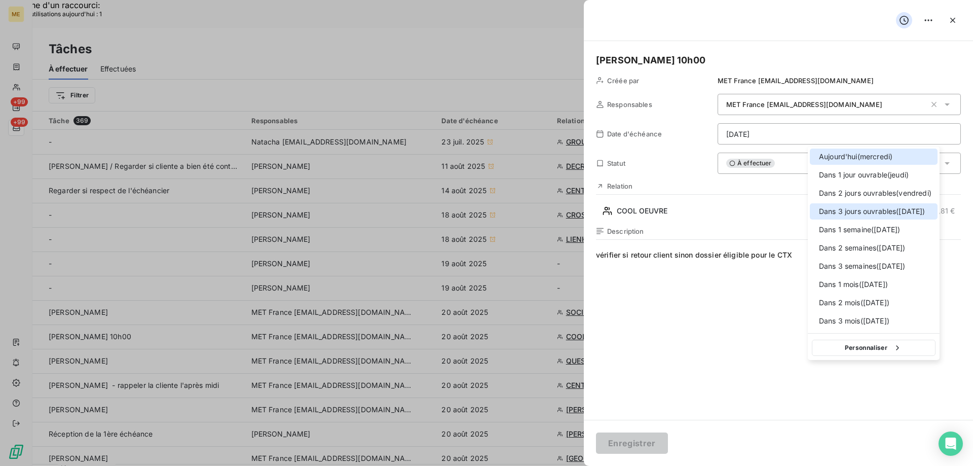
drag, startPoint x: 821, startPoint y: 210, endPoint x: 796, endPoint y: 243, distance: 41.6
click at [816, 211] on div at bounding box center [816, 211] width 0 height 0
type input "25/08/2025"
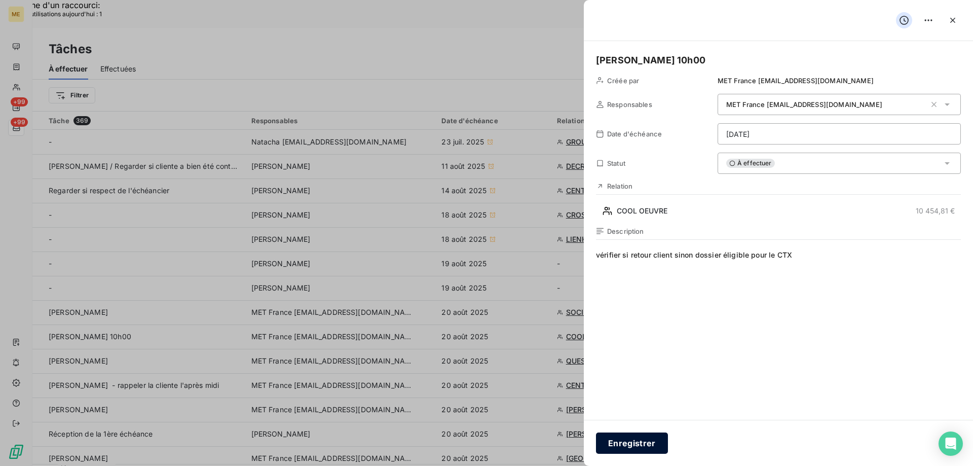
click at [640, 445] on button "Enregistrer" at bounding box center [632, 442] width 72 height 21
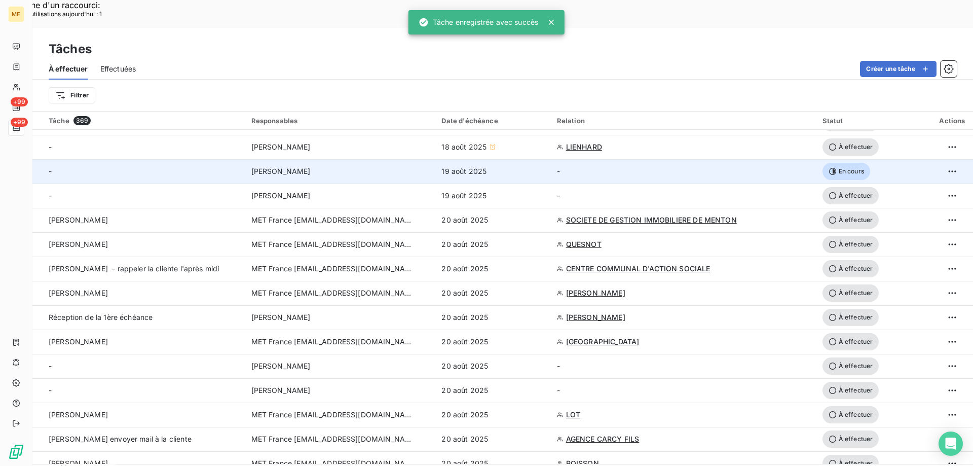
scroll to position [101, 0]
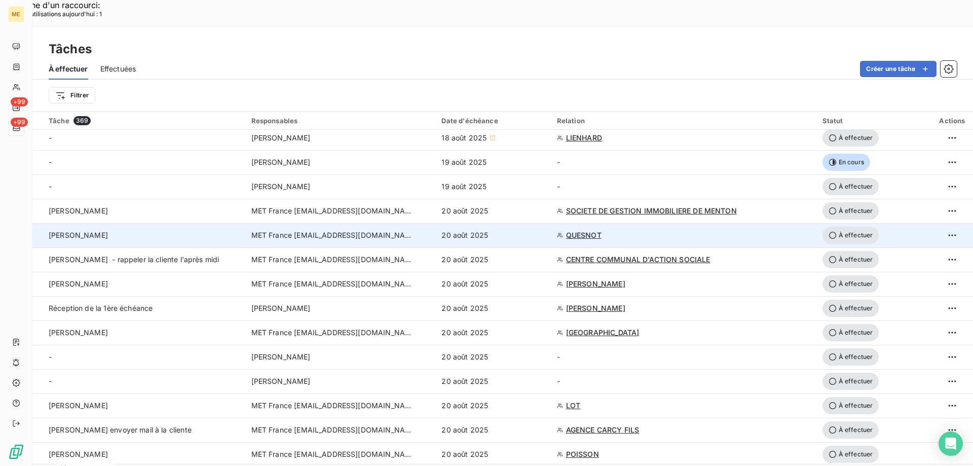
click at [572, 230] on span "QUESNOT" at bounding box center [583, 235] width 35 height 10
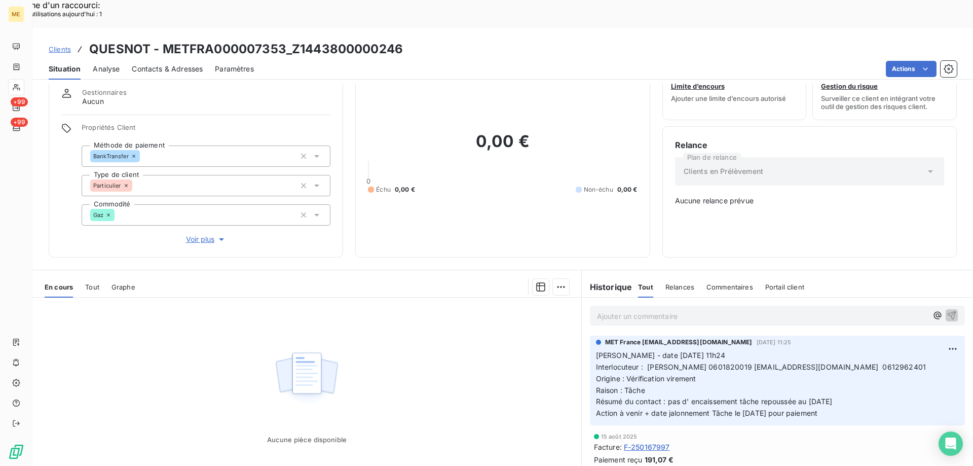
scroll to position [57, 0]
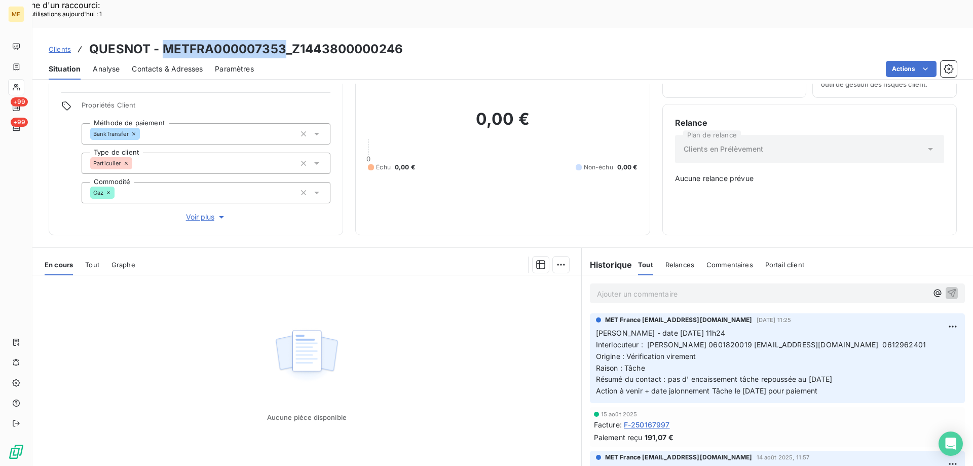
drag, startPoint x: 281, startPoint y: 22, endPoint x: 164, endPoint y: 14, distance: 117.3
click at [164, 40] on h3 "QUESNOT - METFRA000007353_Z1443800000246" at bounding box center [246, 49] width 314 height 18
click at [706, 340] on span "Interlocuteur : Mr QUESNOT 0601820019 martine.quesnot14210@gmail.com 0612962401" at bounding box center [761, 344] width 330 height 9
click at [720, 327] on p "Valérie - date 18/08/2025 11h24 Interlocuteur : Mr QUESNOT 0601820019 martine.q…" at bounding box center [777, 361] width 363 height 69
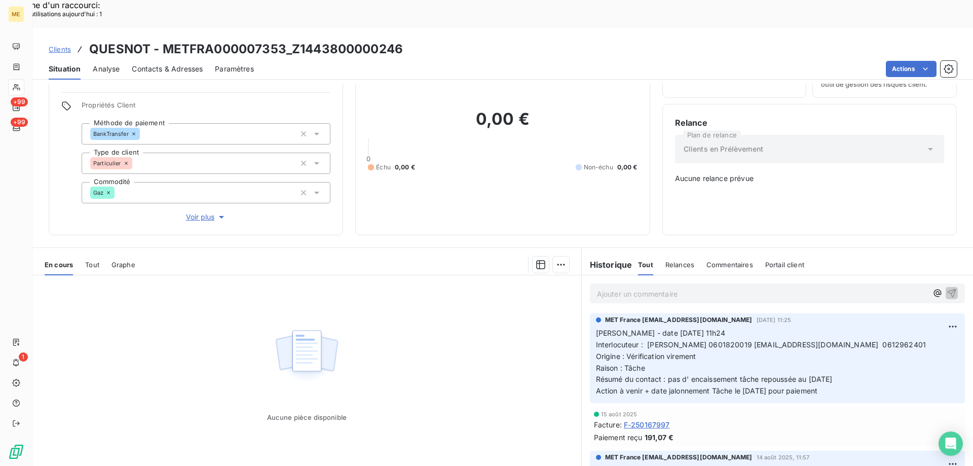
click at [606, 287] on p "Ajouter un commentaire ﻿" at bounding box center [762, 293] width 330 height 13
click at [948, 288] on icon "button" at bounding box center [952, 292] width 9 height 9
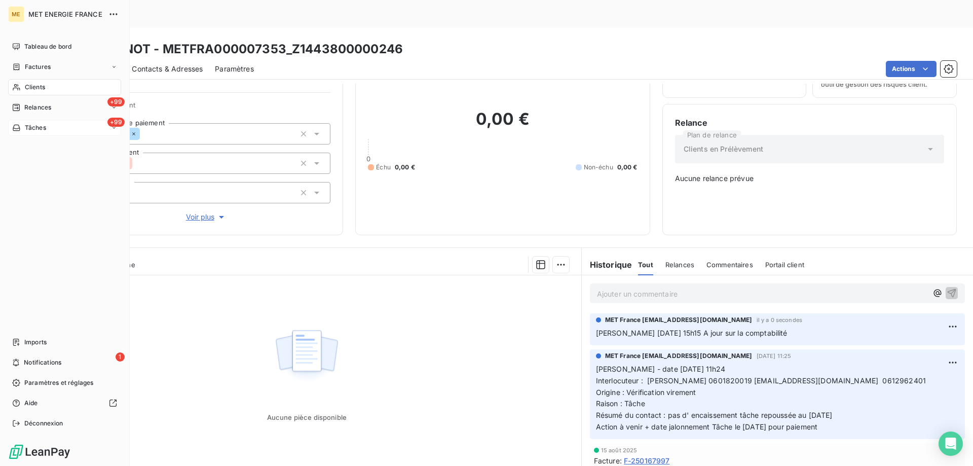
click at [66, 129] on div "+99 Tâches" at bounding box center [64, 128] width 113 height 16
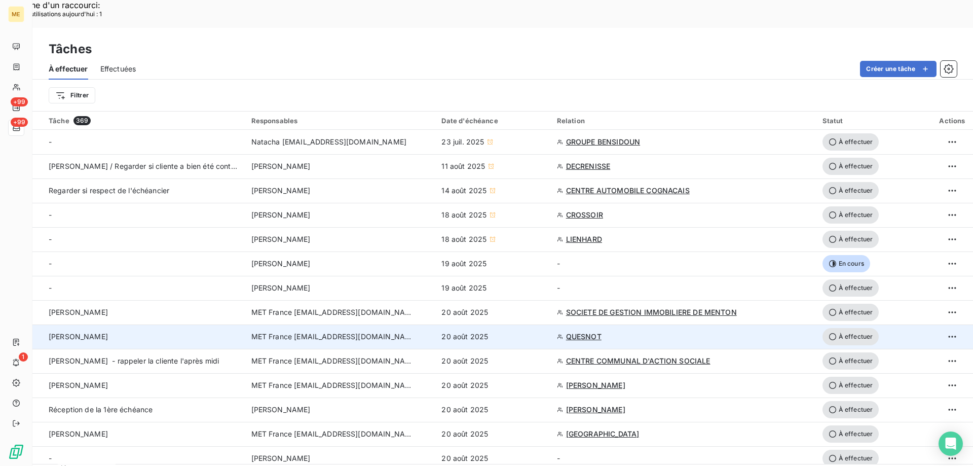
click at [848, 328] on span "À effectuer" at bounding box center [850, 336] width 57 height 17
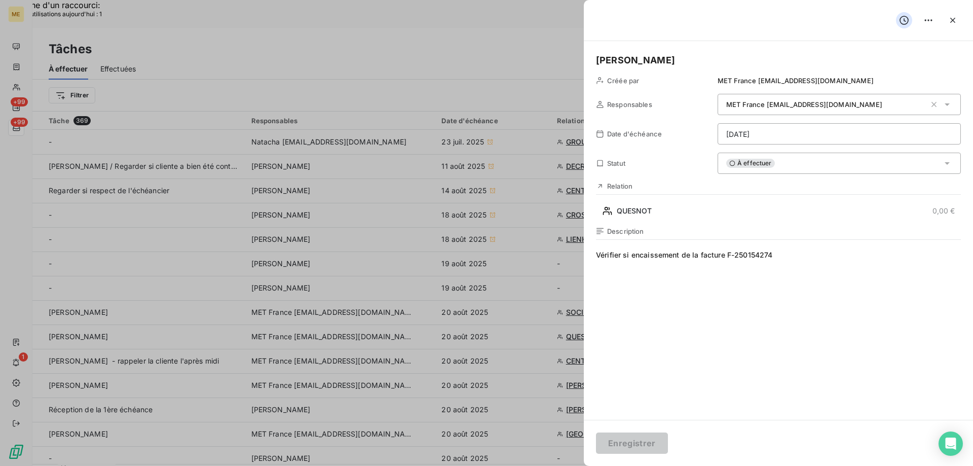
click at [773, 166] on div "À effectuer" at bounding box center [839, 163] width 243 height 21
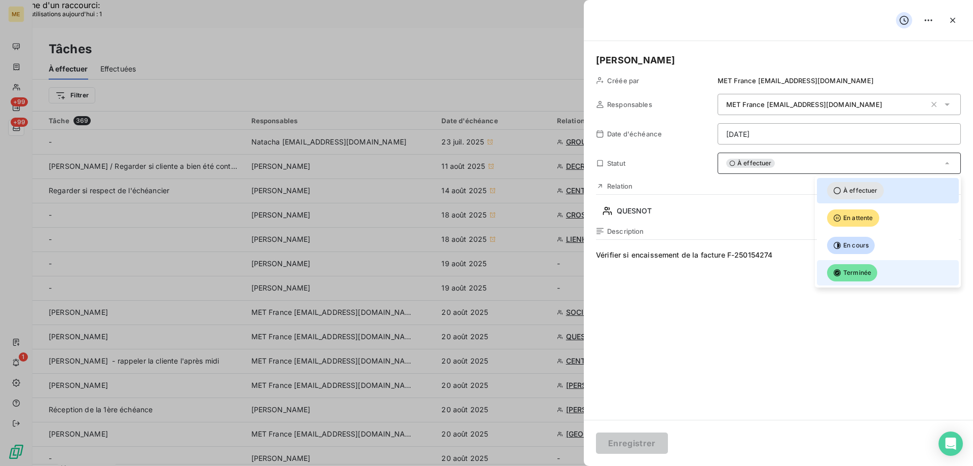
click at [823, 273] on div at bounding box center [823, 273] width 0 height 0
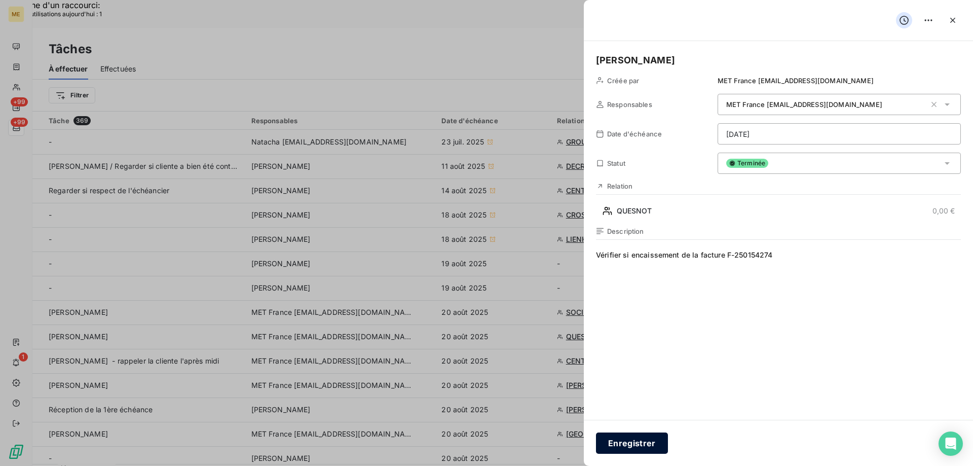
click at [634, 445] on button "Enregistrer" at bounding box center [632, 442] width 72 height 21
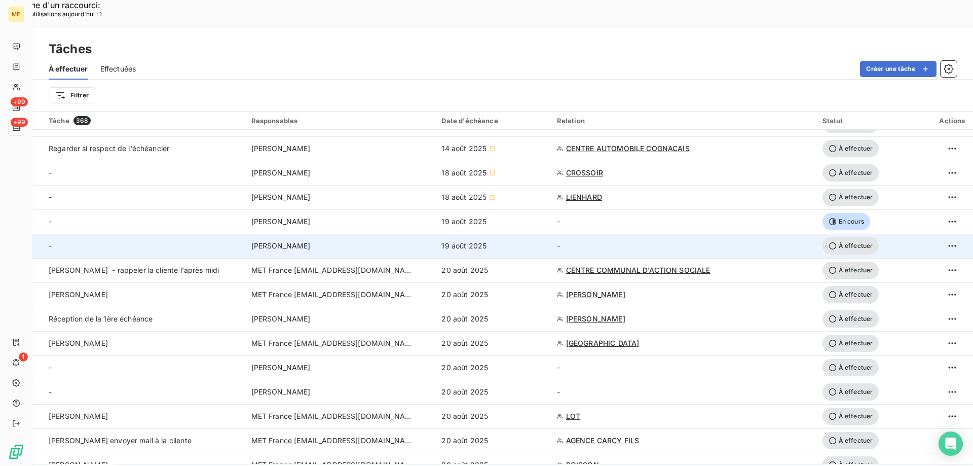
scroll to position [51, 0]
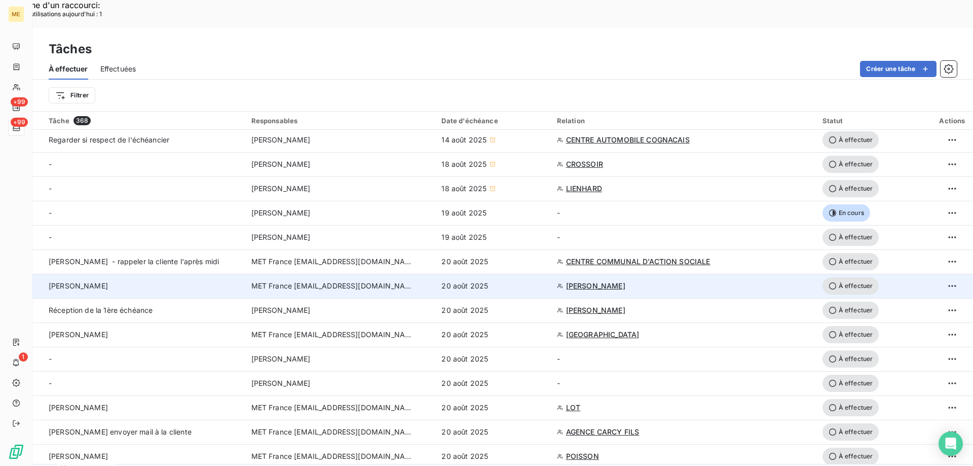
click at [593, 281] on span "NGO BAMA LUBY MARIANNE" at bounding box center [595, 286] width 59 height 10
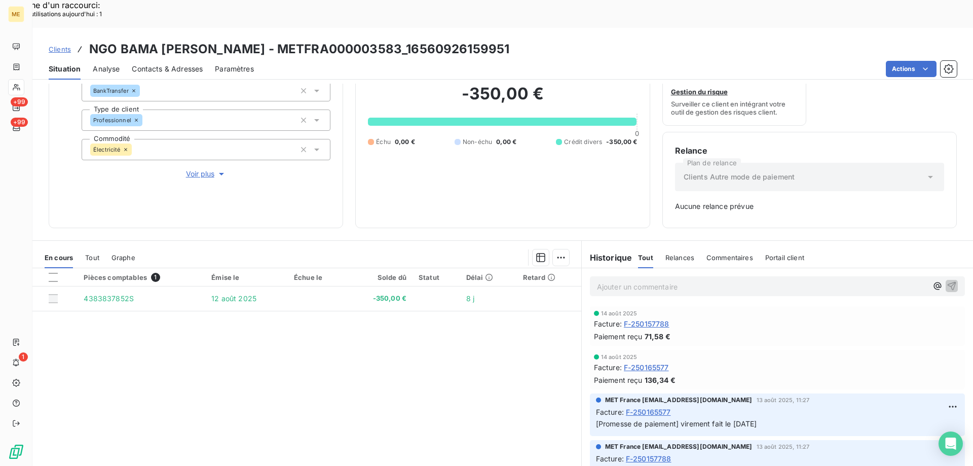
scroll to position [49, 0]
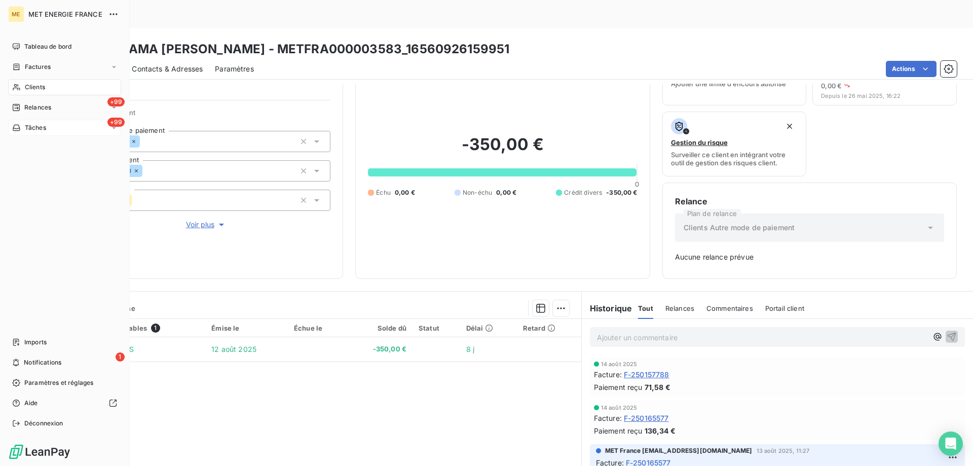
click at [65, 128] on div "+99 Tâches" at bounding box center [64, 128] width 113 height 16
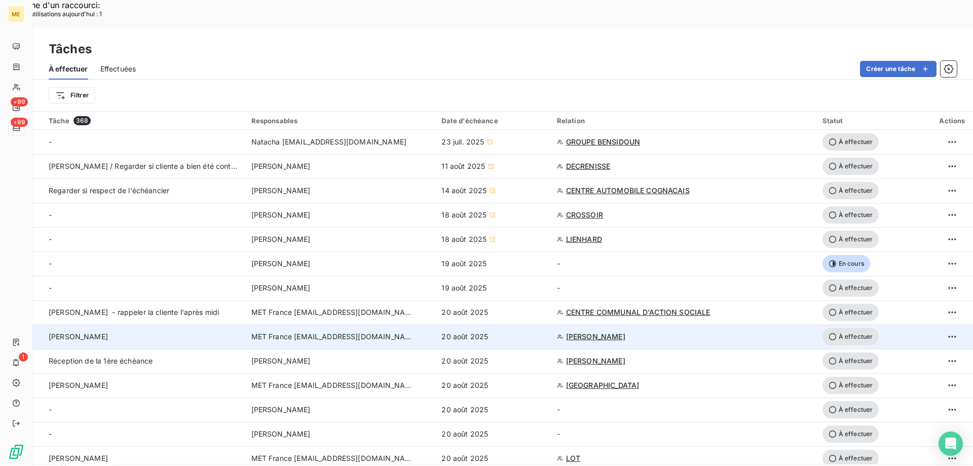
click at [846, 328] on span "À effectuer" at bounding box center [850, 336] width 57 height 17
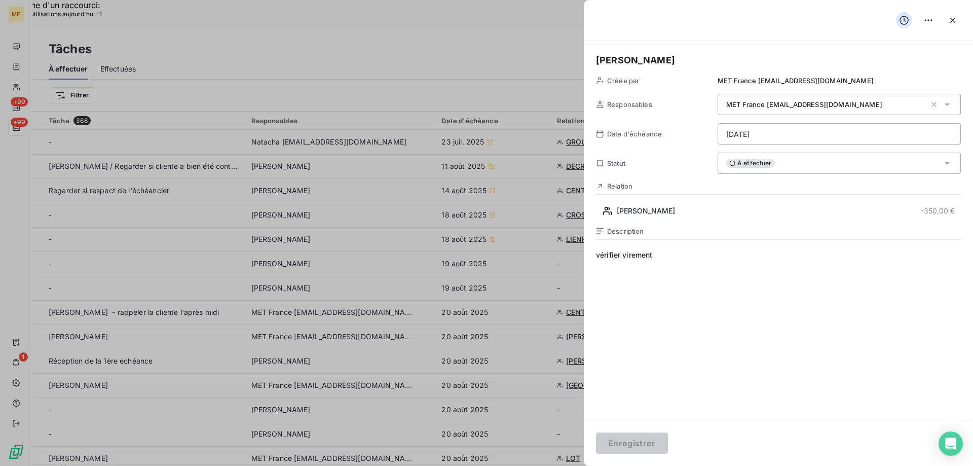
click at [791, 165] on div "À effectuer" at bounding box center [839, 163] width 243 height 21
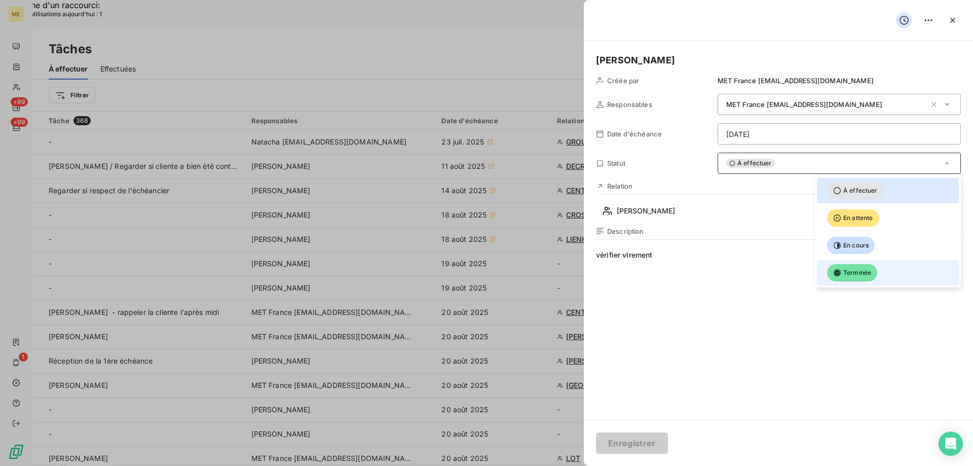
click at [823, 273] on div at bounding box center [823, 273] width 0 height 0
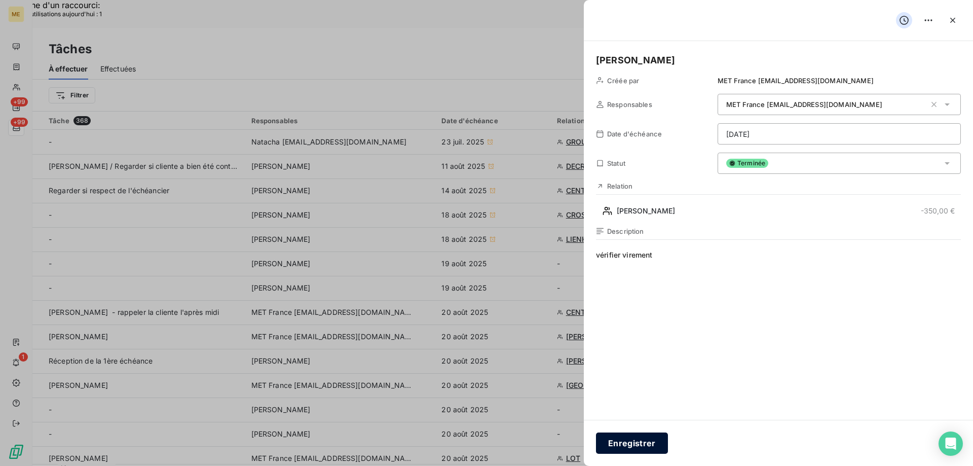
click at [632, 442] on button "Enregistrer" at bounding box center [632, 442] width 72 height 21
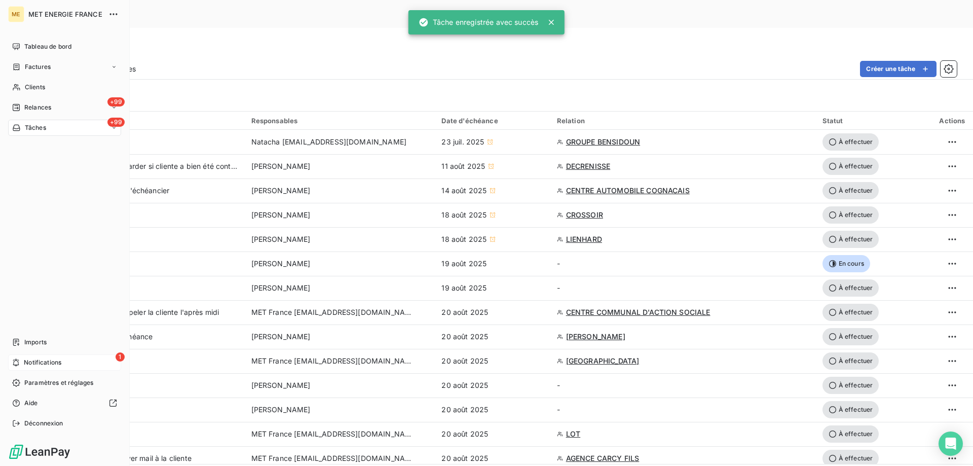
click at [64, 361] on div "1 Notifications" at bounding box center [64, 362] width 113 height 16
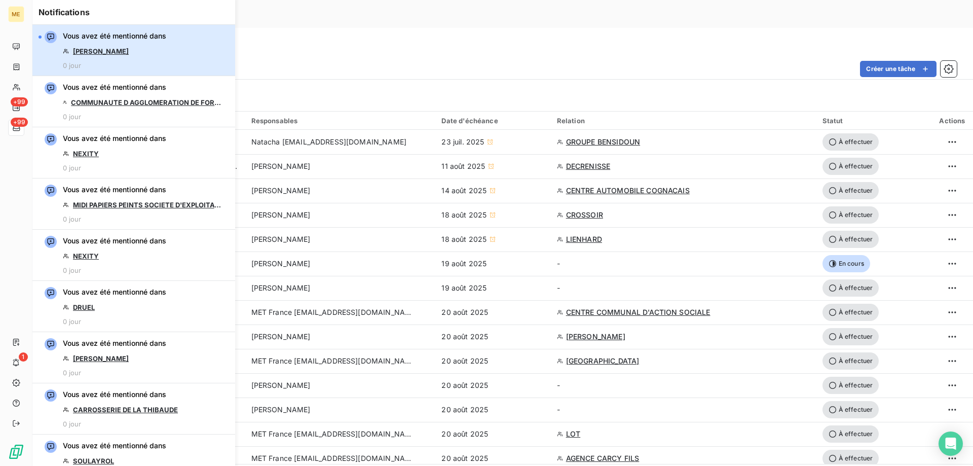
click at [157, 52] on div "Vous avez été mentionné dans OLIVIER 0 jour" at bounding box center [114, 50] width 103 height 39
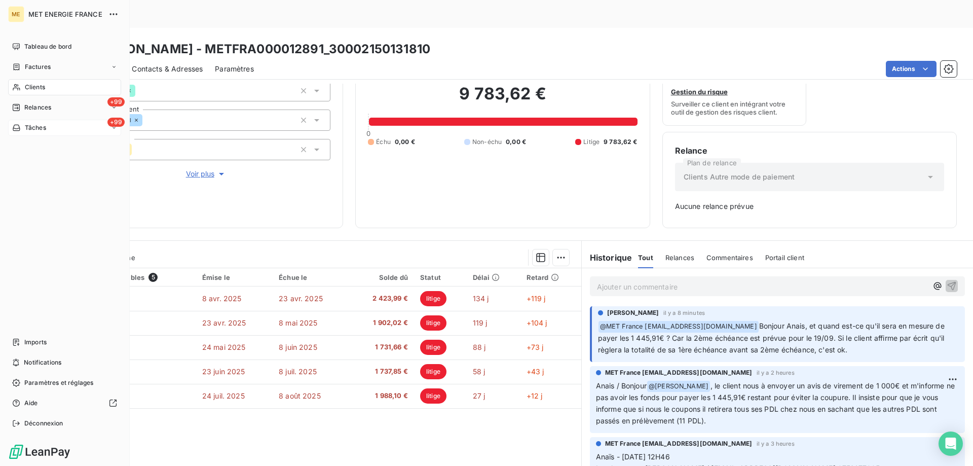
click at [61, 128] on div "+99 Tâches" at bounding box center [64, 128] width 113 height 16
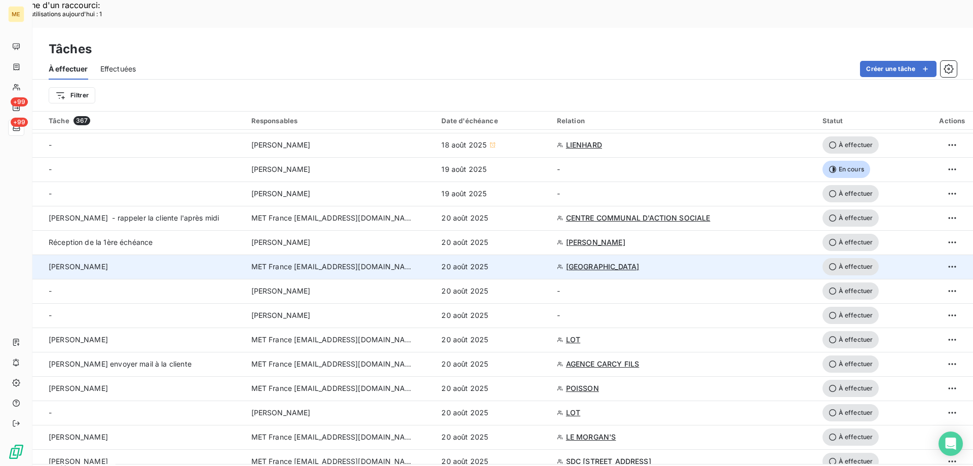
scroll to position [101, 0]
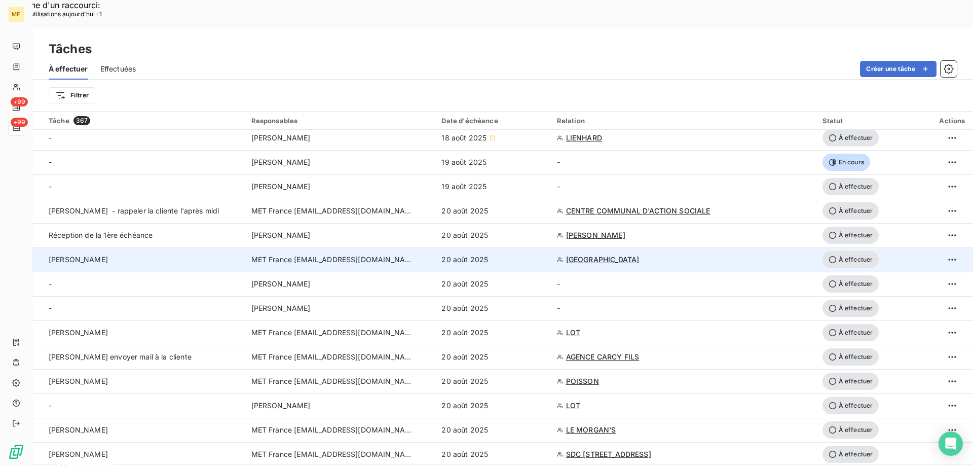
click at [600, 254] on span "SARL HOTEL BELLEVUE" at bounding box center [602, 259] width 73 height 10
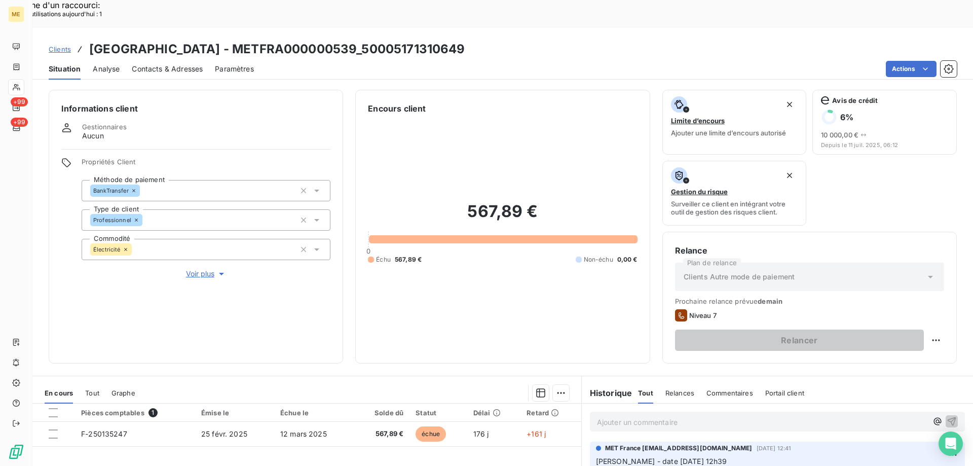
scroll to position [135, 0]
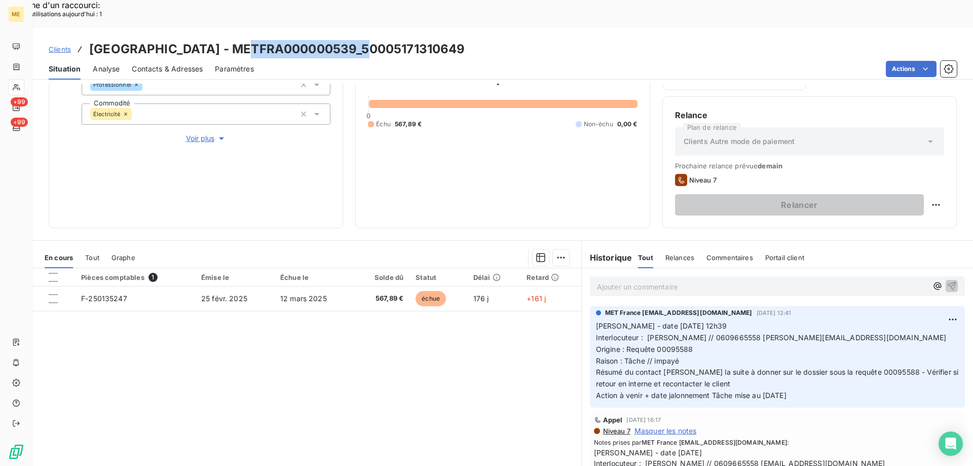
drag, startPoint x: 244, startPoint y: 22, endPoint x: 365, endPoint y: 10, distance: 121.2
click at [365, 28] on div "Clients SARL HOTEL BELLEVUE - METFRA000000539_50005171310649 Situation Analyse …" at bounding box center [502, 54] width 941 height 52
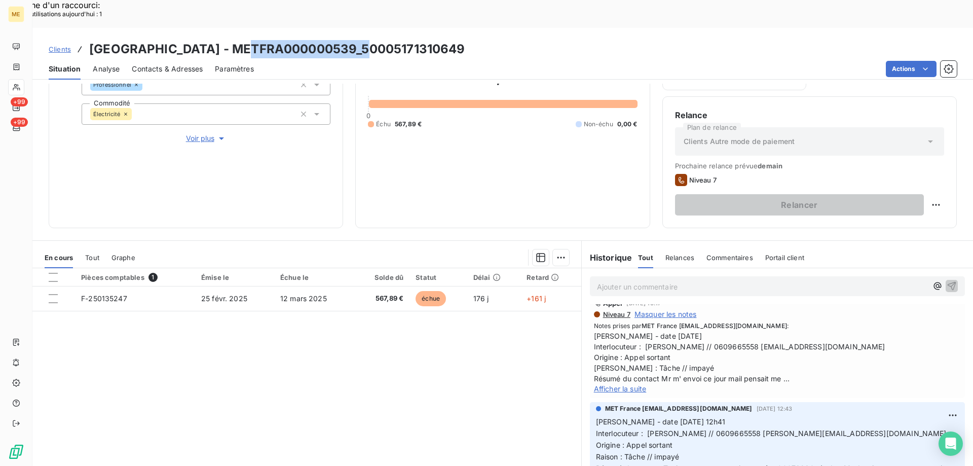
scroll to position [101, 0]
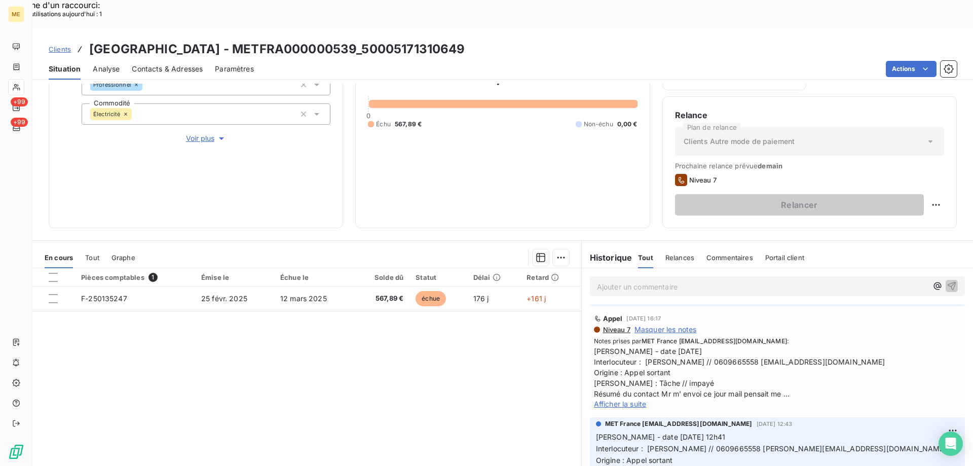
click at [605, 399] on span "Afficher la suite" at bounding box center [620, 403] width 53 height 9
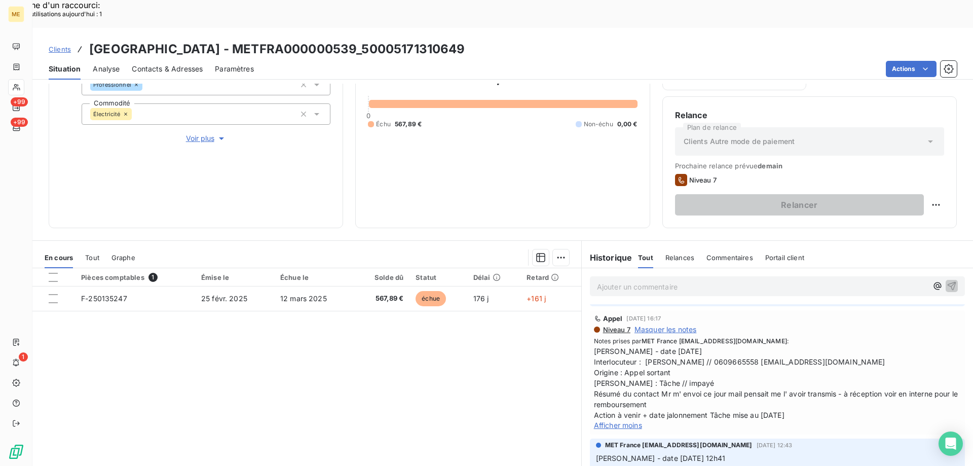
click at [695, 346] on span "Valérie - date 11/08/2025 Interlocuteur : Mr CARON // 0609665558 jonathancaron@…" at bounding box center [777, 383] width 367 height 74
click at [694, 346] on span "Valérie - date 11/08/2025 Interlocuteur : Mr CARON // 0609665558 jonathancaron@…" at bounding box center [777, 383] width 367 height 74
click at [737, 314] on div "Appel 11 août 2025, 16:17" at bounding box center [777, 318] width 367 height 8
drag, startPoint x: 242, startPoint y: 22, endPoint x: 365, endPoint y: 21, distance: 123.7
click at [365, 40] on h3 "SARL HOTEL BELLEVUE - METFRA000000539_50005171310649" at bounding box center [277, 49] width 376 height 18
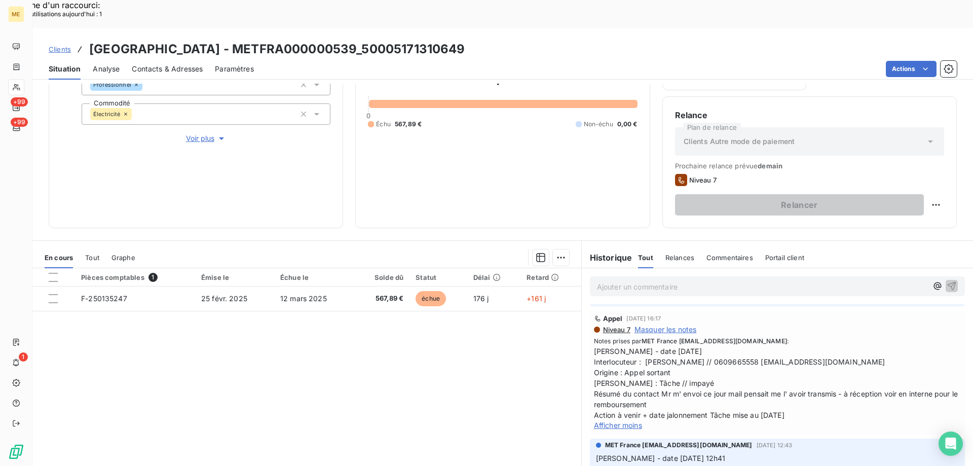
click at [558, 40] on div "Clients SARL HOTEL BELLEVUE - METFRA000000539_50005171310649" at bounding box center [502, 49] width 941 height 18
click at [93, 247] on div "Tout" at bounding box center [92, 257] width 14 height 21
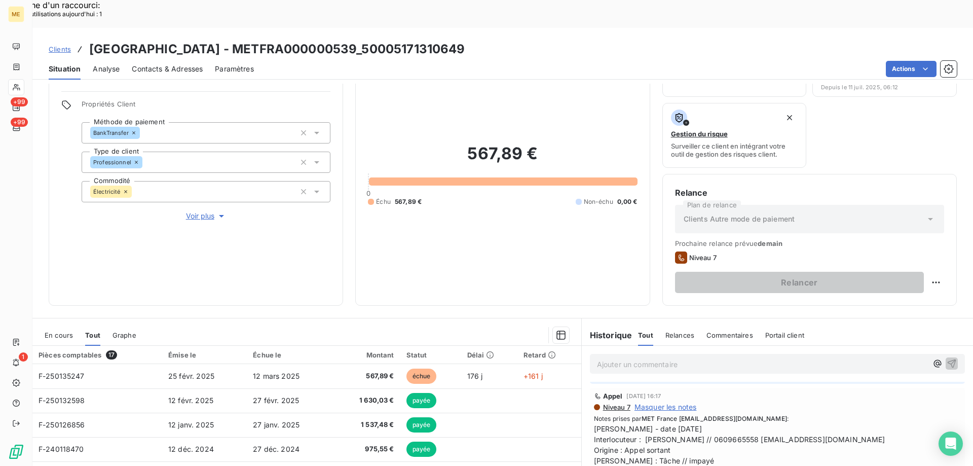
scroll to position [0, 0]
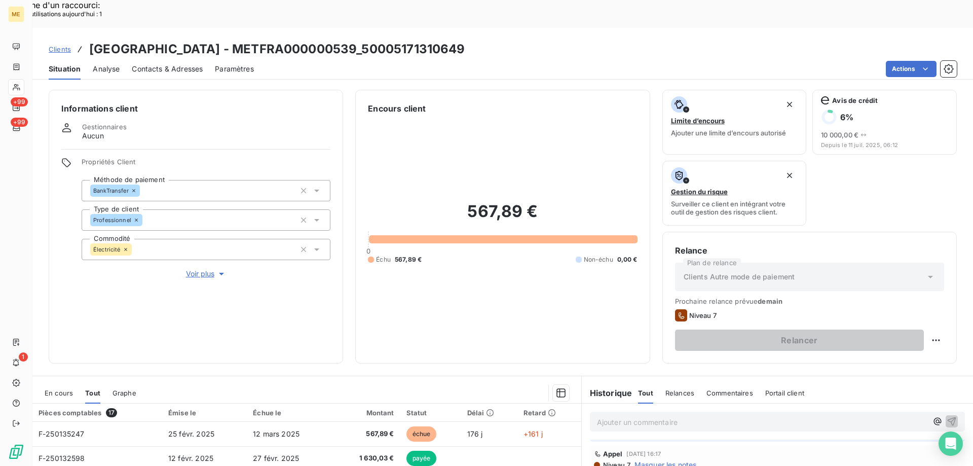
click at [53, 382] on div "En cours" at bounding box center [59, 392] width 28 height 21
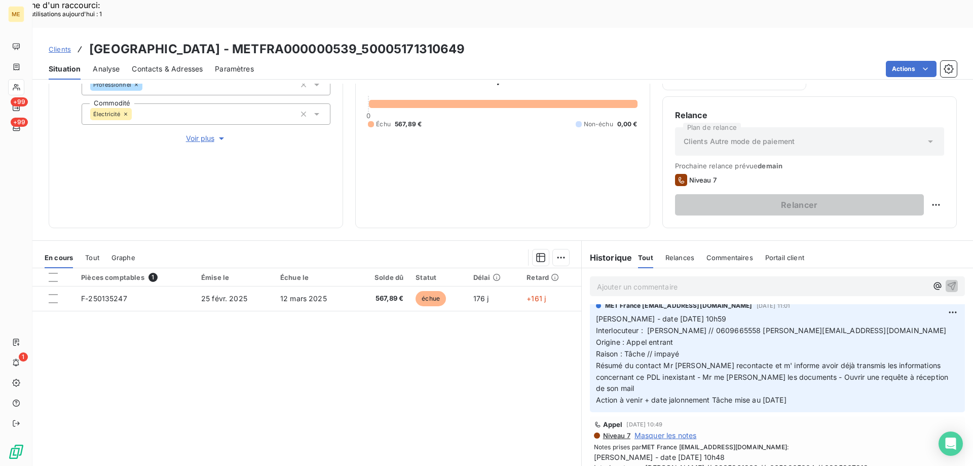
scroll to position [304, 0]
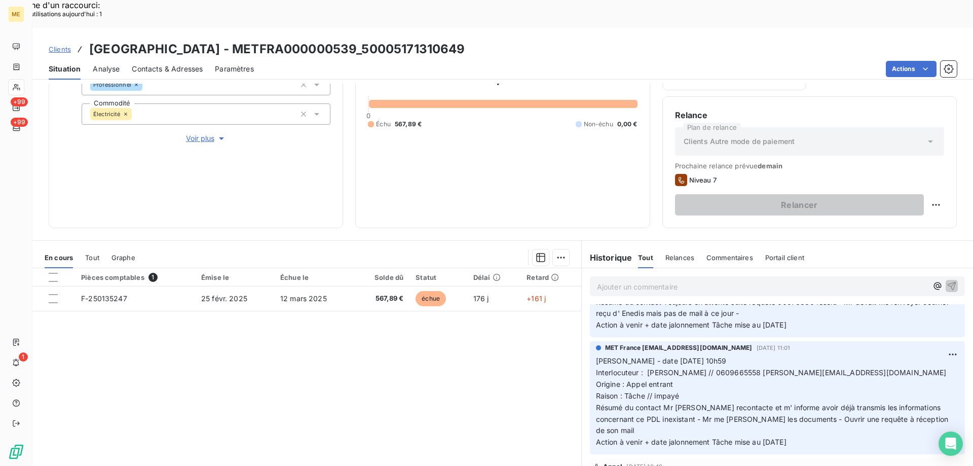
click at [619, 280] on p "Ajouter un commentaire ﻿" at bounding box center [762, 286] width 330 height 13
click at [627, 280] on p "Ajouter un commentaire ﻿" at bounding box center [762, 286] width 330 height 13
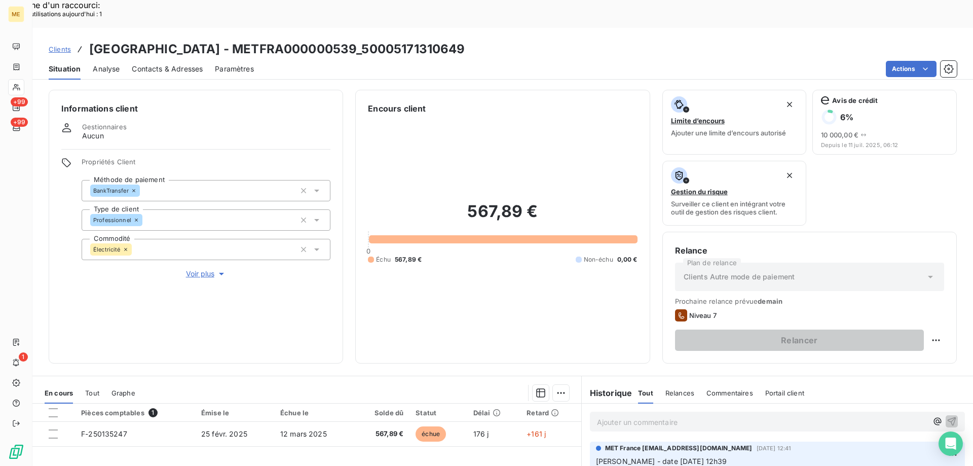
scroll to position [135, 0]
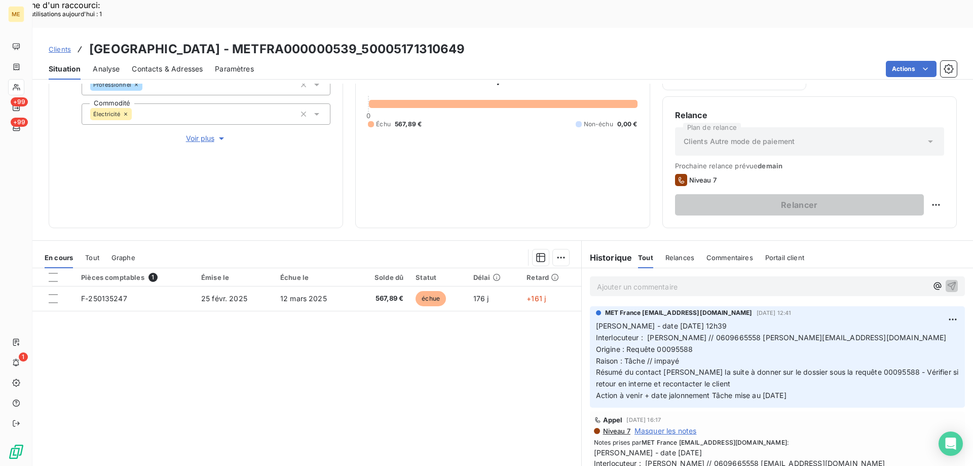
click at [674, 280] on p "Ajouter un commentaire ﻿" at bounding box center [762, 286] width 330 height 13
drag, startPoint x: 805, startPoint y: 361, endPoint x: 809, endPoint y: 371, distance: 10.3
click at [678, 363] on p "Valérie - date 13/08/2025 12h39 Interlocuteur : Mr CARON // 0609665558 jonathan…" at bounding box center [777, 360] width 363 height 81
click at [819, 352] on p "Valérie - date 13/08/2025 12h39 Interlocuteur : Mr CARON // 0609665558 jonathan…" at bounding box center [777, 360] width 363 height 81
drag, startPoint x: 813, startPoint y: 359, endPoint x: 750, endPoint y: 362, distance: 63.9
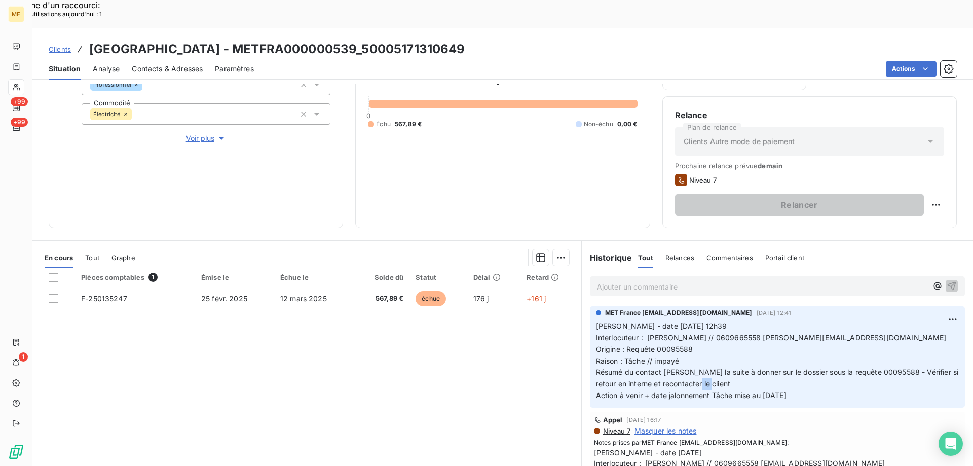
click at [722, 357] on p "Valérie - date 13/08/2025 12h39 Interlocuteur : Mr CARON // 0609665558 jonathan…" at bounding box center [777, 360] width 363 height 81
click at [810, 364] on p "Valérie - date 13/08/2025 12h39 Interlocuteur : Mr CARON // 0609665558 jonathan…" at bounding box center [777, 360] width 363 height 81
drag, startPoint x: 813, startPoint y: 369, endPoint x: 591, endPoint y: 295, distance: 234.3
click at [596, 320] on p "Valérie - date 13/08/2025 12h39 Interlocuteur : Mr CARON // 0609665558 jonathan…" at bounding box center [777, 360] width 363 height 81
click at [606, 280] on p "Ajouter un commentaire ﻿" at bounding box center [762, 286] width 330 height 13
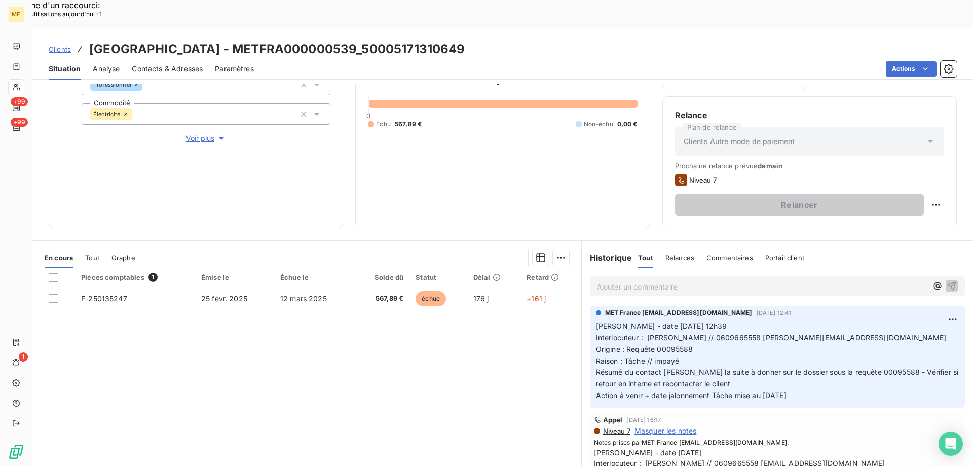
drag, startPoint x: 806, startPoint y: 365, endPoint x: 593, endPoint y: 297, distance: 223.9
click at [596, 320] on p "Valérie - date 13/08/2025 12h39 Interlocuteur : Mr CARON // 0609665558 jonathan…" at bounding box center [777, 360] width 363 height 81
click at [619, 280] on p "Ajouter un commentaire ﻿" at bounding box center [762, 286] width 330 height 13
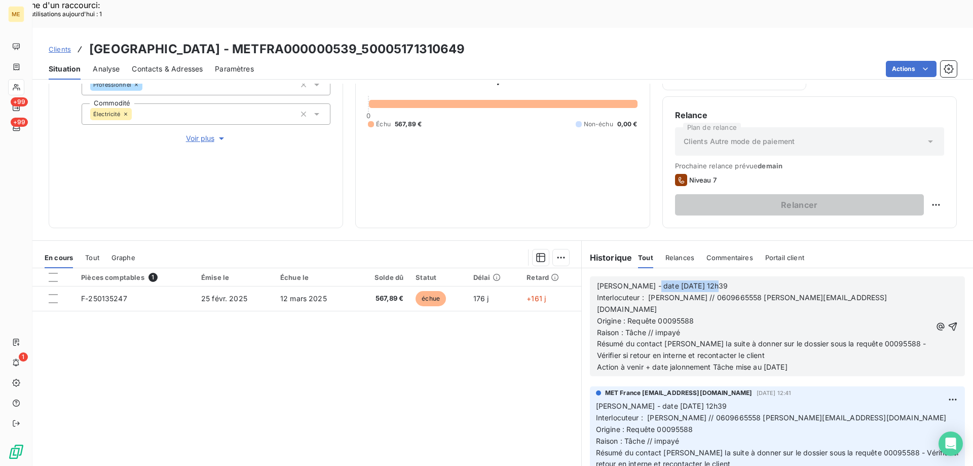
drag, startPoint x: 642, startPoint y: 260, endPoint x: 728, endPoint y: 255, distance: 86.8
click at [728, 280] on p "Valérie - date 13/08/2025 12h39" at bounding box center [764, 286] width 334 height 12
drag, startPoint x: 625, startPoint y: 280, endPoint x: 700, endPoint y: 285, distance: 75.7
click at [700, 315] on p "Origine : Requête 00095588" at bounding box center [764, 321] width 334 height 12
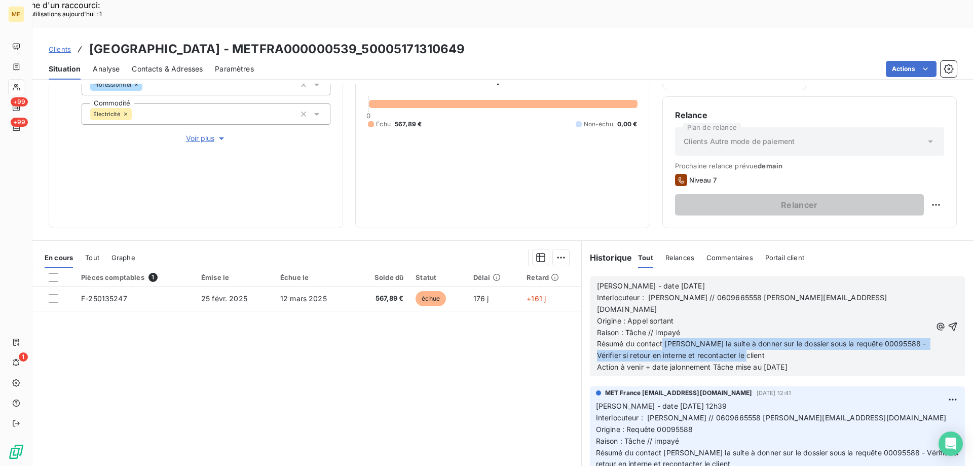
drag, startPoint x: 659, startPoint y: 306, endPoint x: 775, endPoint y: 315, distance: 116.4
click at [775, 338] on p "Résumé du contact Demande la suite à donner sur le dossier sous la requête 0009…" at bounding box center [764, 349] width 334 height 23
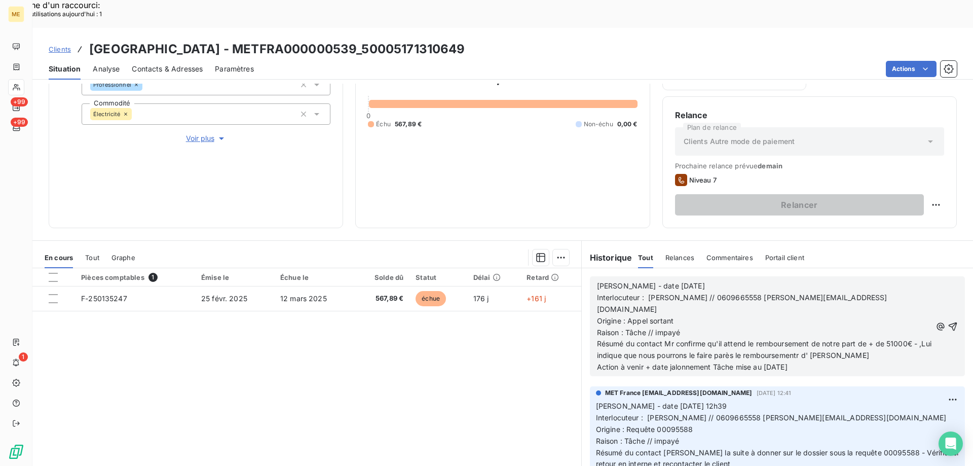
click at [736, 339] on span "Résumé du contact Mr confirme qu'il attend le remboursement de notre part de + …" at bounding box center [765, 349] width 336 height 20
click at [854, 338] on p "Résumé du contact Mr confirme qu'il attend le remboursement de notre part de + …" at bounding box center [764, 349] width 334 height 23
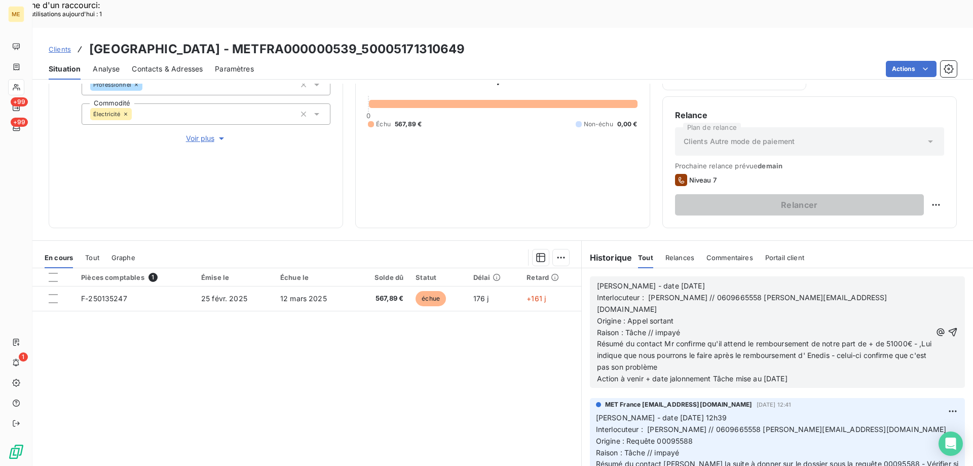
click at [697, 338] on p "Résumé du contact Mr confirme qu'il attend le remboursement de notre part de + …" at bounding box center [764, 355] width 334 height 35
drag, startPoint x: 762, startPoint y: 350, endPoint x: 816, endPoint y: 351, distance: 54.2
click at [816, 373] on p "Action à venir + date jalonnement Tâche mise au 20/08/2025" at bounding box center [764, 379] width 334 height 12
drag, startPoint x: 710, startPoint y: 348, endPoint x: 890, endPoint y: 338, distance: 180.2
click at [889, 338] on div "Valérie - date 20/08/2025 Interlocuteur : Mr CARON // 0609665558 jonathancaron@…" at bounding box center [764, 332] width 334 height 104
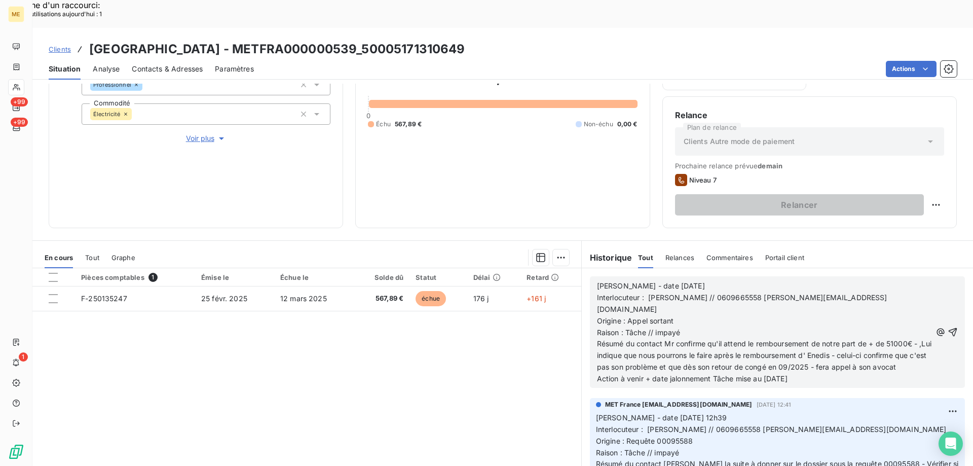
click at [826, 373] on p "Action à venir + date jalonnement Tâche mise au 20/08/2025" at bounding box center [764, 379] width 334 height 12
drag, startPoint x: 816, startPoint y: 351, endPoint x: 710, endPoint y: 357, distance: 106.1
click at [710, 357] on div "Valérie - date 20/08/2025 Interlocuteur : Mr CARON // 0609665558 jonathancaron@…" at bounding box center [777, 331] width 375 height 111
click at [948, 327] on icon "button" at bounding box center [953, 332] width 10 height 10
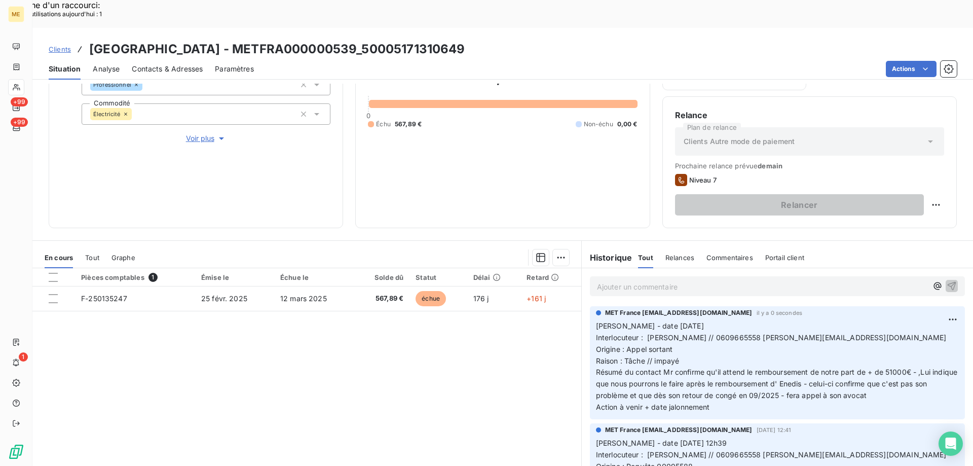
click at [706, 280] on p "Ajouter un commentaire ﻿" at bounding box center [762, 286] width 330 height 13
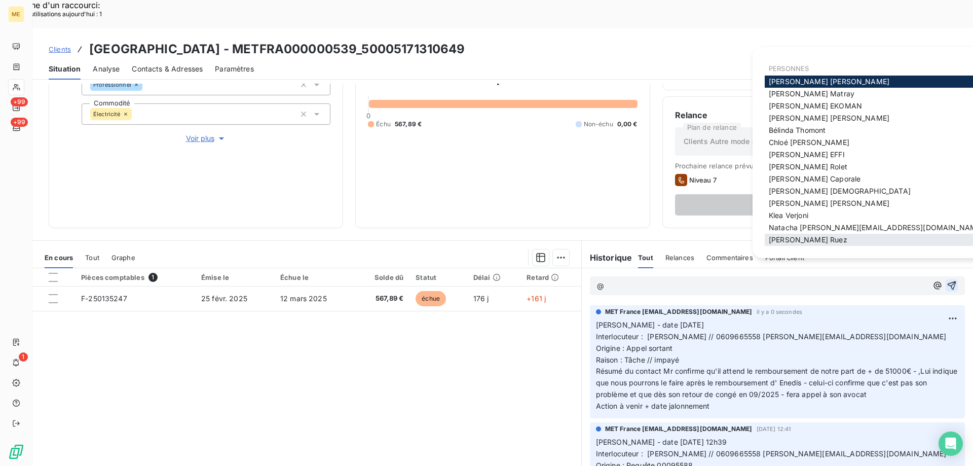
click at [803, 237] on span "Xavier Ruez" at bounding box center [808, 239] width 79 height 9
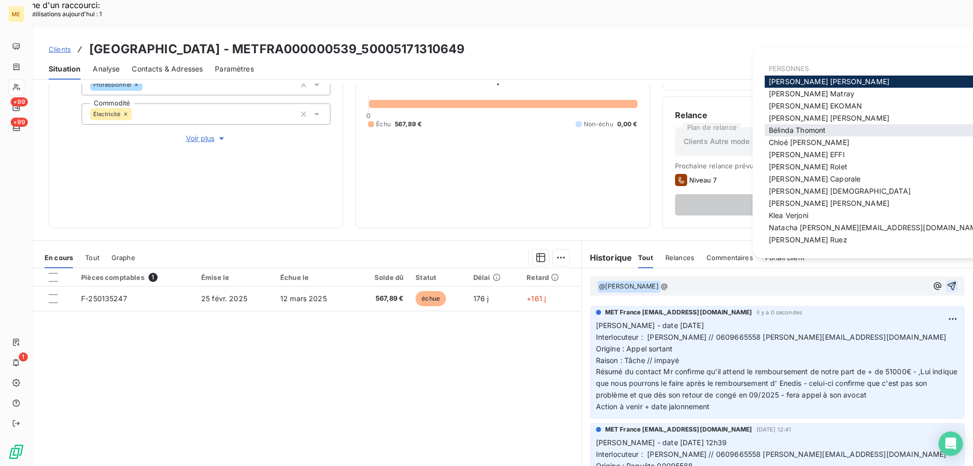
click at [795, 129] on span "Bélinda Thomont" at bounding box center [797, 130] width 57 height 9
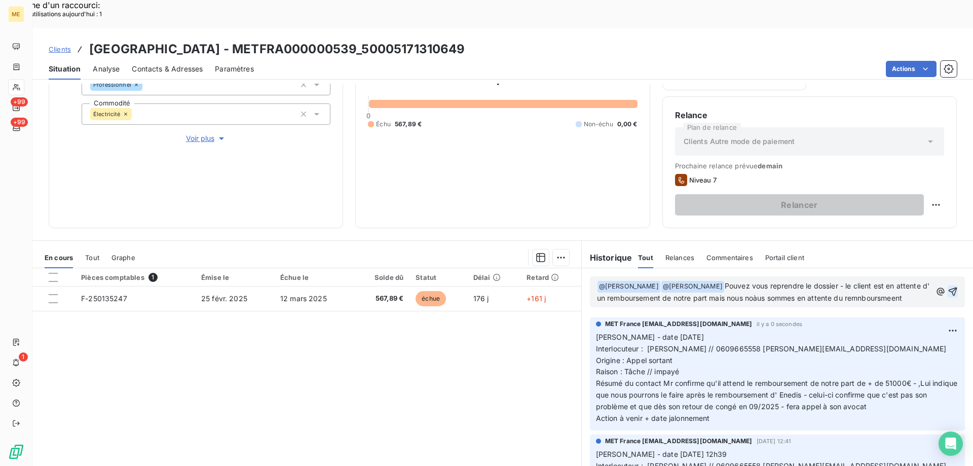
click at [753, 281] on span "Pouvez vous reprendre le dossier - le client est en attente d' un remboursement…" at bounding box center [764, 291] width 335 height 21
click at [755, 281] on span "Pouvez vous reprendre le dossier - le client est en attente d' un remboursement…" at bounding box center [764, 291] width 335 height 21
click at [707, 281] on span "Pouvez vous reprendre le dossier - le client est en attente d' un remboursement…" at bounding box center [764, 291] width 335 height 21
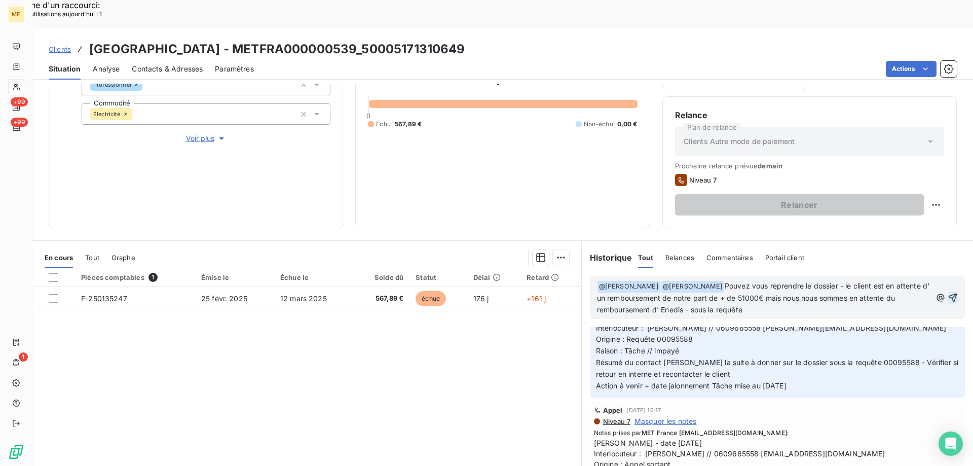
scroll to position [152, 0]
drag, startPoint x: 891, startPoint y: 329, endPoint x: 857, endPoint y: 332, distance: 34.1
click at [857, 355] on span "Résumé du contact Demande la suite à donner sur le dossier sous la requête 0009…" at bounding box center [778, 365] width 365 height 20
click at [751, 282] on p "﻿ @ Xavier Ruez ﻿ ﻿ @ Bélinda Thomont ﻿ Pouvez vous reprendre le dossier - le c…" at bounding box center [764, 297] width 334 height 35
drag, startPoint x: 712, startPoint y: 284, endPoint x: 688, endPoint y: 280, distance: 24.2
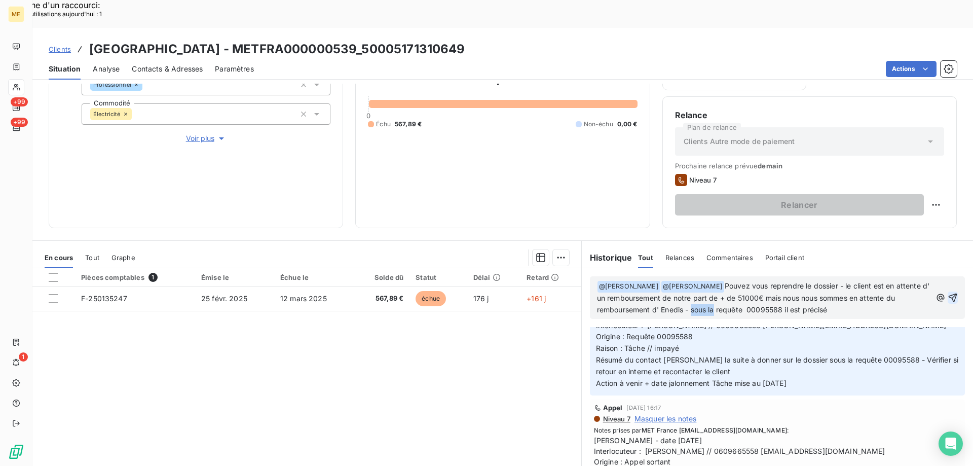
click at [688, 281] on span "Pouvez vous reprendre le dossier - le client est en attente d' un remboursement…" at bounding box center [764, 297] width 335 height 32
drag, startPoint x: 771, startPoint y: 280, endPoint x: 823, endPoint y: 281, distance: 51.7
click at [823, 281] on p "﻿ @ Xavier Ruez ﻿ ﻿ @ Bélinda Thomont ﻿ Pouvez vous reprendre le dossier - le c…" at bounding box center [764, 297] width 334 height 35
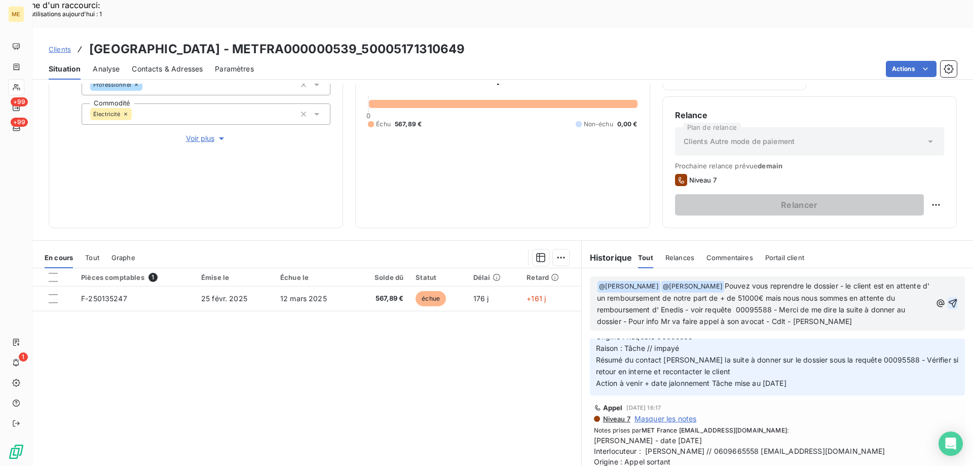
click at [948, 298] on icon "button" at bounding box center [953, 303] width 10 height 10
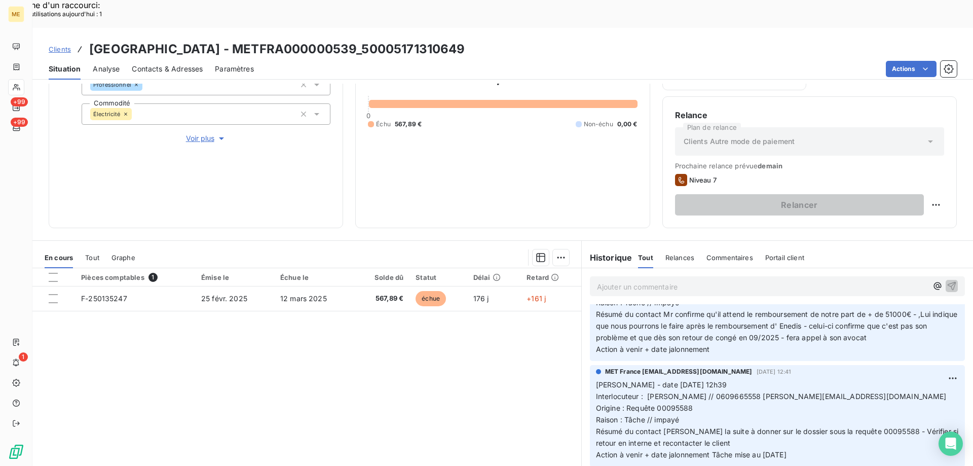
scroll to position [201, 0]
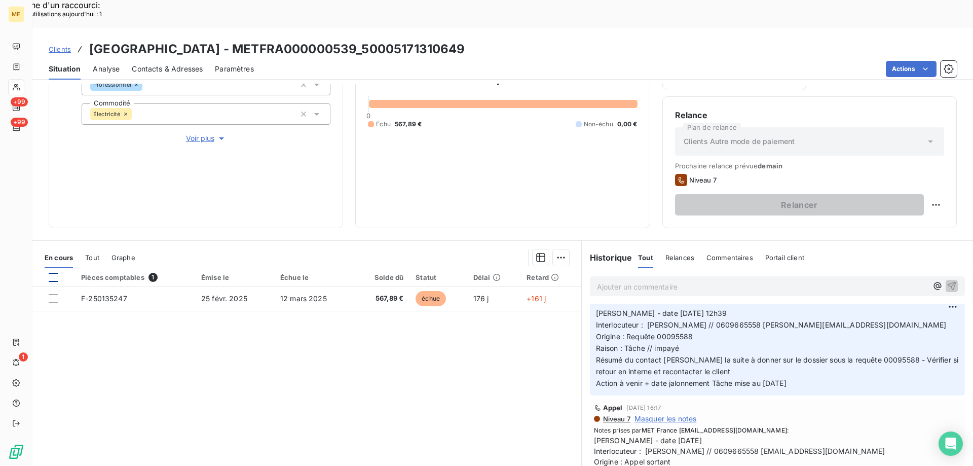
click at [53, 273] on div at bounding box center [53, 277] width 9 height 9
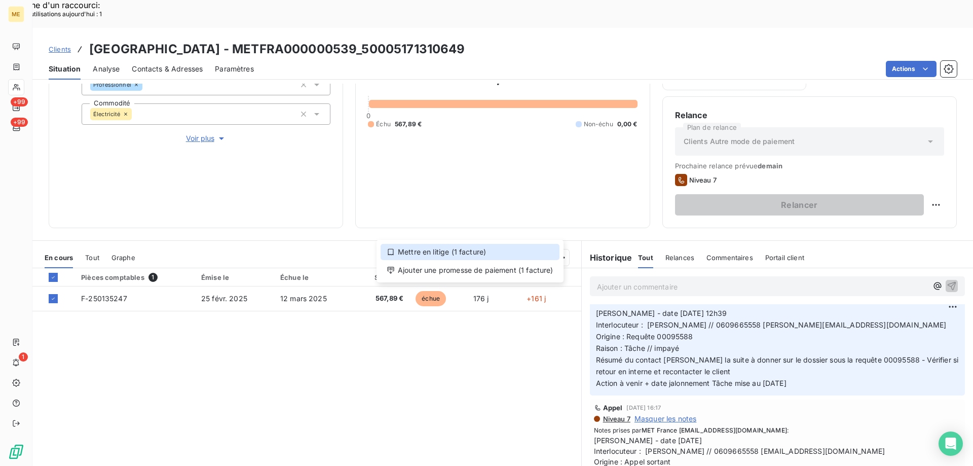
click at [459, 251] on div "Mettre en litige (1 facture)" at bounding box center [470, 252] width 179 height 16
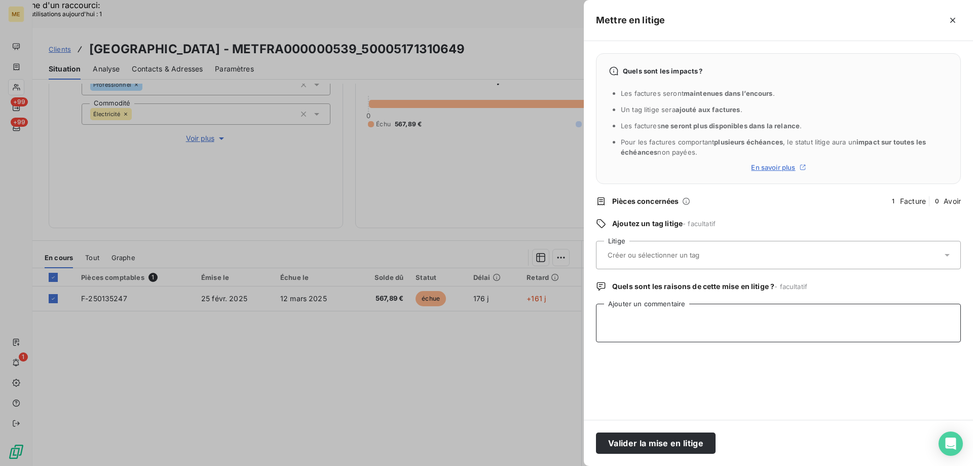
click at [650, 315] on textarea "Ajouter un commentaire" at bounding box center [778, 323] width 365 height 39
type textarea "attendre retour en interne"
click at [653, 437] on button "Valider la mise en litige" at bounding box center [656, 442] width 120 height 21
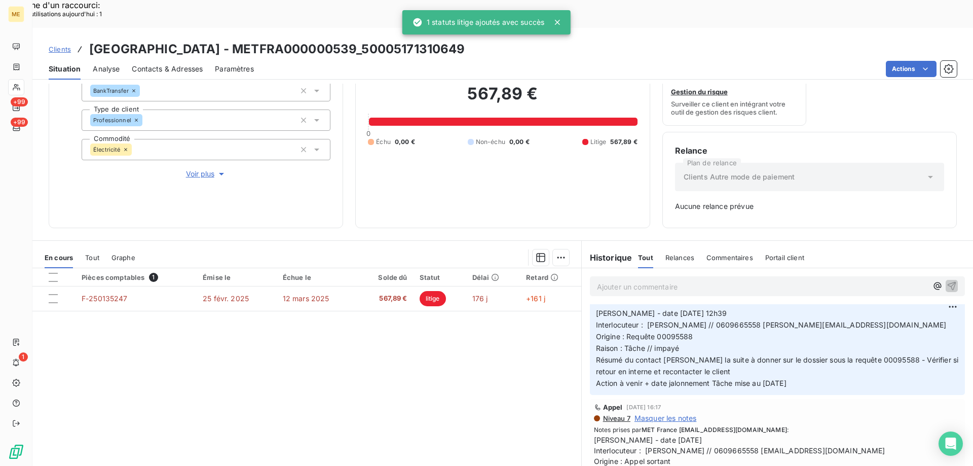
scroll to position [100, 0]
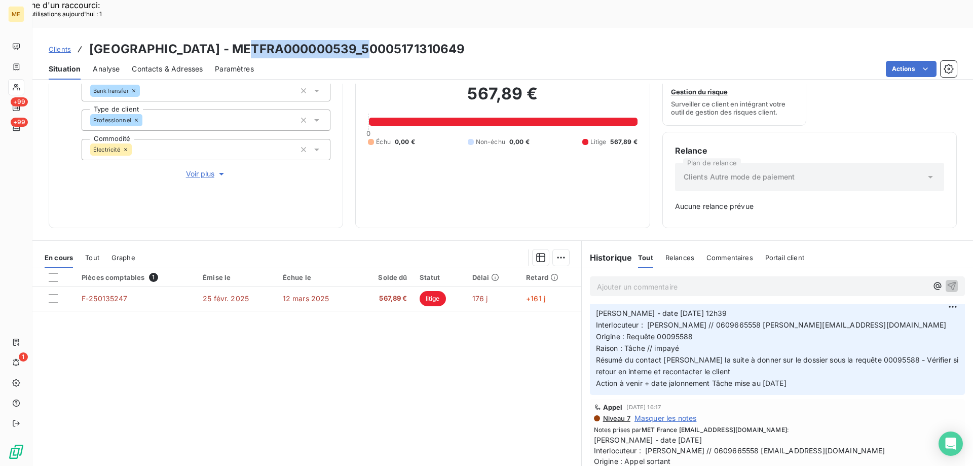
drag, startPoint x: 244, startPoint y: 24, endPoint x: 365, endPoint y: 19, distance: 120.7
click at [365, 40] on h3 "SARL HOTEL BELLEVUE - METFRA000000539_50005171310649" at bounding box center [277, 49] width 376 height 18
click at [511, 40] on div "Clients SARL HOTEL BELLEVUE - METFRA000000539_50005171310649" at bounding box center [502, 49] width 941 height 18
drag, startPoint x: 365, startPoint y: 26, endPoint x: 241, endPoint y: 20, distance: 123.8
click at [241, 40] on h3 "SARL HOTEL BELLEVUE - METFRA000000539_50005171310649" at bounding box center [277, 49] width 376 height 18
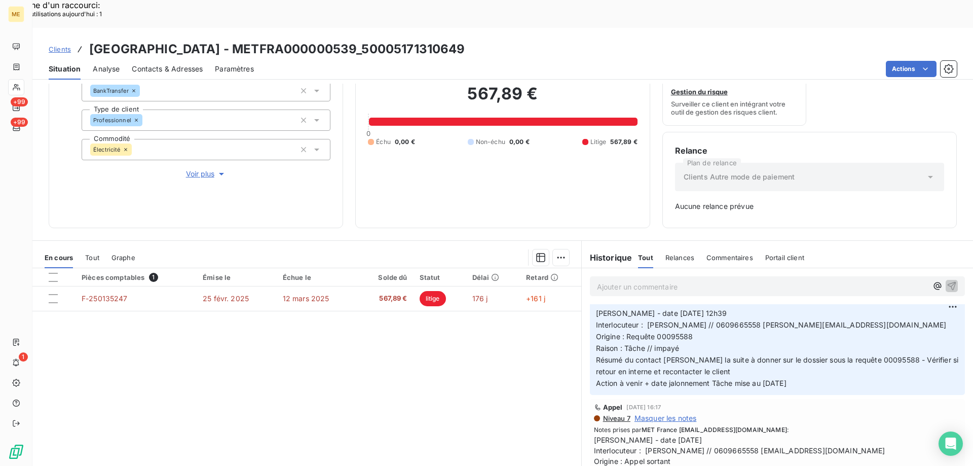
click at [487, 357] on div "Pièces comptables 1 Émise le Échue le Solde dû Statut Délai Retard F-250135247 …" at bounding box center [306, 365] width 549 height 195
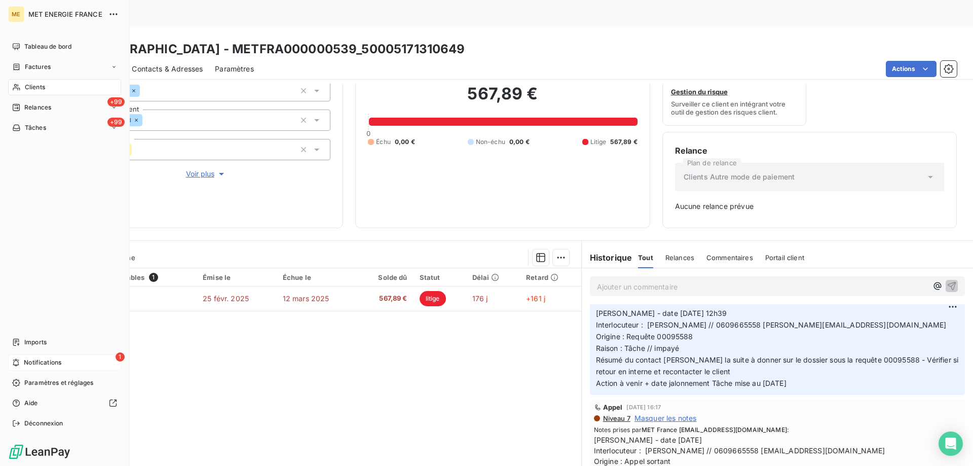
drag, startPoint x: 48, startPoint y: 368, endPoint x: 53, endPoint y: 366, distance: 5.9
click at [51, 368] on div "1 Notifications" at bounding box center [64, 362] width 113 height 16
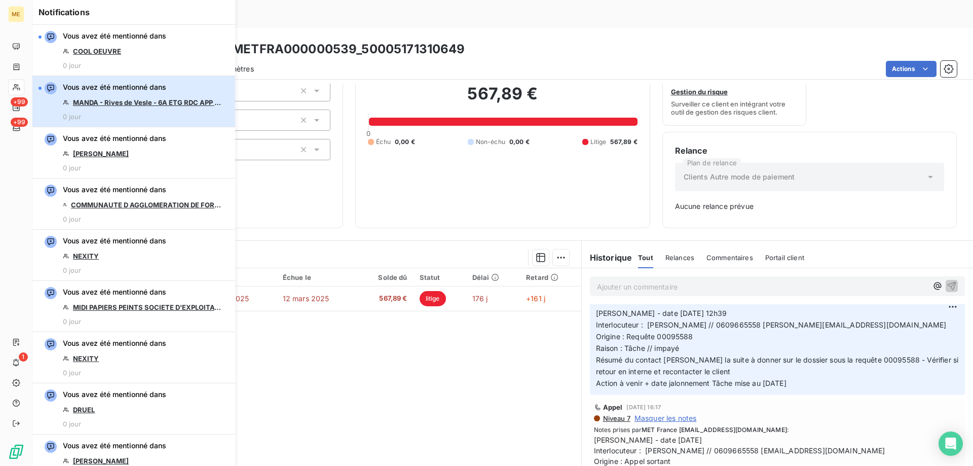
click at [139, 96] on div "Vous avez été mentionné dans MANDA - Rives de Vesle - 6A ETG RDC APP SGX 0 jour" at bounding box center [144, 101] width 162 height 39
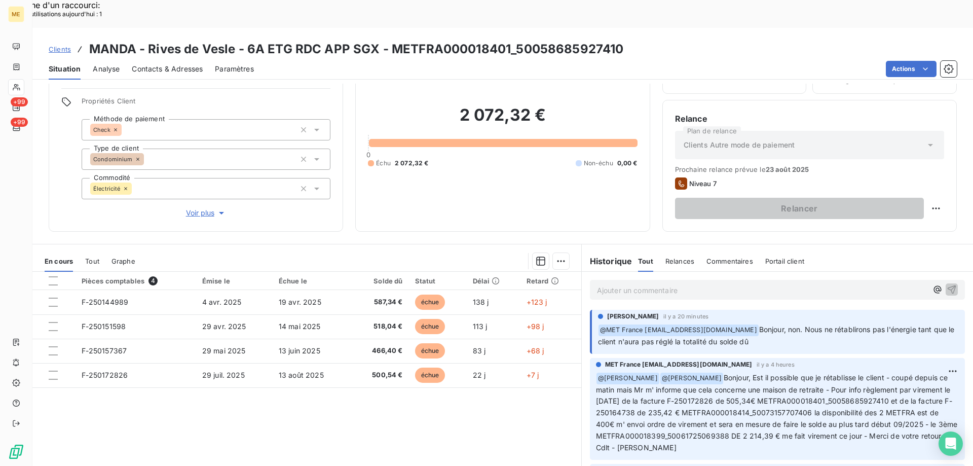
scroll to position [64, 0]
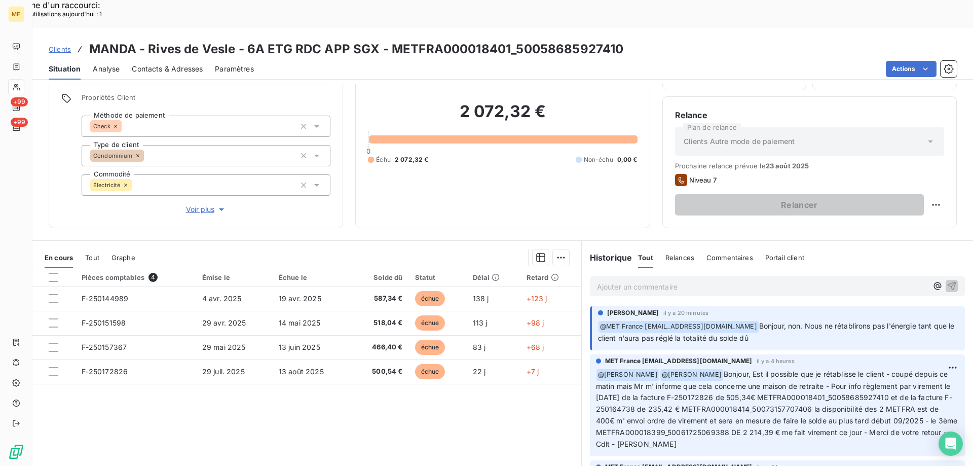
click at [460, 412] on div "Pièces comptables 4 Émise le Échue le Solde dû Statut Délai Retard F-250144989 …" at bounding box center [306, 365] width 549 height 195
drag, startPoint x: 508, startPoint y: 19, endPoint x: 390, endPoint y: 16, distance: 118.1
click at [390, 40] on h3 "MANDA - Rives de Vesle - 6A ETG RDC APP SGX - METFRA000018401_50058685927410" at bounding box center [356, 49] width 534 height 18
click at [794, 320] on p "﻿ @ MET France met-france@recouvrement.met.com Bonjour, non. Nous ne rétabliron…" at bounding box center [778, 332] width 361 height 24
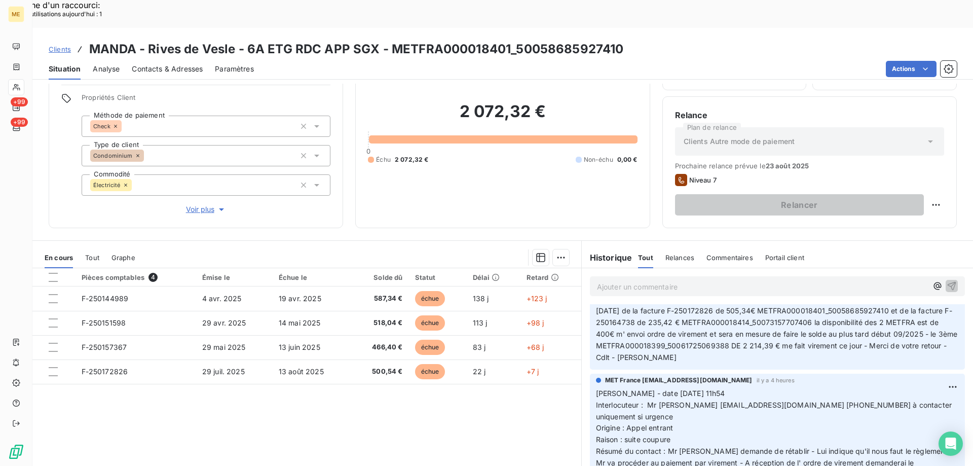
scroll to position [152, 0]
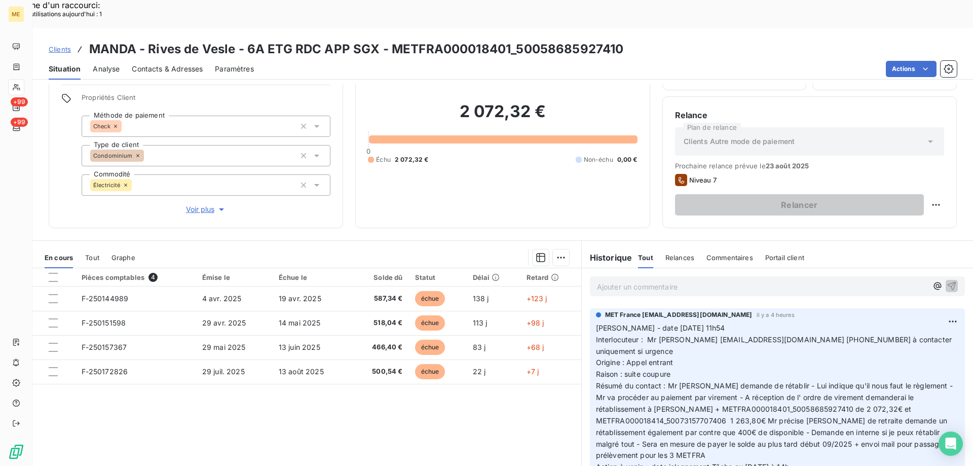
click at [755, 335] on span "Interlocuteur : Mr bozqurt copro@manda.fr 0970702975 à contacter uniquement si …" at bounding box center [775, 345] width 358 height 20
click at [818, 334] on p "Valérie - date 20/08/2025 11h54 Interlocuteur : Mr bozqurt copro@manda.fr 09707…" at bounding box center [777, 397] width 363 height 151
click at [880, 322] on p "Valérie - date 20/08/2025 11h54 Interlocuteur : Mr bozqurt copro@manda.fr 09707…" at bounding box center [777, 397] width 363 height 151
click at [794, 280] on p "Ajouter un commentaire ﻿" at bounding box center [762, 286] width 330 height 13
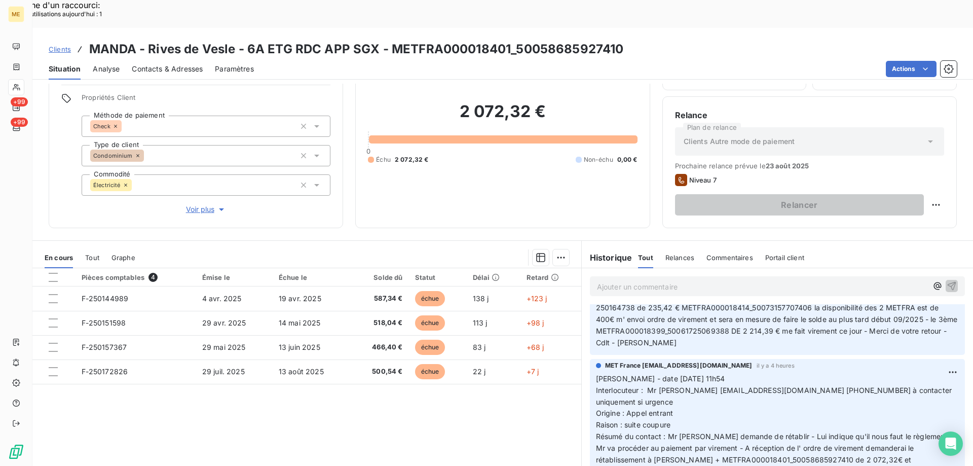
scroll to position [203, 0]
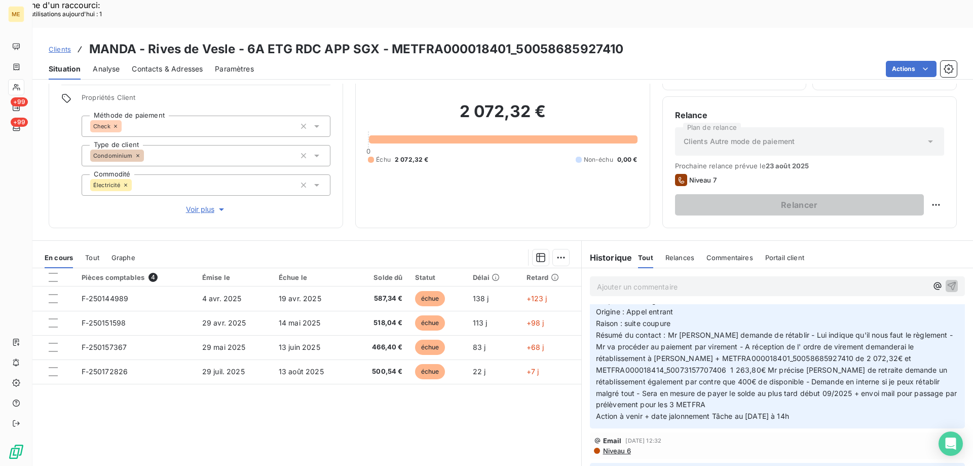
drag, startPoint x: 821, startPoint y: 381, endPoint x: 691, endPoint y: 344, distance: 135.4
click at [691, 344] on p "Valérie - date 20/08/2025 11h54 Interlocuteur : Mr bozqurt copro@manda.fr 09707…" at bounding box center [777, 347] width 363 height 151
click at [525, 424] on div "Pièces comptables 4 Émise le Échue le Solde dû Statut Délai Retard F-250144989 …" at bounding box center [306, 365] width 549 height 195
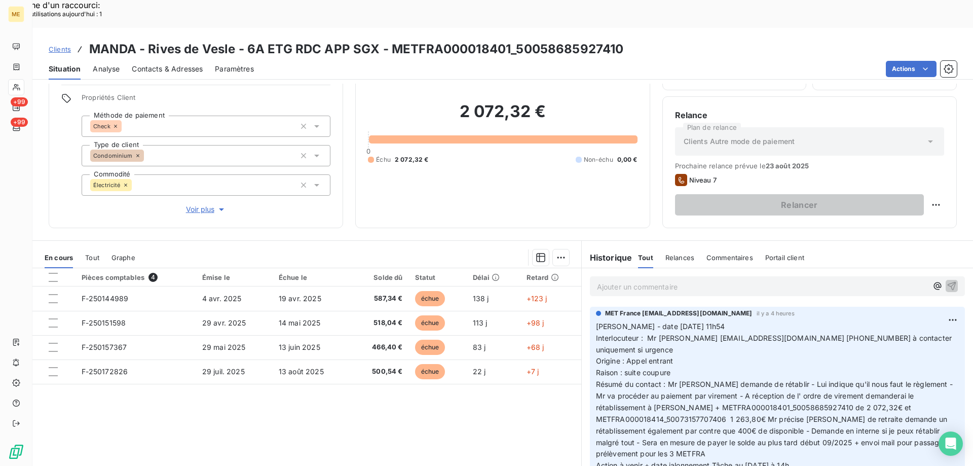
scroll to position [152, 0]
drag, startPoint x: 822, startPoint y: 427, endPoint x: 582, endPoint y: 296, distance: 273.5
click at [582, 306] on div "MET France met-france@recouvrement.met.com il y a 4 heures Valérie - date 20/08…" at bounding box center [777, 393] width 391 height 175
click at [630, 280] on p "Ajouter un commentaire ﻿" at bounding box center [762, 286] width 330 height 13
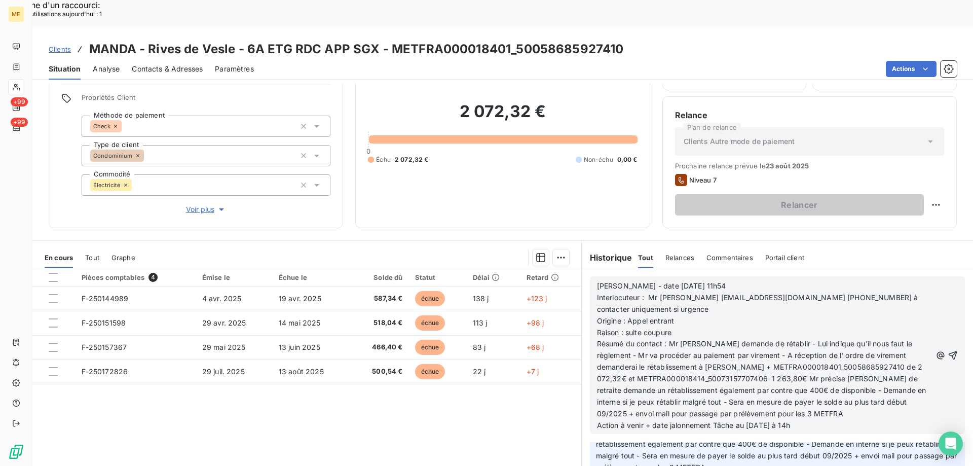
drag, startPoint x: 644, startPoint y: 283, endPoint x: 703, endPoint y: 282, distance: 59.3
click at [703, 315] on p "Origine : Appel entrant" at bounding box center [764, 321] width 334 height 12
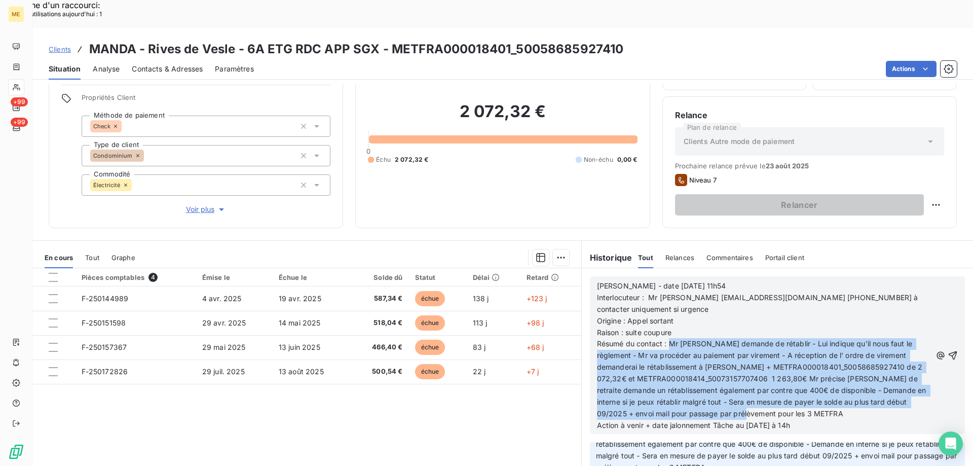
drag, startPoint x: 665, startPoint y: 305, endPoint x: 794, endPoint y: 378, distance: 148.0
click at [794, 378] on p "Résumé du contact : Mr me demande de rétablir - Lui indique qu'il nous faut le …" at bounding box center [764, 378] width 334 height 81
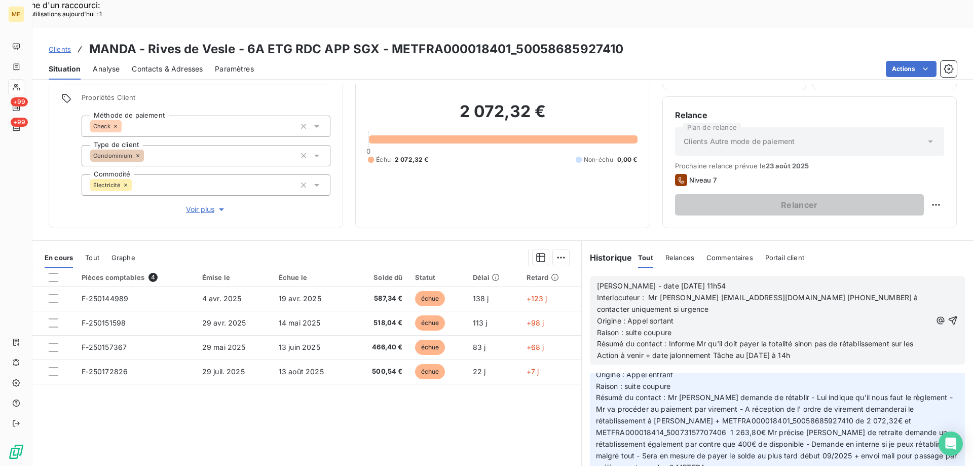
scroll to position [220, 0]
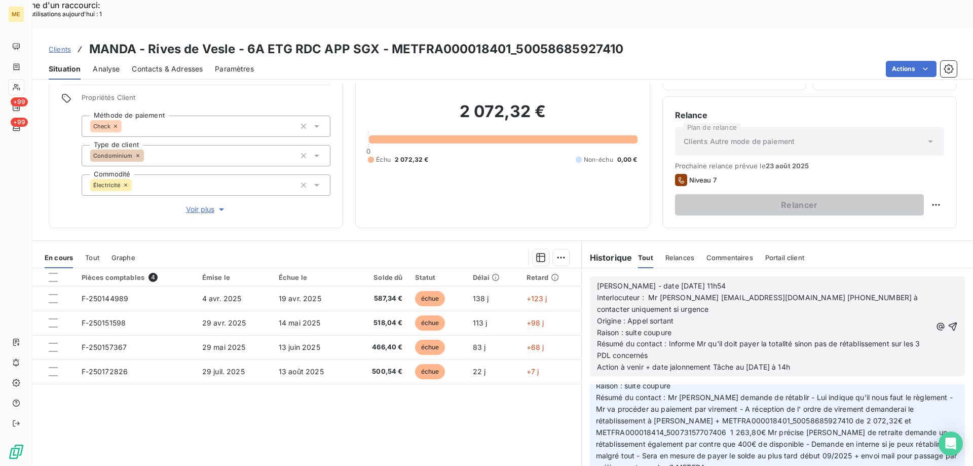
click at [671, 338] on p "Résumé du contact : Informe Mr qu'il doit payer la totalité sinon pas de rétabl…" at bounding box center [764, 349] width 334 height 23
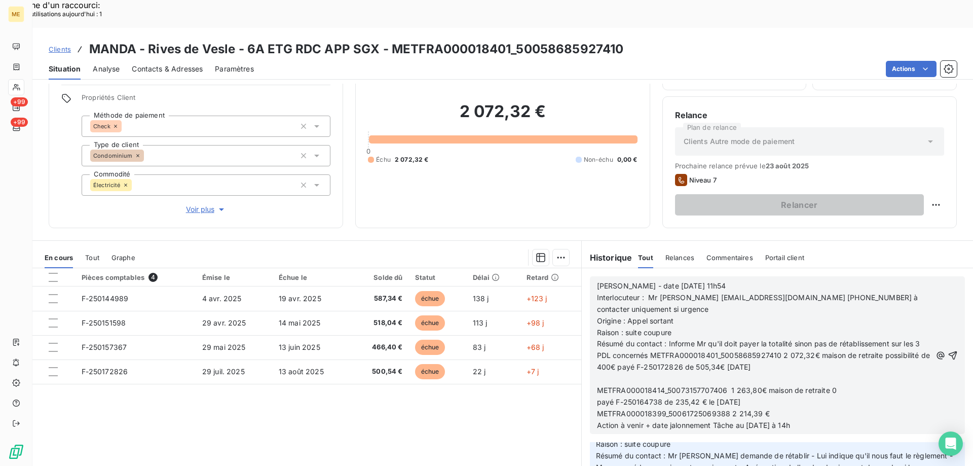
scroll to position [278, 0]
drag, startPoint x: 785, startPoint y: 315, endPoint x: 814, endPoint y: 331, distance: 32.9
click at [814, 338] on p "Résumé du contact : Informe Mr qu'il doit payer la totalité sinon pas de rétabl…" at bounding box center [764, 355] width 334 height 35
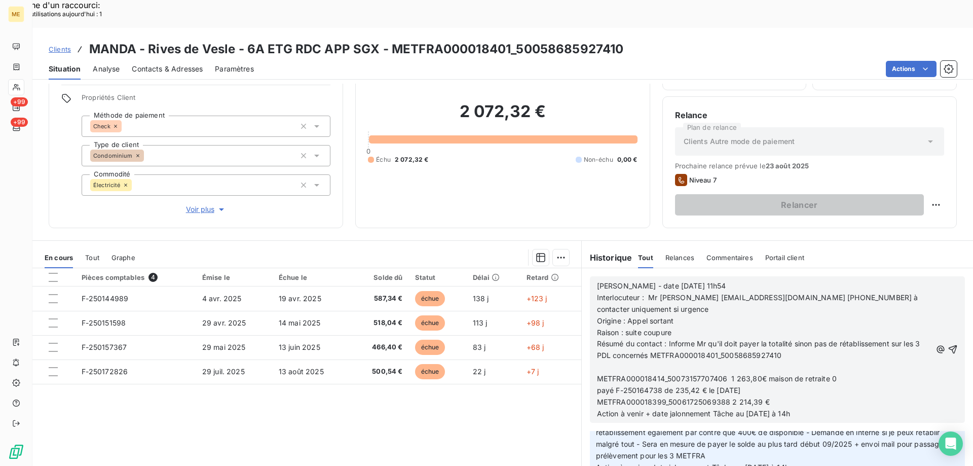
scroll to position [267, 0]
click at [597, 374] on span "METFRA000018414_50073157707406 1 263,80€ maison de retraite 0" at bounding box center [717, 378] width 240 height 9
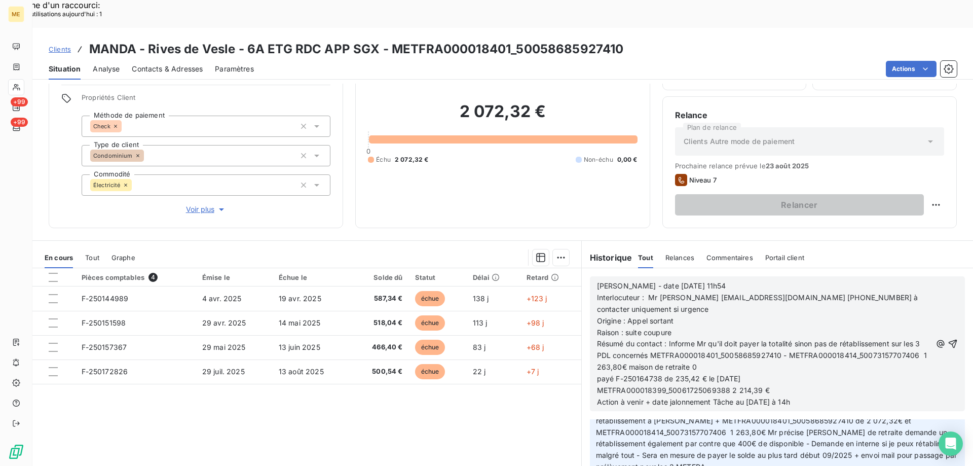
drag, startPoint x: 724, startPoint y: 325, endPoint x: 752, endPoint y: 337, distance: 30.2
click at [752, 337] on div "Valérie - date 20/08/2025 11h54 Interlocuteur : Mr bozqurt copro@manda.fr 09707…" at bounding box center [764, 344] width 334 height 128
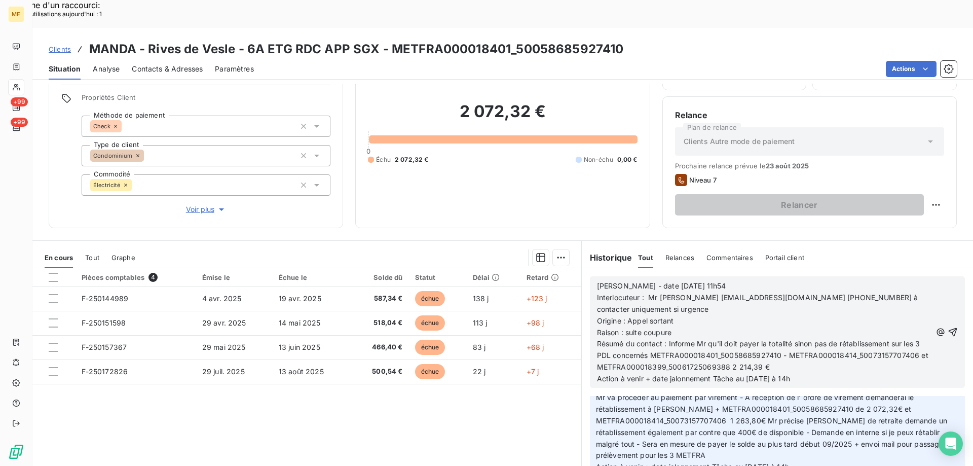
click at [597, 362] on span "METFRA000018399_50061725069388 2 214,39 €" at bounding box center [683, 366] width 173 height 9
drag, startPoint x: 868, startPoint y: 328, endPoint x: 906, endPoint y: 325, distance: 37.6
click at [903, 339] on span "Résumé du contact : Informe Mr qu'il doit payer la totalité sinon pas de rétabl…" at bounding box center [763, 355] width 333 height 32
drag, startPoint x: 746, startPoint y: 341, endPoint x: 838, endPoint y: 343, distance: 91.7
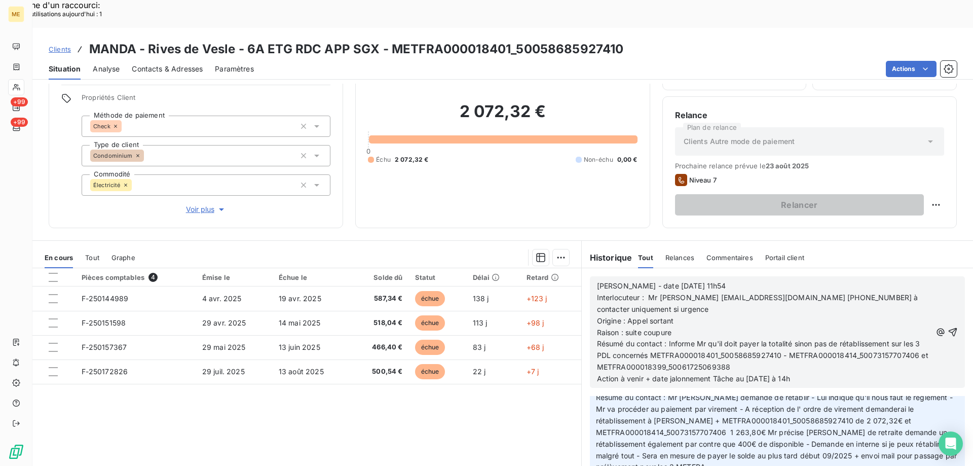
click at [837, 373] on p "Action à venir + date jalonnement Tâche au 20/08/2025 à 14h" at bounding box center [764, 379] width 334 height 12
click at [760, 374] on span "Action à venir + date jalonnement Tâche au 21/085/2025" at bounding box center [694, 378] width 194 height 9
click at [768, 374] on span "Action à venir + date jalonnement Tâche au 21/085/2025" at bounding box center [694, 378] width 194 height 9
click at [764, 374] on span "Action à venir + date jalonnement Tâche au 21/085/2025" at bounding box center [694, 378] width 194 height 9
click at [794, 373] on p "Action à venir + date jalonnement Tâche au 21/08/2025" at bounding box center [764, 379] width 334 height 12
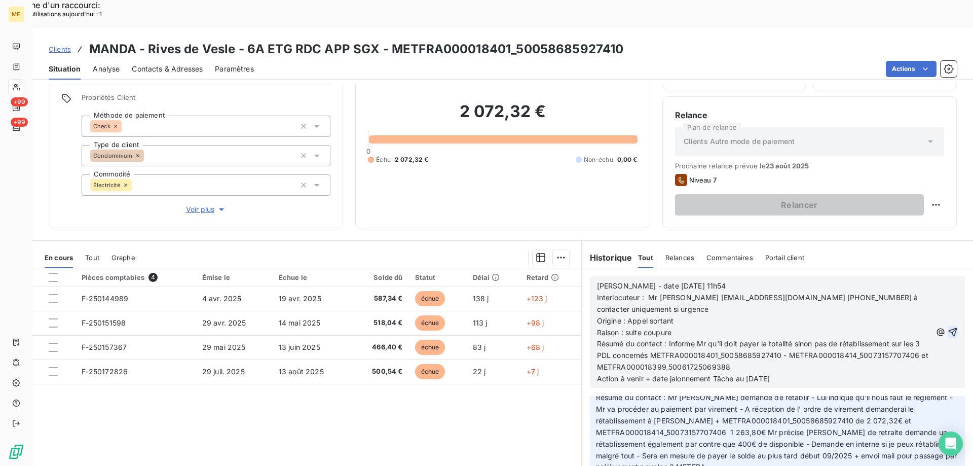
click at [948, 327] on icon "button" at bounding box center [953, 332] width 10 height 10
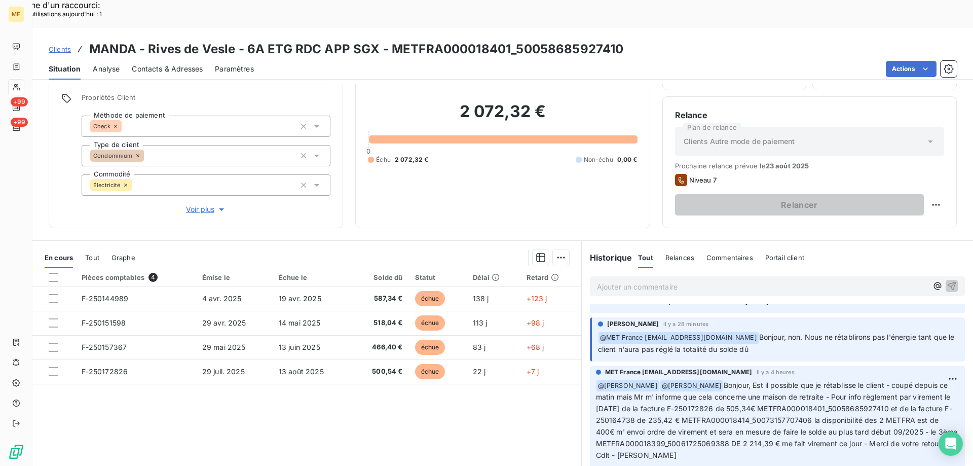
scroll to position [117, 0]
click at [702, 280] on p "Ajouter un commentaire ﻿" at bounding box center [762, 286] width 330 height 13
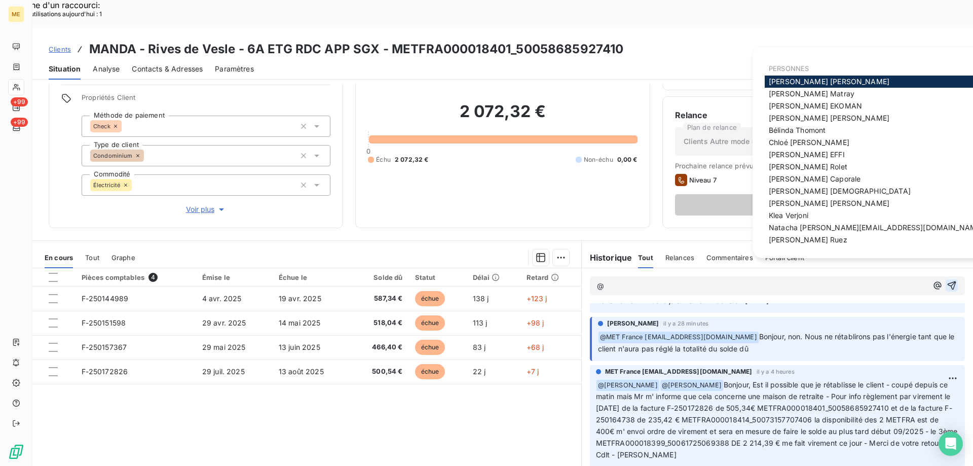
scroll to position [116, 0]
click at [787, 128] on span "Bélinda Thomont" at bounding box center [797, 130] width 57 height 9
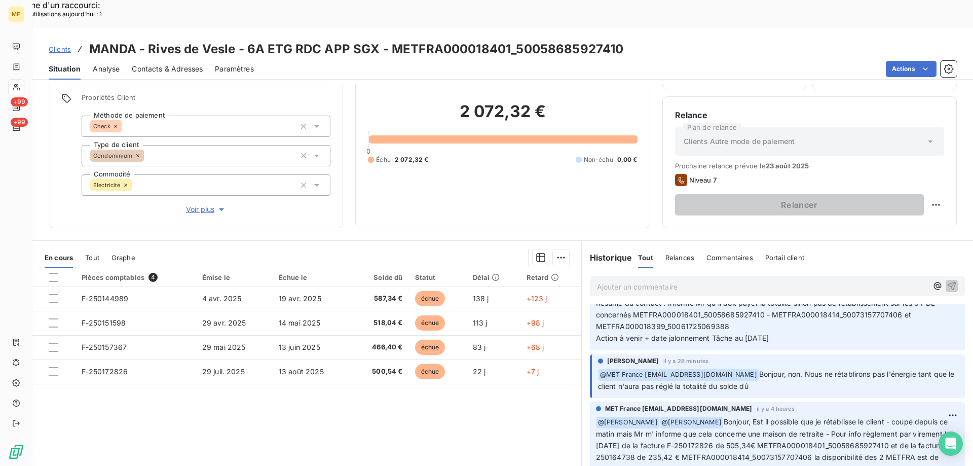
scroll to position [154, 0]
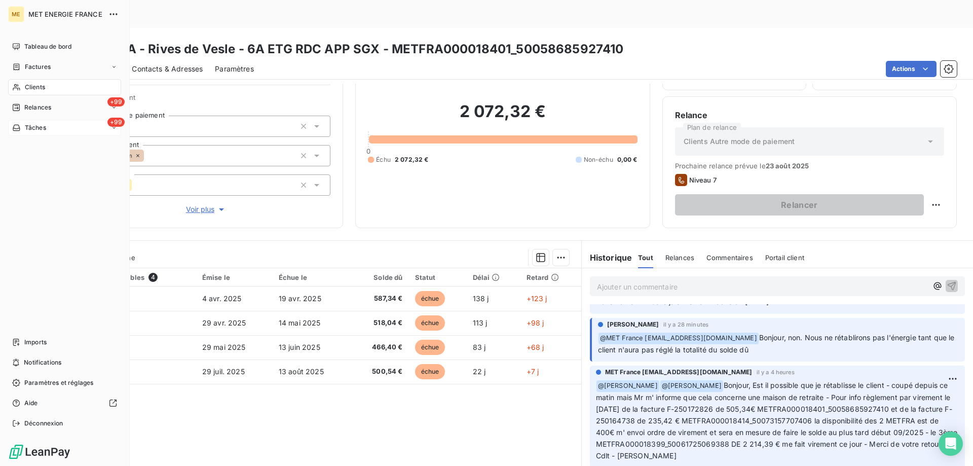
click at [53, 128] on div "+99 Tâches" at bounding box center [64, 128] width 113 height 16
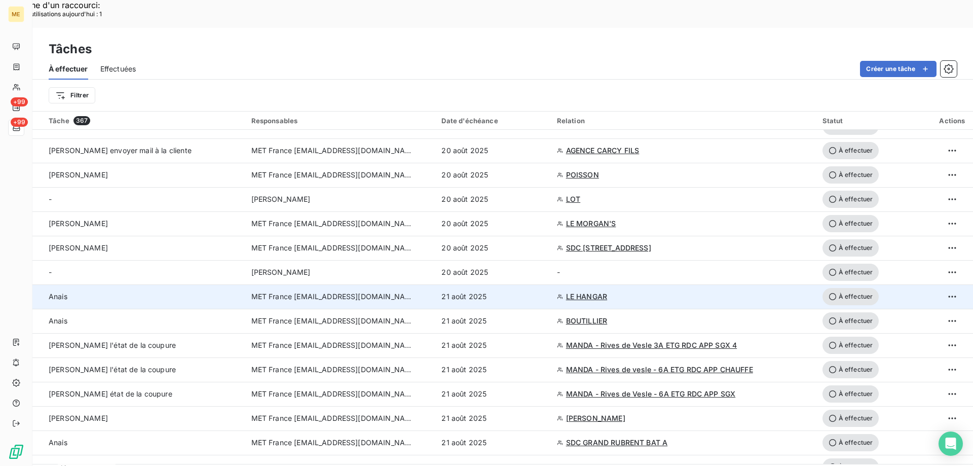
scroll to position [304, 0]
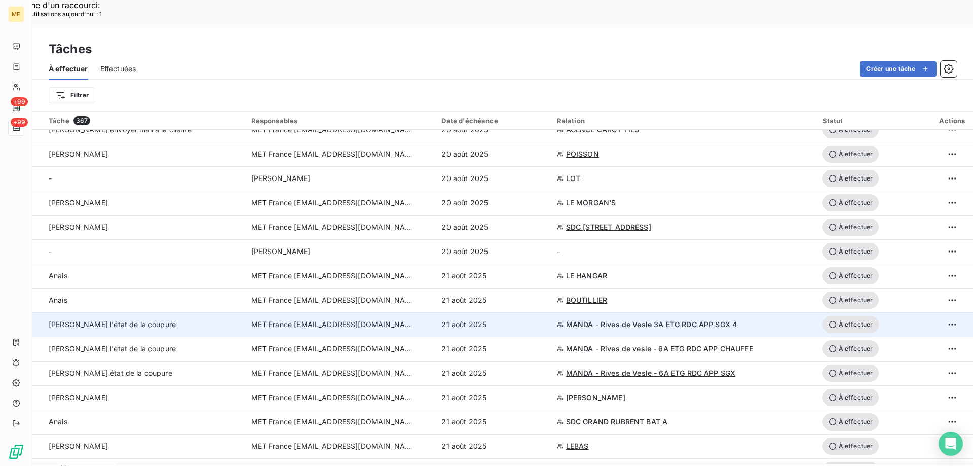
click at [854, 316] on span "À effectuer" at bounding box center [850, 324] width 57 height 17
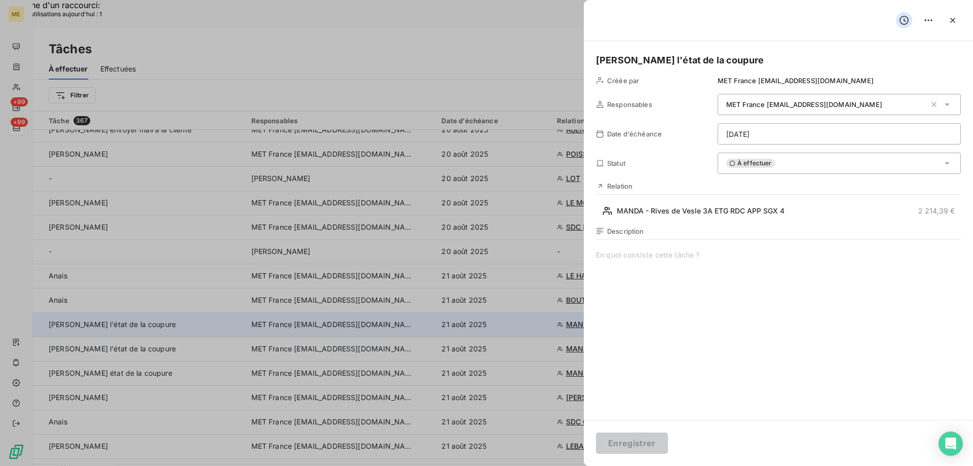
type input "21/08/2025"
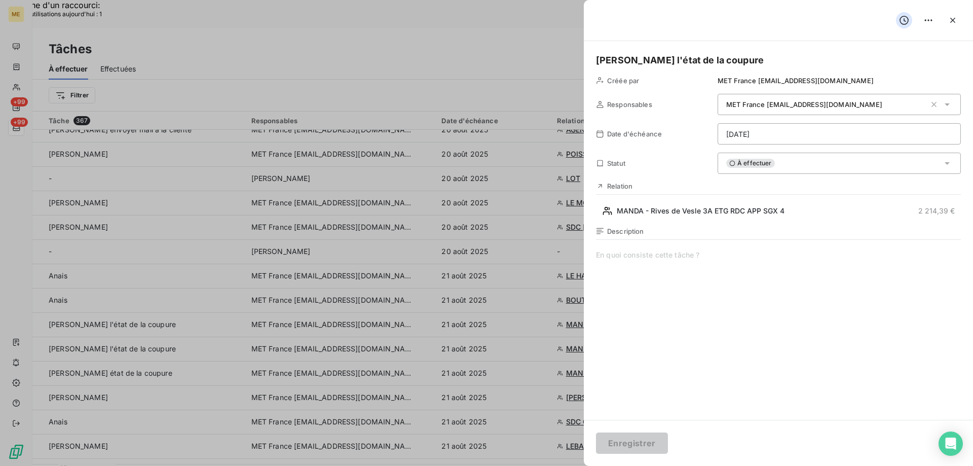
drag, startPoint x: 768, startPoint y: 63, endPoint x: 580, endPoint y: 53, distance: 188.3
click at [639, 447] on button "Enregistrer" at bounding box center [632, 442] width 72 height 21
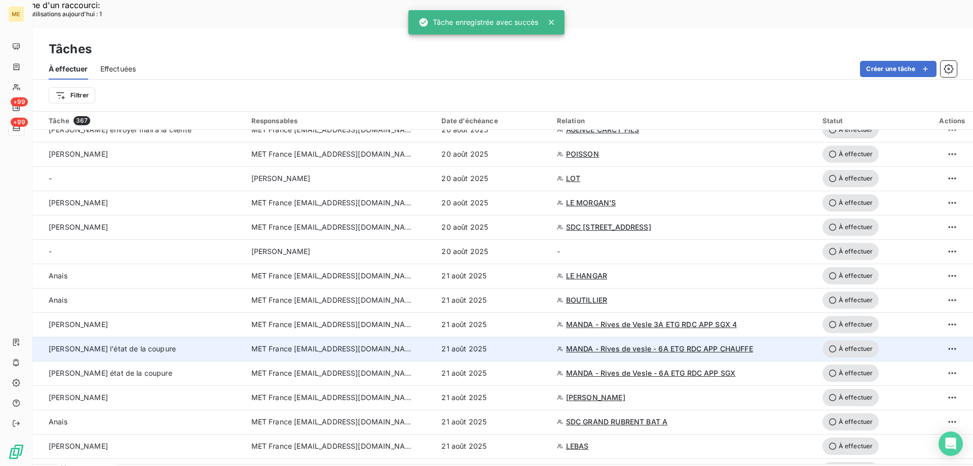
click at [848, 340] on span "À effectuer" at bounding box center [850, 348] width 57 height 17
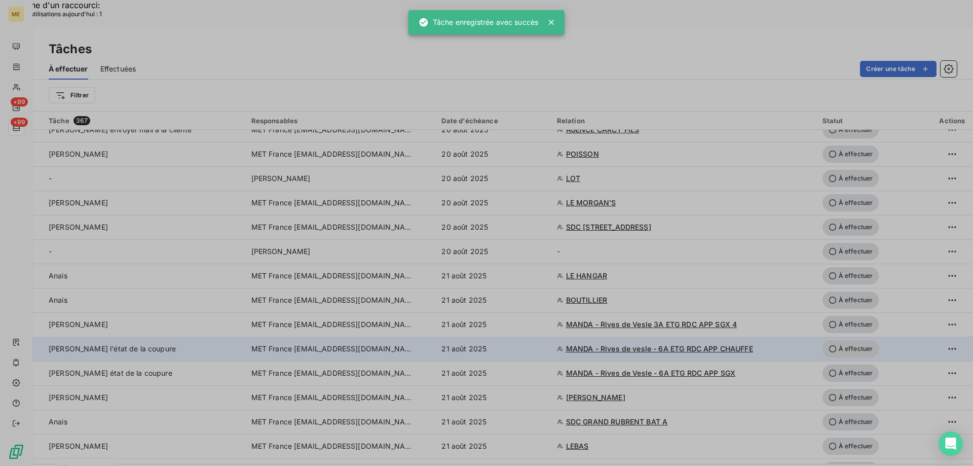
type input "21/08/2025"
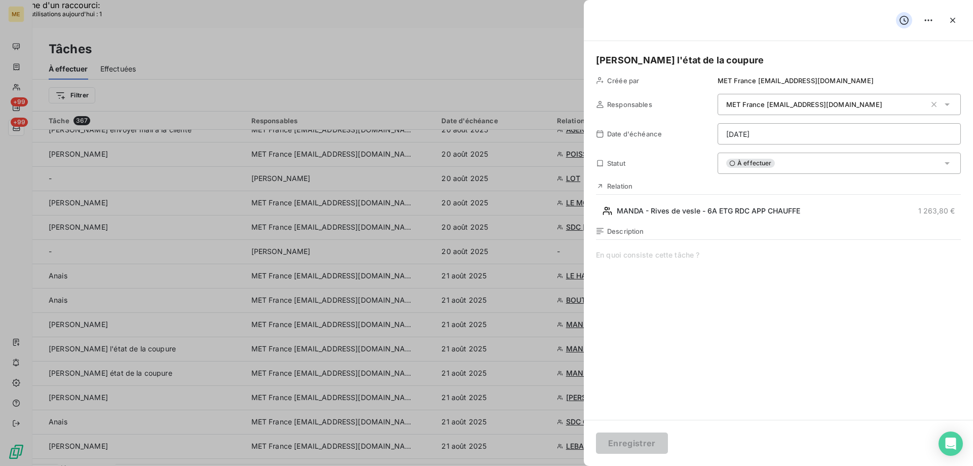
drag, startPoint x: 738, startPoint y: 63, endPoint x: 563, endPoint y: 46, distance: 175.7
click at [635, 441] on button "Enregistrer" at bounding box center [632, 442] width 72 height 21
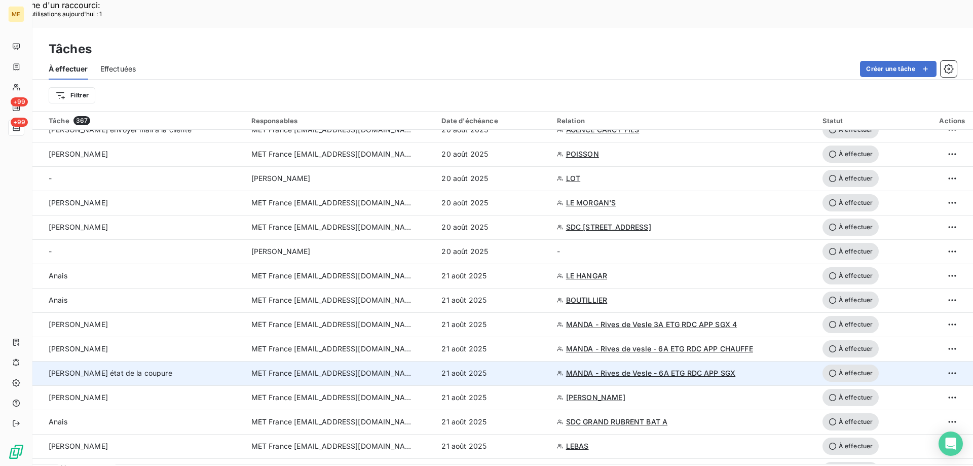
click at [861, 364] on span "À effectuer" at bounding box center [850, 372] width 57 height 17
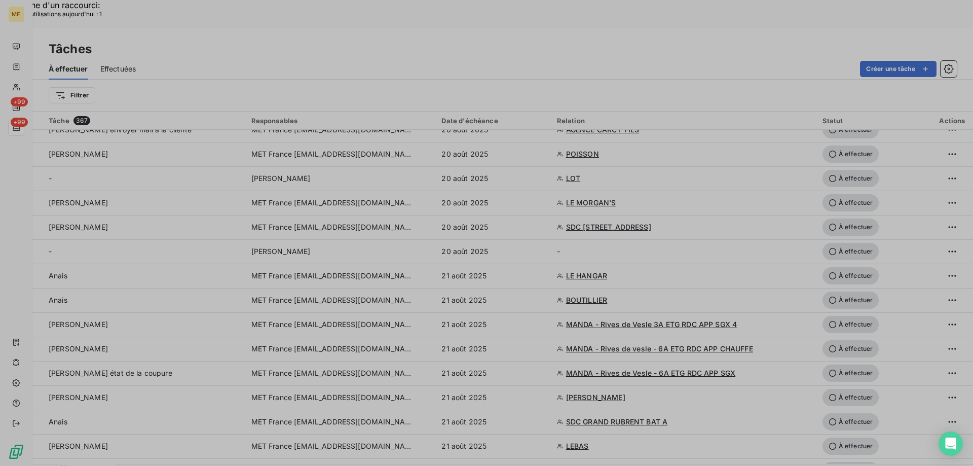
type input "21/08/2025"
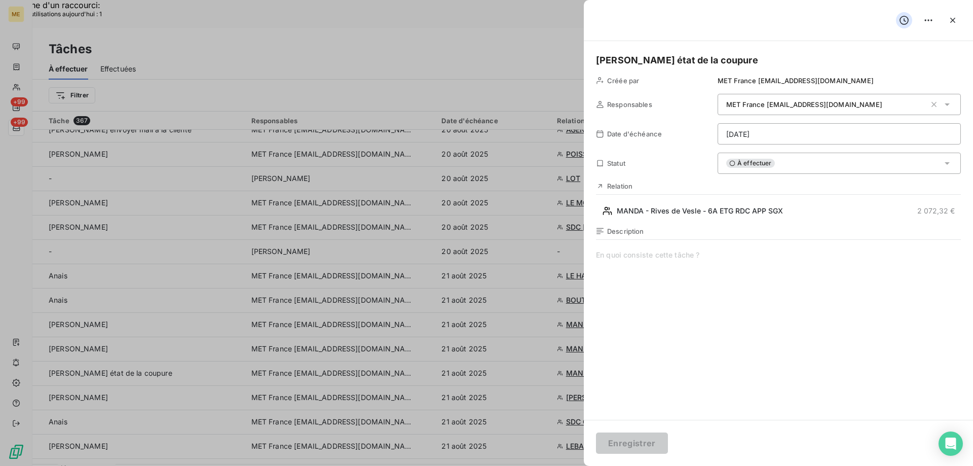
drag, startPoint x: 768, startPoint y: 61, endPoint x: 585, endPoint y: 61, distance: 182.9
click at [585, 61] on div "Sylvain - vérifier état de la coupure Créée par MET France met-france@recouvrem…" at bounding box center [778, 230] width 389 height 379
click at [630, 441] on button "Enregistrer" at bounding box center [632, 442] width 72 height 21
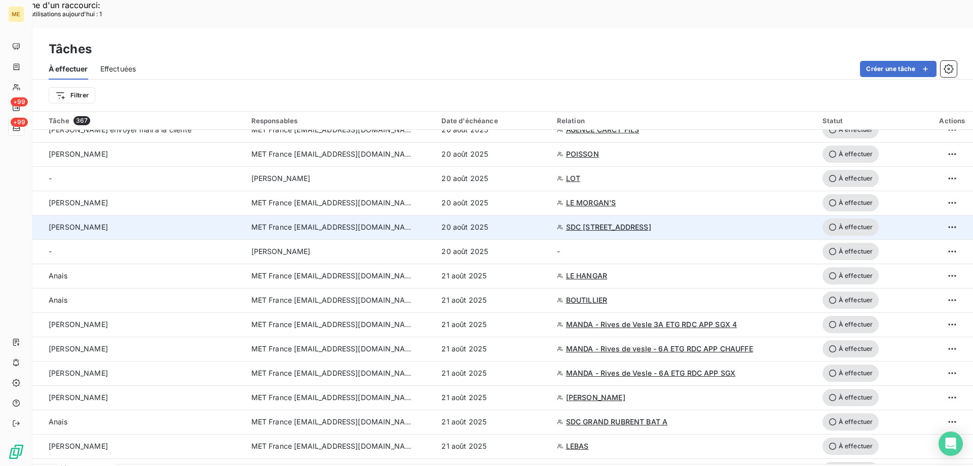
click at [601, 215] on td "SDC 160 BOULEVARD DE VALMY 92700 COLOMBES" at bounding box center [684, 227] width 266 height 24
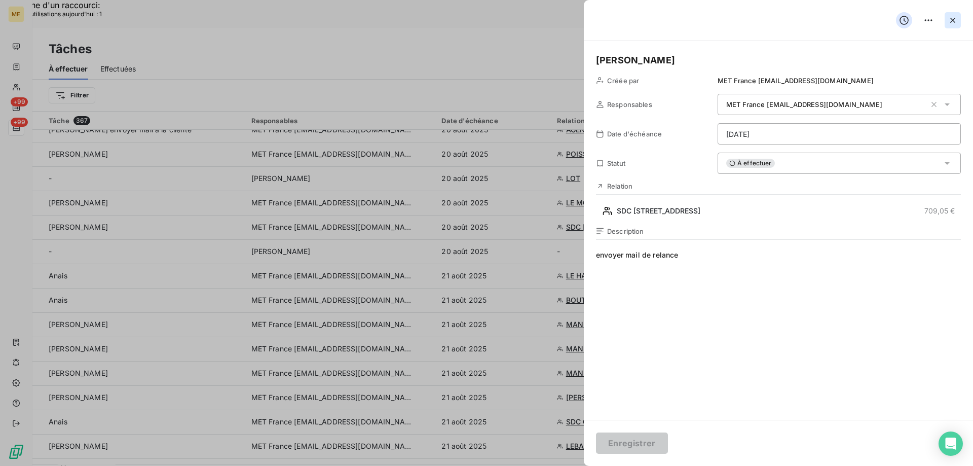
click at [952, 16] on icon "button" at bounding box center [953, 20] width 10 height 10
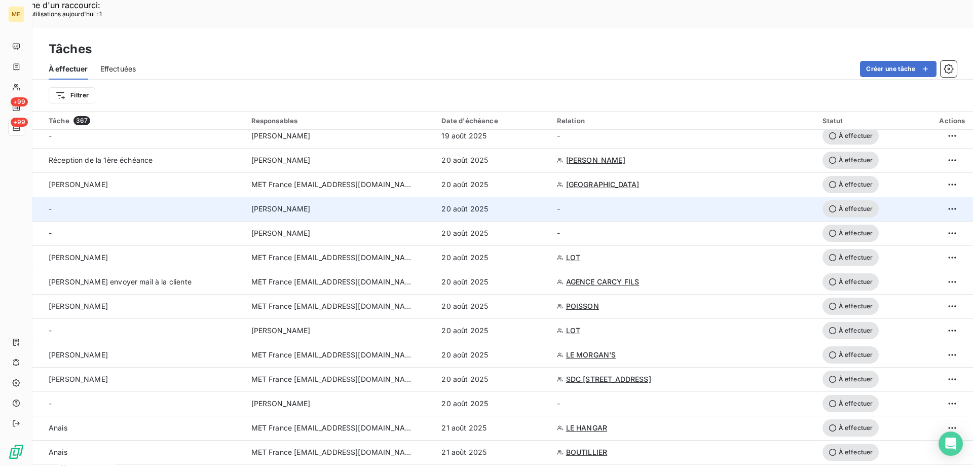
scroll to position [101, 0]
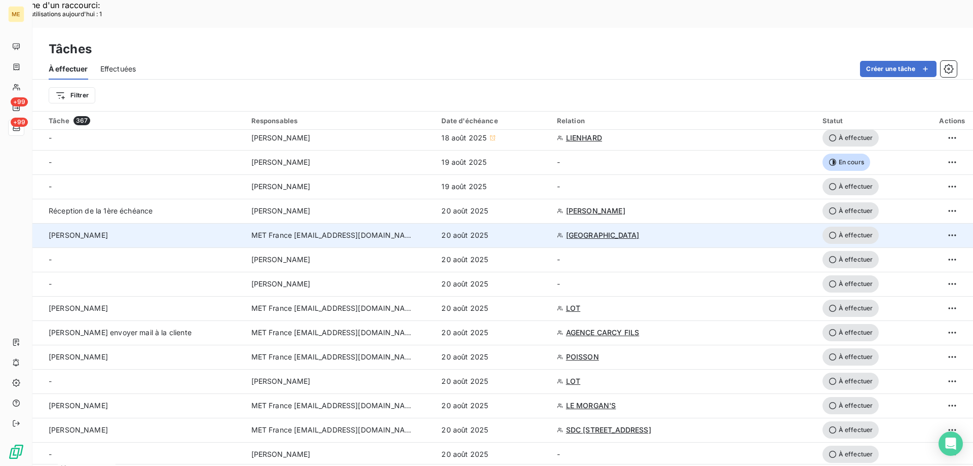
click at [852, 227] on span "À effectuer" at bounding box center [850, 235] width 57 height 17
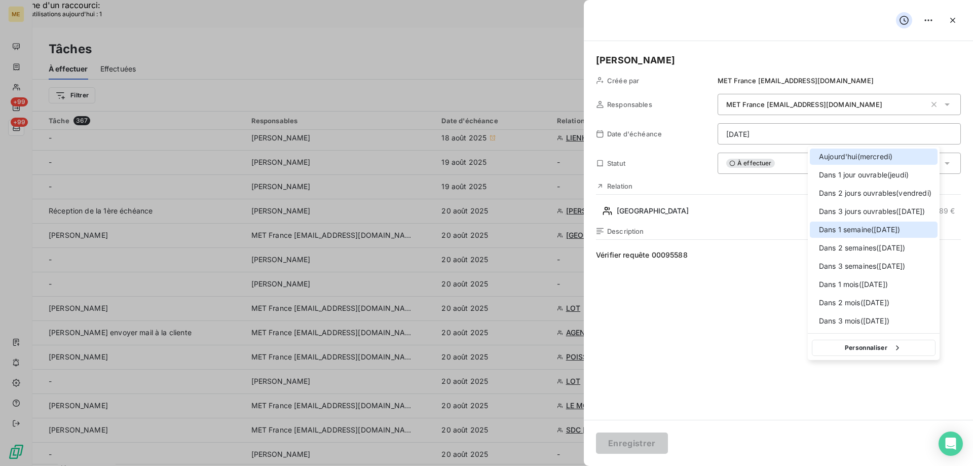
click at [816, 230] on div at bounding box center [816, 230] width 0 height 0
type input "27/08/2025"
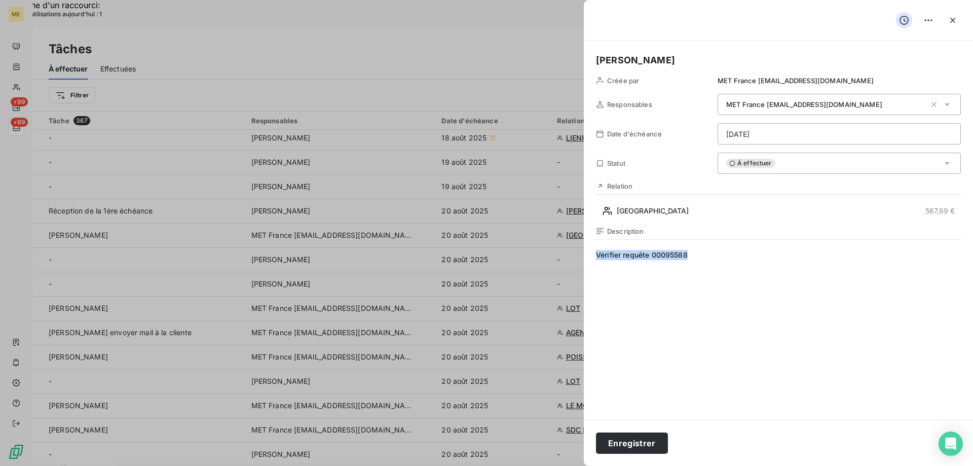
drag, startPoint x: 692, startPoint y: 257, endPoint x: 585, endPoint y: 258, distance: 106.4
click at [585, 258] on div "Valérie Créée par MET France met-france@recouvrement.met.com Responsables MET F…" at bounding box center [778, 230] width 389 height 379
click at [619, 438] on button "Enregistrer" at bounding box center [632, 442] width 72 height 21
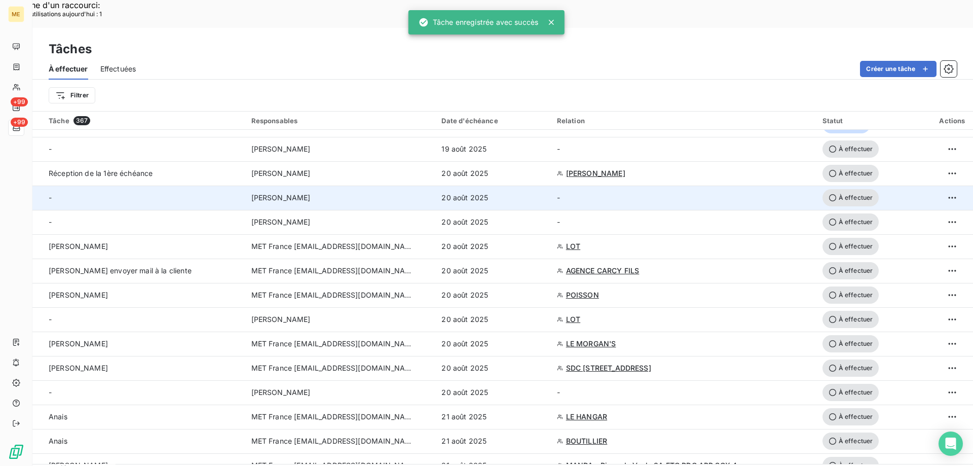
scroll to position [152, 0]
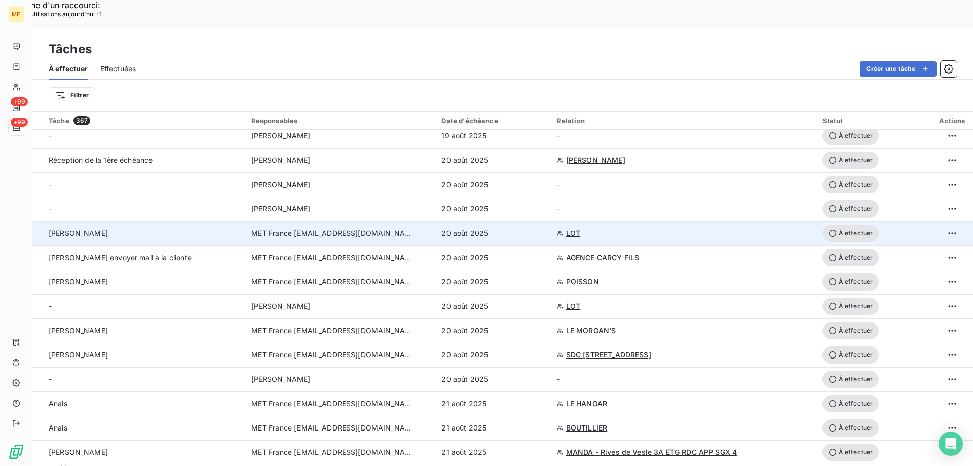
click at [567, 228] on span "LOT" at bounding box center [573, 233] width 14 height 10
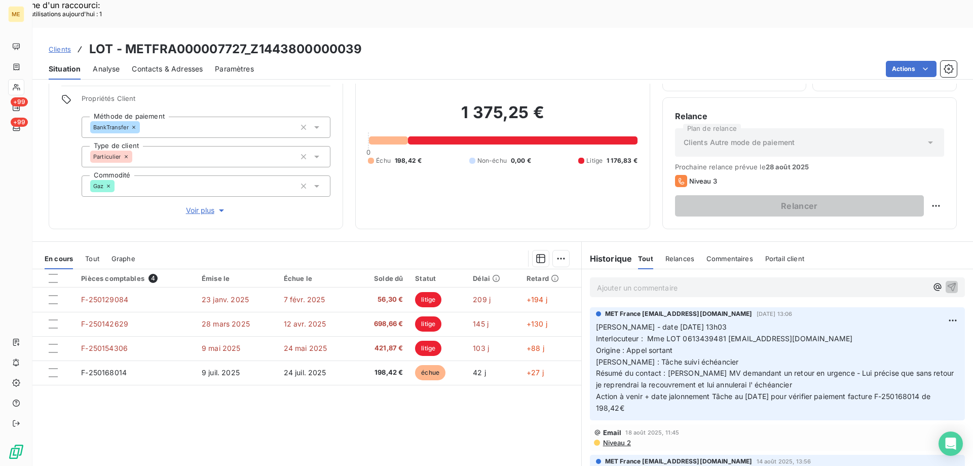
scroll to position [64, 0]
click at [197, 204] on span "Voir plus" at bounding box center [206, 209] width 41 height 10
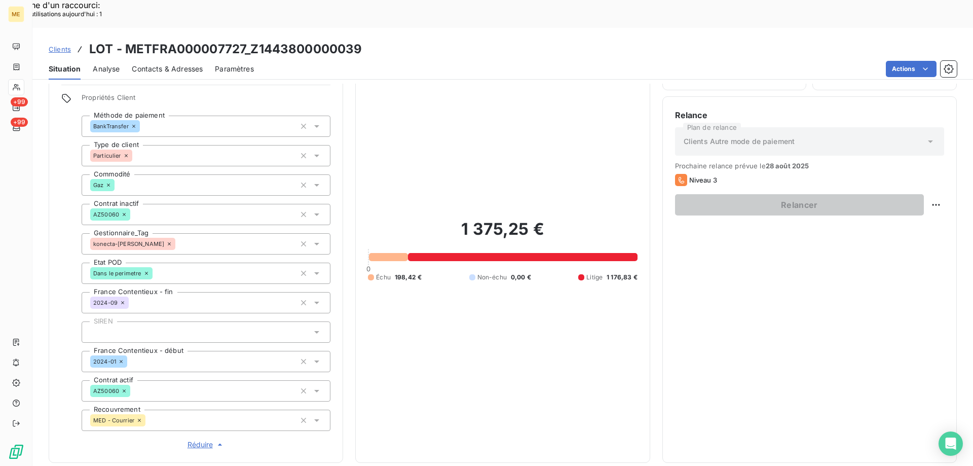
click at [198, 439] on span "Réduire" at bounding box center [207, 444] width 38 height 10
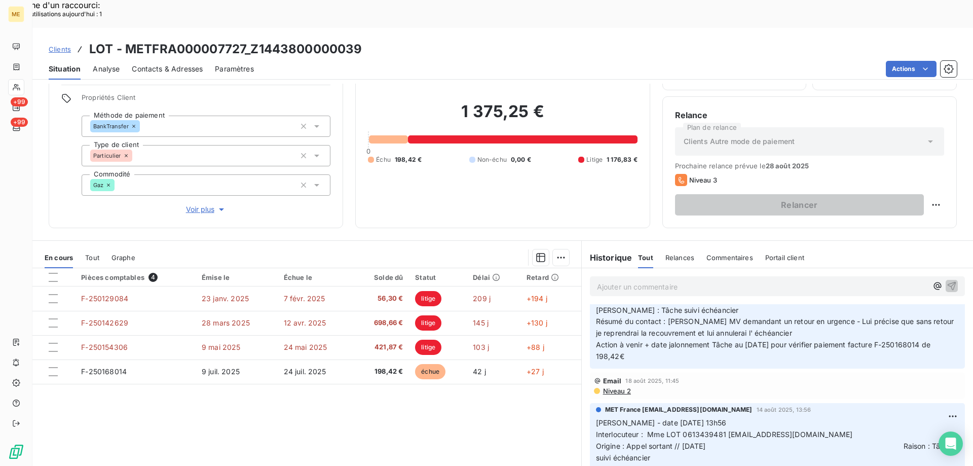
scroll to position [0, 0]
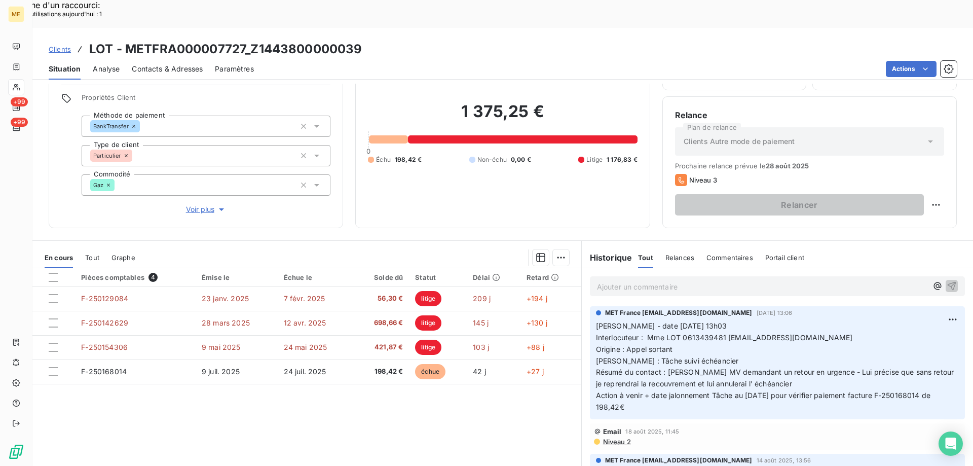
click at [694, 333] on span "Interlocuteur : Mme LOT 0613439481 lot14210@ootlook.fr" at bounding box center [724, 337] width 257 height 9
click at [845, 345] on span "Origine : Appel sortant Raison : Tâche suivi échéancier" at bounding box center [749, 355] width 306 height 20
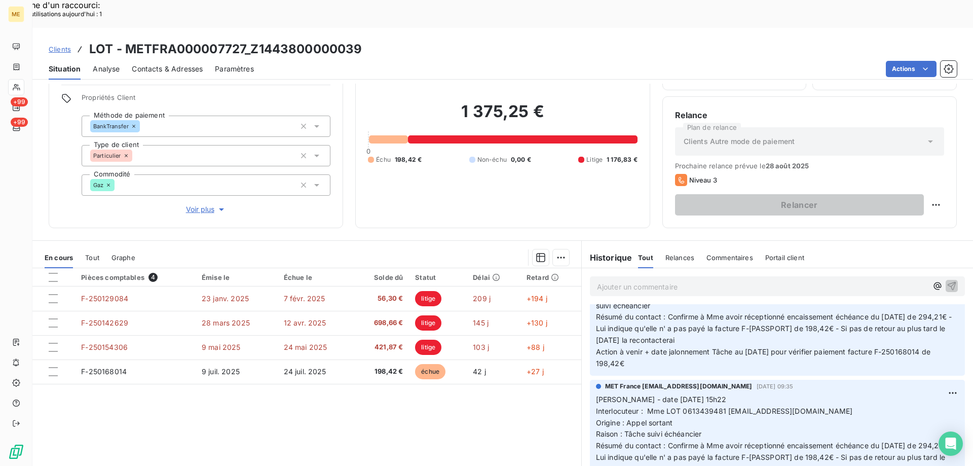
scroll to position [253, 0]
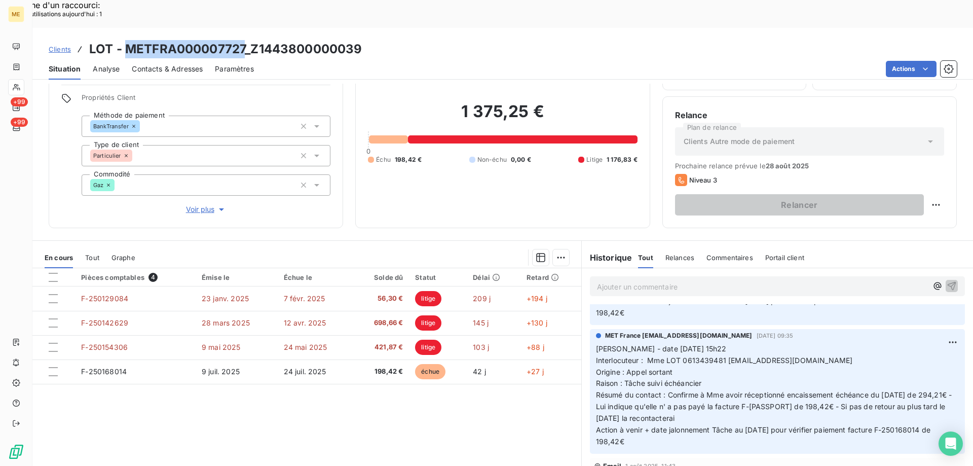
drag, startPoint x: 124, startPoint y: 20, endPoint x: 243, endPoint y: 17, distance: 119.1
click at [243, 40] on h3 "LOT - METFRA000007727_Z1443800000039" at bounding box center [225, 49] width 273 height 18
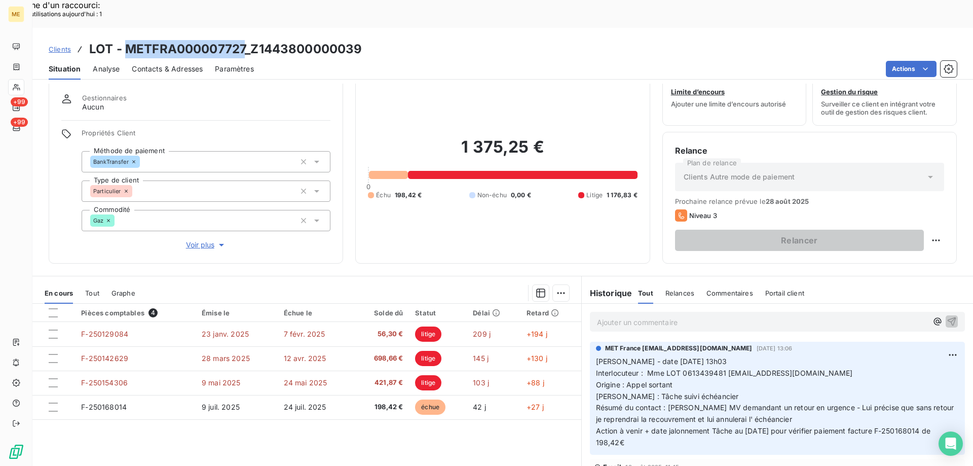
scroll to position [64, 0]
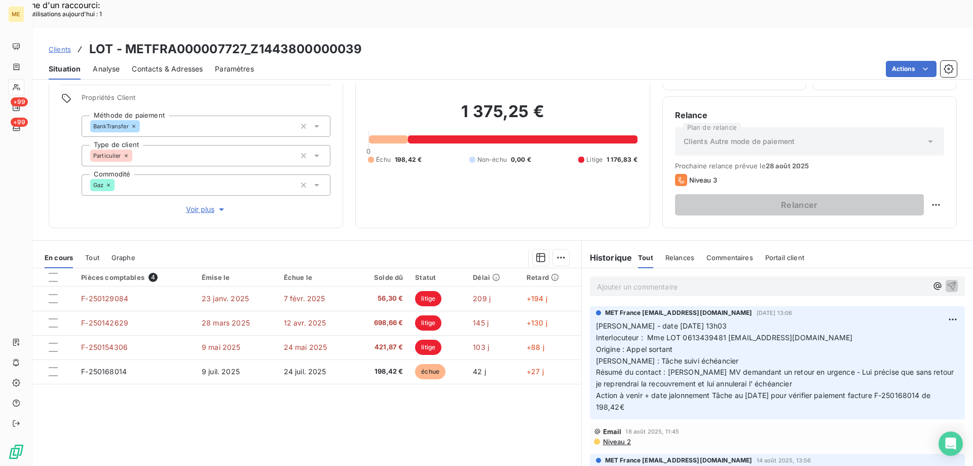
click at [694, 333] on span "Interlocuteur : Mme LOT 0613439481 lot14210@ootlook.fr" at bounding box center [724, 337] width 257 height 9
drag, startPoint x: 640, startPoint y: 381, endPoint x: 593, endPoint y: 294, distance: 98.2
click at [596, 320] on p "Valérie - date 18/08/2025 13h03 Interlocuteur : Mme LOT 0613439481 lot14210@oot…" at bounding box center [777, 366] width 363 height 93
click at [608, 280] on p "Ajouter un commentaire ﻿" at bounding box center [762, 286] width 330 height 13
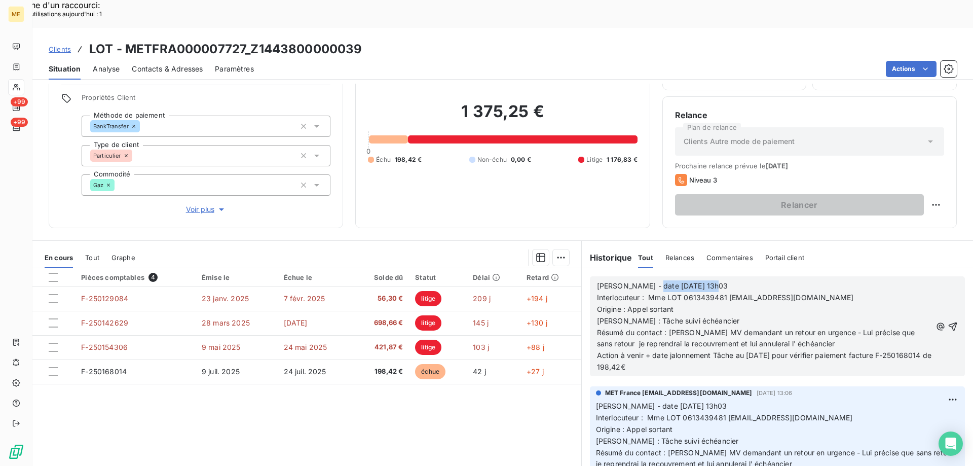
drag, startPoint x: 643, startPoint y: 256, endPoint x: 737, endPoint y: 252, distance: 94.3
click at [737, 280] on p "Valérie - date 18/08/2025 13h03" at bounding box center [764, 286] width 334 height 12
drag, startPoint x: 646, startPoint y: 291, endPoint x: 718, endPoint y: 294, distance: 71.5
click at [718, 304] on p "Origine : Appel sortant Raison : Tâche suivi échéancier" at bounding box center [764, 315] width 334 height 23
click at [191, 204] on span "Voir plus" at bounding box center [206, 209] width 41 height 10
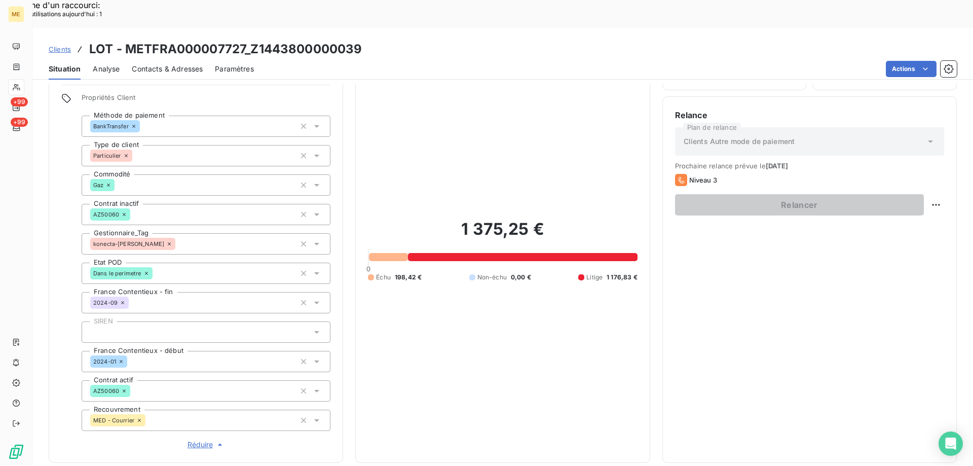
click at [199, 439] on span "Réduire" at bounding box center [207, 444] width 38 height 10
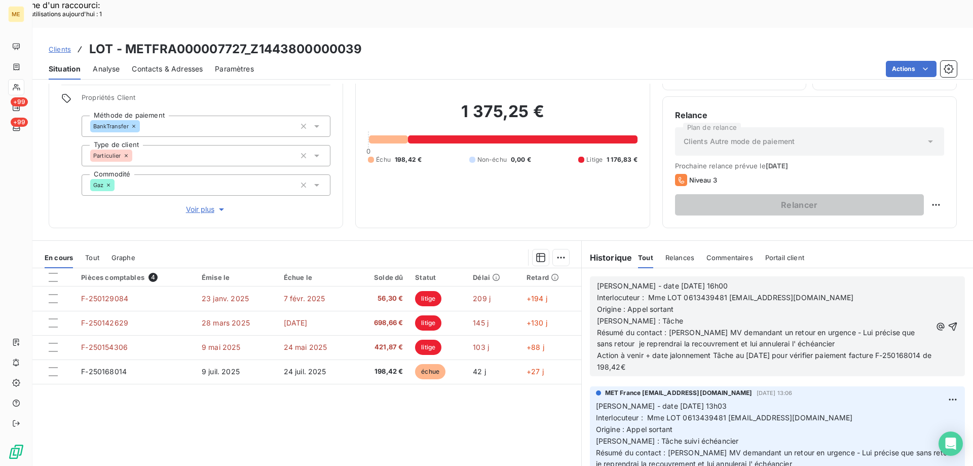
click at [750, 351] on span "Action à venir + date jalonnement Tâche au 20/08/2025 pour vérifier paiement fa…" at bounding box center [765, 361] width 336 height 20
click at [949, 322] on icon "button" at bounding box center [953, 326] width 9 height 9
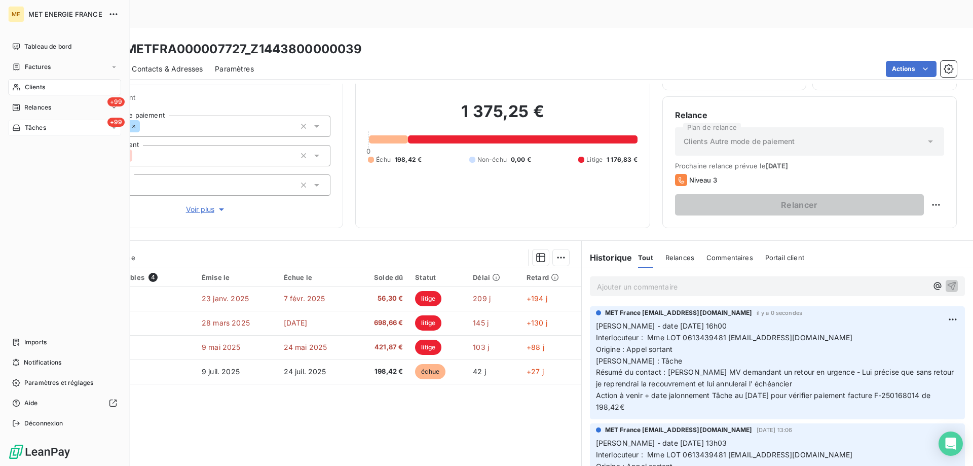
click at [56, 128] on div "+99 Tâches" at bounding box center [64, 128] width 113 height 16
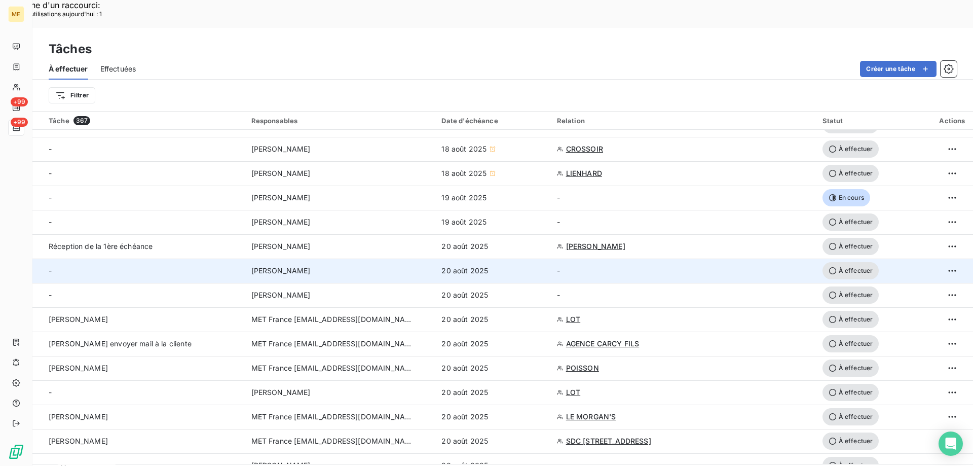
scroll to position [152, 0]
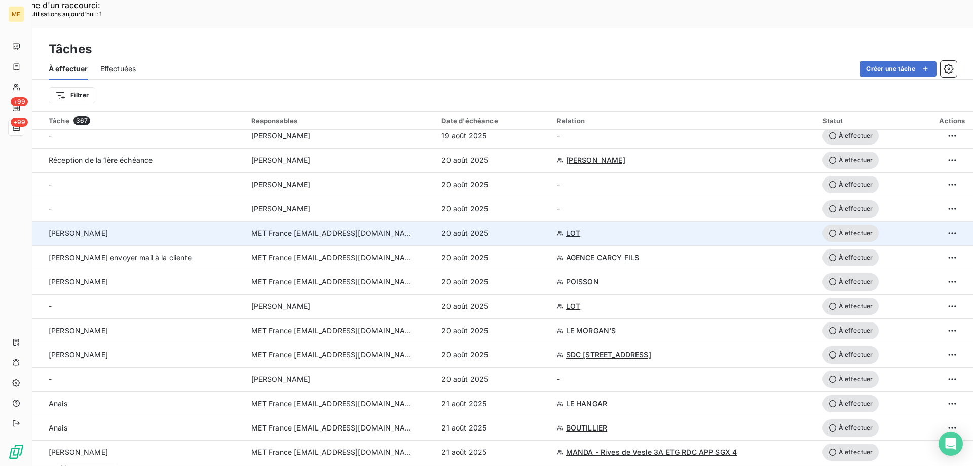
click at [851, 225] on span "À effectuer" at bounding box center [850, 233] width 57 height 17
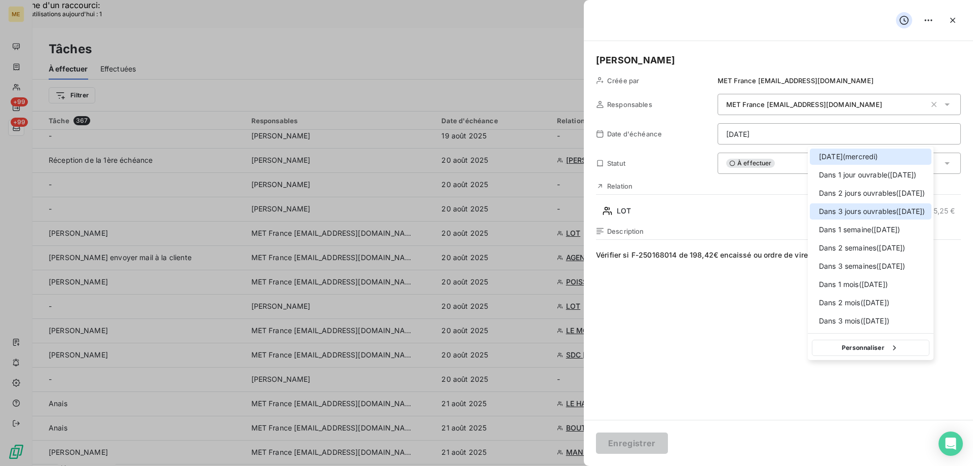
click at [816, 211] on div at bounding box center [816, 211] width 0 height 0
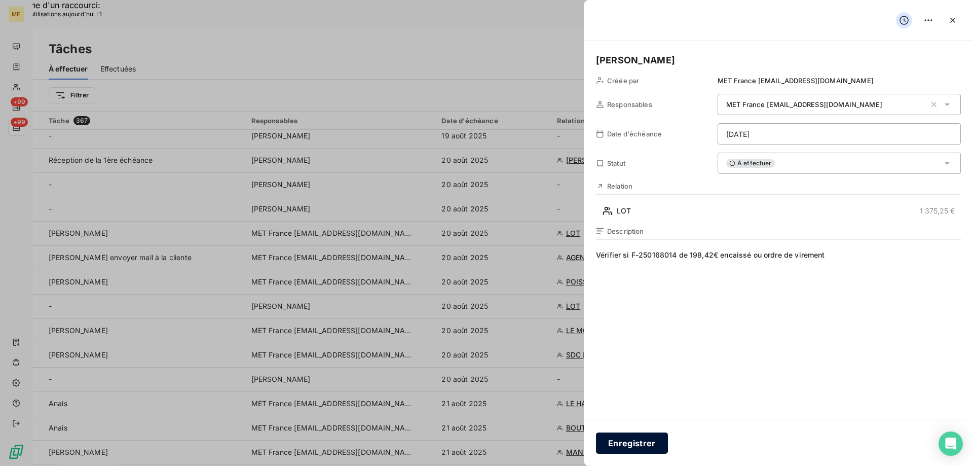
click at [640, 438] on button "Enregistrer" at bounding box center [632, 442] width 72 height 21
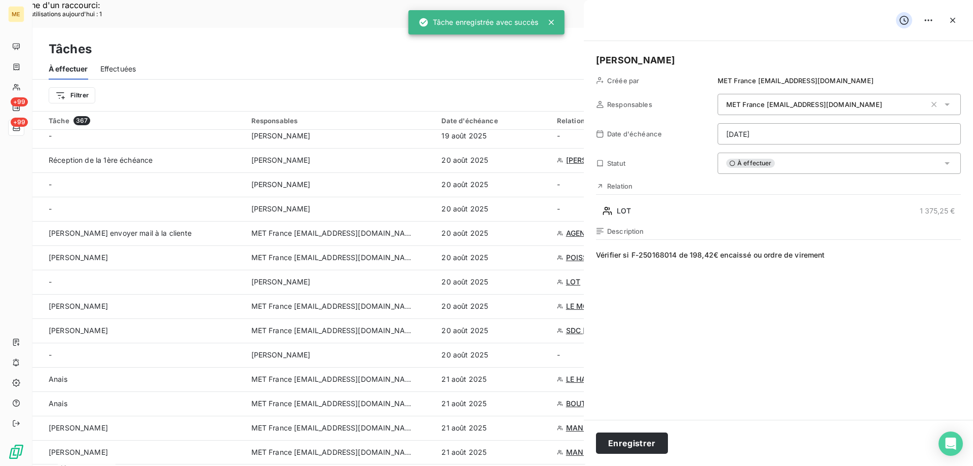
type input "20/08/2025"
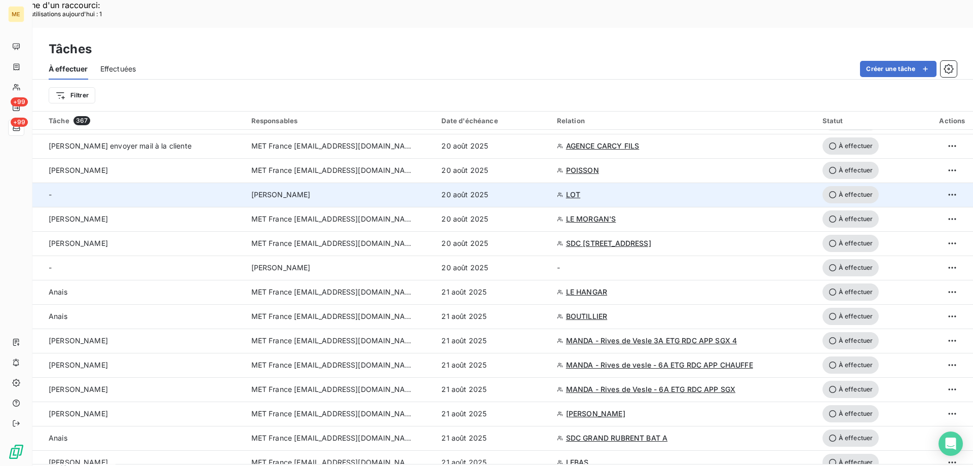
scroll to position [253, 0]
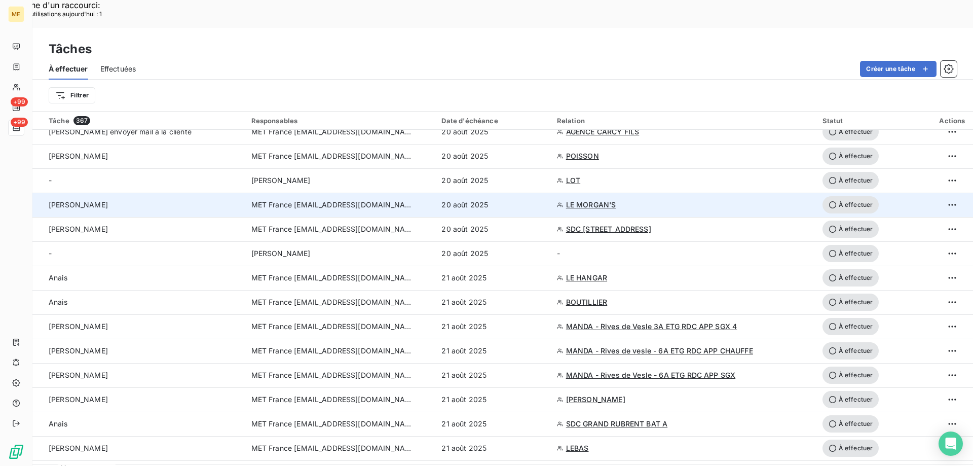
click at [585, 200] on span "LE MORGAN'S" at bounding box center [591, 205] width 50 height 10
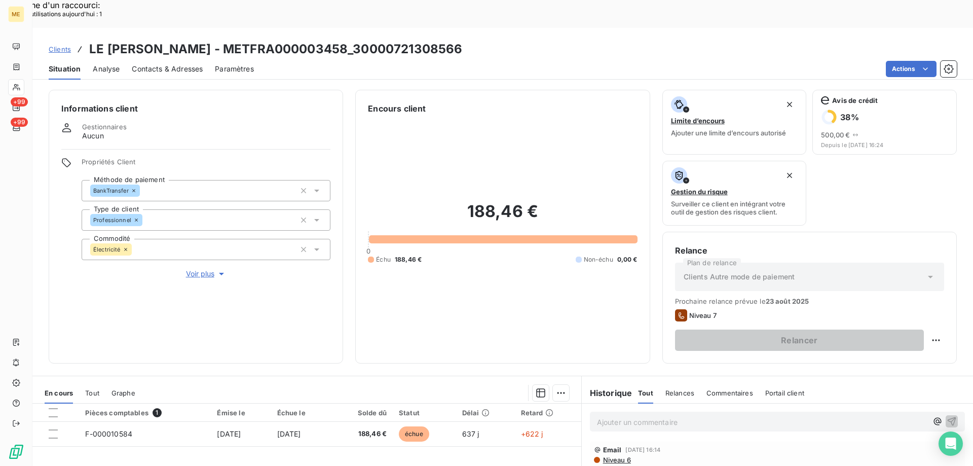
click at [201, 269] on span "Voir plus" at bounding box center [206, 274] width 41 height 10
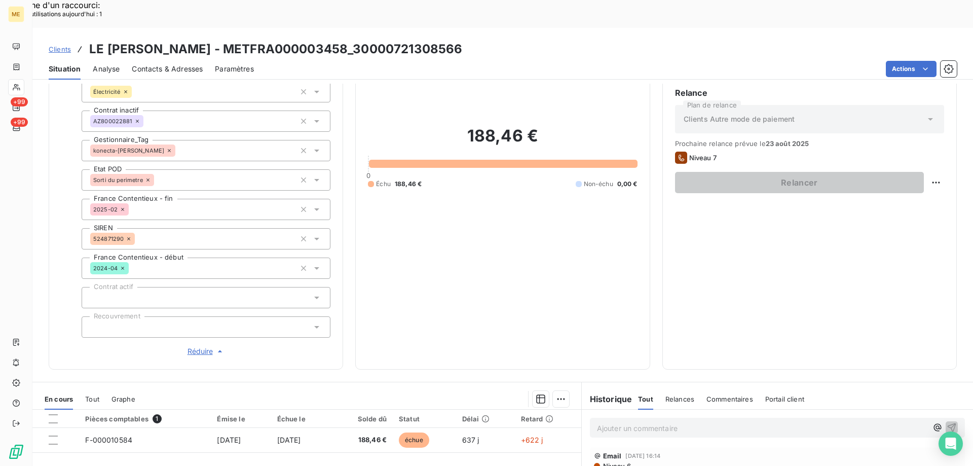
scroll to position [203, 0]
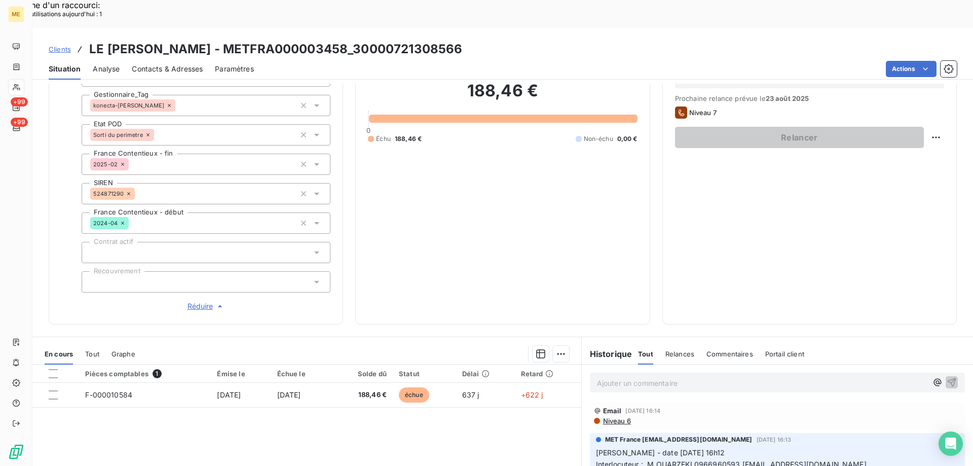
click at [195, 301] on span "Réduire" at bounding box center [207, 306] width 38 height 10
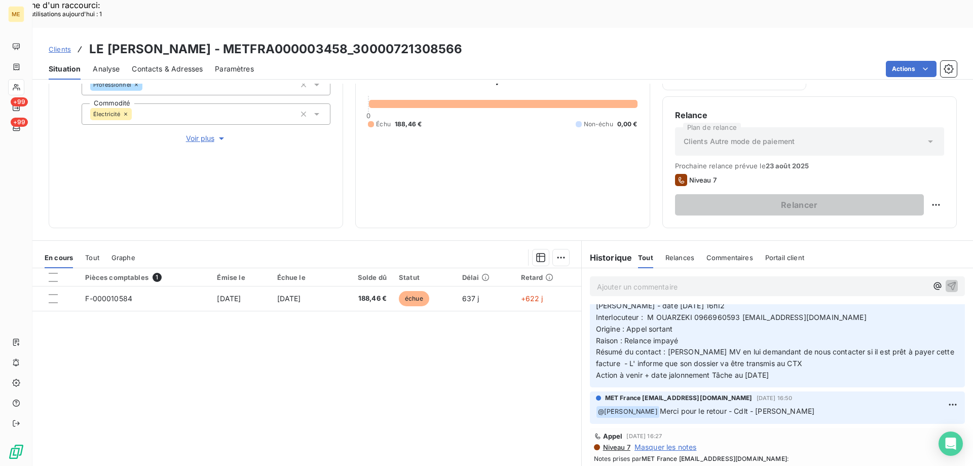
scroll to position [0, 0]
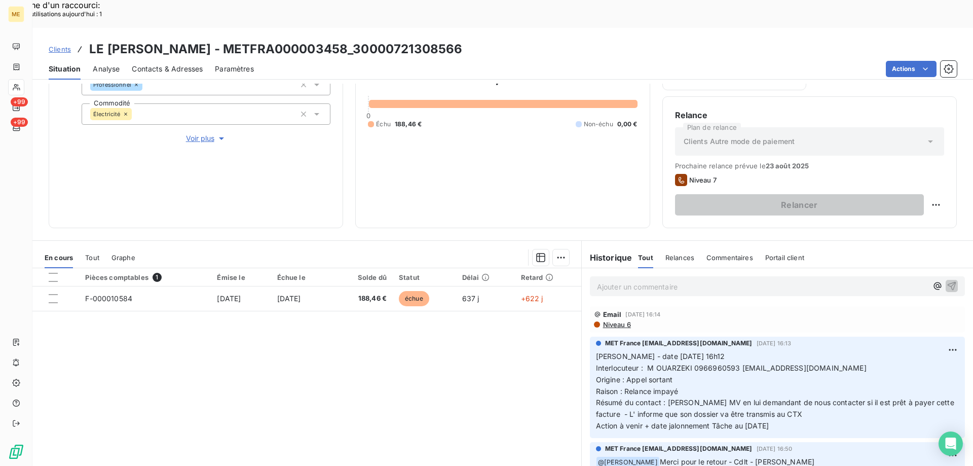
drag, startPoint x: 801, startPoint y: 395, endPoint x: 598, endPoint y: 328, distance: 213.6
click at [596, 351] on p "Valérie - date 13/08/2025 16h12 Interlocuteur : M OUARZEKI 0966960593 ouarezki.…" at bounding box center [777, 391] width 363 height 81
click at [618, 280] on p "Ajouter un commentaire ﻿" at bounding box center [762, 286] width 330 height 13
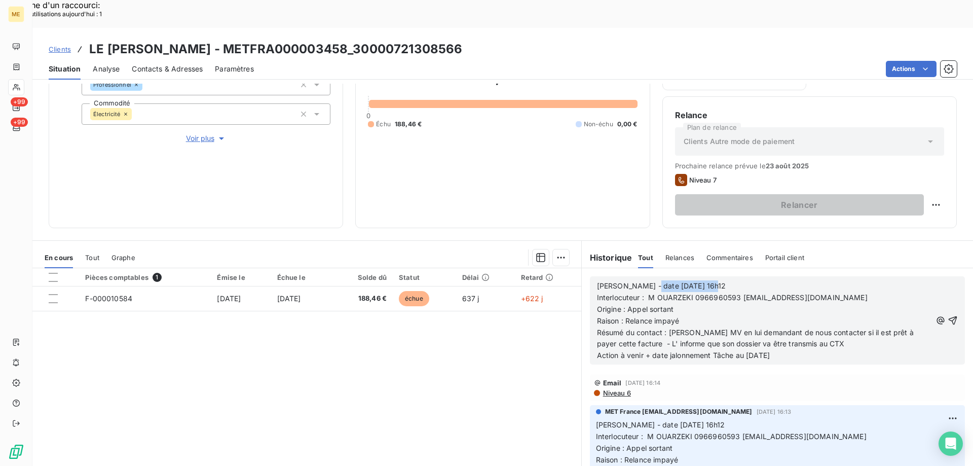
drag, startPoint x: 670, startPoint y: 259, endPoint x: 764, endPoint y: 259, distance: 93.8
click at [764, 280] on p "Valérie - date 13/08/2025 16h12" at bounding box center [764, 286] width 334 height 12
click at [710, 293] on span "Interlocuteur : M OUARZEKI 0966960593 ouarezki.chabane@orange.fr" at bounding box center [732, 297] width 271 height 9
click at [751, 351] on span "Action à venir + date jalonnement Tâche au 20/08/2025" at bounding box center [683, 355] width 173 height 9
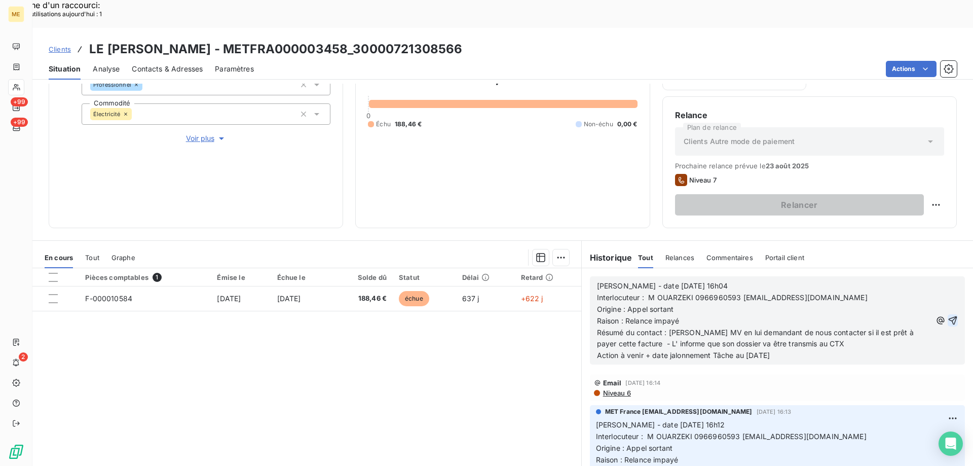
click at [949, 316] on icon "button" at bounding box center [953, 320] width 9 height 9
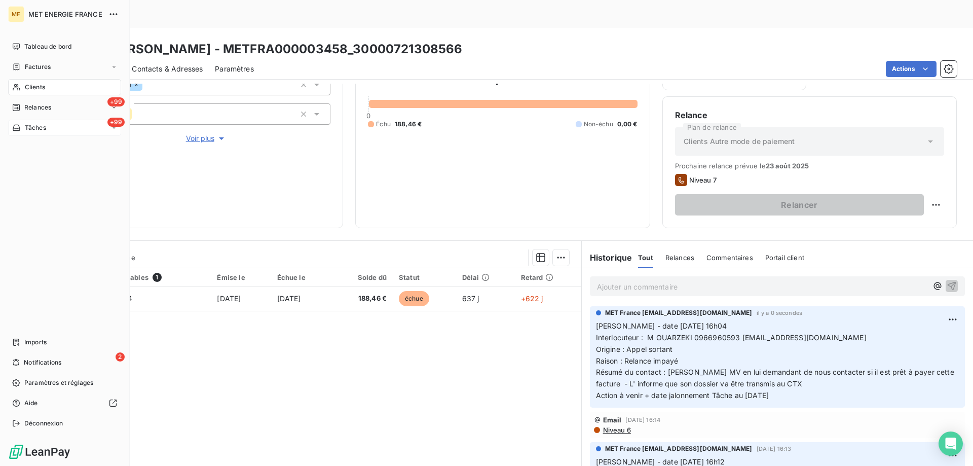
click at [74, 130] on div "+99 Tâches" at bounding box center [64, 128] width 113 height 16
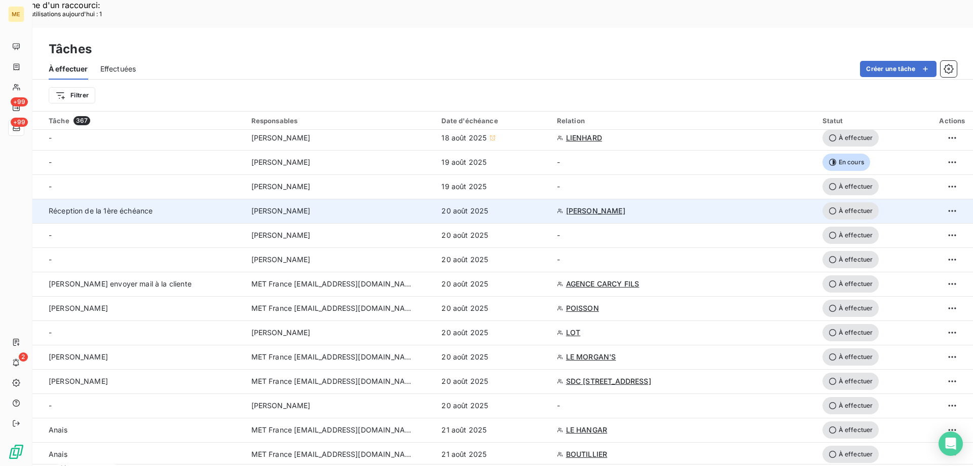
scroll to position [152, 0]
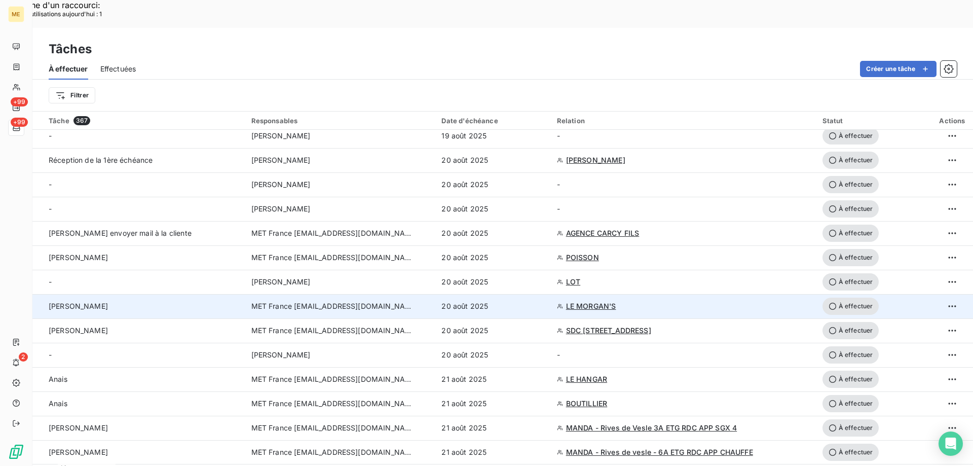
click at [846, 297] on span "À effectuer" at bounding box center [850, 305] width 57 height 17
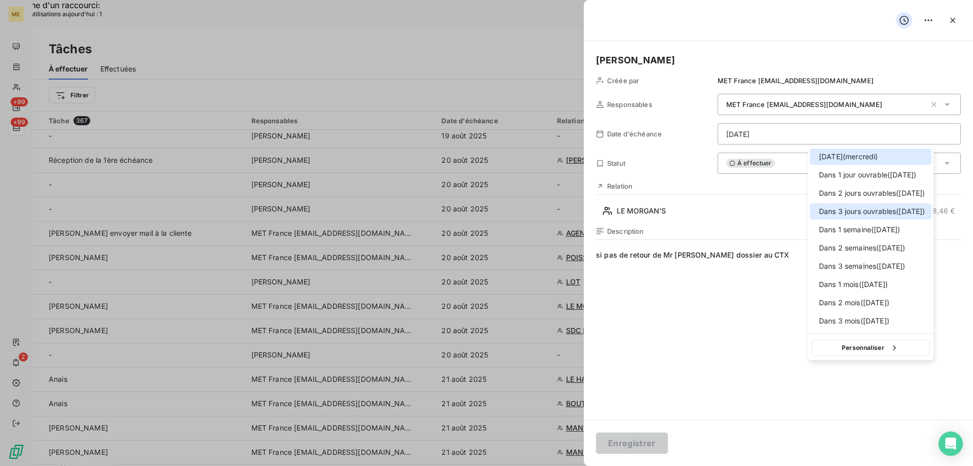
click at [816, 211] on div at bounding box center [816, 211] width 0 height 0
type input "25/08/2025"
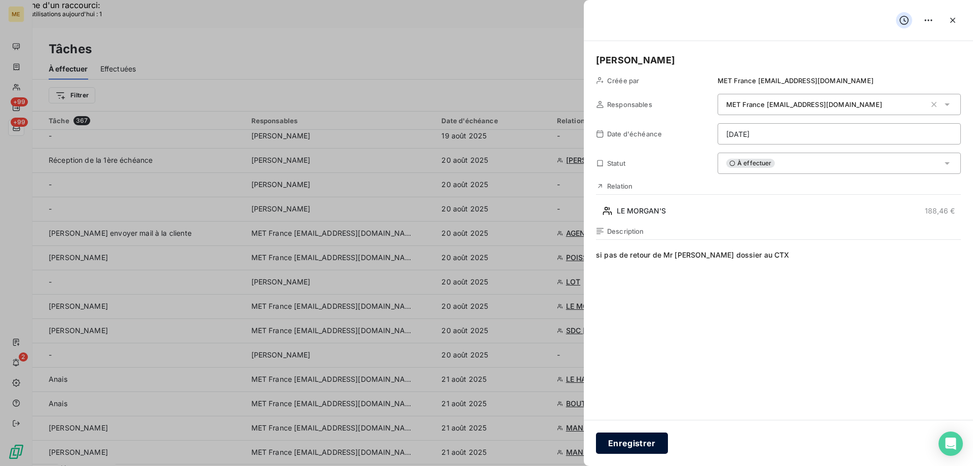
click at [635, 442] on button "Enregistrer" at bounding box center [632, 442] width 72 height 21
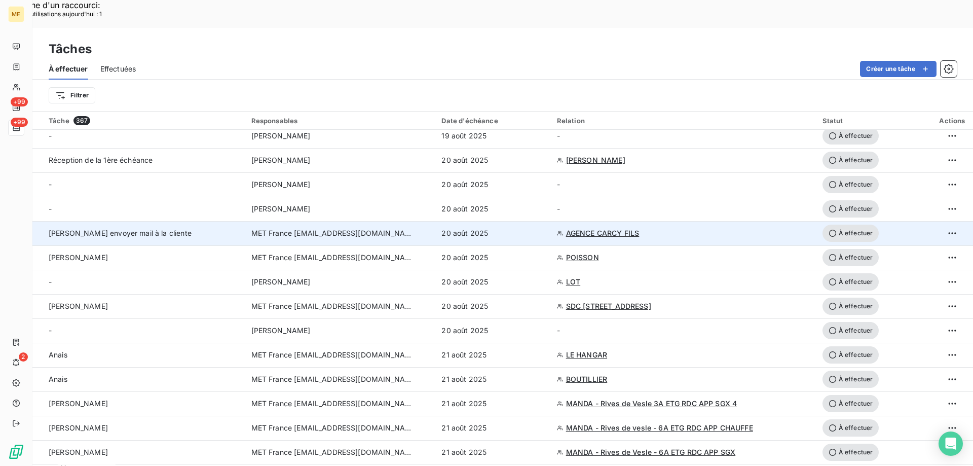
click at [584, 228] on span "AGENCE CARCY FILS" at bounding box center [602, 233] width 73 height 10
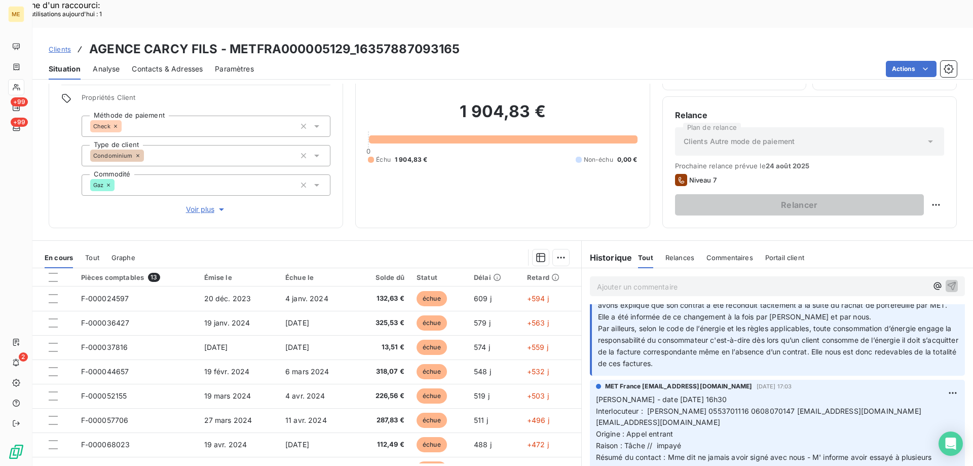
scroll to position [304, 0]
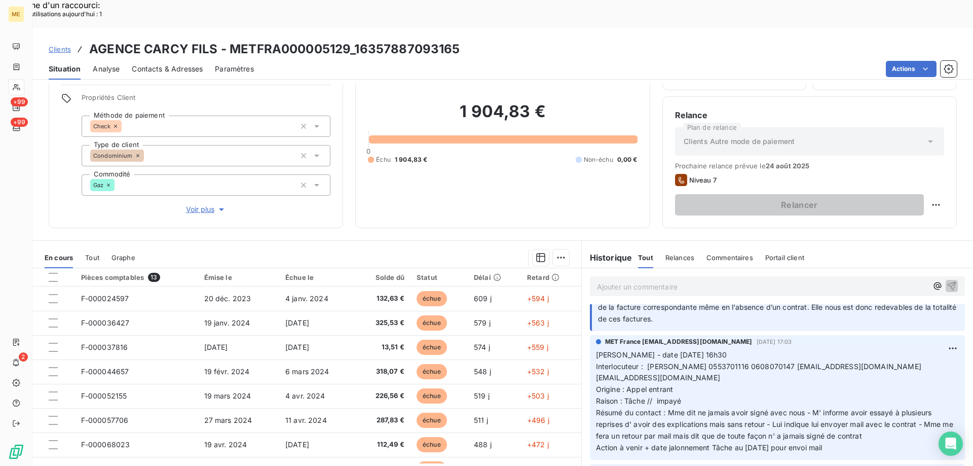
drag, startPoint x: 848, startPoint y: 419, endPoint x: 588, endPoint y: 322, distance: 278.1
click at [590, 335] on div "MET France met-france@recouvrement.met.com 14 août 2025, 17:03 Valérie - date 1…" at bounding box center [777, 397] width 375 height 125
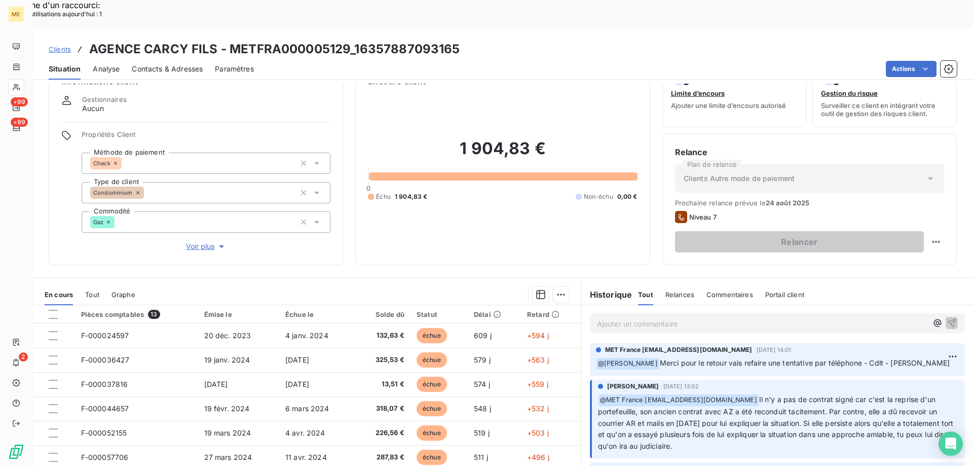
scroll to position [64, 0]
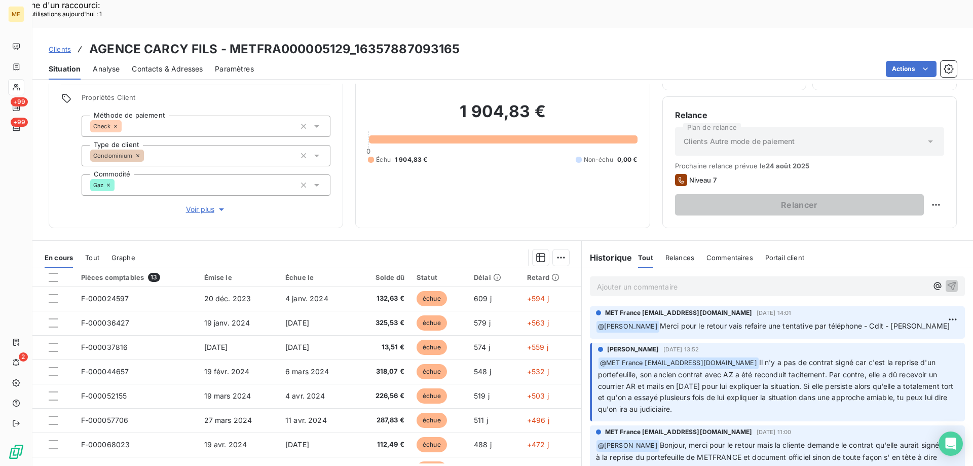
click at [677, 280] on p "Ajouter un commentaire ﻿" at bounding box center [762, 286] width 330 height 13
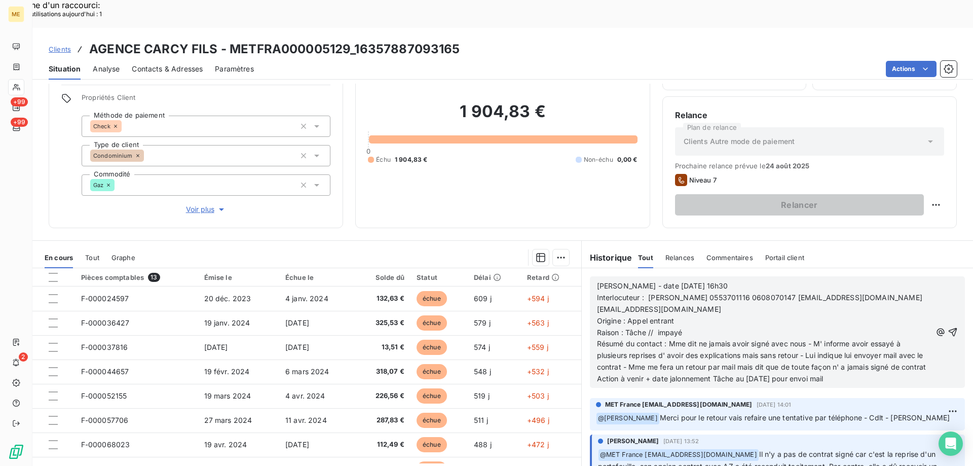
click at [699, 293] on span "Interlocuteur : Julia Carcy 0553701116 0608070147 villeneuve@carcy-immobilier.c…" at bounding box center [759, 297] width 325 height 9
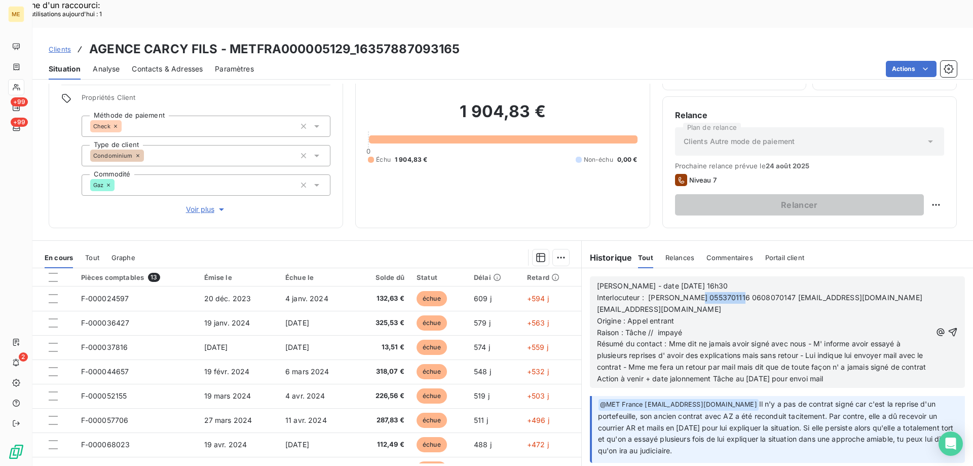
scroll to position [51, 0]
click at [813, 327] on p "Raison : Tâche // impayé" at bounding box center [764, 333] width 334 height 12
click at [745, 293] on span "Interlocuteur : Julia Carcy 0553701116 0608070147 villeneuve@carcy-immobilier.c…" at bounding box center [759, 297] width 325 height 9
drag, startPoint x: 669, startPoint y: 317, endPoint x: 687, endPoint y: 348, distance: 35.6
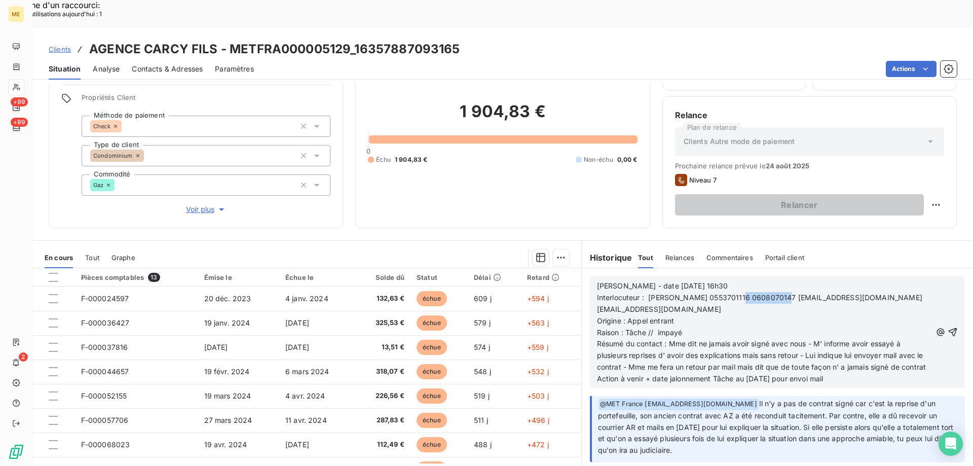
click at [687, 348] on p "Résumé du contact : Mme dit ne jamais avoir signé avec nous - M' informe avoir …" at bounding box center [764, 355] width 334 height 35
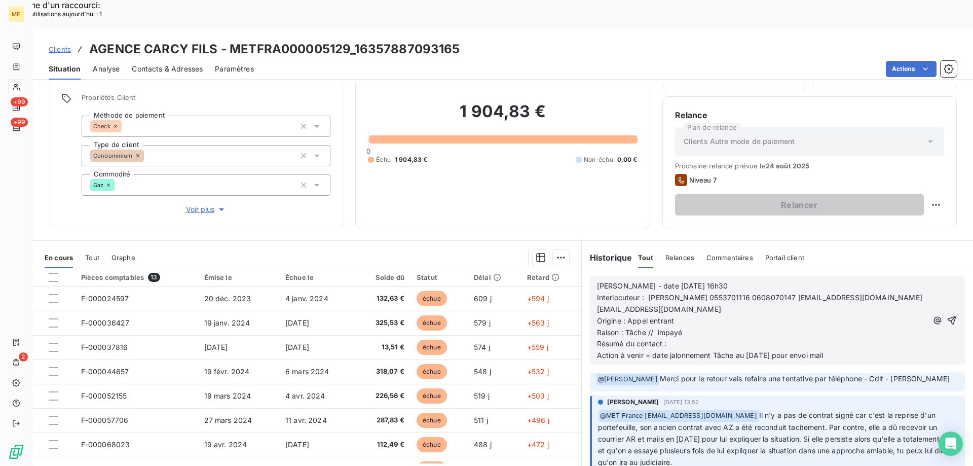
click at [674, 315] on p "Origine : Appel entrant" at bounding box center [762, 321] width 330 height 12
click at [680, 338] on p "Résumé du contact :" at bounding box center [762, 344] width 330 height 12
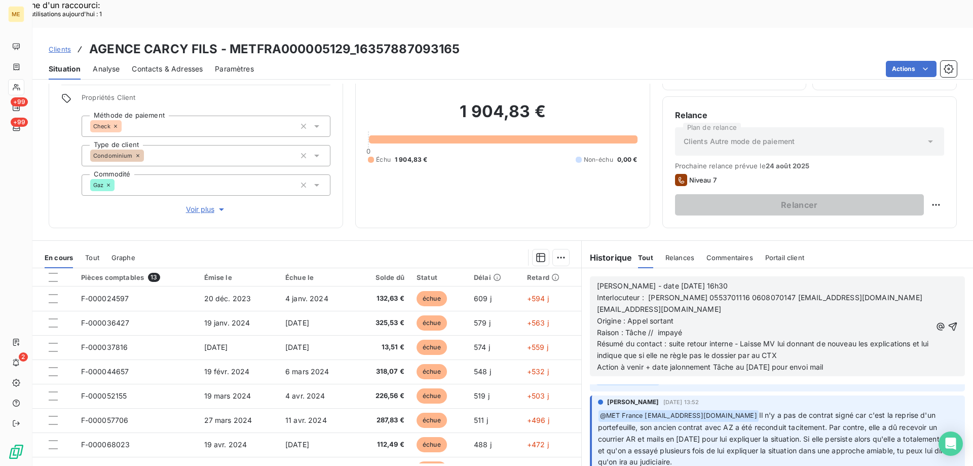
click at [750, 362] on span "Action à venir + date jalonnement Tâche au 18/08/2025 pour envoi mail" at bounding box center [710, 366] width 227 height 9
drag, startPoint x: 787, startPoint y: 343, endPoint x: 866, endPoint y: 343, distance: 79.1
click at [866, 361] on p "Action à venir + date jalonnement Tâche au 25/08/2025 pour envoi mail" at bounding box center [764, 367] width 334 height 12
click at [948, 321] on icon "button" at bounding box center [953, 326] width 10 height 10
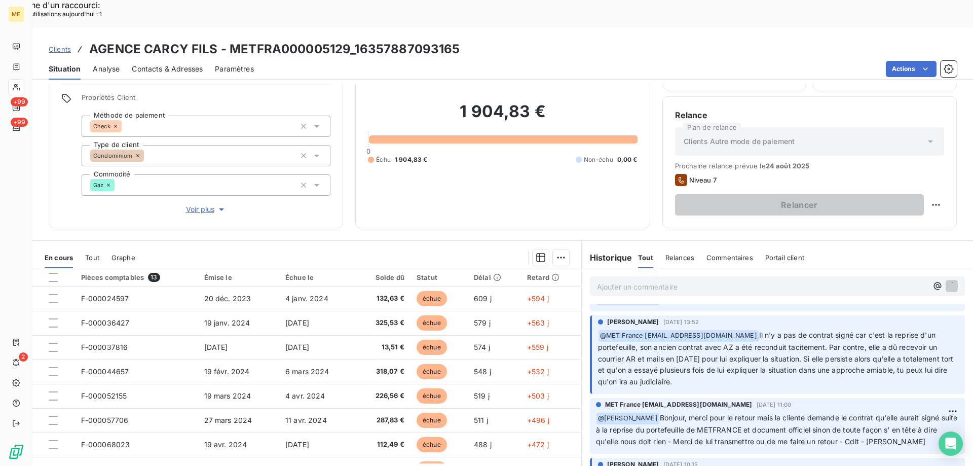
scroll to position [0, 0]
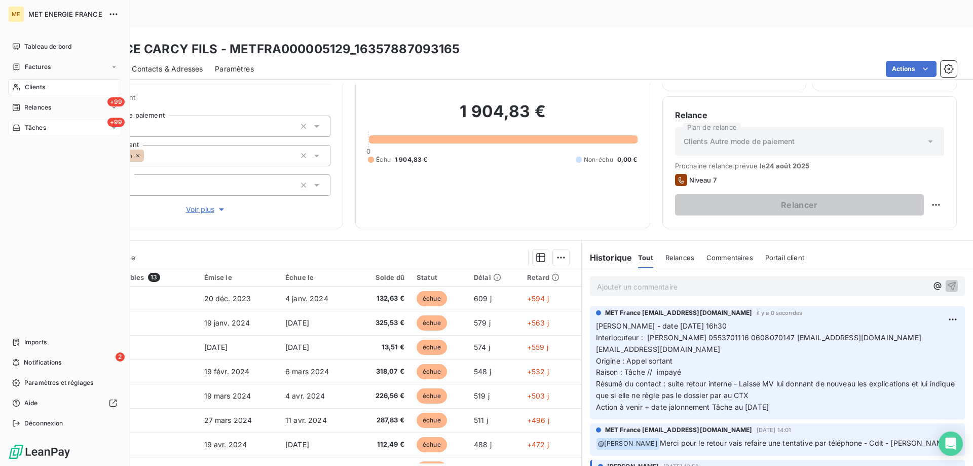
click at [71, 130] on div "+99 Tâches" at bounding box center [64, 128] width 113 height 16
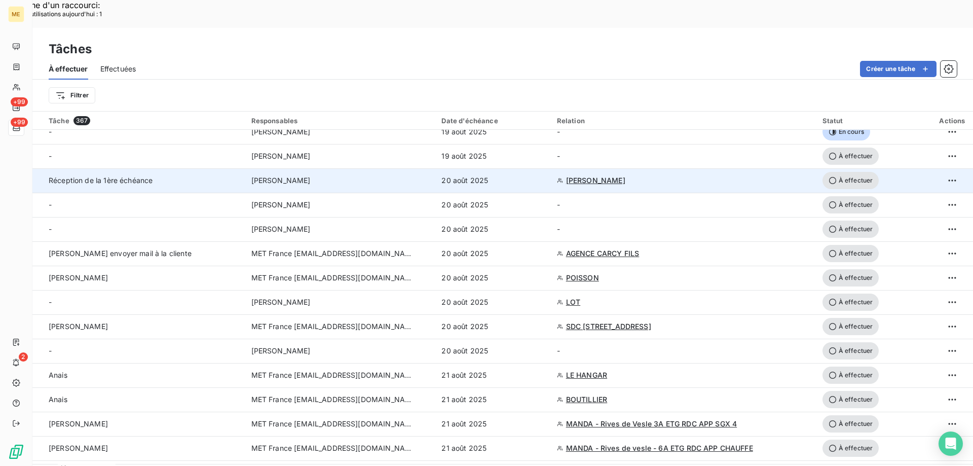
scroll to position [152, 0]
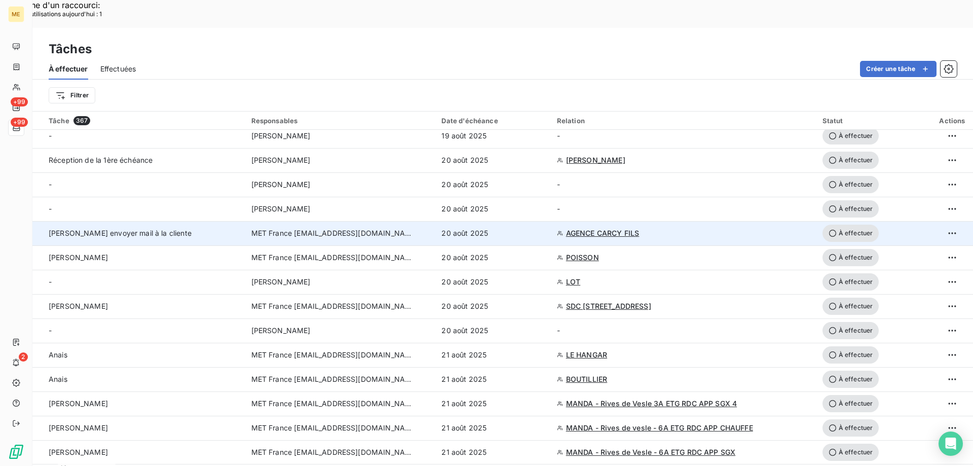
click at [844, 225] on span "À effectuer" at bounding box center [850, 233] width 57 height 17
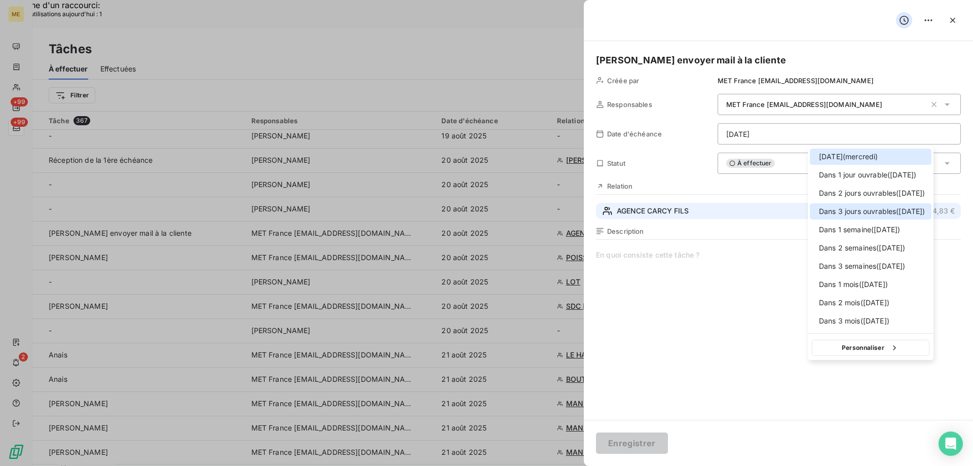
click at [816, 211] on div at bounding box center [816, 211] width 0 height 0
type input "25/08/2025"
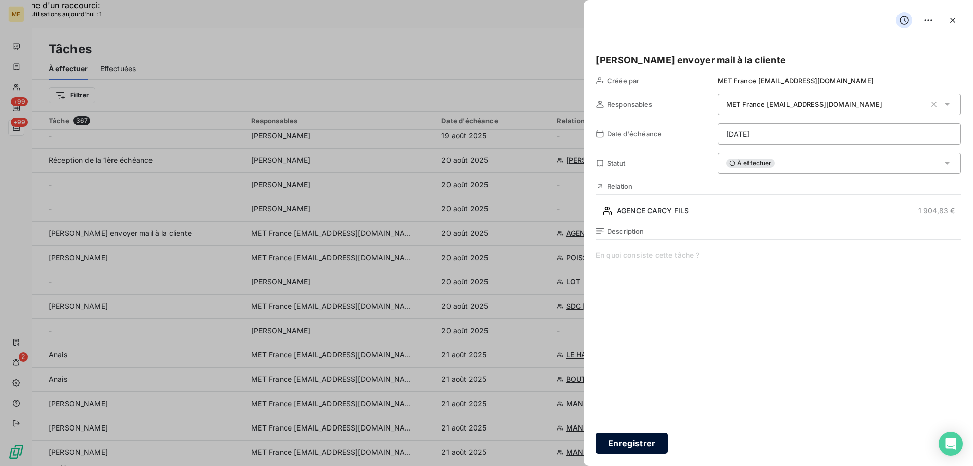
click at [632, 445] on button "Enregistrer" at bounding box center [632, 442] width 72 height 21
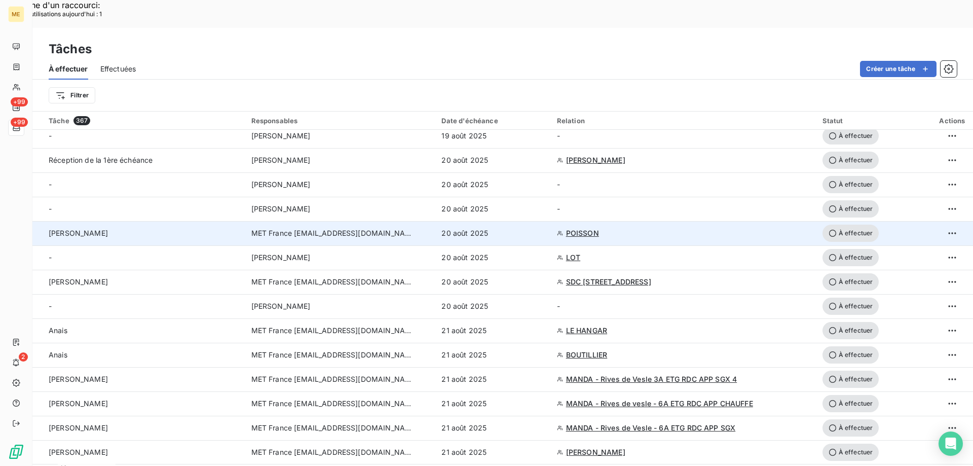
click at [580, 228] on span "POISSON" at bounding box center [582, 233] width 33 height 10
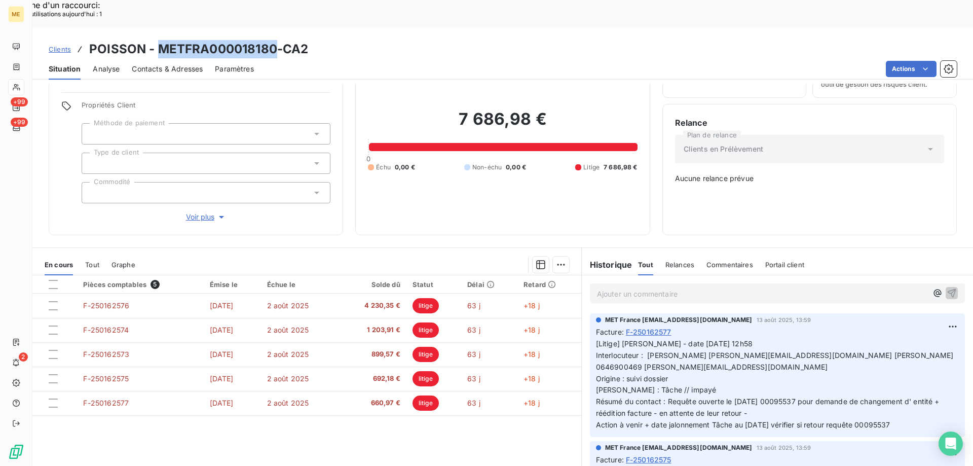
drag, startPoint x: 161, startPoint y: 15, endPoint x: 274, endPoint y: 13, distance: 113.0
click at [274, 40] on h3 "POISSON - METFRA000018180-CA2" at bounding box center [198, 49] width 219 height 18
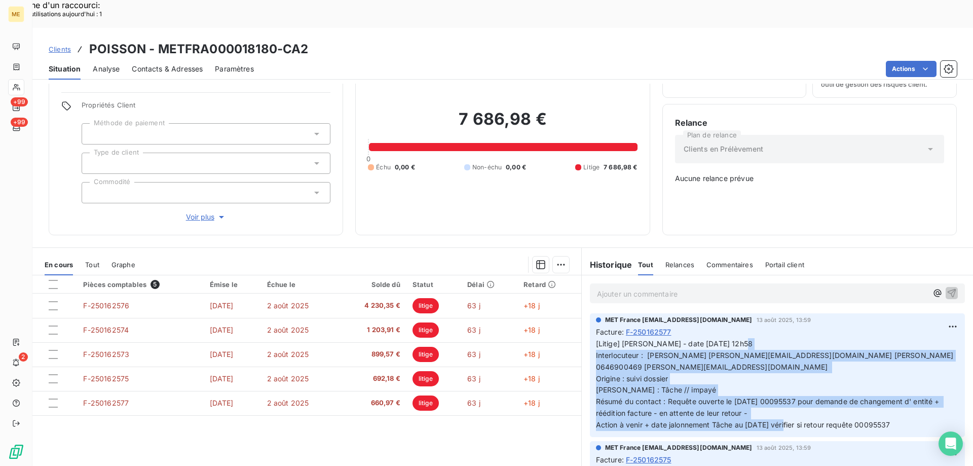
drag, startPoint x: 910, startPoint y: 388, endPoint x: 592, endPoint y: 316, distance: 326.4
click at [596, 338] on p "[Litige] Valérie - date 13/08/2025 12h58 Interlocuteur : Vincent Girard v.girar…" at bounding box center [777, 384] width 363 height 93
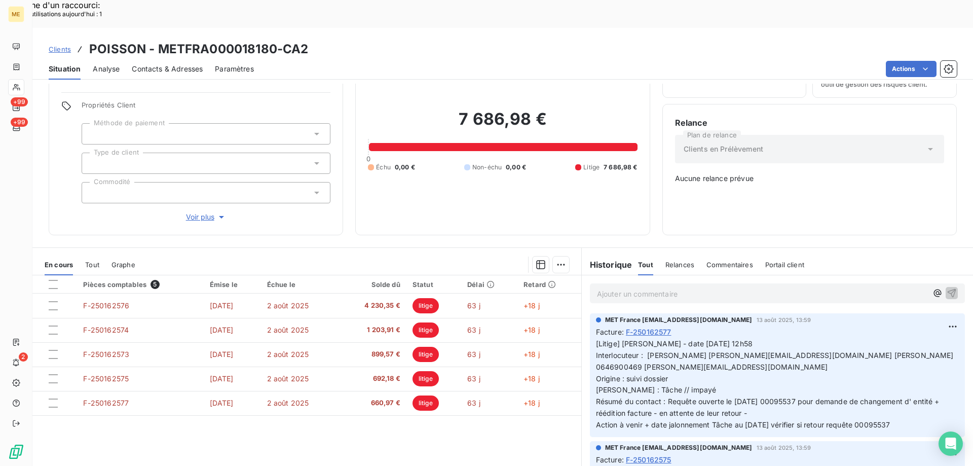
click at [905, 338] on p "[Litige] Valérie - date 13/08/2025 12h58 Interlocuteur : Vincent Girard v.girar…" at bounding box center [777, 384] width 363 height 93
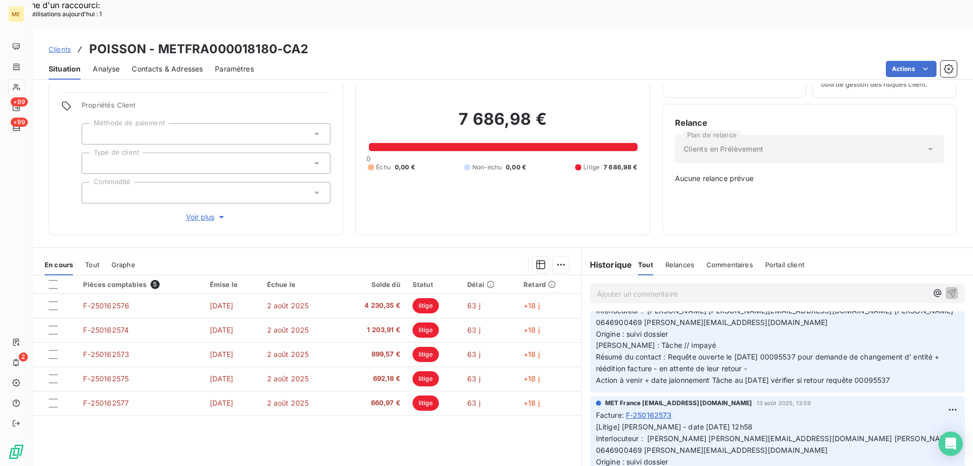
scroll to position [203, 0]
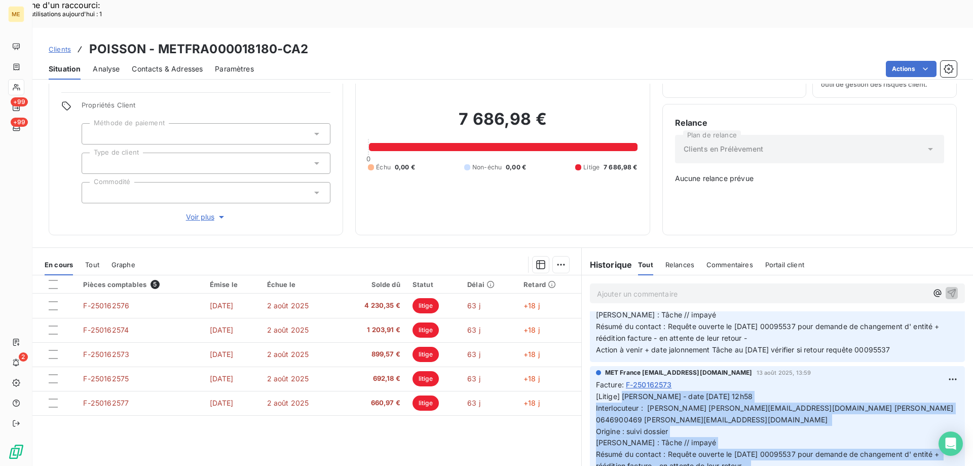
drag, startPoint x: 917, startPoint y: 442, endPoint x: 619, endPoint y: 360, distance: 309.2
click at [619, 391] on p "[Litige] Valérie - date 13/08/2025 12h58 Interlocuteur : Vincent Girard v.girar…" at bounding box center [777, 437] width 363 height 93
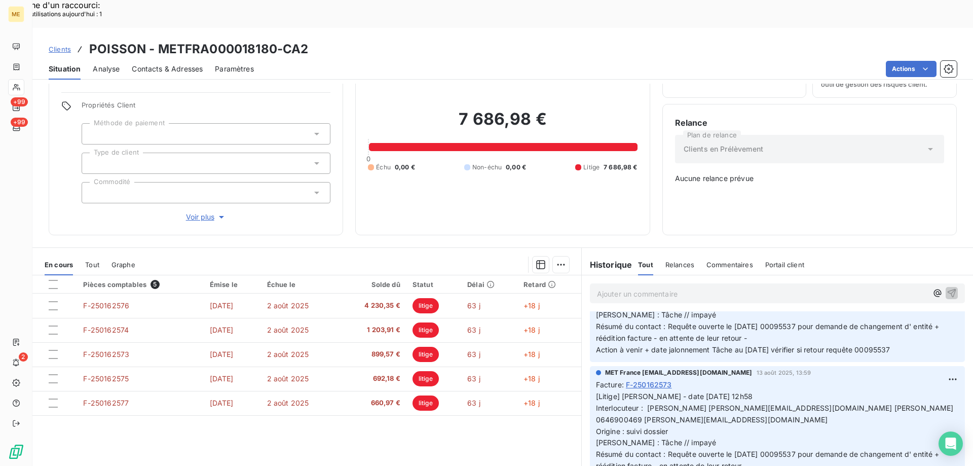
click at [623, 287] on p "Ajouter un commentaire ﻿" at bounding box center [762, 293] width 330 height 13
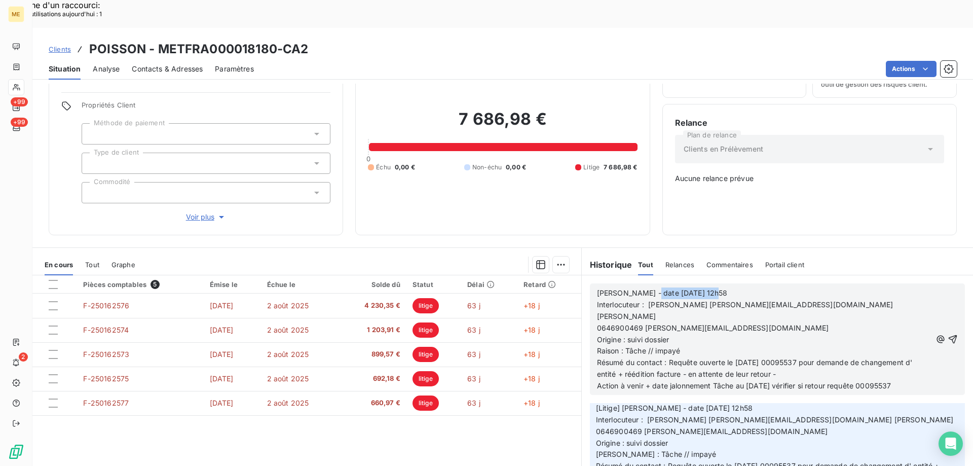
drag, startPoint x: 642, startPoint y: 255, endPoint x: 728, endPoint y: 259, distance: 86.2
click at [707, 287] on p "Valérie - date 13/08/2025 12h58" at bounding box center [764, 293] width 334 height 12
drag, startPoint x: 783, startPoint y: 327, endPoint x: 692, endPoint y: 329, distance: 91.8
click at [692, 357] on p "Résumé du contact : Requête ouverte le 11/08/2025 00095537 pour demande de chan…" at bounding box center [764, 368] width 334 height 23
click at [776, 358] on span "Résumé du contact : Requête ouverte le 11/08/2025 00095537 pour demande de chan…" at bounding box center [756, 368] width 318 height 20
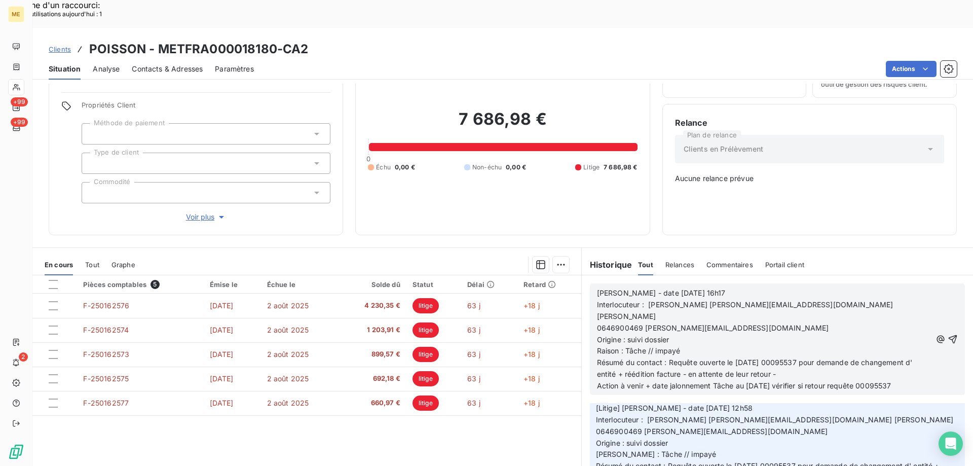
drag, startPoint x: 623, startPoint y: 327, endPoint x: 633, endPoint y: 327, distance: 10.1
click at [623, 358] on span "Résumé du contact : Requête ouverte le 11/08/2025 00095537 pour demande de chan…" at bounding box center [756, 368] width 318 height 20
drag, startPoint x: 784, startPoint y: 327, endPoint x: 866, endPoint y: 325, distance: 81.6
click at [866, 358] on span "Résumé du contact : Requête ouverte le 11/08/2025 00095537 pour demande de chan…" at bounding box center [756, 368] width 318 height 20
drag, startPoint x: 743, startPoint y: 340, endPoint x: 762, endPoint y: 335, distance: 19.4
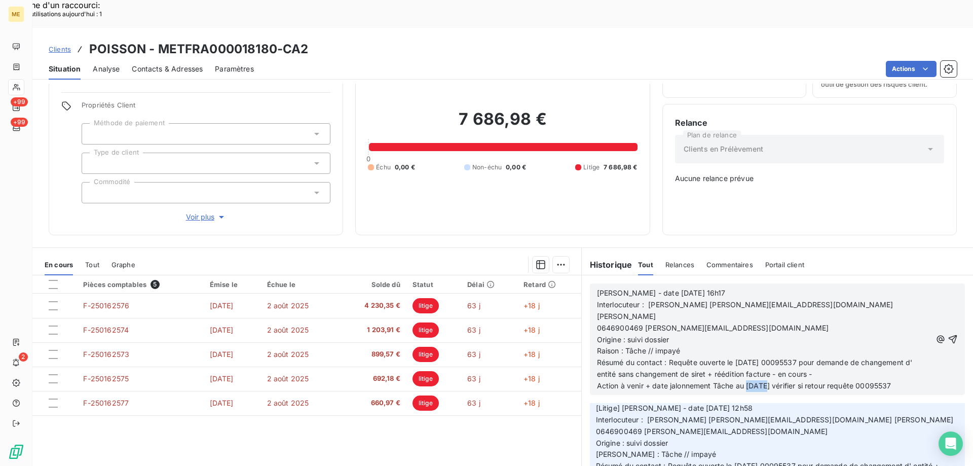
click at [762, 381] on span "Action à venir + date jalonnement Tâche au 20/08/2025 vérifier si retour requêt…" at bounding box center [744, 385] width 294 height 9
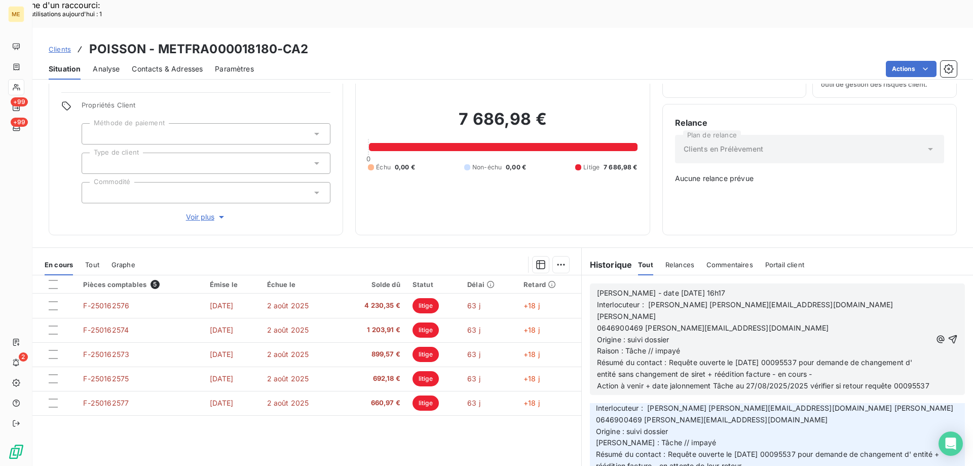
click at [803, 381] on span "Action à venir + date jalonnement Tâche au 27/08/2025/2025 vérifier si retour r…" at bounding box center [763, 385] width 332 height 9
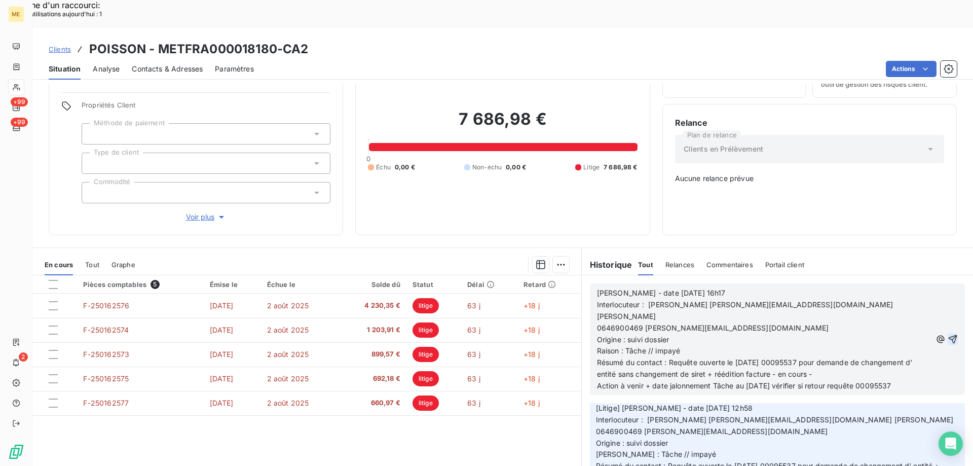
click at [948, 334] on icon "button" at bounding box center [953, 339] width 10 height 10
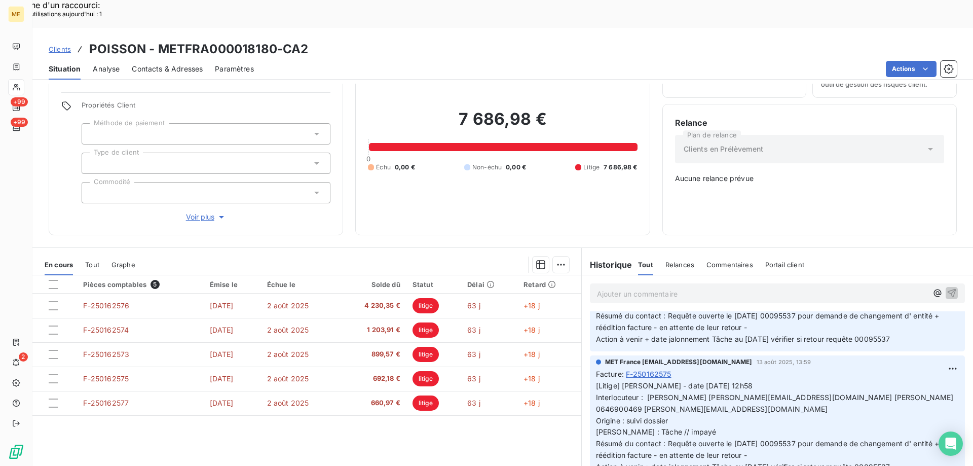
scroll to position [320, 0]
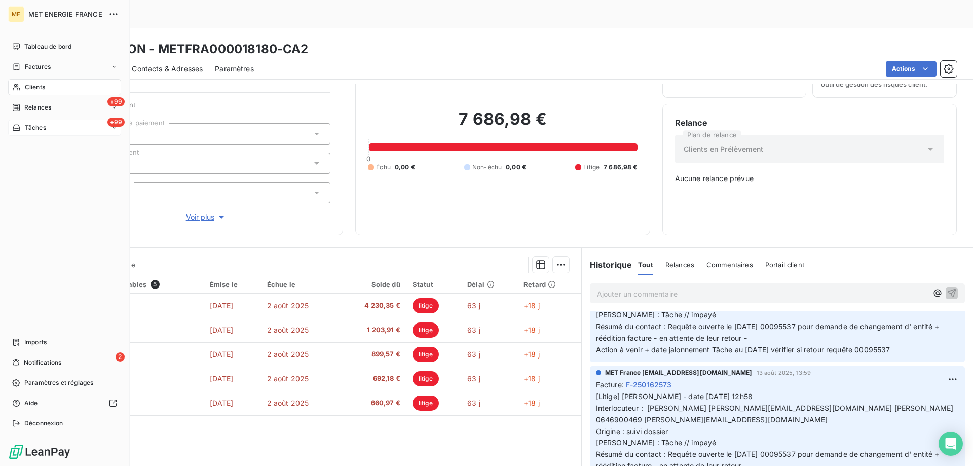
click at [51, 126] on div "+99 Tâches" at bounding box center [64, 128] width 113 height 16
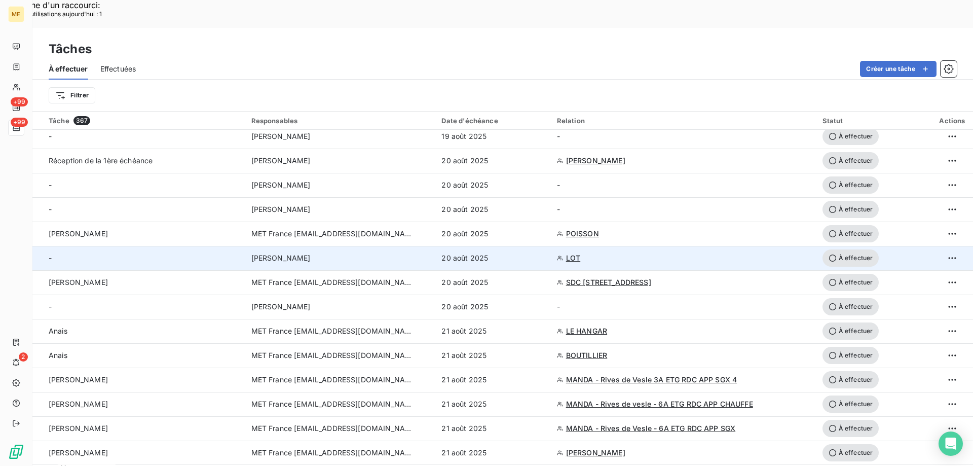
scroll to position [152, 0]
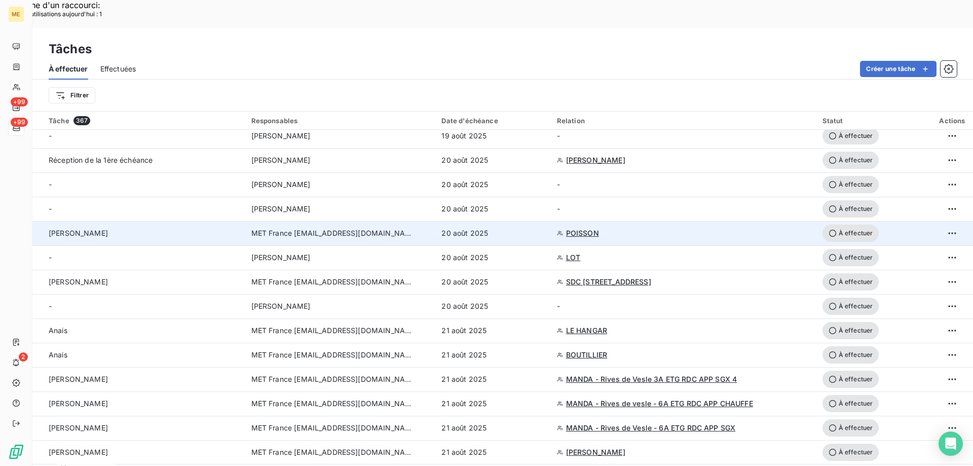
click at [845, 225] on span "À effectuer" at bounding box center [850, 233] width 57 height 17
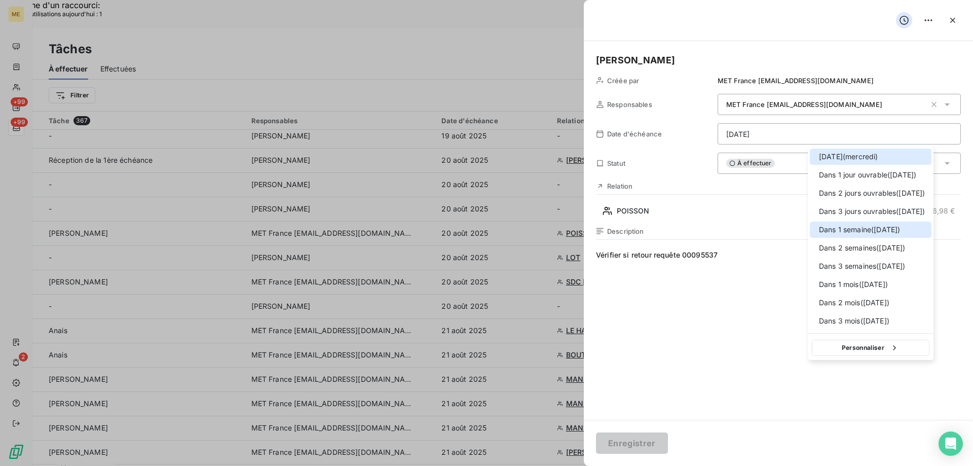
click at [816, 230] on div at bounding box center [816, 230] width 0 height 0
type input "27/08/2025"
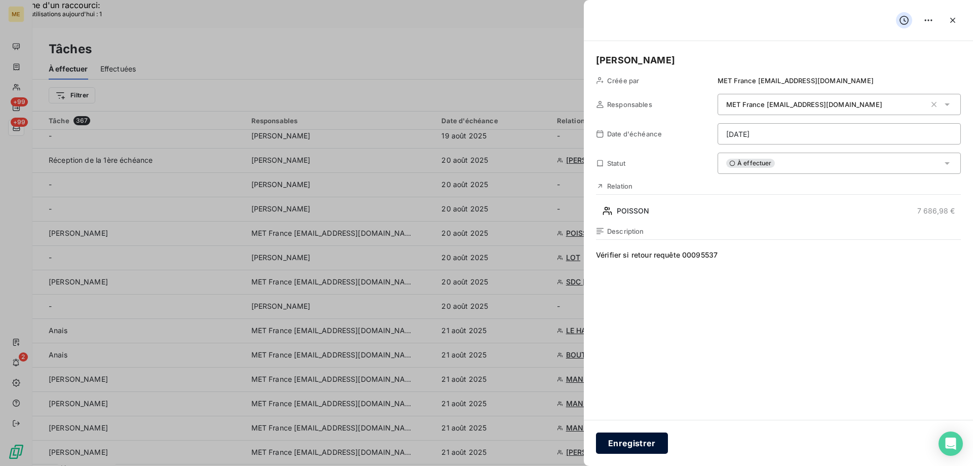
click at [617, 439] on button "Enregistrer" at bounding box center [632, 442] width 72 height 21
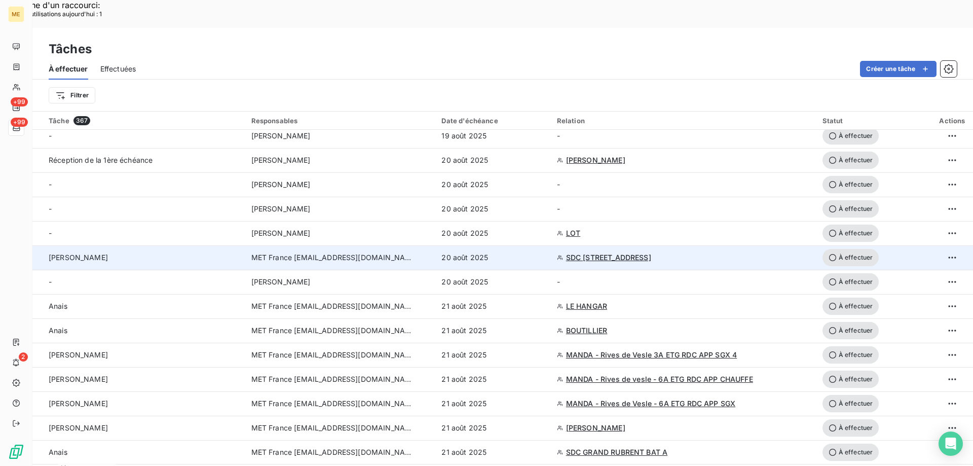
click at [621, 252] on span "SDC 160 BOULEVARD DE VALMY 92700 COLOMBES" at bounding box center [608, 257] width 85 height 10
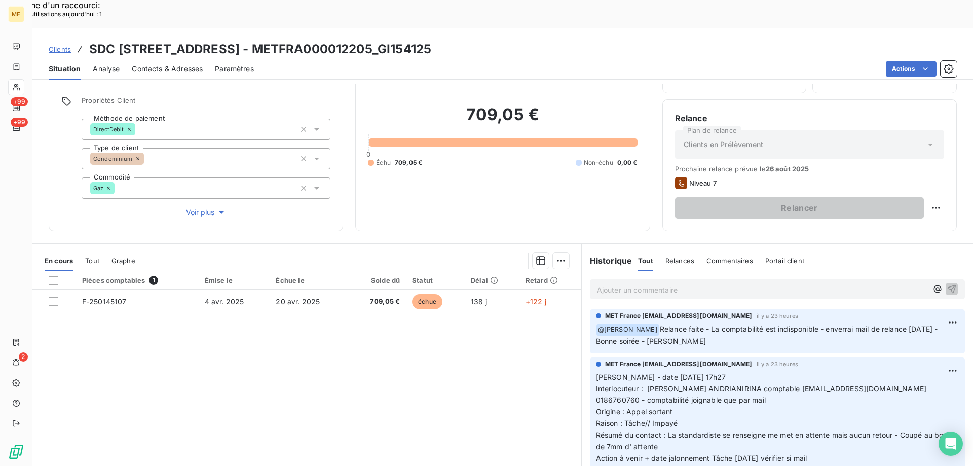
scroll to position [64, 0]
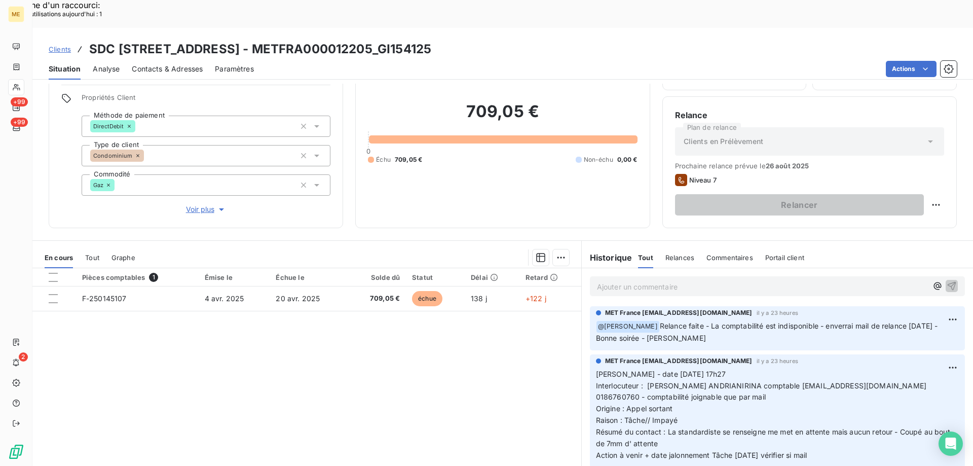
click at [683, 320] on p "﻿ @ Amélie Matray Relance faite - La comptabilité est indisponible - enverrai m…" at bounding box center [777, 332] width 363 height 24
drag, startPoint x: 410, startPoint y: 22, endPoint x: 533, endPoint y: 25, distance: 122.2
click at [431, 40] on h3 "SDC 160 BOULEVARD DE VALMY 92700 COLOMBES - METFRA000012205_GI154125" at bounding box center [260, 49] width 342 height 18
click at [623, 280] on p "Ajouter un commentaire ﻿" at bounding box center [762, 286] width 330 height 13
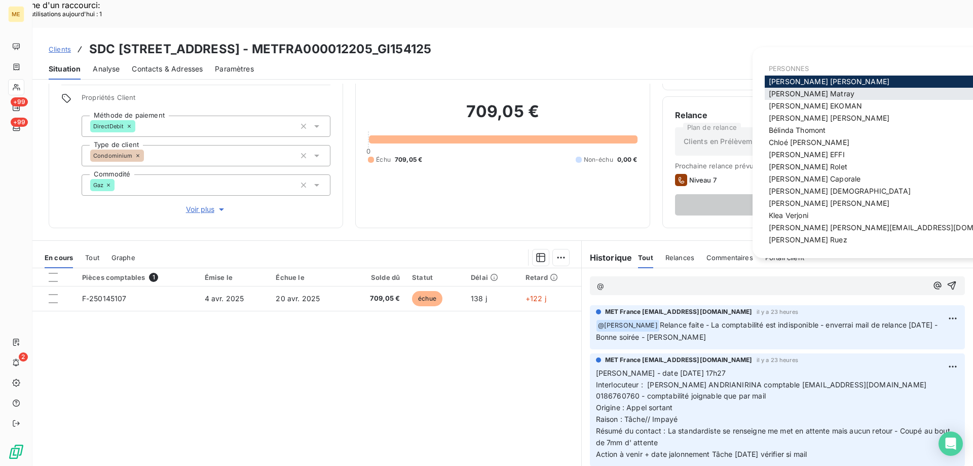
click at [794, 92] on span "Amélie Matray" at bounding box center [812, 93] width 86 height 9
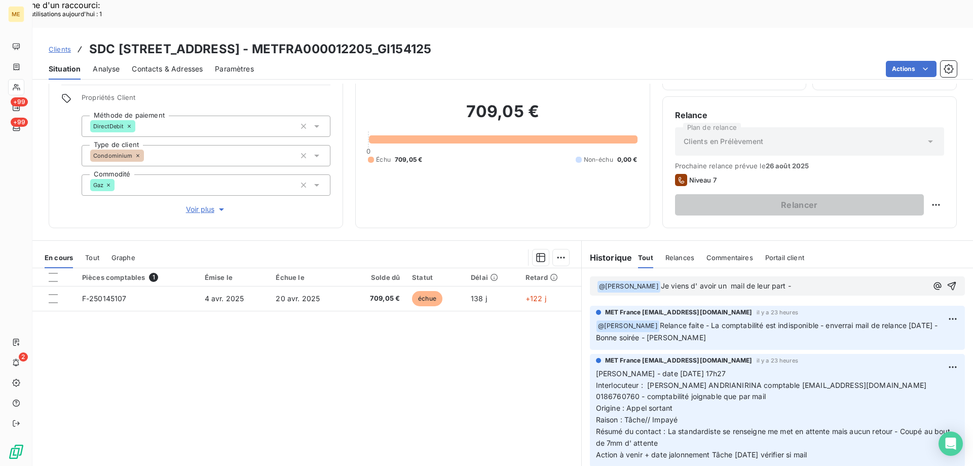
click at [796, 280] on p "﻿ @ Amélie Matray ﻿ Je viens d' avoir un mail de leur part -" at bounding box center [762, 286] width 330 height 12
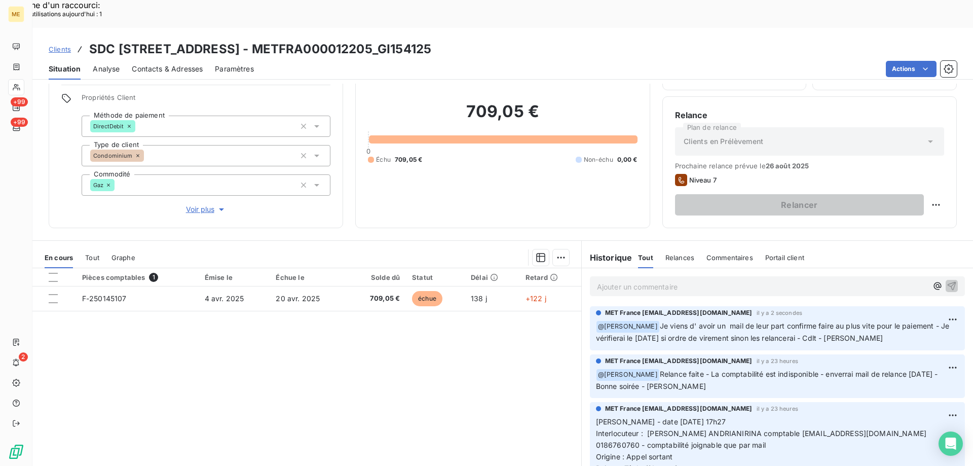
scroll to position [101, 0]
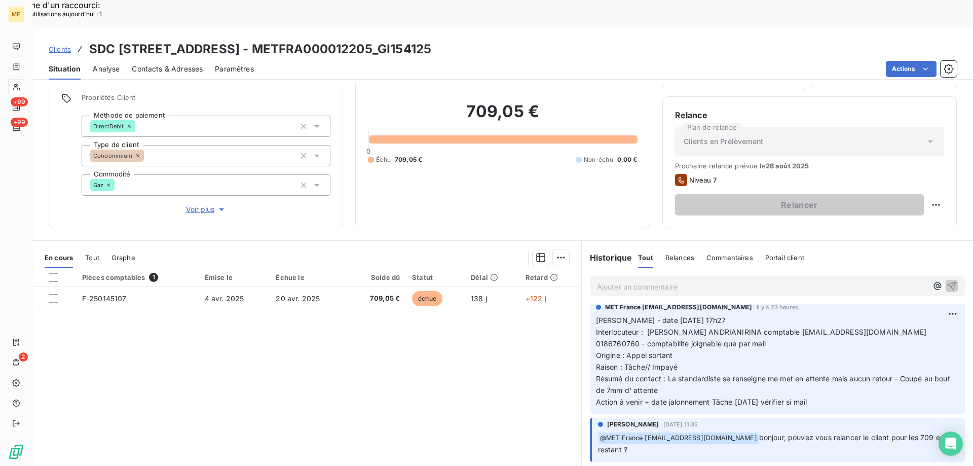
drag, startPoint x: 829, startPoint y: 372, endPoint x: 593, endPoint y: 287, distance: 250.7
click at [596, 315] on p "Valérie - date 19/08/2025 17h27 Interlocuteur : Tiavina ANDRIANIRINA comptable …" at bounding box center [777, 361] width 363 height 93
click at [612, 280] on p "Ajouter un commentaire ﻿" at bounding box center [762, 286] width 330 height 13
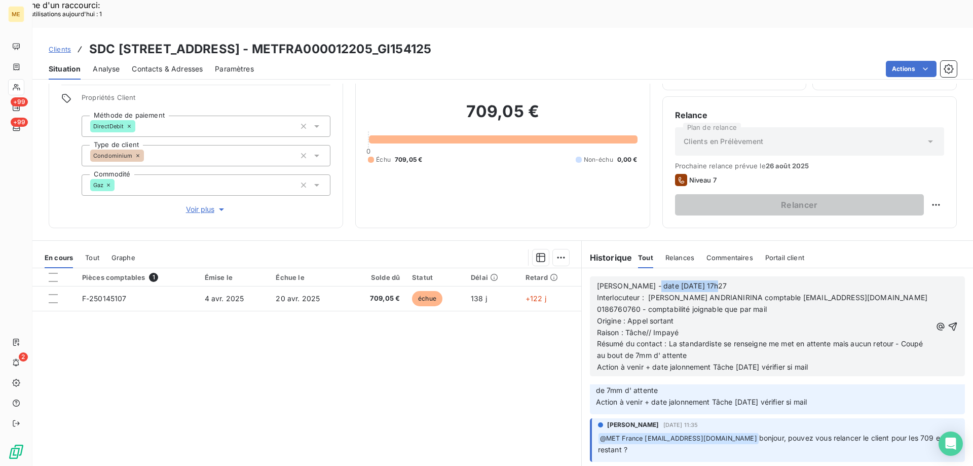
drag, startPoint x: 641, startPoint y: 256, endPoint x: 717, endPoint y: 256, distance: 75.5
click at [717, 280] on p "Valérie - date 19/08/2025 17h27" at bounding box center [764, 286] width 334 height 12
drag, startPoint x: 647, startPoint y: 268, endPoint x: 817, endPoint y: 268, distance: 169.8
click at [817, 293] on span "Interlocuteur : Tiavina ANDRIANIRINA comptable assistance@homeland.immo 0186760…" at bounding box center [763, 303] width 332 height 20
click at [806, 315] on p "Origine : Appel sortant" at bounding box center [764, 321] width 334 height 12
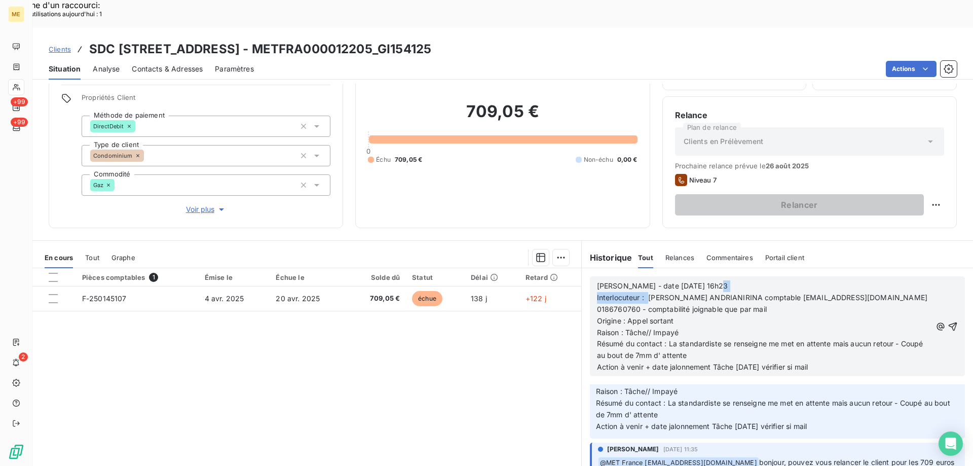
scroll to position [153, 0]
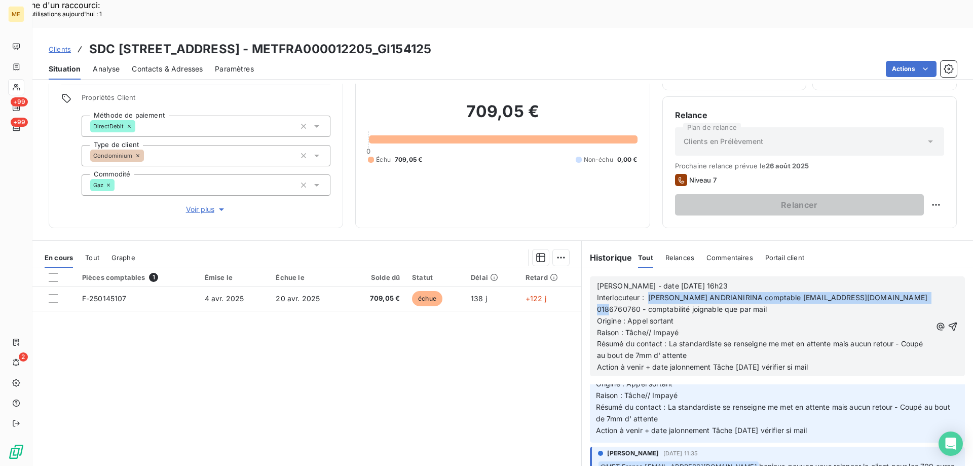
drag, startPoint x: 647, startPoint y: 268, endPoint x: 917, endPoint y: 266, distance: 270.1
click at [917, 279] on div "Valérie - date 20/08/2025 16h23 Interlocuteur : Tiavina ANDRIANIRINA comptable …" at bounding box center [777, 326] width 361 height 94
click at [646, 293] on span "Interlocuteur : Tiavina ANDRIANIRINA comptable assistance@homeland.immo 0186760…" at bounding box center [763, 303] width 332 height 20
drag, startPoint x: 646, startPoint y: 269, endPoint x: 903, endPoint y: 269, distance: 256.9
click at [903, 293] on span "Interlocuteur : Tiavina ANDRIANIRINA comptable assistance@homeland.immo 0186760…" at bounding box center [763, 303] width 332 height 20
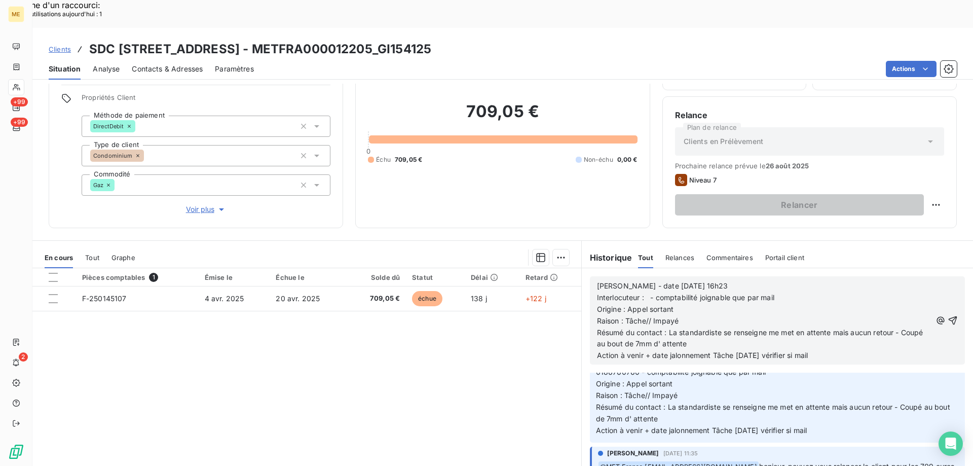
scroll to position [200, 0]
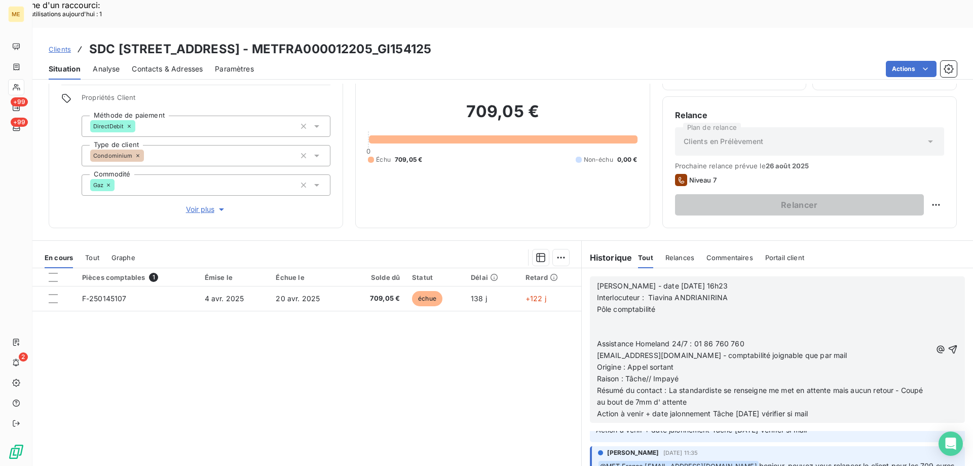
click at [597, 339] on span "Assistance Homeland 24/7 : 01 86 760 760" at bounding box center [670, 343] width 147 height 9
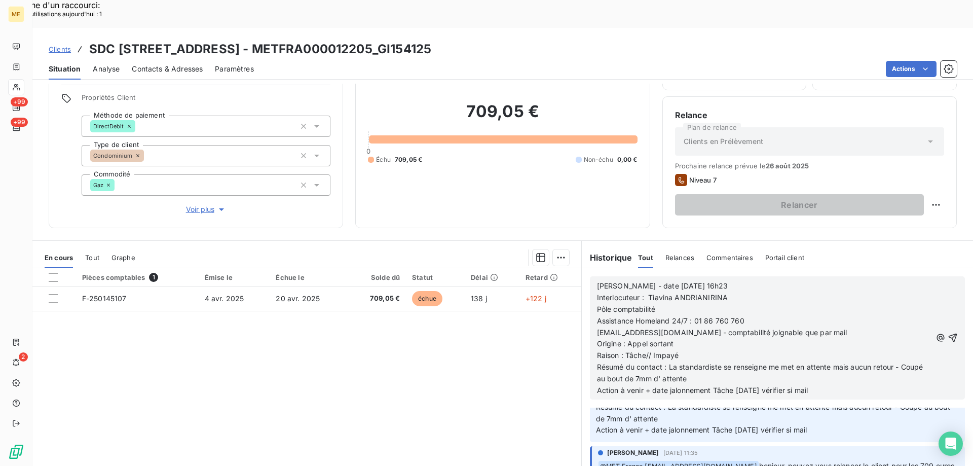
scroll to position [165, 0]
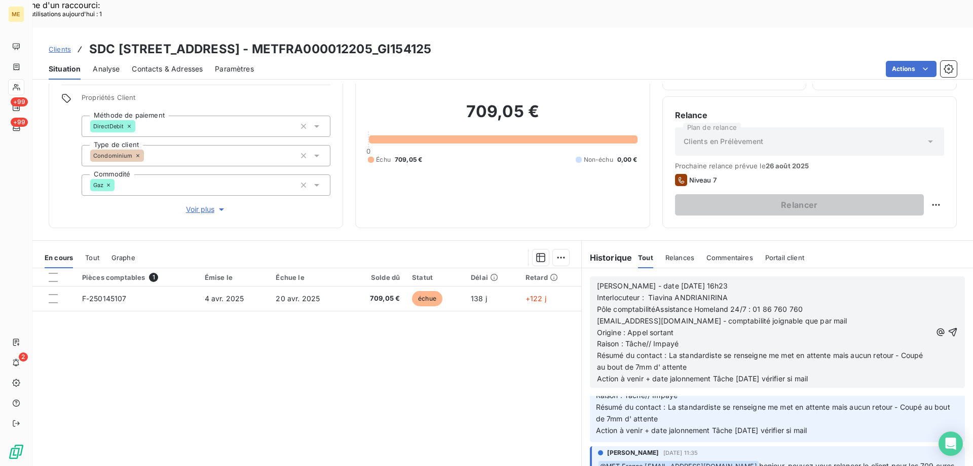
click at [597, 305] on span "Pôle comptabilitéAssistance Homeland 24/7 : 01 86 760 760" at bounding box center [700, 309] width 206 height 9
drag, startPoint x: 860, startPoint y: 269, endPoint x: 880, endPoint y: 268, distance: 19.8
click at [880, 293] on span "Interlocuteur : Tiavina ANDRIANIRINA Pôle comptabilitéAssistance Homeland 24/7 …" at bounding box center [760, 303] width 326 height 20
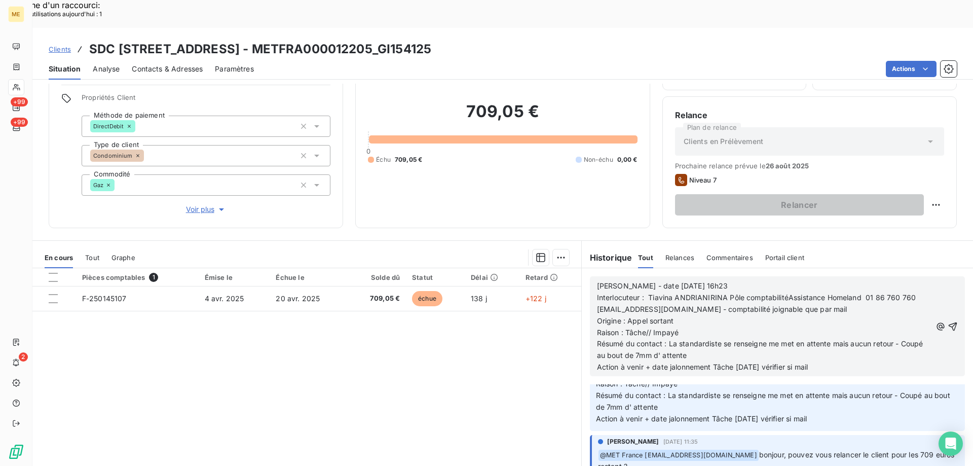
scroll to position [153, 0]
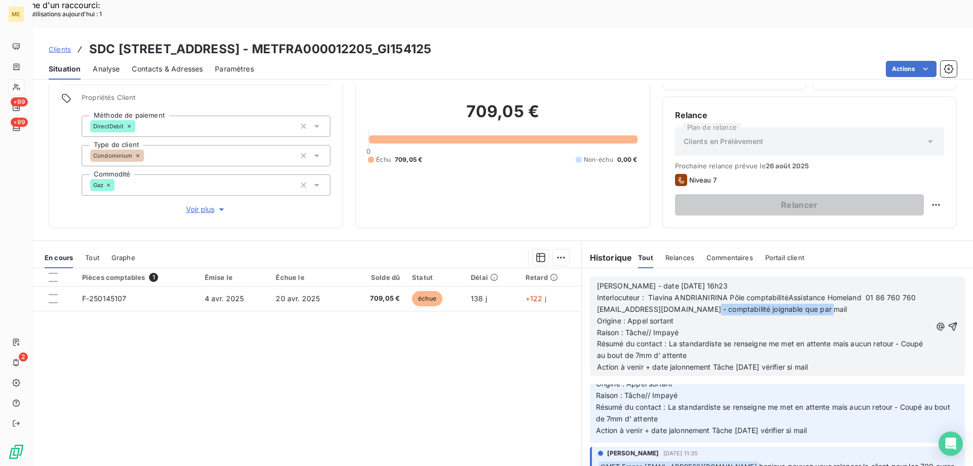
drag, startPoint x: 700, startPoint y: 280, endPoint x: 832, endPoint y: 282, distance: 131.3
click at [832, 304] on p "assistance@homeland.immo - comptabilité joignable que par mail" at bounding box center [764, 310] width 334 height 12
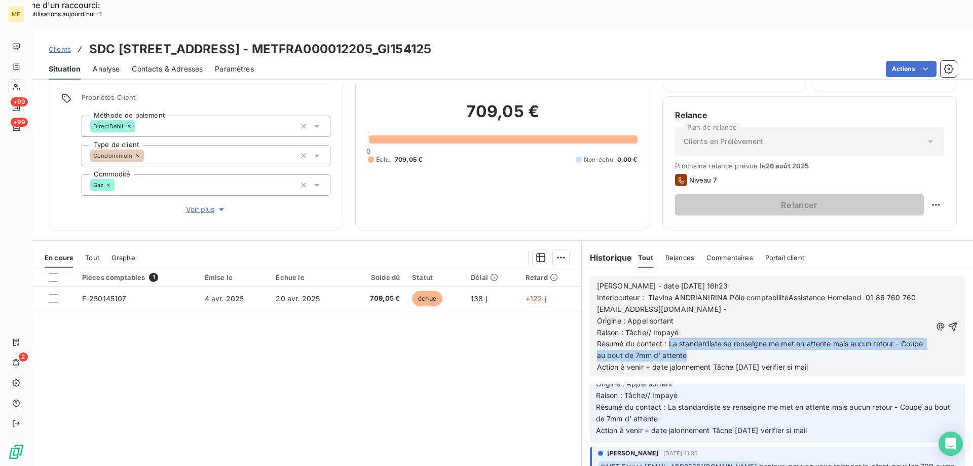
drag, startPoint x: 665, startPoint y: 314, endPoint x: 738, endPoint y: 329, distance: 75.0
click at [738, 338] on p "Résumé du contact : La standardiste se renseigne me met en attente mais aucun r…" at bounding box center [764, 349] width 334 height 23
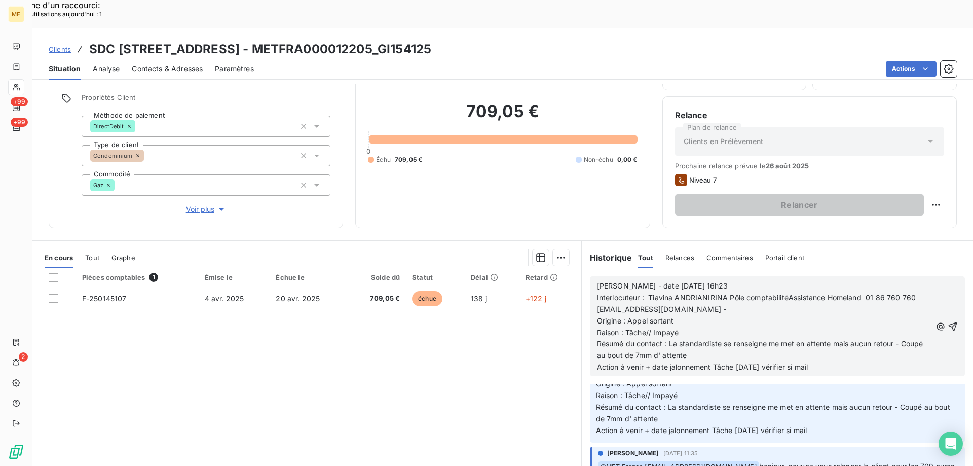
scroll to position [141, 0]
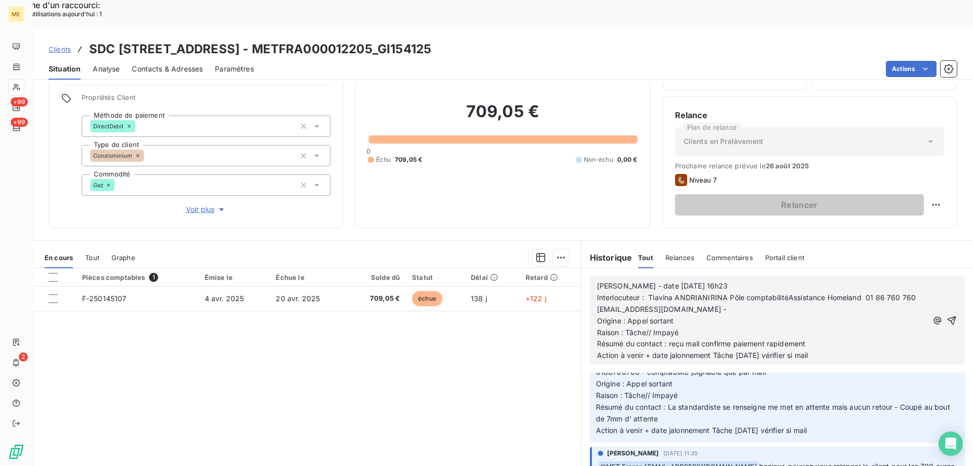
click at [740, 351] on span "Action à venir + date jalonnement Tâche 21/08/2025 vérifier si mail" at bounding box center [702, 355] width 211 height 9
drag, startPoint x: 776, startPoint y: 330, endPoint x: 875, endPoint y: 329, distance: 98.3
click at [875, 350] on p "Action à venir + date jalonnement Tâche 27/08/2025 vérifier si mail" at bounding box center [762, 356] width 330 height 12
click at [785, 293] on span "Interlocuteur : Tiavina ANDRIANIRINA Pôle comptabilitéAssistance Homeland 01 86…" at bounding box center [756, 297] width 319 height 9
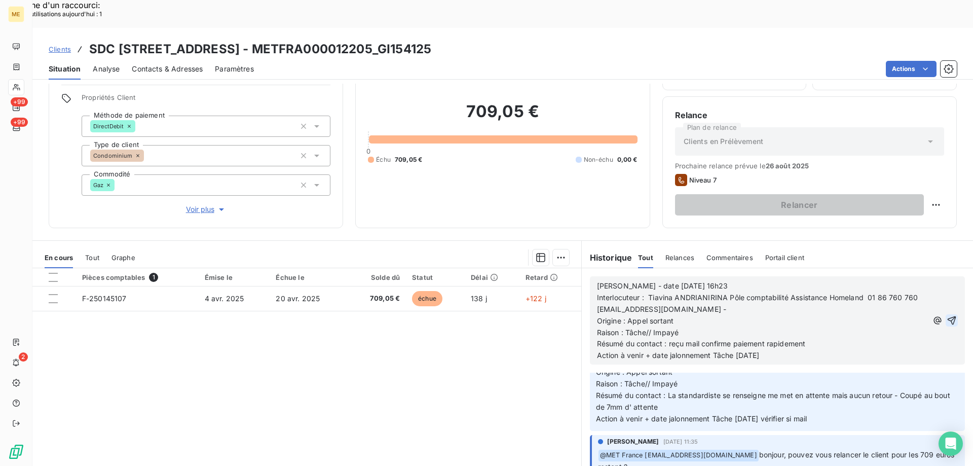
click at [947, 315] on icon "button" at bounding box center [952, 320] width 10 height 10
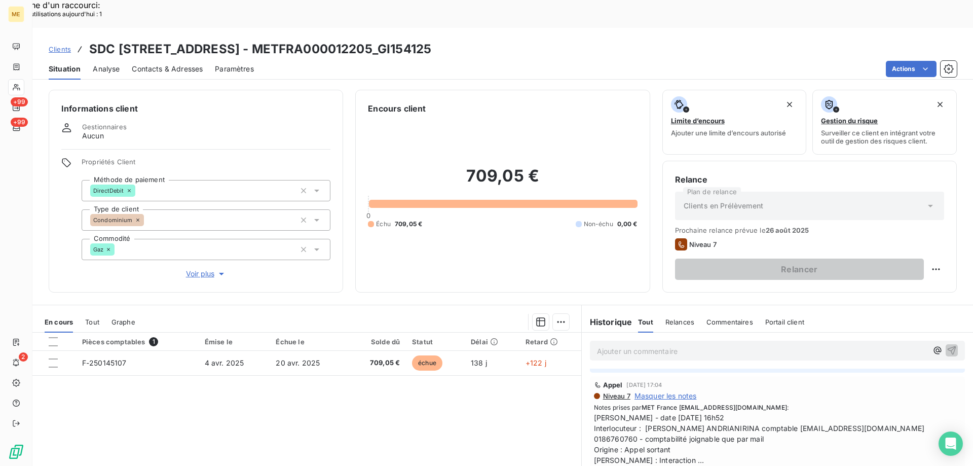
scroll to position [64, 0]
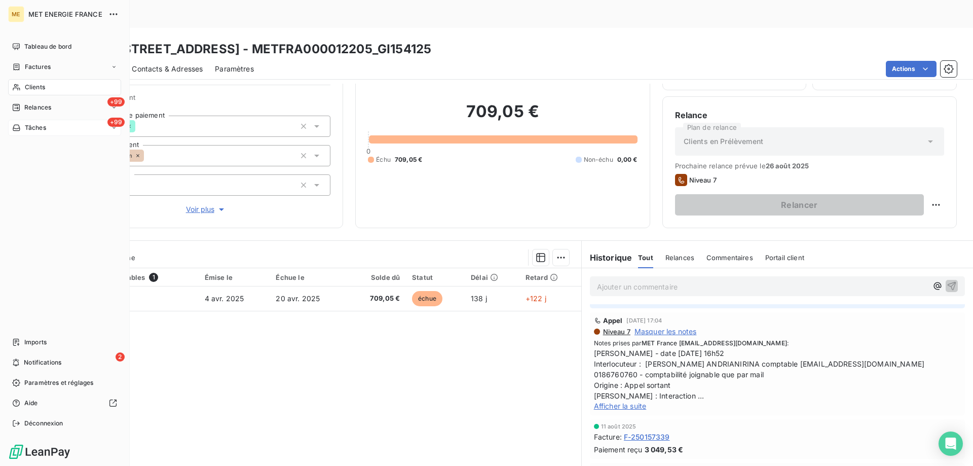
click at [69, 135] on div "+99 Tâches" at bounding box center [64, 128] width 113 height 16
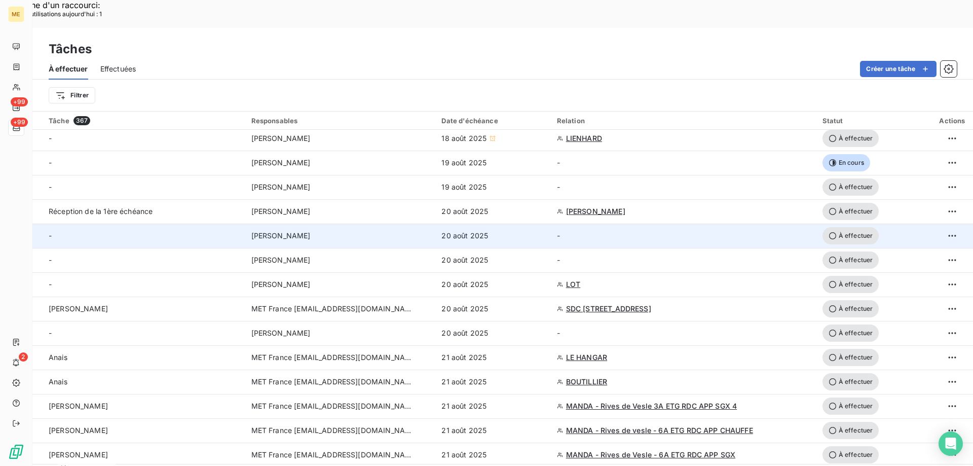
scroll to position [101, 0]
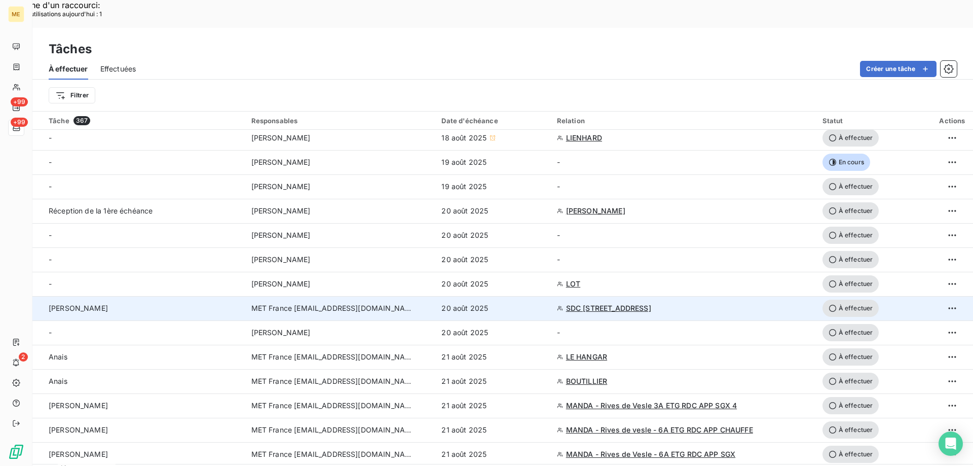
click at [842, 300] on span "À effectuer" at bounding box center [850, 308] width 57 height 17
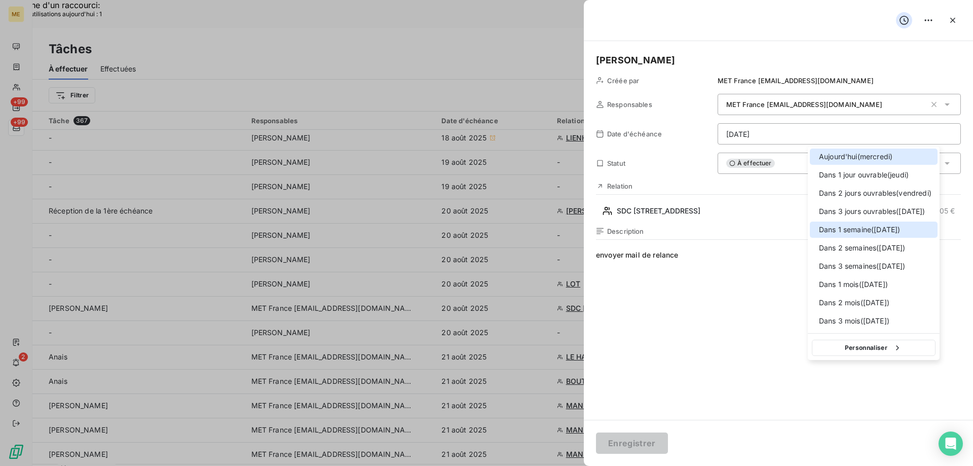
click at [816, 230] on div at bounding box center [816, 230] width 0 height 0
type input "27/08/2025"
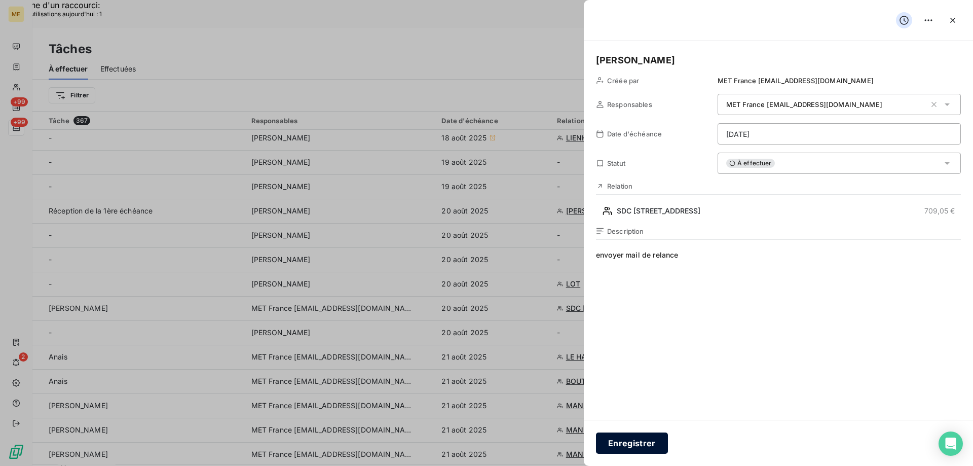
click at [632, 435] on button "Enregistrer" at bounding box center [632, 442] width 72 height 21
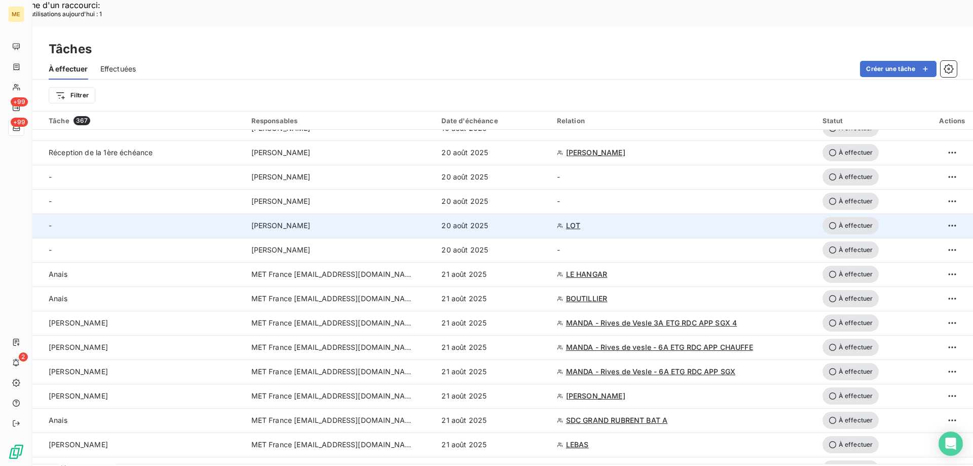
scroll to position [253, 0]
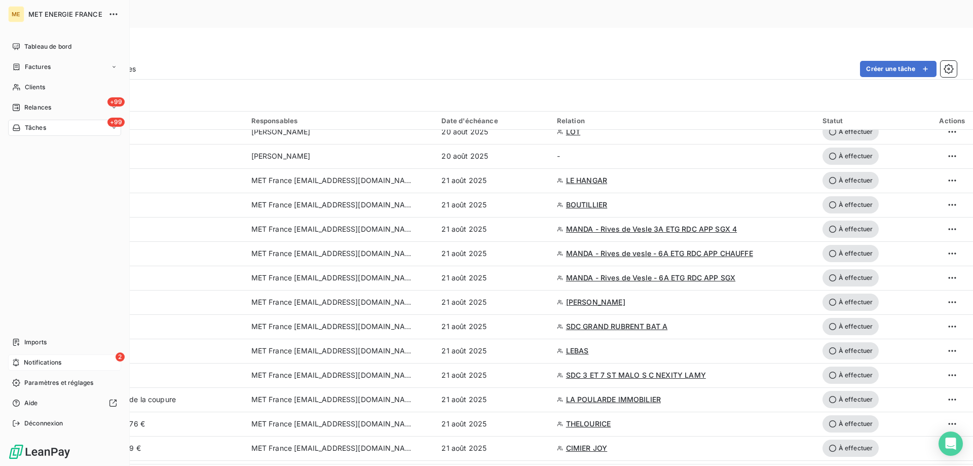
click at [88, 360] on div "2 Notifications" at bounding box center [64, 362] width 113 height 16
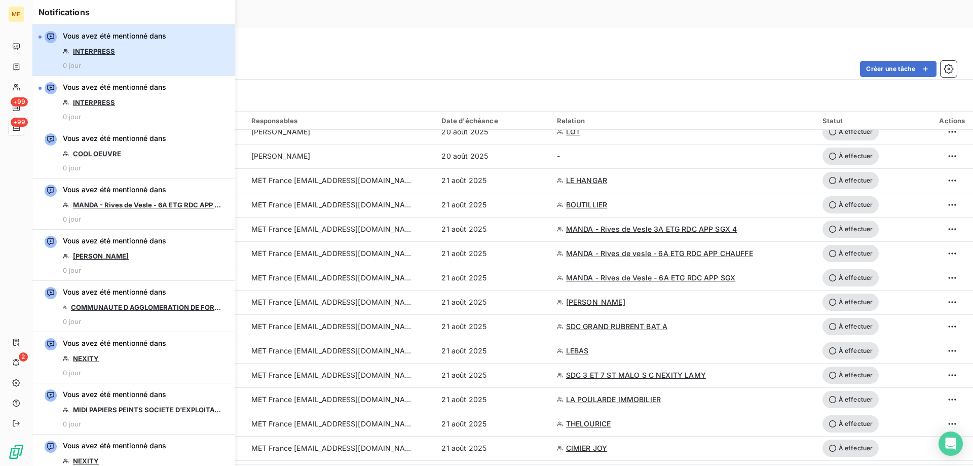
click at [173, 52] on button "Vous avez été mentionné dans INTERPRESS 0 jour" at bounding box center [133, 50] width 203 height 51
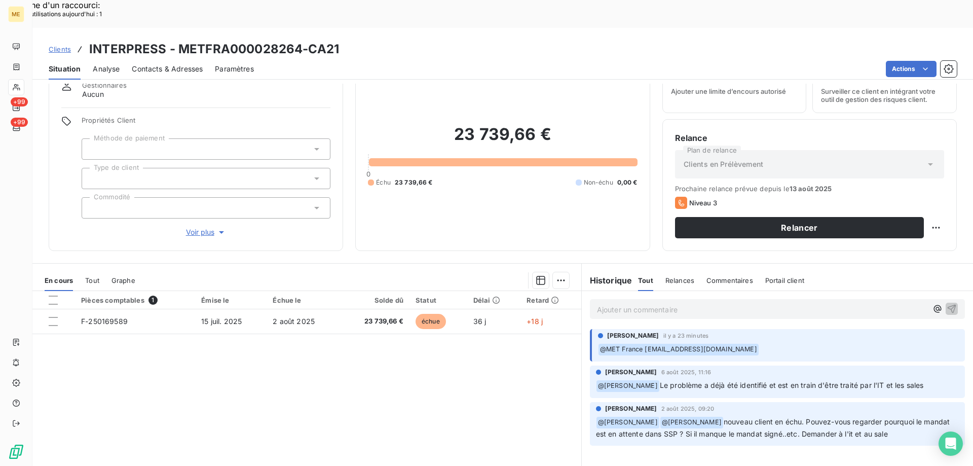
scroll to position [64, 0]
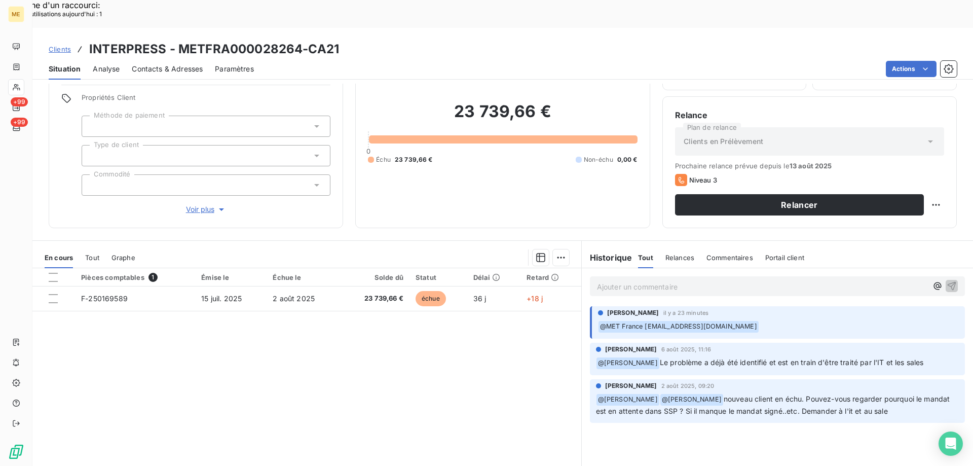
click at [488, 361] on div "Pièces comptables 1 Émise le Échue le Solde dû Statut Délai Retard F-250169589 …" at bounding box center [306, 365] width 549 height 195
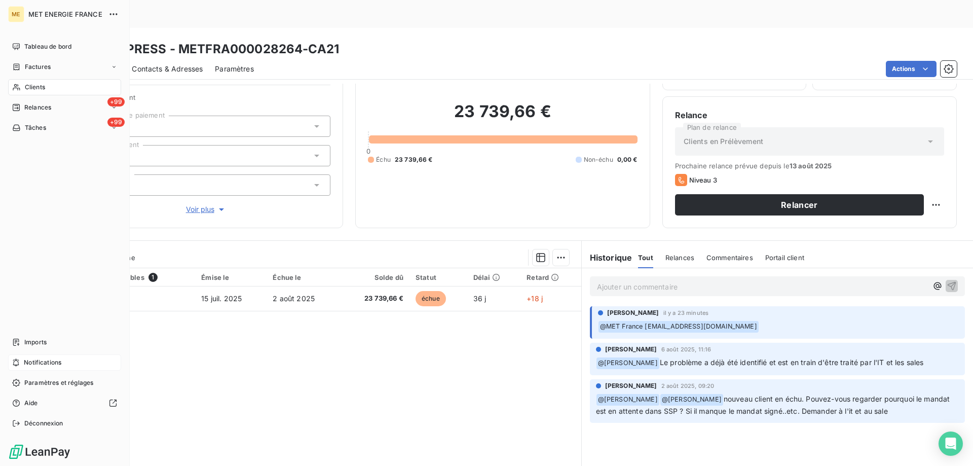
click at [50, 358] on span "Notifications" at bounding box center [43, 362] width 38 height 9
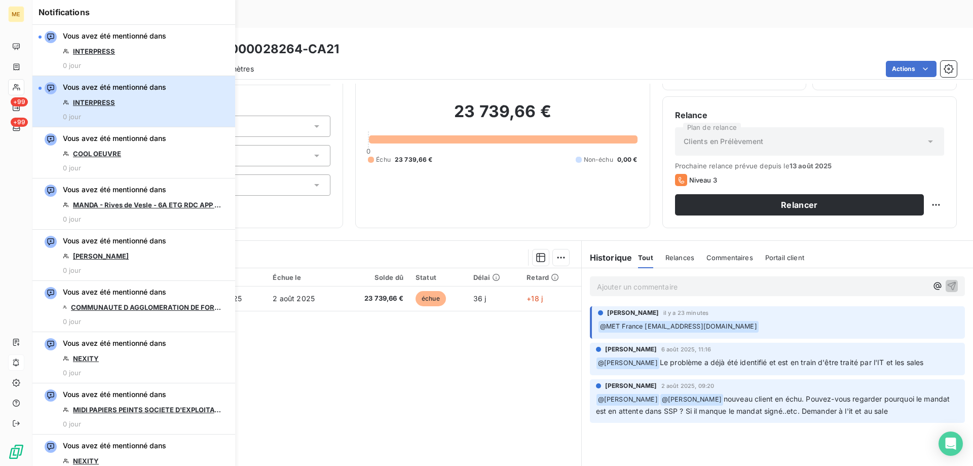
click at [161, 106] on div "Vous avez été mentionné dans INTERPRESS 0 jour" at bounding box center [114, 101] width 103 height 39
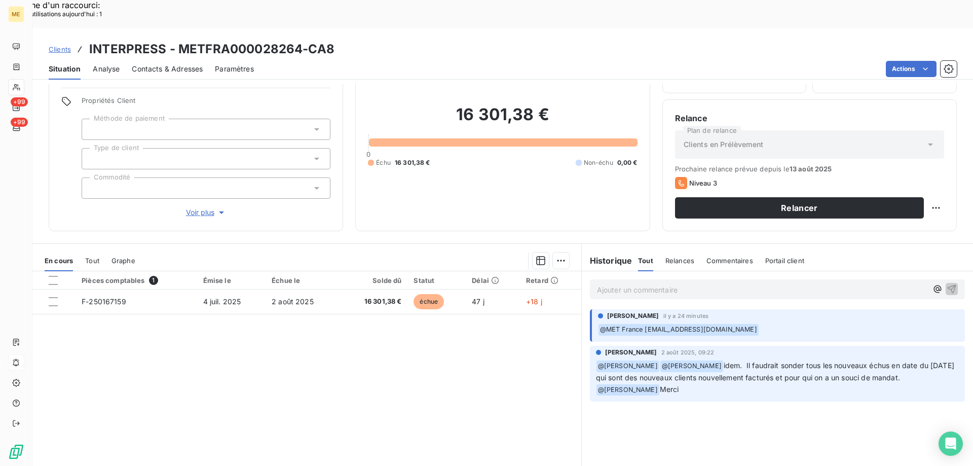
scroll to position [64, 0]
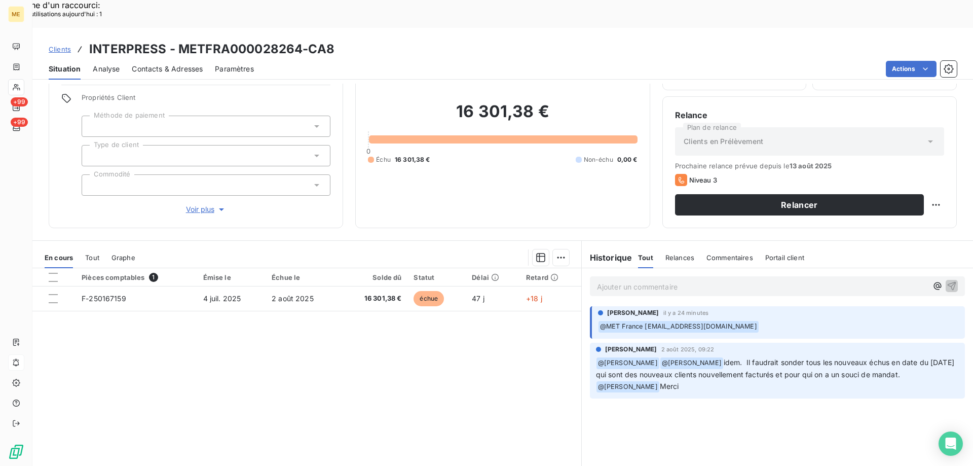
click at [433, 351] on div "Pièces comptables 1 Émise le Échue le Solde dû Statut Délai Retard F-250167159 …" at bounding box center [306, 365] width 549 height 195
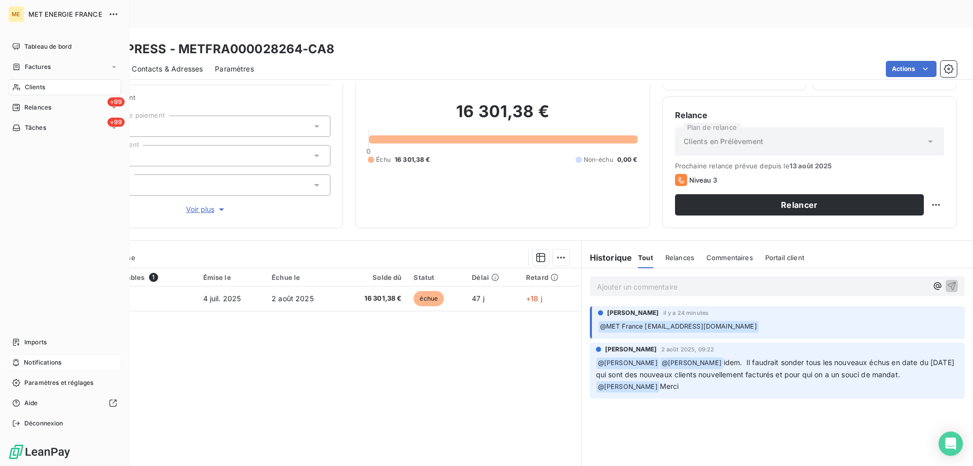
click at [61, 364] on span "Notifications" at bounding box center [43, 362] width 38 height 9
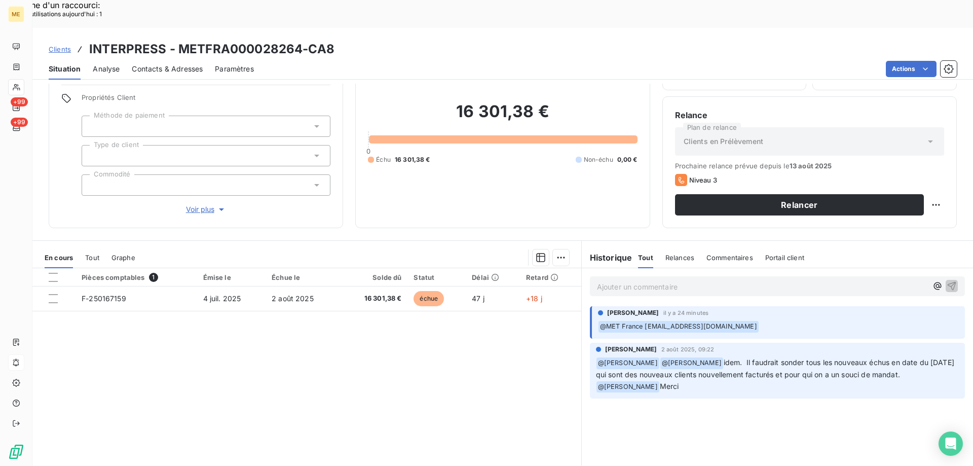
click at [328, 365] on div "Pièces comptables 1 Émise le Échue le Solde dû Statut Délai Retard F-250167159 …" at bounding box center [306, 365] width 549 height 195
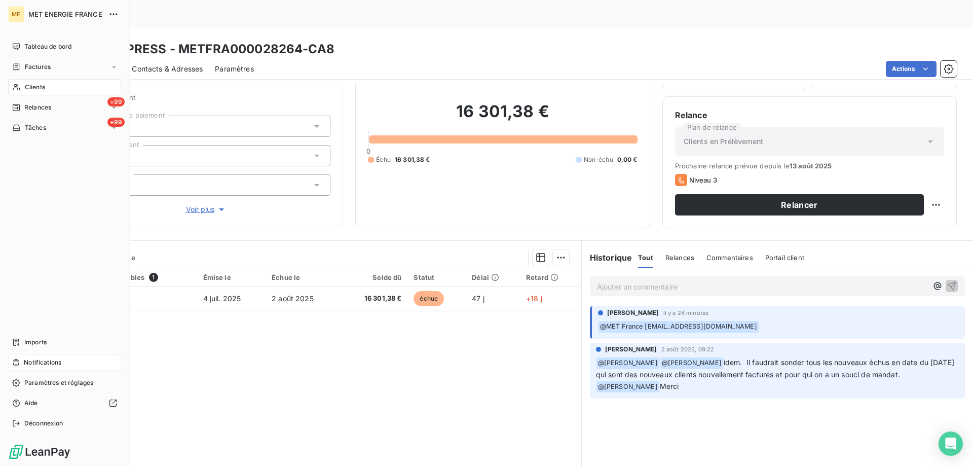
click at [101, 365] on div "Notifications" at bounding box center [64, 362] width 113 height 16
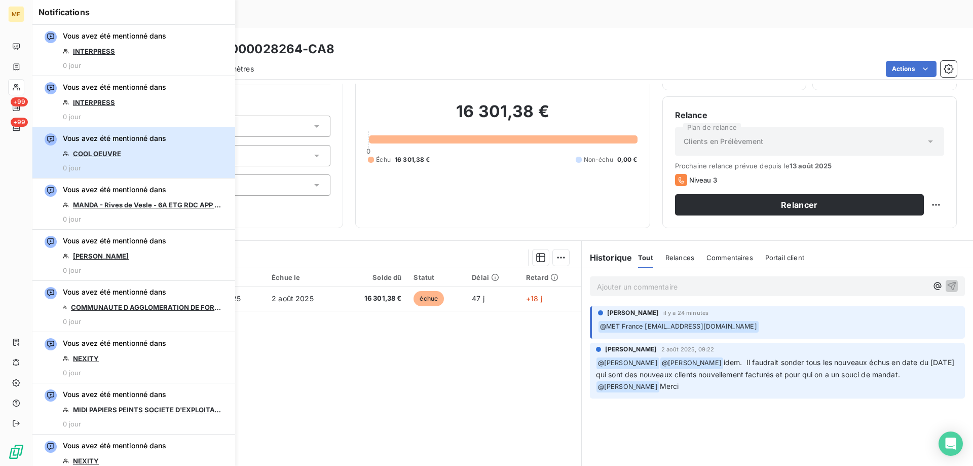
click at [162, 147] on div "Vous avez été mentionné dans COOL OEUVRE 0 jour" at bounding box center [114, 152] width 103 height 39
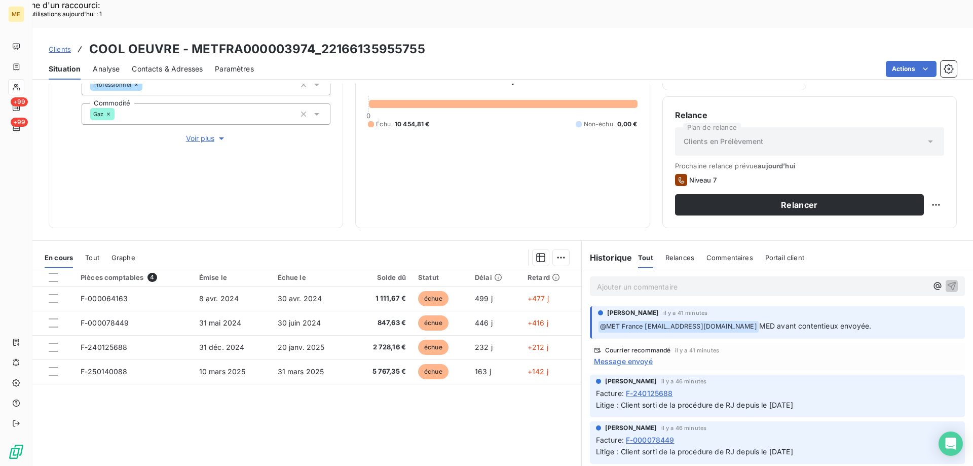
click at [609, 280] on p "Ajouter un commentaire ﻿" at bounding box center [762, 286] width 330 height 13
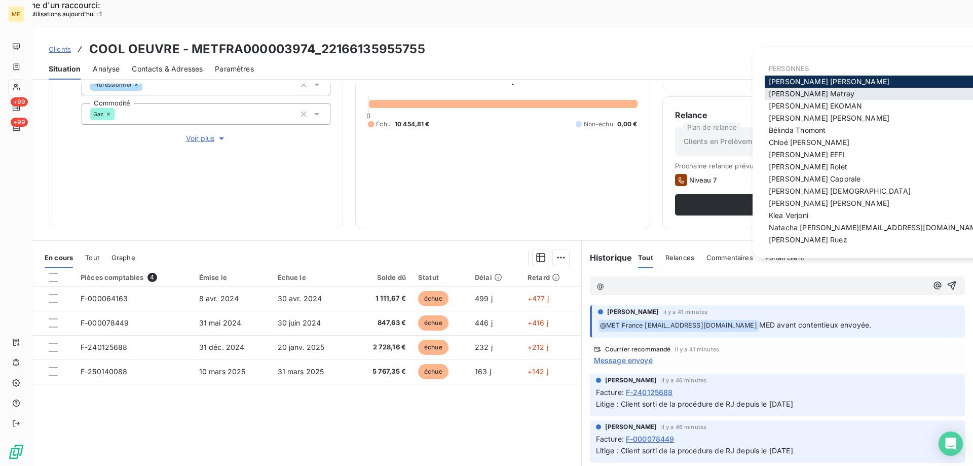
click at [793, 93] on span "Amélie Matray" at bounding box center [812, 93] width 86 height 9
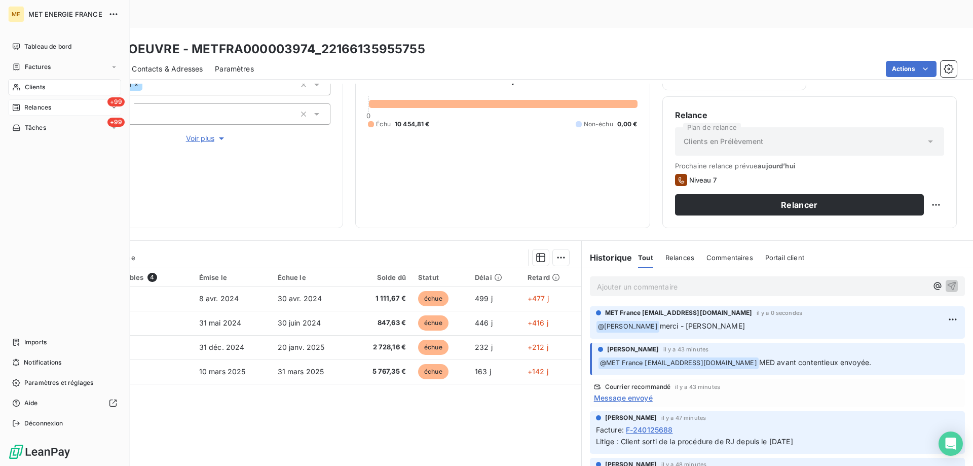
click at [69, 107] on div "+99 Relances" at bounding box center [64, 107] width 113 height 16
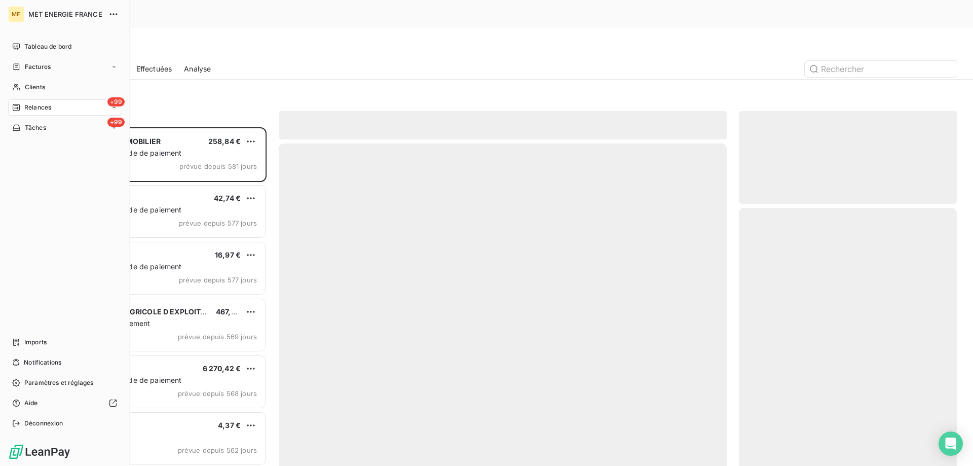
scroll to position [359, 210]
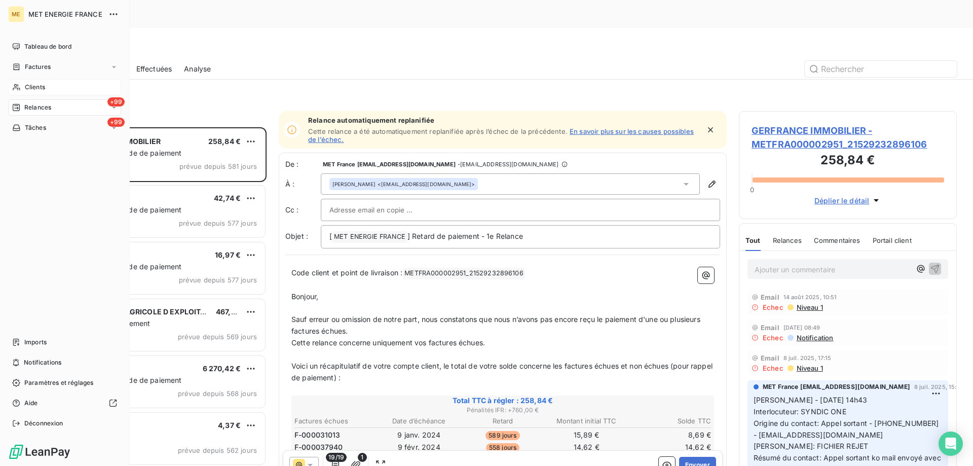
click at [29, 87] on span "Clients" at bounding box center [35, 87] width 20 height 9
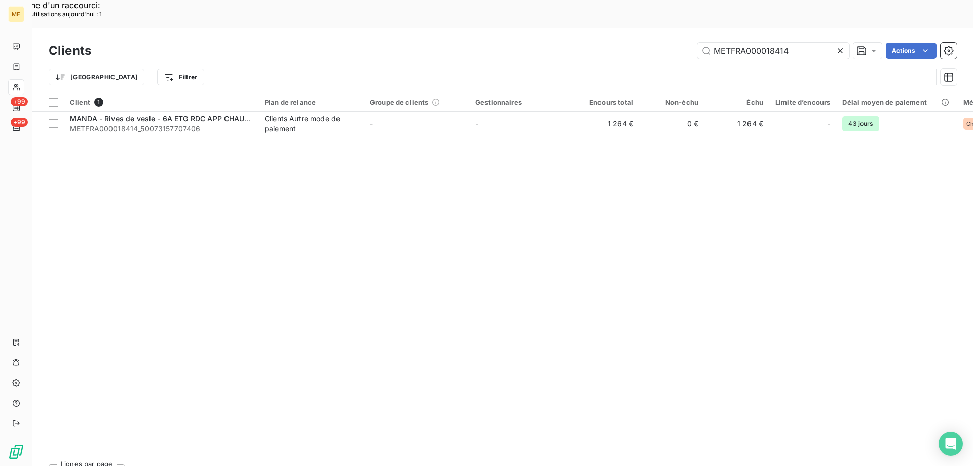
click at [837, 46] on icon at bounding box center [840, 51] width 10 height 10
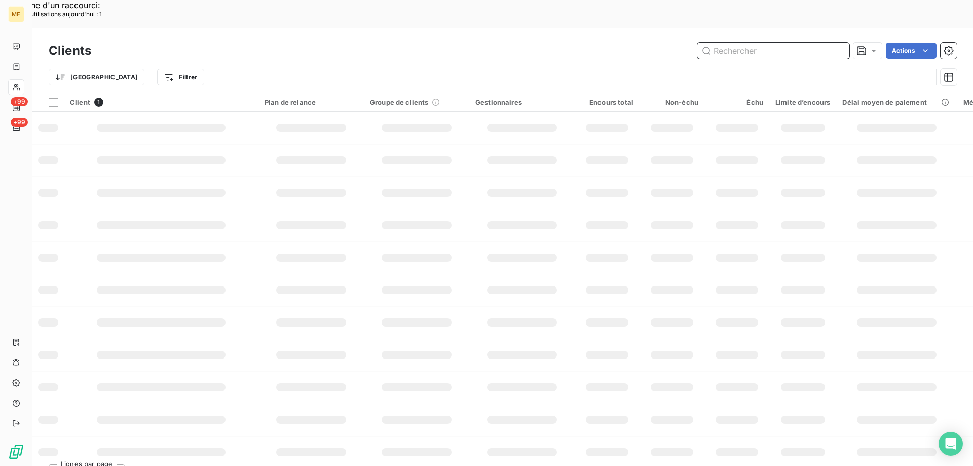
paste input "METFRA000018401"
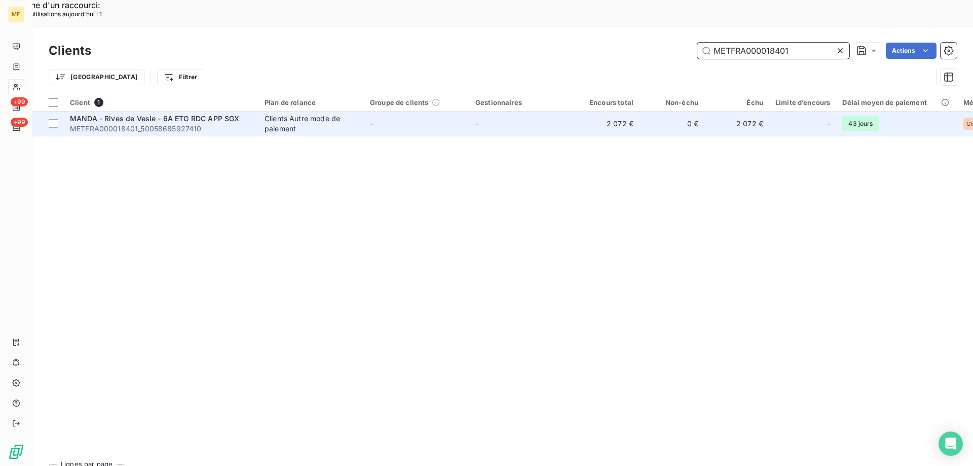
type input "METFRA000018401"
click at [143, 124] on span "METFRA000018401_50058685927410" at bounding box center [161, 129] width 182 height 10
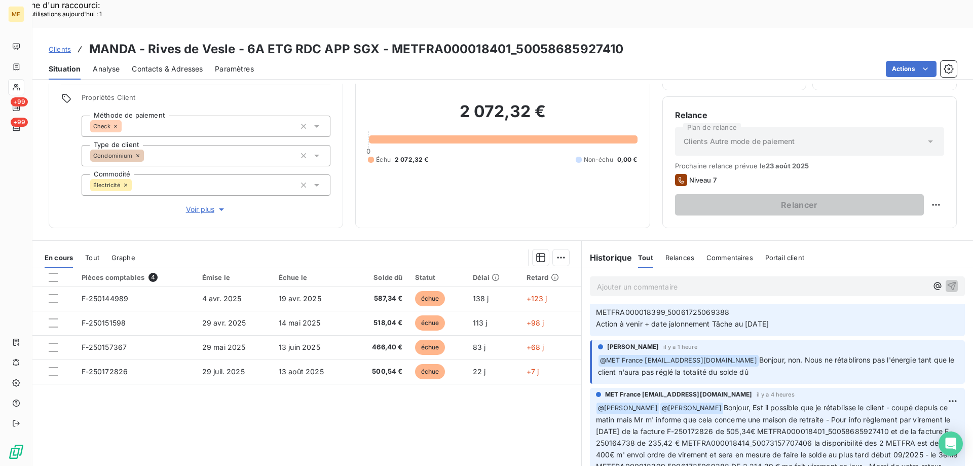
scroll to position [152, 0]
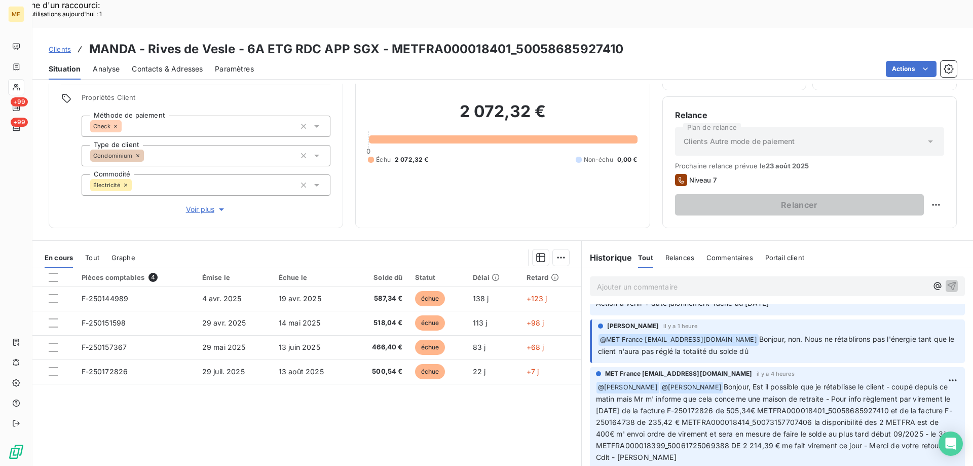
click at [649, 280] on p "Ajouter un commentaire ﻿" at bounding box center [762, 286] width 330 height 13
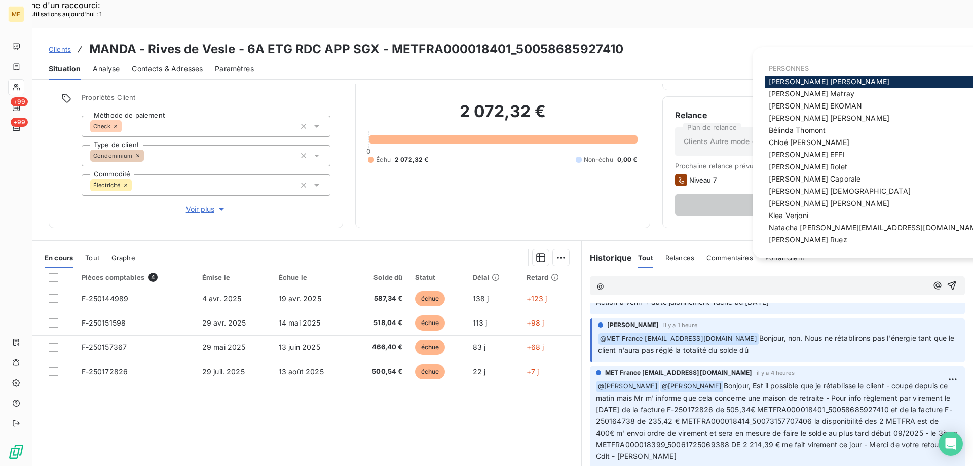
scroll to position [151, 0]
click at [781, 238] on span "Xavier Ruez" at bounding box center [808, 239] width 79 height 9
click at [794, 132] on span "Bélinda Thomont" at bounding box center [797, 130] width 57 height 9
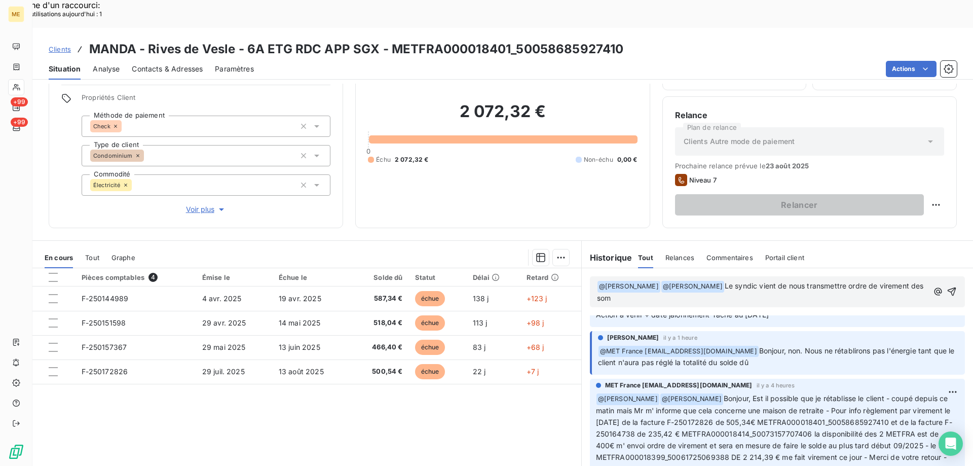
scroll to position [163, 0]
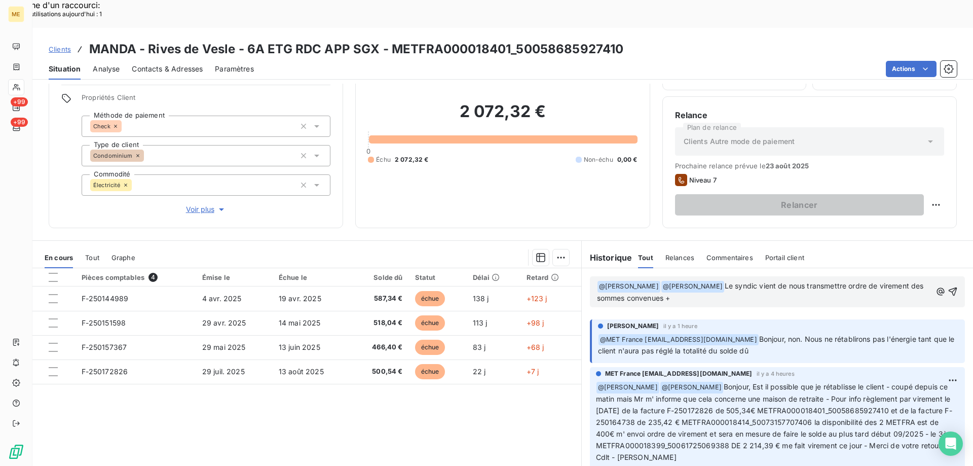
click at [867, 319] on div "Bélinda Thomont il y a 1 heure ﻿ @ MET France met-france@recouvrement.met.com B…" at bounding box center [777, 341] width 375 height 44
click at [684, 280] on p "﻿ @ Xavier Ruez ﻿ ﻿ @ Bélinda Thomont ﻿ Le syndic vient de nous transmettre ord…" at bounding box center [764, 292] width 334 height 24
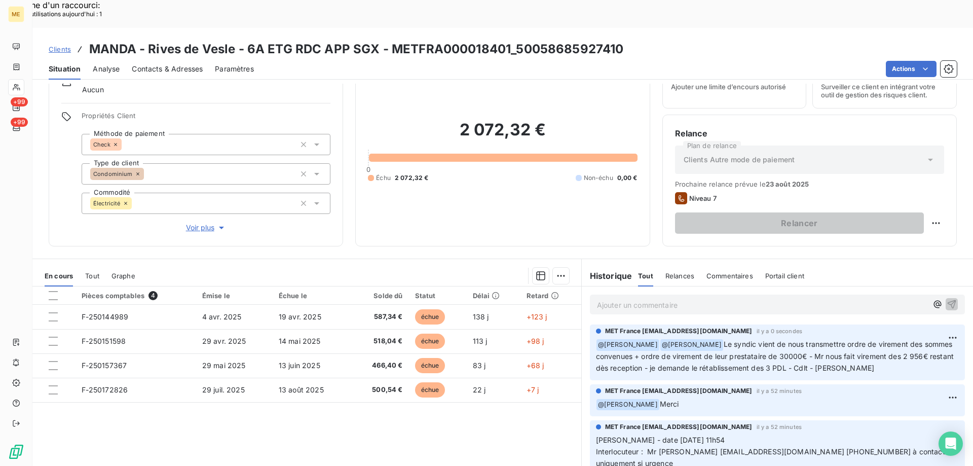
scroll to position [64, 0]
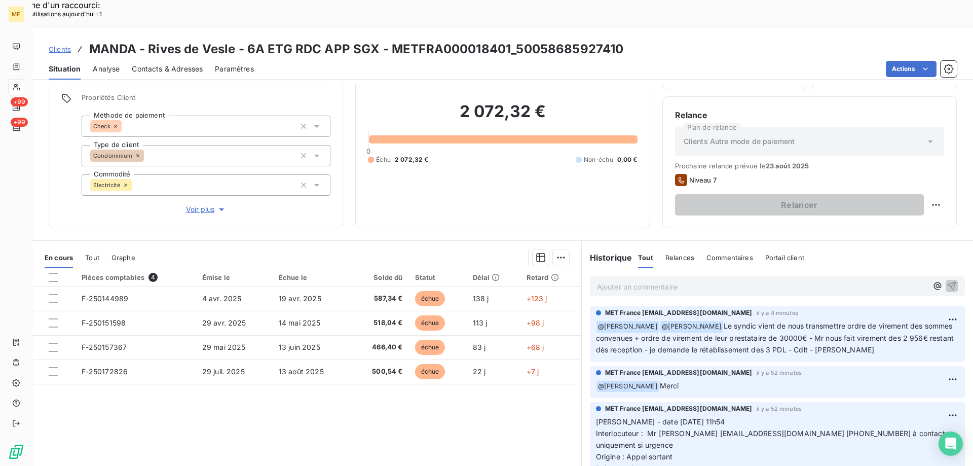
click at [414, 429] on div "Pièces comptables 4 Émise le Échue le Solde dû Statut Délai Retard F-250144989 …" at bounding box center [306, 365] width 549 height 195
